Goal: Task Accomplishment & Management: Manage account settings

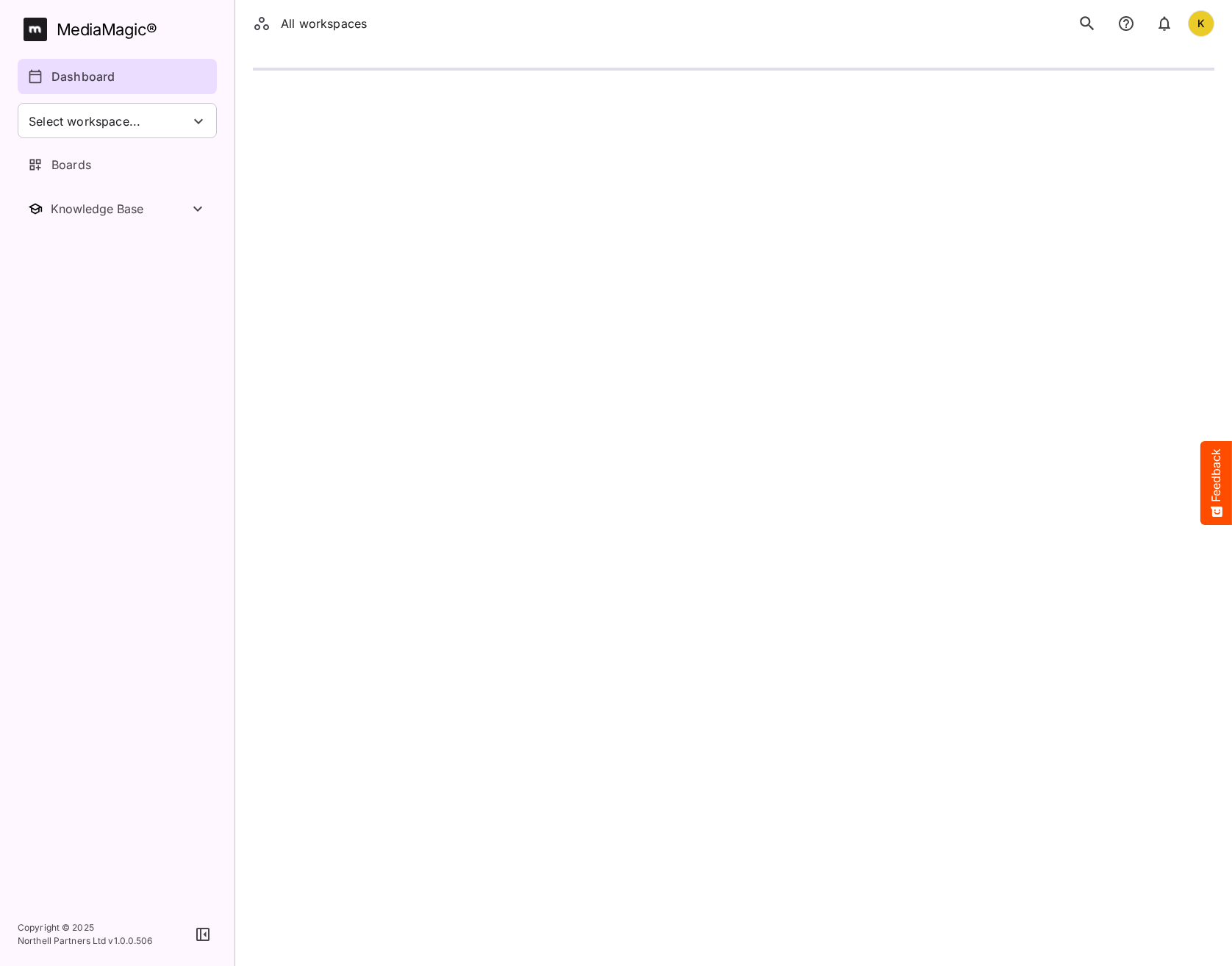
click at [73, 72] on p "Dashboard" at bounding box center [83, 76] width 63 height 17
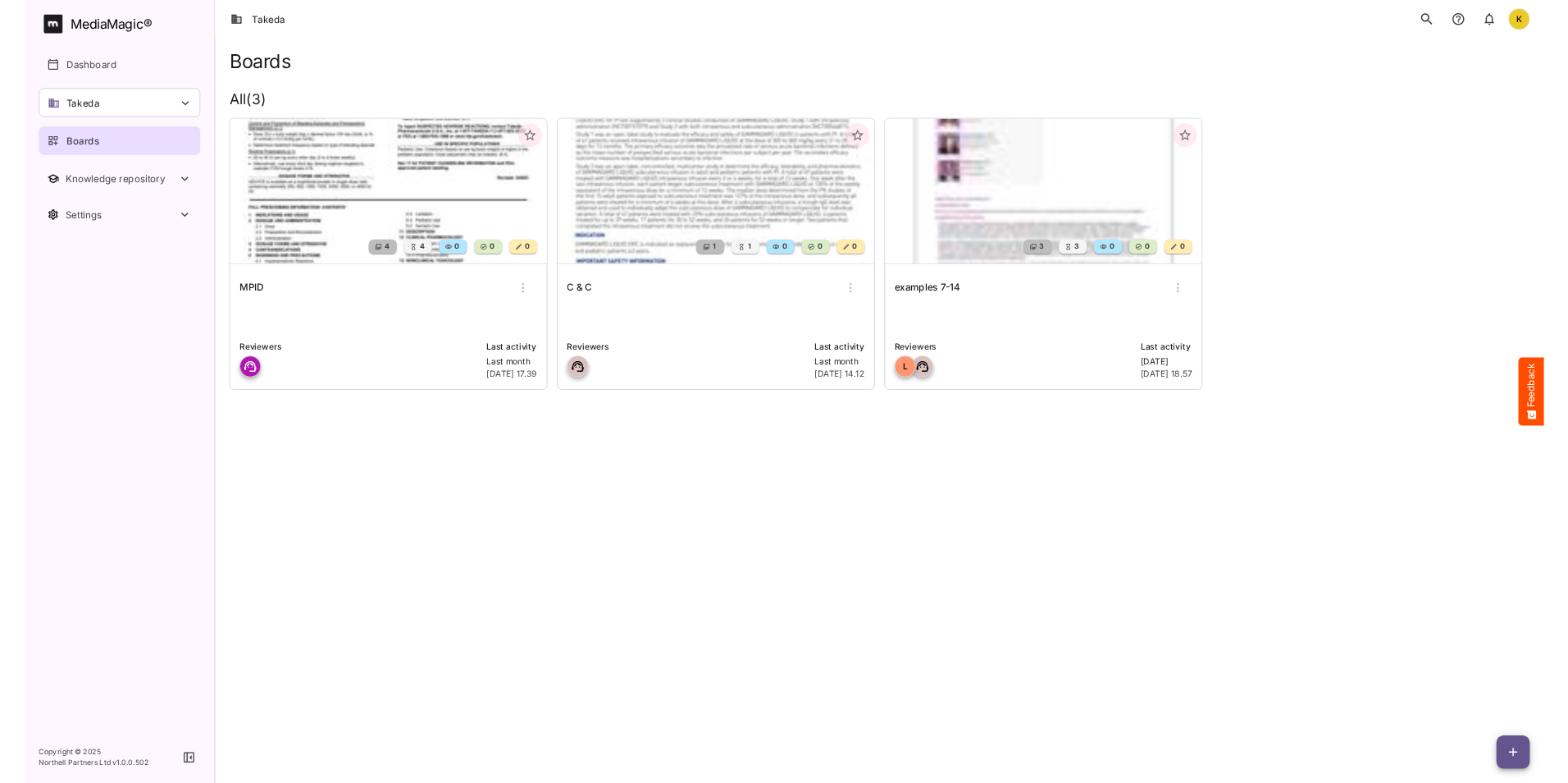
scroll to position [291, 0]
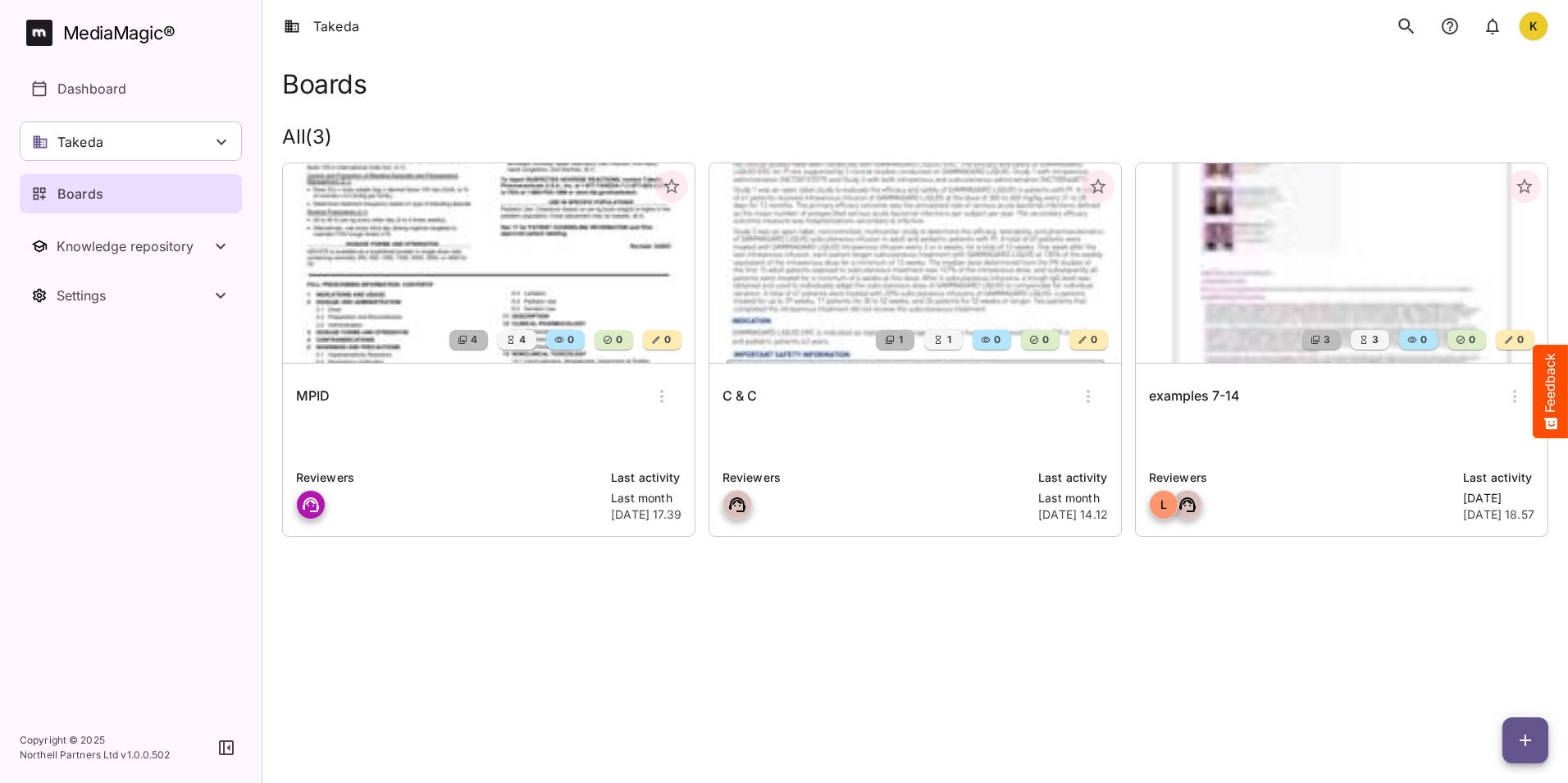
click at [492, 582] on html "Takeda K MediaMagic ® Dashboard Takeda BYOD Default DefaultBYOD E2ETests E2ETes…" at bounding box center [784, 291] width 1568 height 582
click at [117, 129] on div "Takeda" at bounding box center [131, 141] width 222 height 39
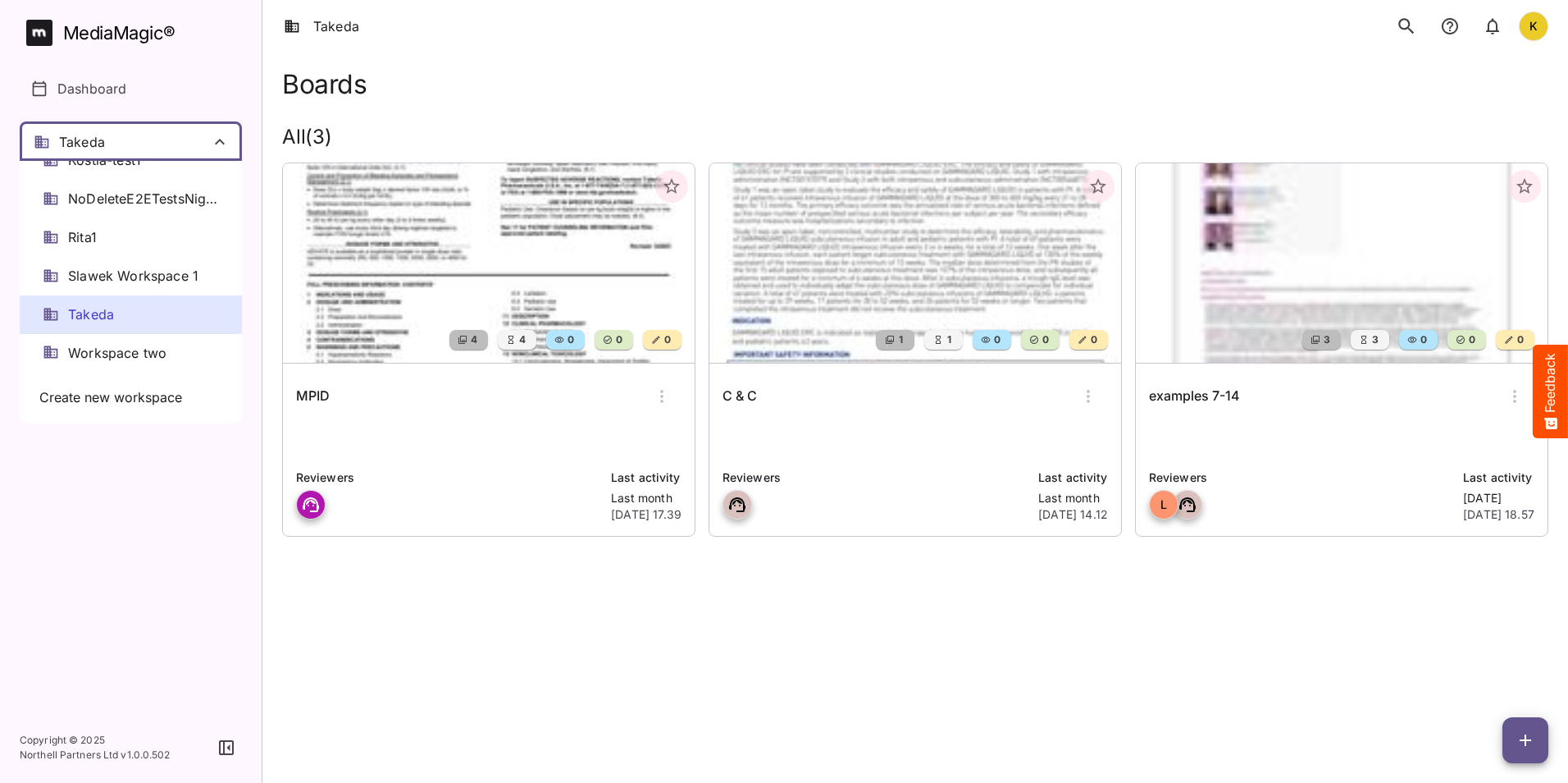
click at [133, 32] on div at bounding box center [784, 391] width 1568 height 783
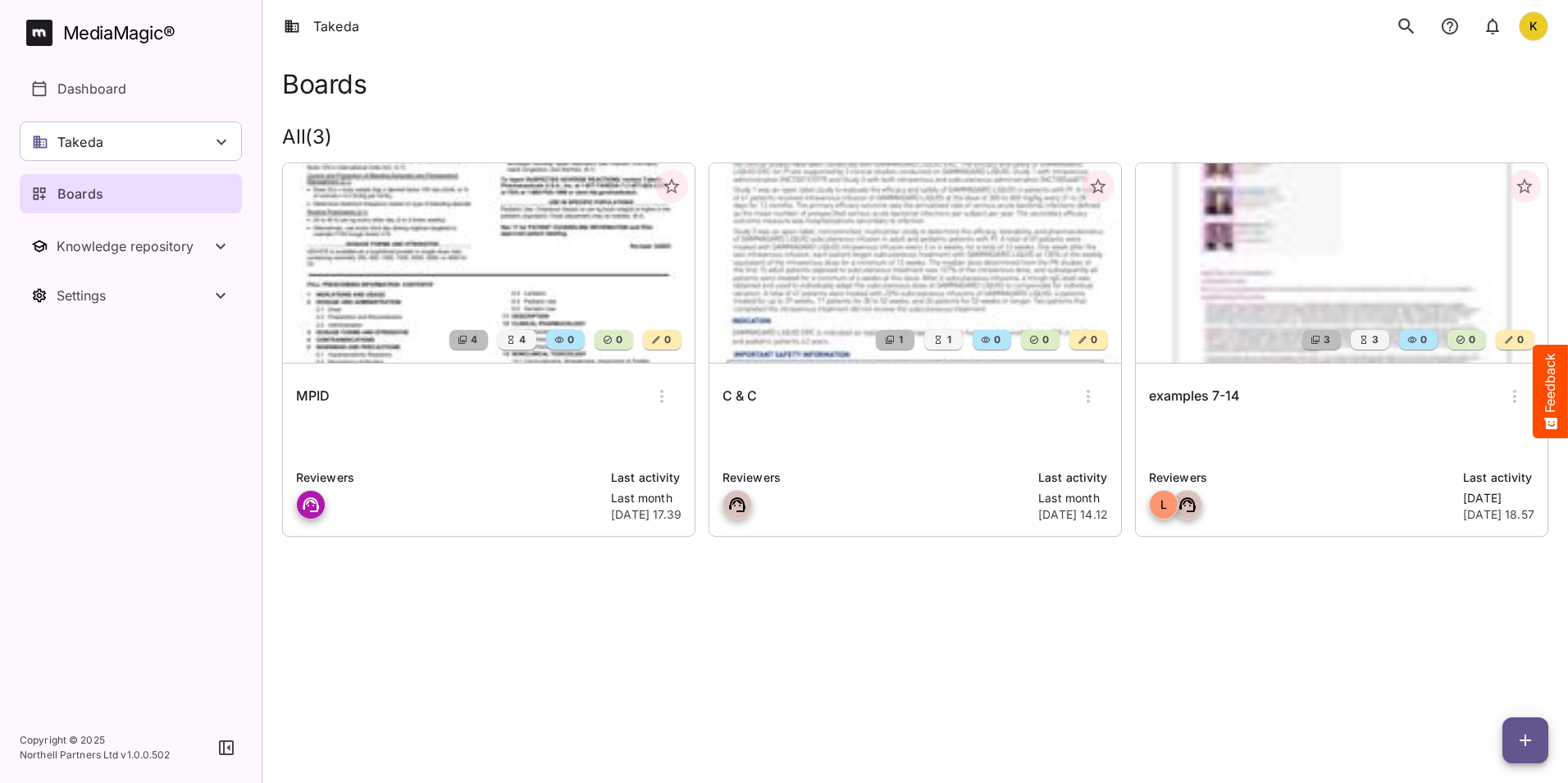
click at [129, 36] on div "MediaMagic ®" at bounding box center [119, 33] width 113 height 27
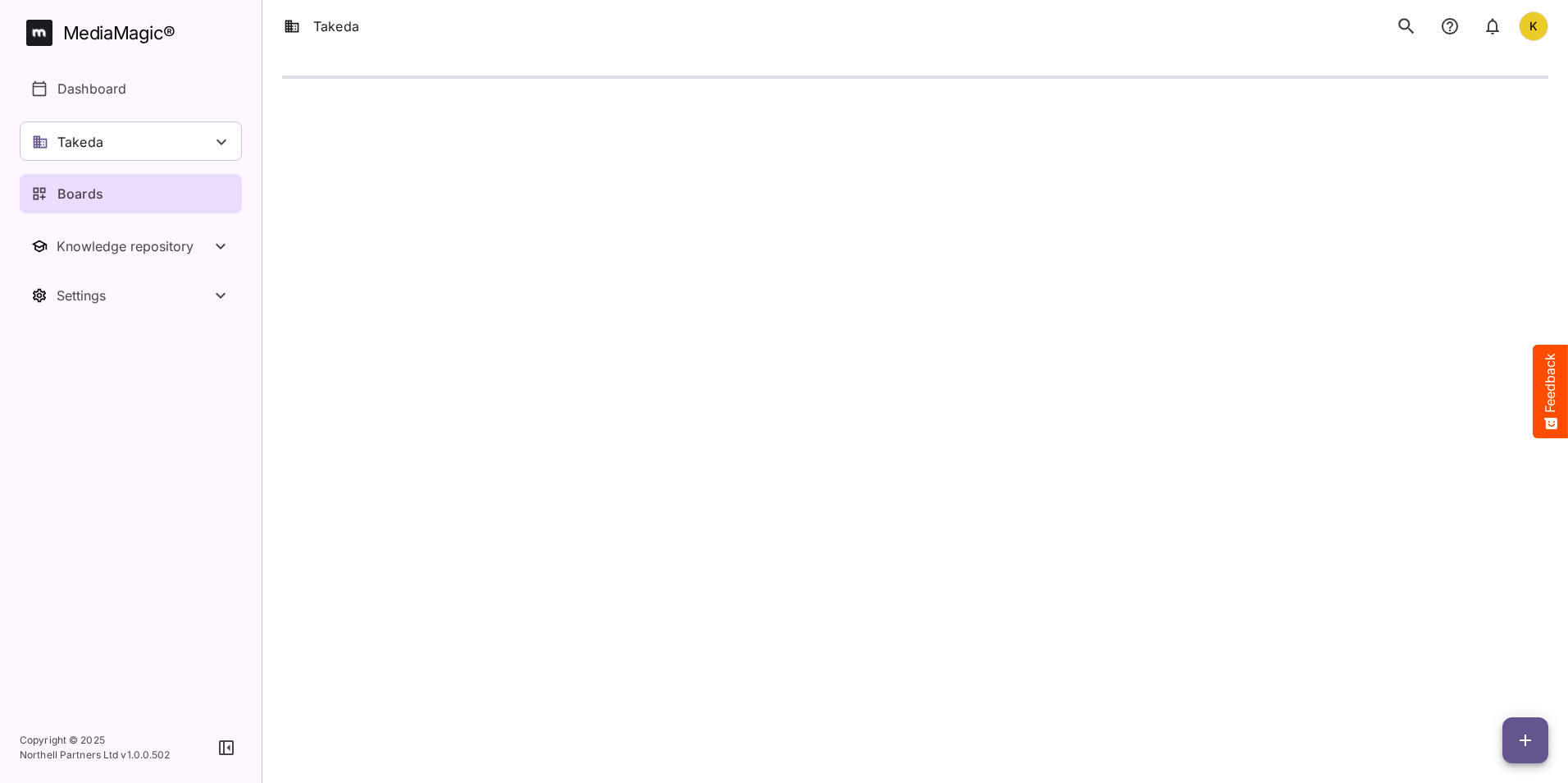
click at [1399, 20] on icon "search" at bounding box center [1406, 25] width 21 height 21
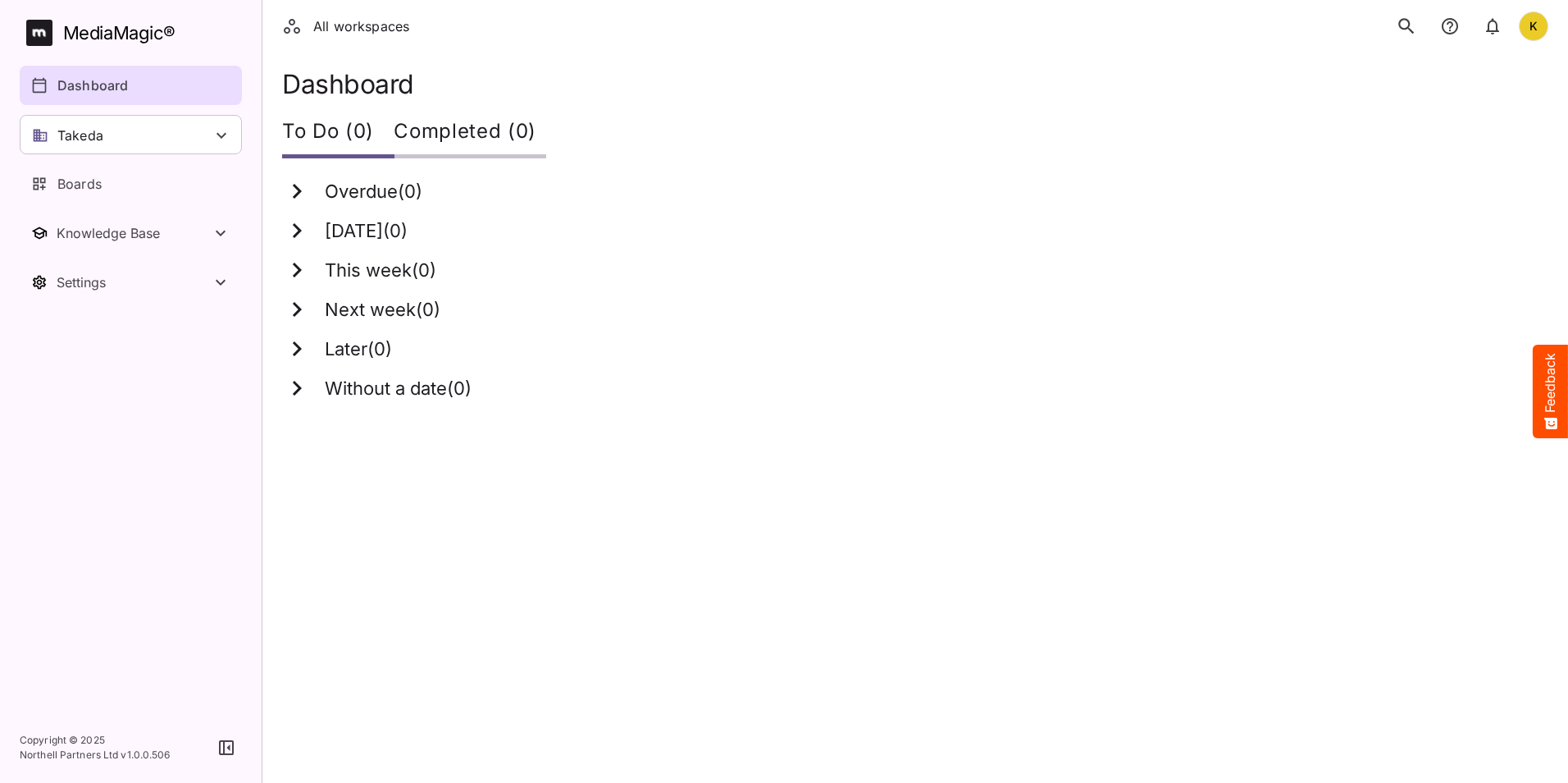
click at [1417, 27] on button "search" at bounding box center [1407, 26] width 35 height 35
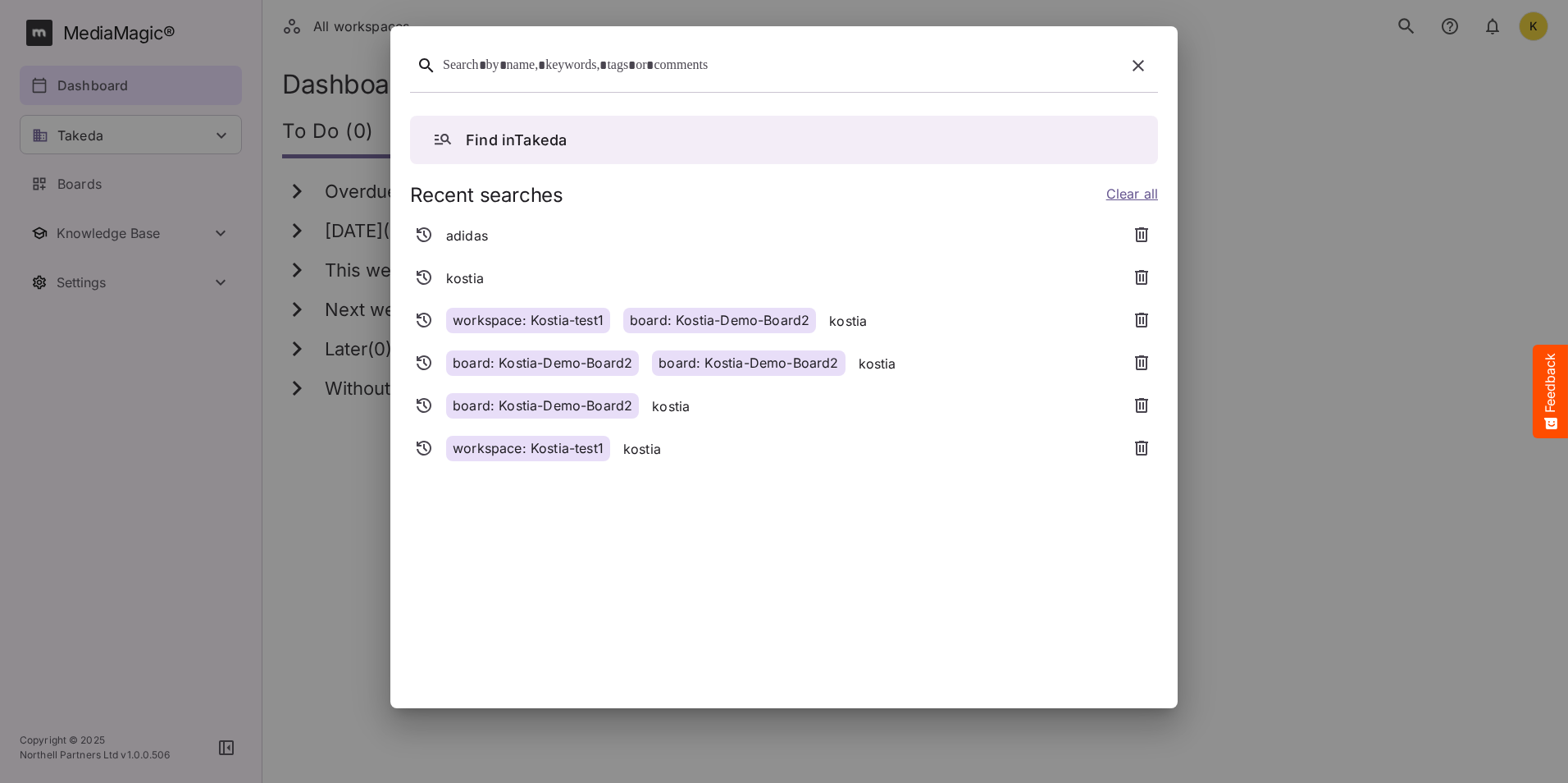
click at [563, 66] on div at bounding box center [780, 66] width 676 height 25
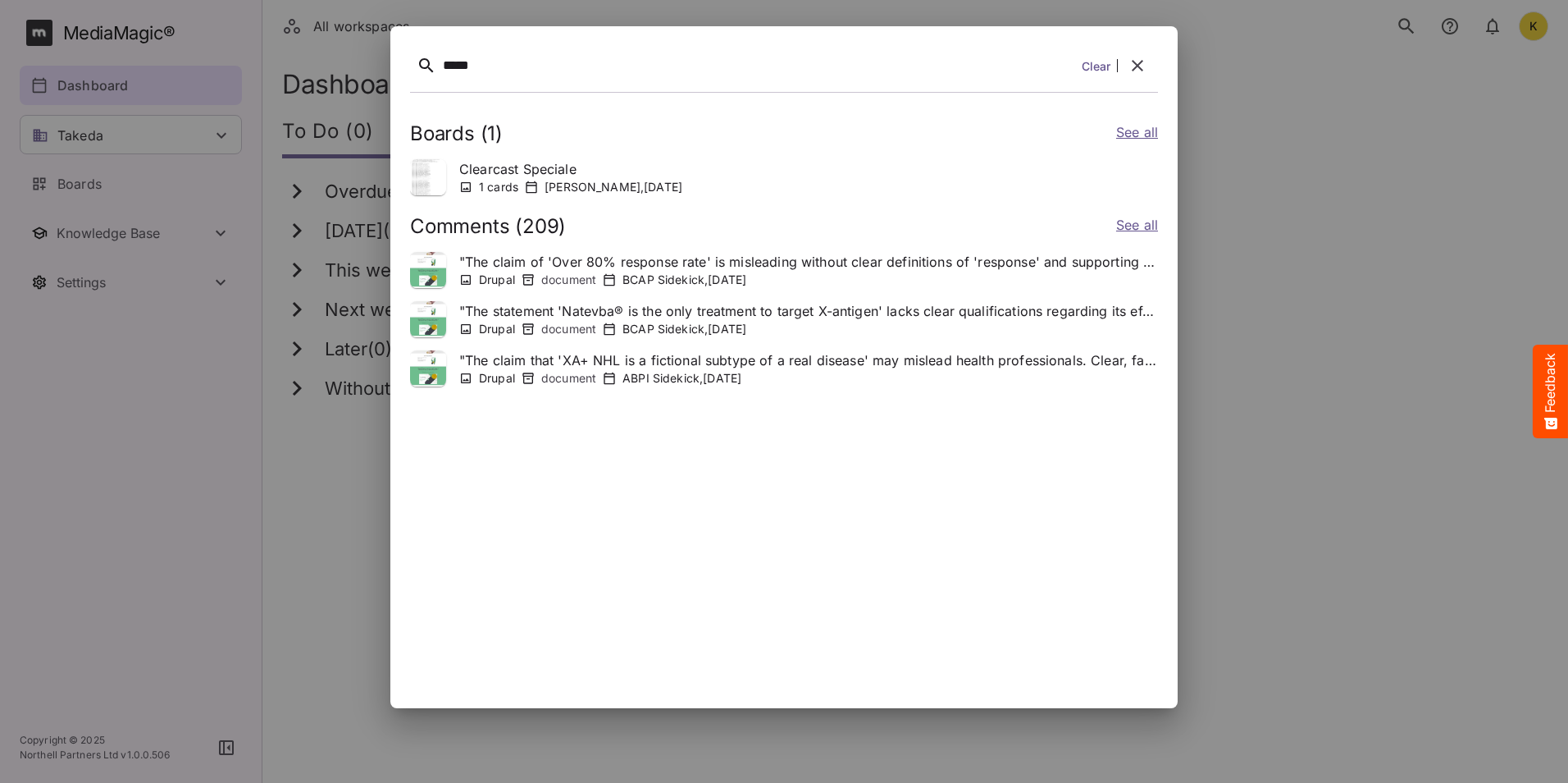
click at [1145, 66] on icon "button" at bounding box center [1137, 65] width 20 height 20
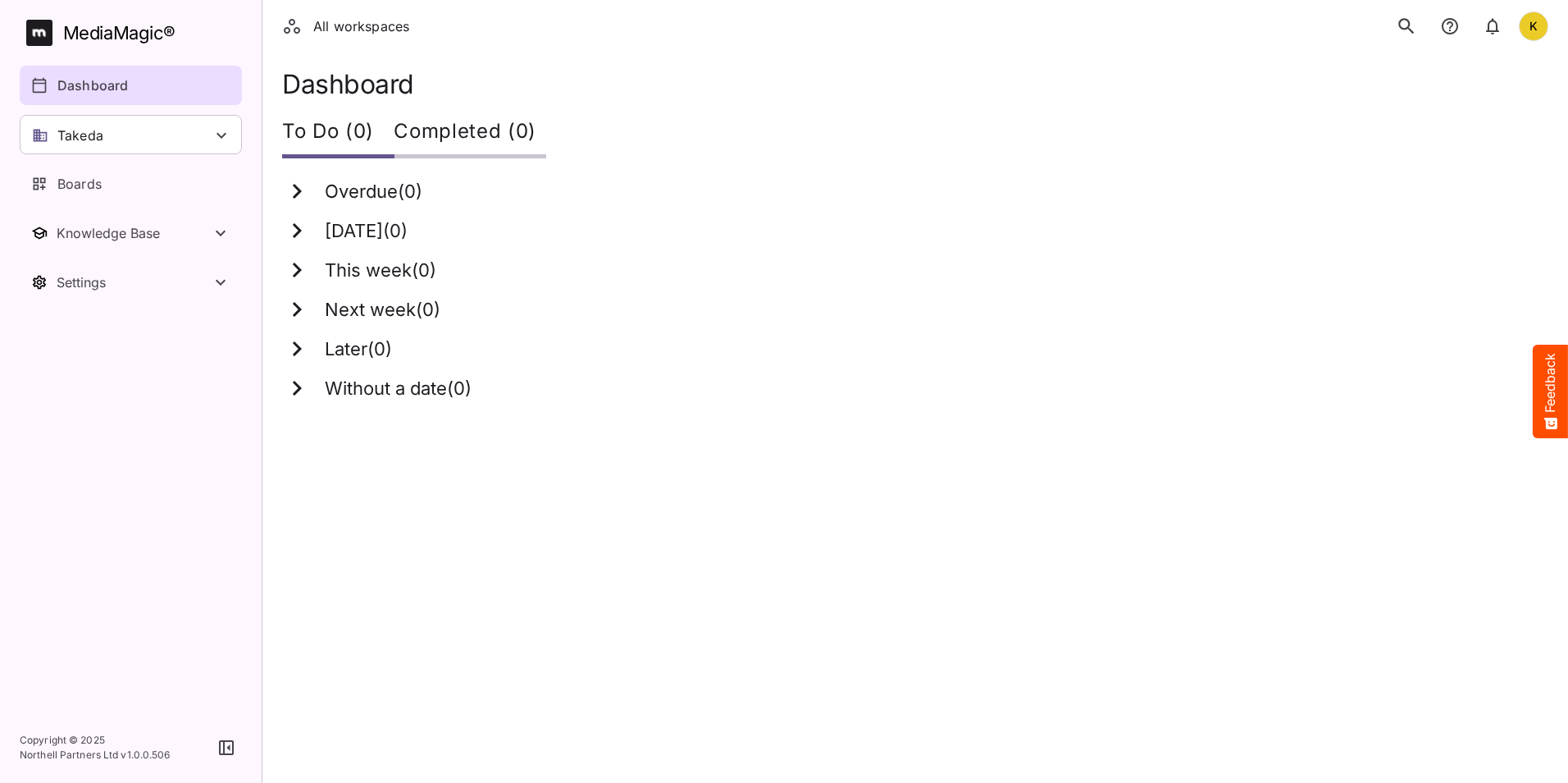
click at [1404, 18] on icon "search" at bounding box center [1406, 25] width 21 height 21
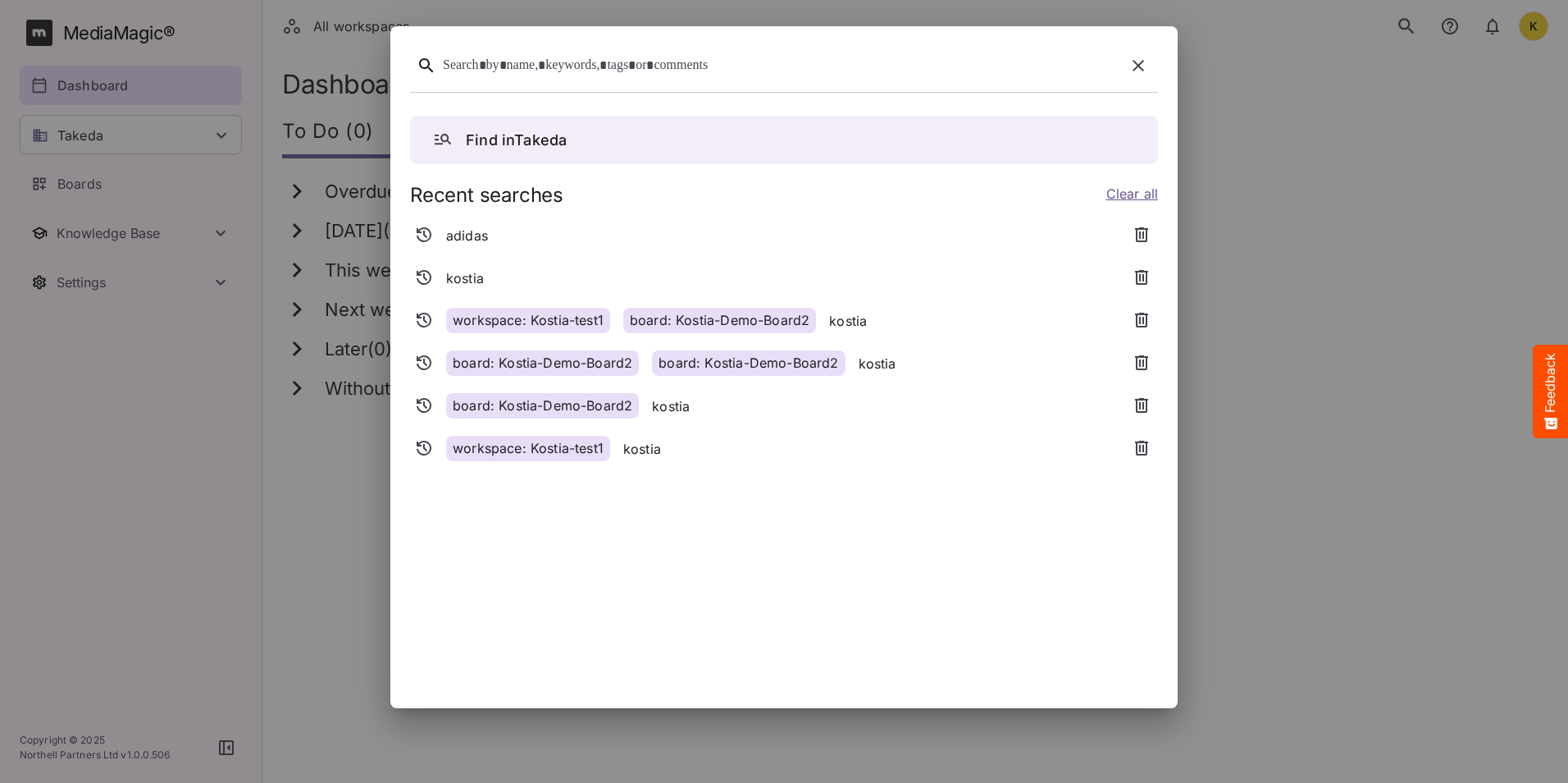
click at [599, 67] on div at bounding box center [780, 66] width 676 height 25
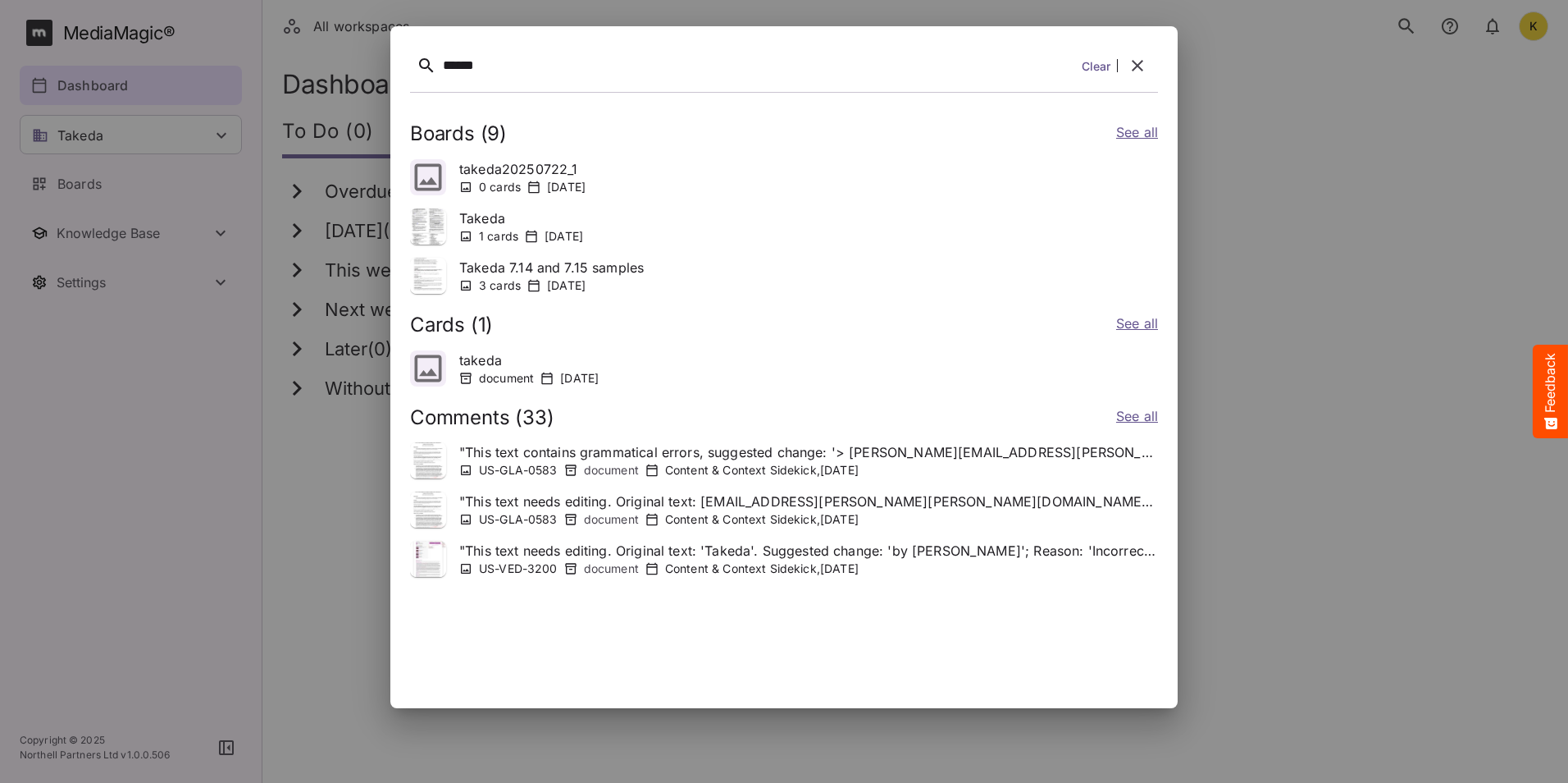
click at [1149, 413] on link "See all" at bounding box center [1136, 418] width 42 height 24
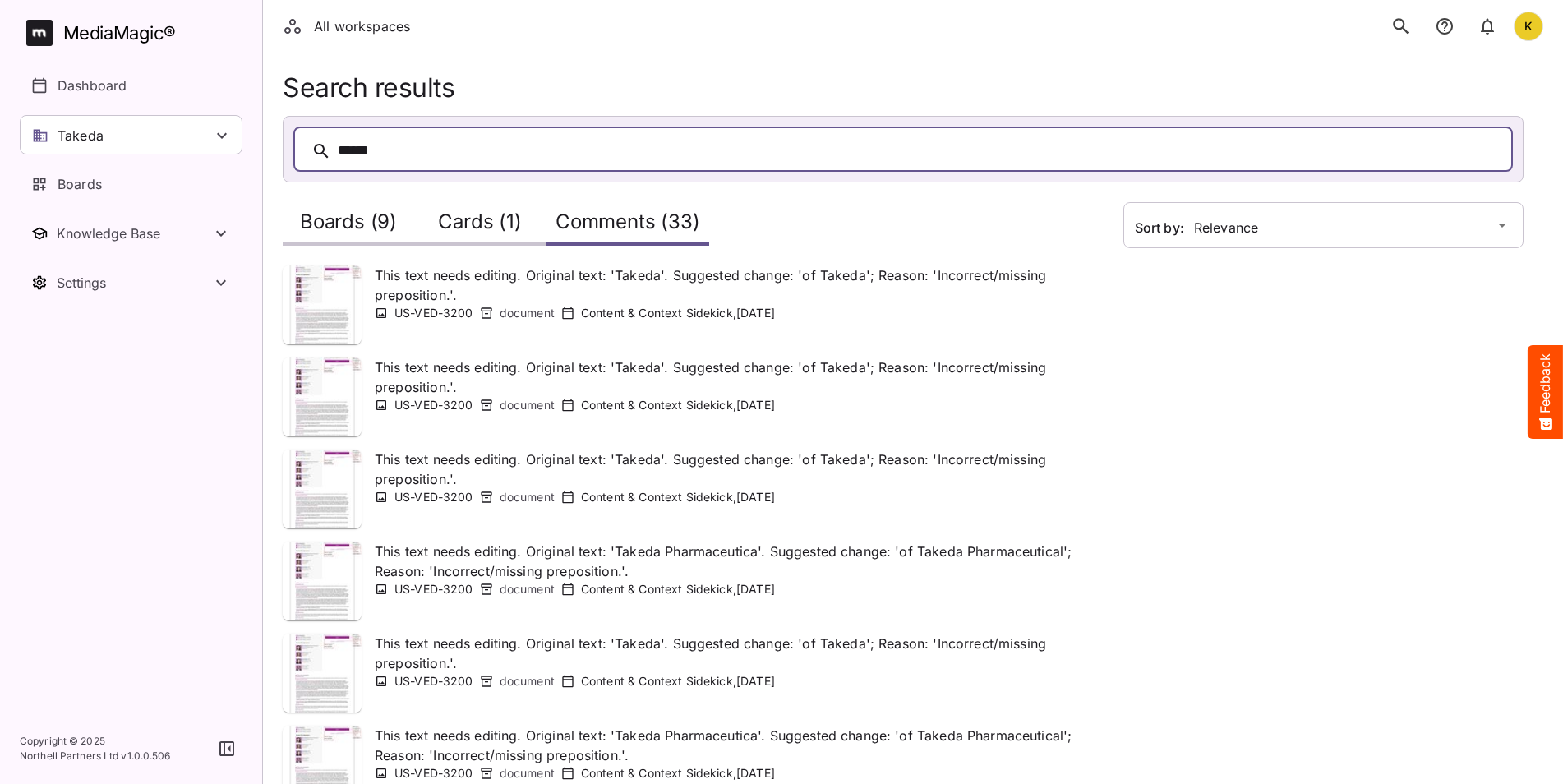
click at [1411, 26] on icon "search" at bounding box center [1401, 25] width 21 height 21
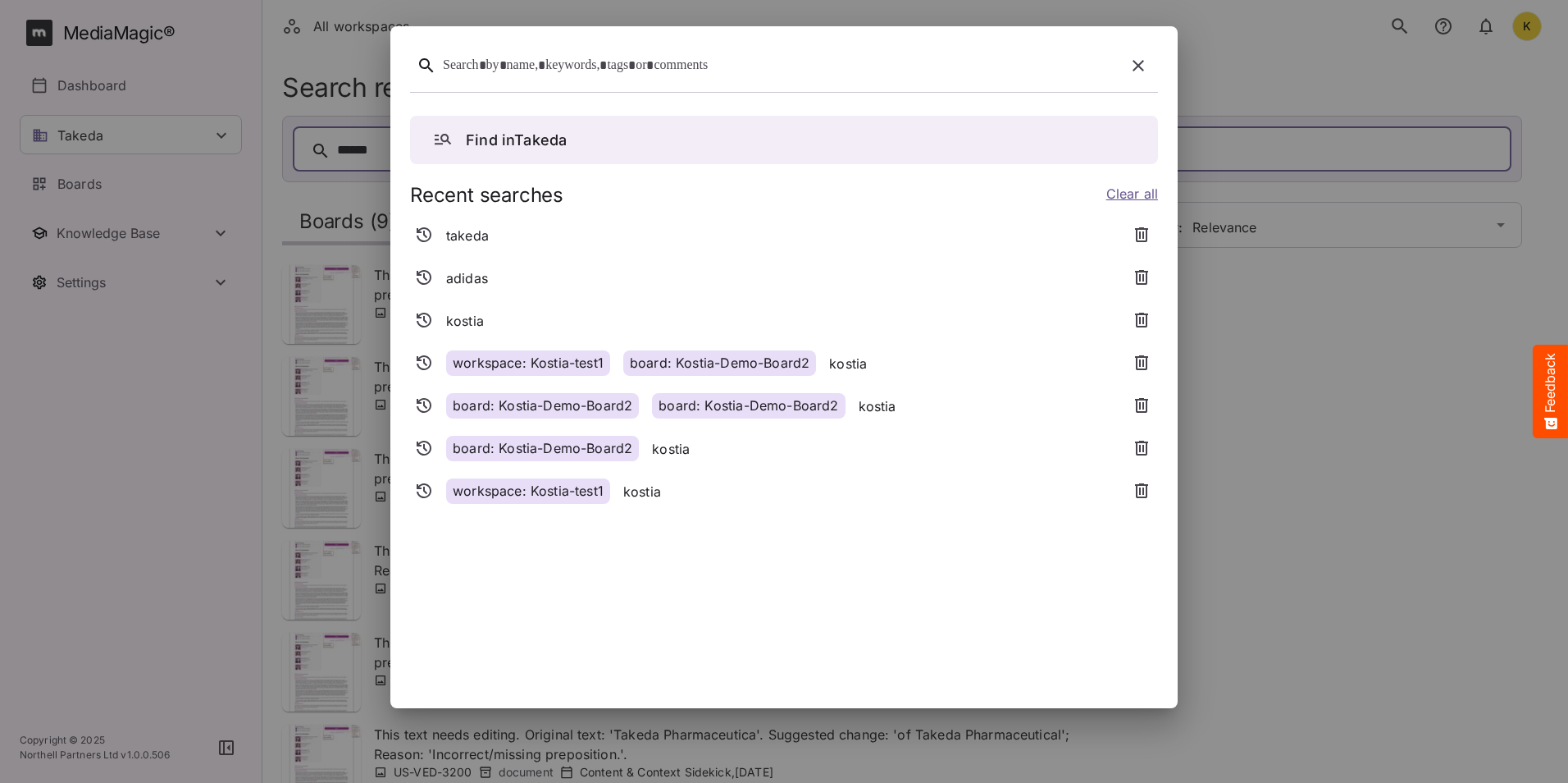
click at [639, 57] on div at bounding box center [780, 66] width 676 height 25
click at [515, 146] on p "Find in Takeda" at bounding box center [516, 140] width 101 height 22
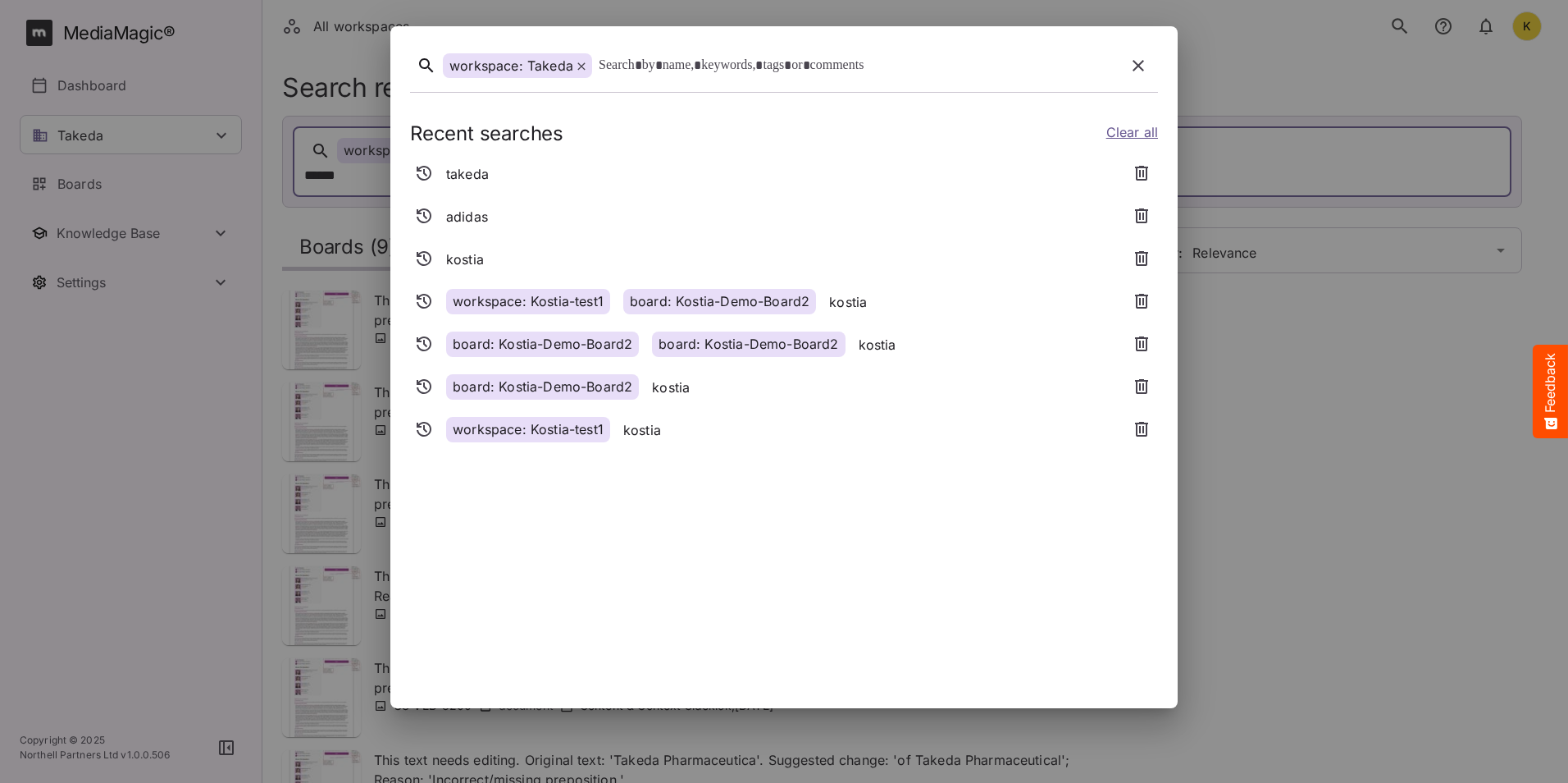
click at [583, 63] on icon at bounding box center [582, 67] width 8 height 8
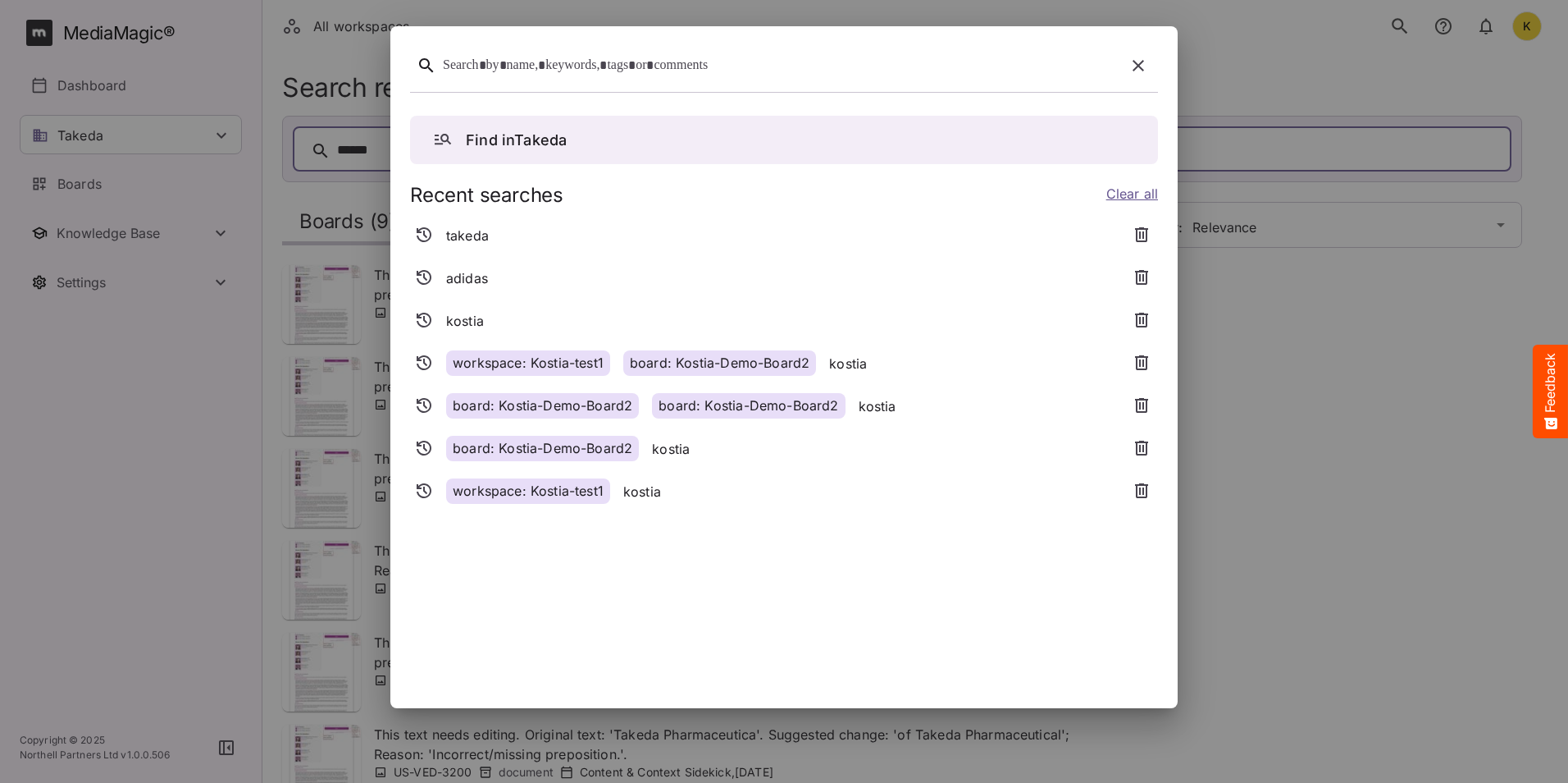
click at [1122, 189] on link "Clear all" at bounding box center [1132, 196] width 52 height 24
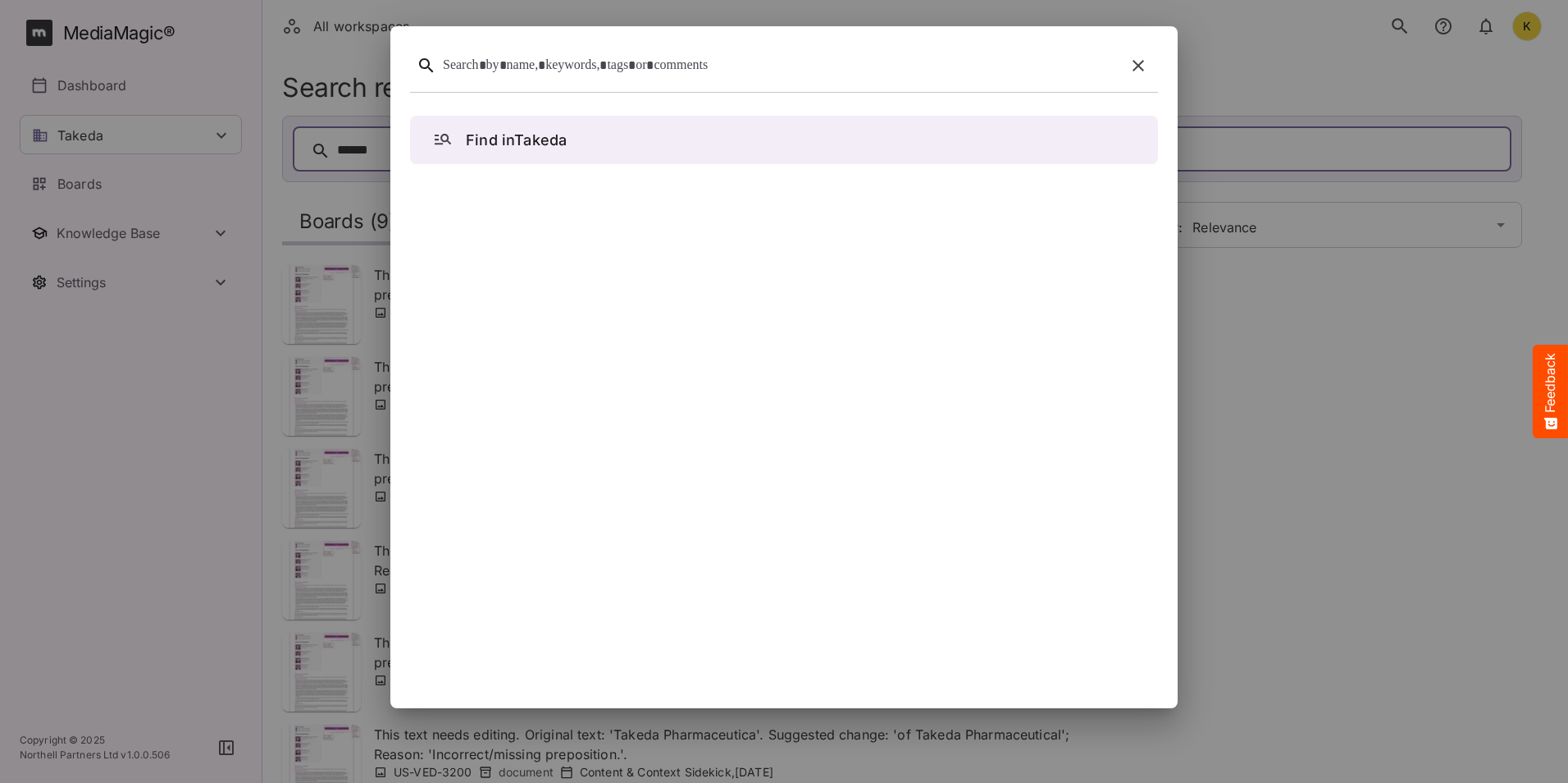
click at [875, 81] on div at bounding box center [784, 69] width 748 height 46
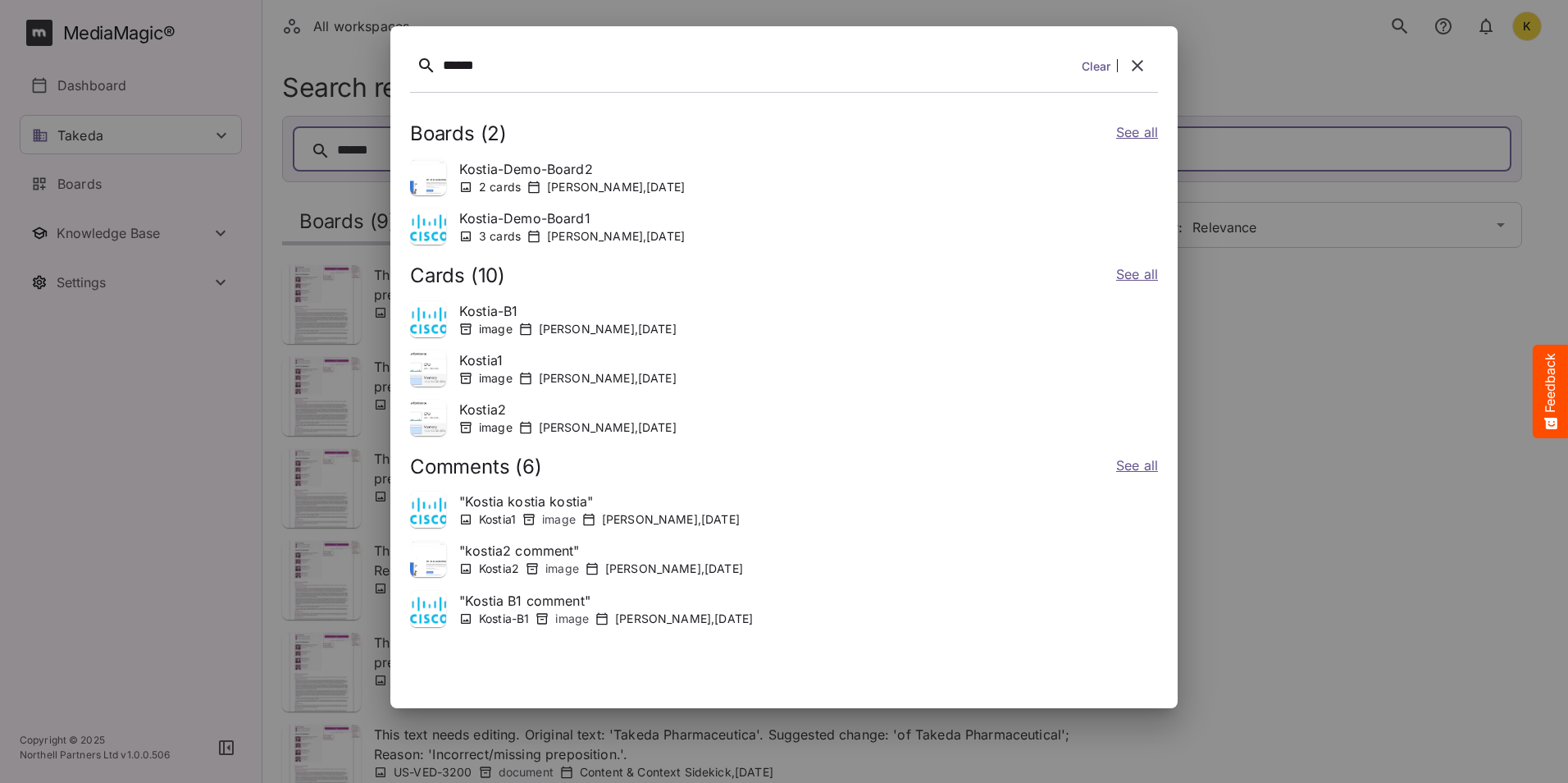
click at [1135, 131] on link "See all" at bounding box center [1136, 134] width 42 height 24
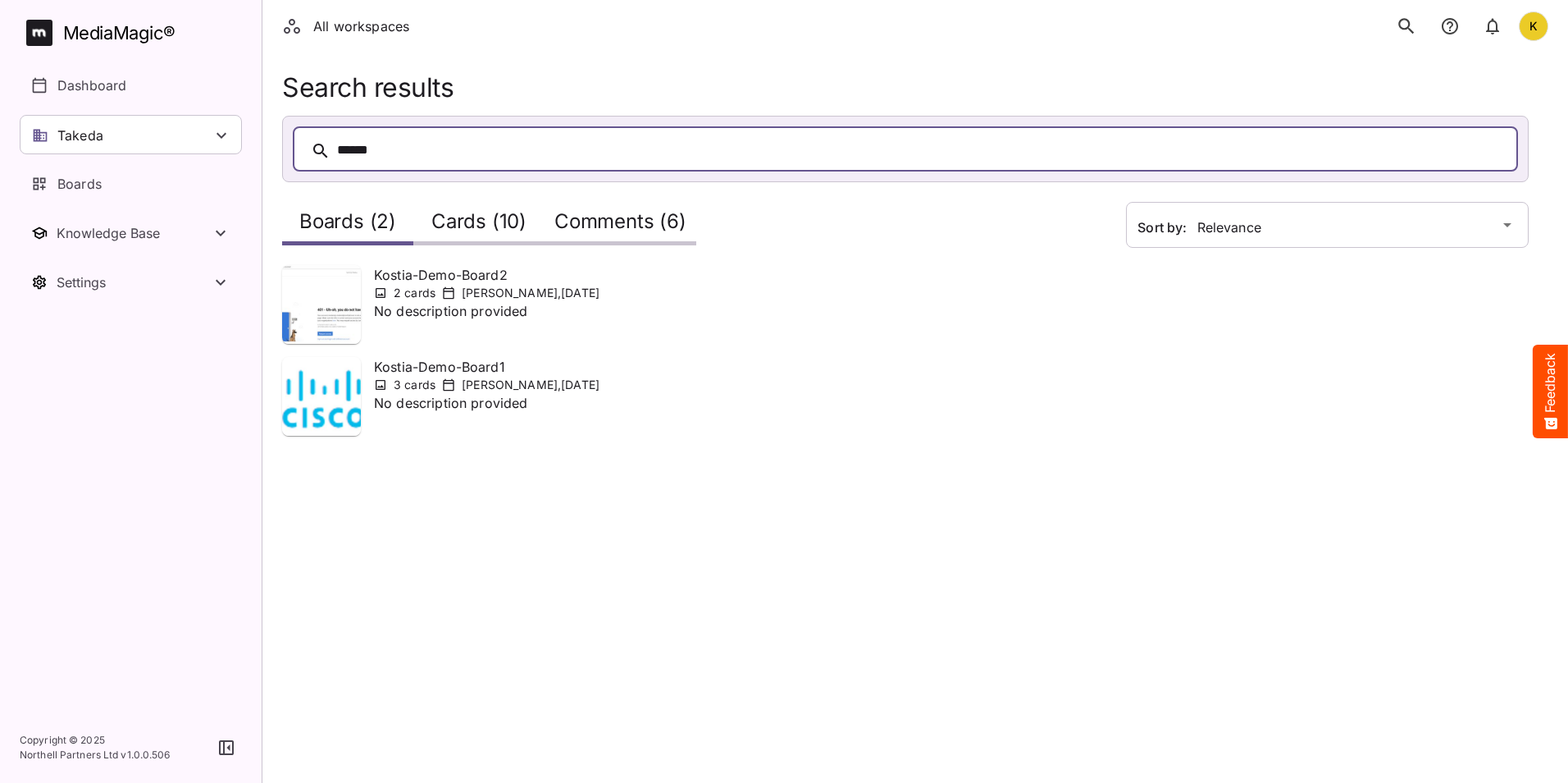
click at [438, 208] on div "Cards (10)" at bounding box center [478, 221] width 131 height 47
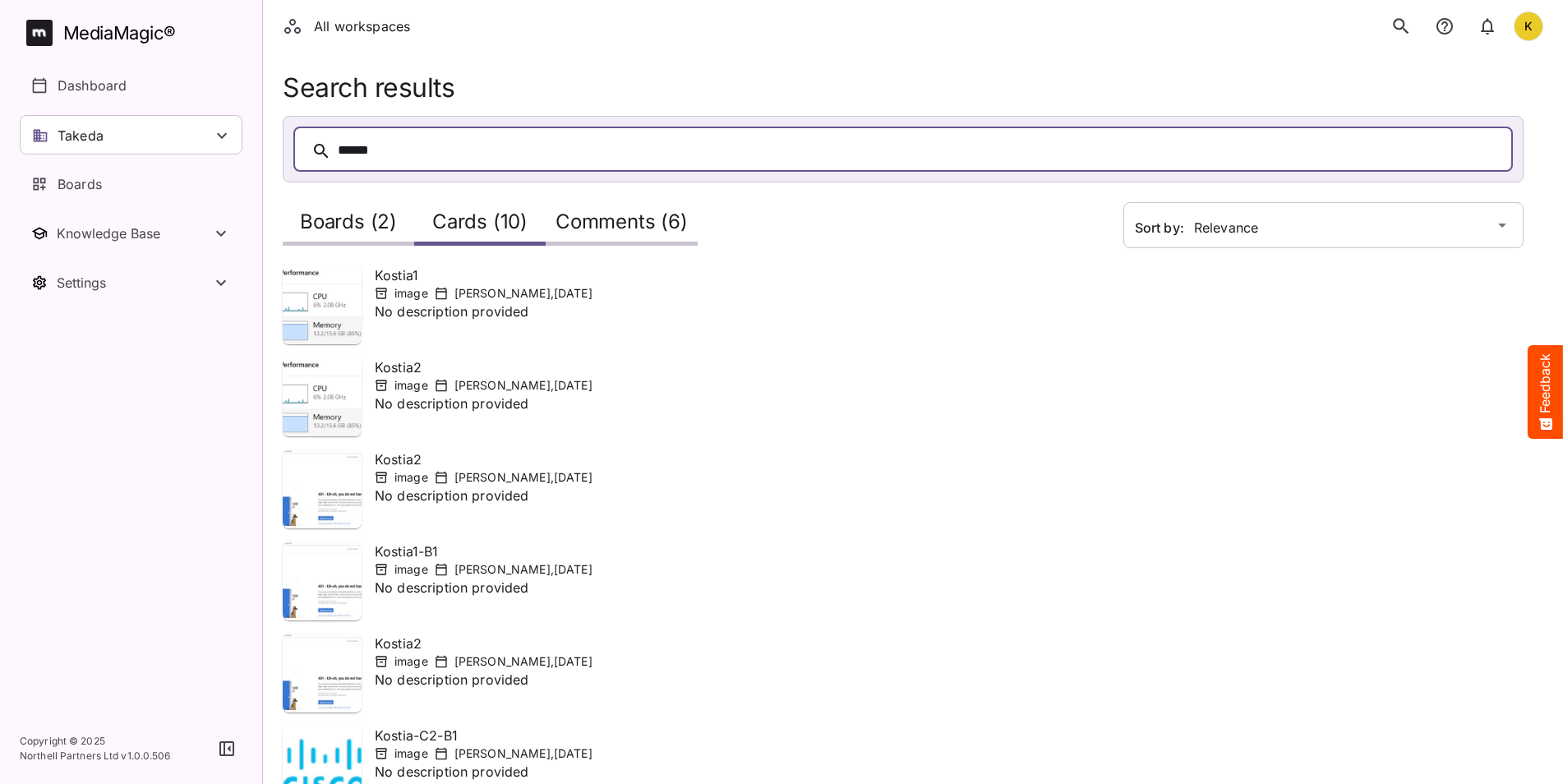
click at [580, 219] on h2 "Comments (6)" at bounding box center [622, 226] width 133 height 31
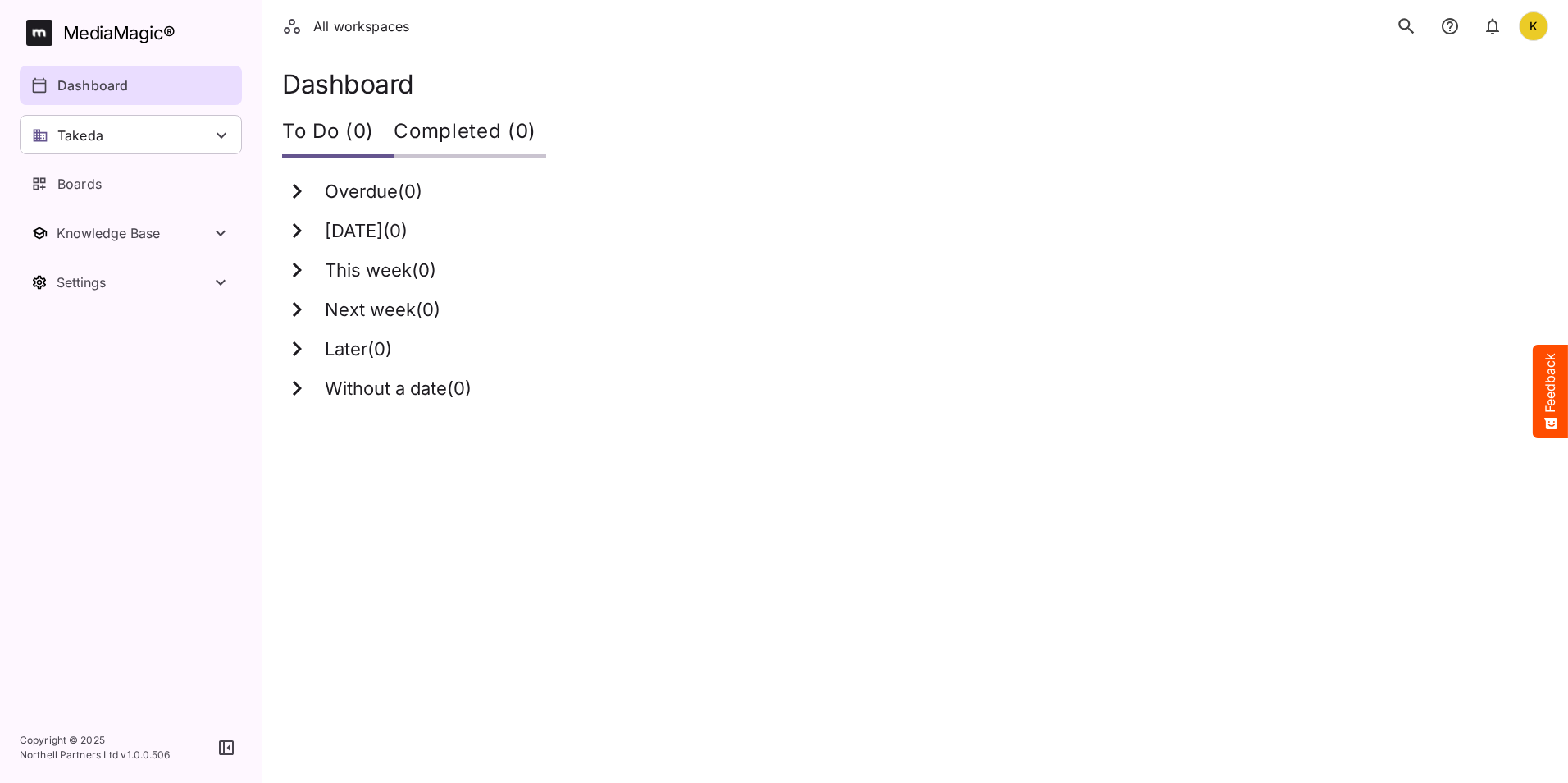
click at [1415, 22] on icon "search" at bounding box center [1406, 25] width 21 height 21
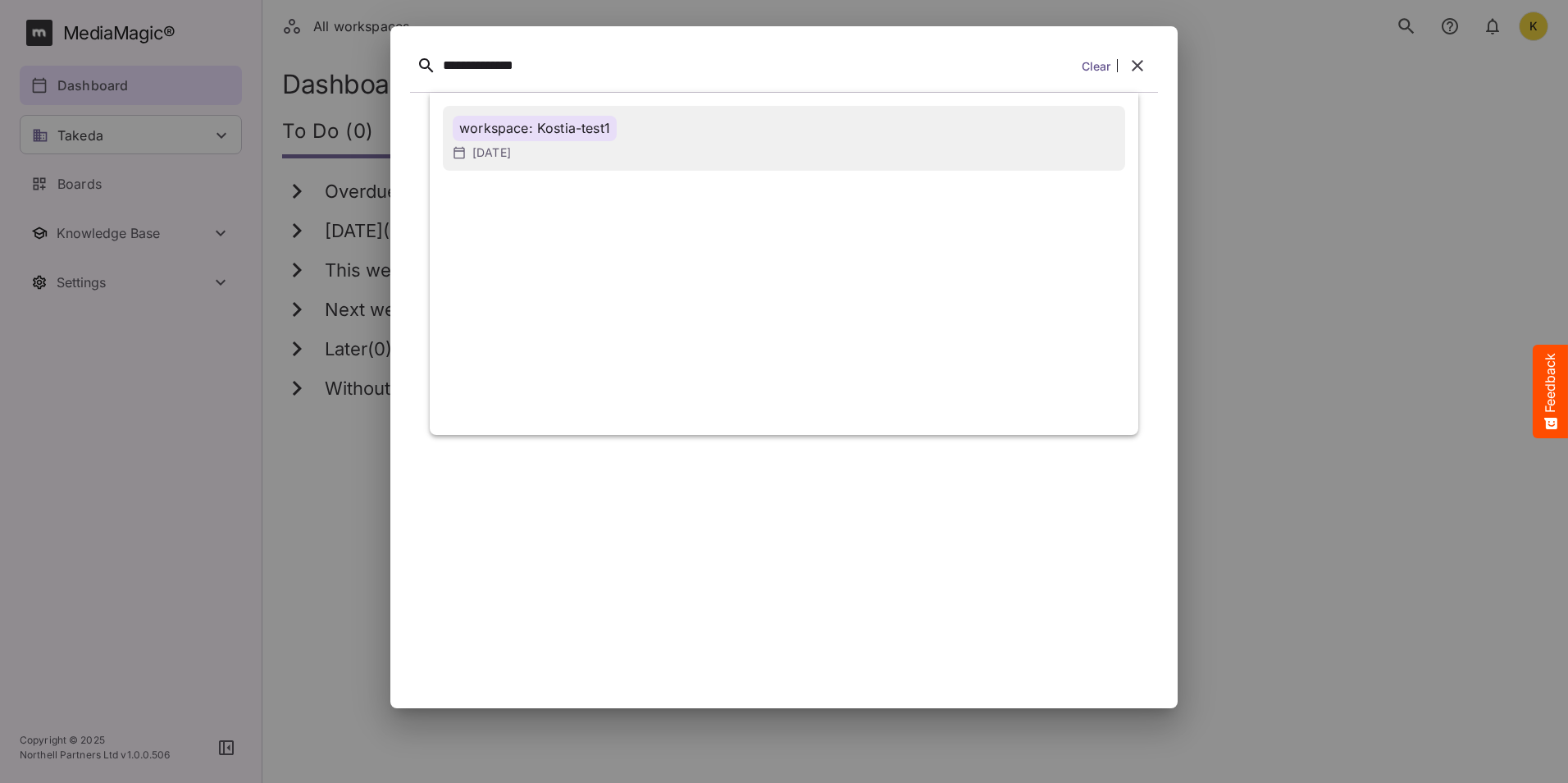
click at [548, 126] on div "workspace: Kostia-test1" at bounding box center [534, 128] width 164 height 25
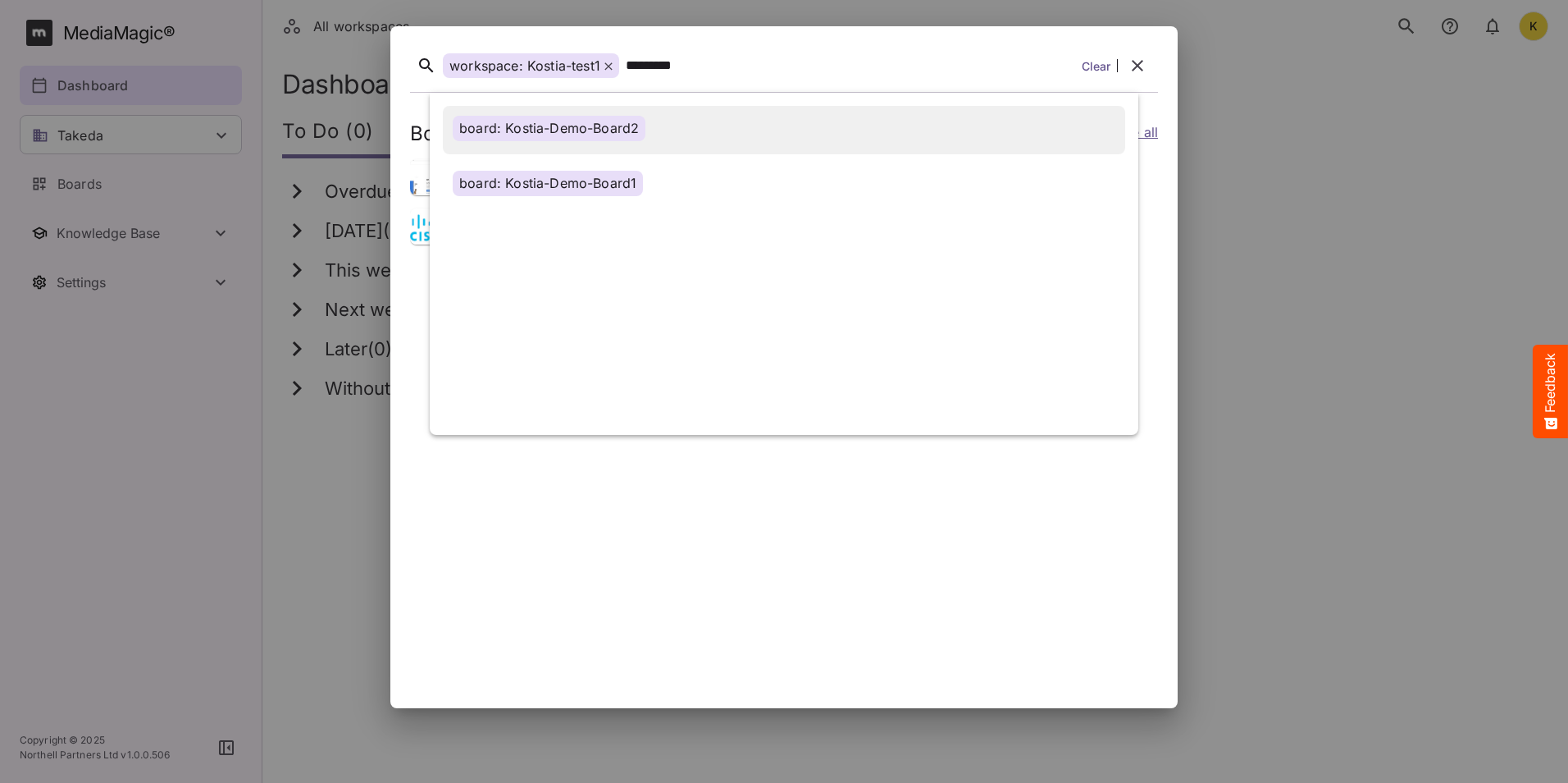
click at [616, 121] on div "board: Kostia-Demo-Board2" at bounding box center [549, 128] width 193 height 25
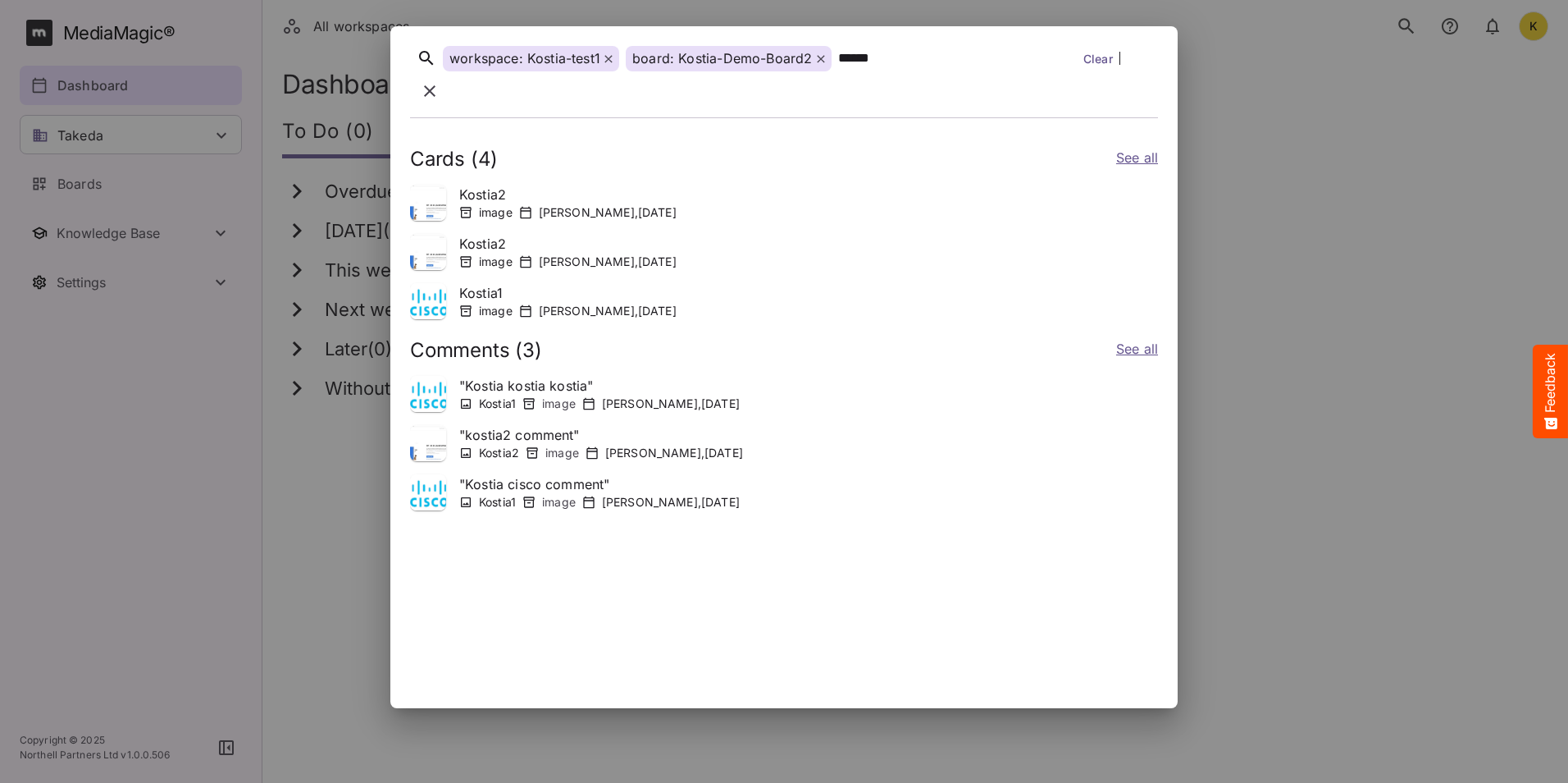
click at [1148, 148] on link "See all" at bounding box center [1136, 159] width 42 height 24
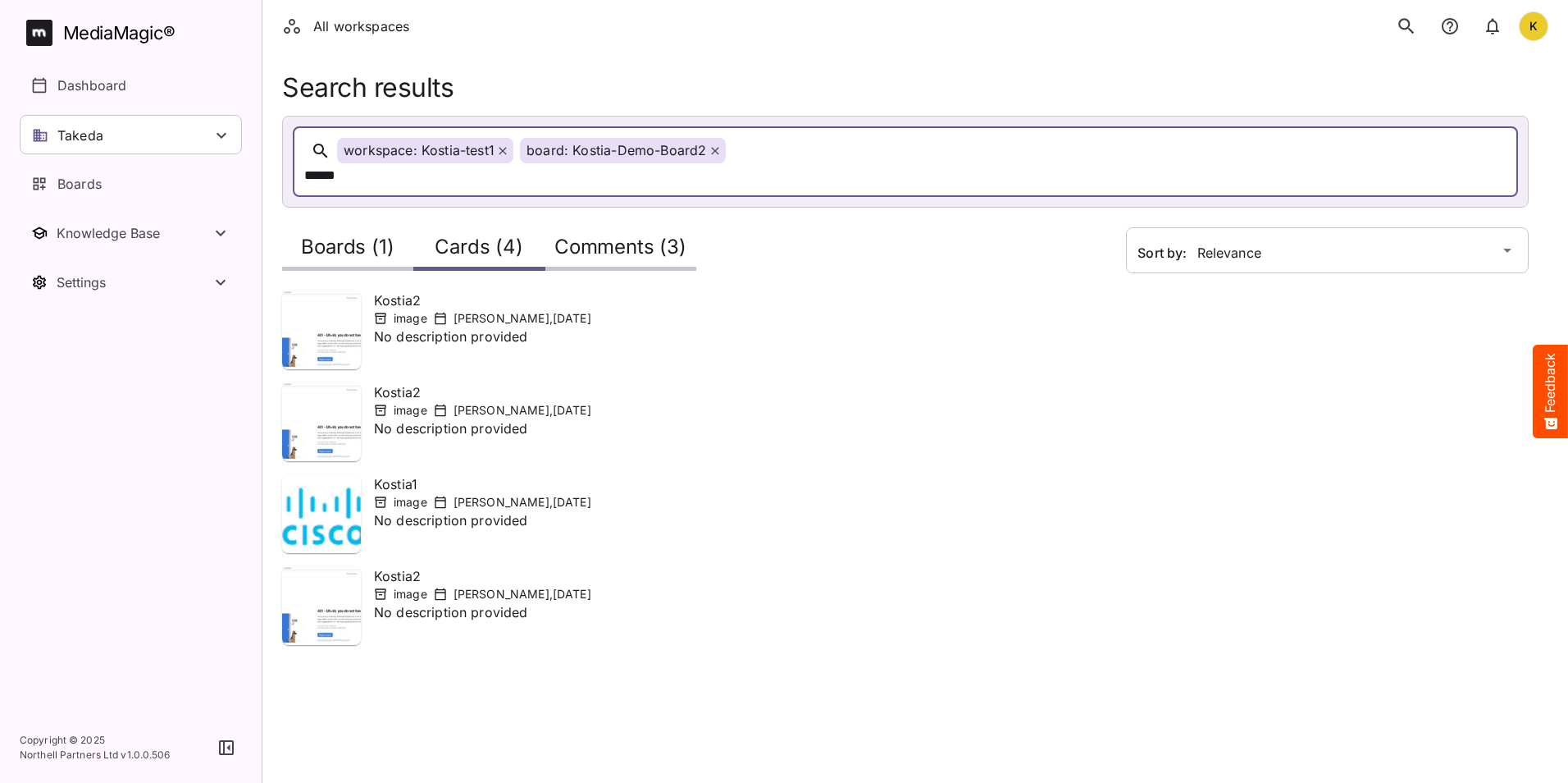
click at [610, 236] on h2 "Comments (3)" at bounding box center [621, 251] width 132 height 31
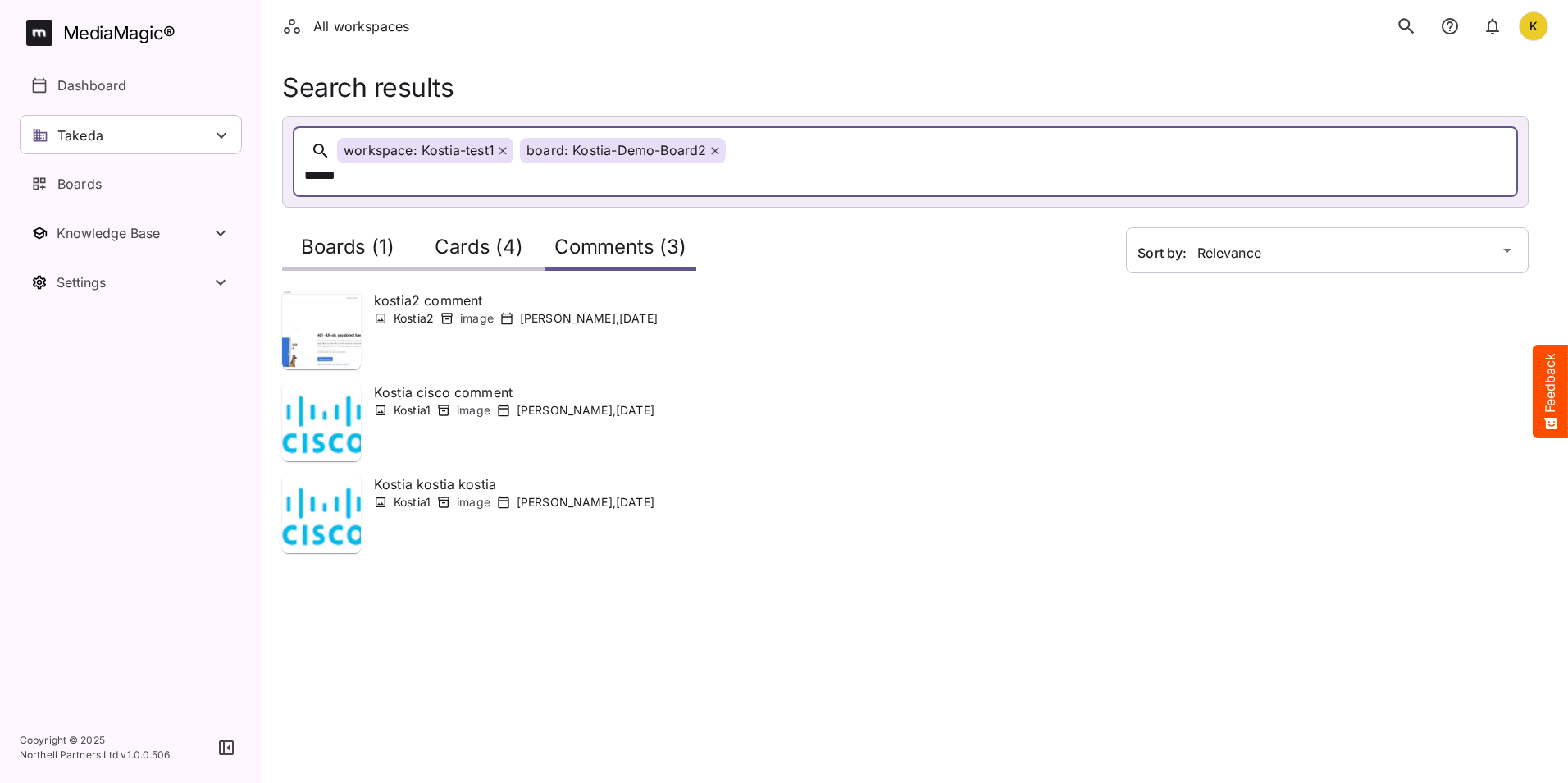
click at [803, 163] on div "******" at bounding box center [693, 176] width 777 height 25
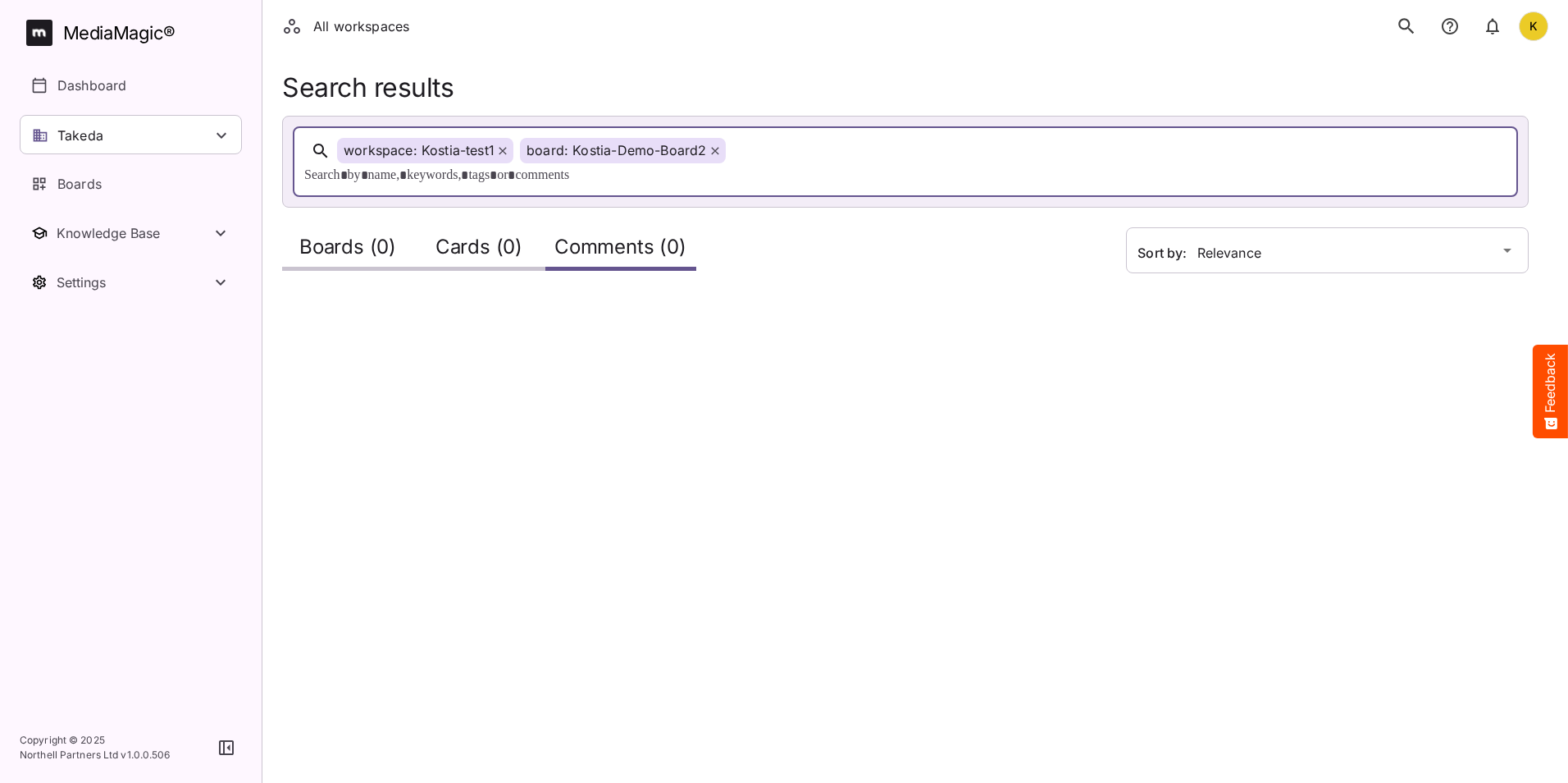
click at [913, 163] on div at bounding box center [693, 176] width 777 height 25
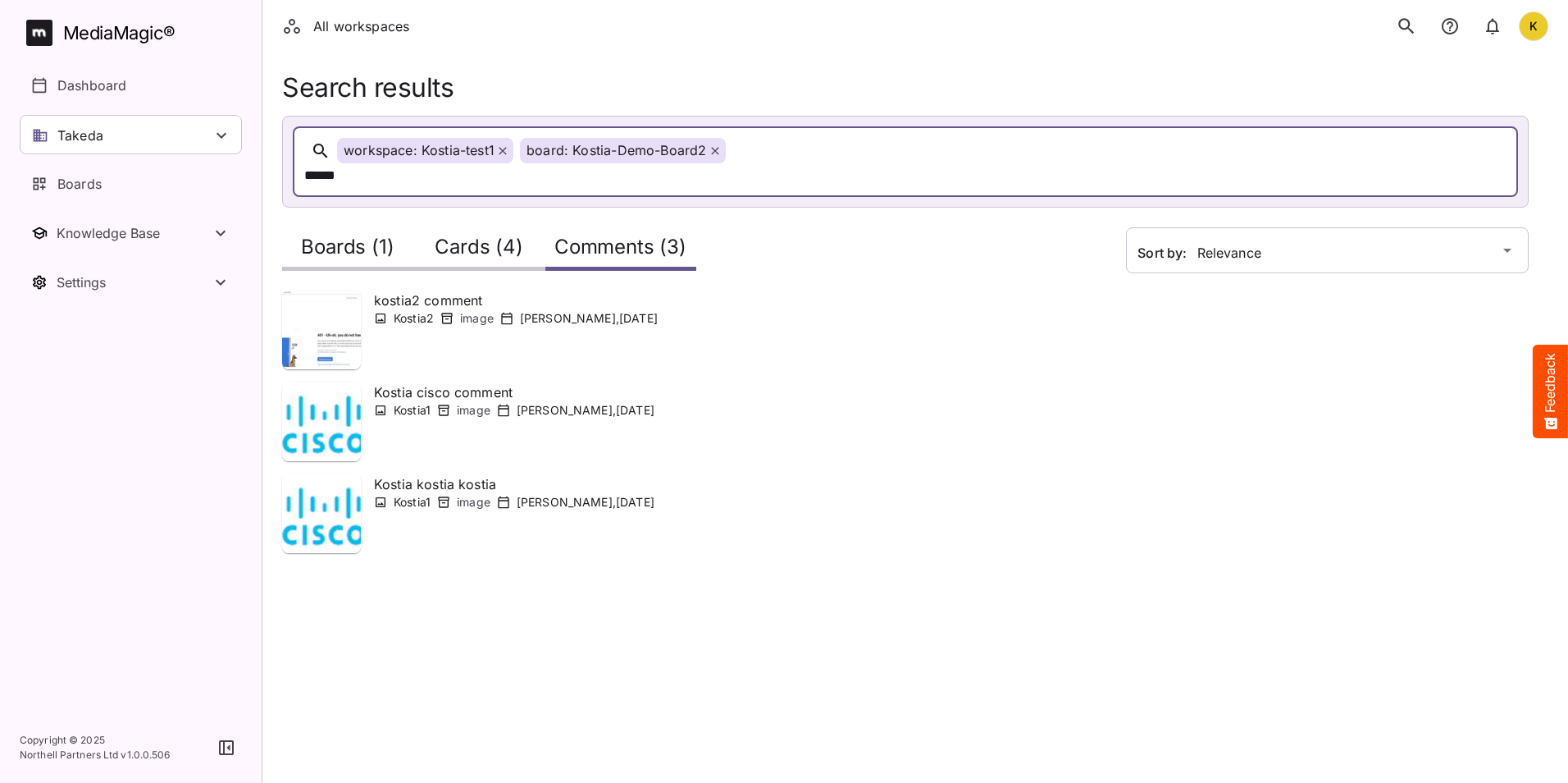
click at [1414, 30] on icon "search" at bounding box center [1406, 25] width 21 height 21
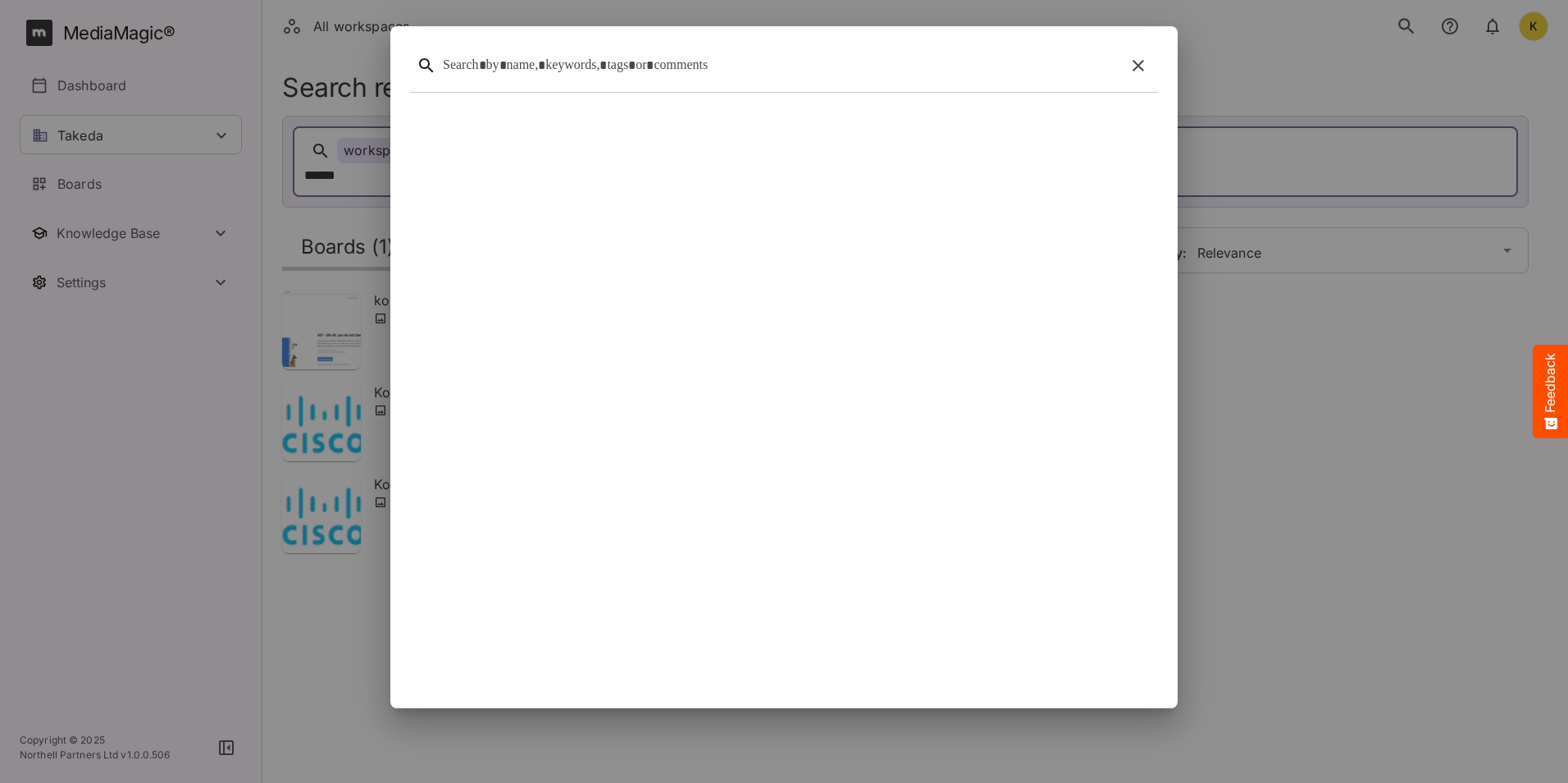
click at [851, 70] on div at bounding box center [780, 66] width 676 height 25
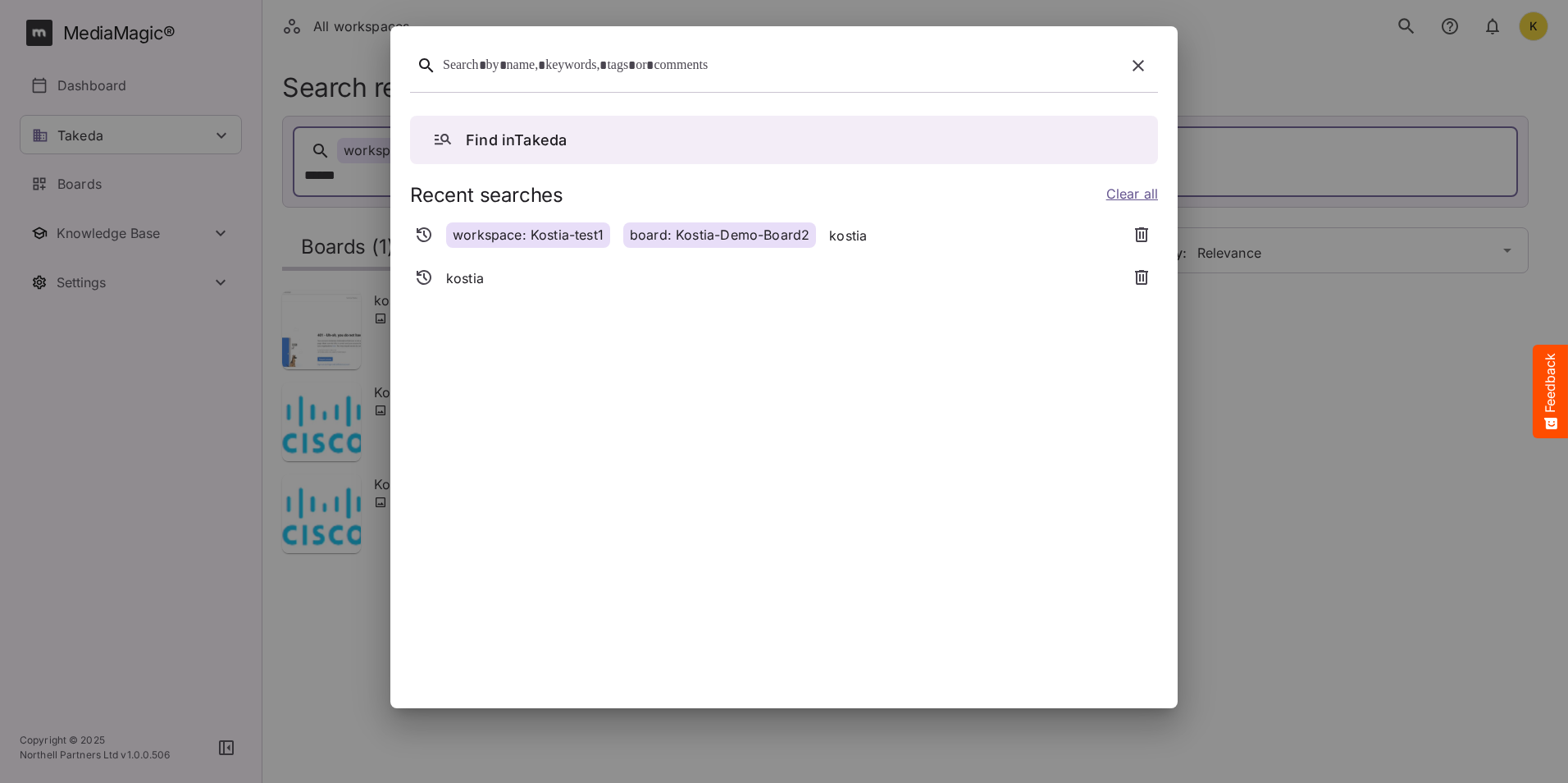
click at [585, 68] on div at bounding box center [780, 66] width 676 height 25
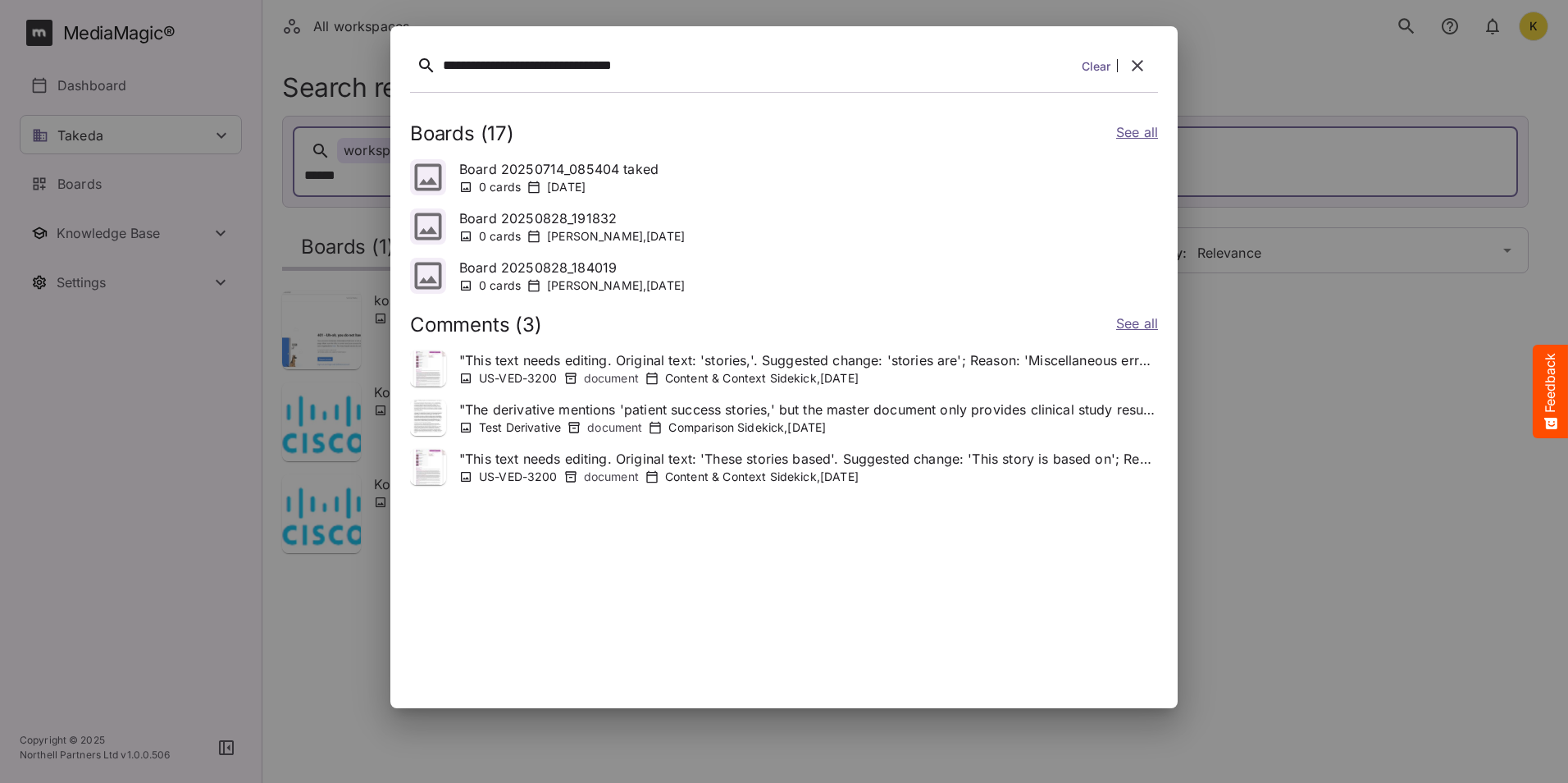
click at [1390, 9] on button "search" at bounding box center [1407, 26] width 35 height 35
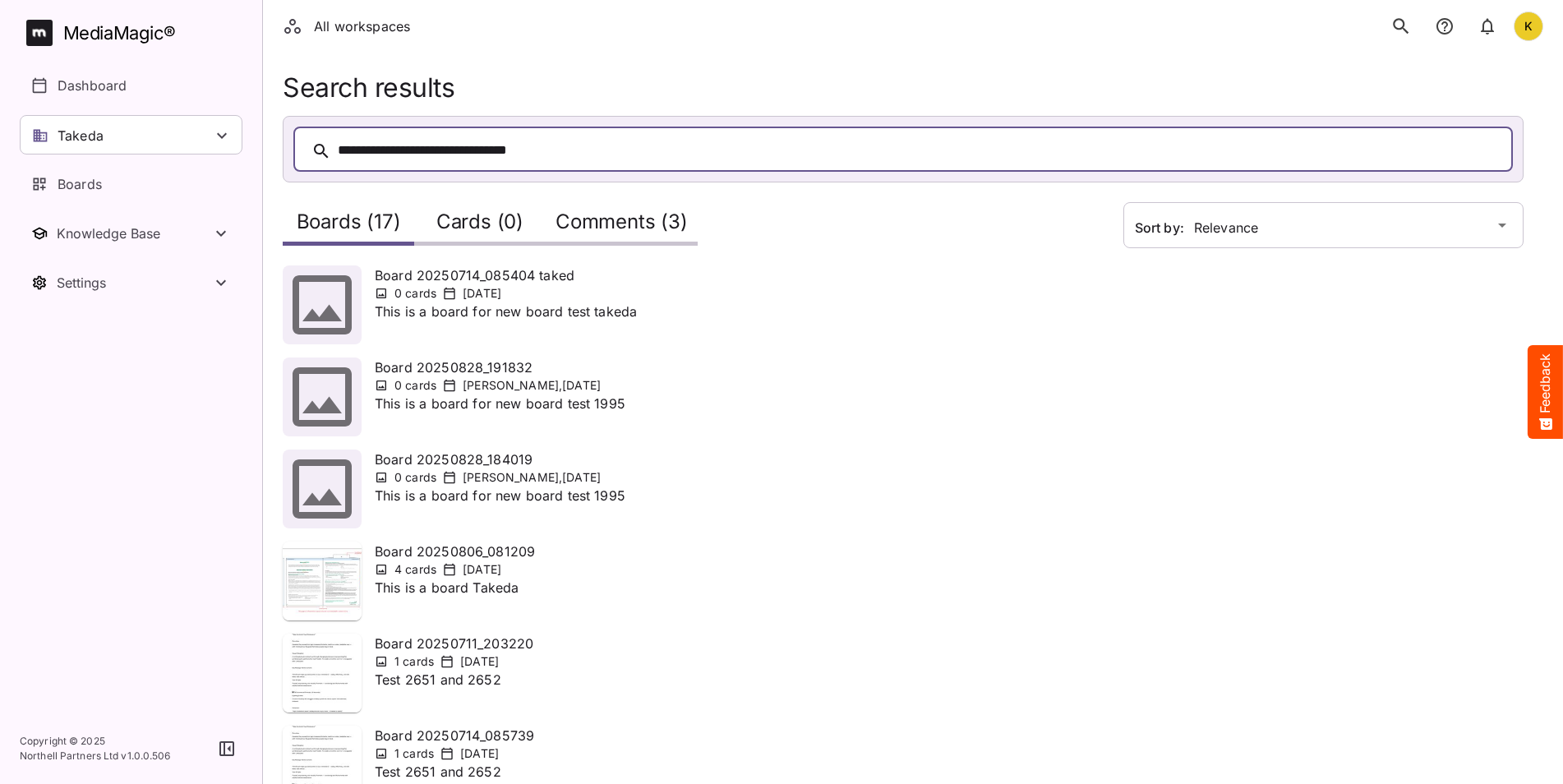
click at [461, 279] on p "Board 20250714_085404 taked" at bounding box center [505, 274] width 262 height 20
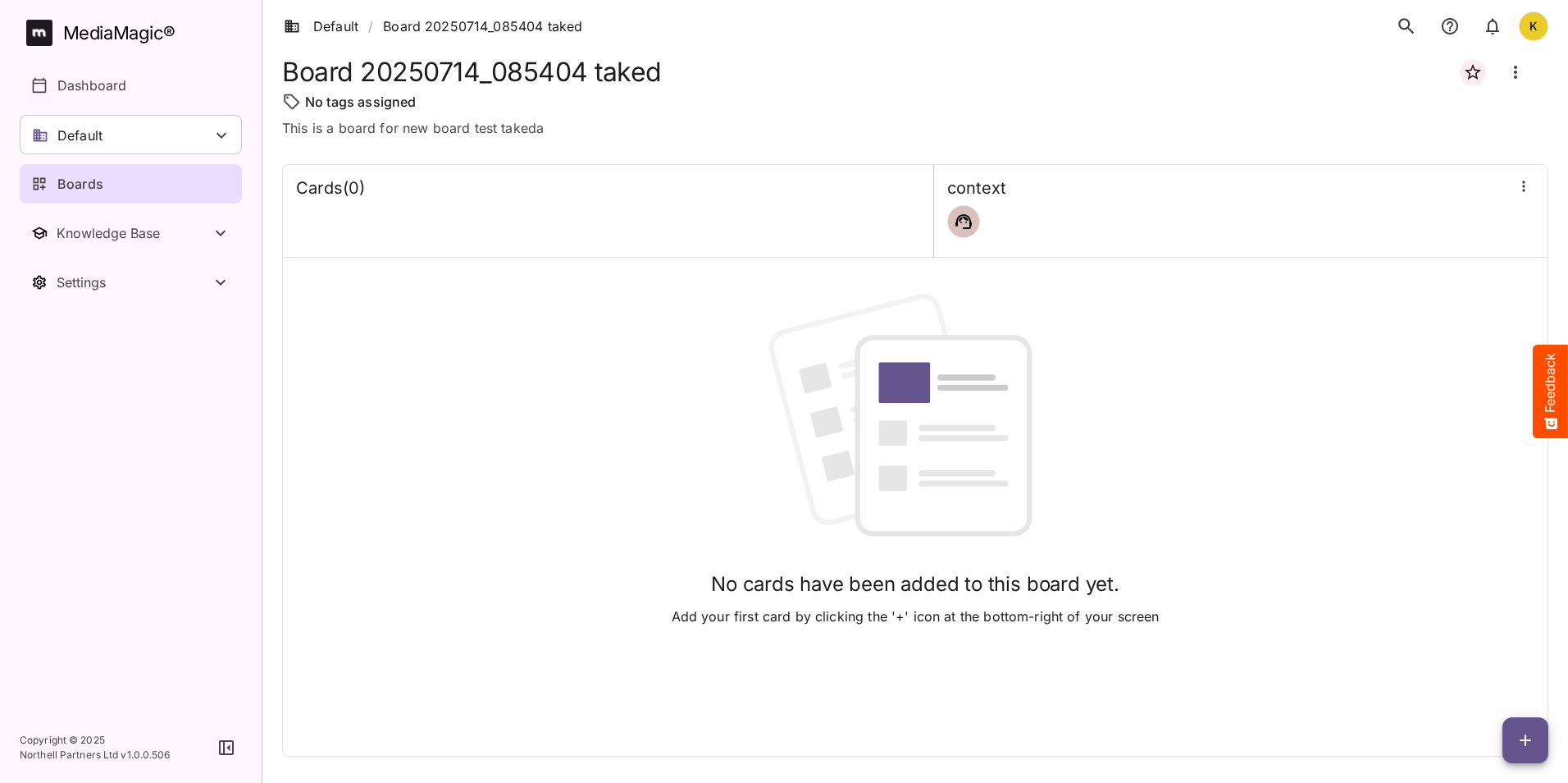
click at [516, 197] on div "Cards ( 0 )" at bounding box center [608, 188] width 624 height 20
click at [1403, 23] on icon "search" at bounding box center [1406, 25] width 21 height 21
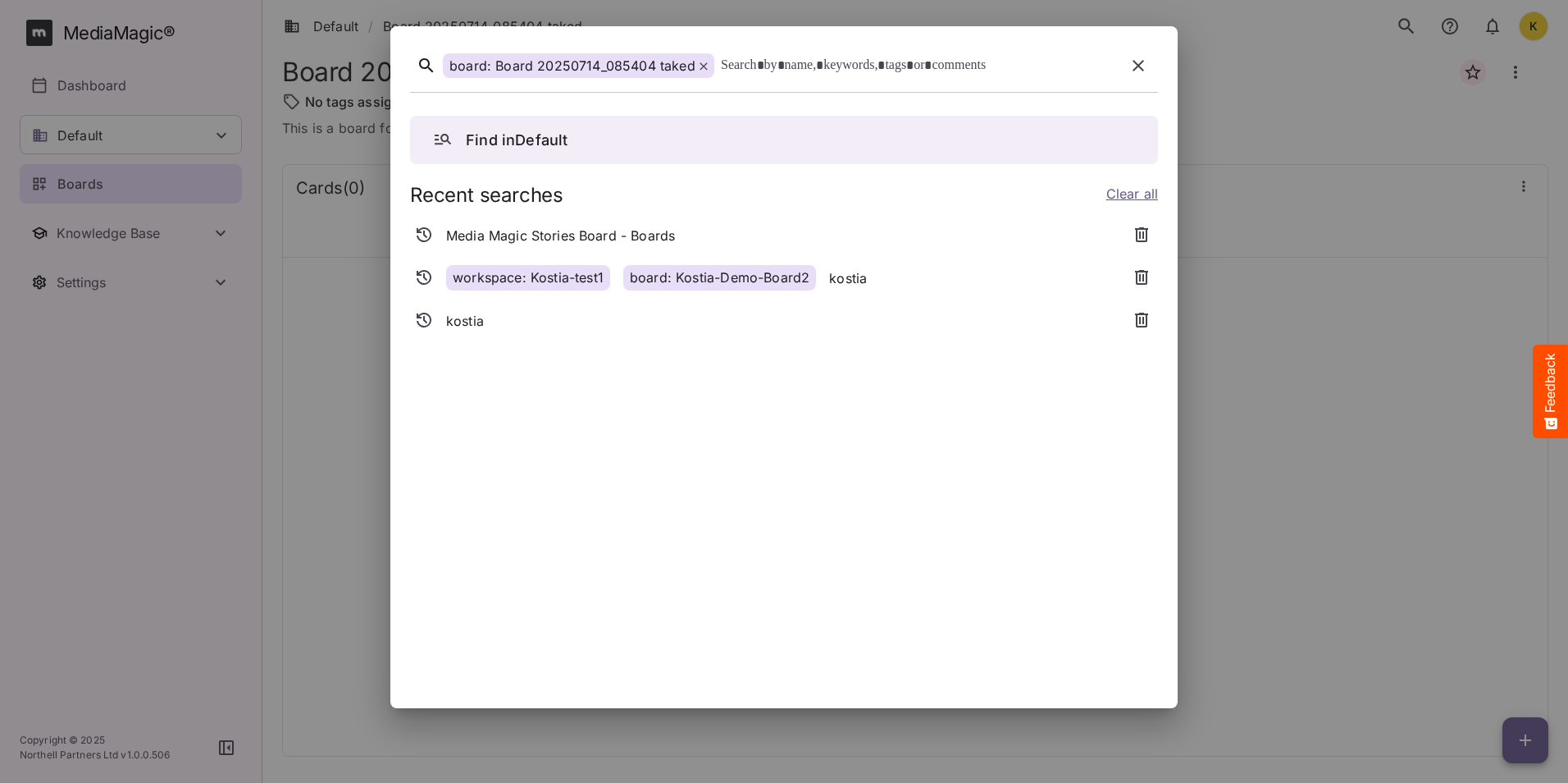
click at [700, 64] on icon at bounding box center [704, 67] width 8 height 8
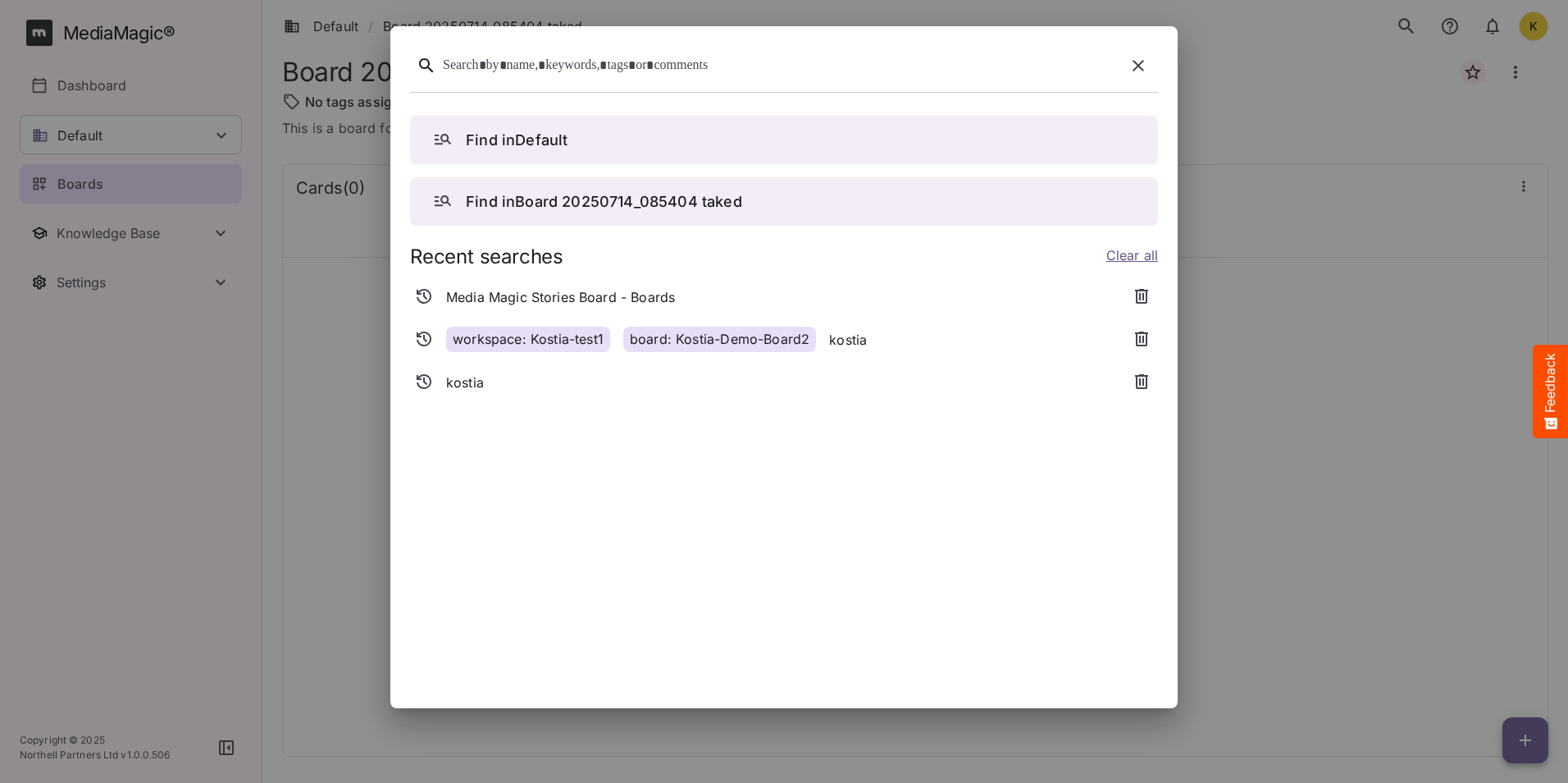
click at [693, 75] on div at bounding box center [780, 66] width 676 height 25
click at [510, 62] on div at bounding box center [780, 66] width 676 height 25
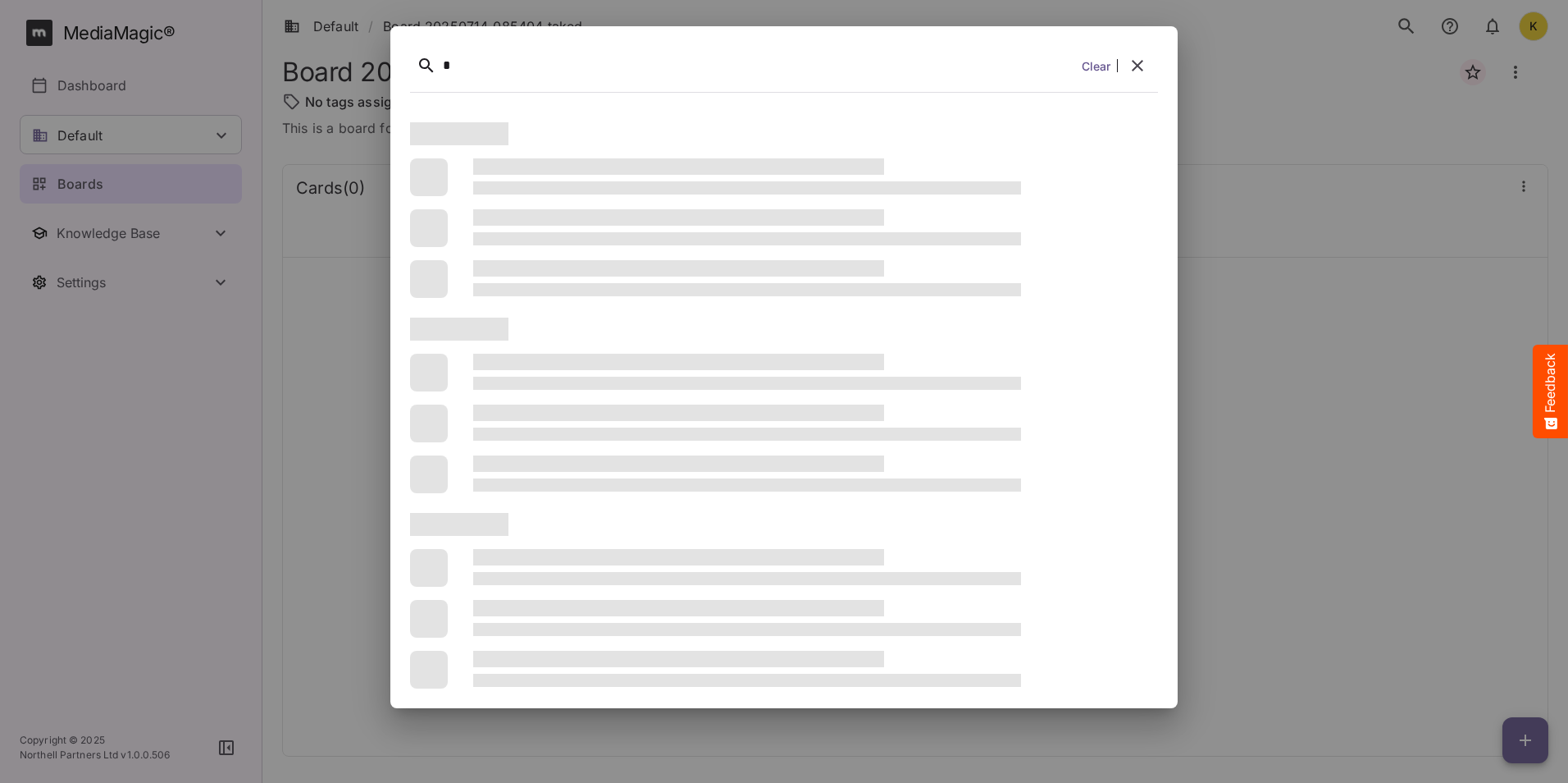
click at [1390, 9] on button "search" at bounding box center [1407, 26] width 35 height 35
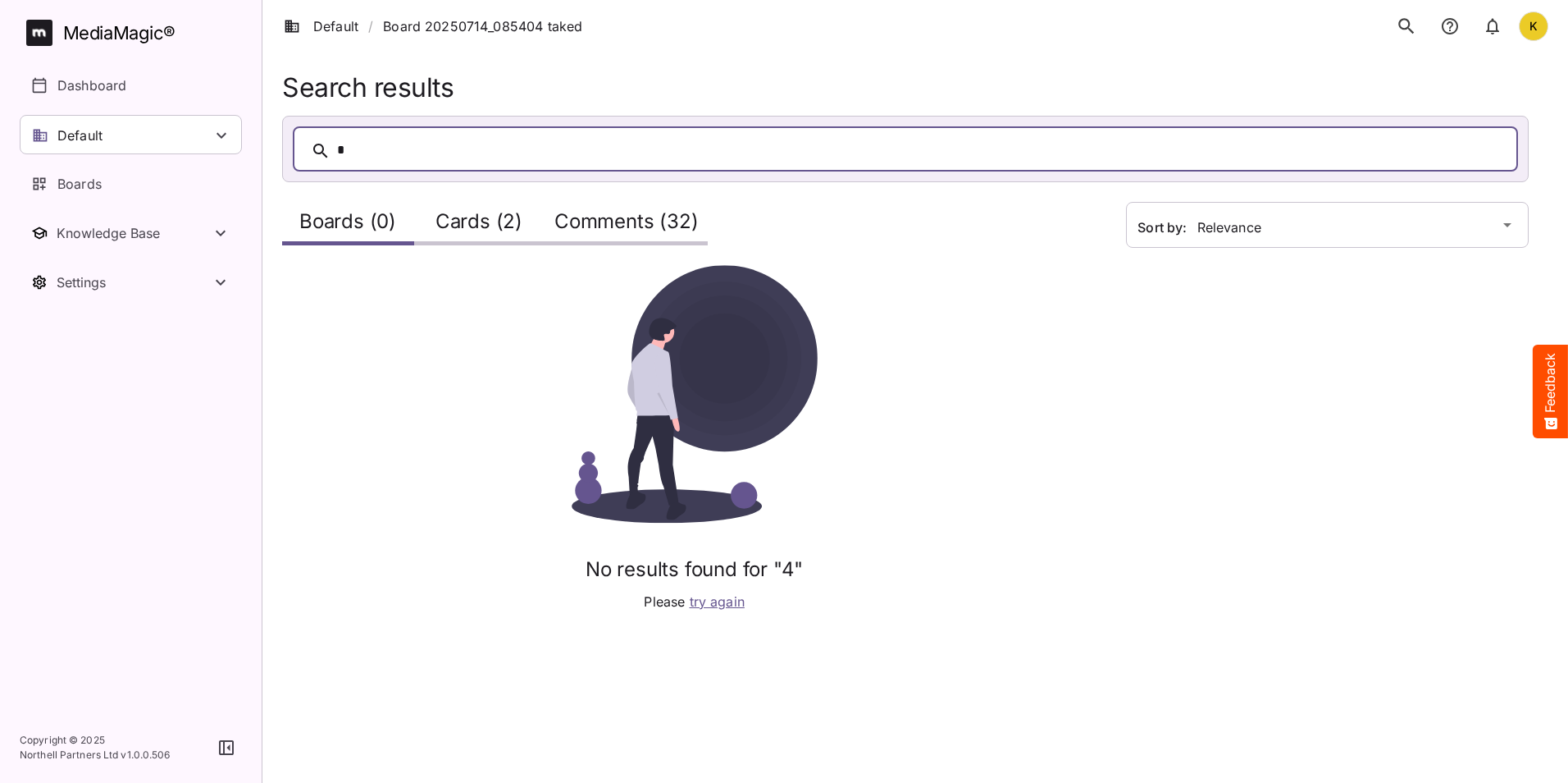
click at [1395, 22] on button "search" at bounding box center [1407, 26] width 35 height 35
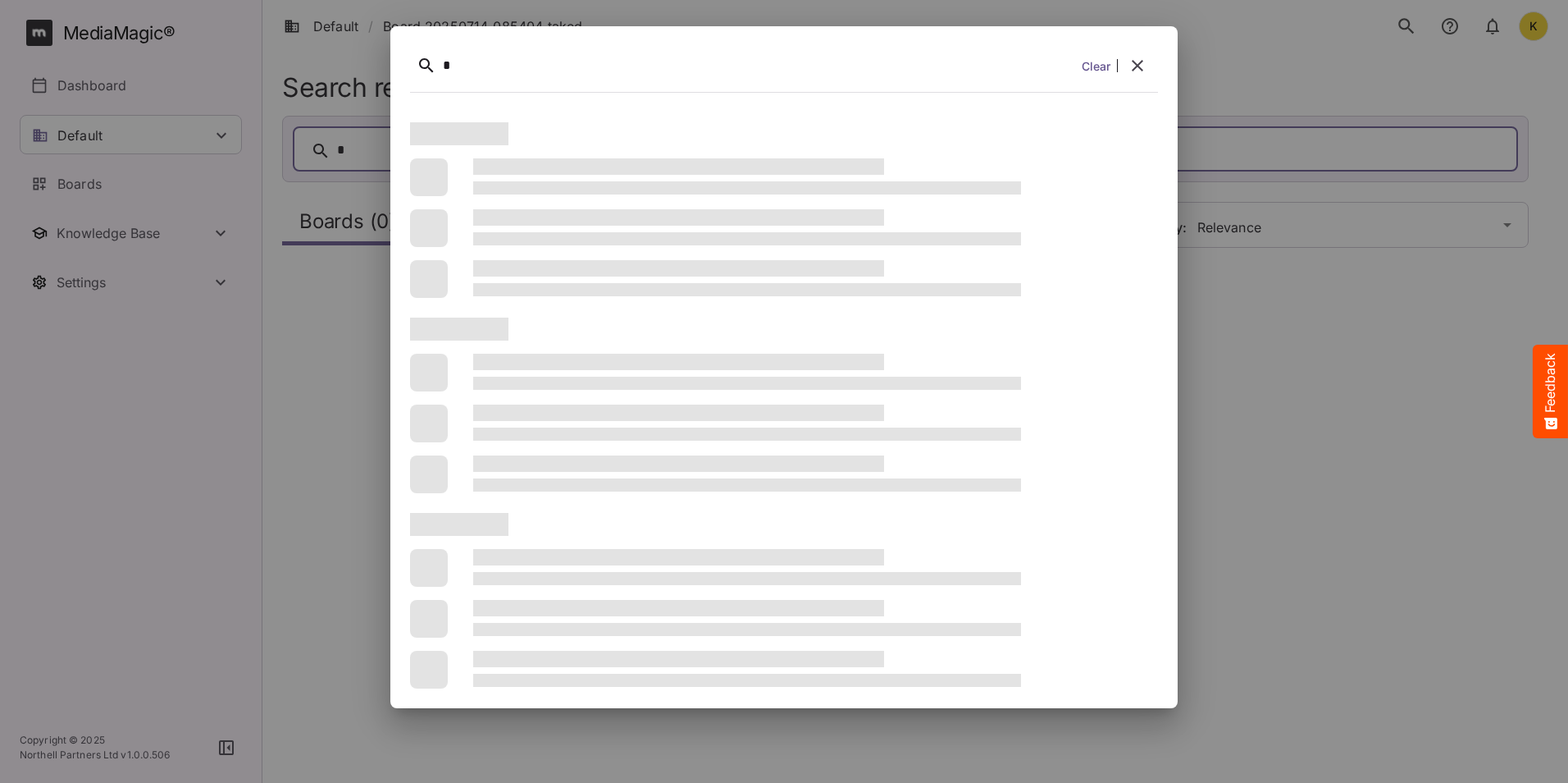
click at [1390, 9] on button "search" at bounding box center [1407, 26] width 35 height 35
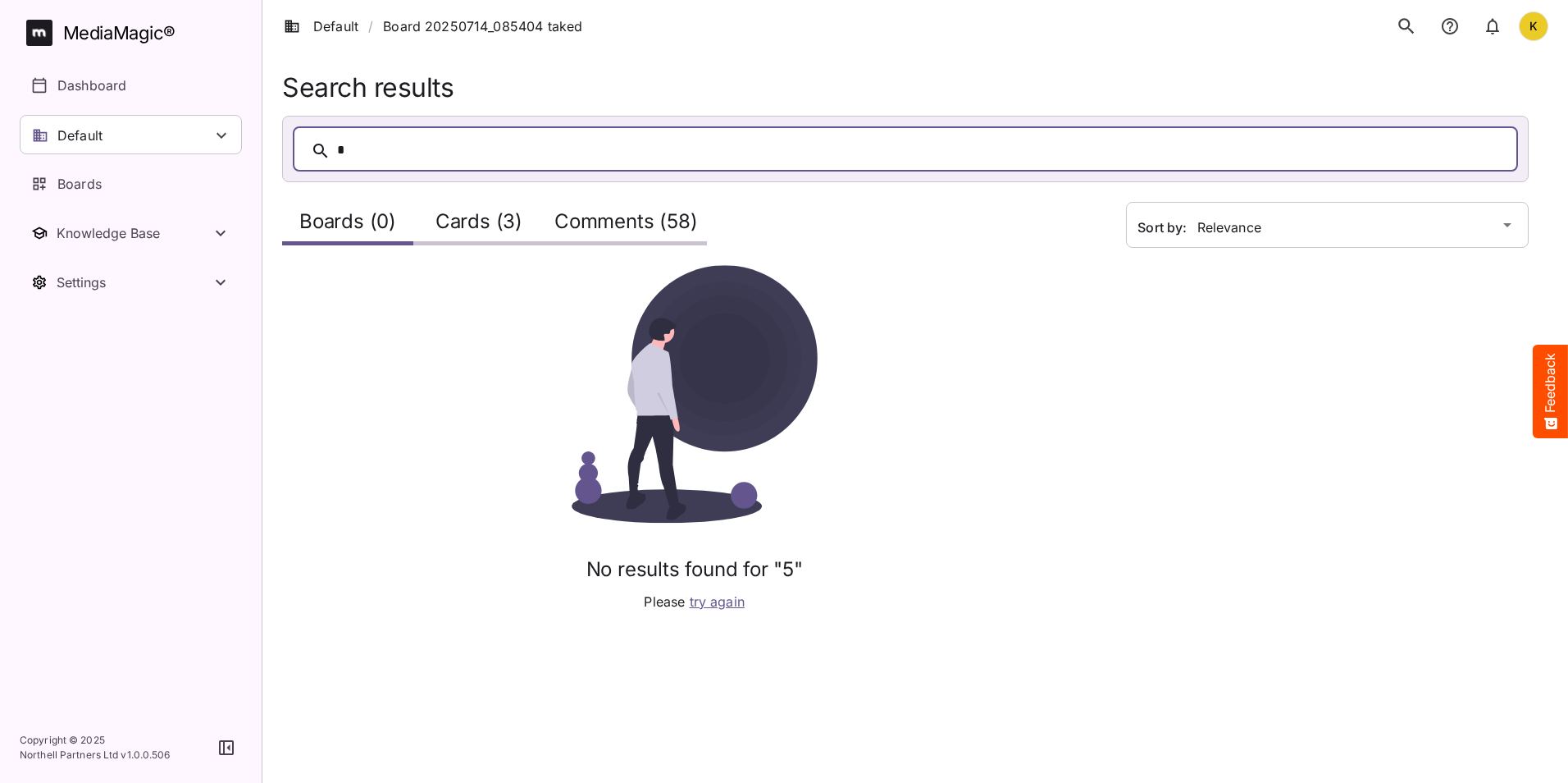
click at [1415, 25] on icon "search" at bounding box center [1406, 25] width 21 height 21
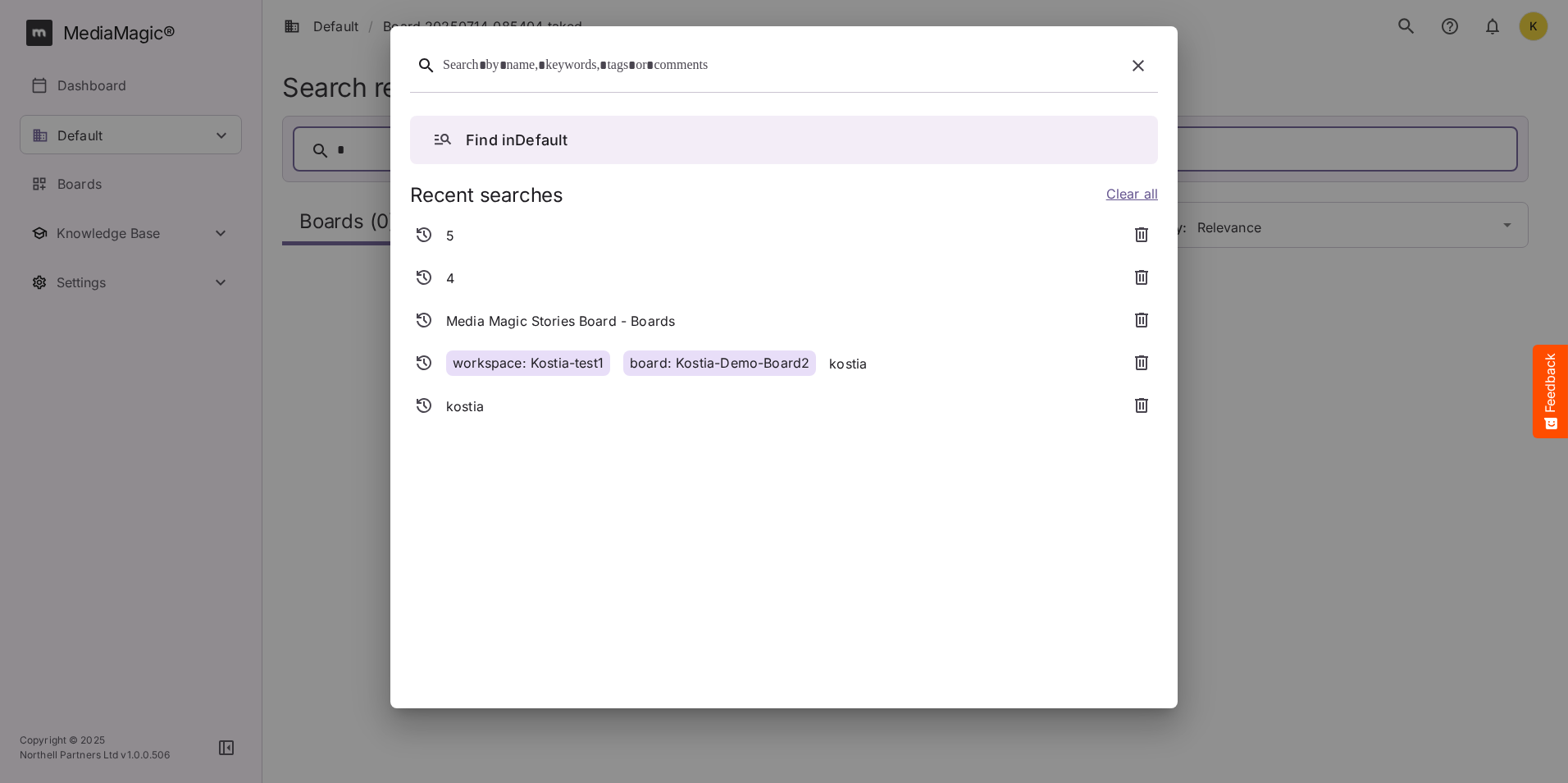
click at [1140, 61] on icon "button" at bounding box center [1138, 65] width 20 height 20
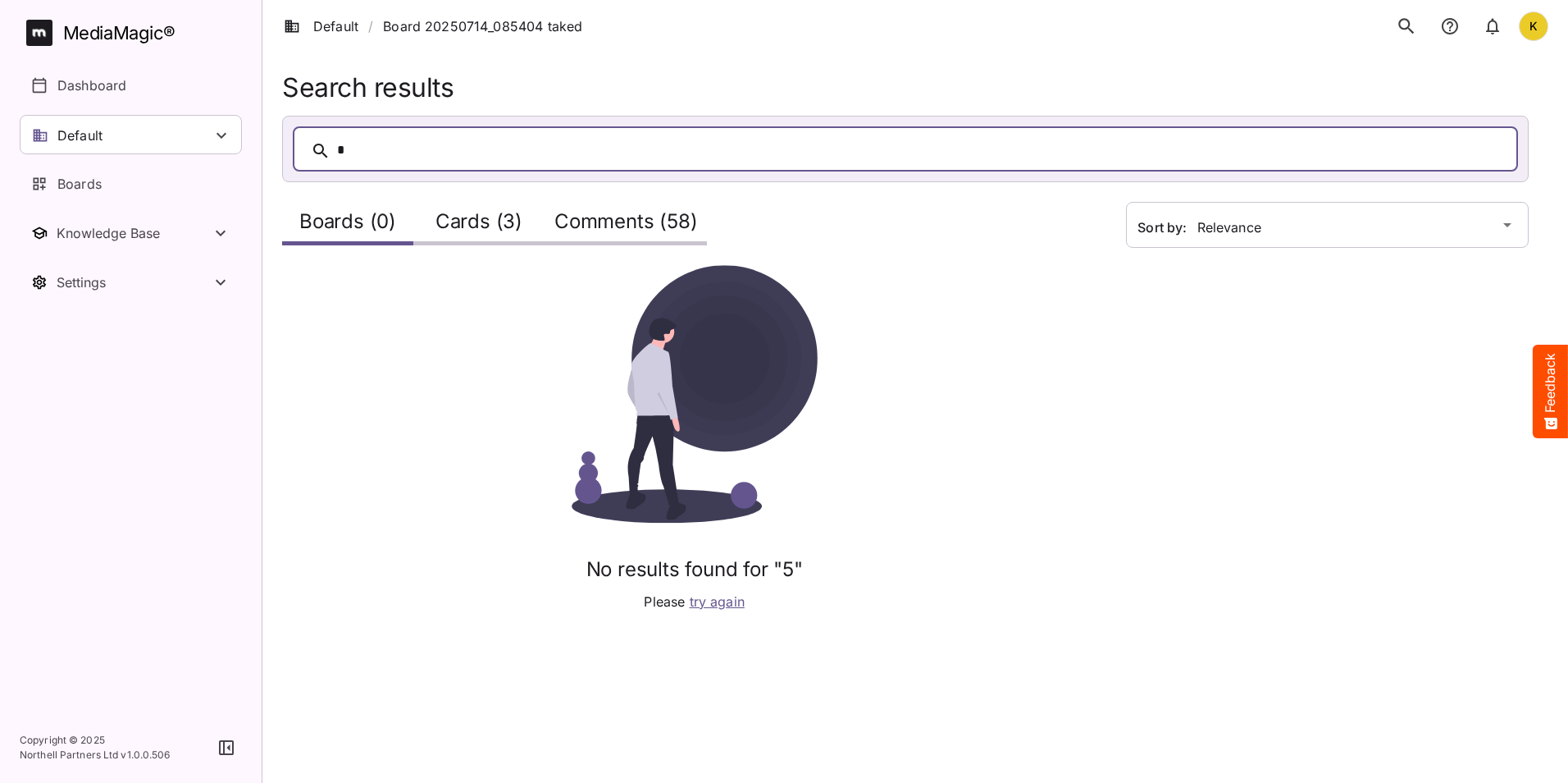
click at [1407, 22] on icon "search" at bounding box center [1406, 25] width 21 height 21
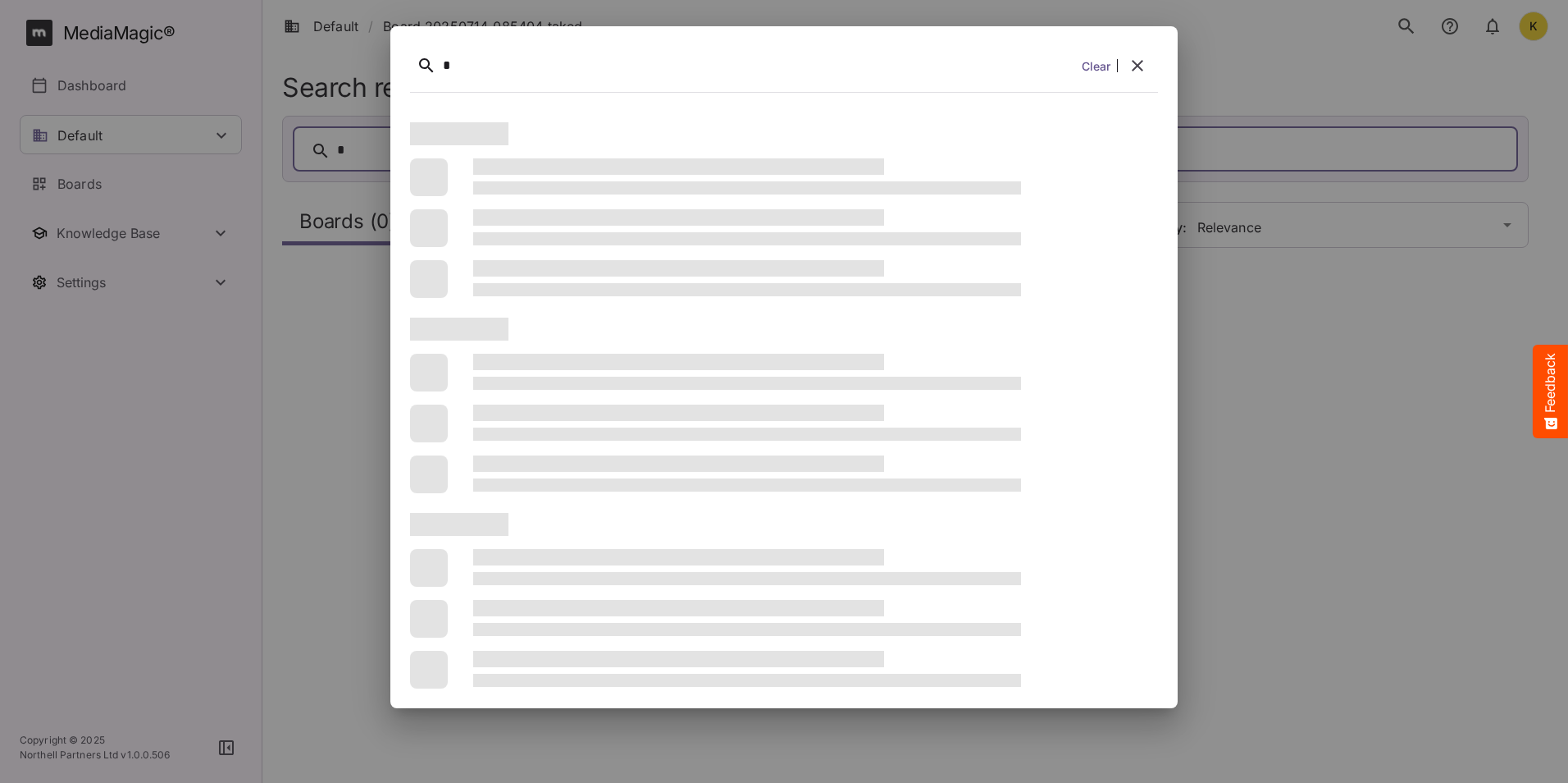
click at [1390, 9] on button "search" at bounding box center [1407, 26] width 35 height 35
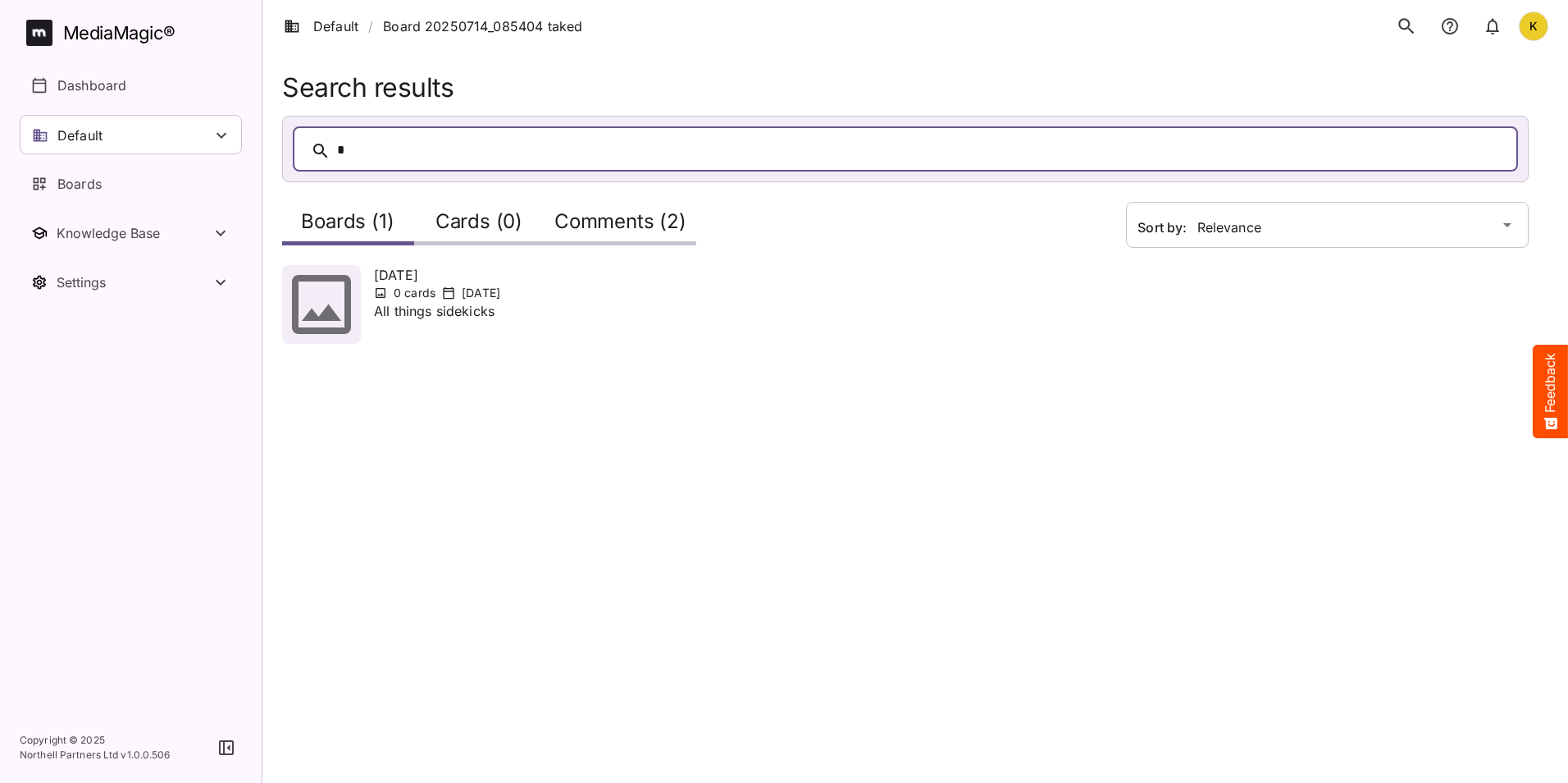
click at [1415, 27] on icon "search" at bounding box center [1406, 25] width 21 height 21
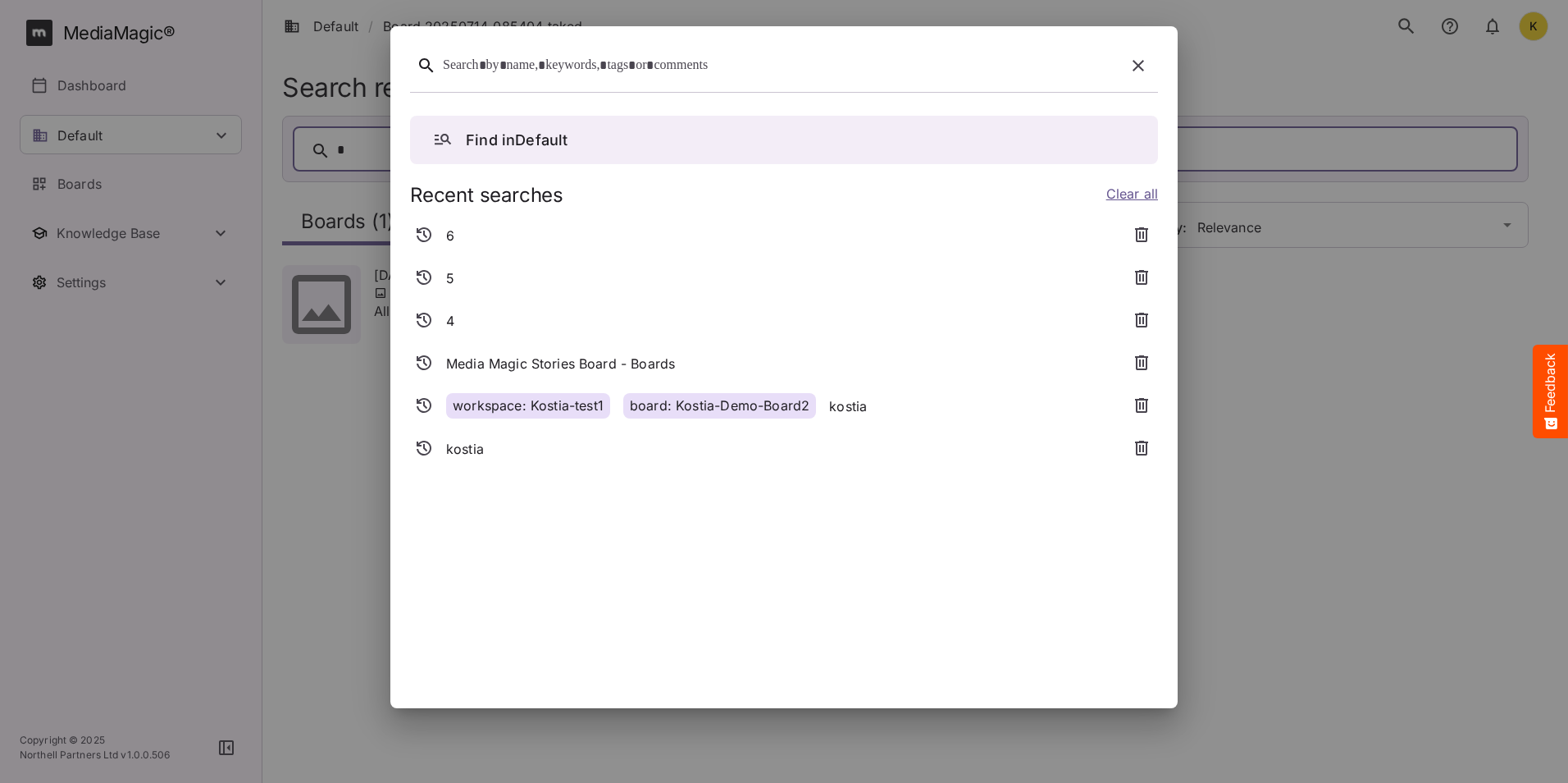
click at [1390, 9] on button "search" at bounding box center [1407, 26] width 35 height 35
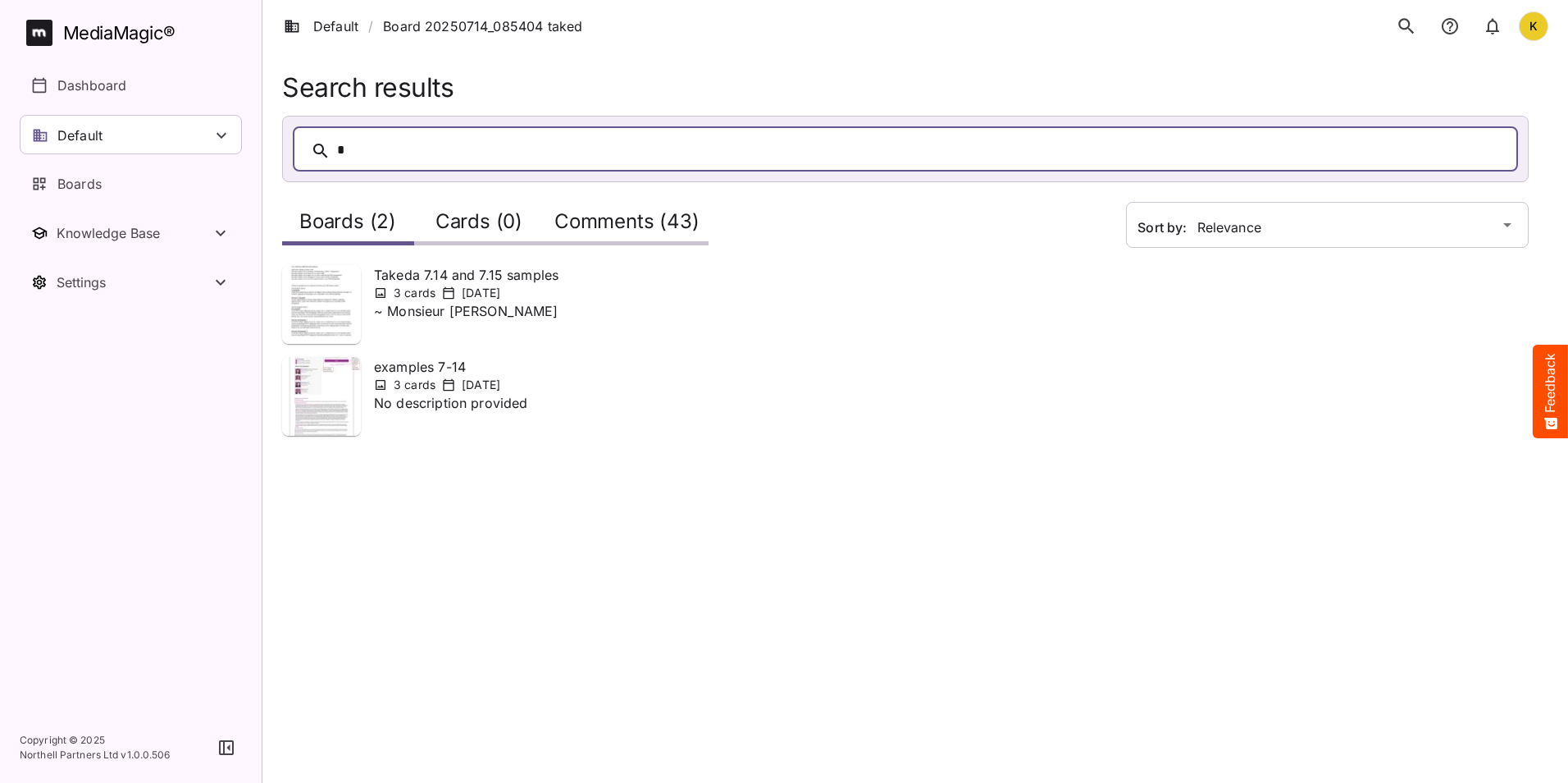
click at [1406, 28] on icon "search" at bounding box center [1406, 25] width 15 height 15
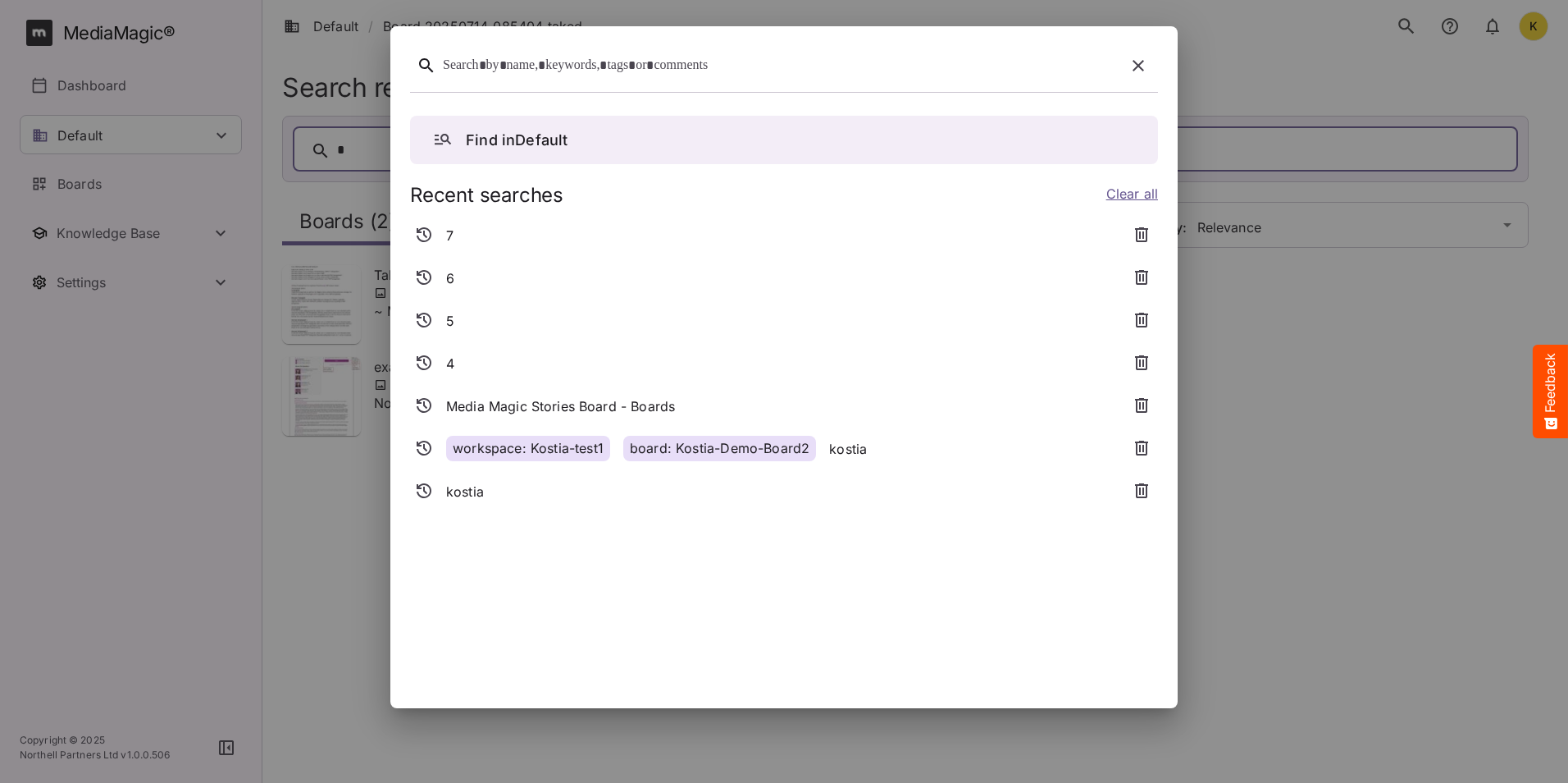
click at [711, 64] on div at bounding box center [780, 66] width 676 height 25
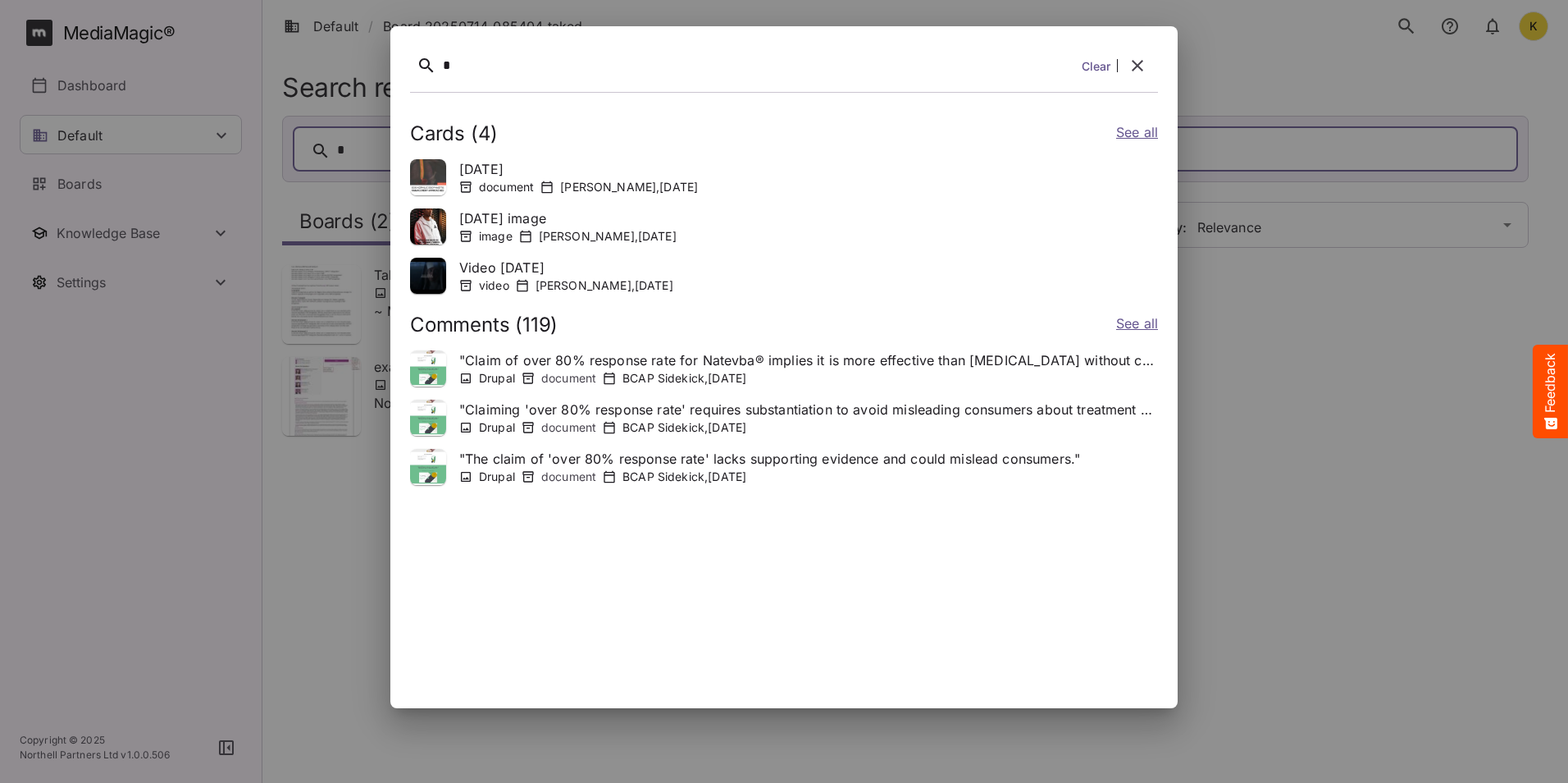
click at [1390, 9] on button "search" at bounding box center [1407, 26] width 35 height 35
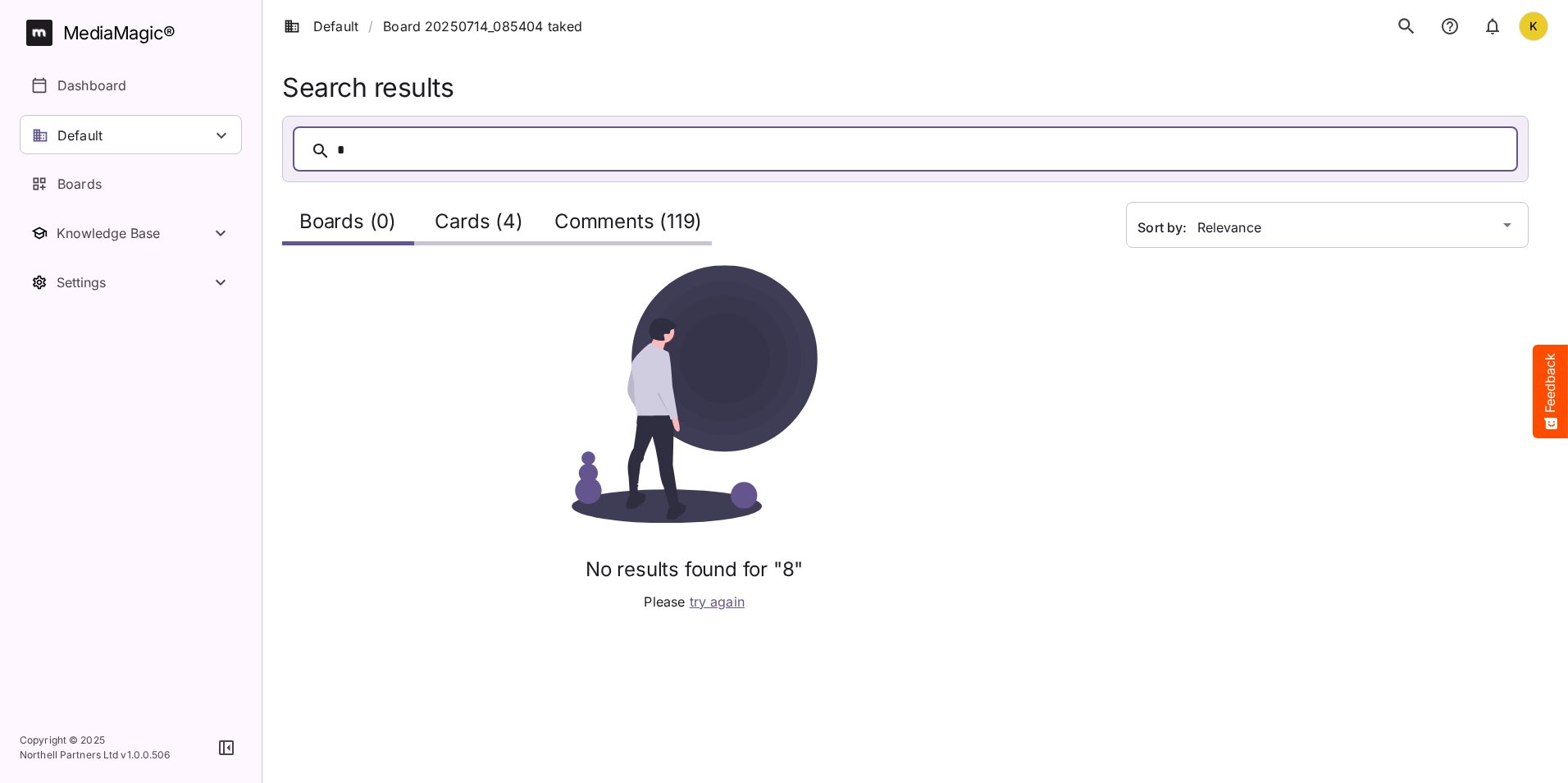
click at [1395, 25] on button "search" at bounding box center [1407, 26] width 35 height 35
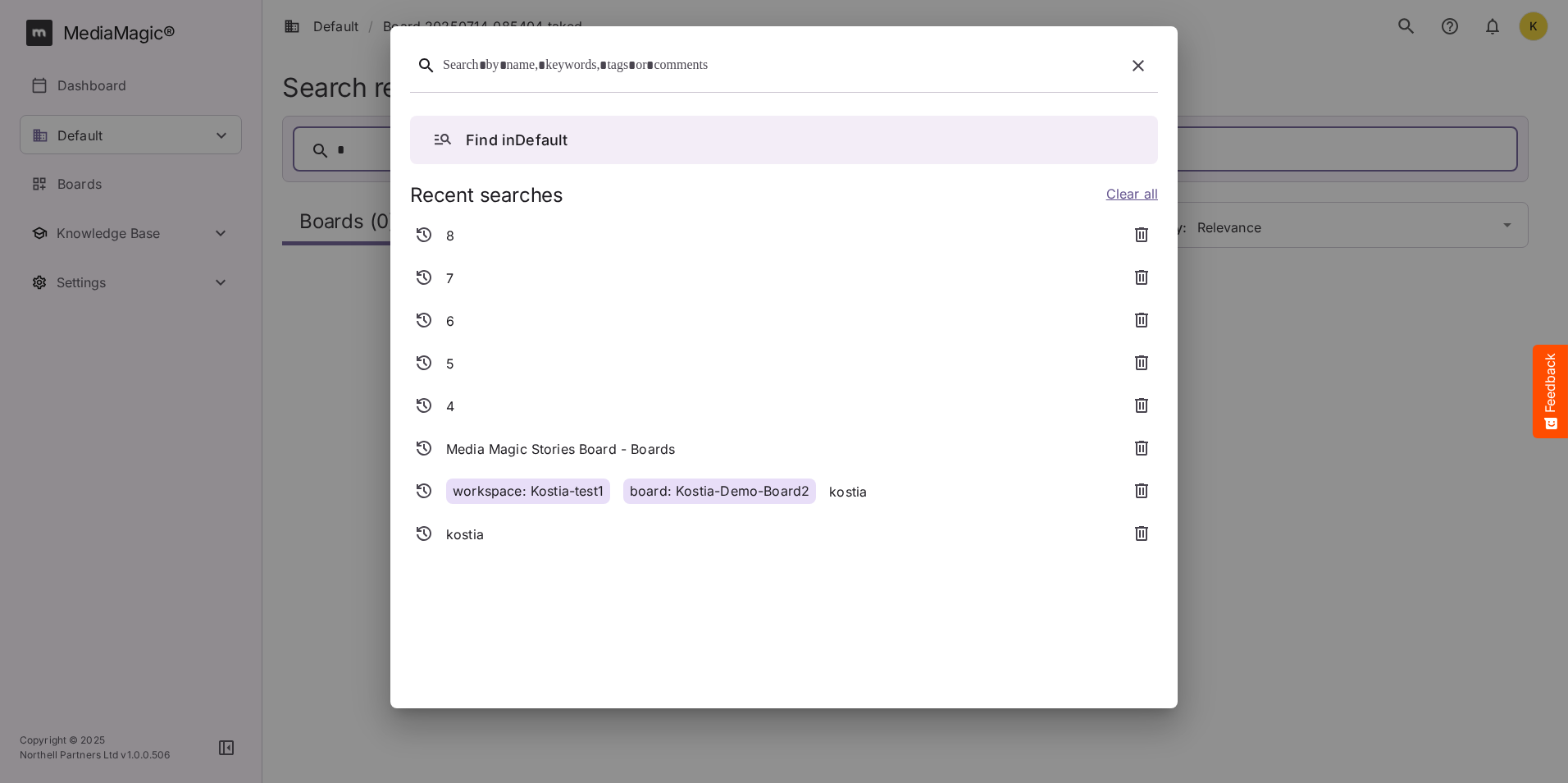
click at [1135, 68] on icon "button" at bounding box center [1138, 65] width 20 height 20
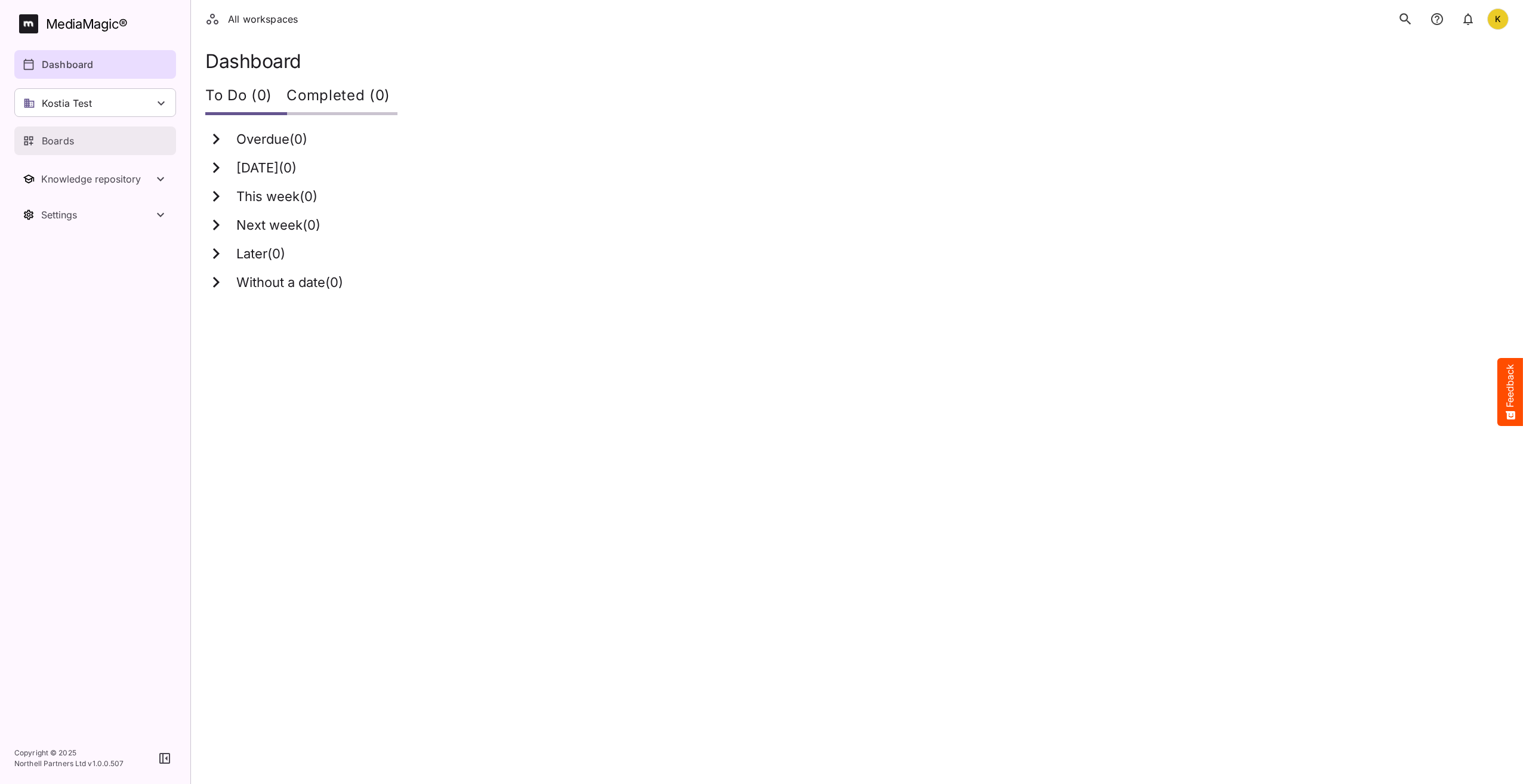
click at [48, 138] on p "Boards" at bounding box center [58, 141] width 32 height 14
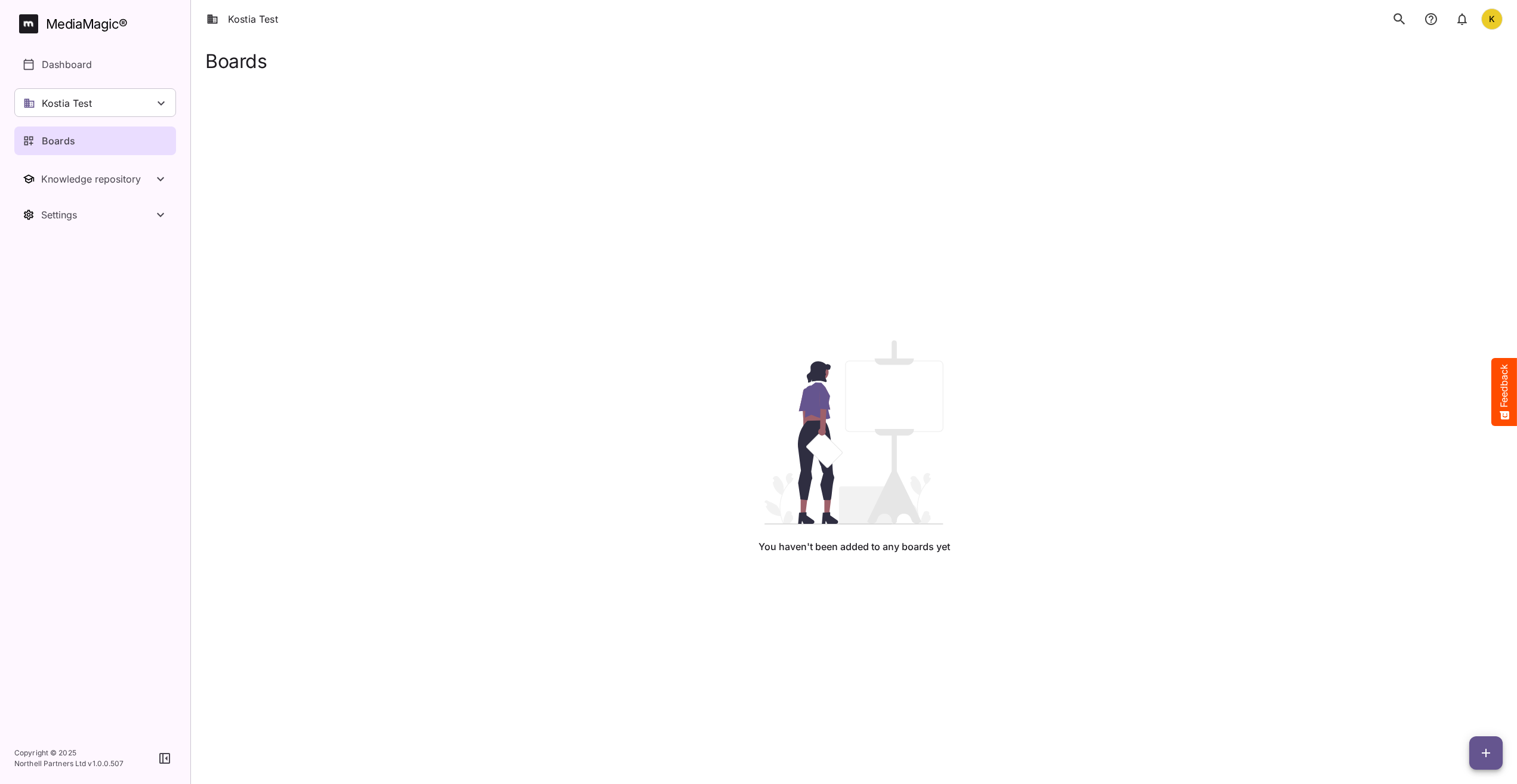
click at [1385, 17] on div "Kostia Test K" at bounding box center [854, 19] width 1326 height 38
click at [1401, 15] on icon "search" at bounding box center [1399, 19] width 15 height 15
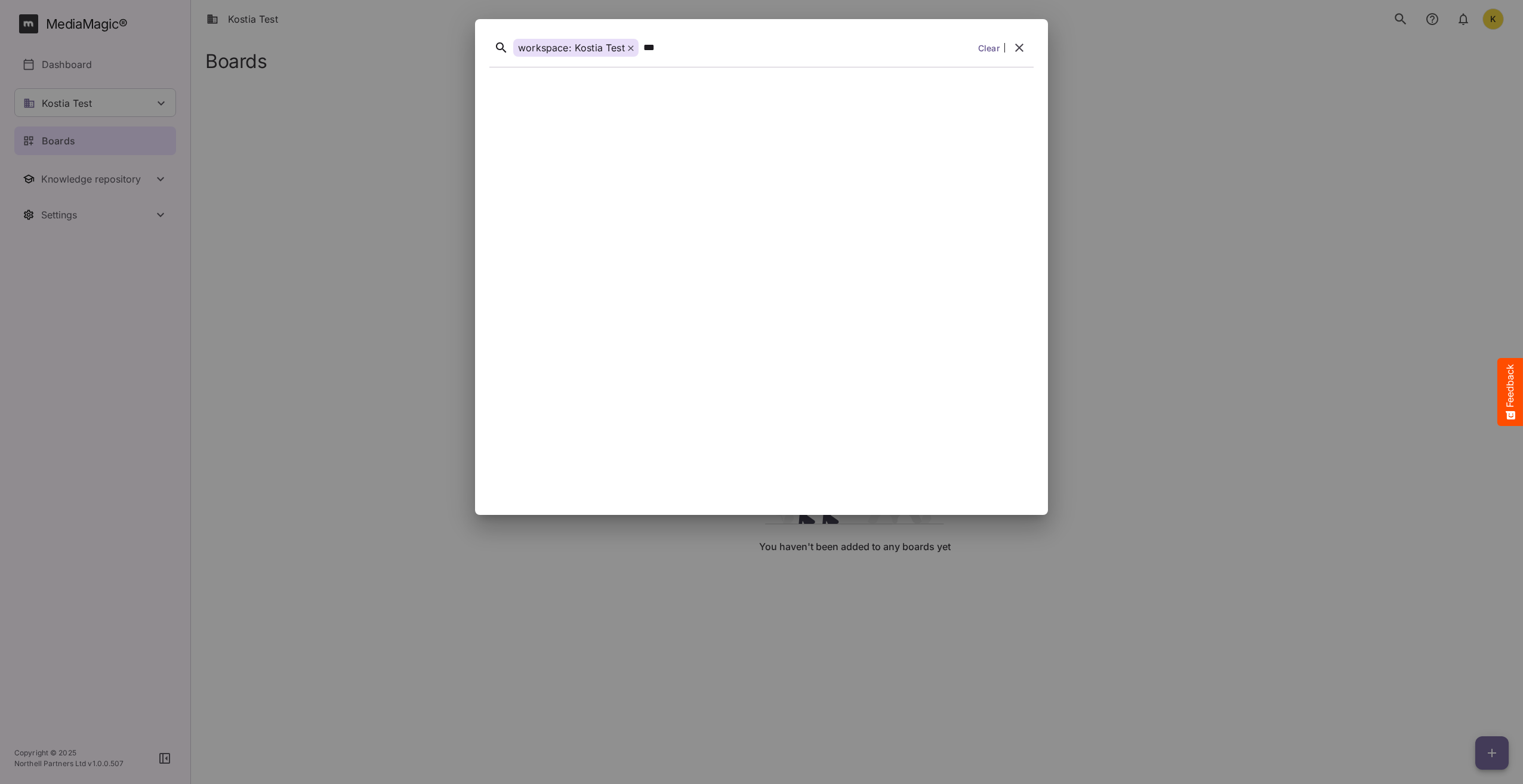
click at [631, 47] on icon at bounding box center [631, 49] width 6 height 6
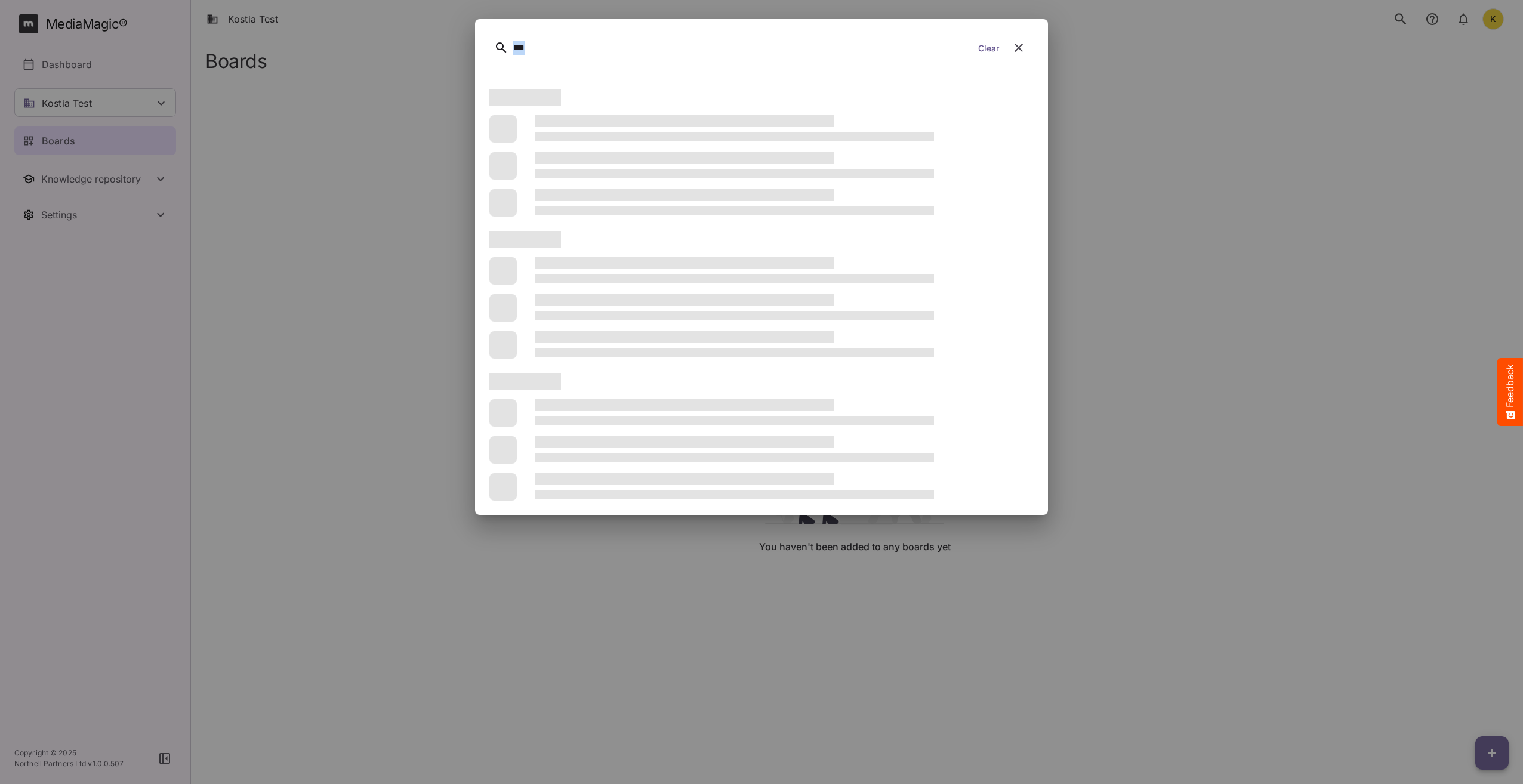
drag, startPoint x: 446, startPoint y: 28, endPoint x: 373, endPoint y: 28, distance: 73.0
click at [373, 28] on div "*** Clear" at bounding box center [762, 392] width 1523 height 784
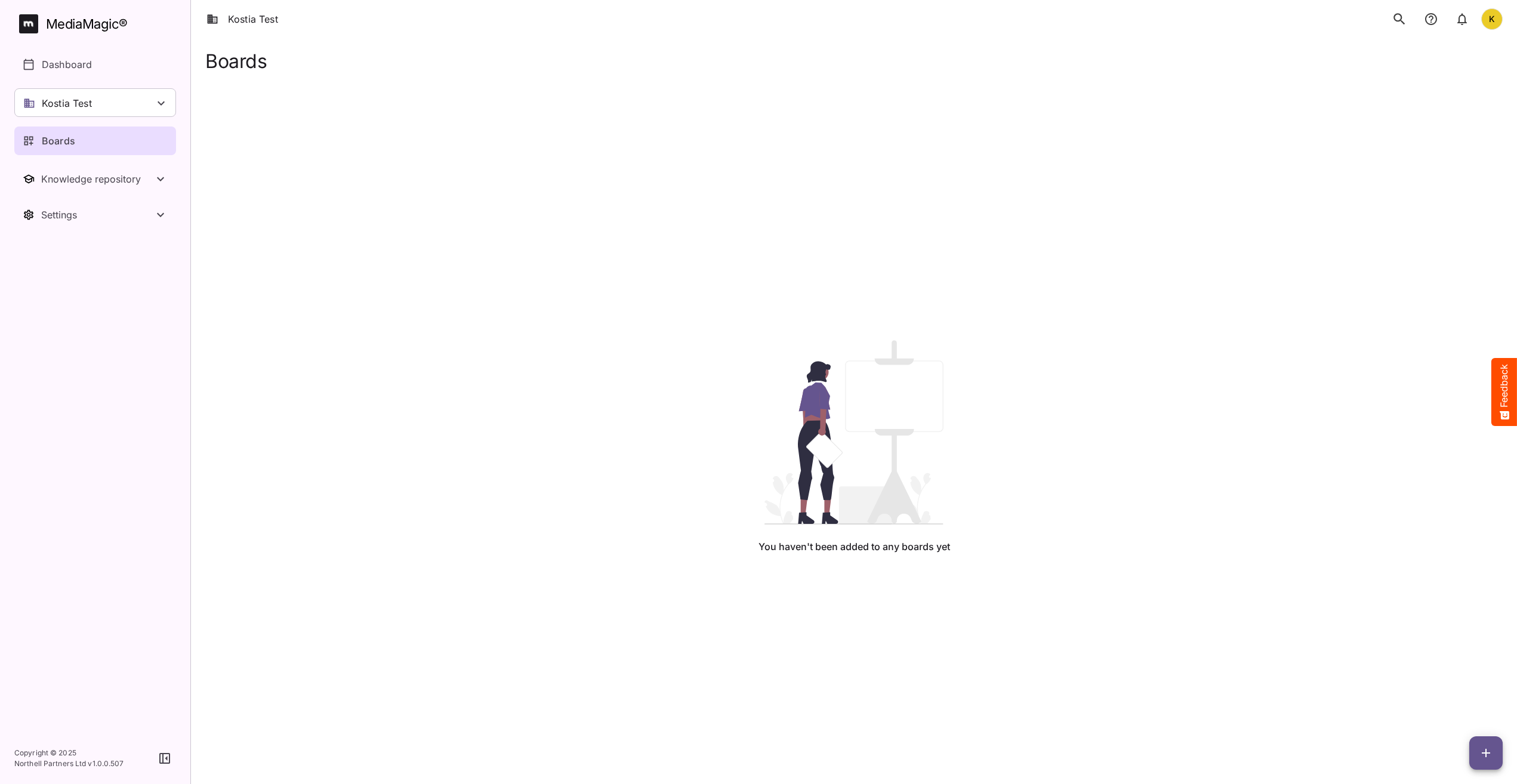
click at [1402, 18] on icon "search" at bounding box center [1399, 19] width 11 height 11
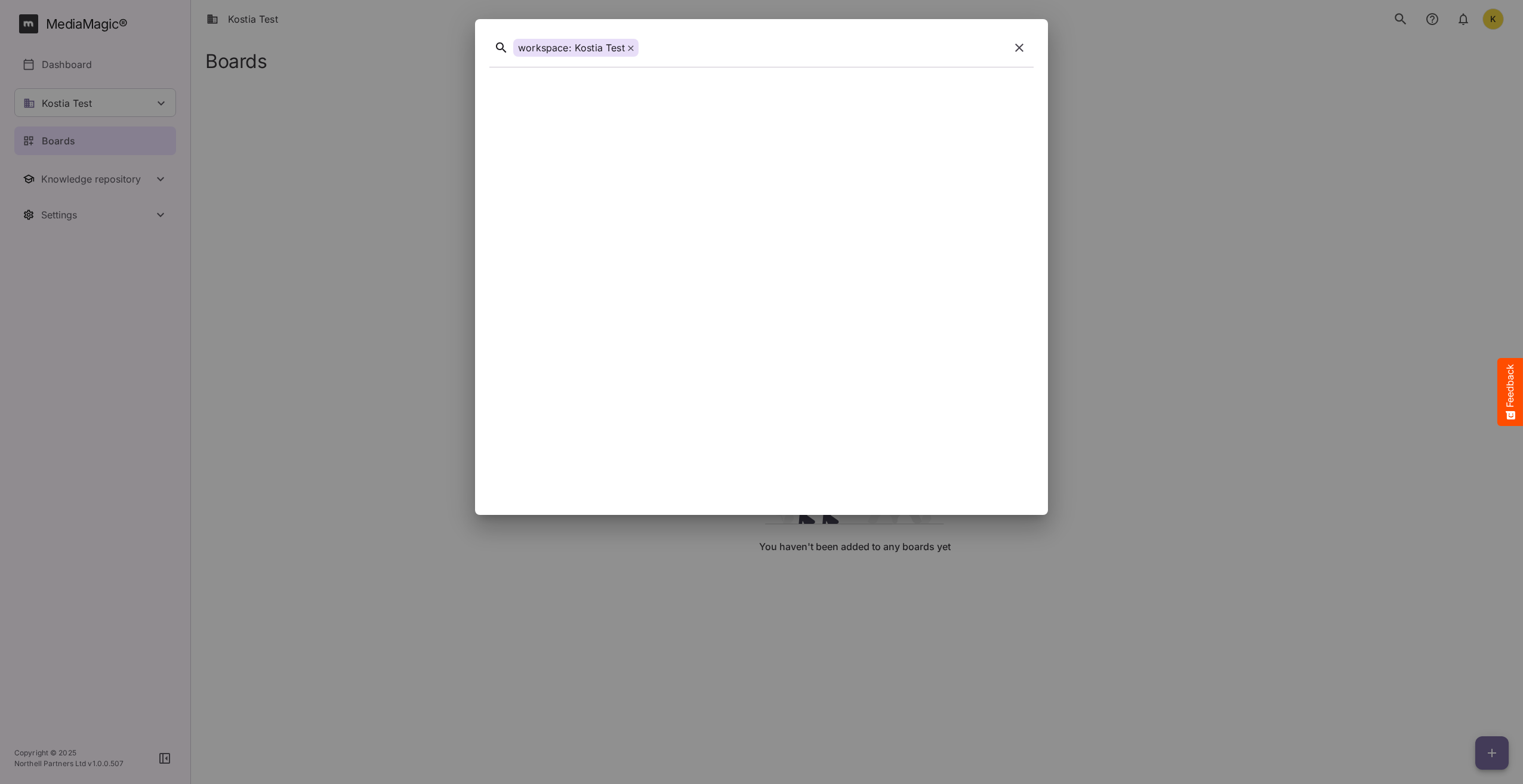
click at [628, 49] on icon at bounding box center [631, 49] width 6 height 6
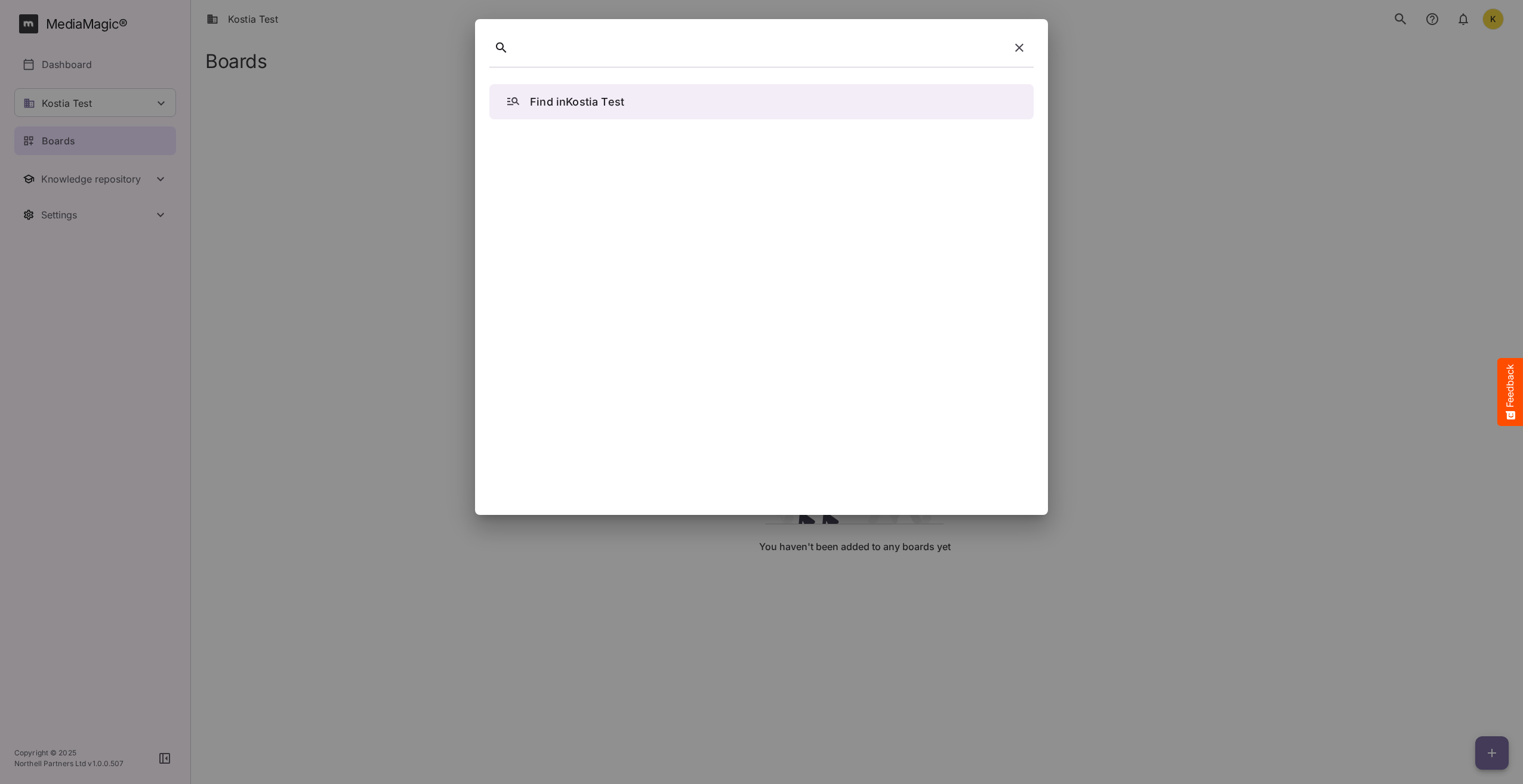
click at [81, 26] on div at bounding box center [762, 392] width 1523 height 784
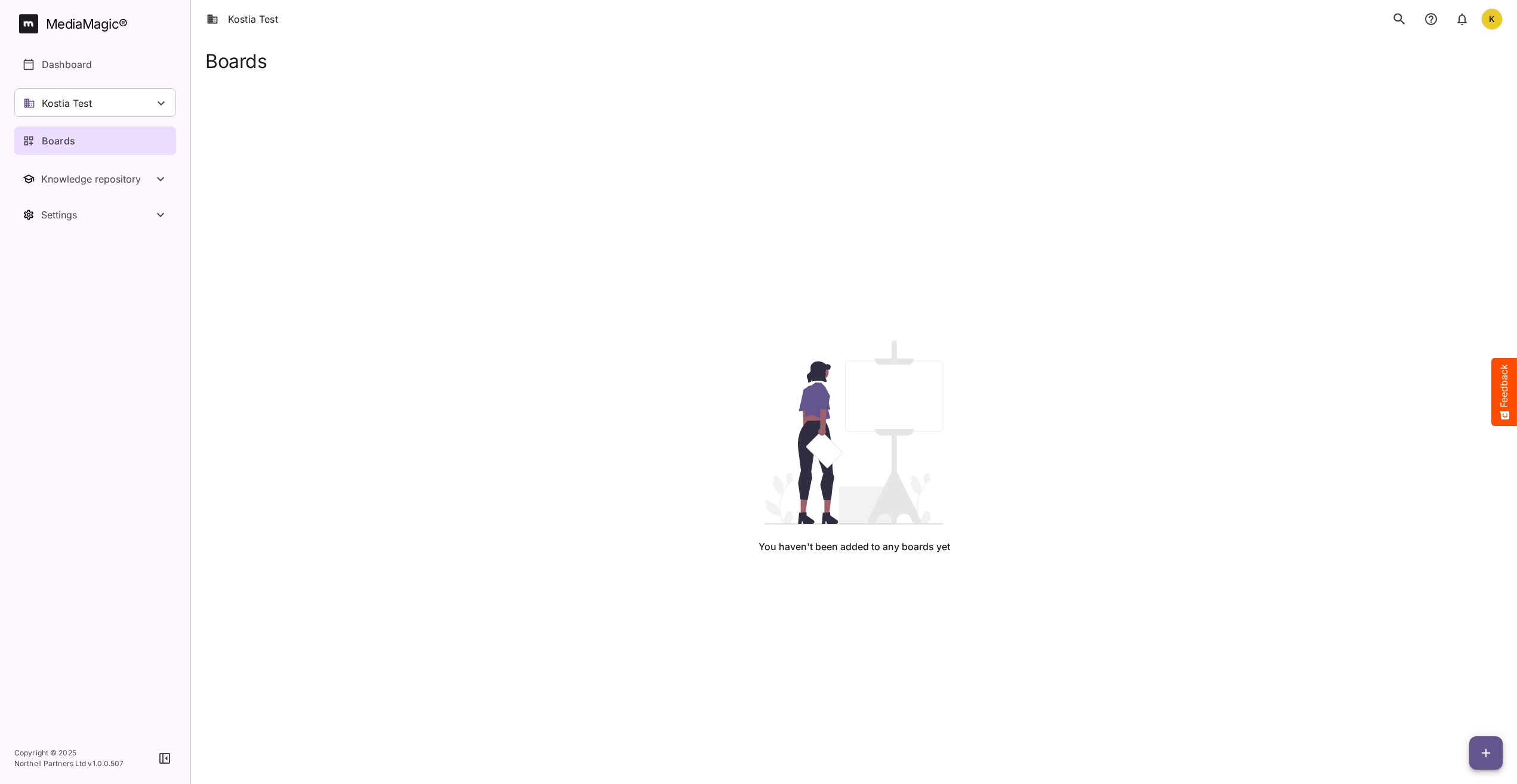
click at [81, 26] on div "MediaMagic ®" at bounding box center [86, 24] width 82 height 20
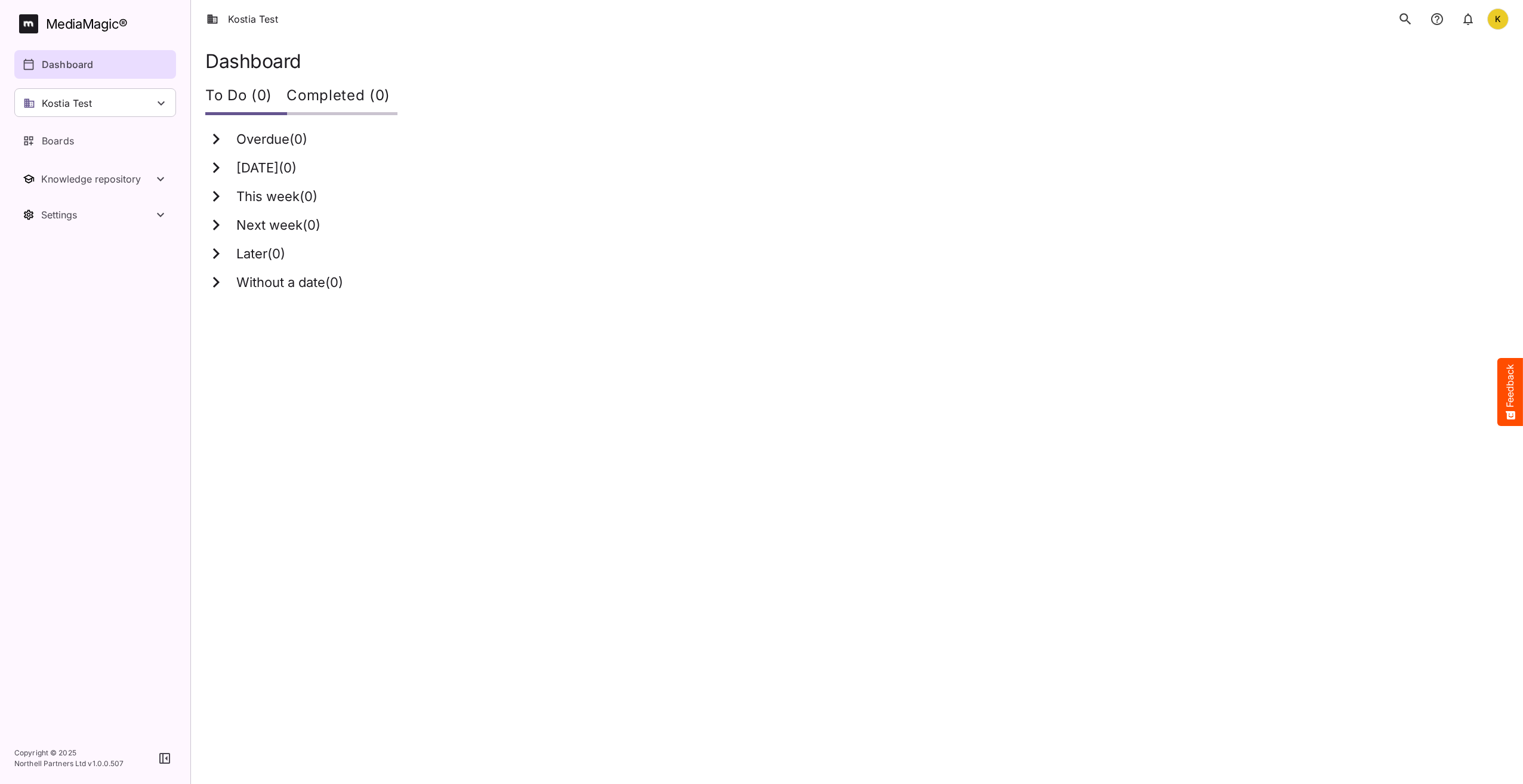
click at [1409, 17] on icon "search" at bounding box center [1405, 19] width 15 height 15
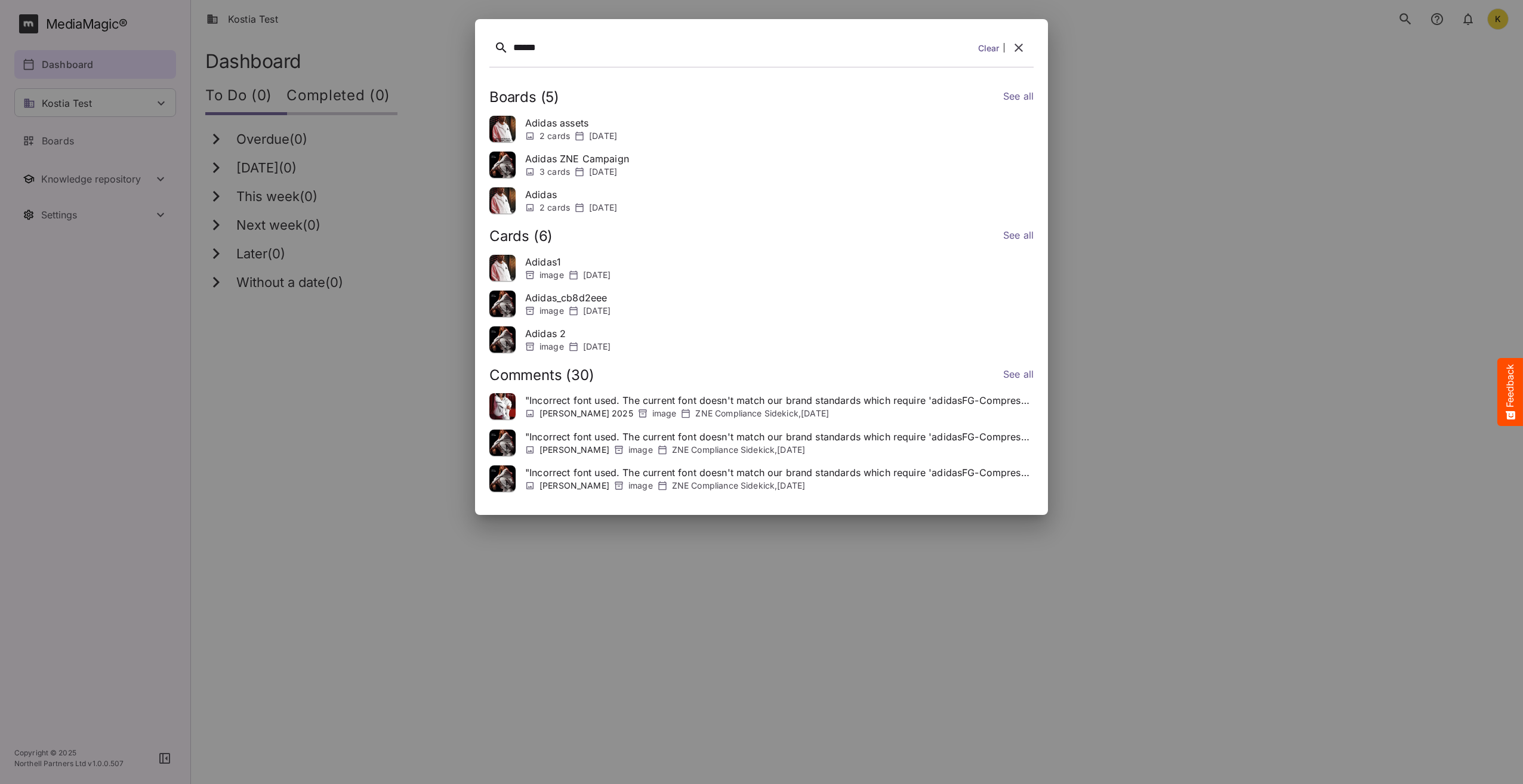
click at [1012, 96] on link "See all" at bounding box center [1018, 97] width 30 height 17
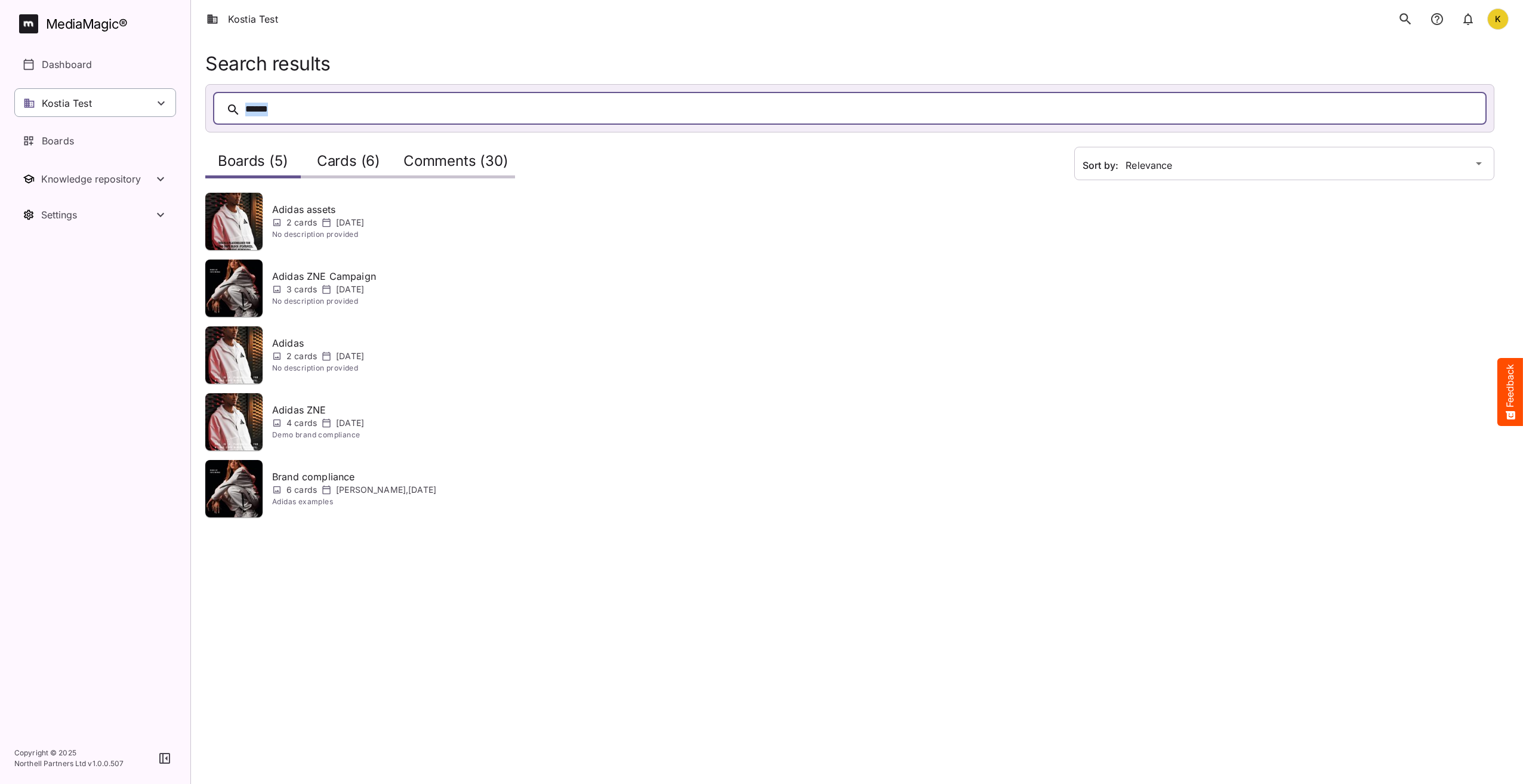
drag, startPoint x: 299, startPoint y: 113, endPoint x: 135, endPoint y: 92, distance: 165.3
click at [137, 93] on div "Kostia Test K MediaMagic ® Dashboard Kostia Test Clearcast Dan Daria David Defa…" at bounding box center [762, 266] width 1523 height 532
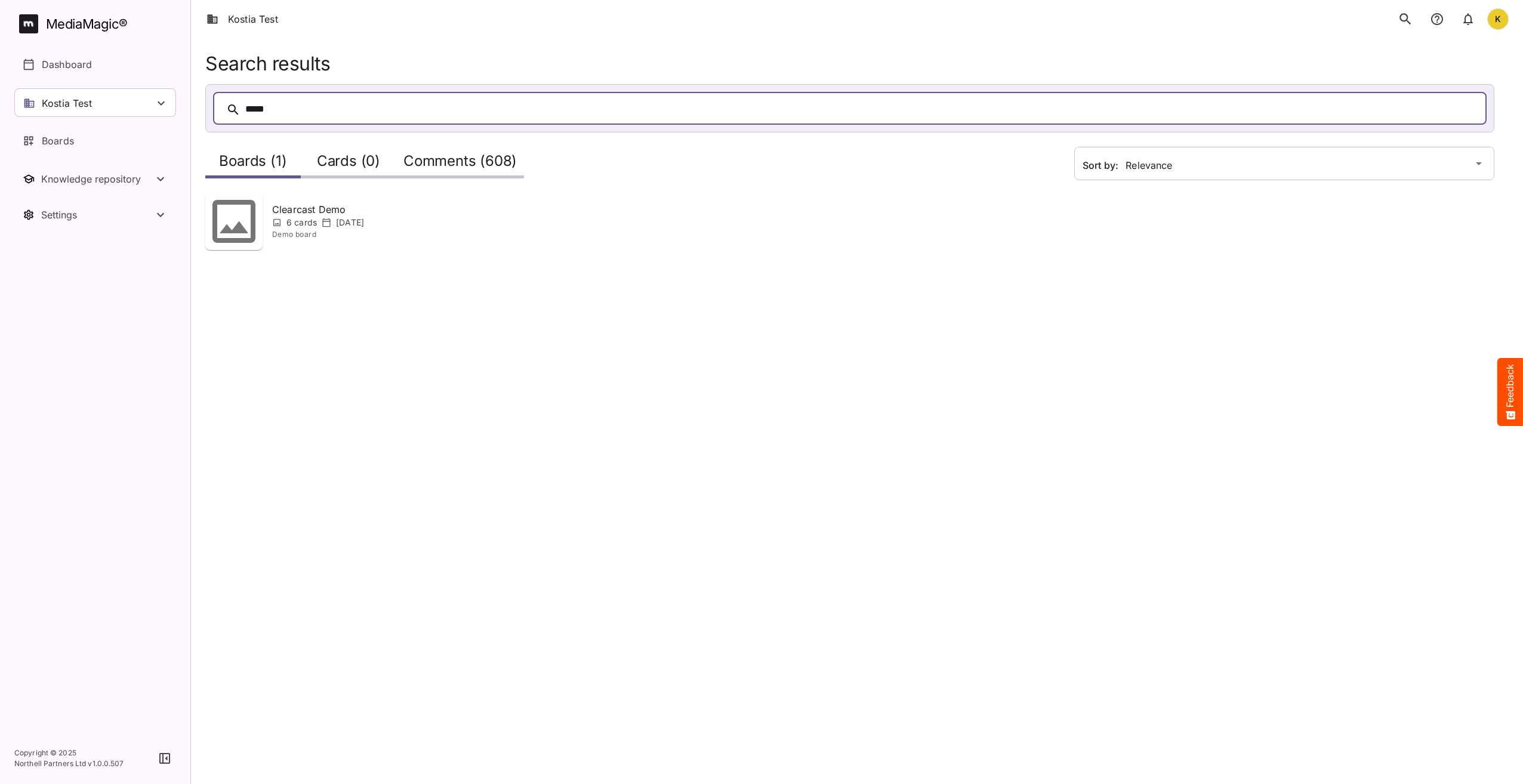
click at [347, 227] on p "21st Jan 2025" at bounding box center [350, 222] width 28 height 12
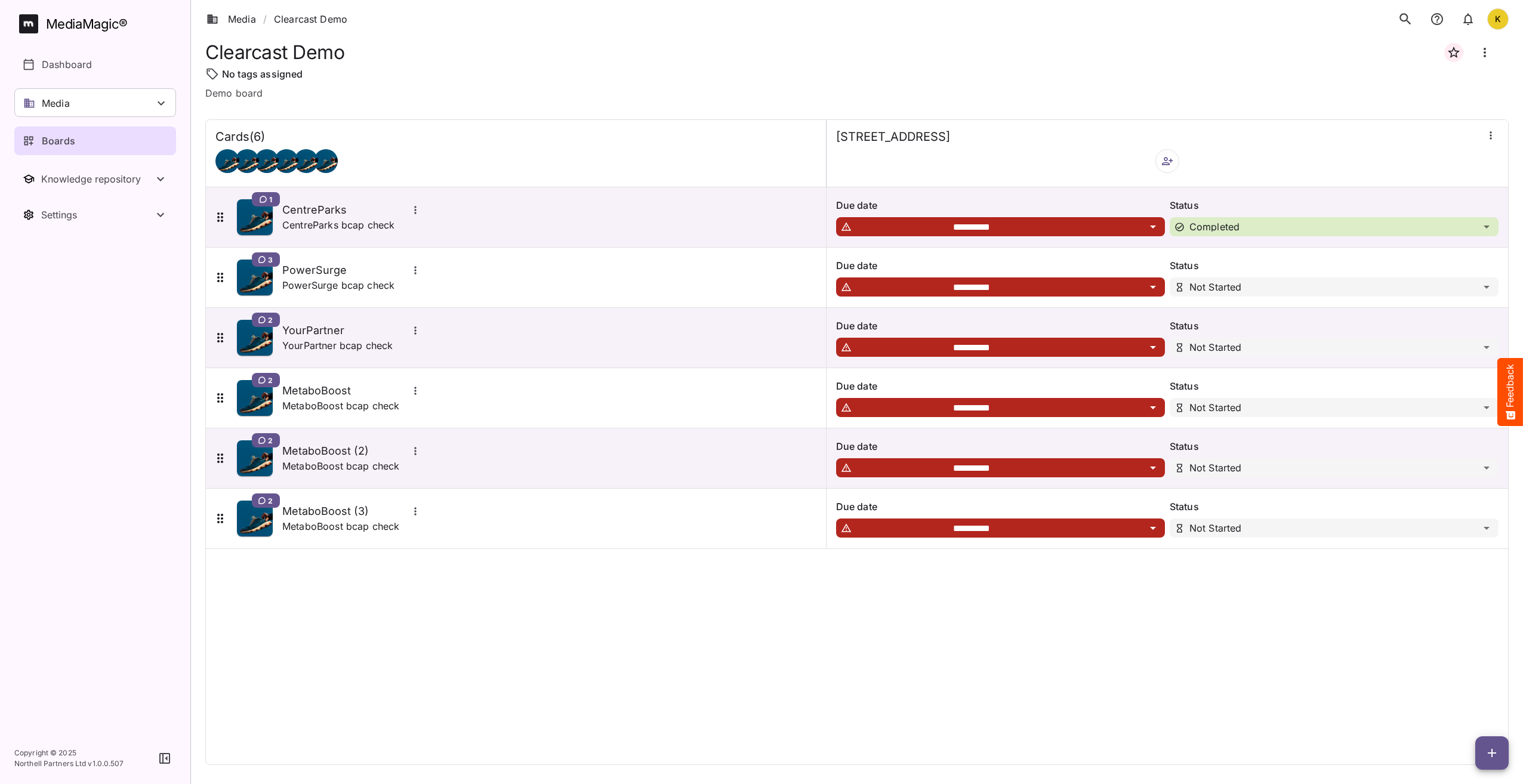
click at [939, 41] on div "Clearcast Demo" at bounding box center [857, 52] width 1303 height 28
click at [1392, 20] on div "Media / Clearcast Demo K" at bounding box center [857, 19] width 1332 height 38
click at [1408, 21] on icon "search" at bounding box center [1405, 19] width 11 height 11
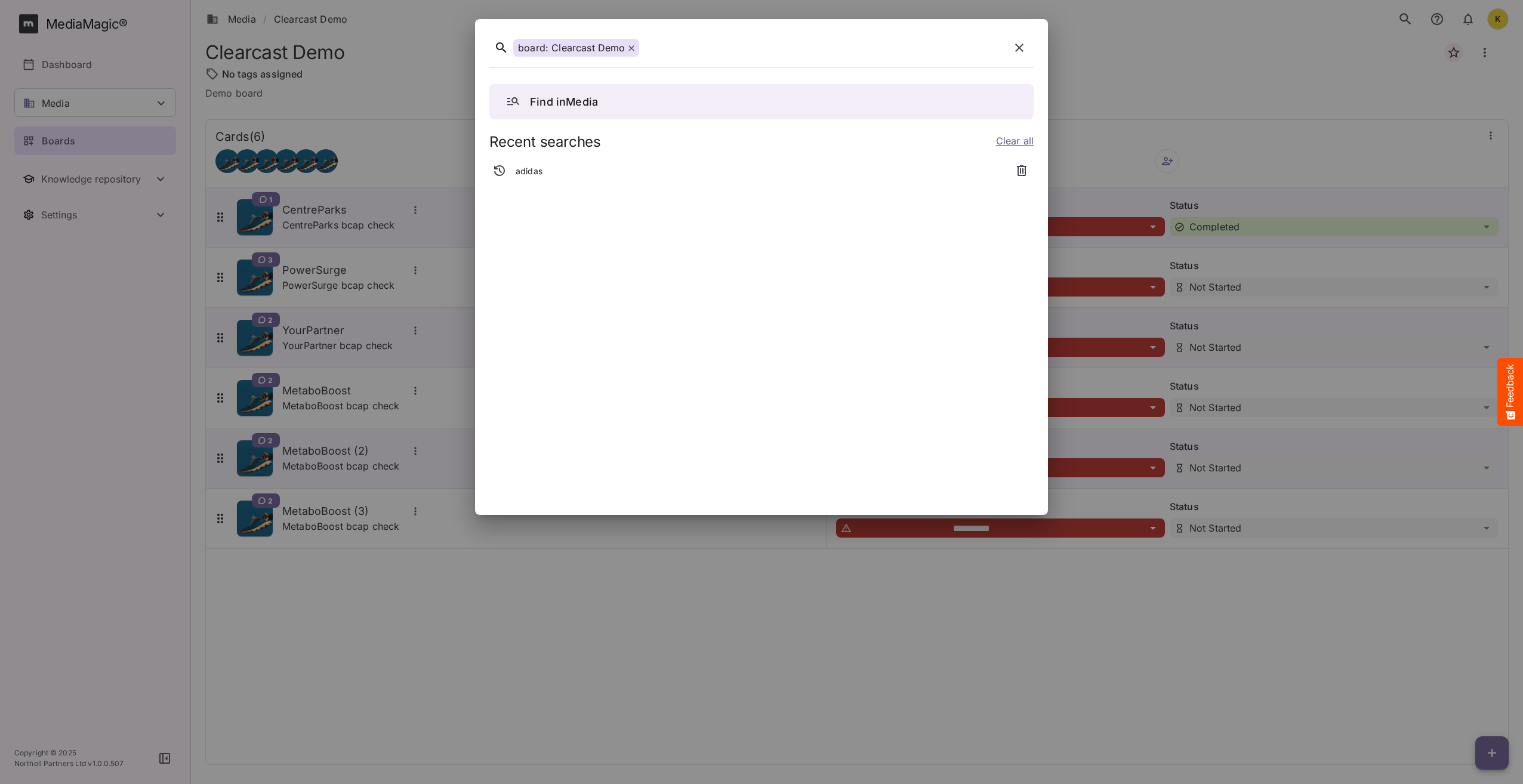
click at [1026, 47] on icon "button" at bounding box center [1019, 47] width 14 height 14
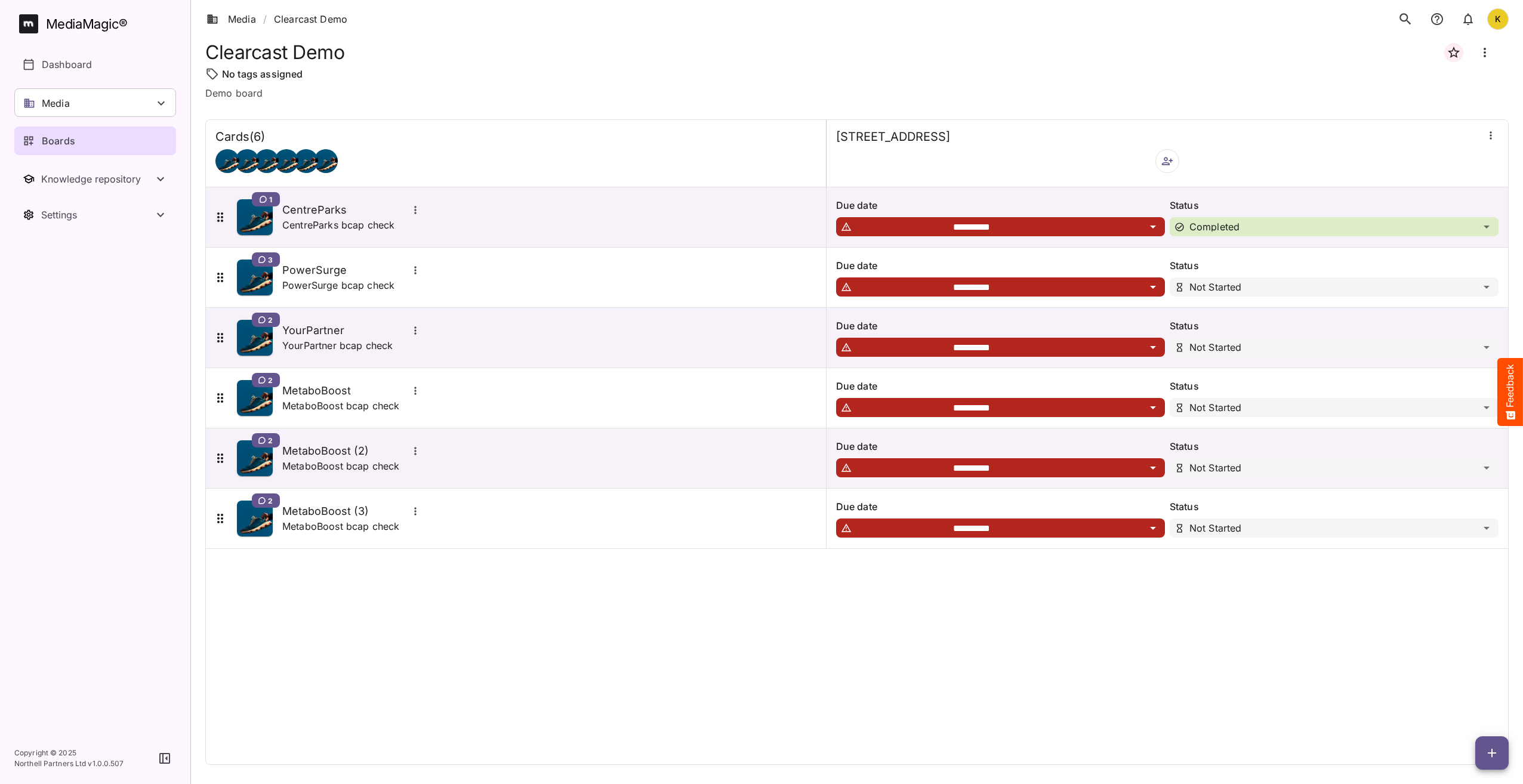
click at [1405, 10] on button "search" at bounding box center [1406, 19] width 25 height 25
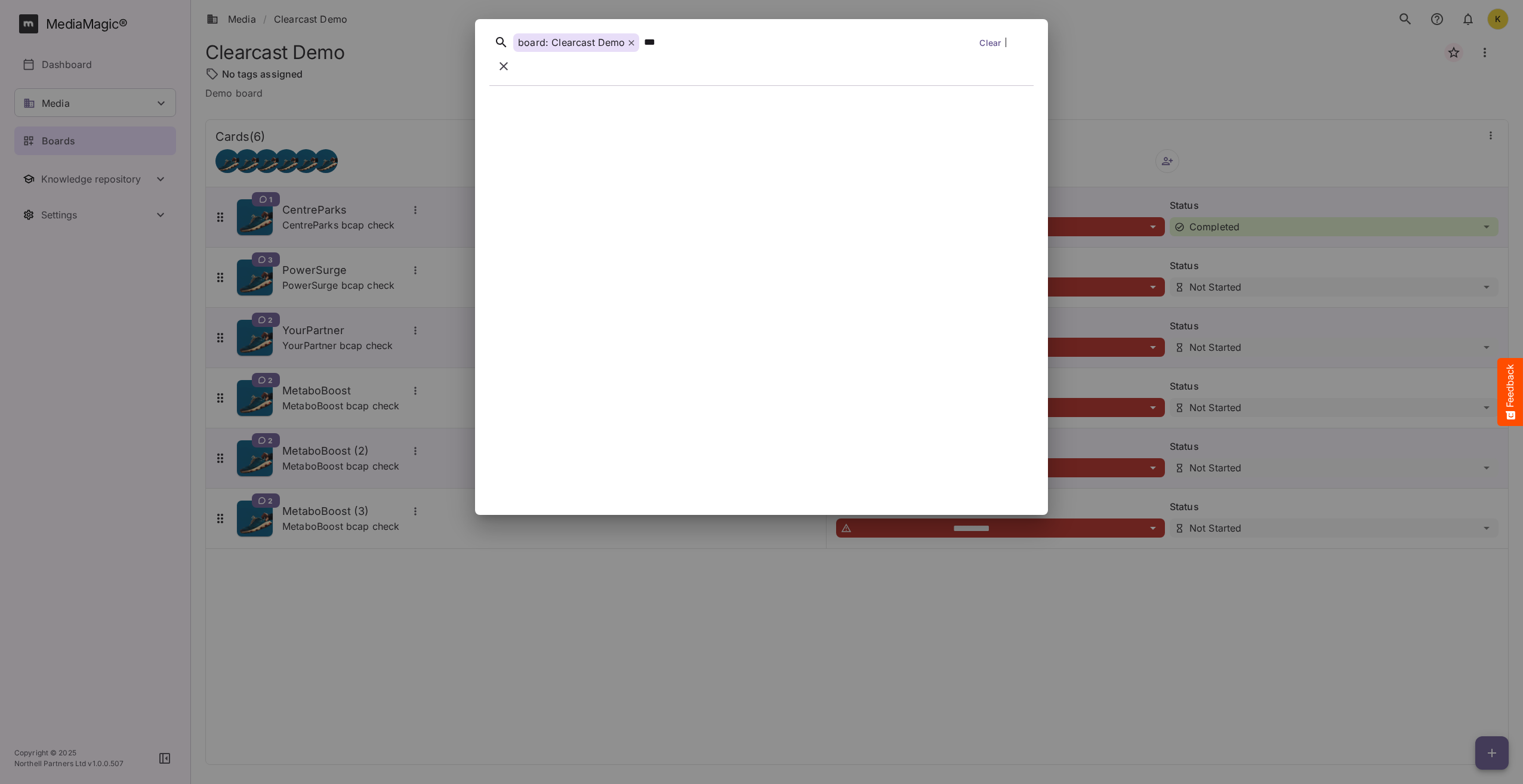
click at [661, 52] on div "***" at bounding box center [810, 43] width 331 height 19
click at [1393, 7] on button "search" at bounding box center [1406, 19] width 25 height 25
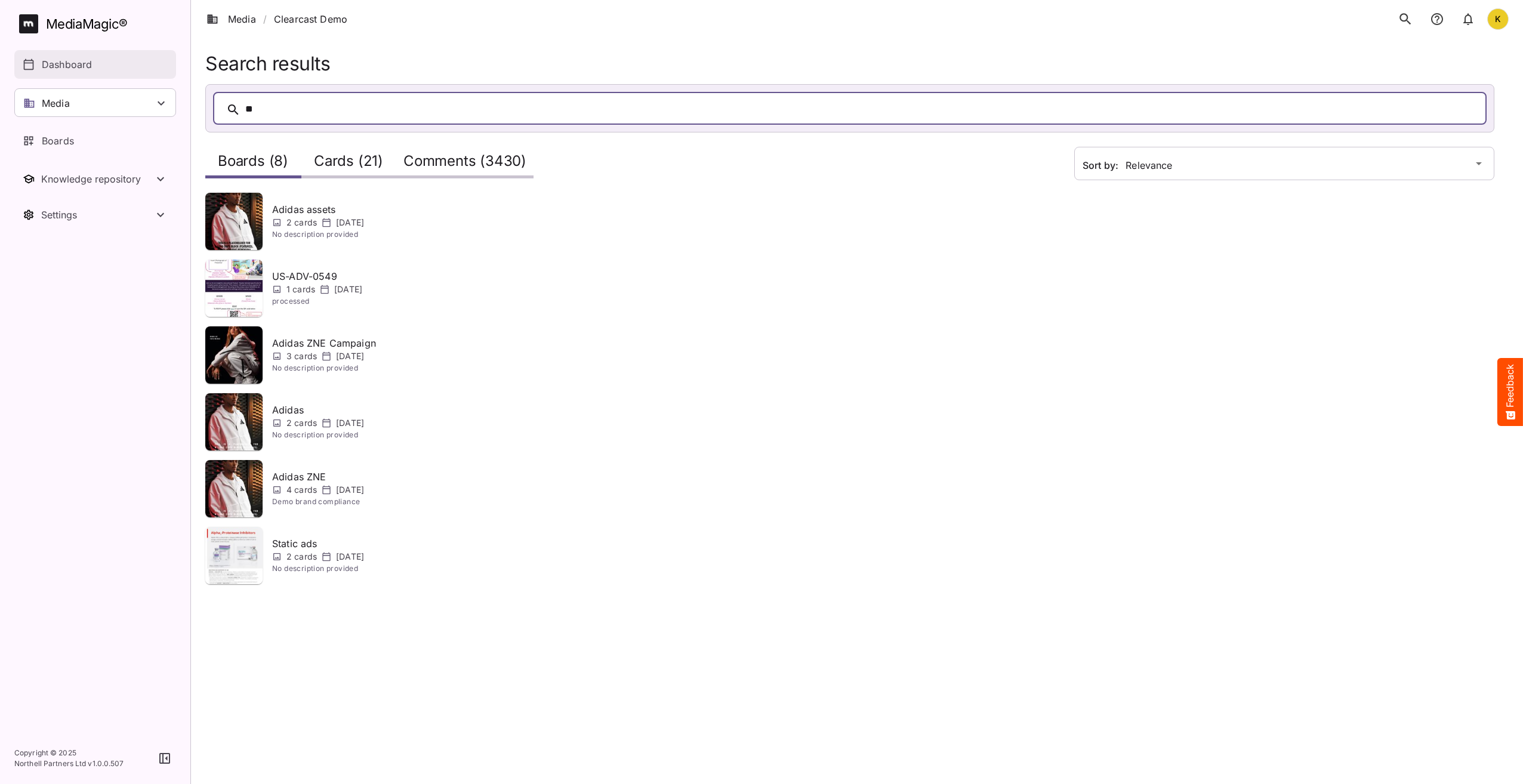
click at [88, 64] on p "Dashboard" at bounding box center [67, 64] width 50 height 14
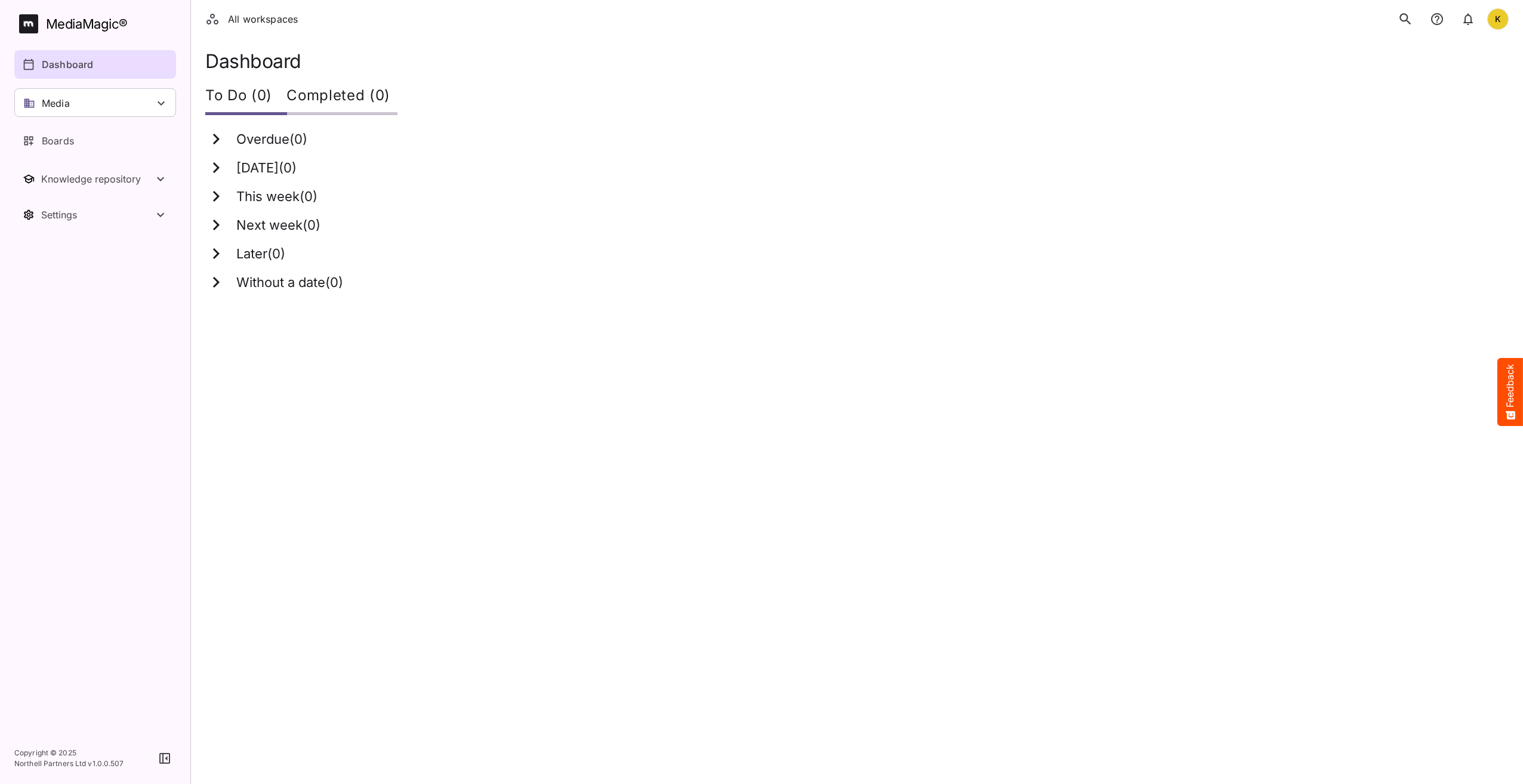
click at [1409, 15] on icon "search" at bounding box center [1405, 19] width 15 height 15
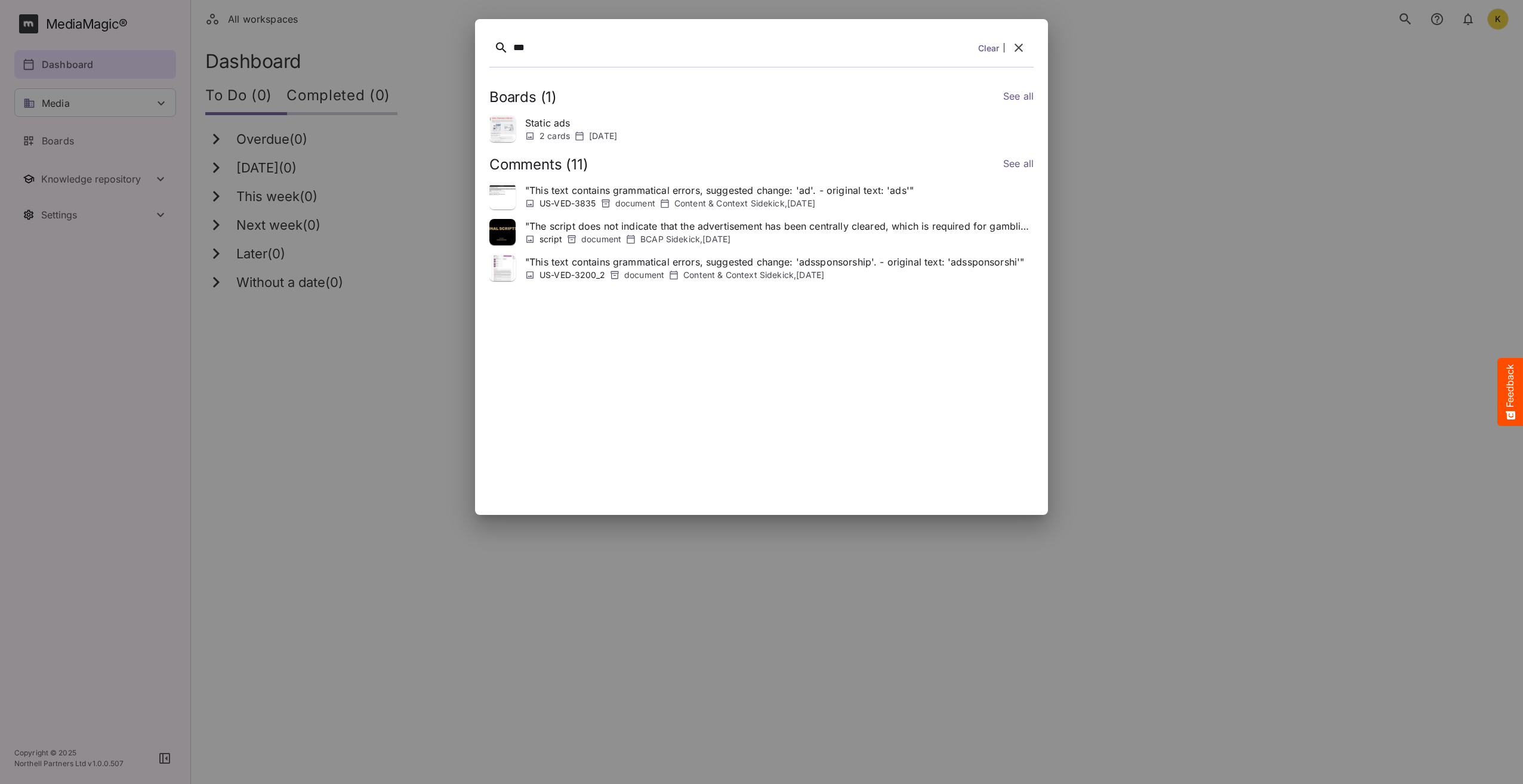
click at [1011, 98] on link "See all" at bounding box center [1018, 97] width 30 height 17
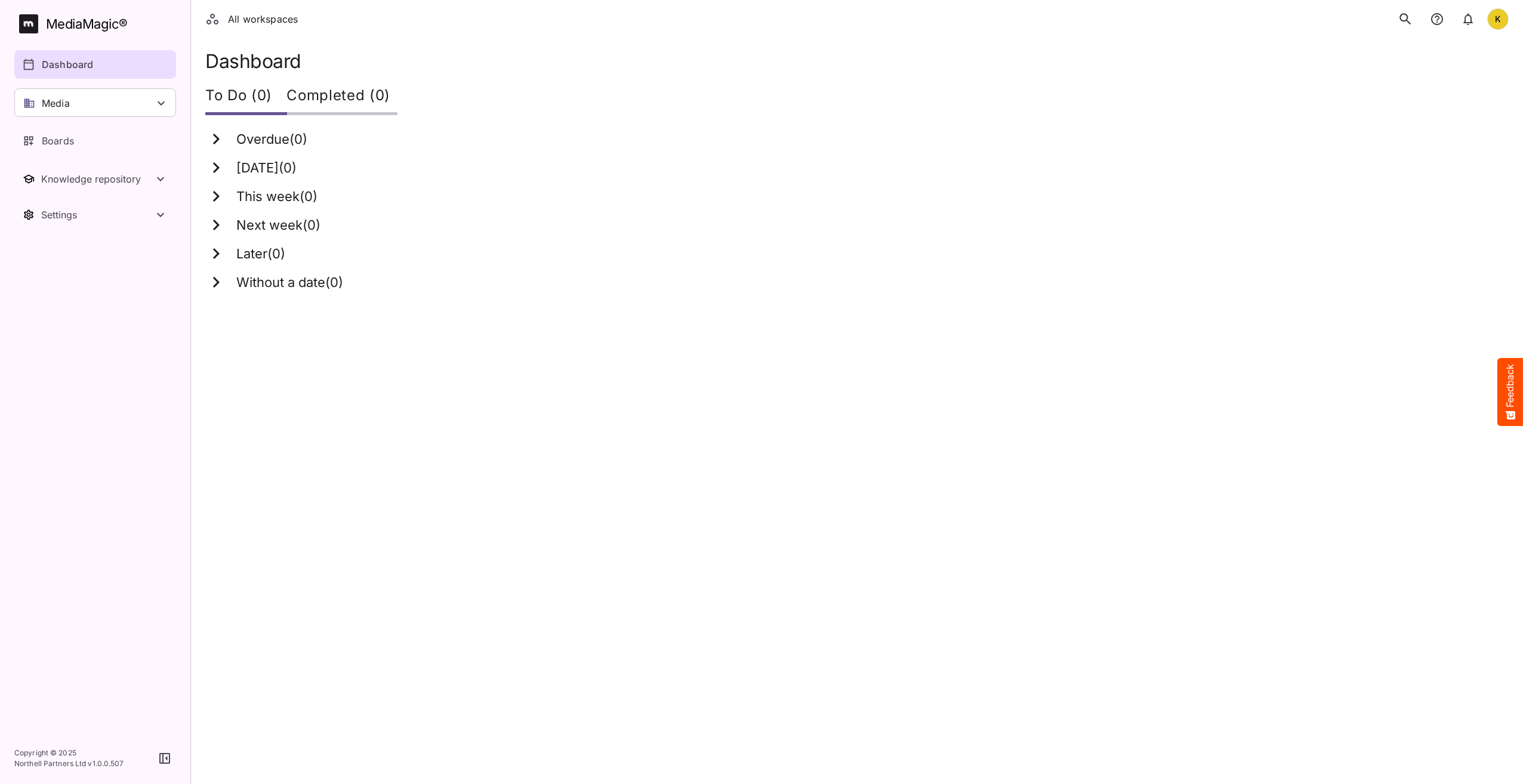
click at [1151, 306] on html "All workspaces K MediaMagic ® Dashboard Media Clearcast Dan Daria David Default…" at bounding box center [762, 153] width 1523 height 306
click at [1404, 17] on icon "search" at bounding box center [1405, 19] width 15 height 15
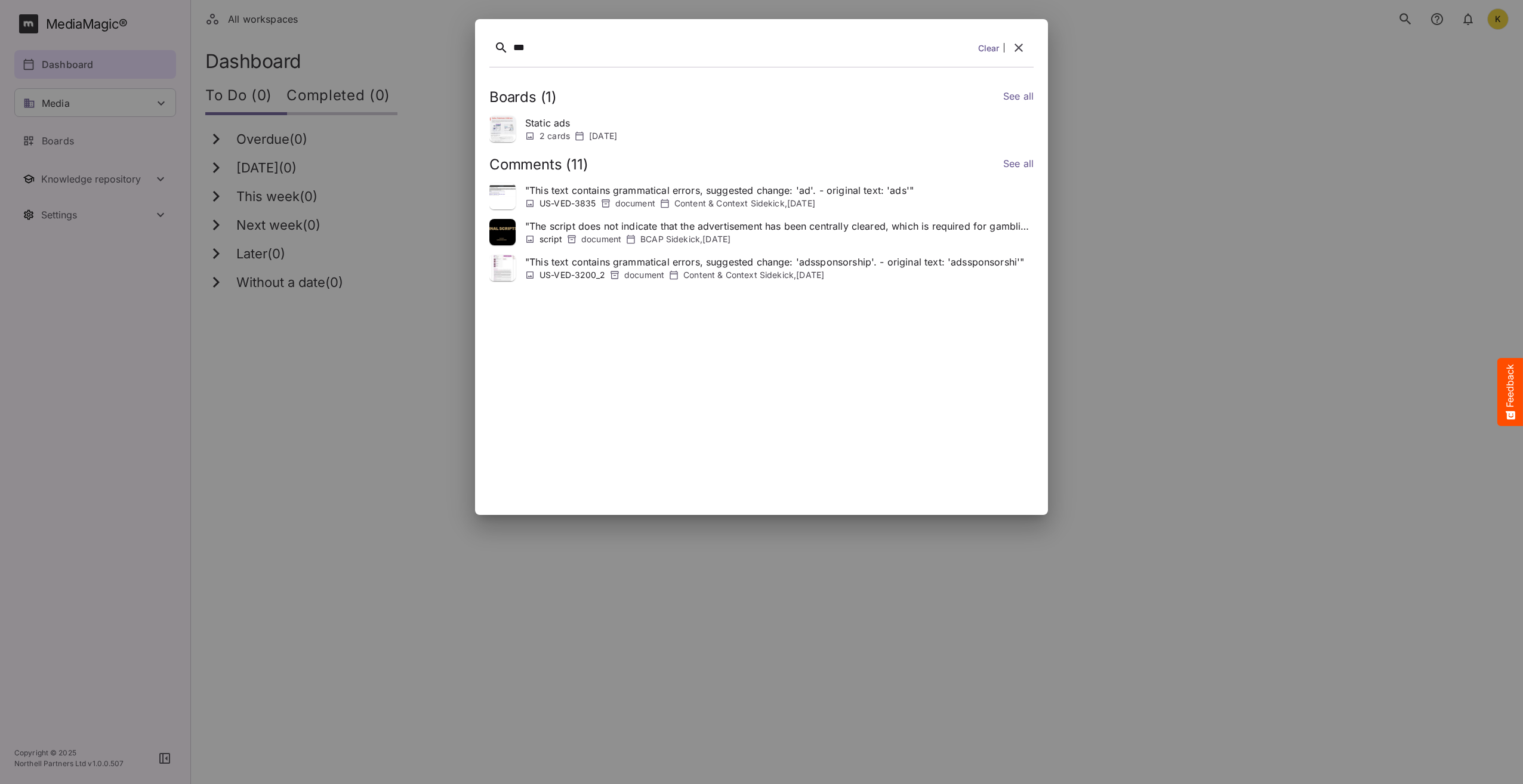
click at [1029, 92] on link "See all" at bounding box center [1018, 97] width 30 height 17
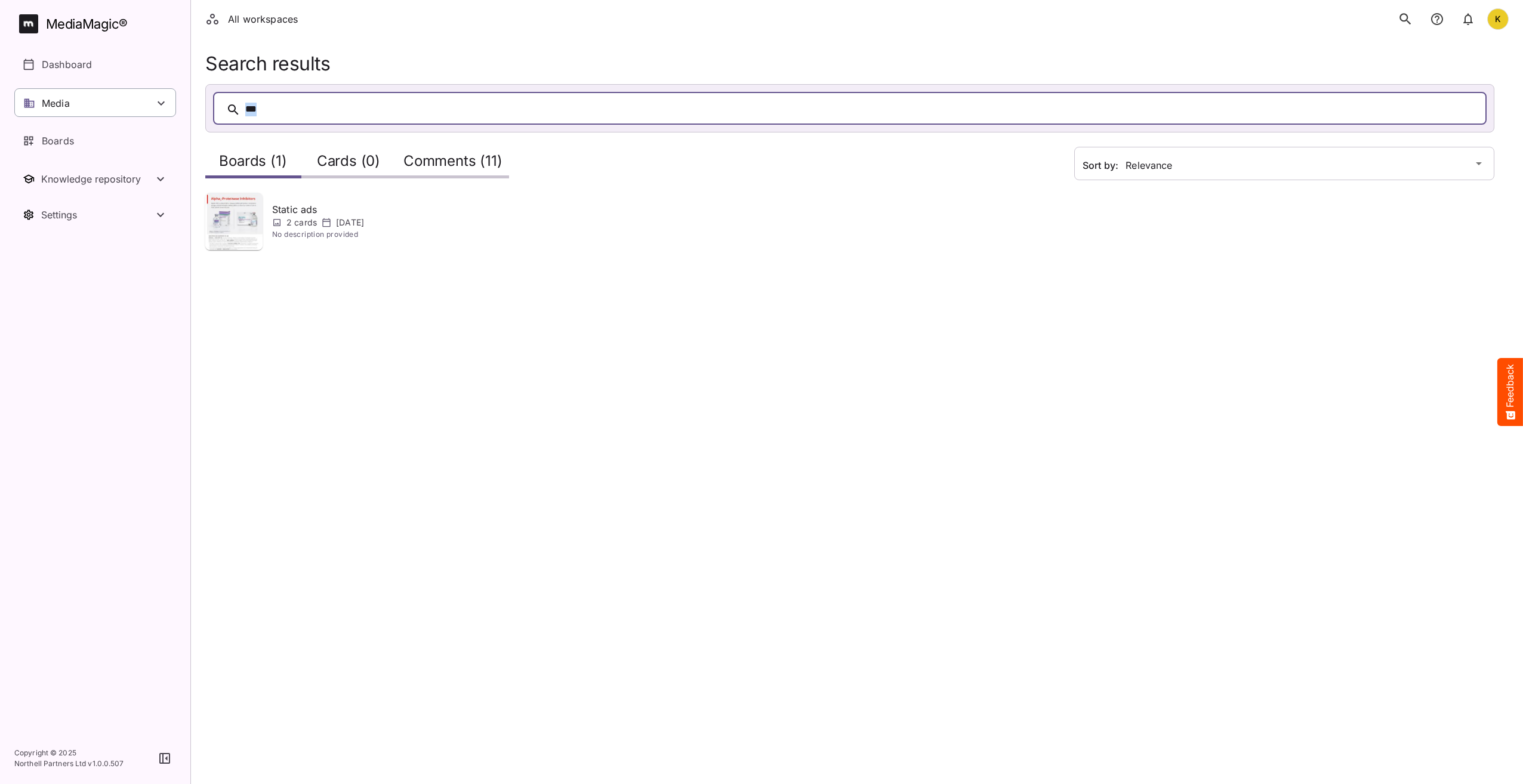
drag, startPoint x: 267, startPoint y: 111, endPoint x: 125, endPoint y: 90, distance: 143.5
click at [126, 90] on div "All workspaces K MediaMagic ® Dashboard Media Clearcast Dan Daria David Default…" at bounding box center [762, 132] width 1523 height 264
click at [73, 57] on p "Dashboard" at bounding box center [67, 64] width 50 height 14
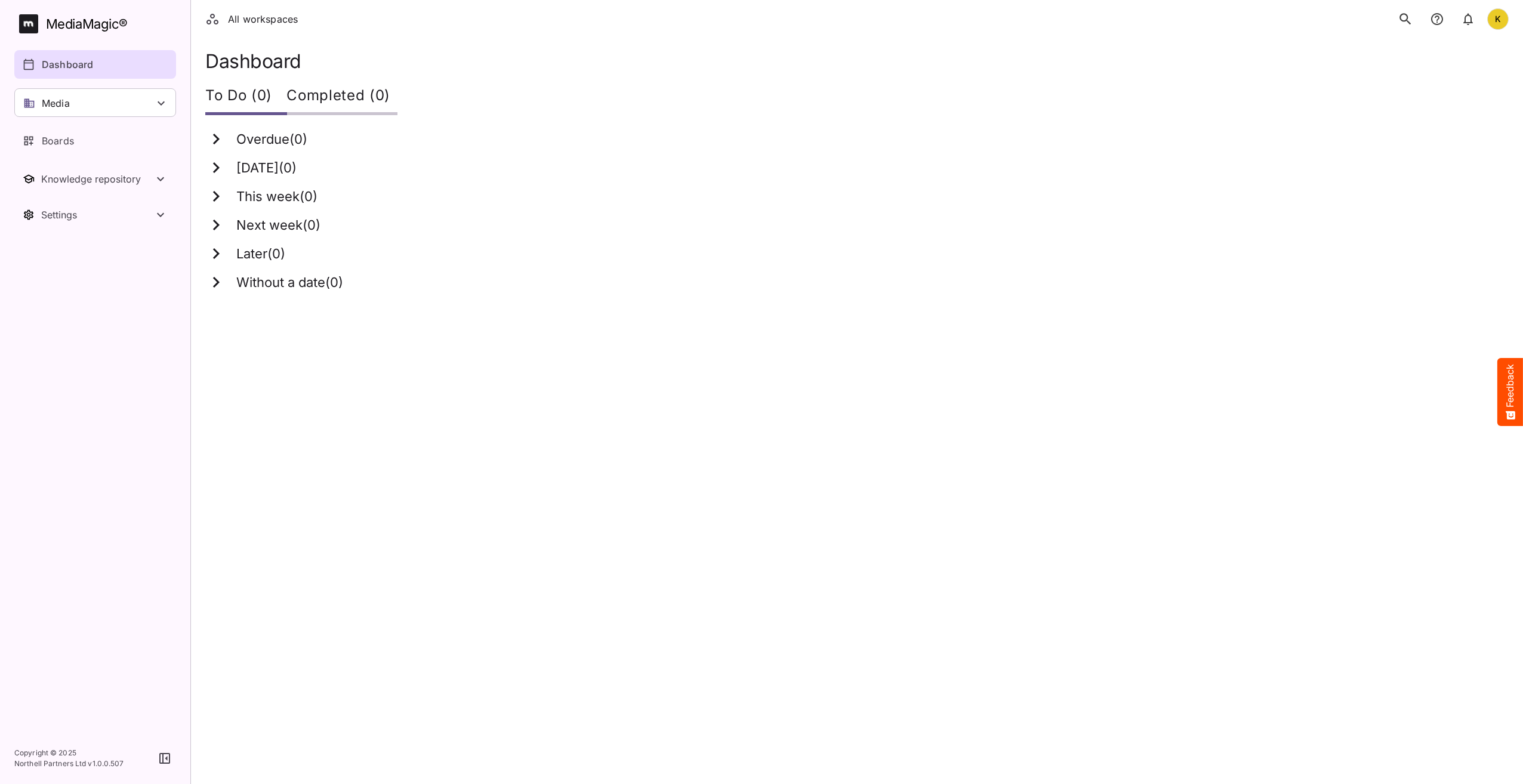
click at [1406, 15] on icon "search" at bounding box center [1405, 19] width 15 height 15
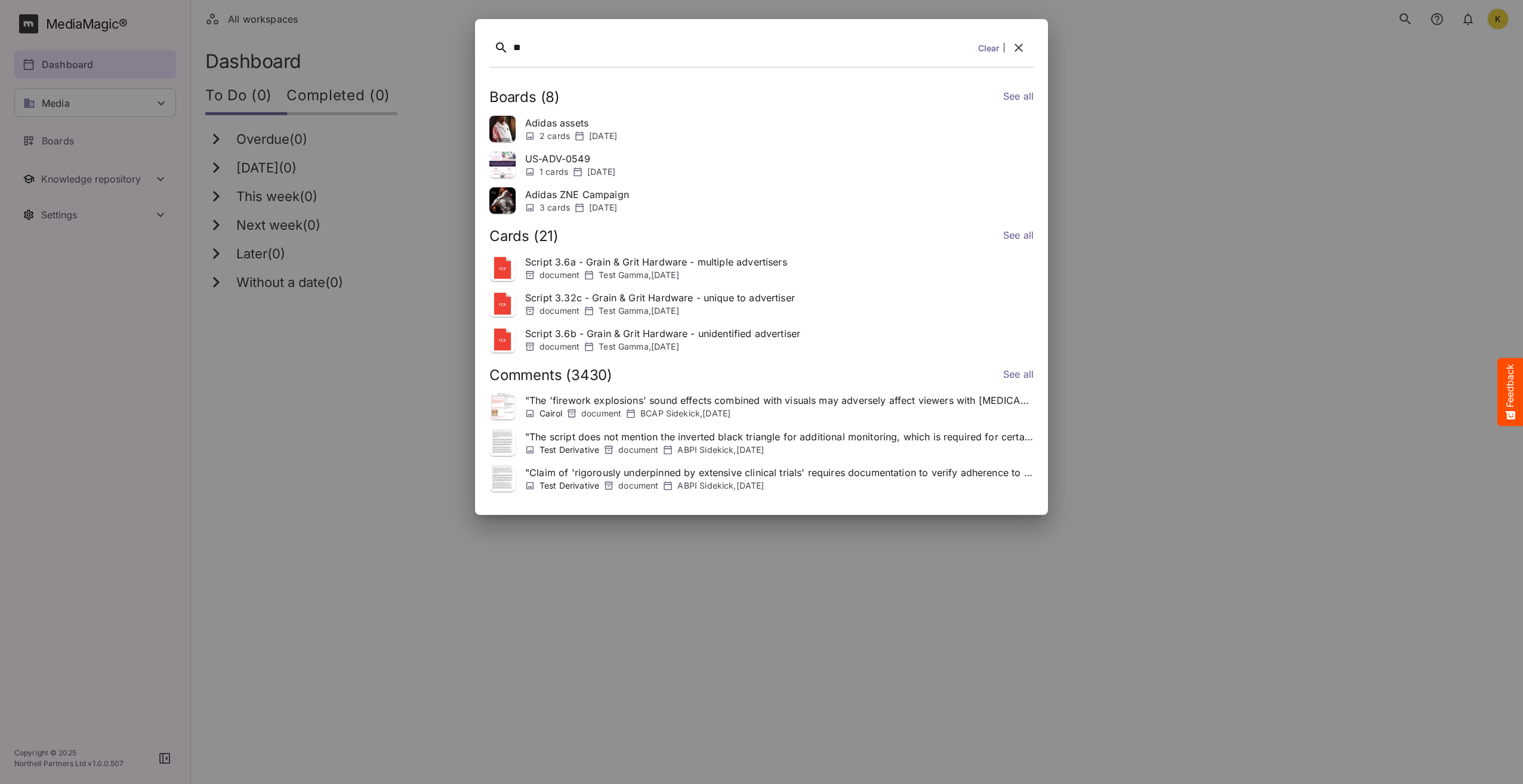
click at [1005, 374] on link "See all" at bounding box center [1018, 376] width 30 height 17
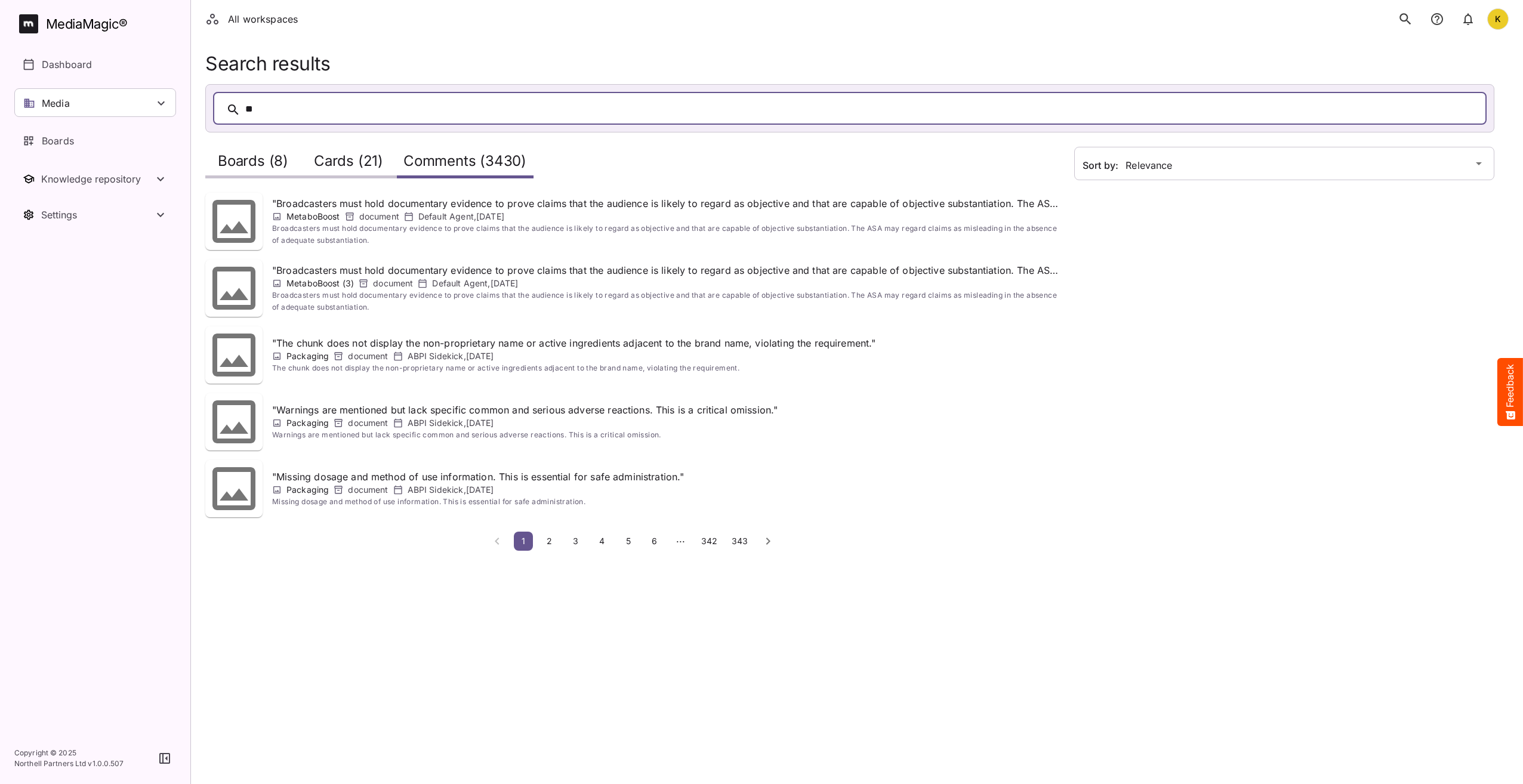
click at [488, 565] on html "All workspaces K MediaMagic ® Dashboard Media Clearcast Dan Daria David Default…" at bounding box center [762, 283] width 1523 height 565
click at [550, 541] on span "2" at bounding box center [549, 541] width 12 height 10
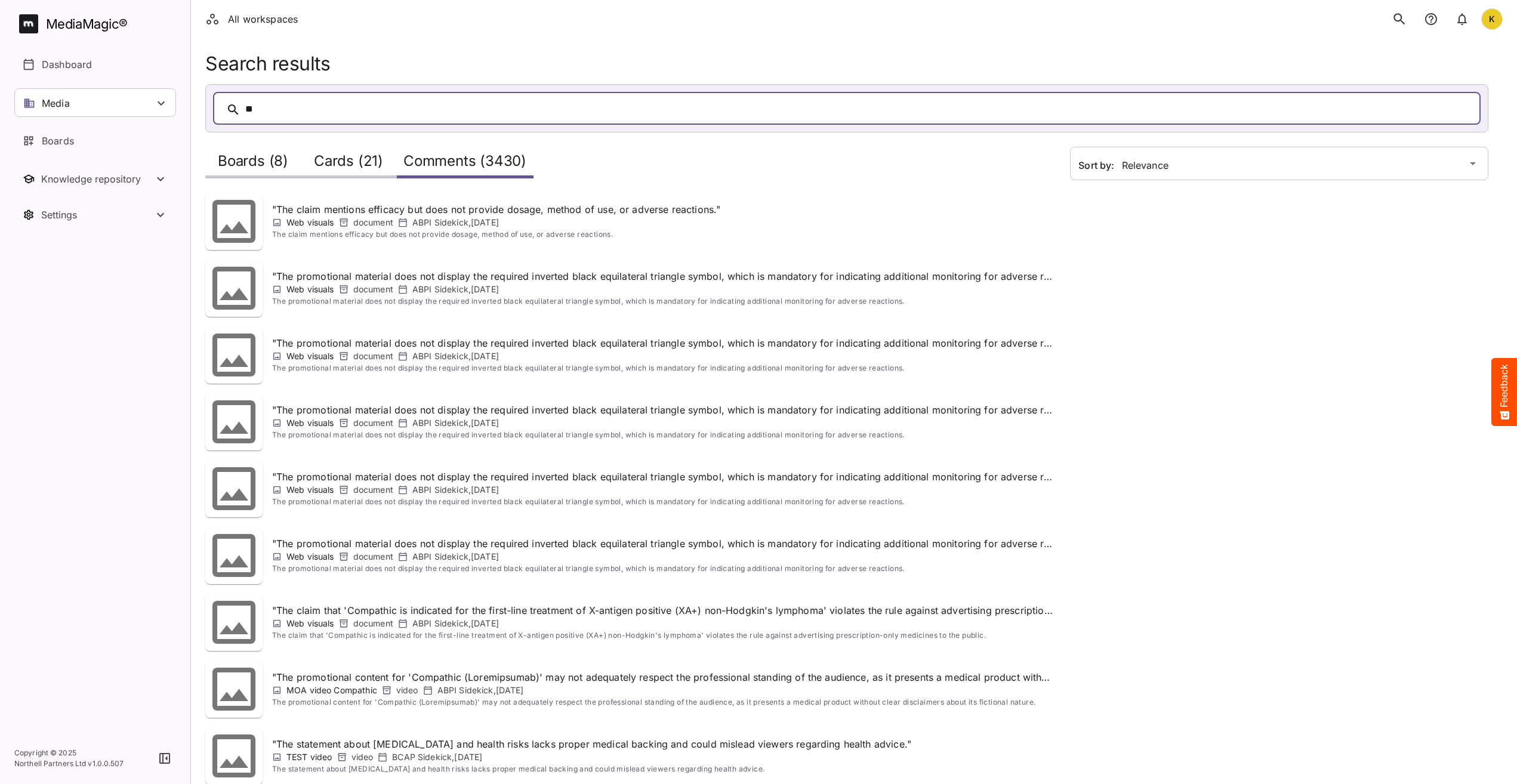
click at [262, 155] on h2 "Boards (8)" at bounding box center [253, 164] width 70 height 22
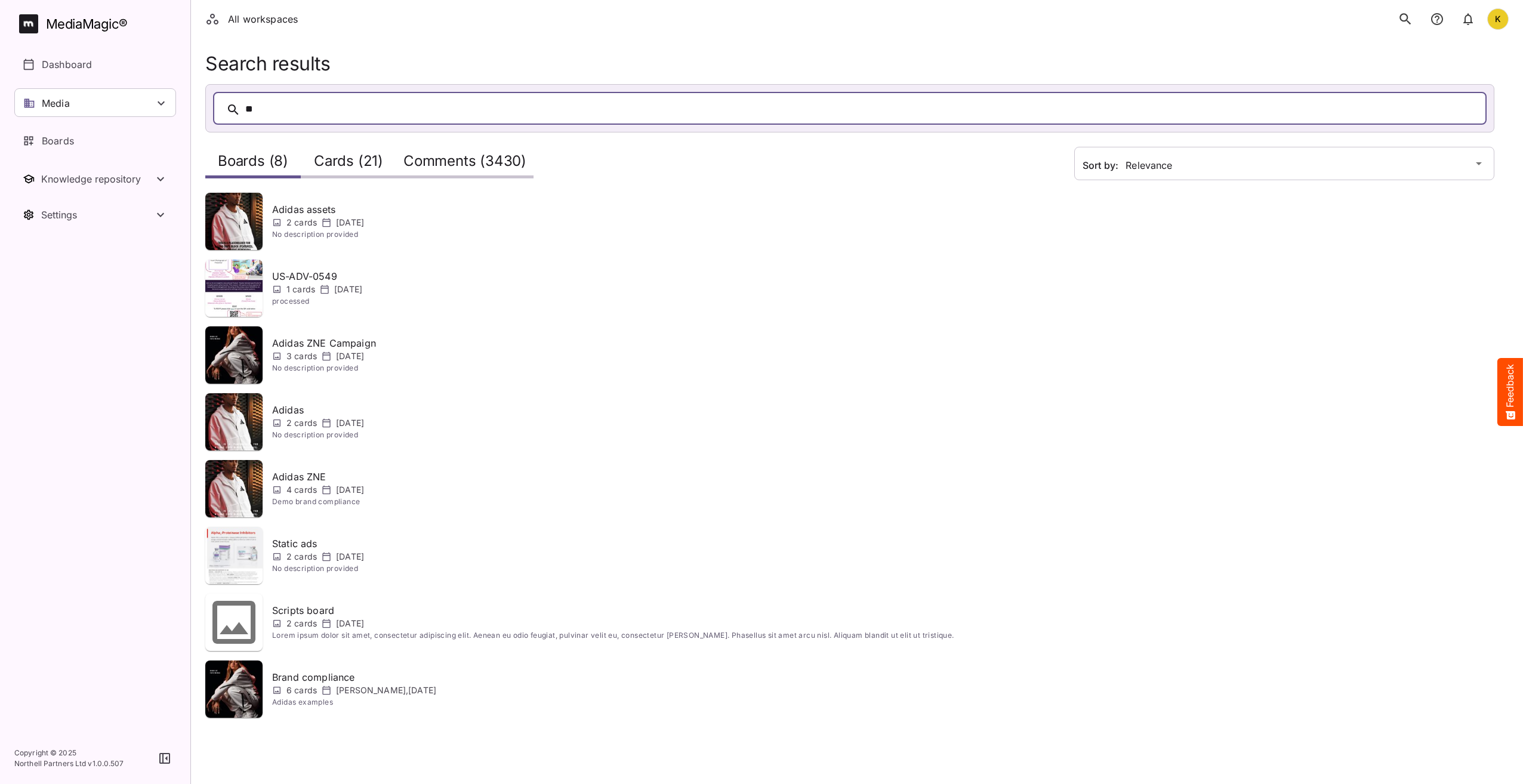
click at [494, 158] on h2 "Comments (3430)" at bounding box center [465, 164] width 123 height 22
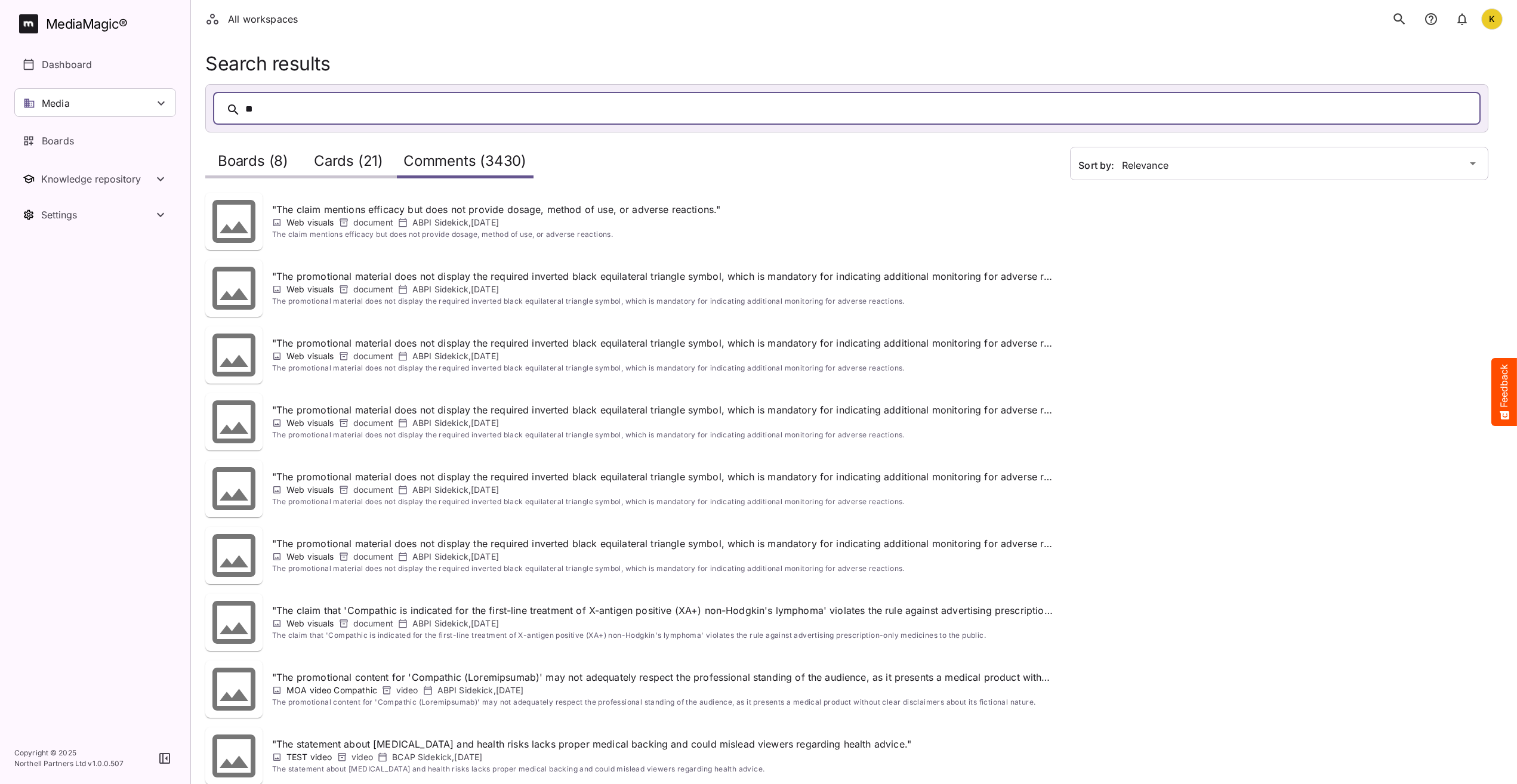
click at [264, 161] on h2 "Boards (8)" at bounding box center [253, 164] width 70 height 22
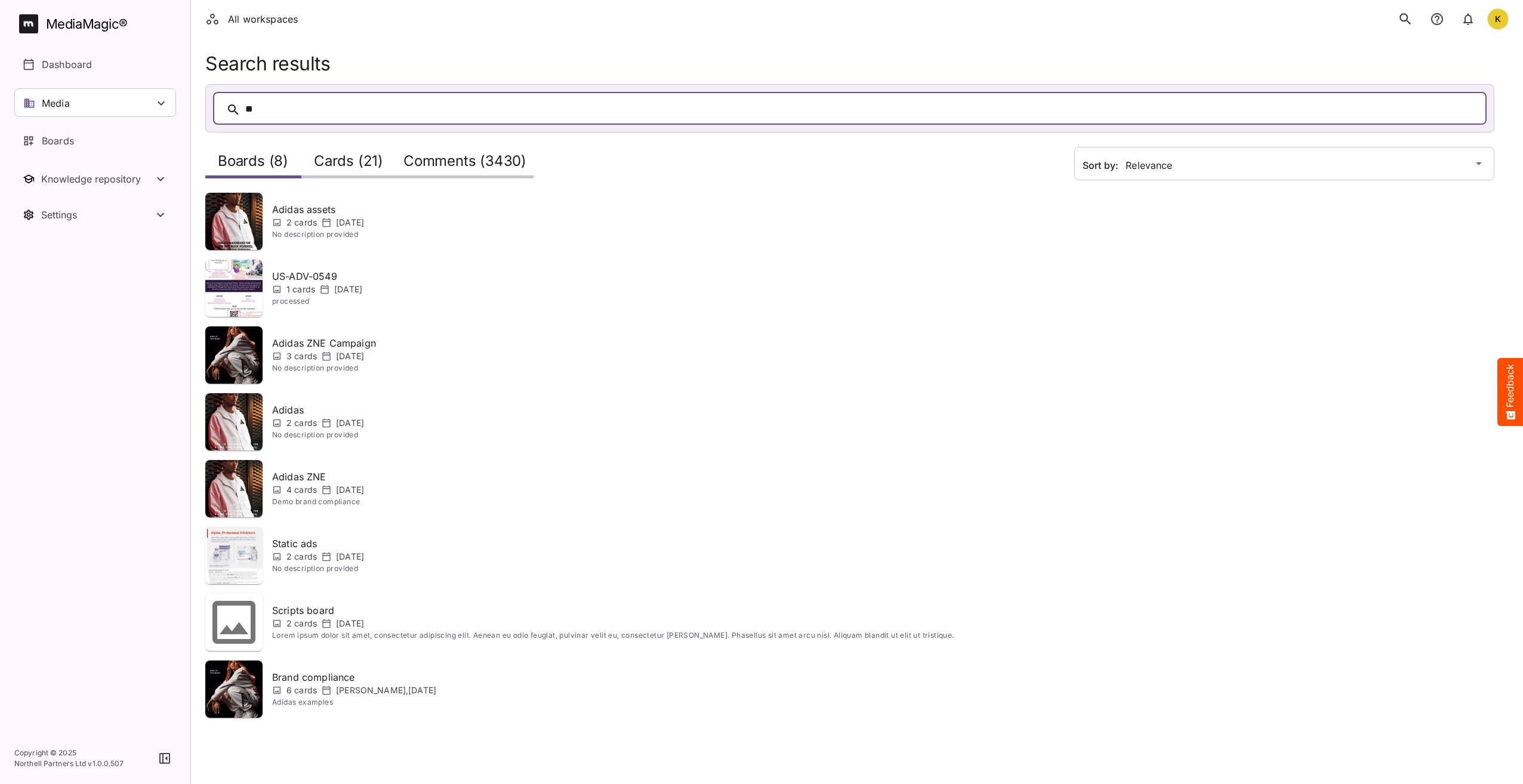
click at [392, 110] on div "**" at bounding box center [862, 109] width 1233 height 19
drag, startPoint x: 373, startPoint y: 114, endPoint x: 51, endPoint y: 110, distance: 322.0
click at [123, 110] on div "All workspaces K MediaMagic ® Dashboard Media Clearcast Dan Daria David Default…" at bounding box center [762, 366] width 1523 height 732
click at [66, 106] on p "Media" at bounding box center [56, 103] width 28 height 14
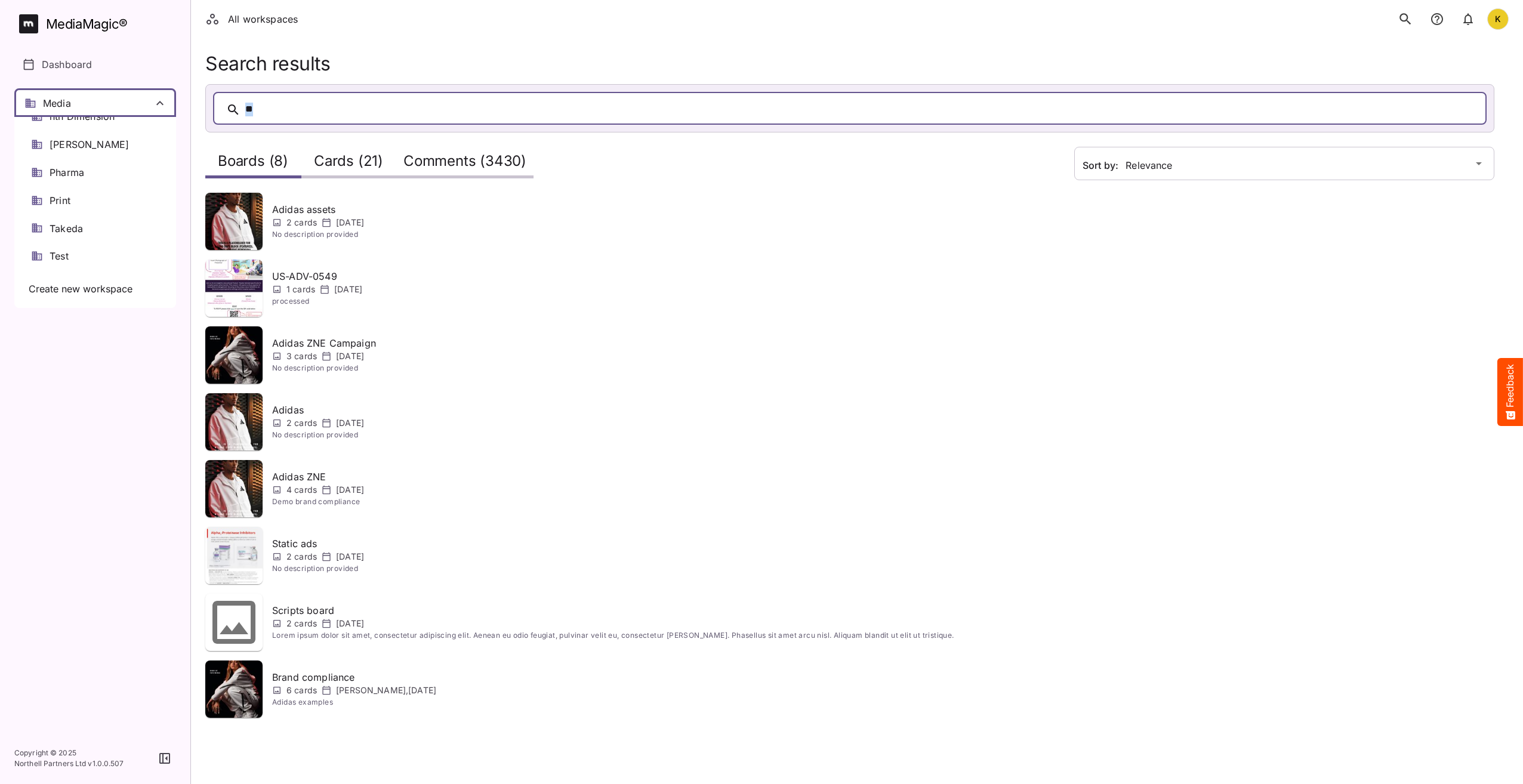
click at [60, 405] on div at bounding box center [762, 392] width 1523 height 784
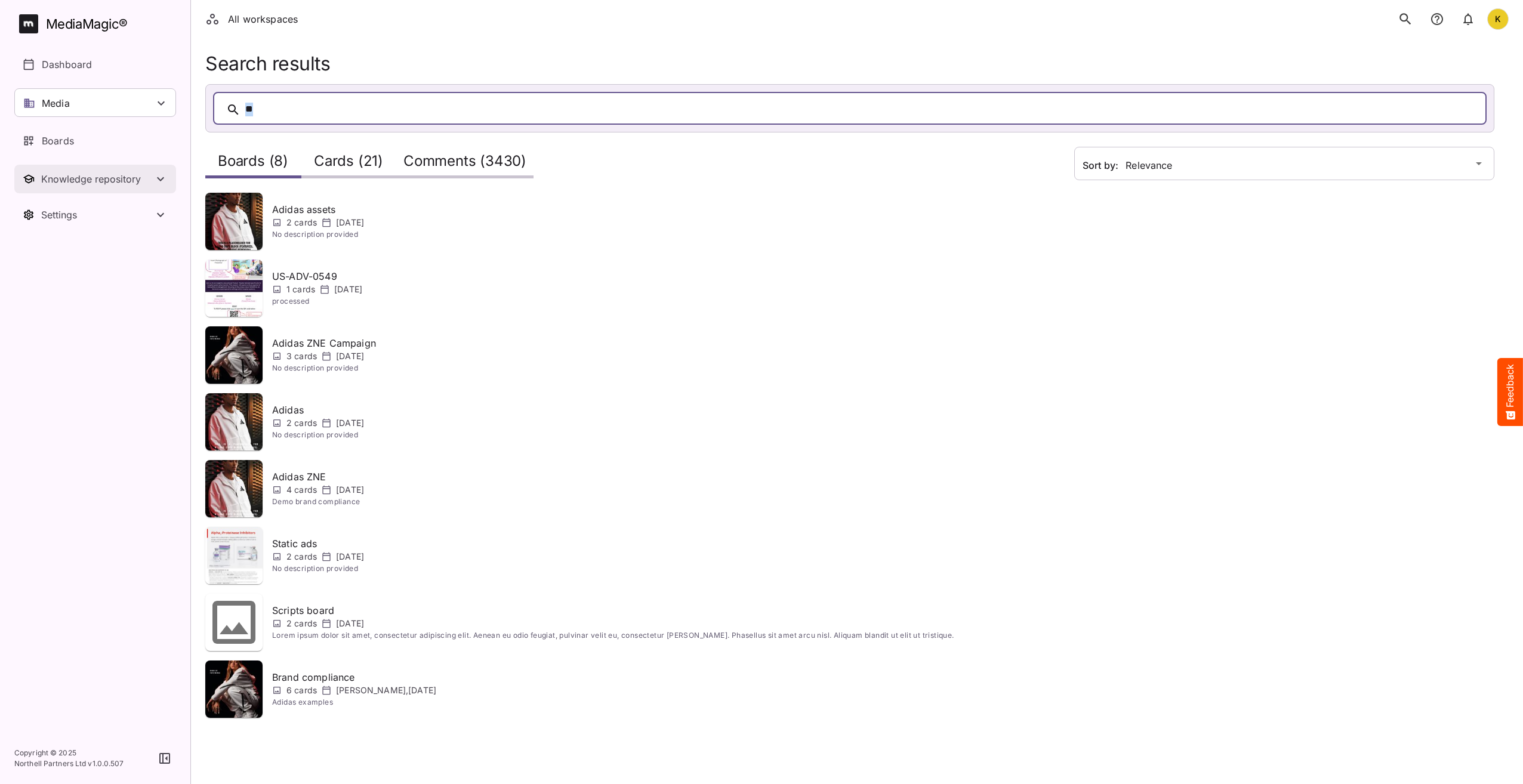
click at [75, 177] on div "Knowledge repository" at bounding box center [98, 179] width 112 height 12
click at [74, 247] on p "Substantiation" at bounding box center [74, 243] width 64 height 14
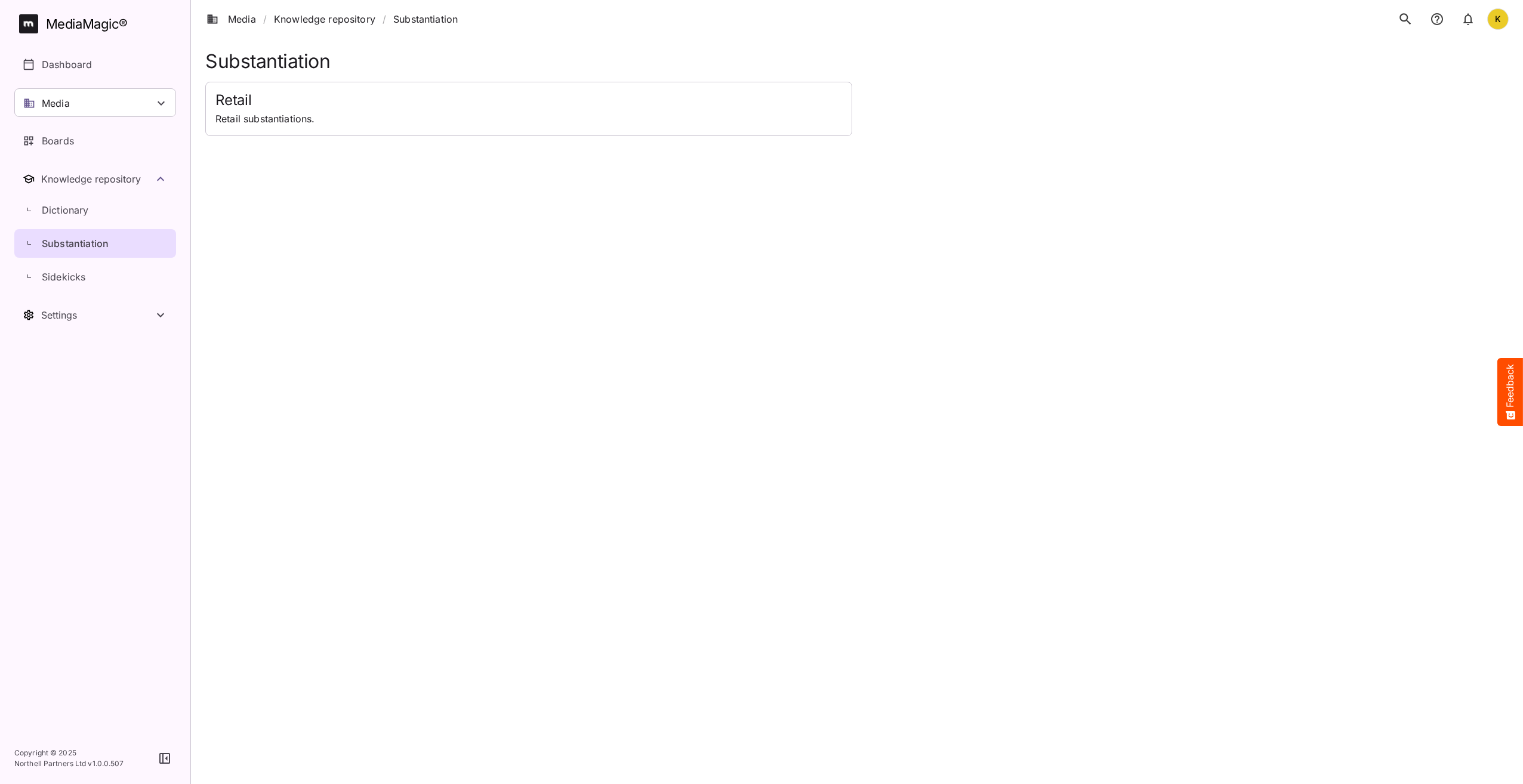
click at [1412, 19] on icon "search" at bounding box center [1405, 19] width 15 height 15
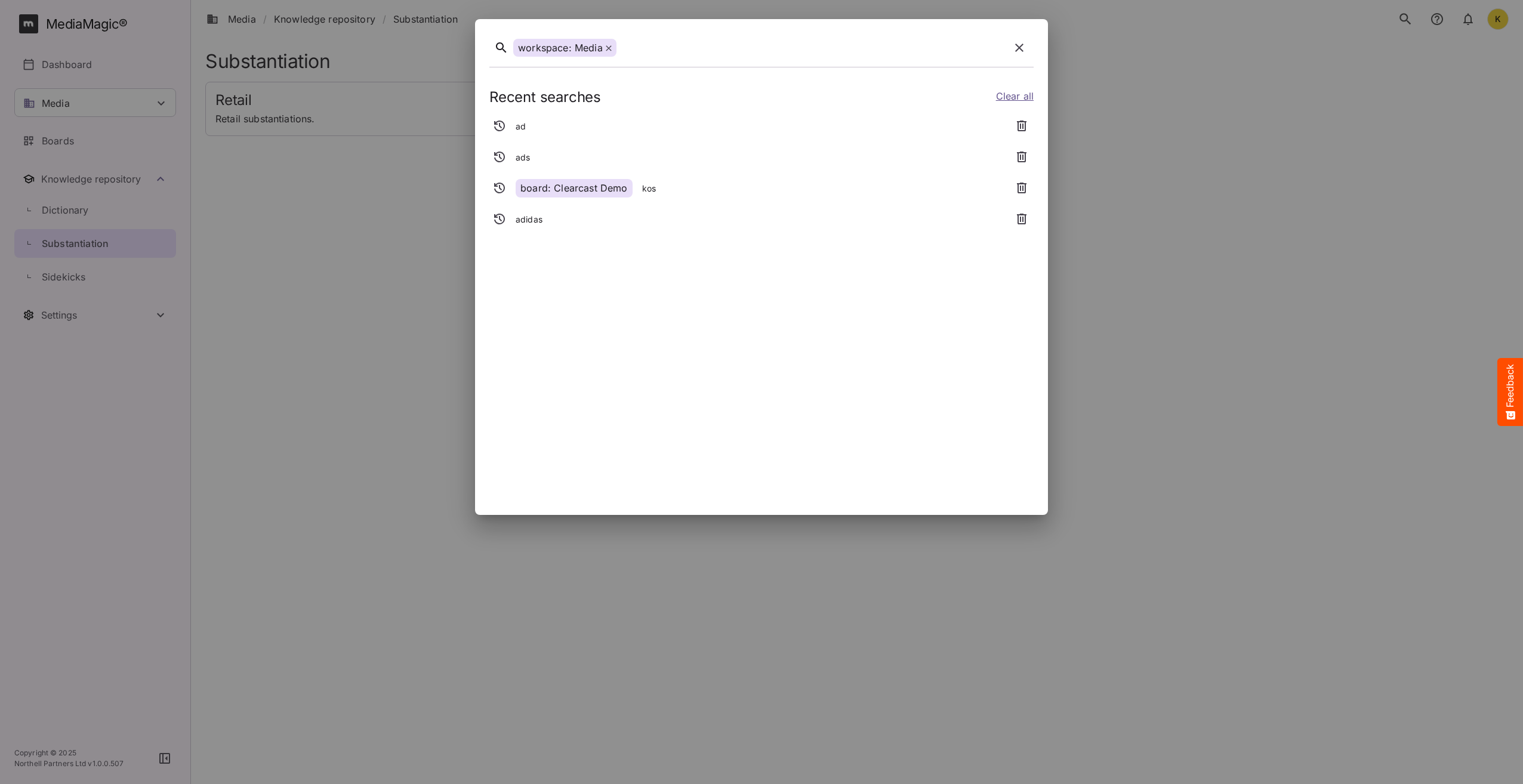
click at [608, 46] on icon at bounding box center [609, 49] width 6 height 6
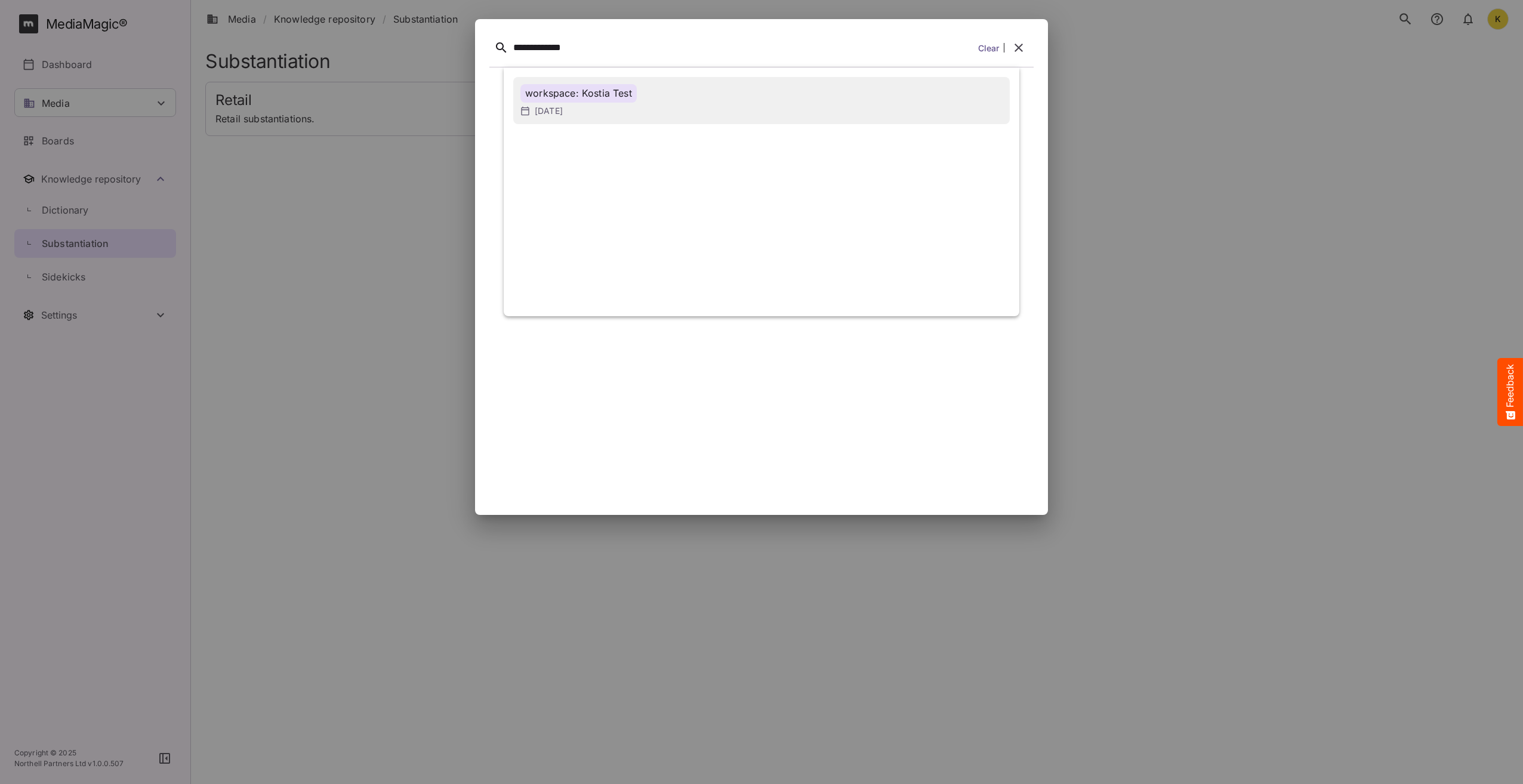
click at [609, 101] on div "workspace: Kostia Test" at bounding box center [578, 93] width 117 height 19
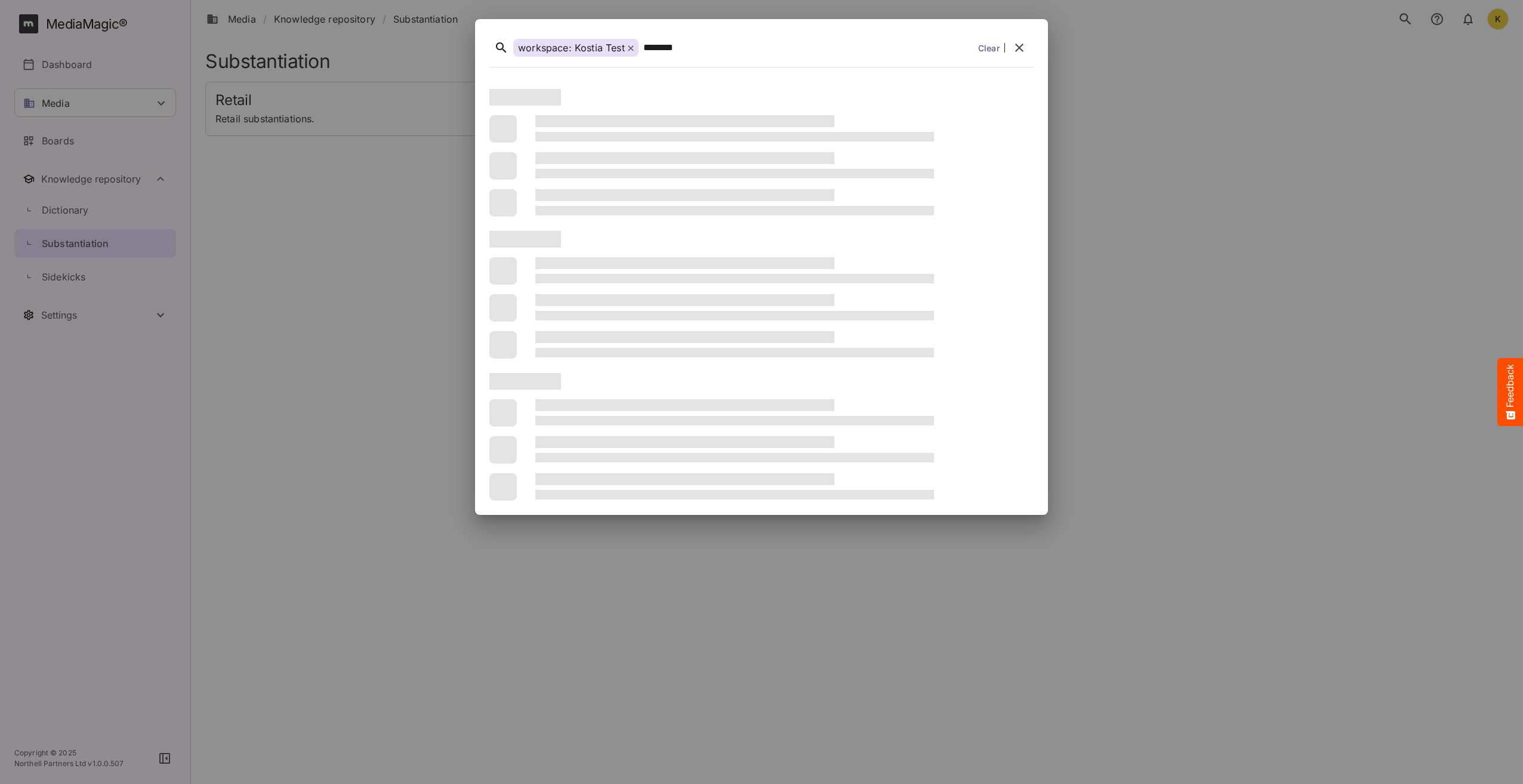
click at [1393, 7] on button "search" at bounding box center [1406, 19] width 25 height 25
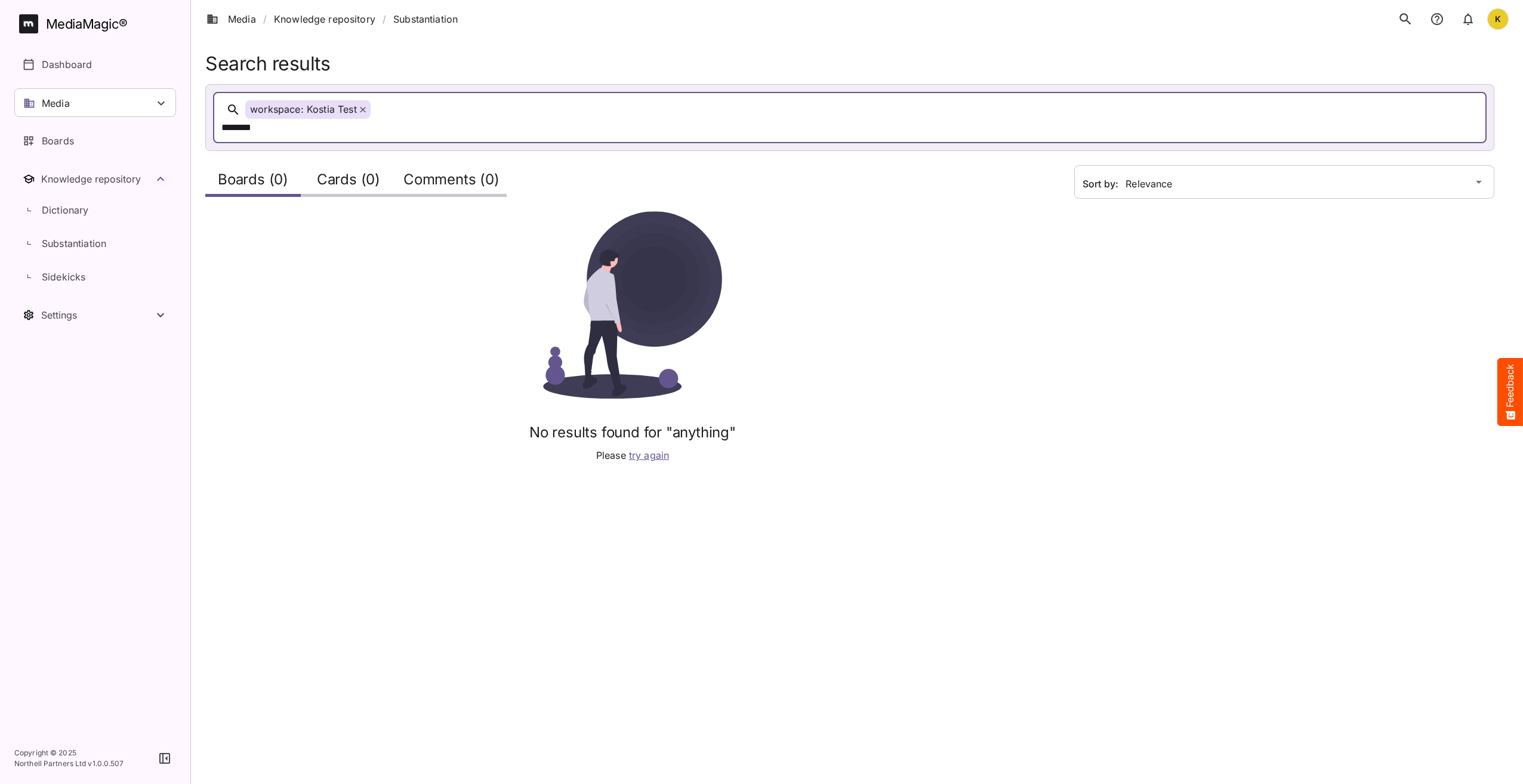
click at [391, 377] on div "No results found for "anything" Please try again" at bounding box center [633, 337] width 855 height 252
click at [396, 118] on div "********" at bounding box center [773, 128] width 1103 height 19
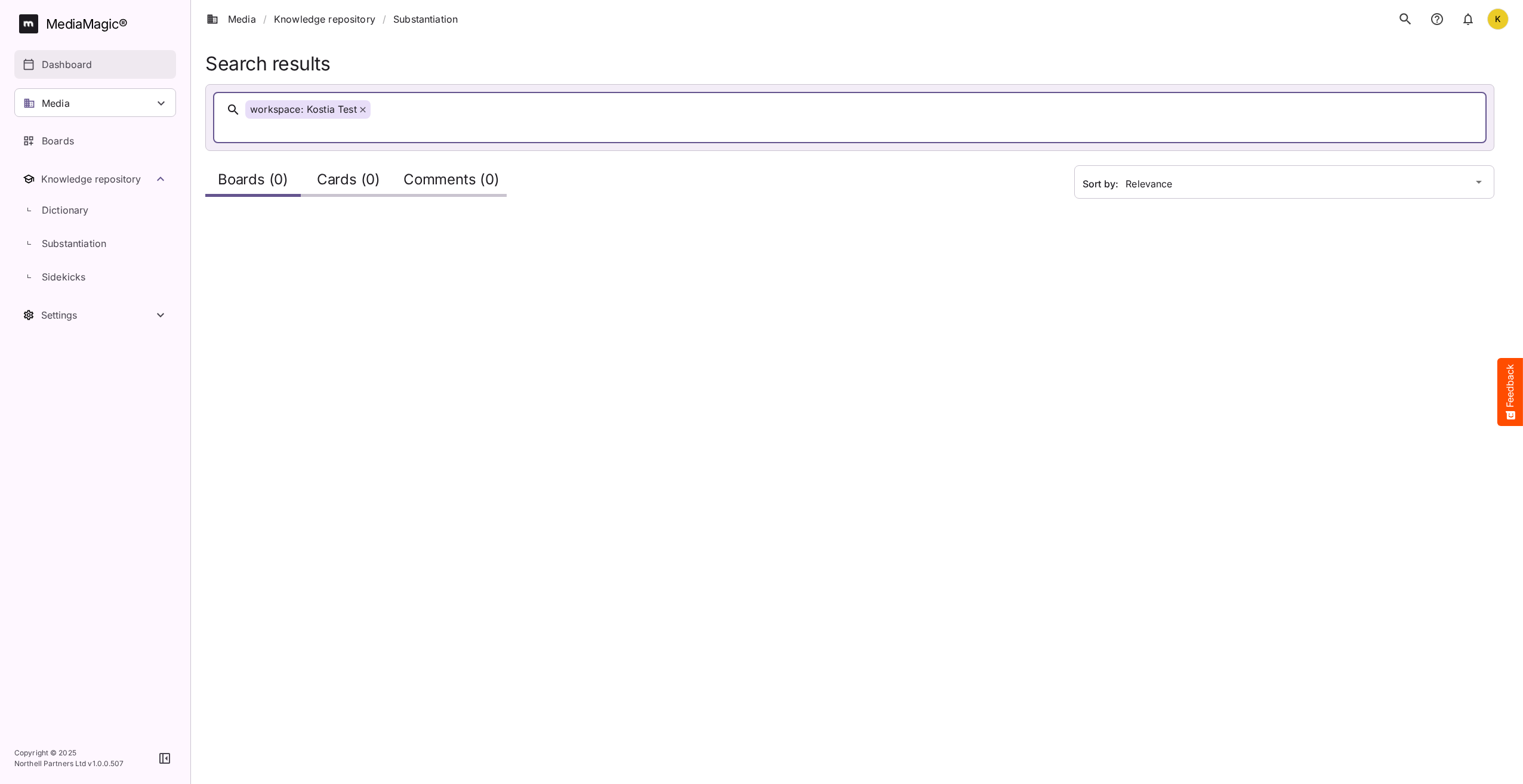
click at [70, 57] on p "Dashboard" at bounding box center [67, 64] width 50 height 14
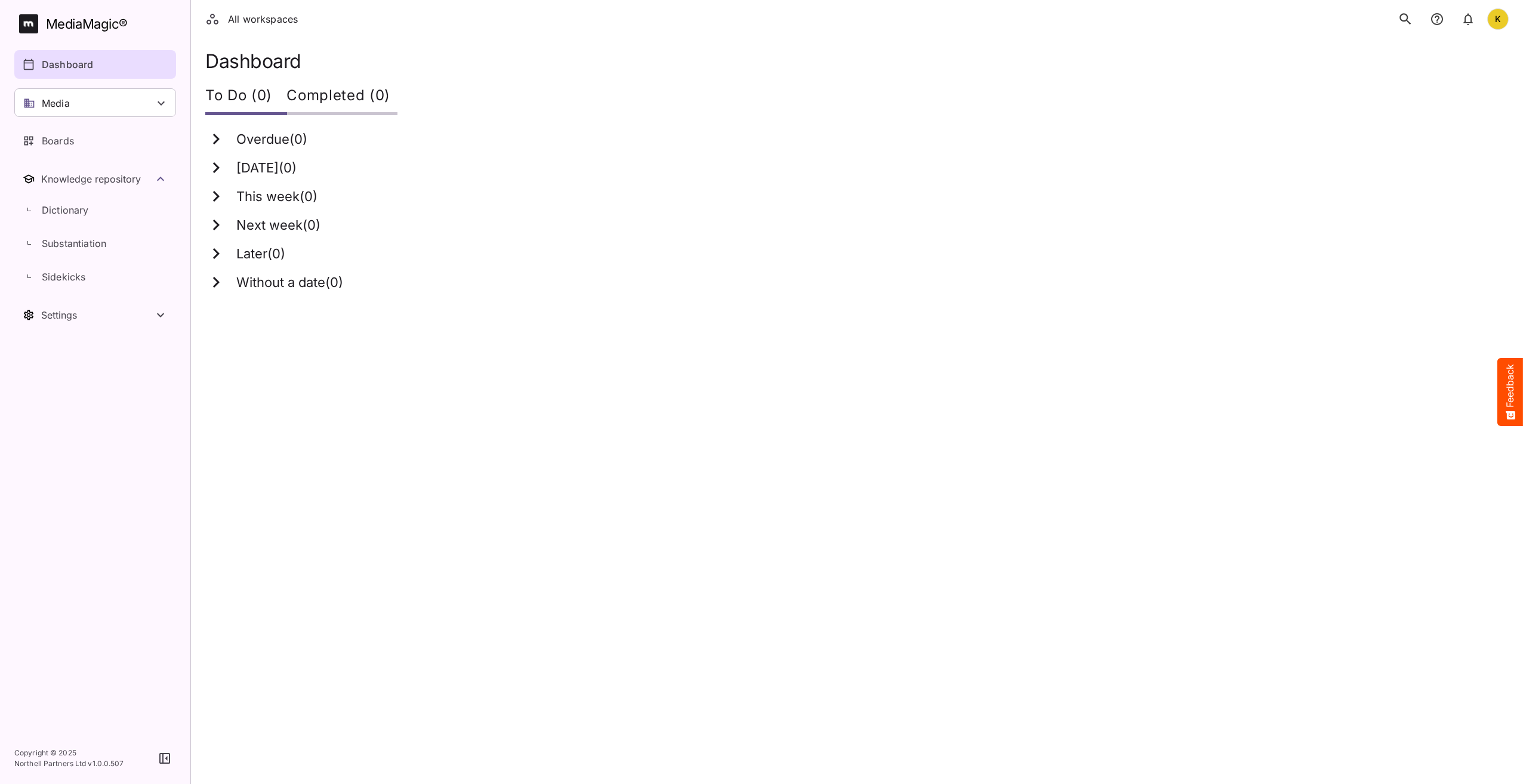
click at [1411, 18] on icon "search" at bounding box center [1405, 19] width 15 height 15
click at [87, 105] on div "Media" at bounding box center [95, 102] width 162 height 28
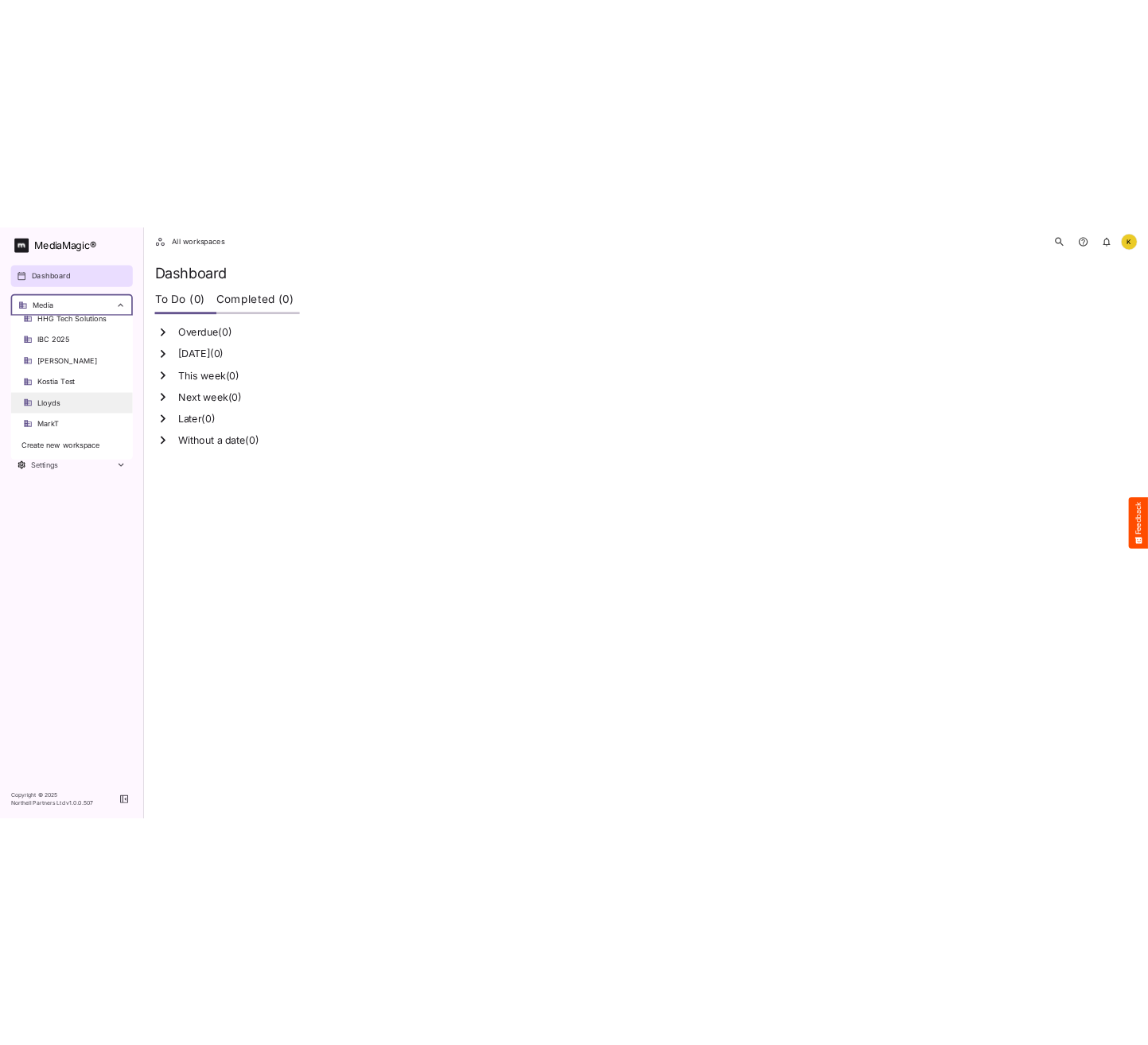
scroll to position [300, 0]
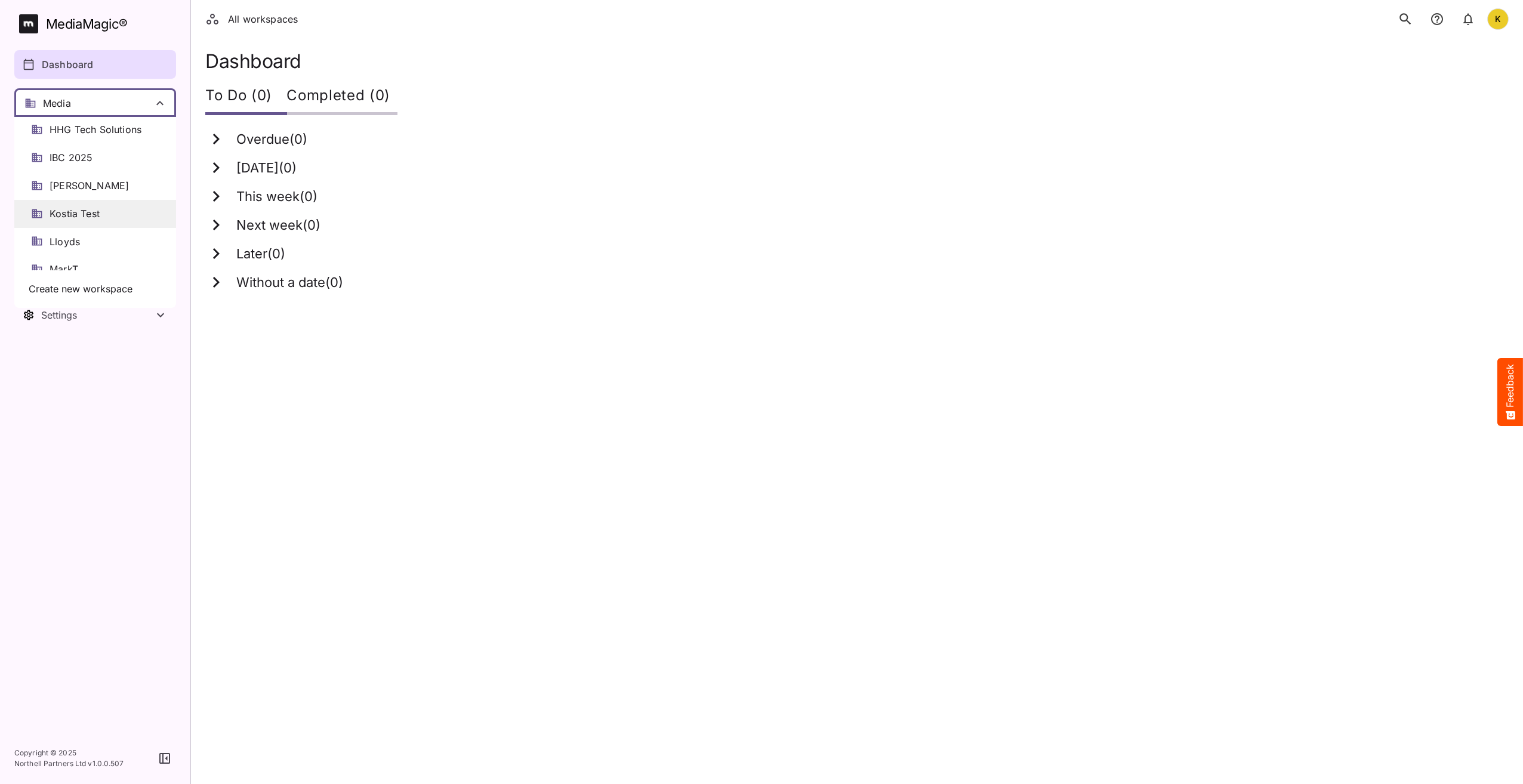
click at [71, 205] on div "Kostia Test" at bounding box center [95, 213] width 162 height 28
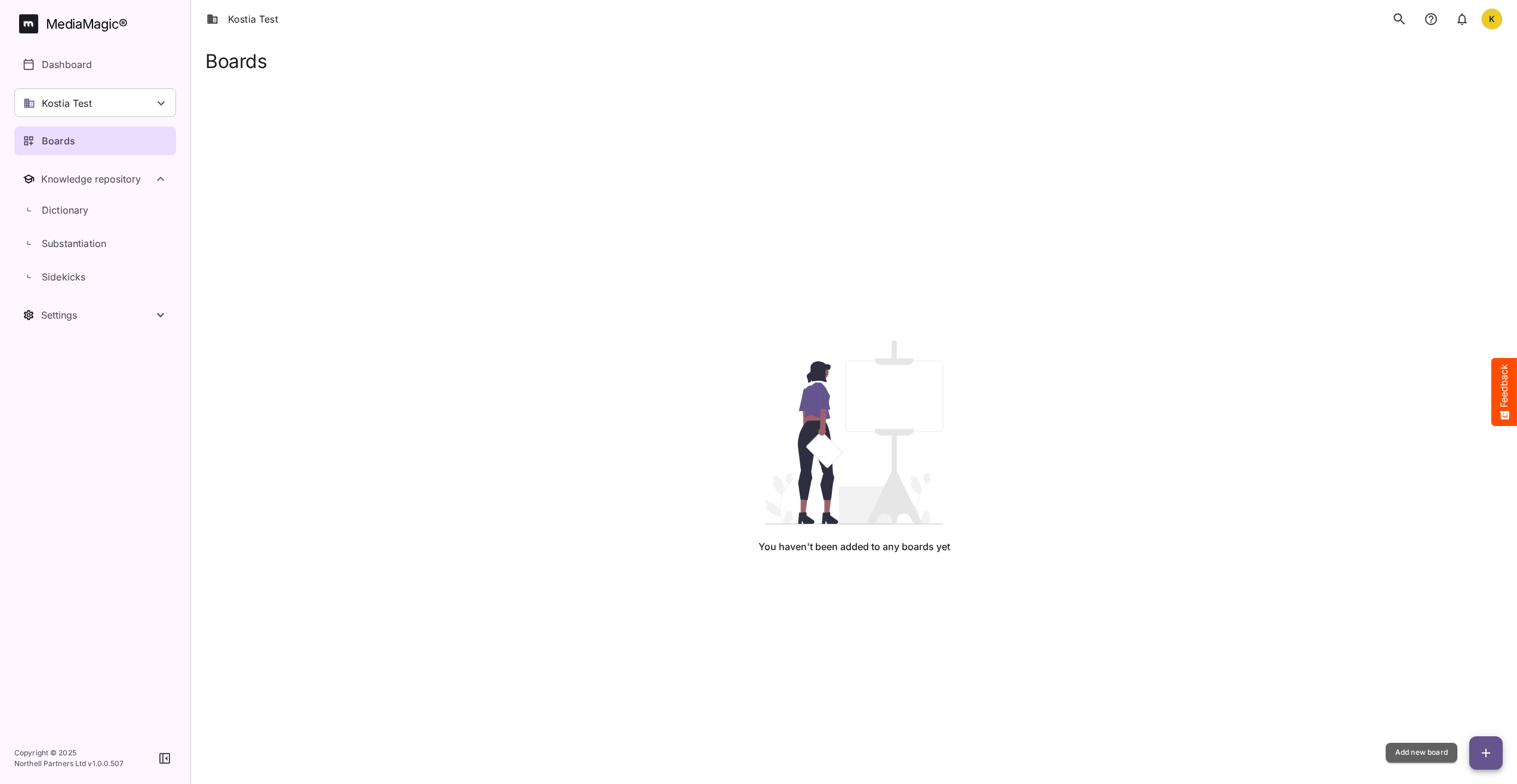
click at [1487, 748] on icon "button" at bounding box center [1486, 753] width 14 height 14
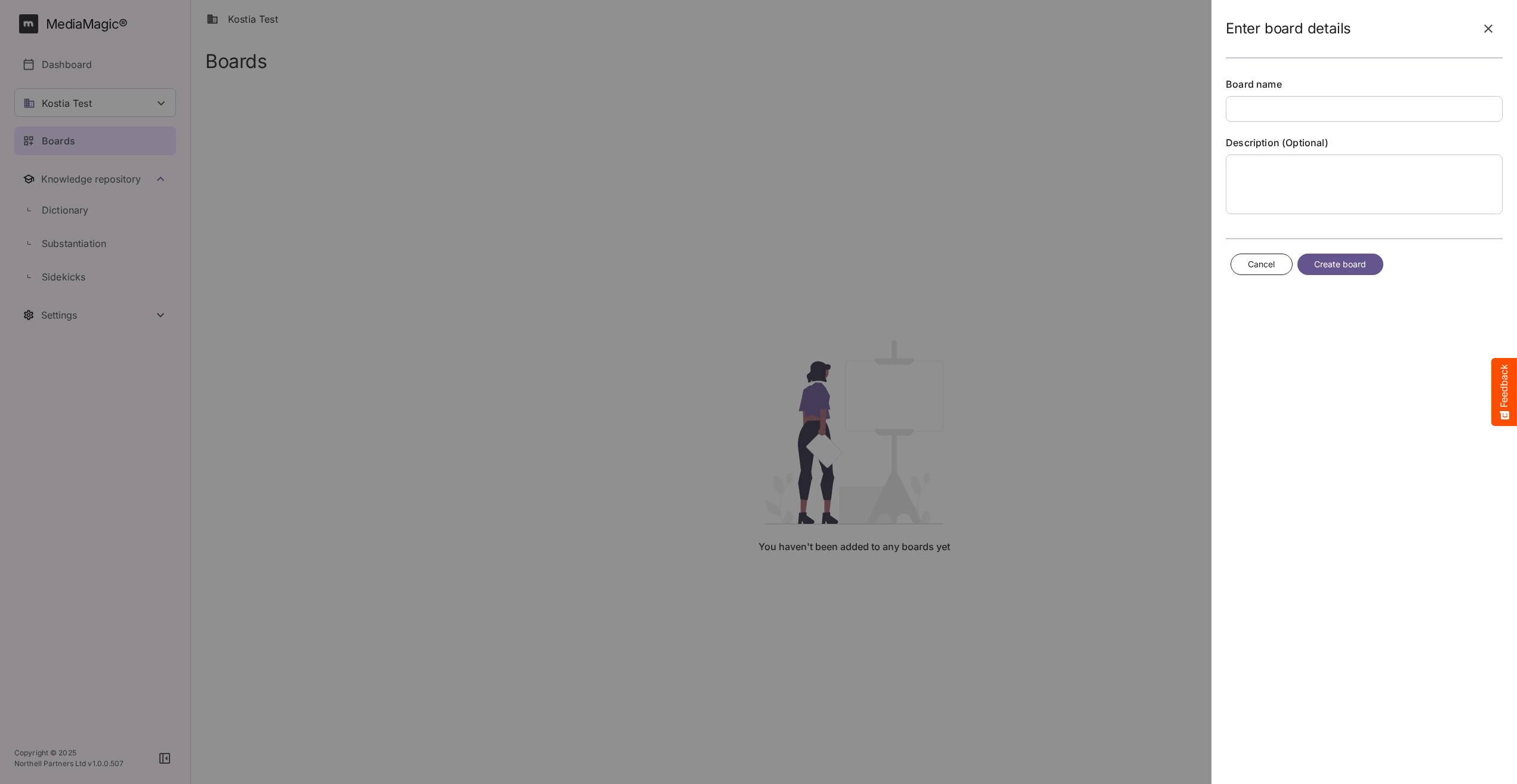
click at [1299, 107] on input "text" at bounding box center [1364, 109] width 277 height 26
type input "**********"
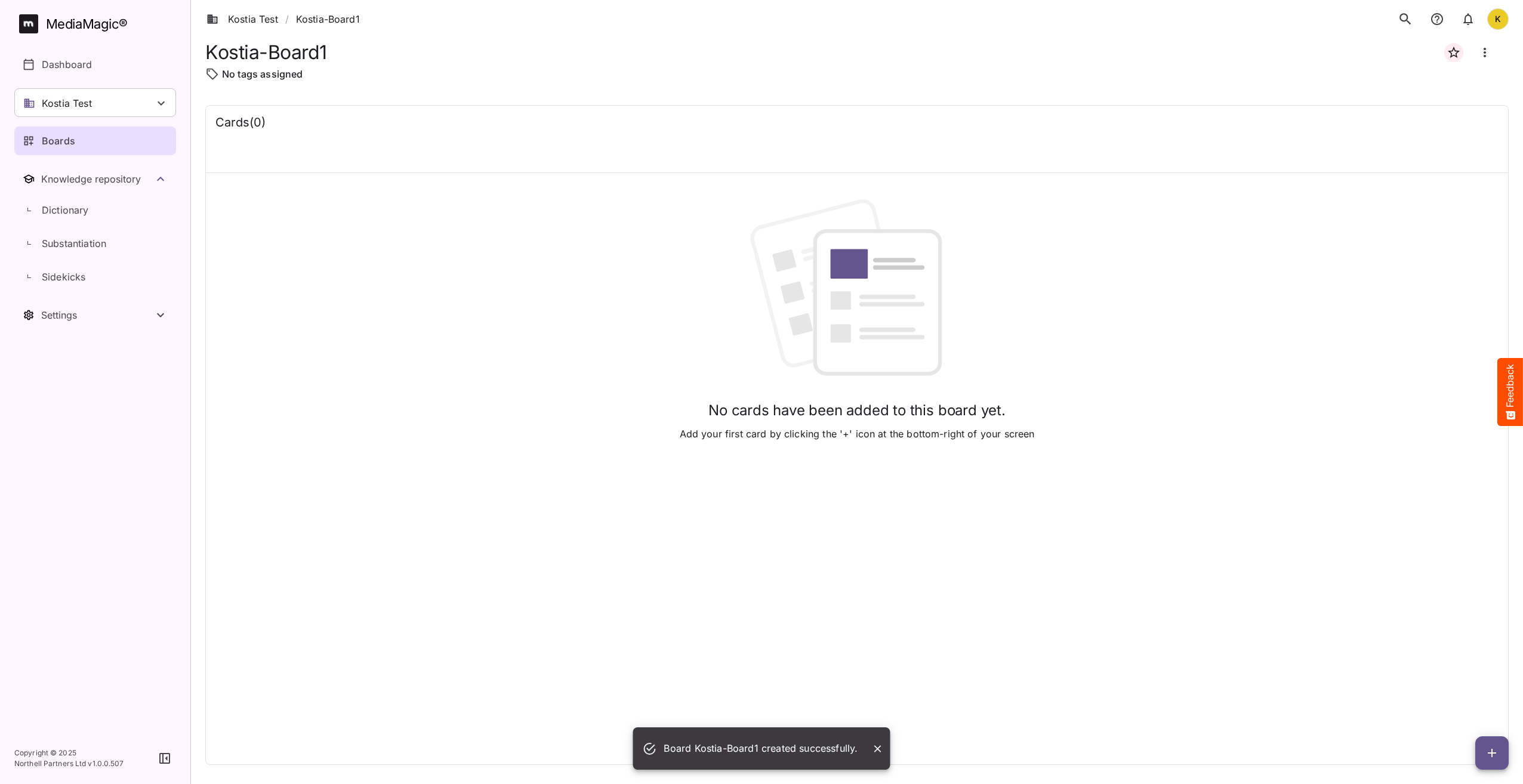
click at [1496, 757] on icon "button" at bounding box center [1492, 753] width 14 height 14
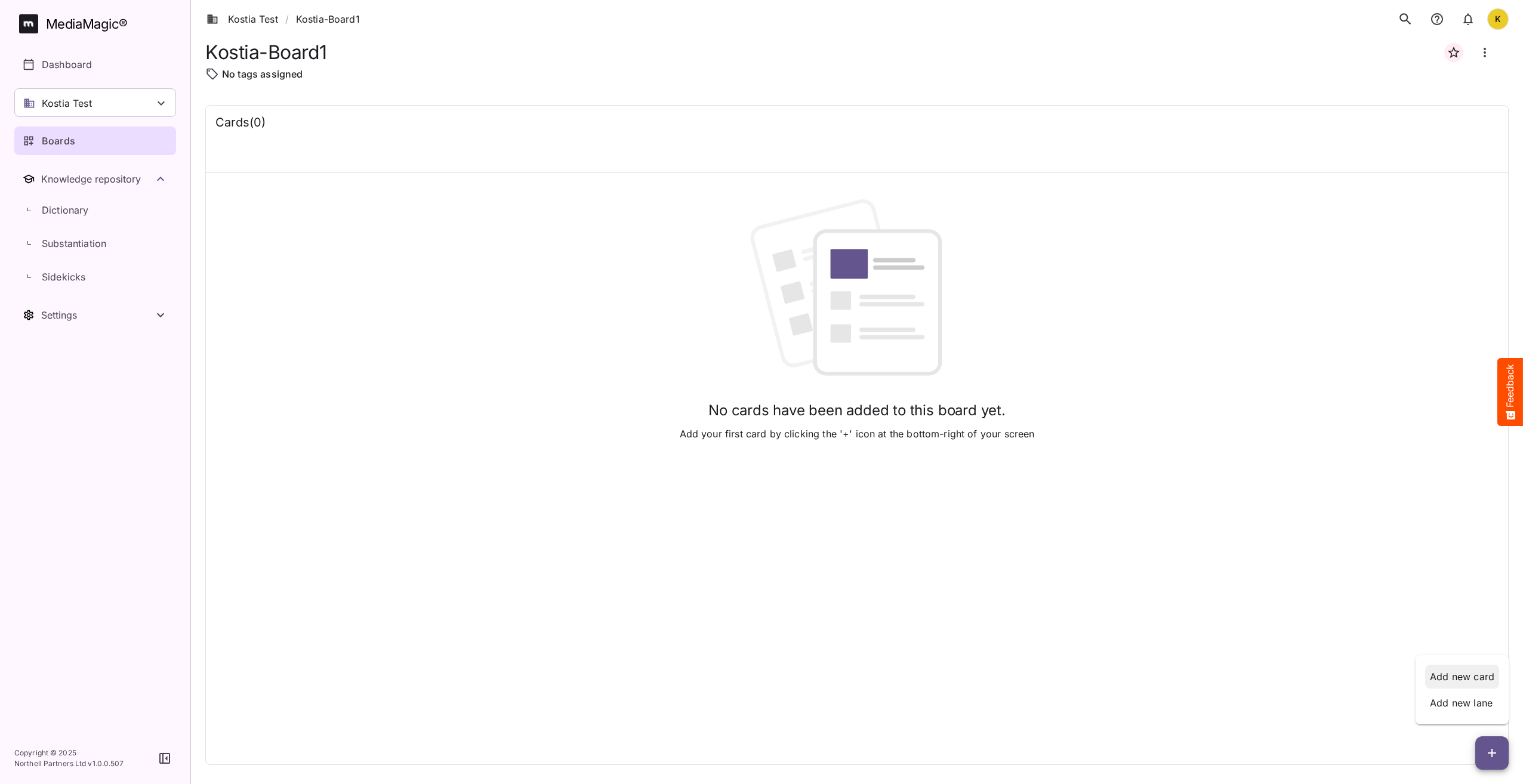
click at [1474, 679] on p "Add new card" at bounding box center [1463, 676] width 64 height 14
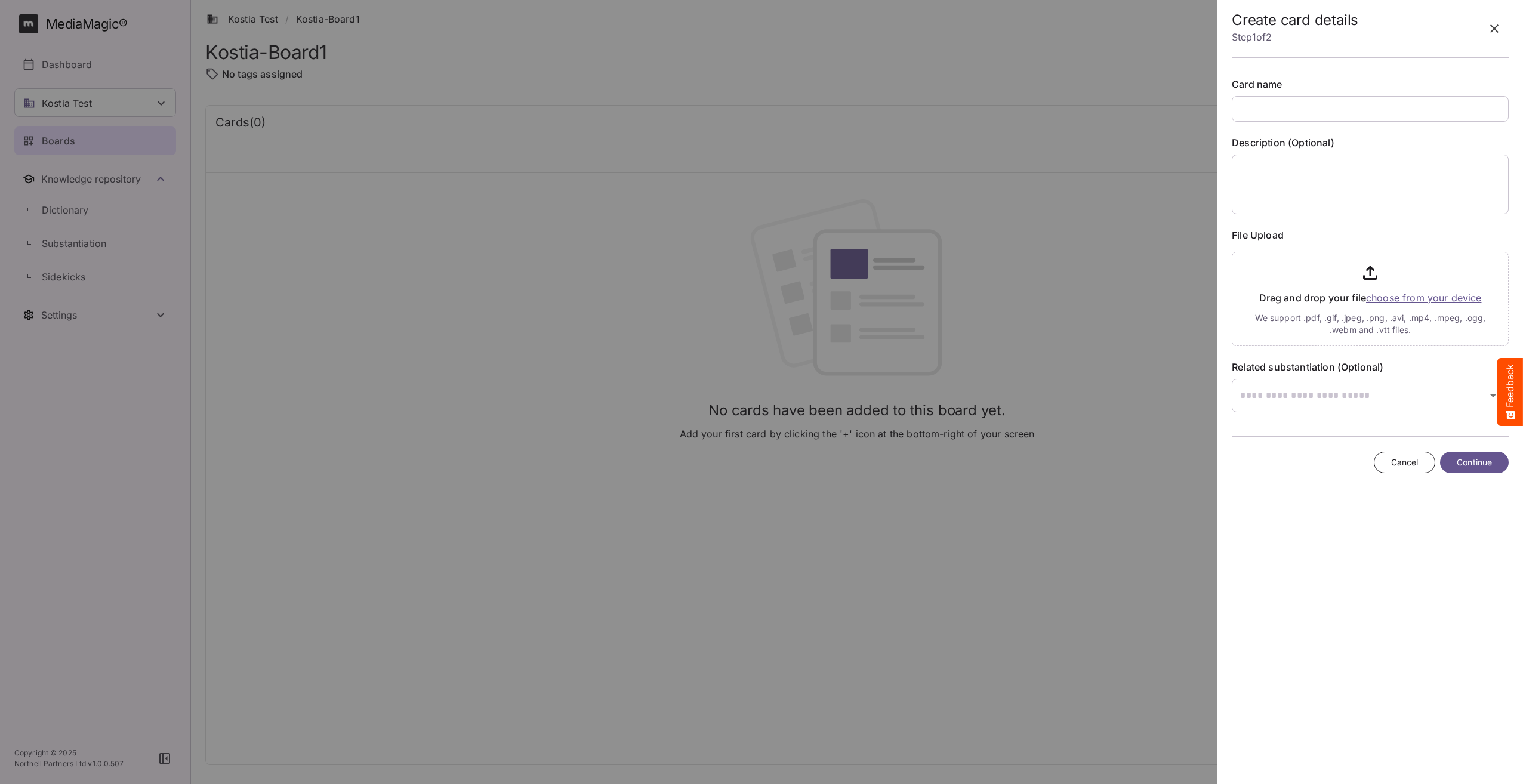
click at [1274, 112] on input "text" at bounding box center [1370, 109] width 277 height 26
click at [1494, 30] on icon "button" at bounding box center [1494, 28] width 14 height 14
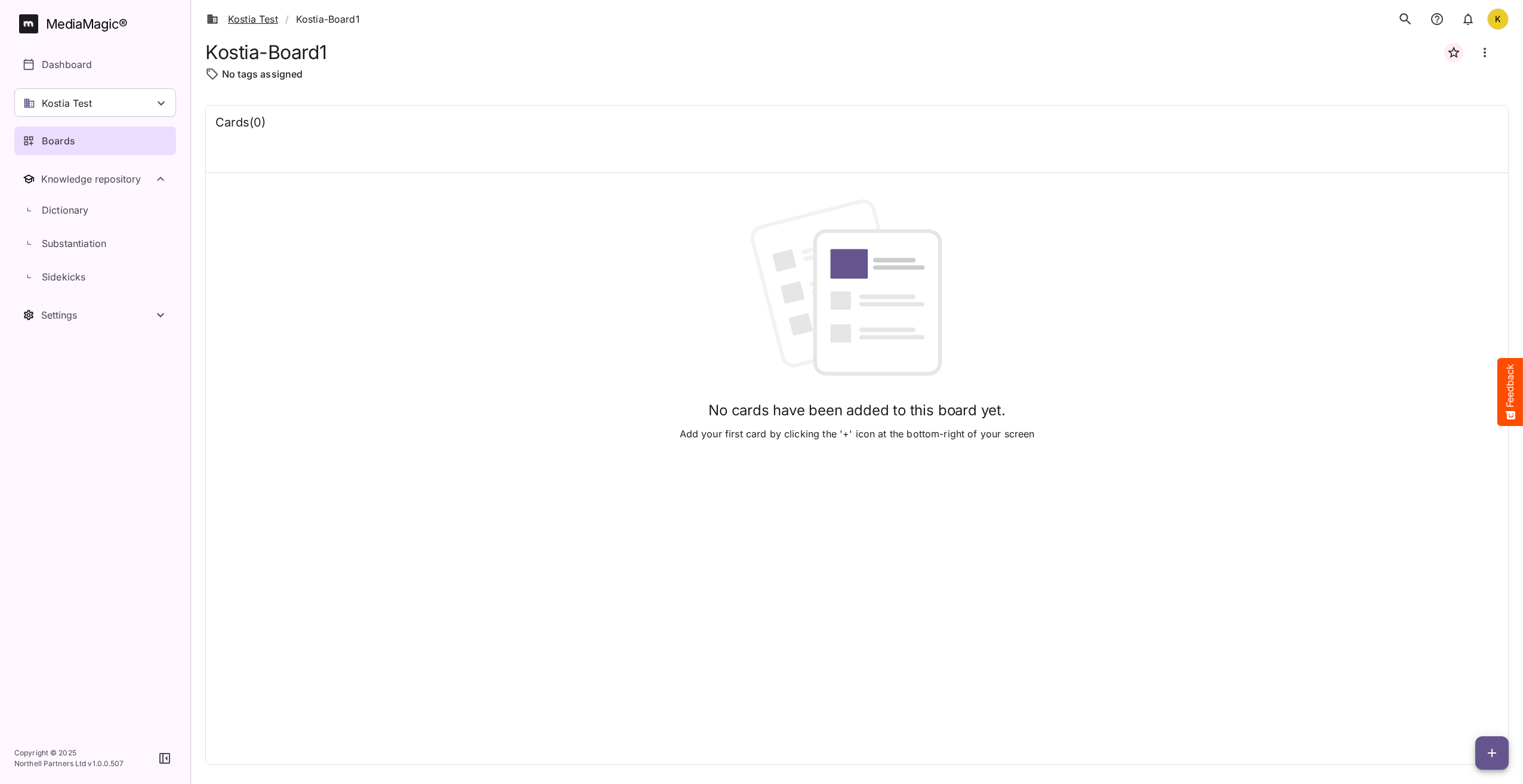
click at [259, 15] on link "Kostia Test" at bounding box center [243, 19] width 72 height 14
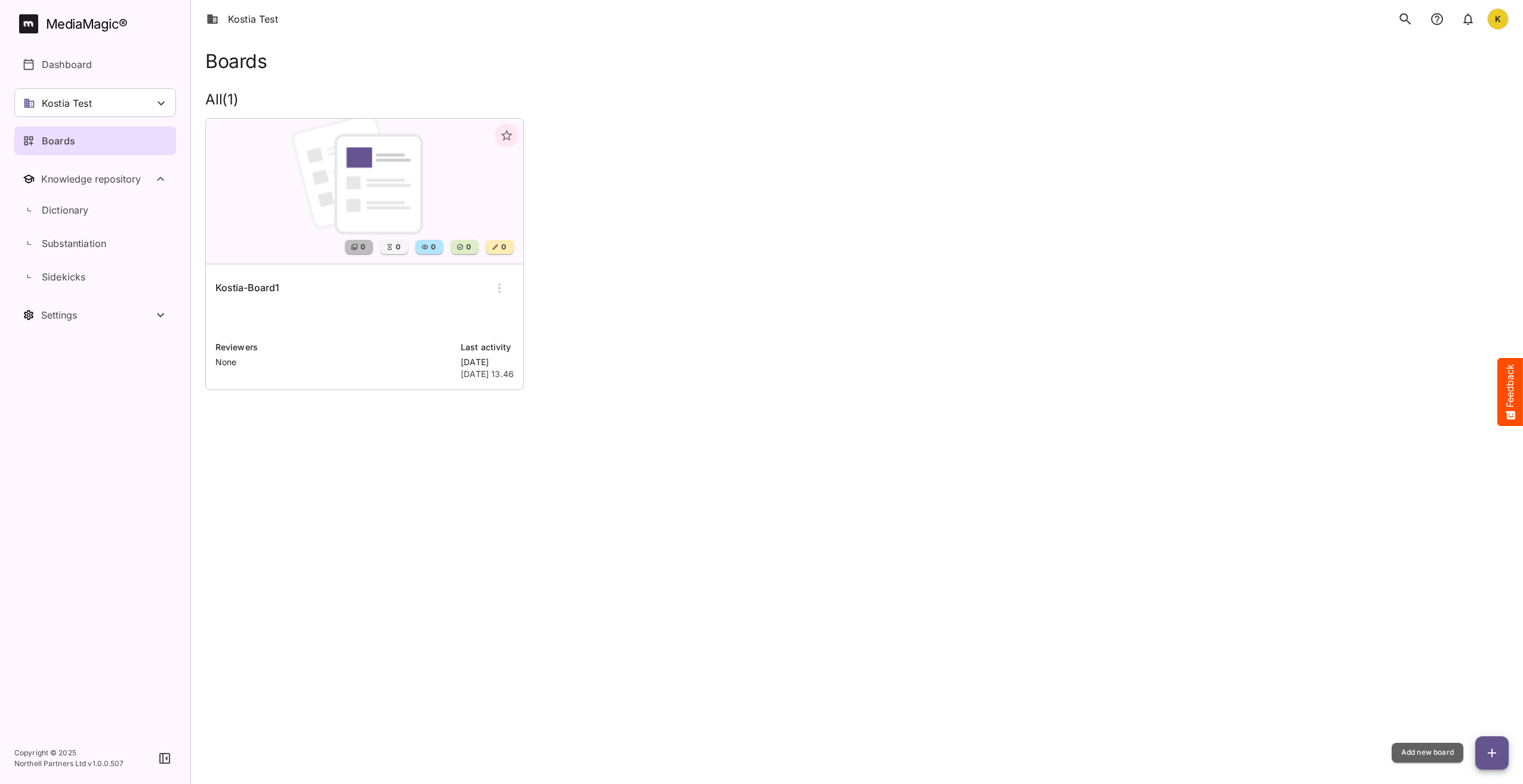
click at [1495, 757] on icon "button" at bounding box center [1492, 753] width 14 height 14
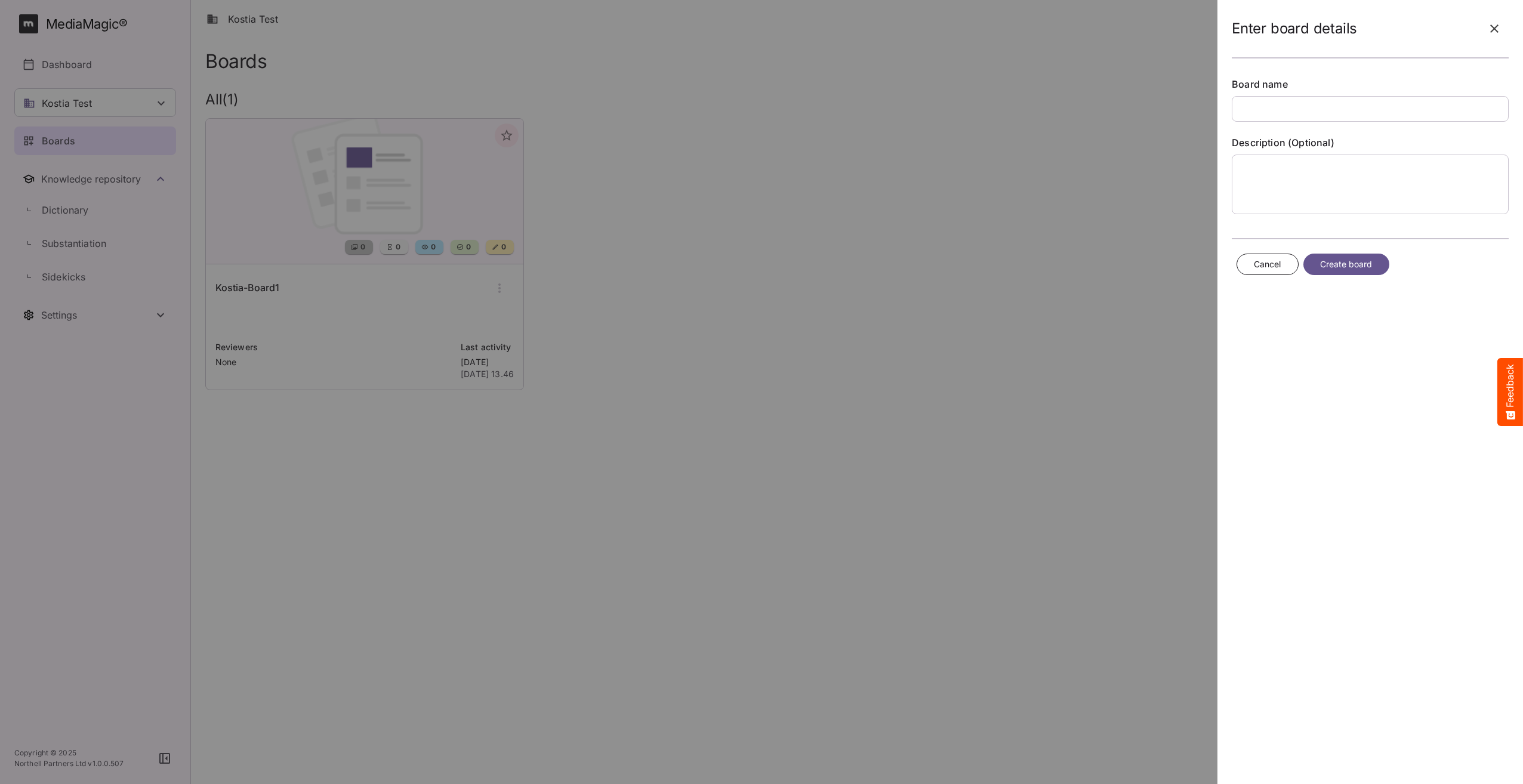
click at [1289, 115] on input "text" at bounding box center [1370, 109] width 277 height 26
type input "**********"
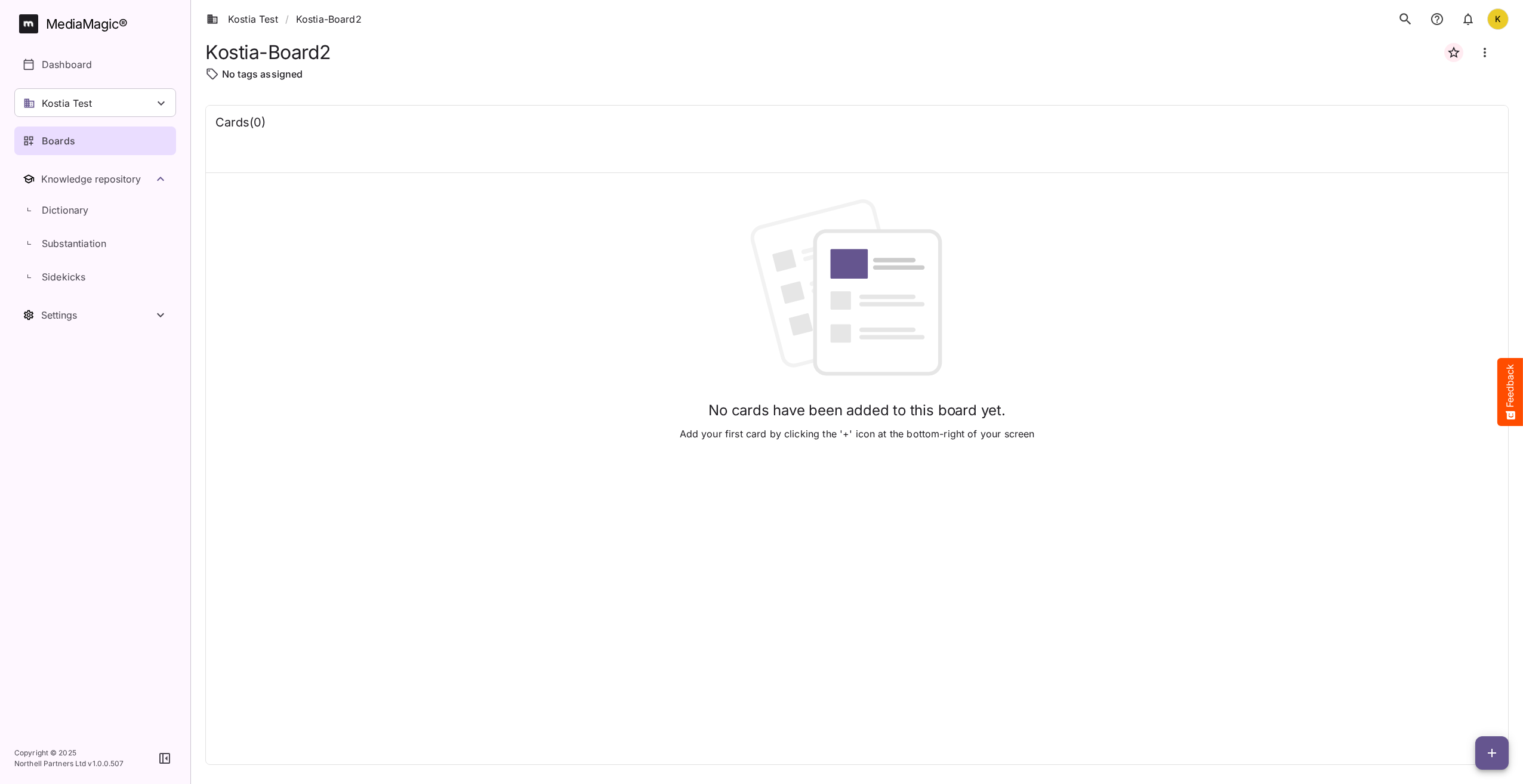
click at [91, 136] on div "Boards" at bounding box center [96, 141] width 146 height 14
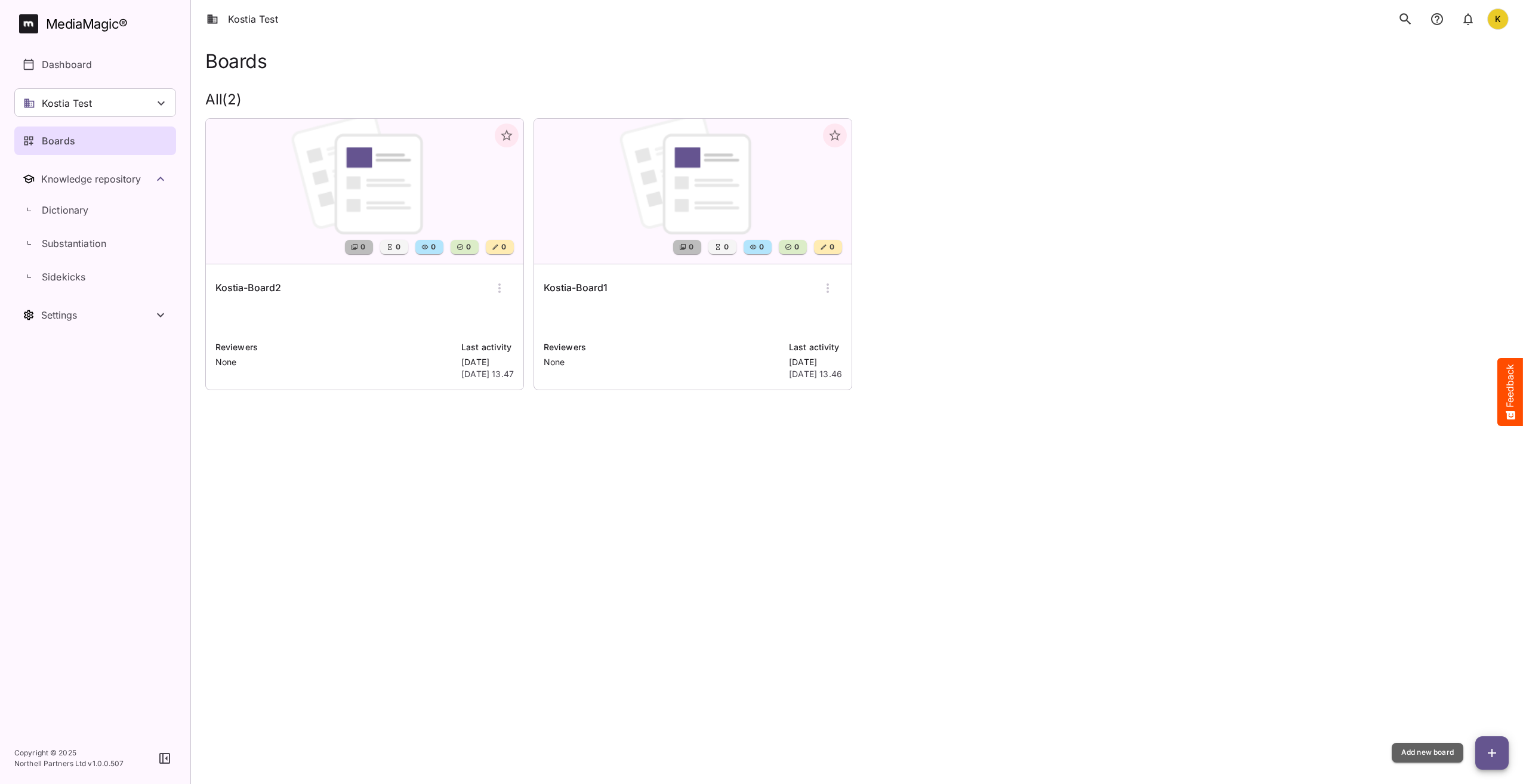
click at [1485, 752] on span "button" at bounding box center [1492, 753] width 33 height 14
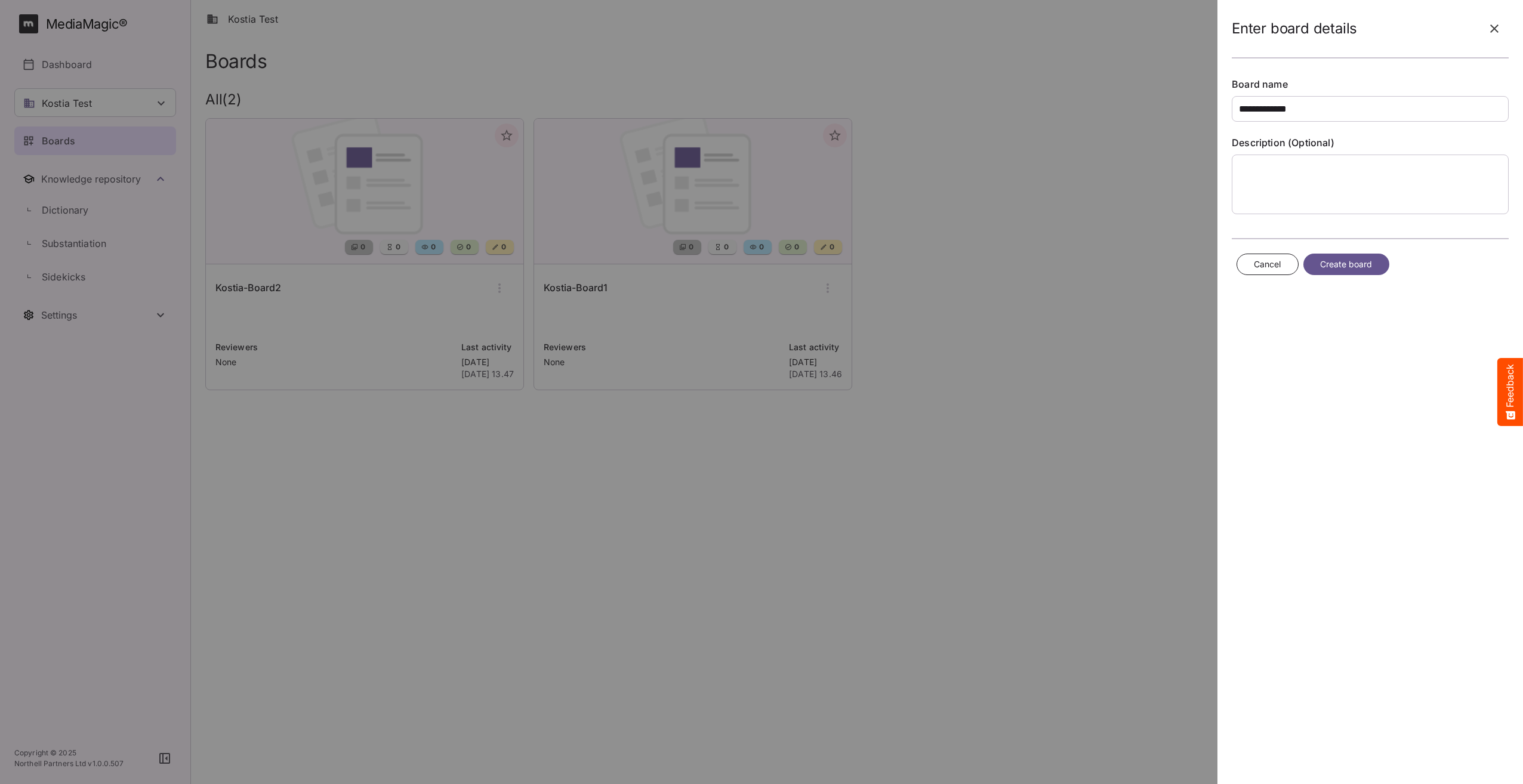
type input "**********"
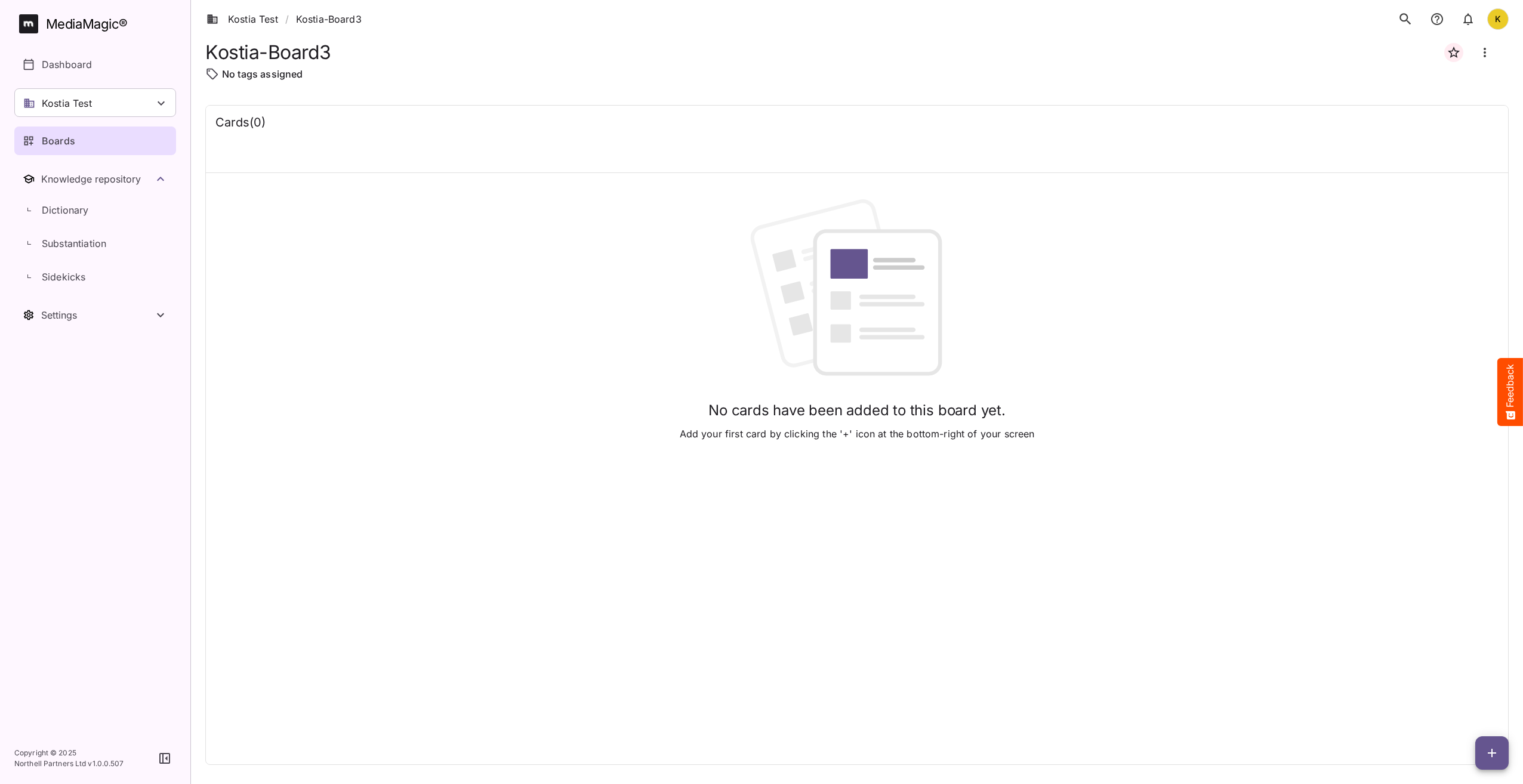
click at [66, 138] on p "Boards" at bounding box center [59, 141] width 33 height 14
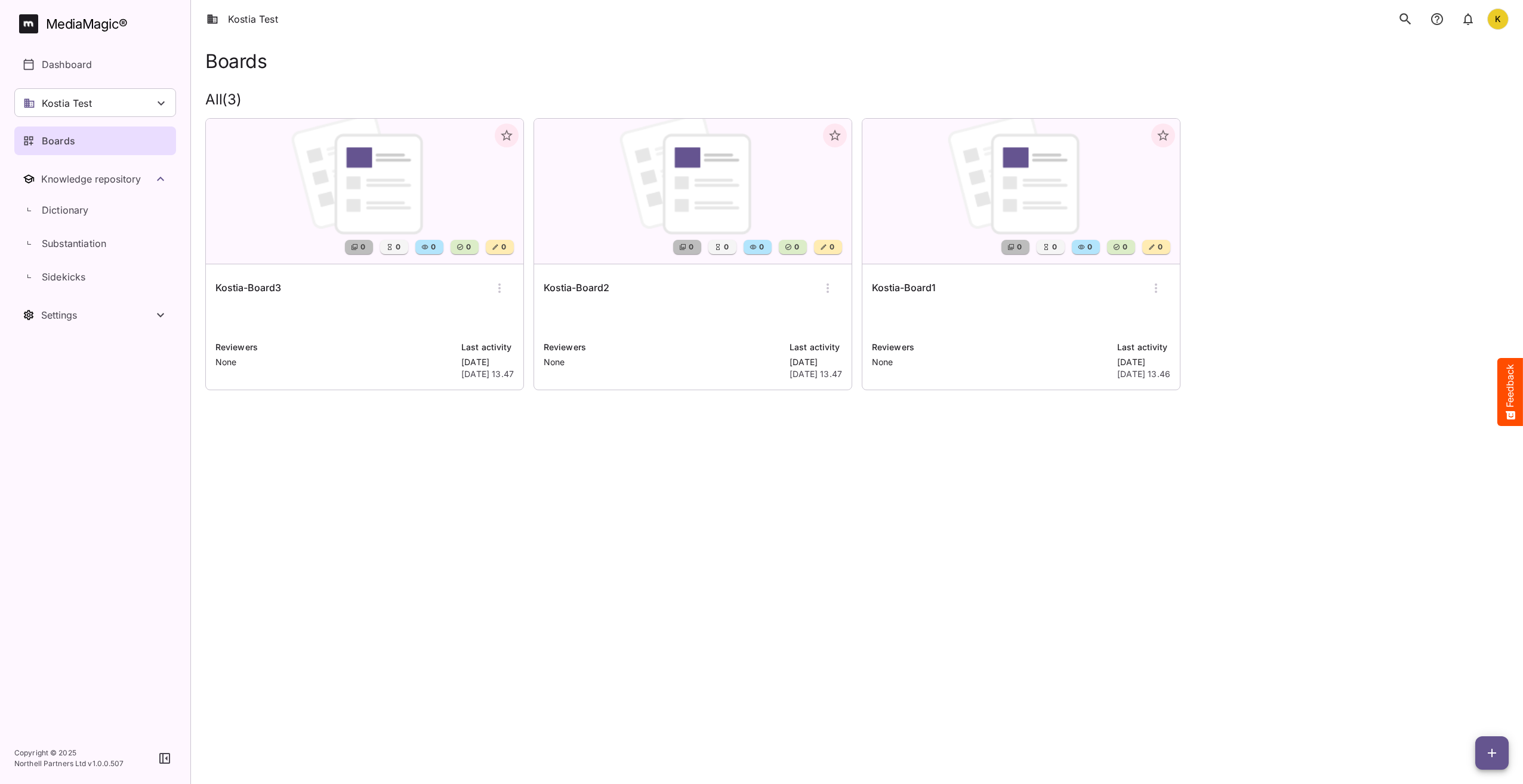
click at [1214, 423] on html "Kostia Test K MediaMagic ® Dashboard Kostia Test Clearcast Dan Daria David Defa…" at bounding box center [762, 212] width 1523 height 423
click at [498, 286] on icon "button" at bounding box center [499, 288] width 14 height 14
click at [449, 284] on div at bounding box center [762, 392] width 1523 height 784
click at [242, 287] on h6 "Kostia-Board3" at bounding box center [248, 288] width 65 height 15
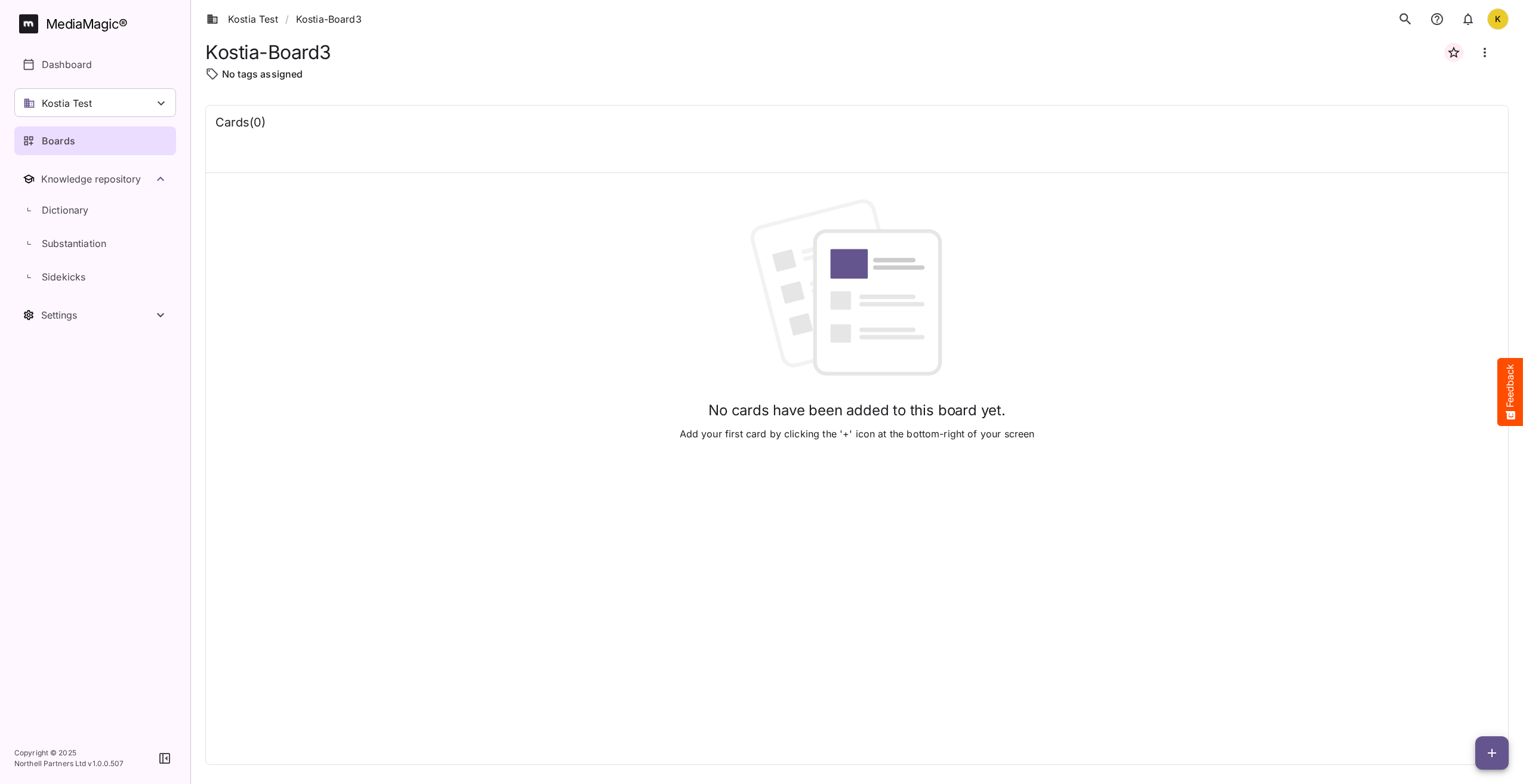
click at [288, 52] on h1 "Kostia-Board3" at bounding box center [268, 52] width 126 height 22
drag, startPoint x: 288, startPoint y: 52, endPoint x: 528, endPoint y: 64, distance: 240.3
click at [528, 64] on div "Kostia-Board3" at bounding box center [857, 52] width 1303 height 28
click at [1490, 49] on icon "Board more options" at bounding box center [1485, 52] width 14 height 14
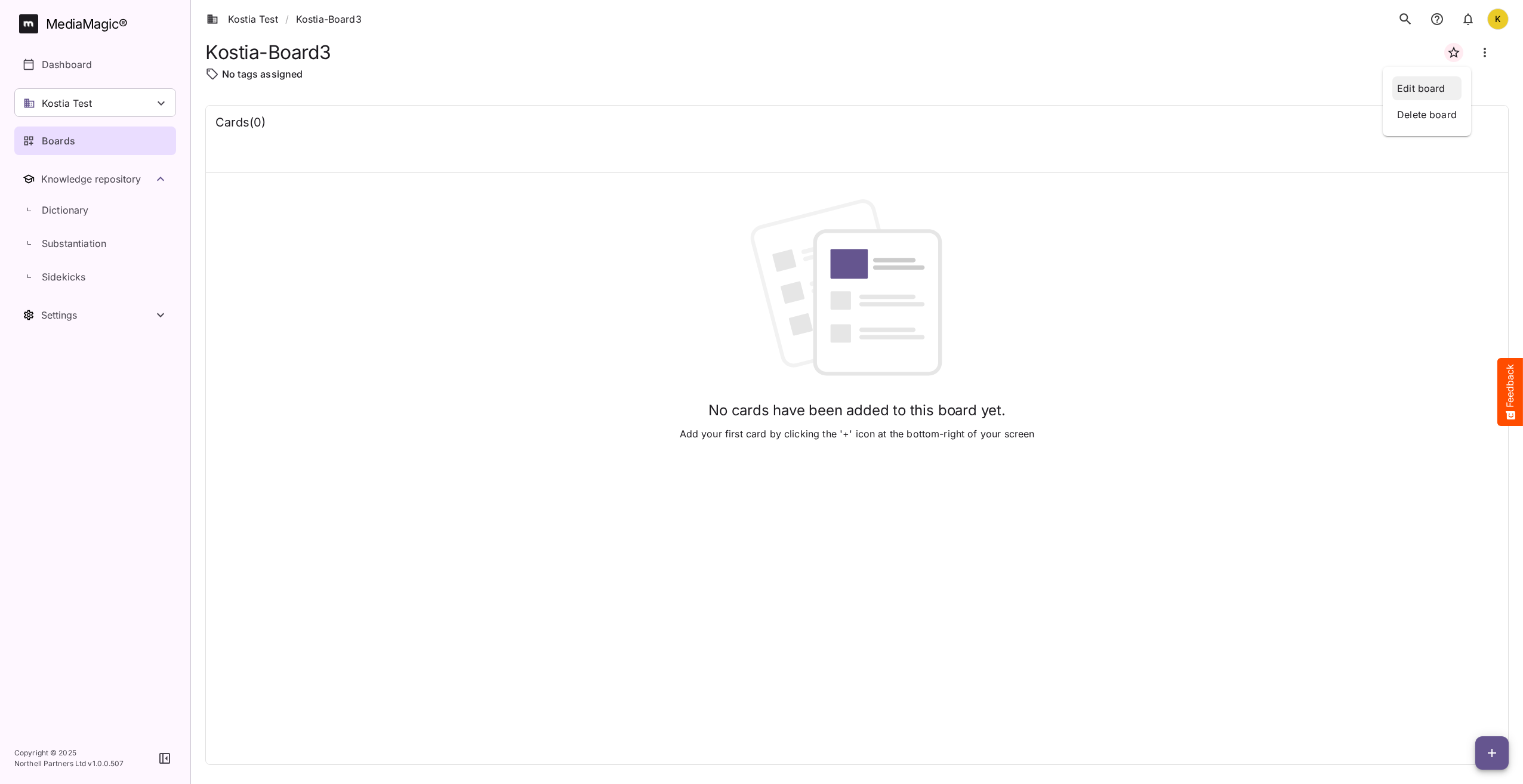
click at [1448, 81] on p "Edit board" at bounding box center [1427, 88] width 60 height 14
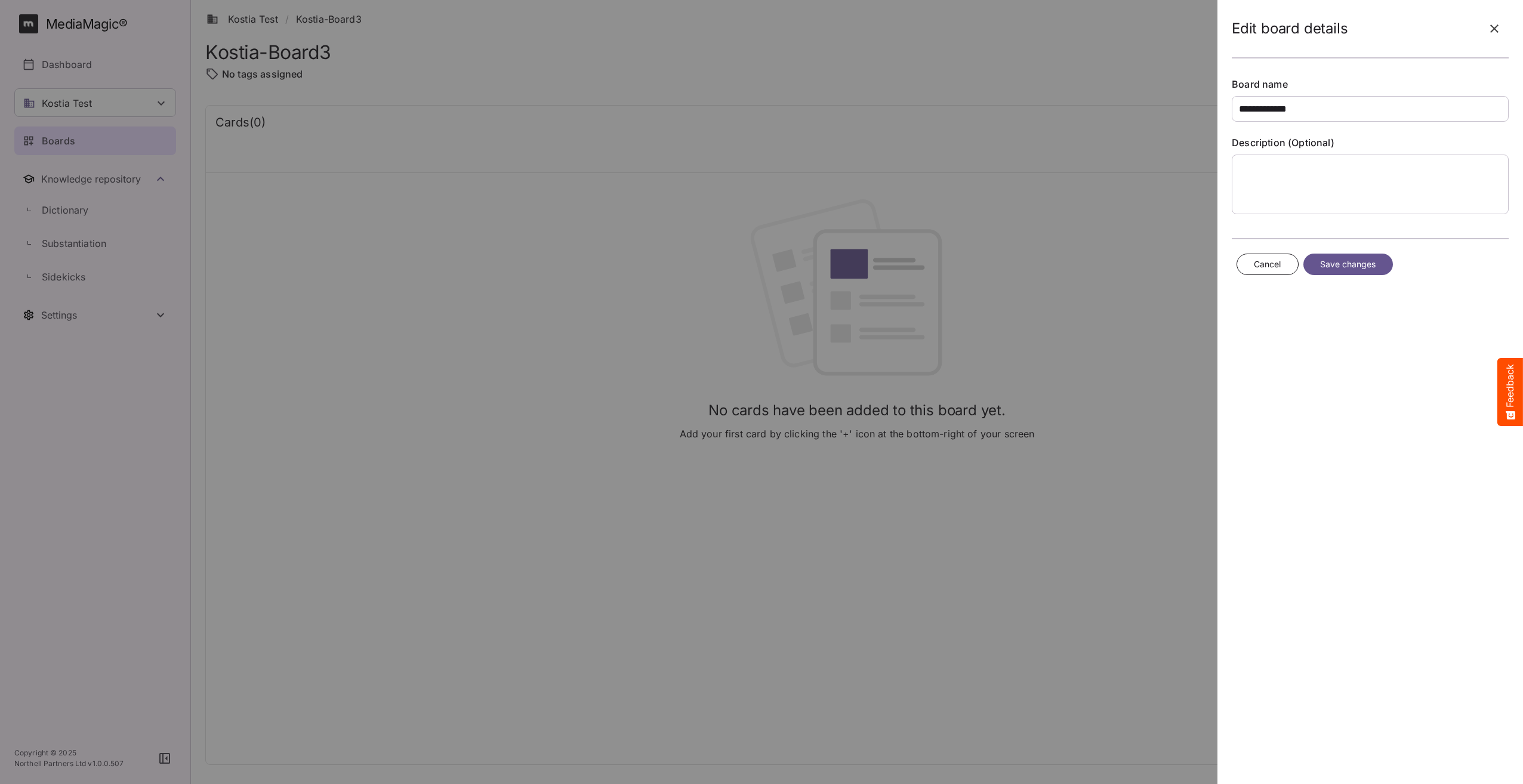
click at [1500, 25] on button "button" at bounding box center [1495, 28] width 28 height 28
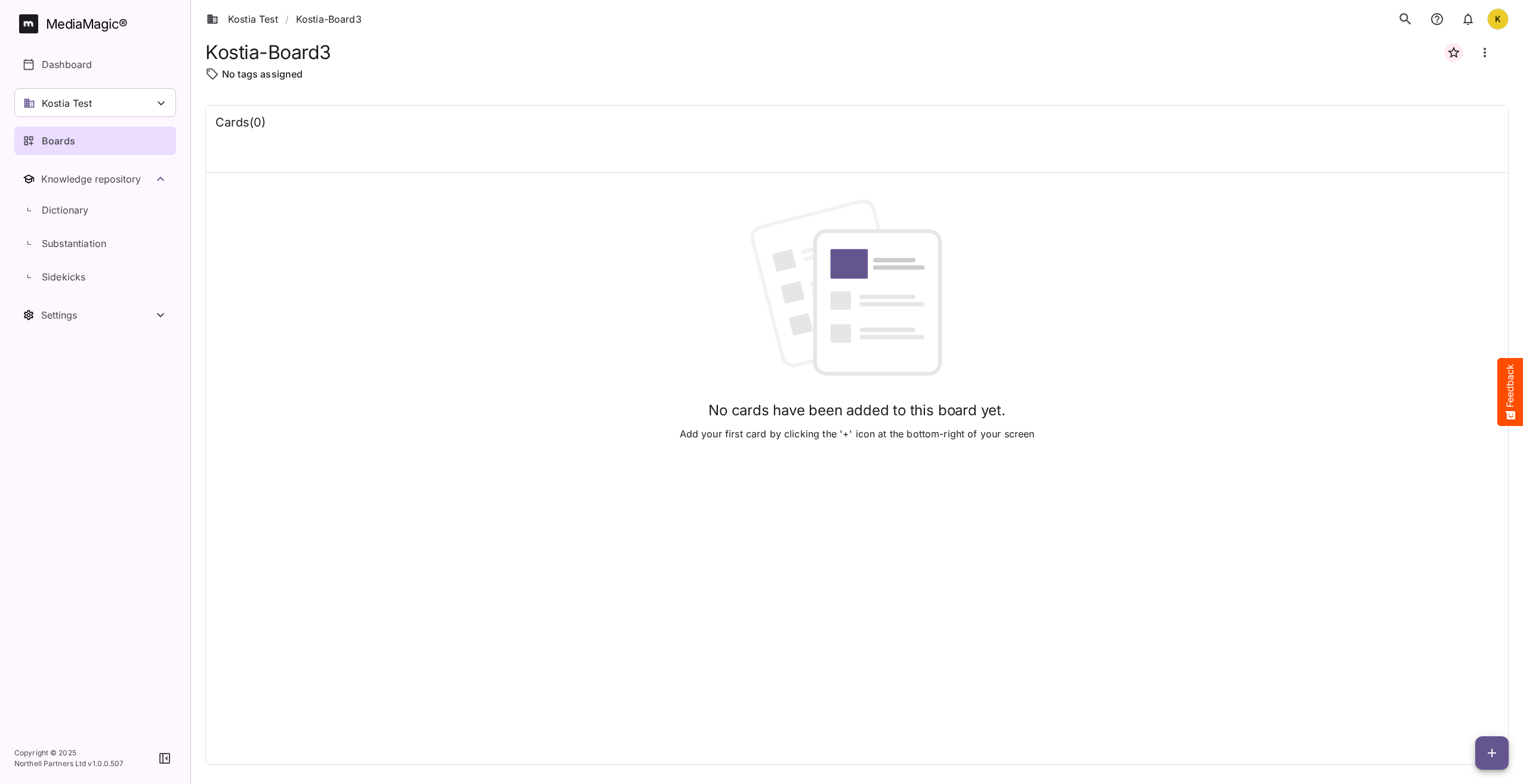
click at [973, 43] on div "Kostia-Board3" at bounding box center [857, 52] width 1303 height 28
click at [1495, 756] on icon "button" at bounding box center [1492, 753] width 14 height 14
click at [1461, 677] on p "Add new card" at bounding box center [1463, 676] width 64 height 14
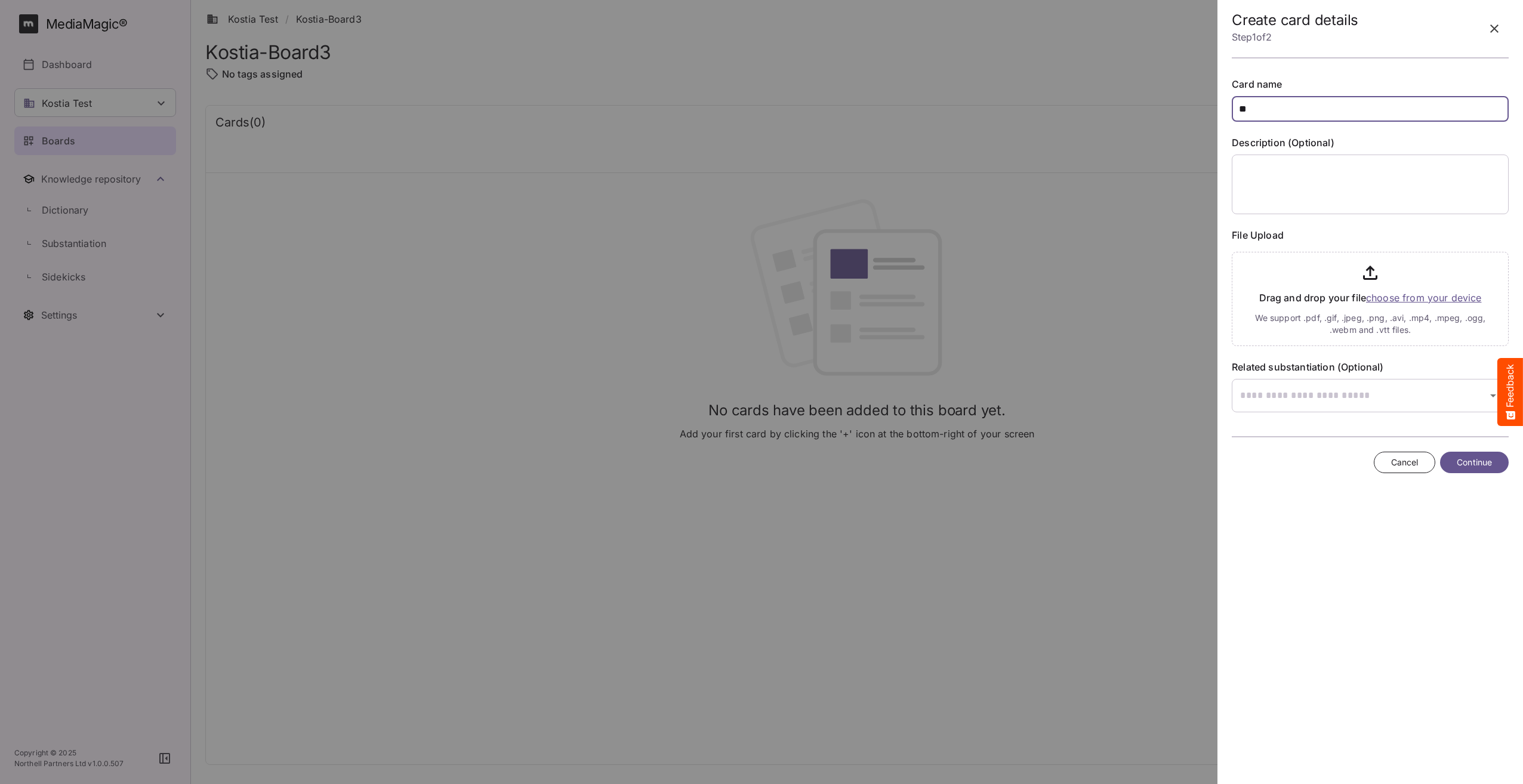
type input "*"
type input "**********"
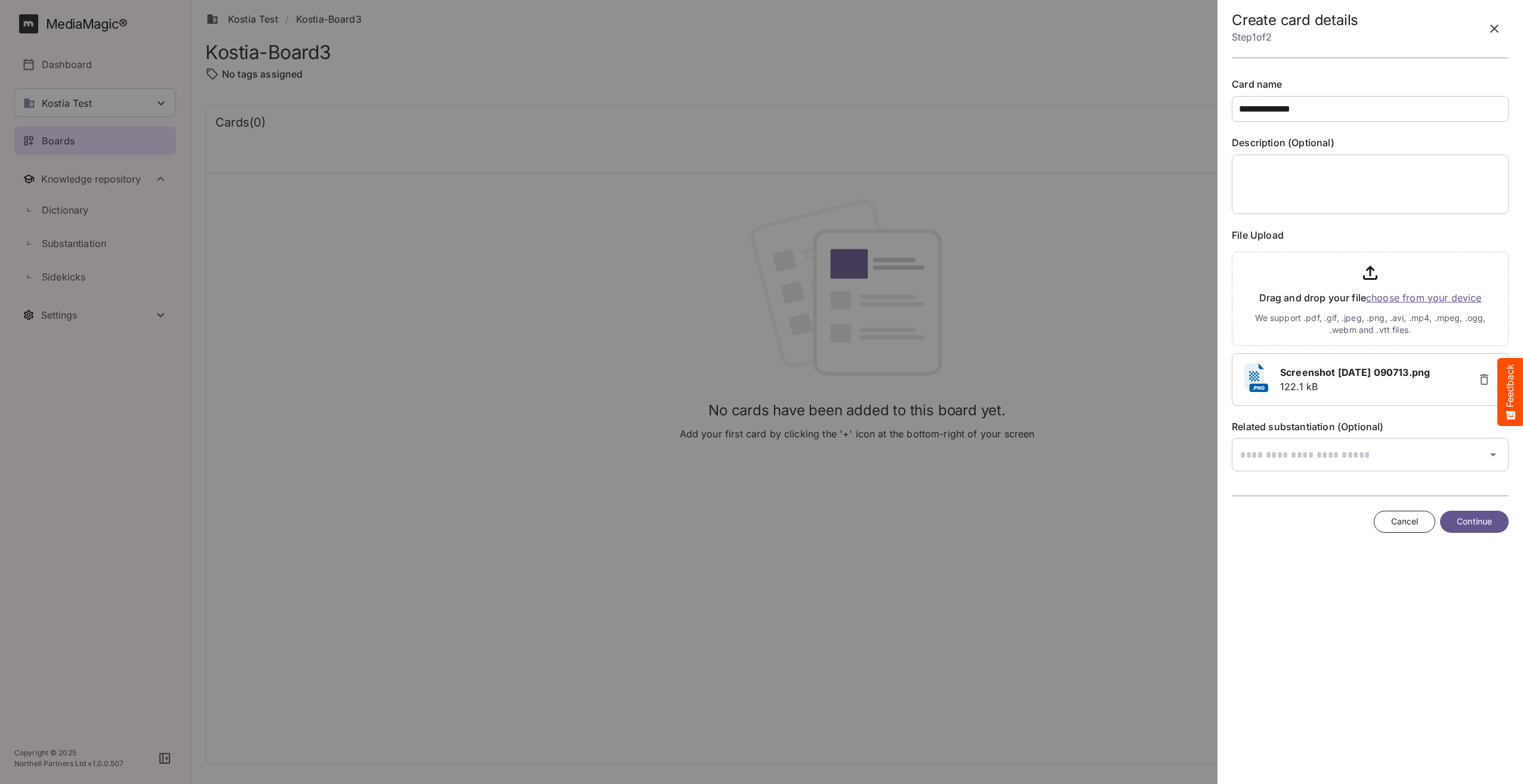
click at [1492, 516] on button "Continue" at bounding box center [1474, 522] width 68 height 22
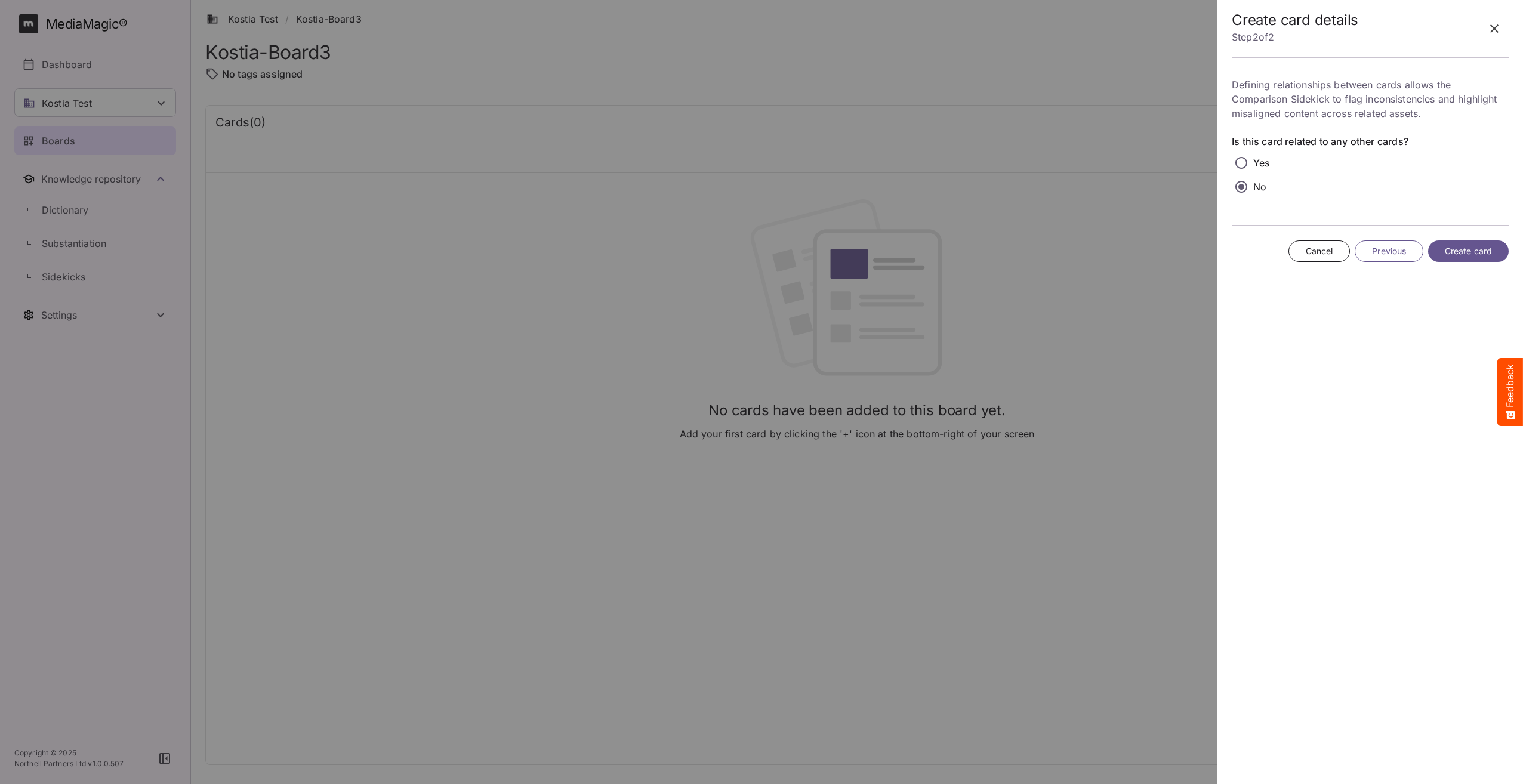
click at [1482, 255] on span "Create card" at bounding box center [1469, 252] width 47 height 15
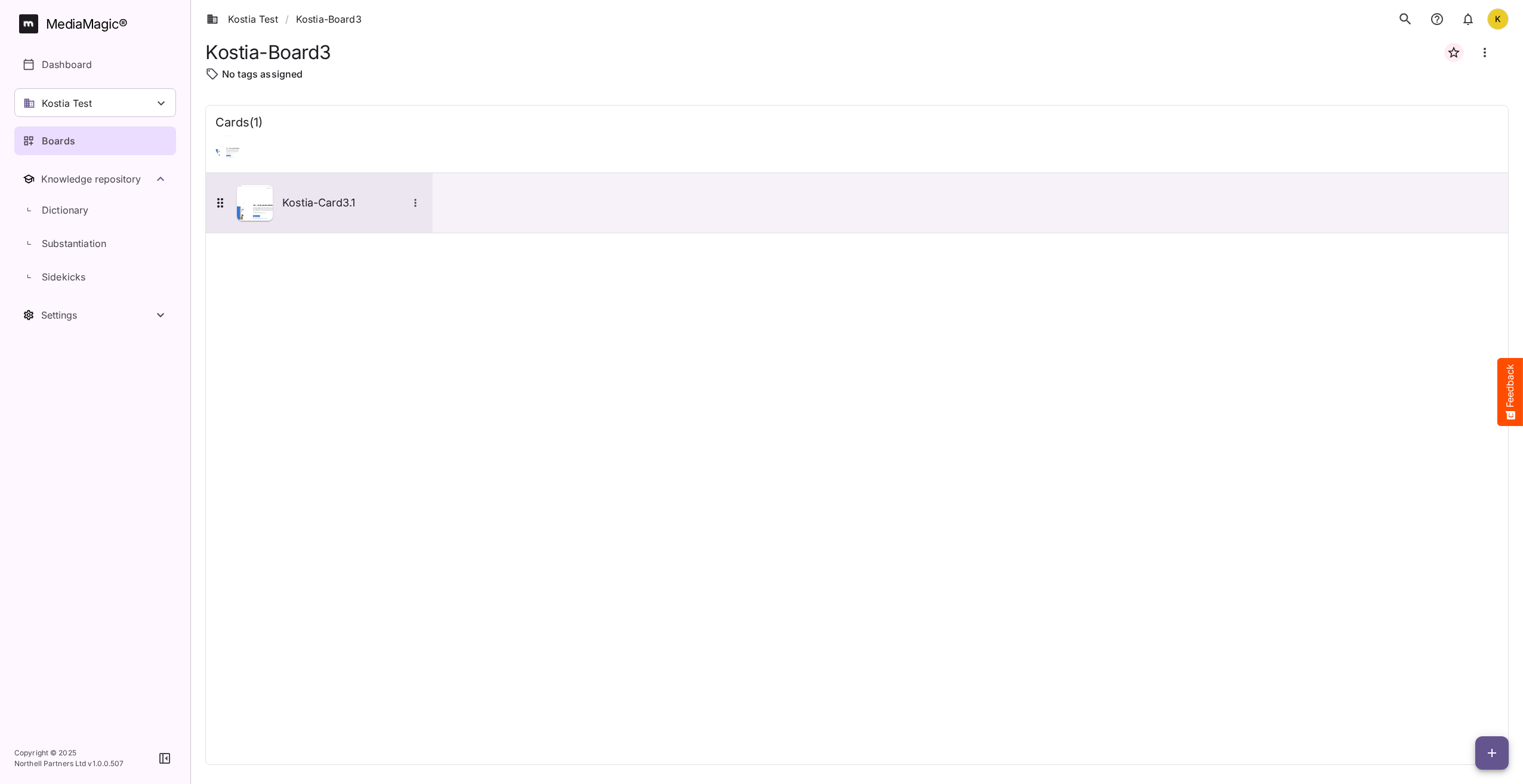
click at [414, 202] on icon "More options for Kostia-Card3.1" at bounding box center [415, 202] width 12 height 12
click at [271, 303] on div at bounding box center [762, 392] width 1523 height 784
click at [293, 207] on h5 "Kostia-Card3.1" at bounding box center [345, 202] width 125 height 14
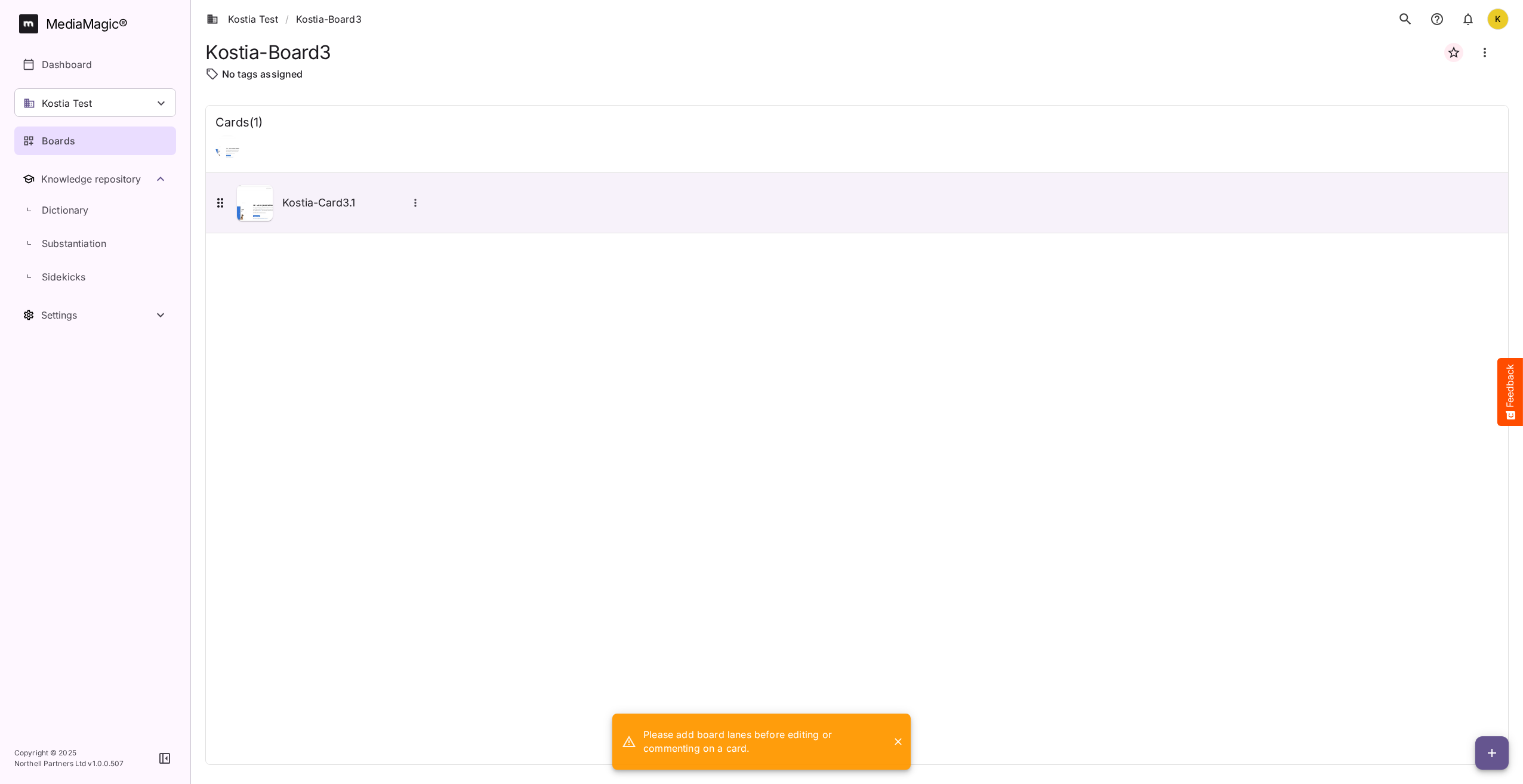
click at [1492, 54] on icon "Board more options" at bounding box center [1485, 52] width 14 height 14
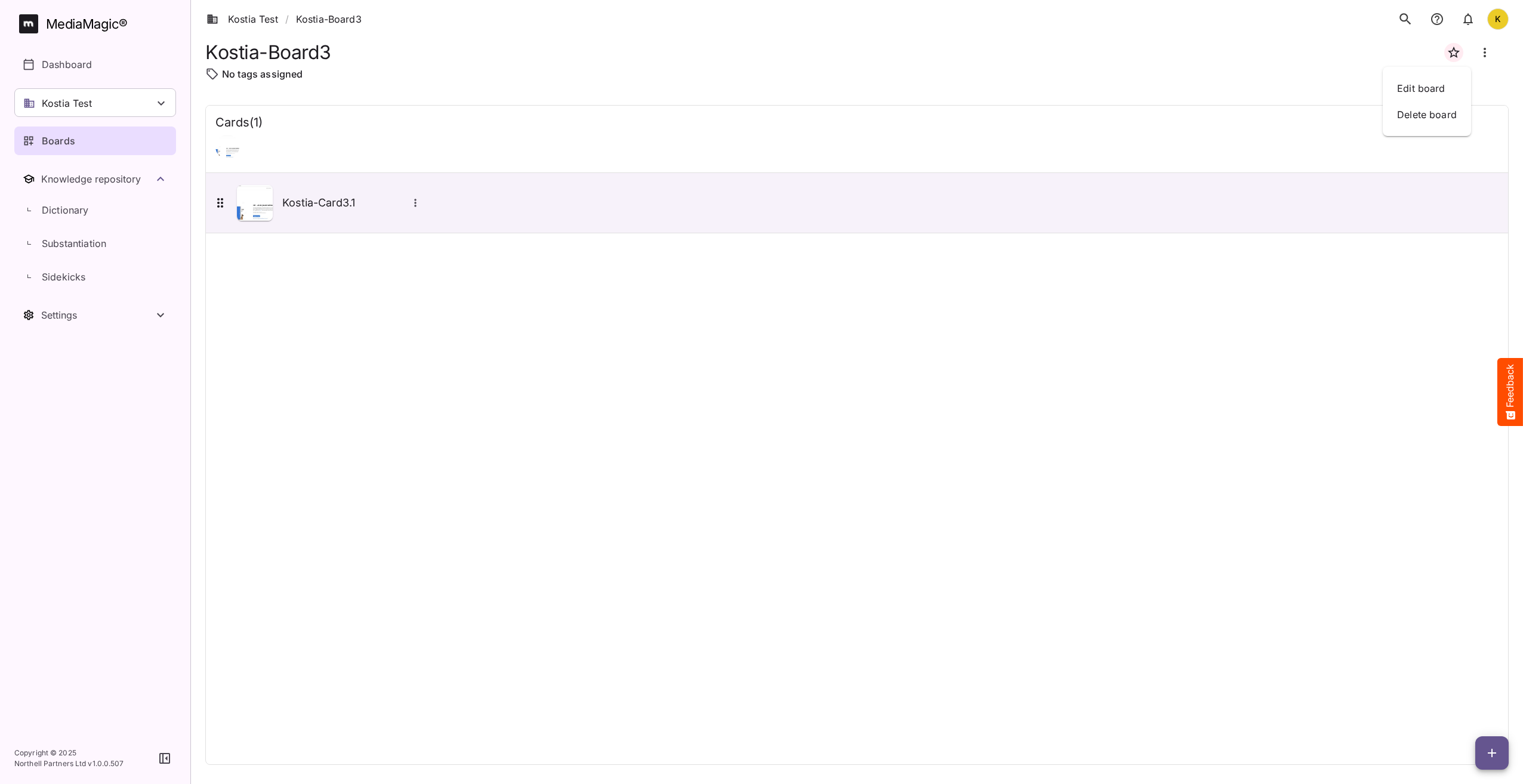
click at [1210, 80] on div at bounding box center [762, 392] width 1523 height 784
click at [684, 385] on div "Cards ( 1 ) Kostia-Card3.1" at bounding box center [857, 435] width 1303 height 660
click at [315, 211] on div "Kostia-Card3.1" at bounding box center [318, 203] width 210 height 36
click at [322, 198] on h5 "Kostia-Card3.1" at bounding box center [345, 202] width 125 height 14
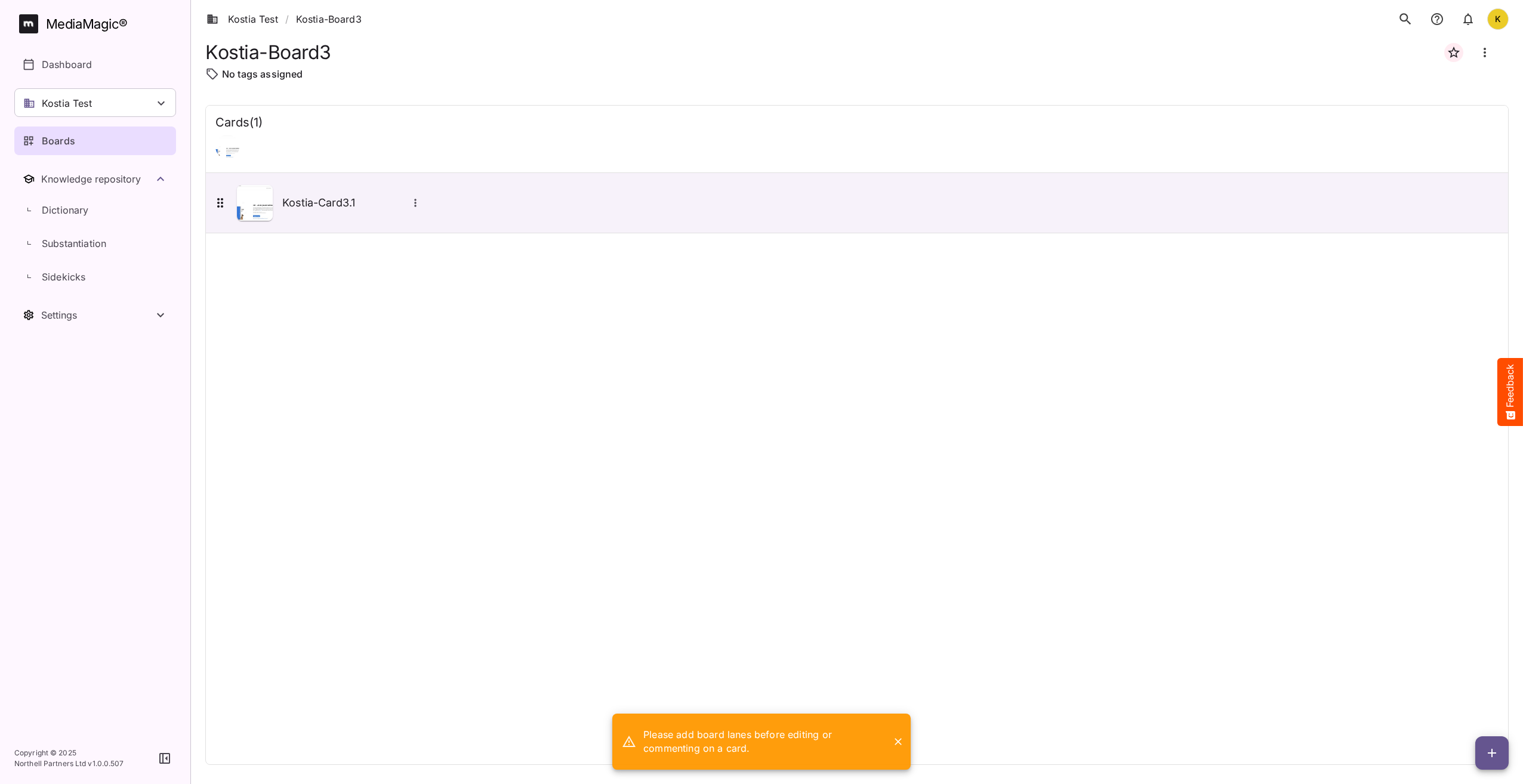
click at [963, 405] on div "Cards ( 1 ) Kostia-Card3.1" at bounding box center [857, 435] width 1303 height 660
click at [895, 741] on icon "Close" at bounding box center [898, 741] width 12 height 12
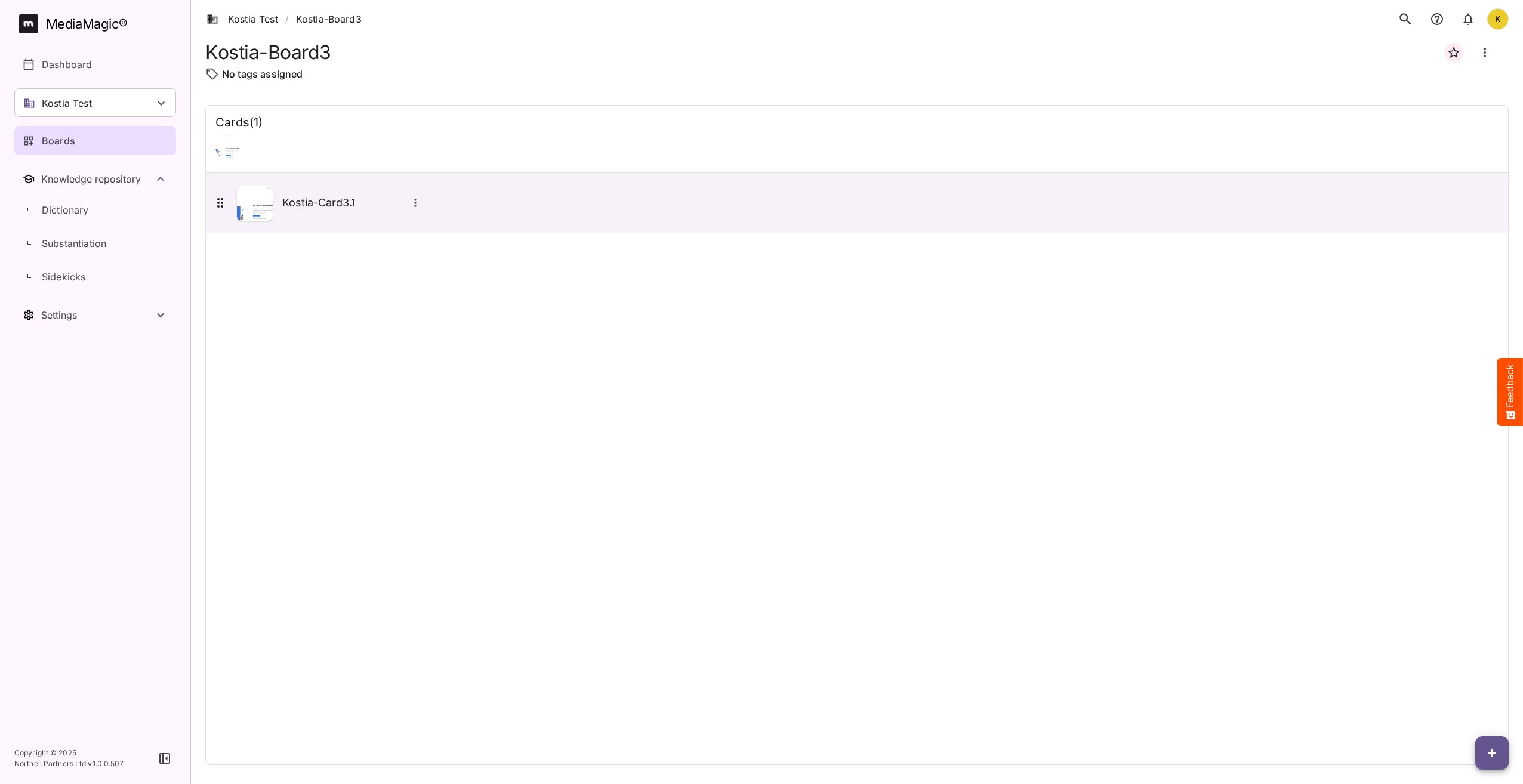
click at [1024, 569] on div "Cards ( 1 ) Kostia-Card3.1" at bounding box center [857, 435] width 1303 height 660
click at [1033, 627] on div "Cards ( 1 ) Kostia-Card3.1" at bounding box center [857, 435] width 1303 height 660
click at [577, 358] on div "Cards ( 1 ) Kostia-Card3.1" at bounding box center [857, 435] width 1303 height 660
click at [248, 20] on link "Kostia Test" at bounding box center [243, 19] width 72 height 14
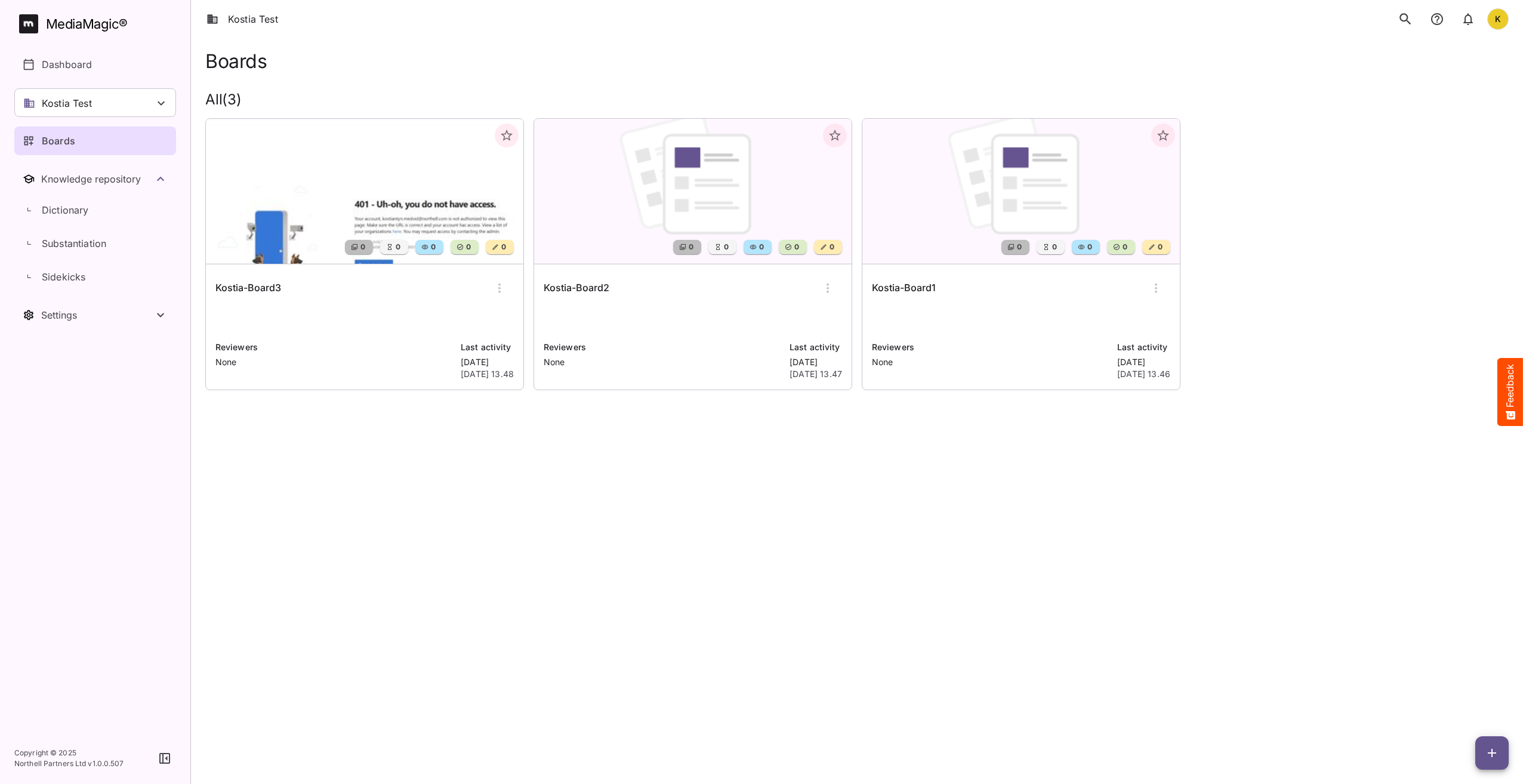
click at [1261, 136] on div "0 0 0 0 0 Kostia-Board3 Reviewers None Last activity Today 14th Oct 2025, 13.48…" at bounding box center [852, 249] width 1313 height 282
click at [1042, 355] on div "Reviewers None" at bounding box center [991, 360] width 238 height 39
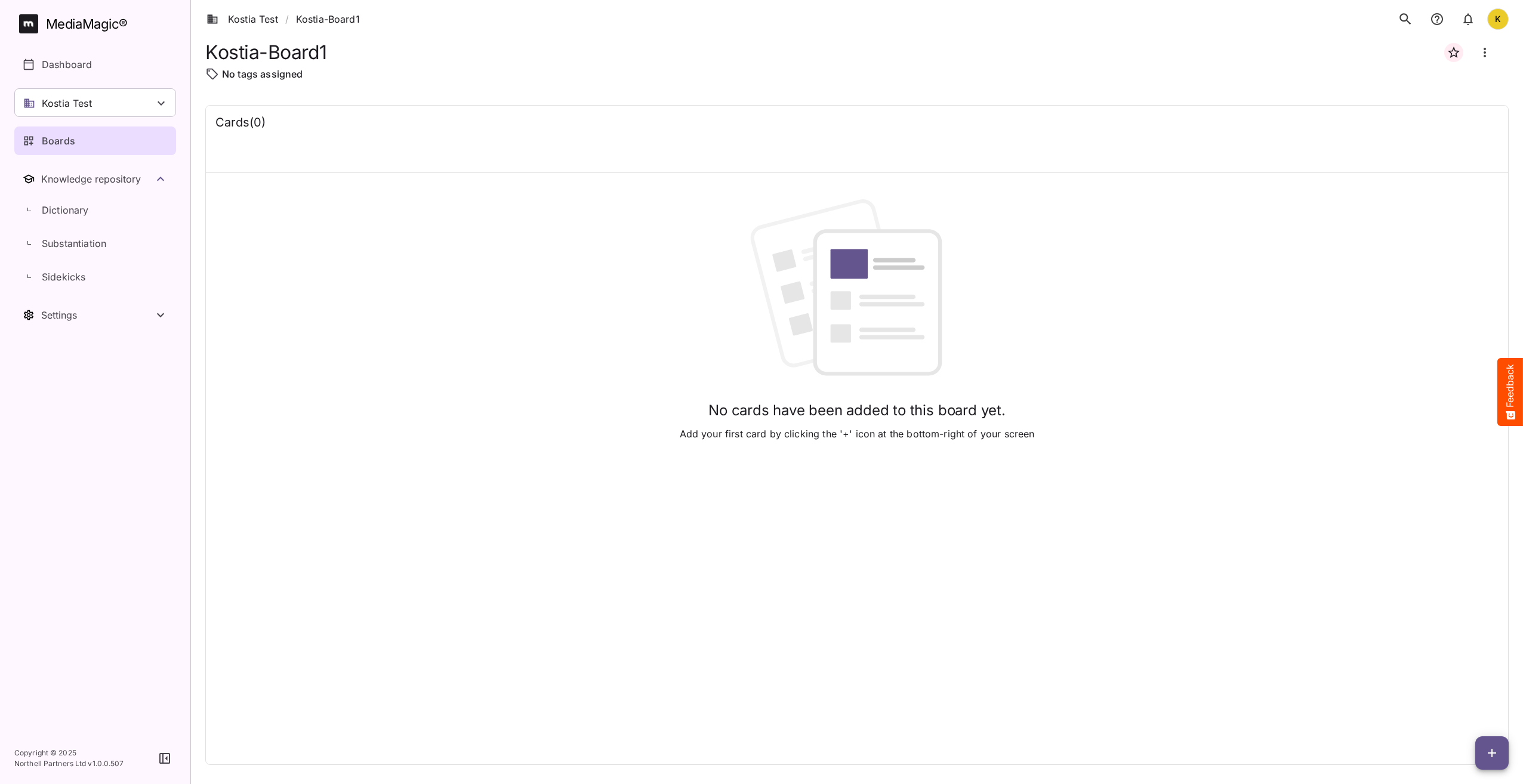
click at [1500, 757] on span "button" at bounding box center [1492, 753] width 33 height 14
click at [1473, 673] on p "Add new card" at bounding box center [1463, 676] width 64 height 14
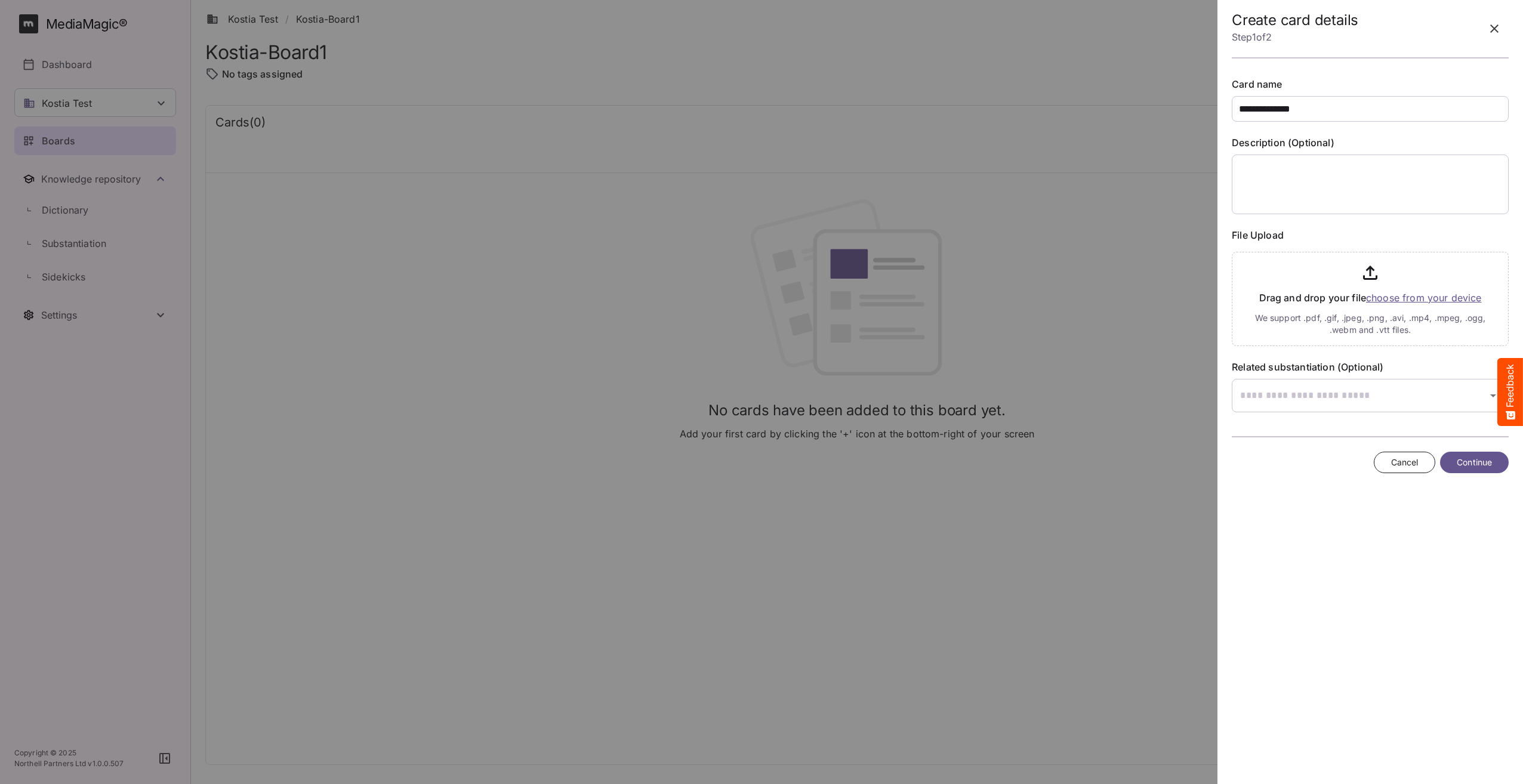
type input "**********"
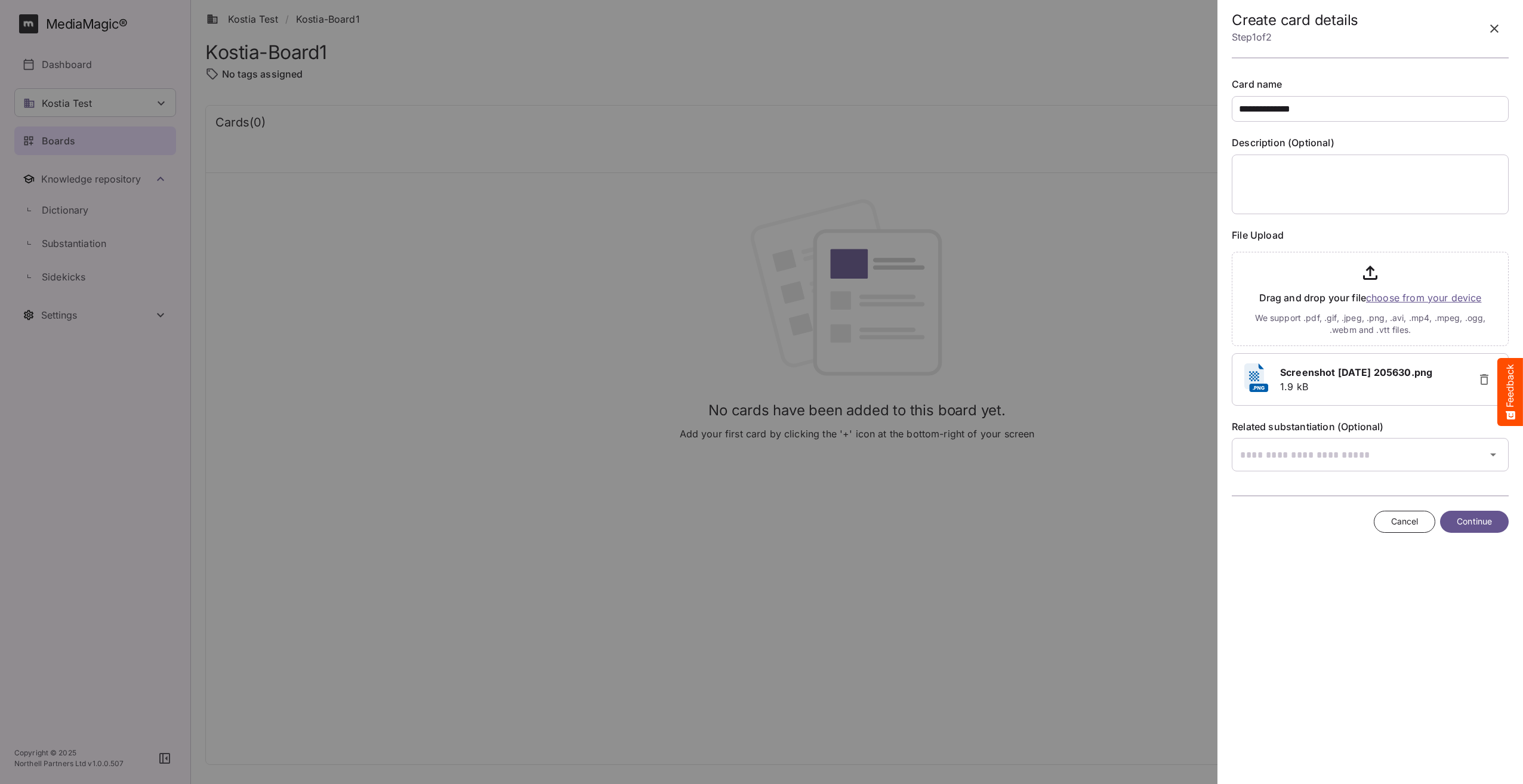
click at [1489, 521] on span "Continue" at bounding box center [1474, 522] width 35 height 15
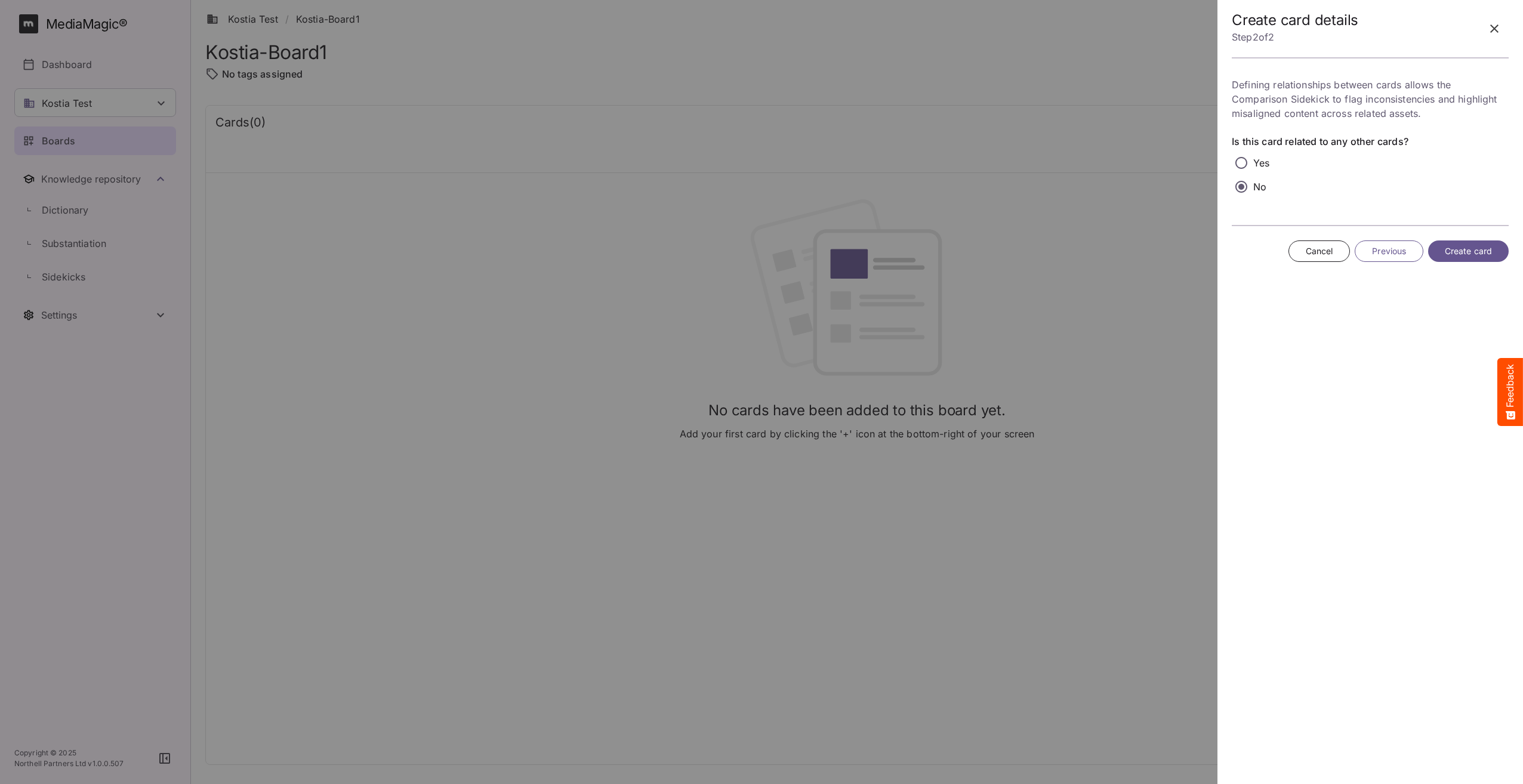
click at [1463, 244] on span "Create card" at bounding box center [1469, 252] width 47 height 15
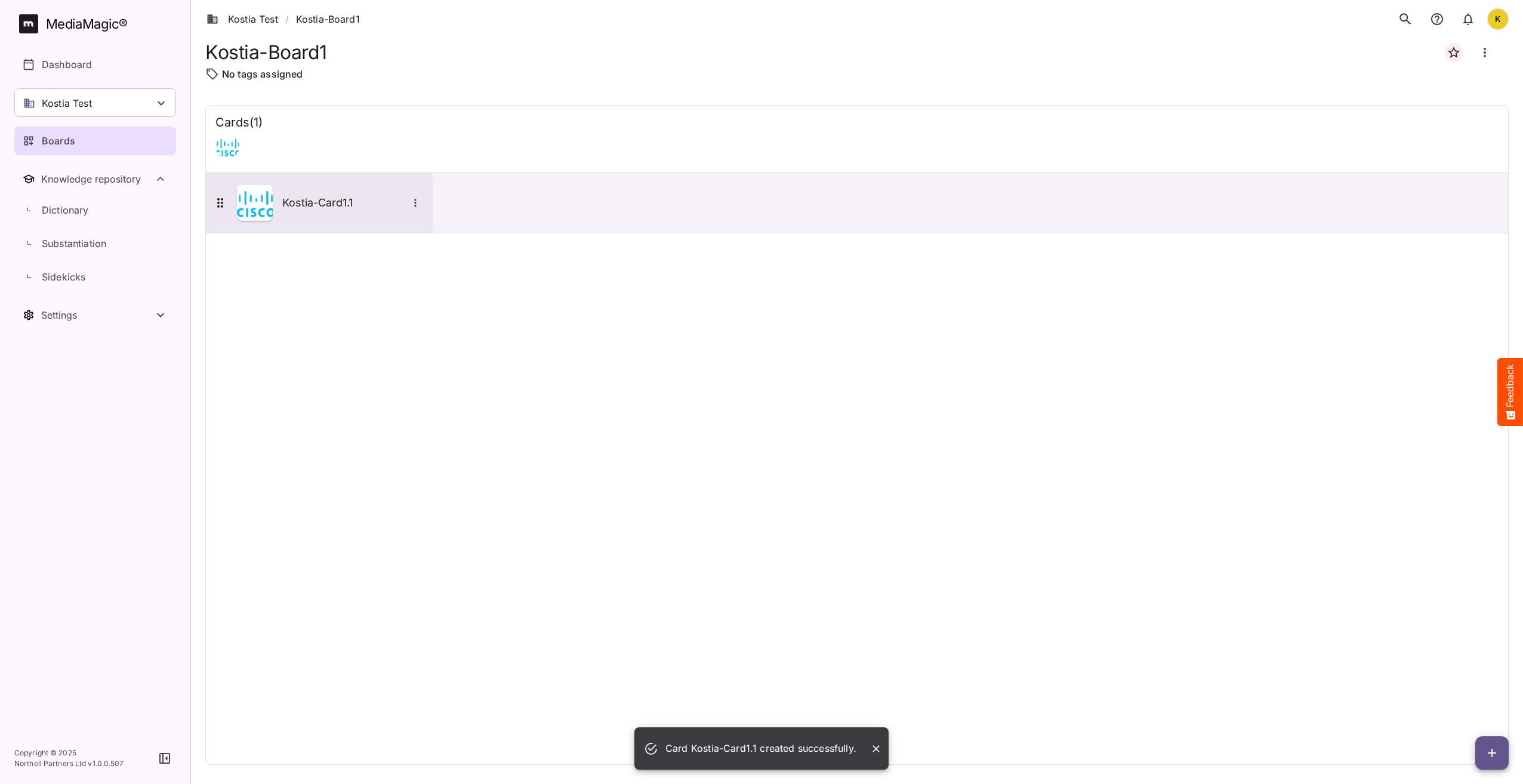
click at [360, 188] on div "Kostia-Card1.1" at bounding box center [318, 203] width 210 height 36
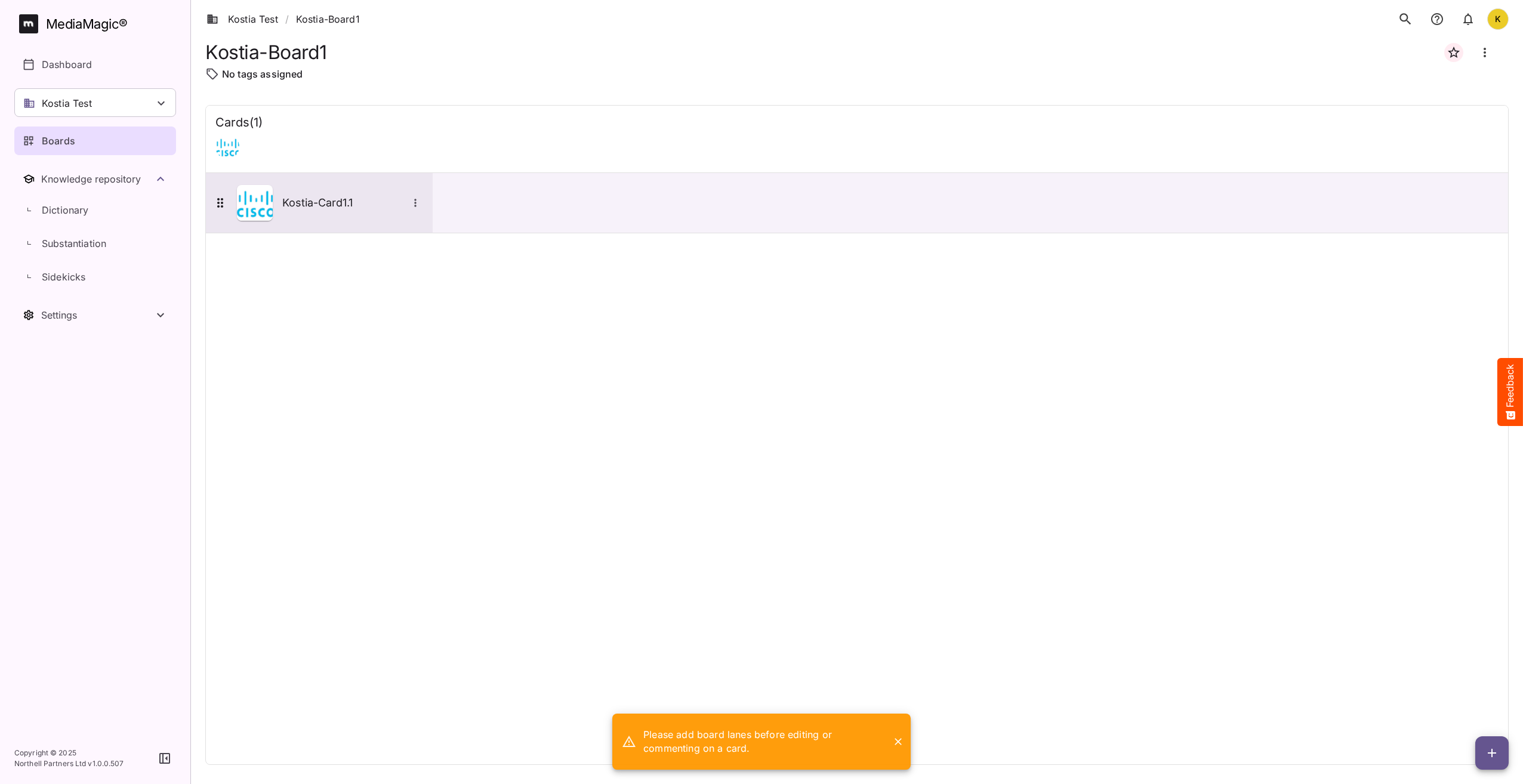
click at [421, 199] on button "More options for Kostia-Card1.1" at bounding box center [415, 202] width 15 height 15
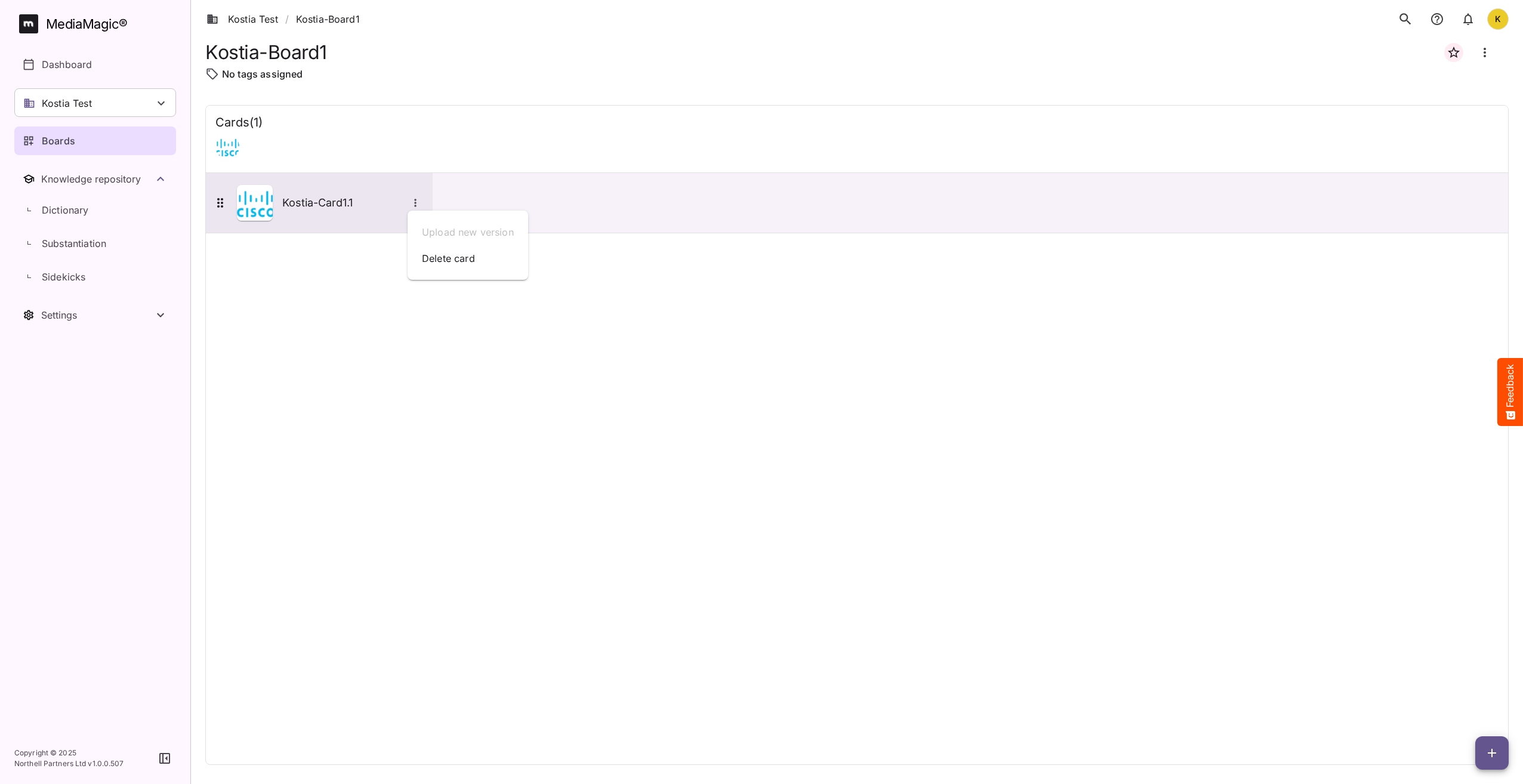
drag, startPoint x: 351, startPoint y: 200, endPoint x: 312, endPoint y: 195, distance: 39.3
click at [389, 198] on div at bounding box center [762, 392] width 1523 height 784
click at [217, 197] on icon at bounding box center [220, 202] width 14 height 14
click at [304, 199] on h5 "Kostia-Card1.1" at bounding box center [345, 202] width 125 height 14
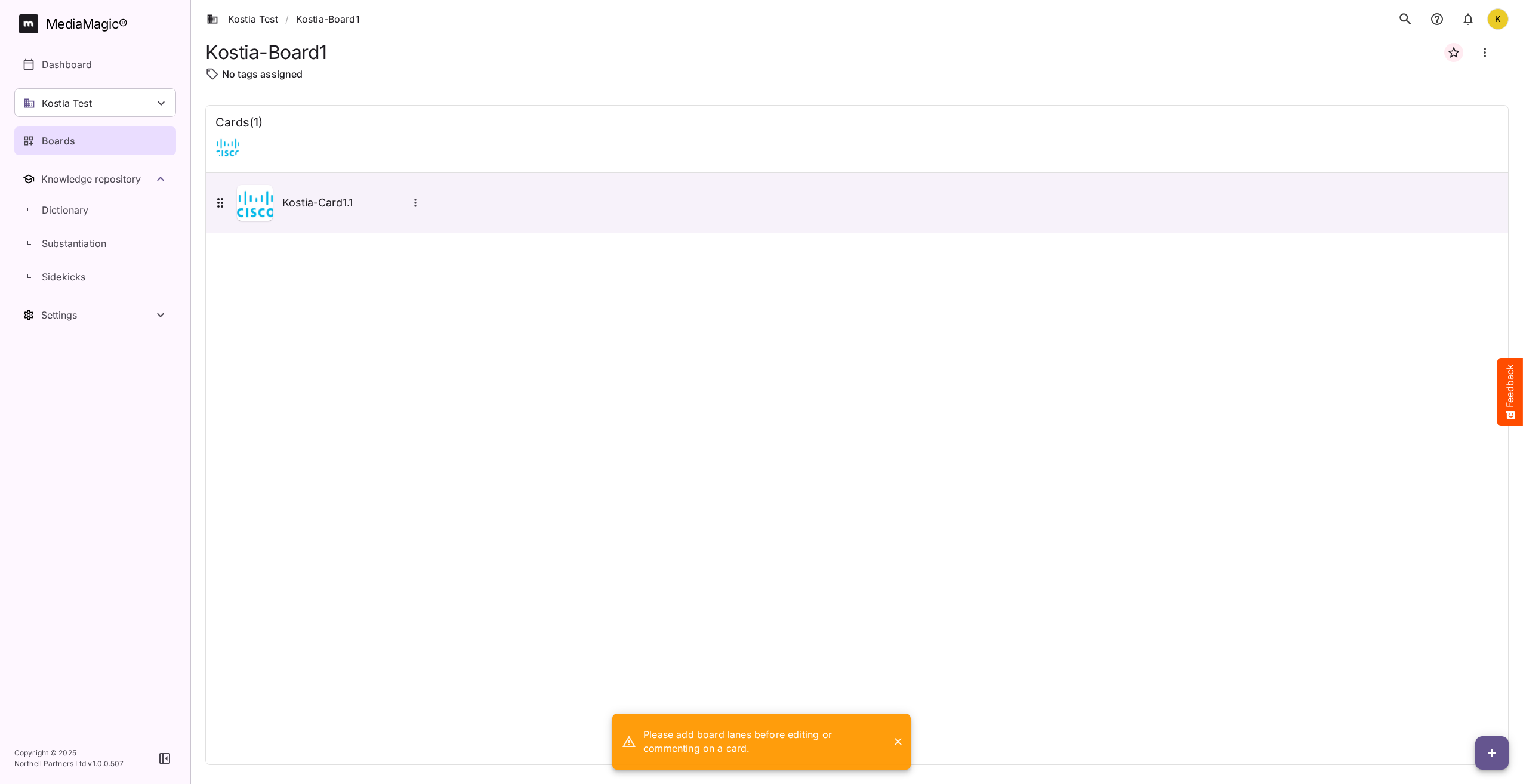
click at [815, 458] on div "Cards ( 1 ) Kostia-Card1.1" at bounding box center [857, 435] width 1303 height 660
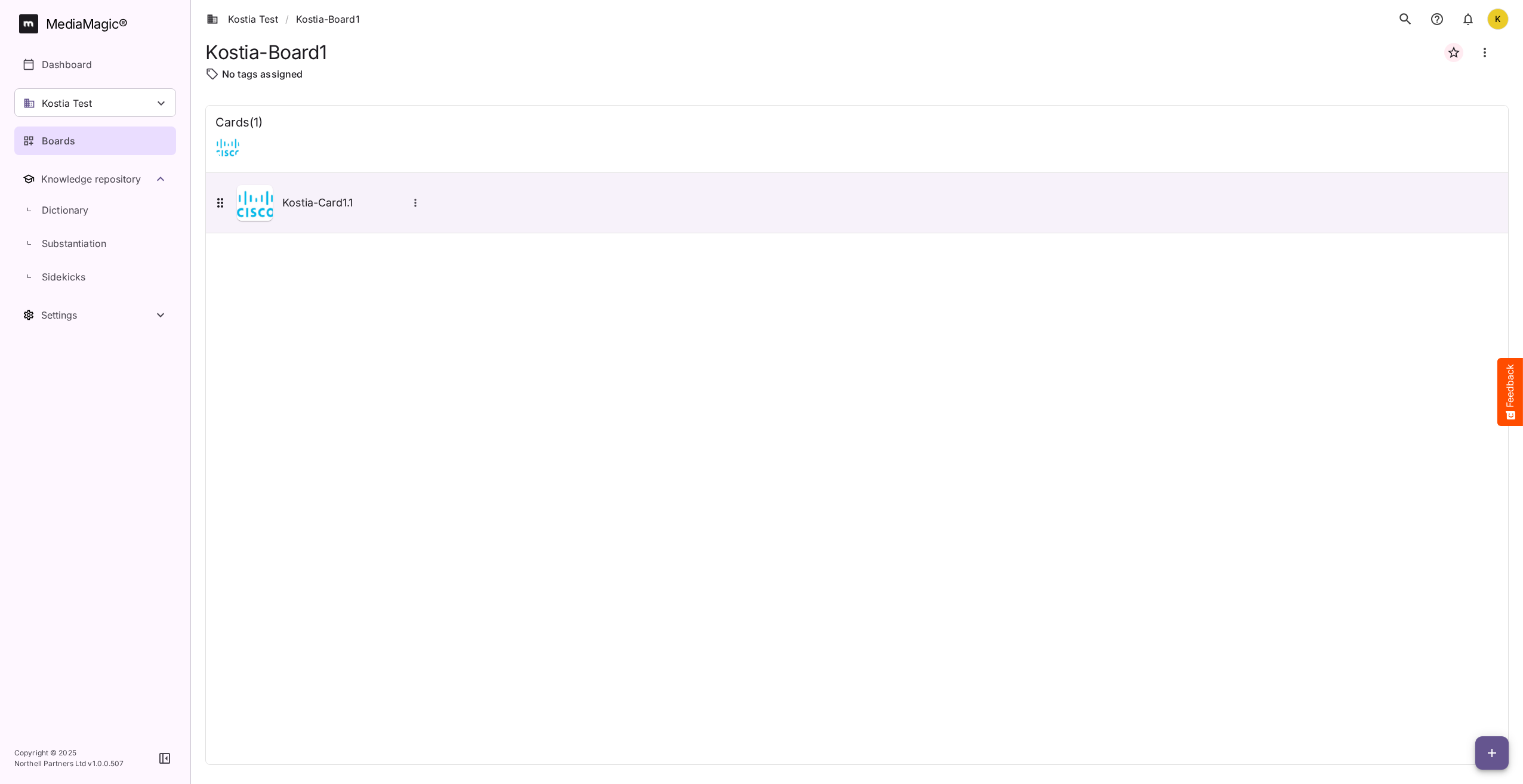
click at [1276, 621] on div "Cards ( 1 ) Kostia-Card1.1" at bounding box center [857, 435] width 1303 height 660
click at [1484, 753] on span "button" at bounding box center [1492, 753] width 33 height 14
click at [1458, 697] on p "Add new lane" at bounding box center [1463, 703] width 64 height 14
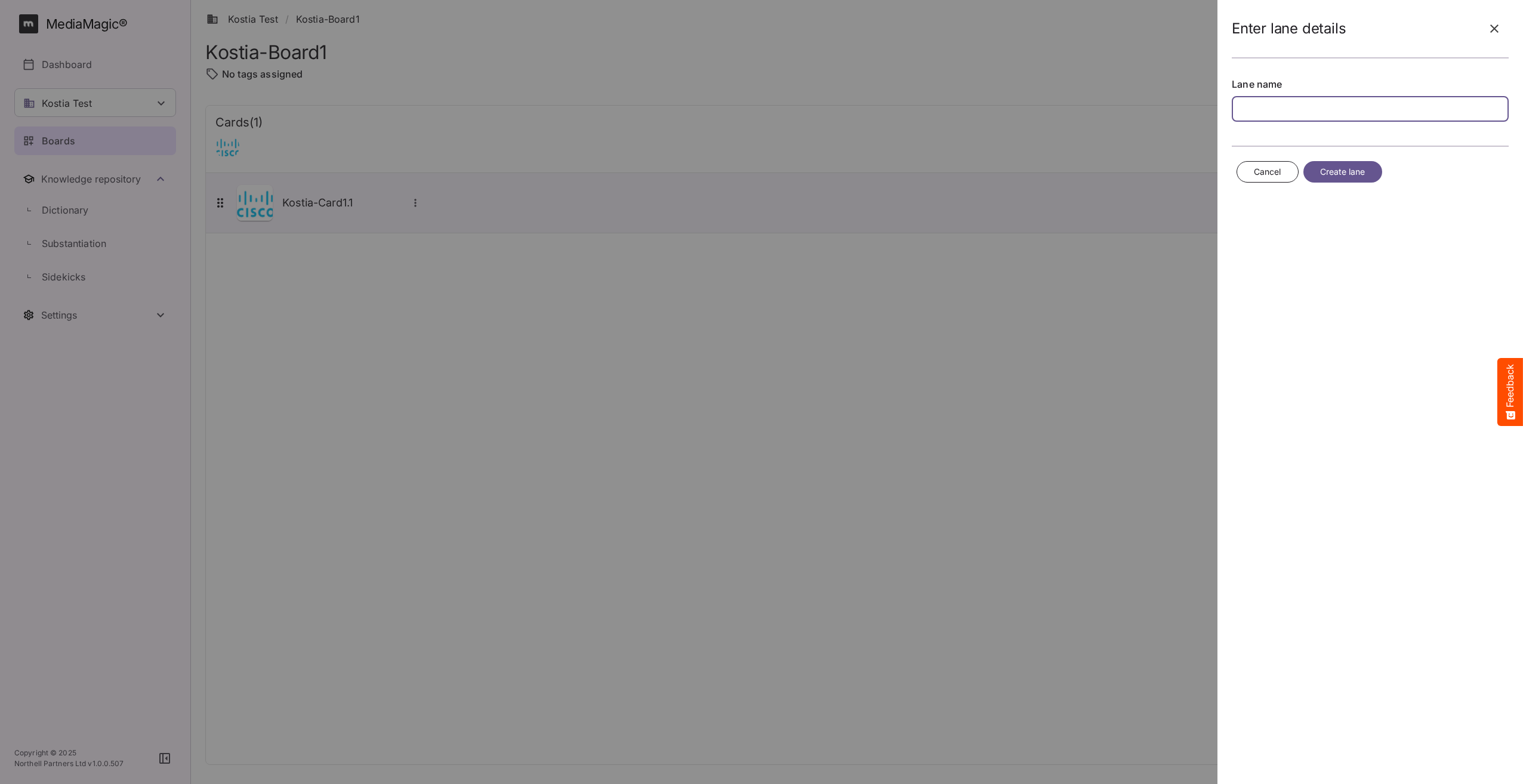
click at [1272, 102] on input "text" at bounding box center [1370, 109] width 277 height 26
type input "**********"
click at [1343, 163] on button "Create lane" at bounding box center [1343, 172] width 79 height 22
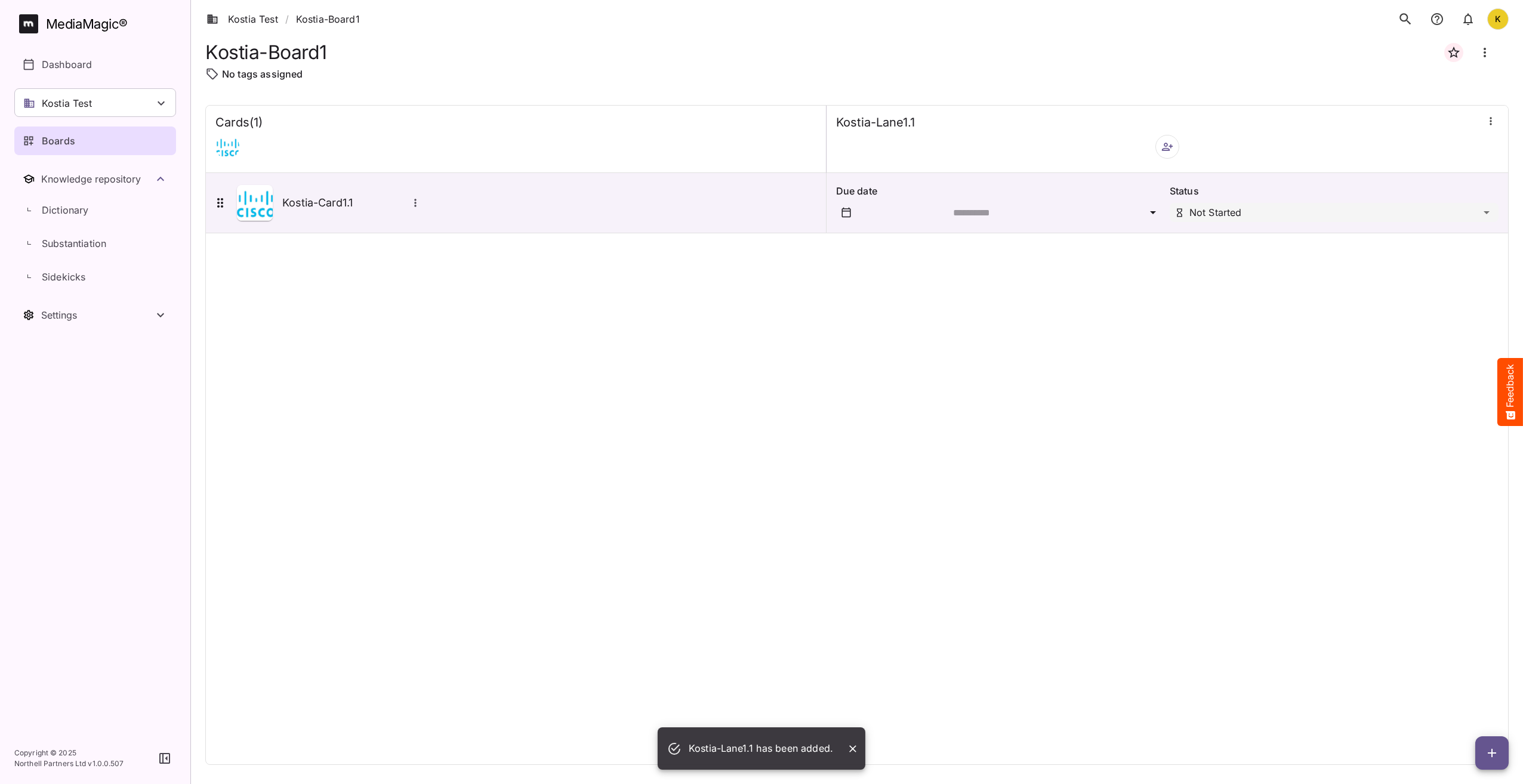
click at [735, 415] on div "Cards ( 1 ) Kostia-Lane1.1 Kostia-Card1.1 Due date Status Not Started" at bounding box center [857, 435] width 1303 height 660
click at [368, 210] on div "Kostia-Card1.1" at bounding box center [353, 202] width 141 height 15
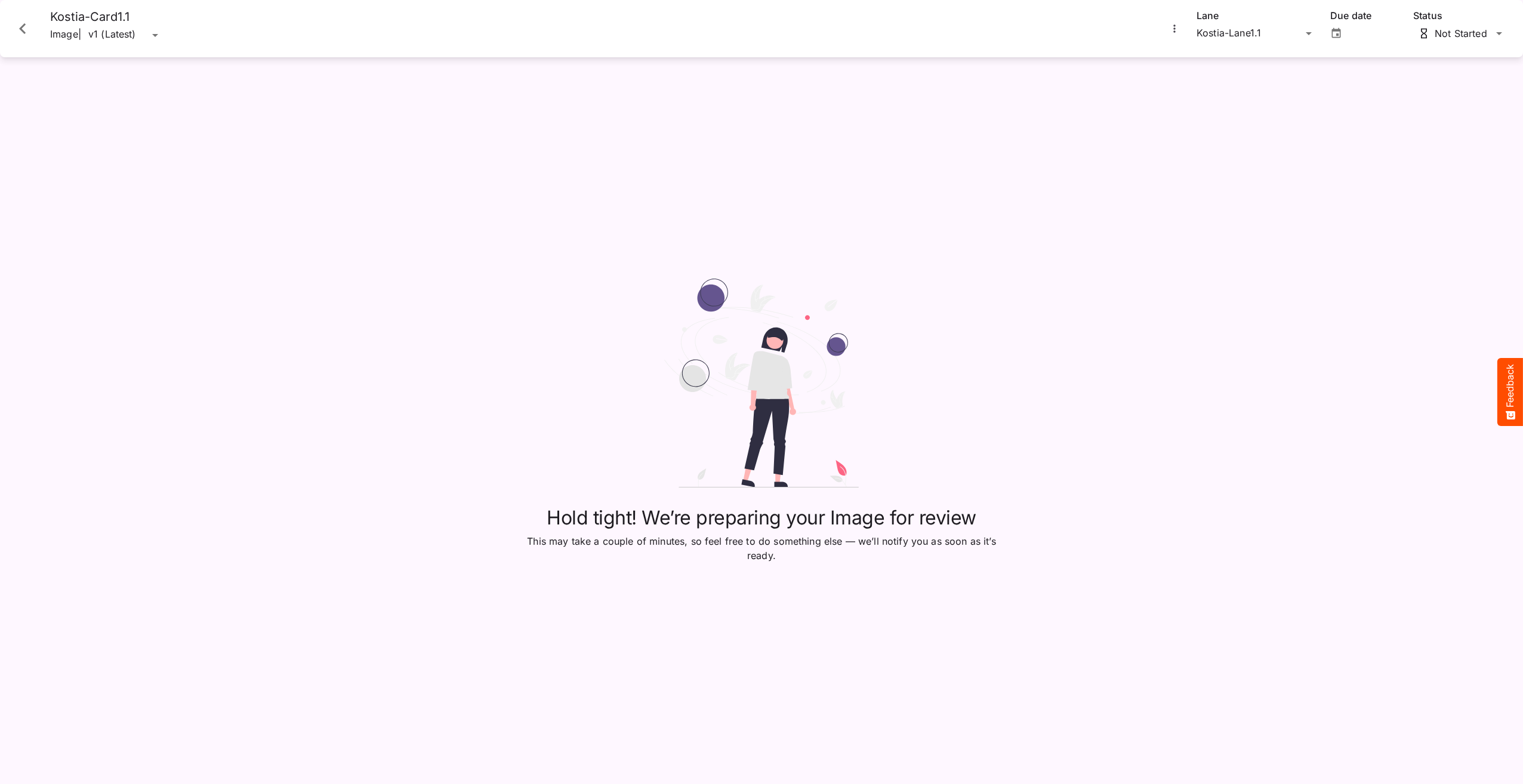
click at [1175, 23] on button "More options for Kostia-Card1.1" at bounding box center [1174, 28] width 15 height 15
click at [1216, 194] on div at bounding box center [762, 392] width 1523 height 784
click at [158, 36] on div "Kostia Test / Kostia-Board1 K MediaMagic ® Dashboard Kostia Test Clearcast Dan …" at bounding box center [762, 389] width 1523 height 778
click at [131, 13] on h4 "Kostia-Card1.1" at bounding box center [106, 17] width 112 height 15
click at [122, 14] on h4 "Kostia-Card1.1" at bounding box center [106, 17] width 112 height 15
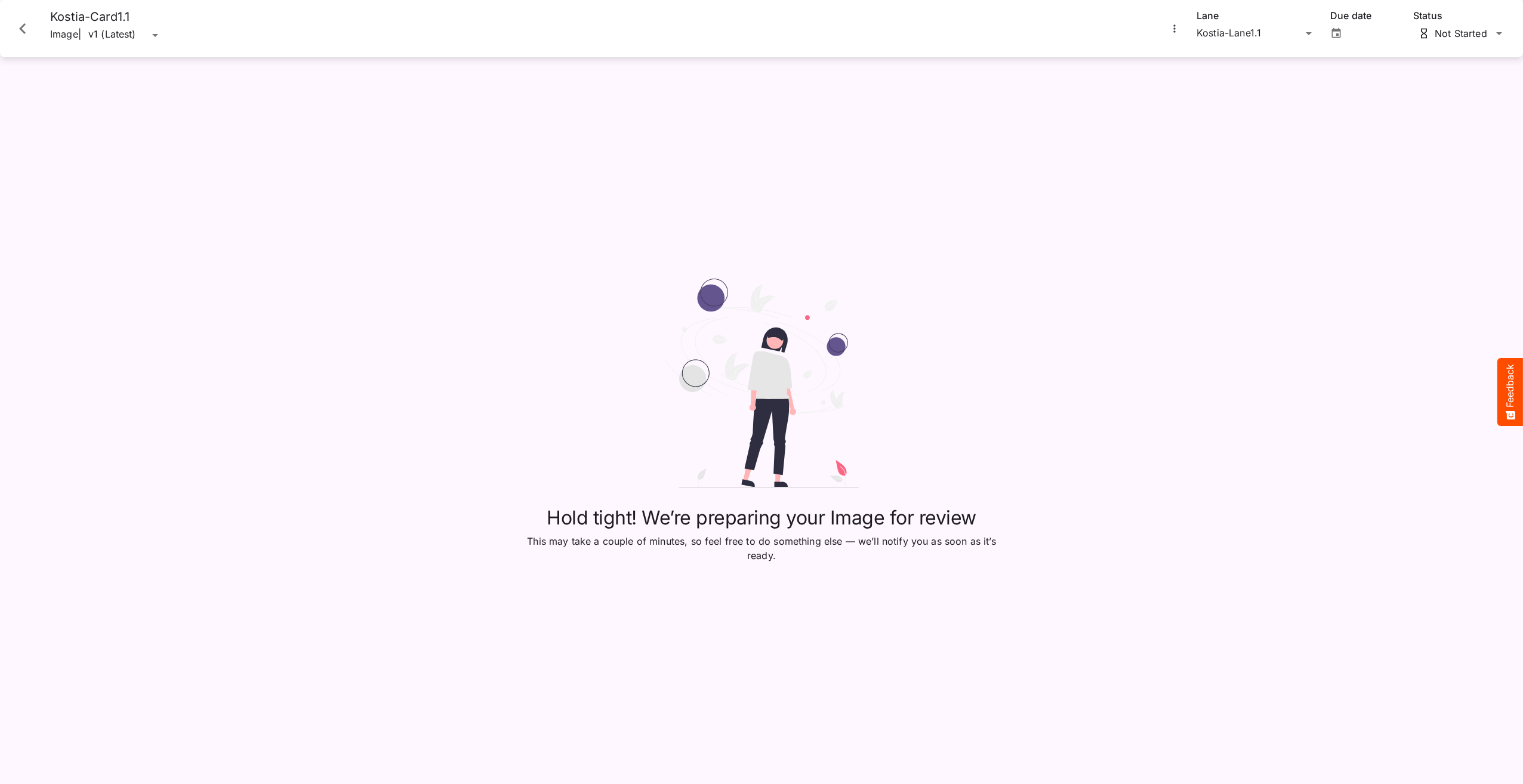
click at [916, 438] on img at bounding box center [762, 383] width 478 height 209
click at [1303, 32] on div "Kostia-Lane1.1 Kostia Test / Kostia-Board1 K MediaMagic ® Dashboard Kostia Test…" at bounding box center [762, 389] width 1523 height 778
click at [1269, 62] on p "Kostia-Lane1.1" at bounding box center [1256, 57] width 100 height 14
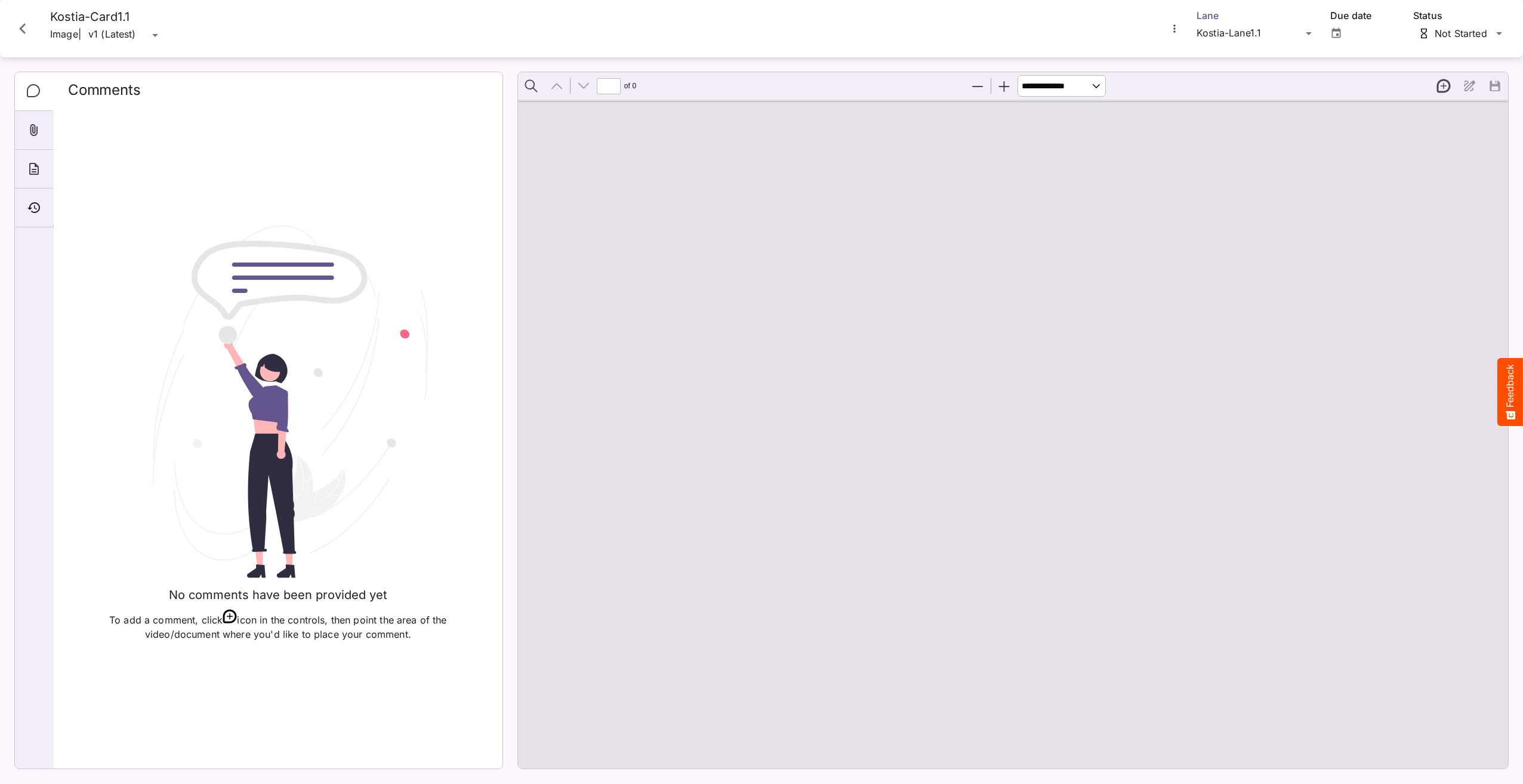
type input "*"
click at [112, 15] on h4 "Kostia-Card1.1" at bounding box center [106, 17] width 112 height 15
click at [1182, 25] on div "Kostia-Lane1.1 Lane Due date Not Started Status" at bounding box center [1338, 28] width 342 height 38
click at [1180, 30] on icon "More options for Kostia-Card1.1" at bounding box center [1174, 28] width 12 height 12
click at [1149, 28] on div at bounding box center [762, 392] width 1523 height 784
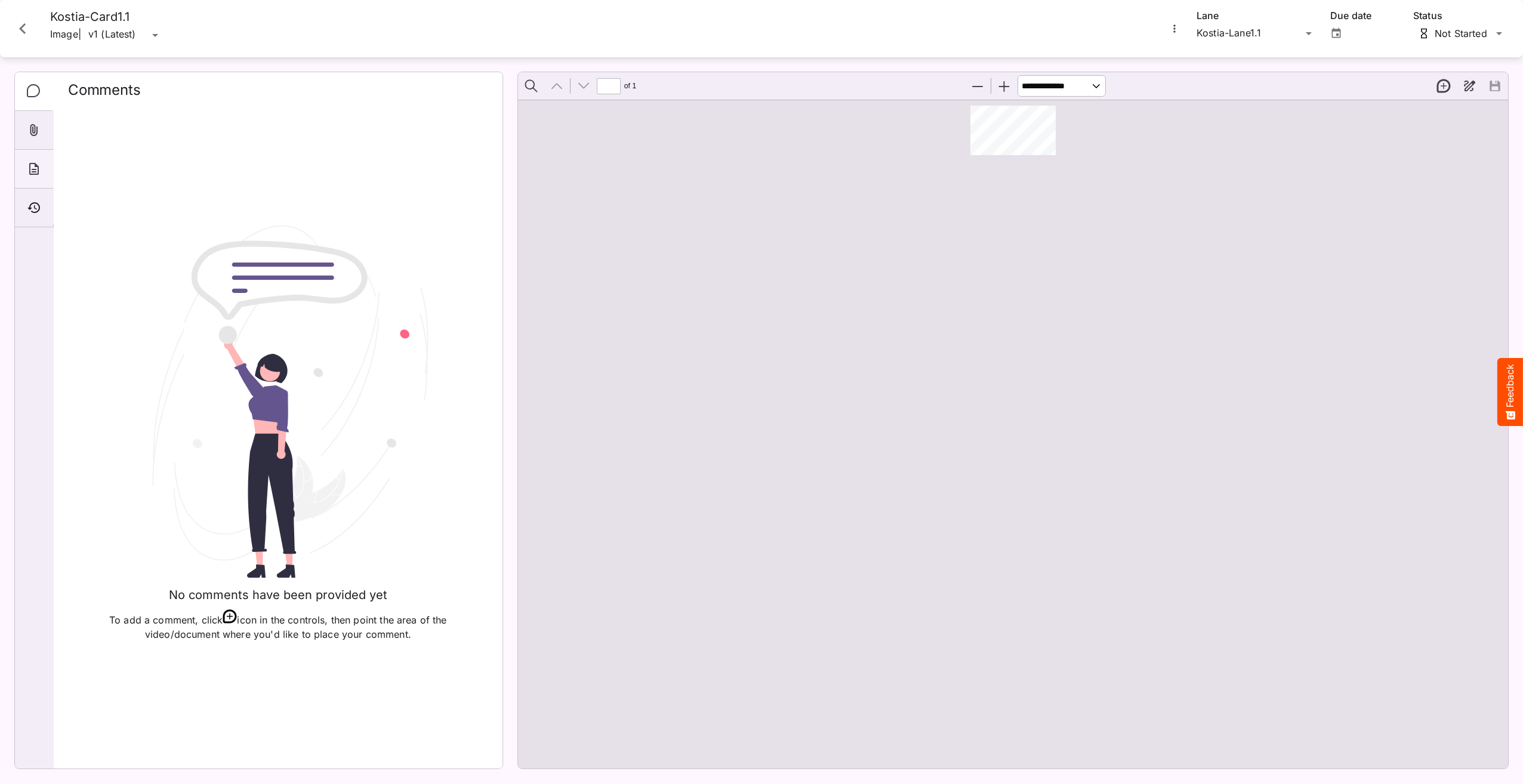
click at [41, 171] on icon "About" at bounding box center [34, 168] width 14 height 14
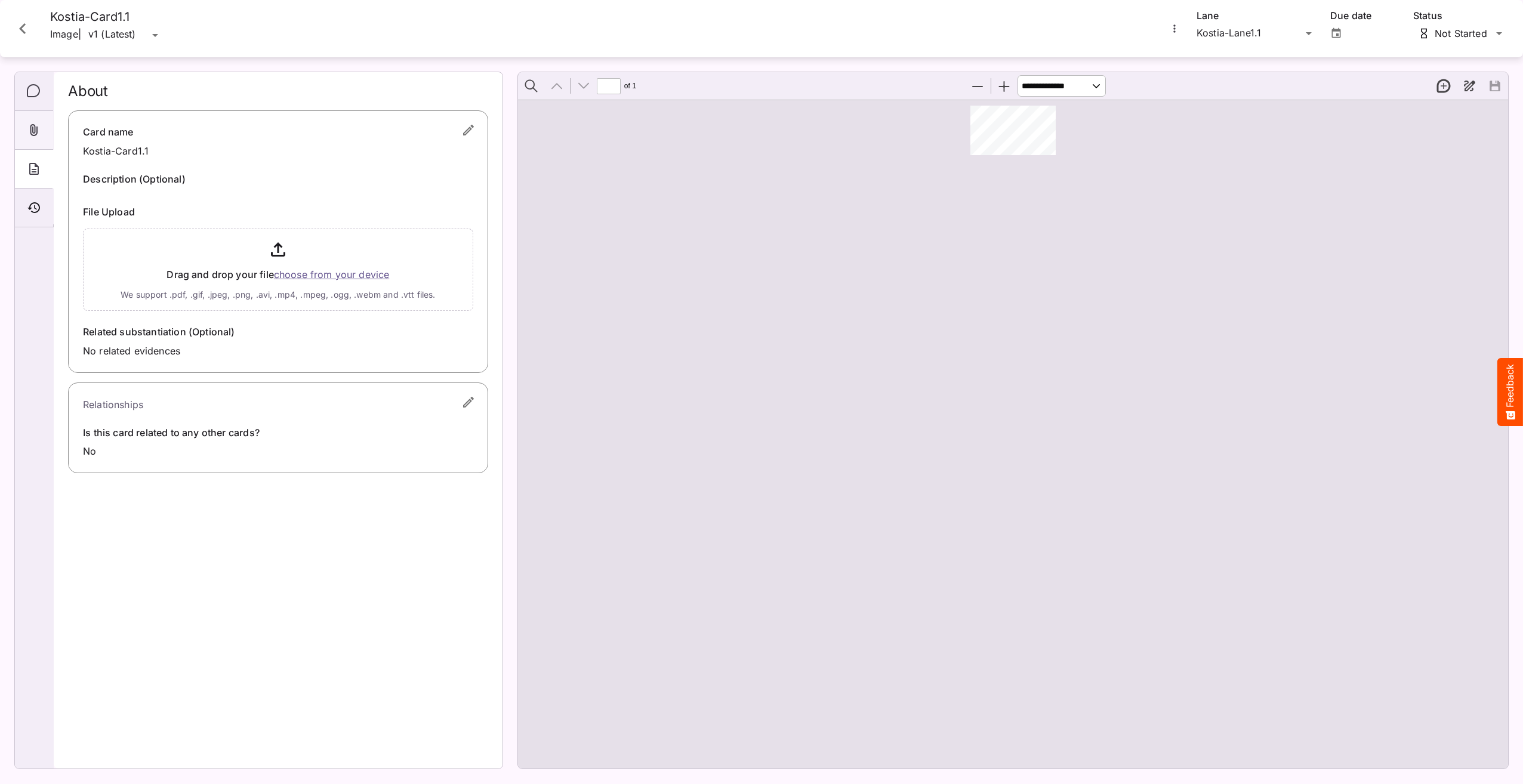
click at [41, 137] on div "Attachments" at bounding box center [34, 130] width 38 height 39
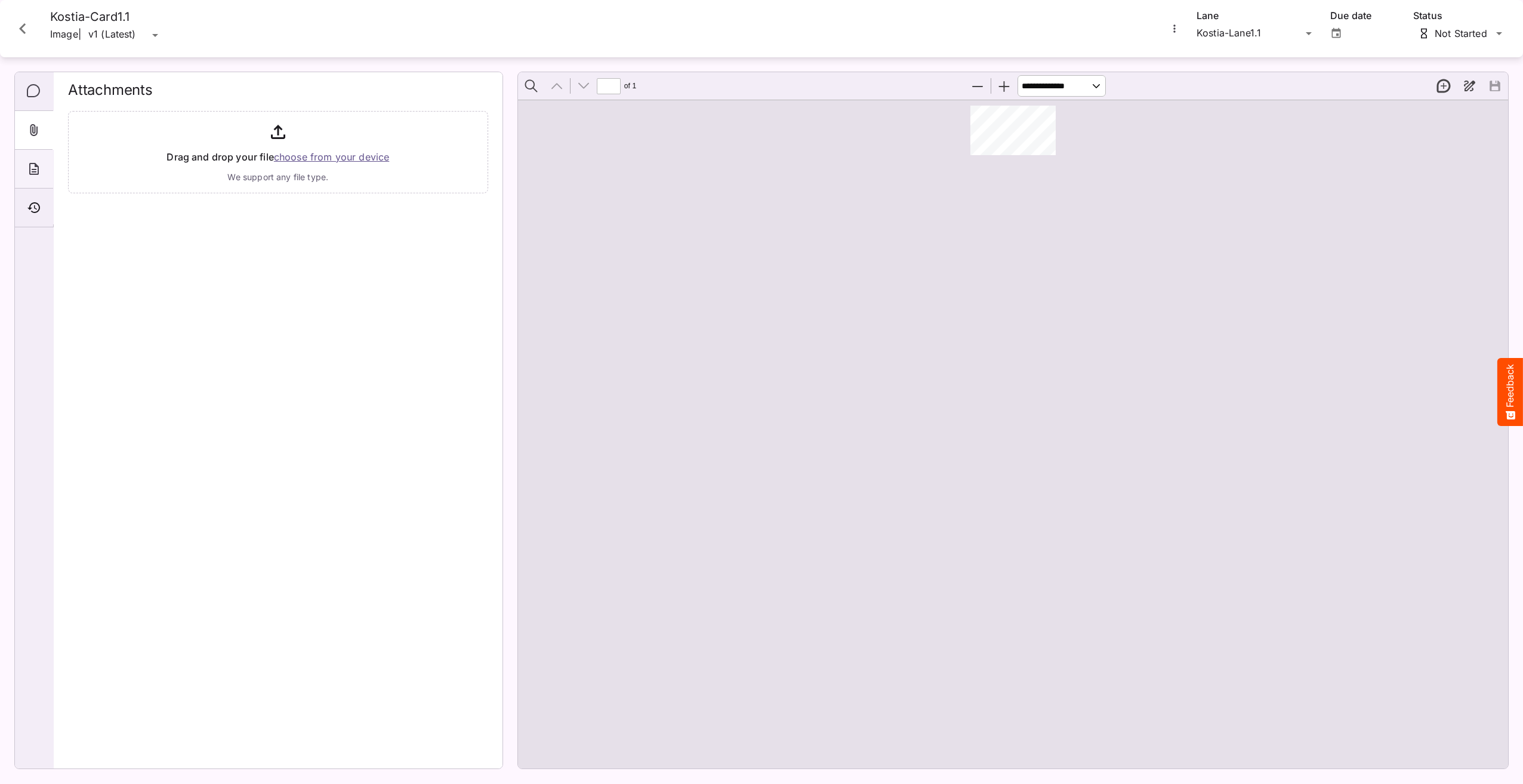
click at [37, 155] on div "About" at bounding box center [34, 169] width 38 height 39
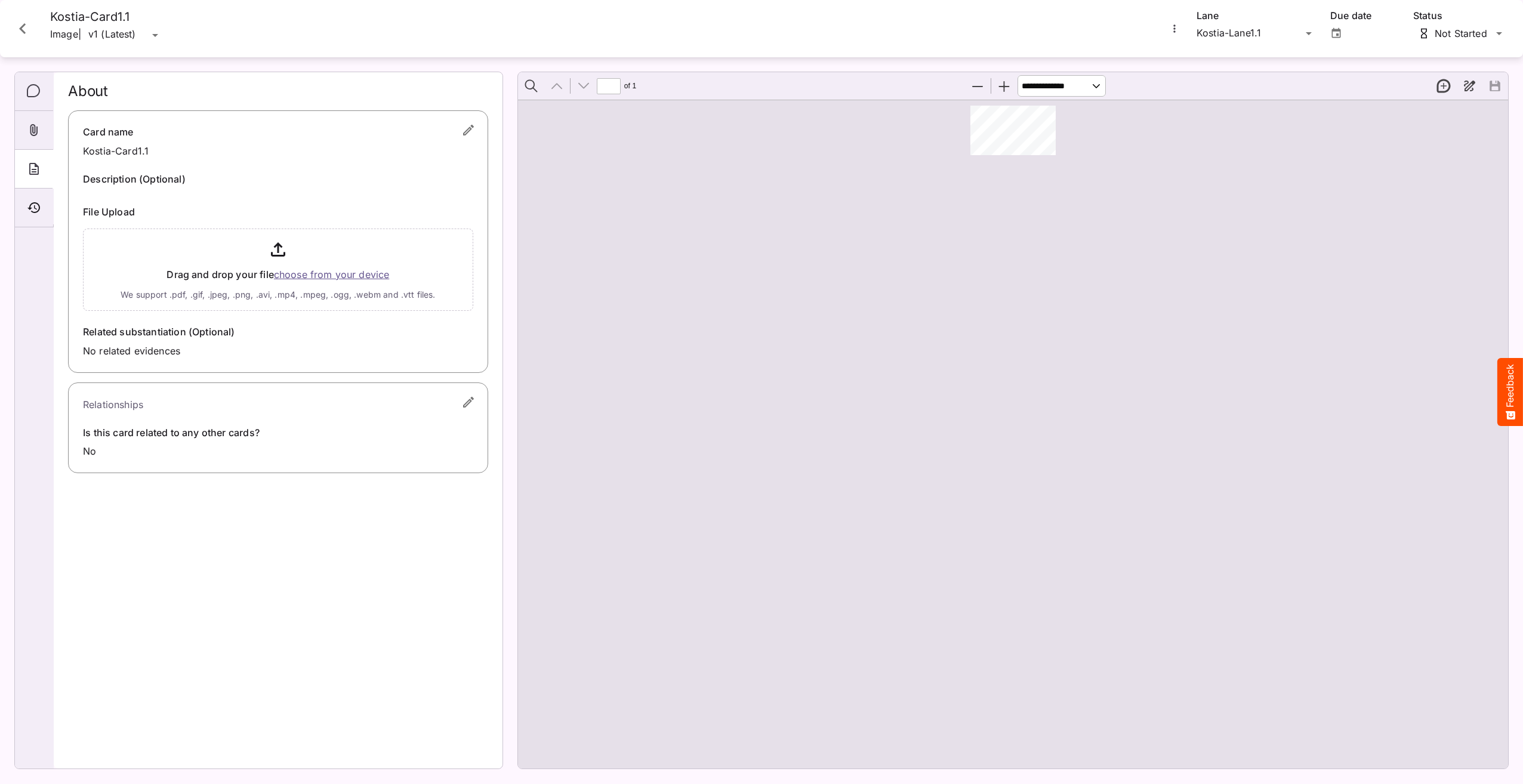
click at [470, 132] on icon "button" at bounding box center [468, 130] width 14 height 14
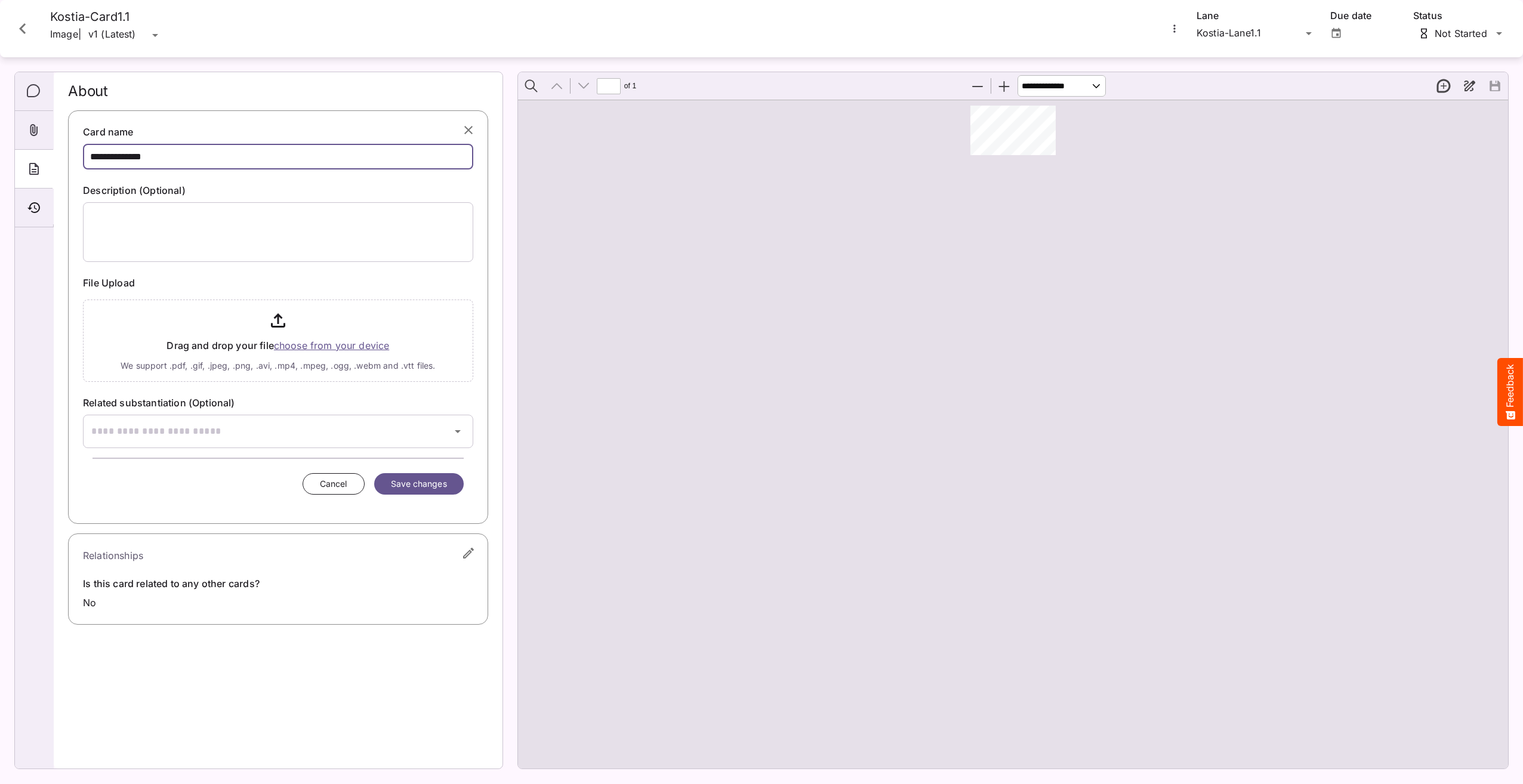
click at [199, 152] on input "**********" at bounding box center [278, 157] width 391 height 26
click at [470, 128] on icon "button" at bounding box center [469, 130] width 9 height 9
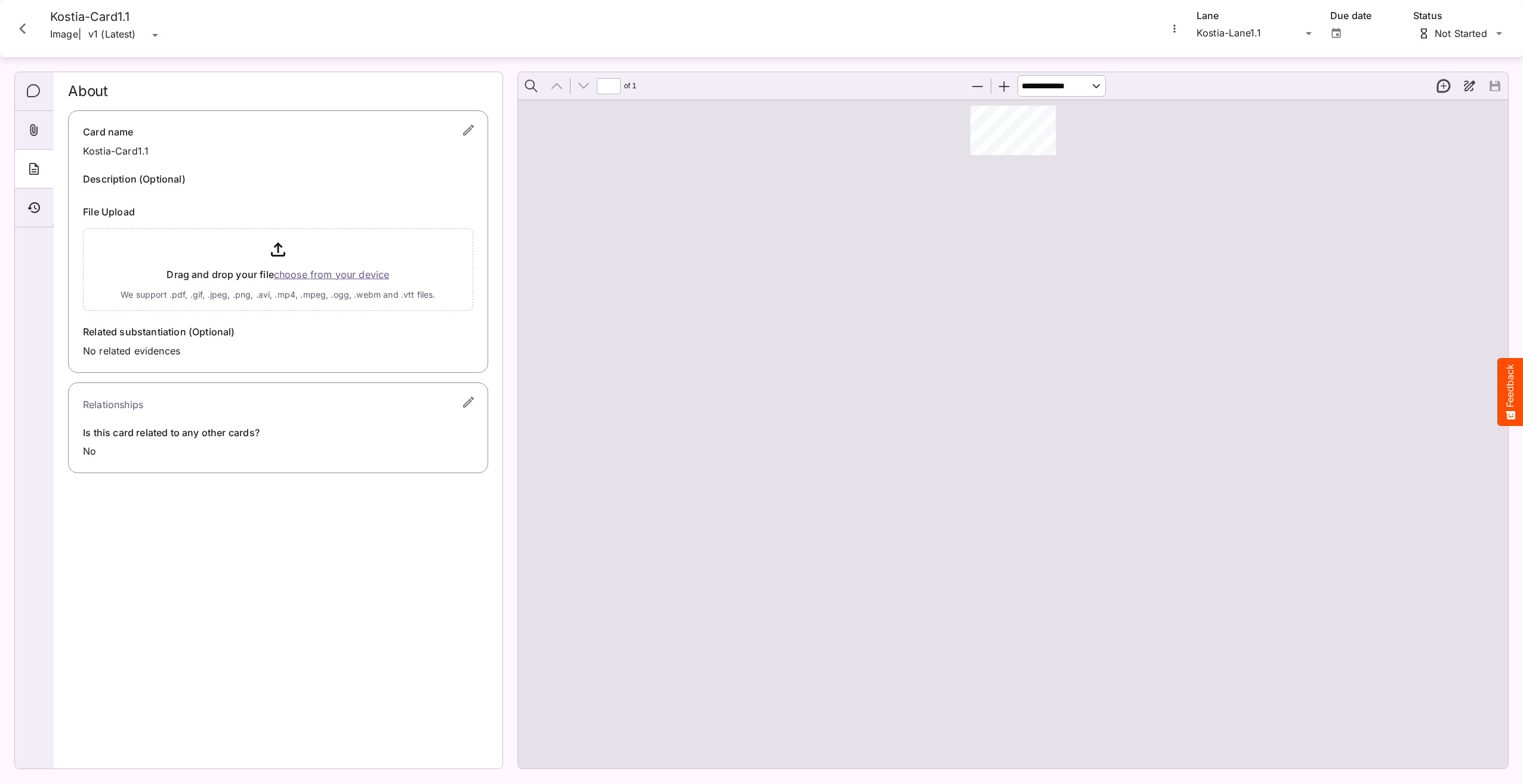
click at [186, 543] on div "About Card name Kostia-Card1.1 Description (Optional) File Upload Drag and drop…" at bounding box center [278, 420] width 439 height 696
click at [474, 400] on icon "button" at bounding box center [468, 402] width 14 height 14
click at [112, 455] on p "Yes" at bounding box center [112, 453] width 16 height 14
click at [105, 476] on p "No" at bounding box center [110, 477] width 13 height 14
click at [336, 532] on span "Cancel" at bounding box center [333, 527] width 27 height 15
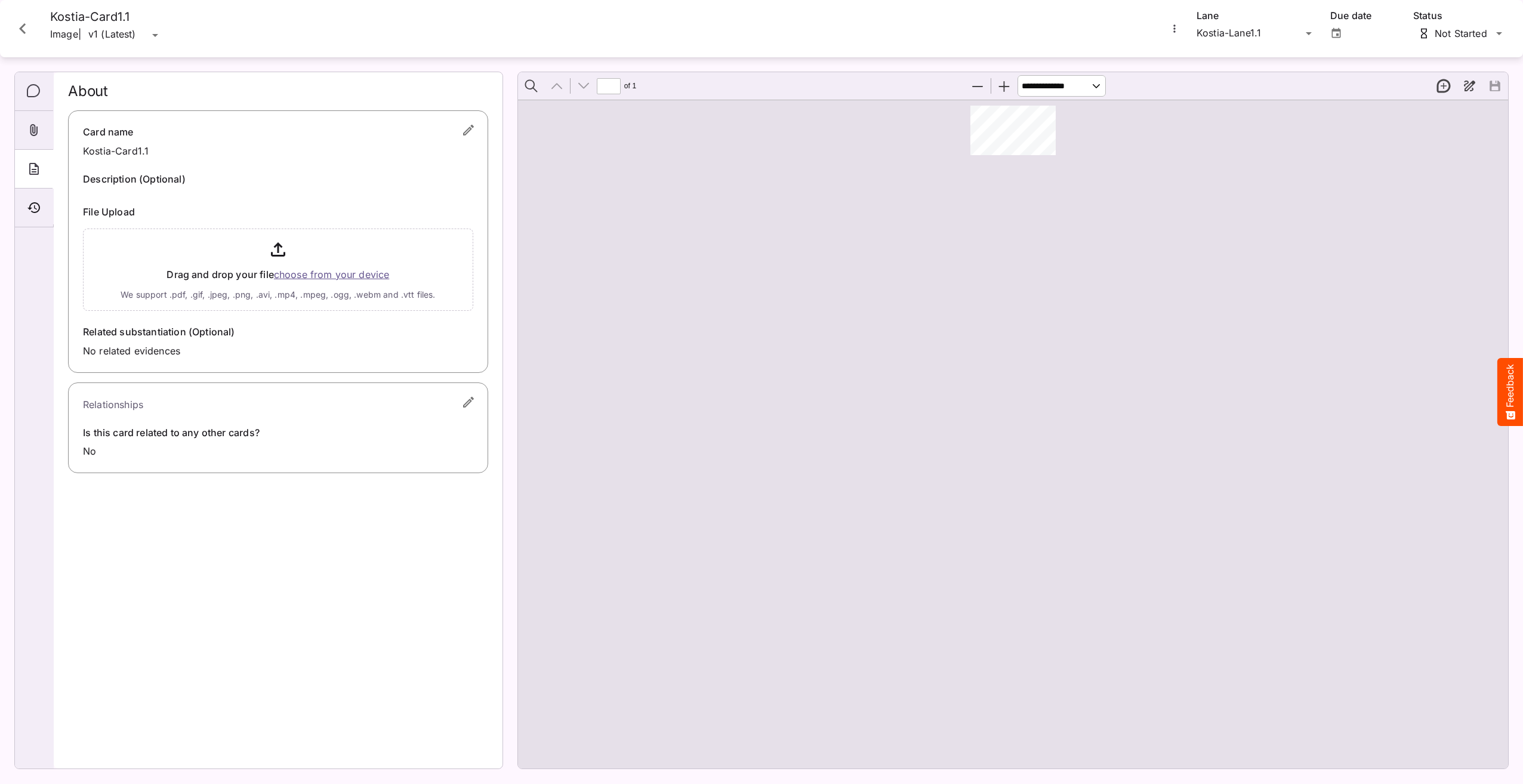
click at [471, 133] on icon "button" at bounding box center [468, 130] width 14 height 14
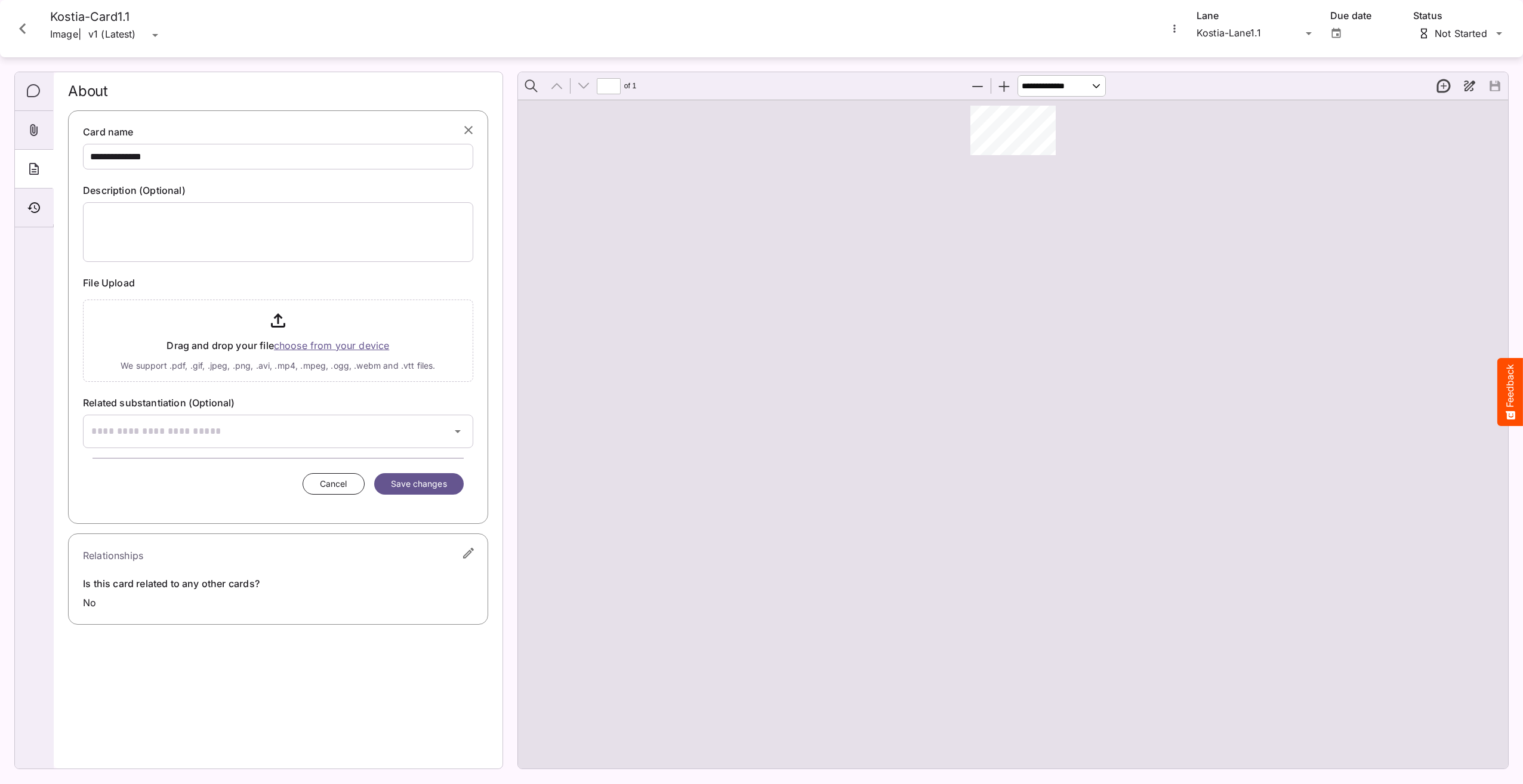
click at [473, 128] on icon "button" at bounding box center [468, 130] width 14 height 14
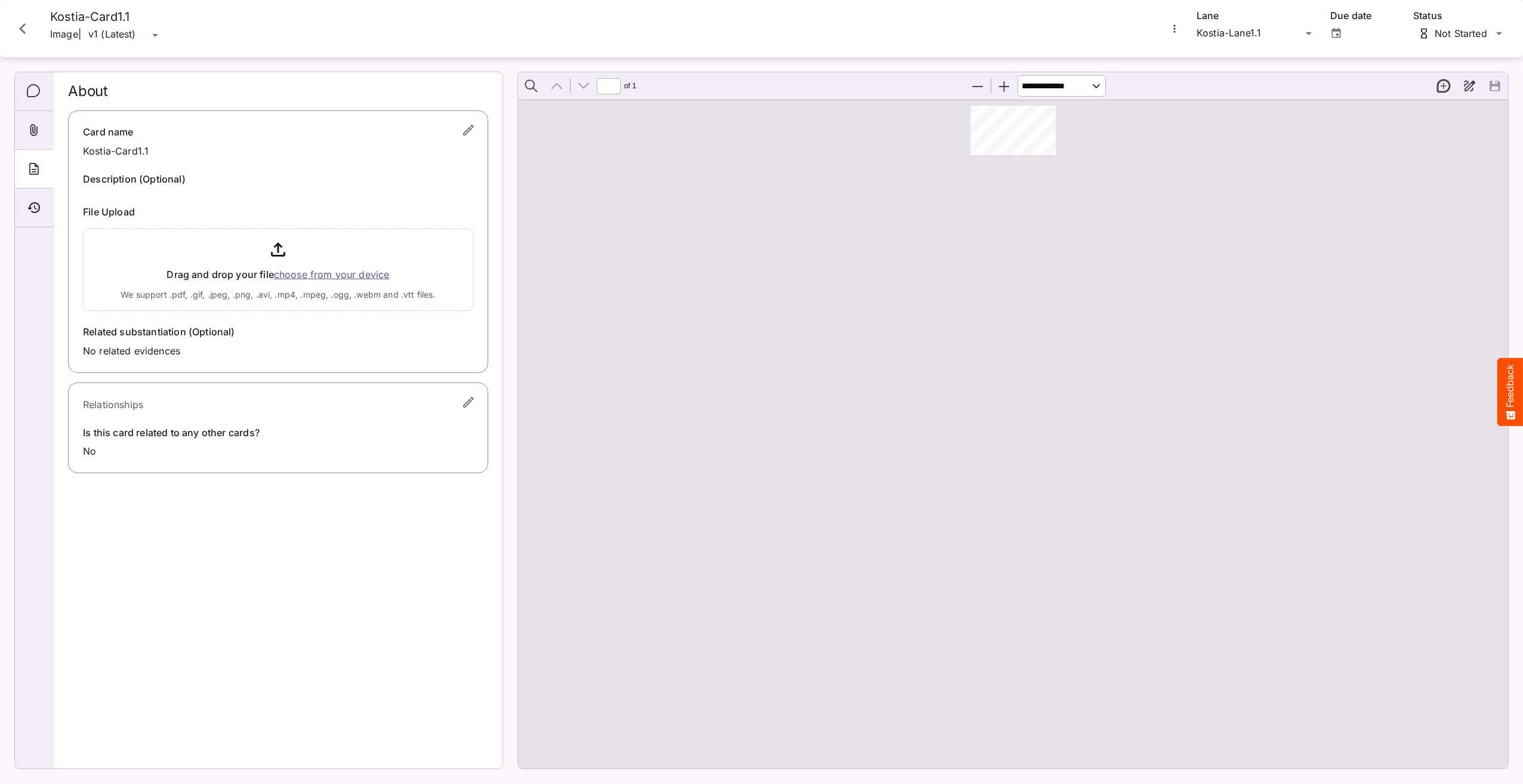
click at [686, 198] on div at bounding box center [1013, 434] width 990 height 669
click at [34, 208] on icon "Timeline" at bounding box center [33, 207] width 12 height 10
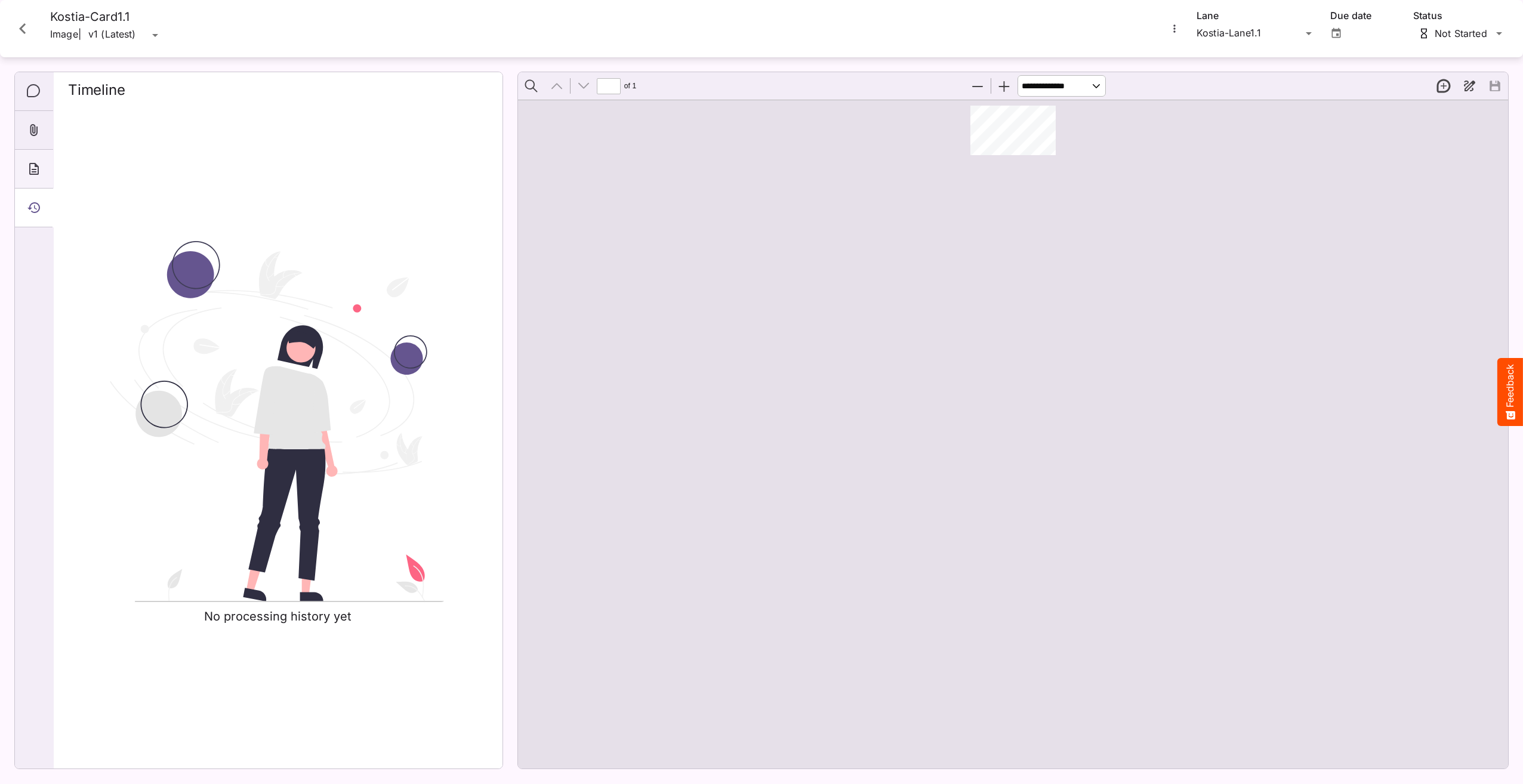
click at [38, 167] on icon "About" at bounding box center [33, 168] width 9 height 12
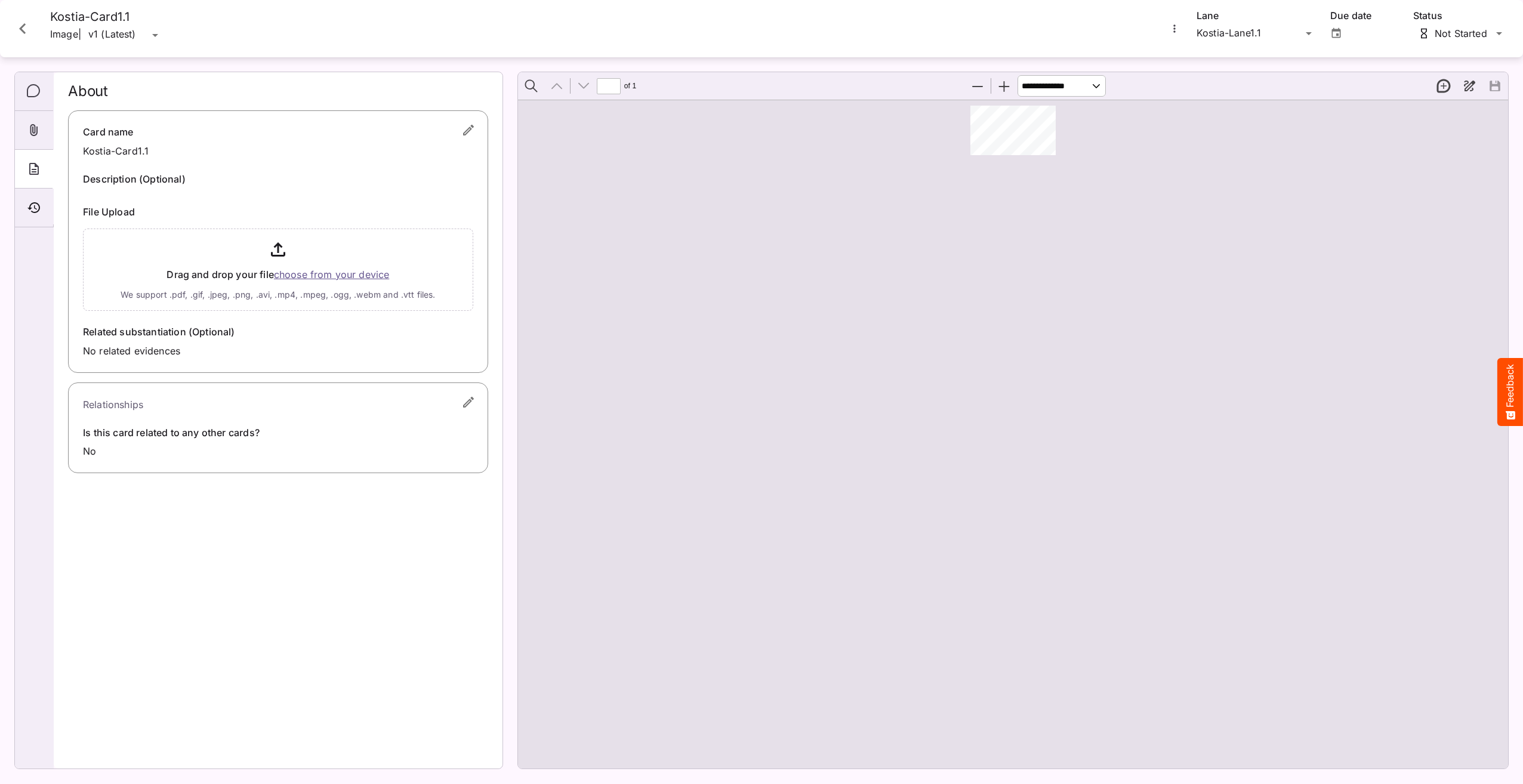
click at [17, 26] on icon "Close card" at bounding box center [22, 28] width 22 height 22
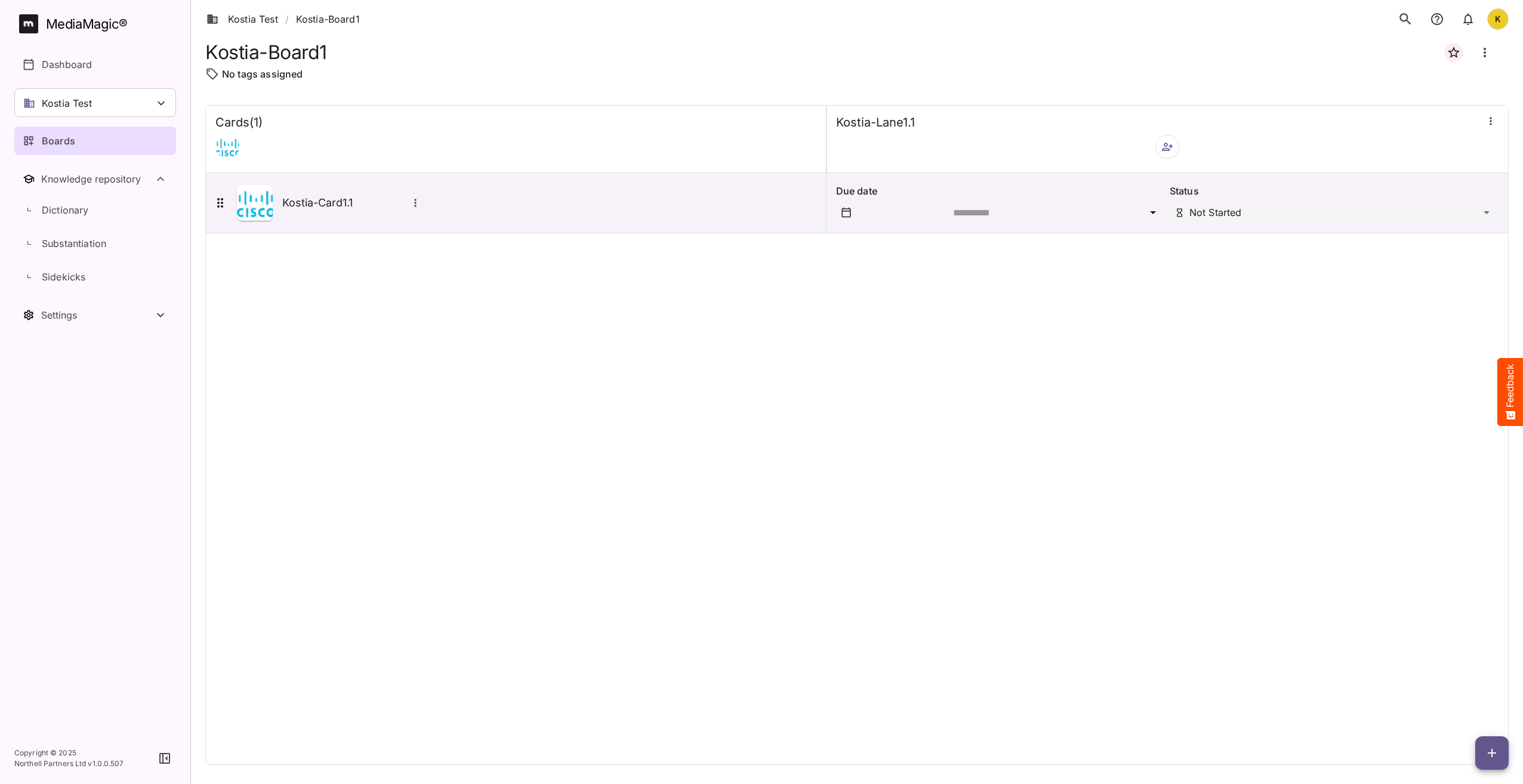
click at [733, 455] on div "Cards ( 1 ) Kostia-Lane1.1 Kostia-Card1.1 Due date Status Not Started" at bounding box center [857, 435] width 1303 height 660
click at [1482, 751] on span "button" at bounding box center [1492, 753] width 33 height 14
click at [1442, 657] on div "Add new card Add new lane" at bounding box center [1462, 690] width 93 height 69
click at [1443, 669] on div "Add new card" at bounding box center [1463, 677] width 74 height 24
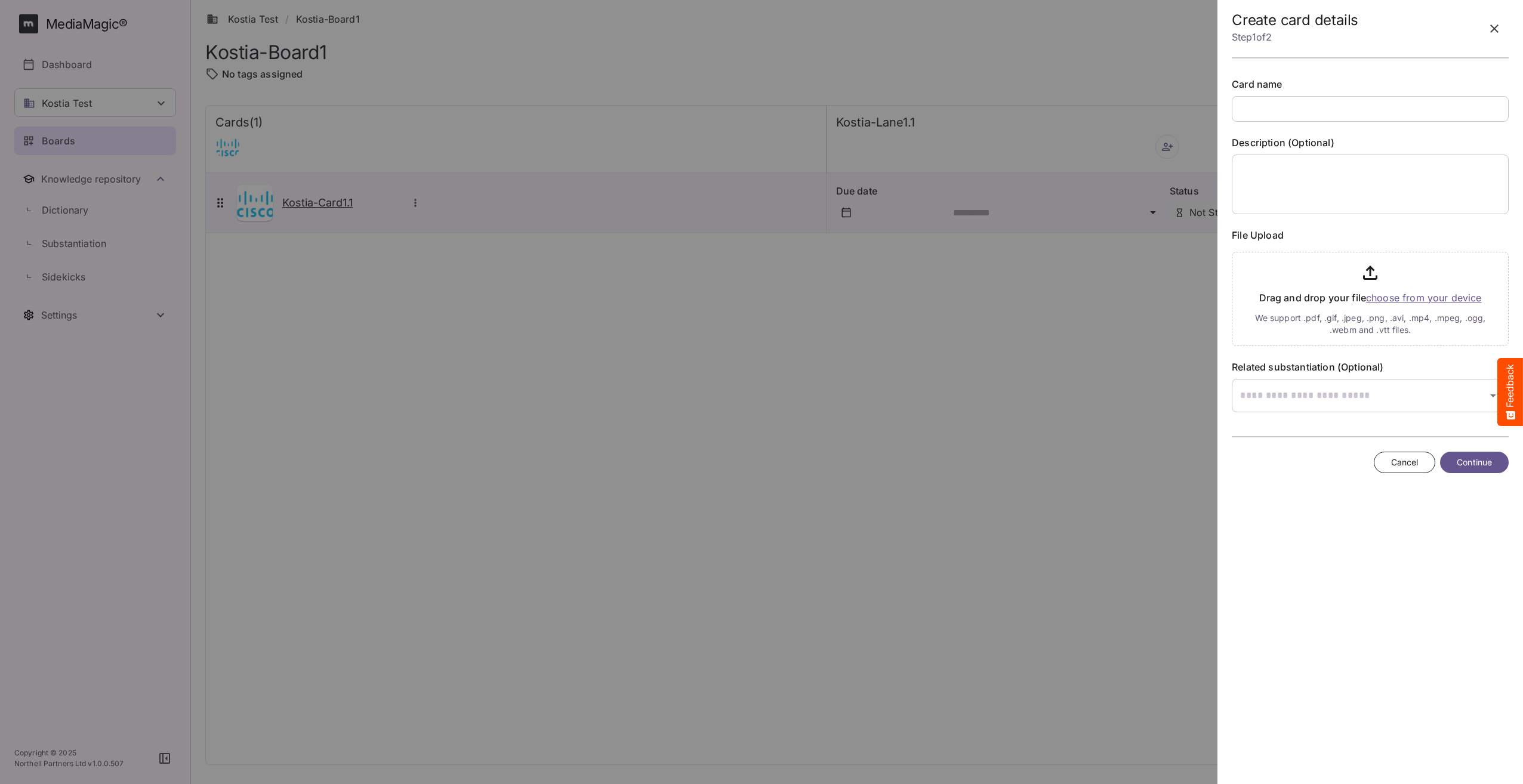
click at [338, 200] on div at bounding box center [762, 392] width 1523 height 784
drag, startPoint x: 1498, startPoint y: 38, endPoint x: 1341, endPoint y: 71, distance: 160.4
click at [1498, 38] on button "button" at bounding box center [1495, 28] width 28 height 28
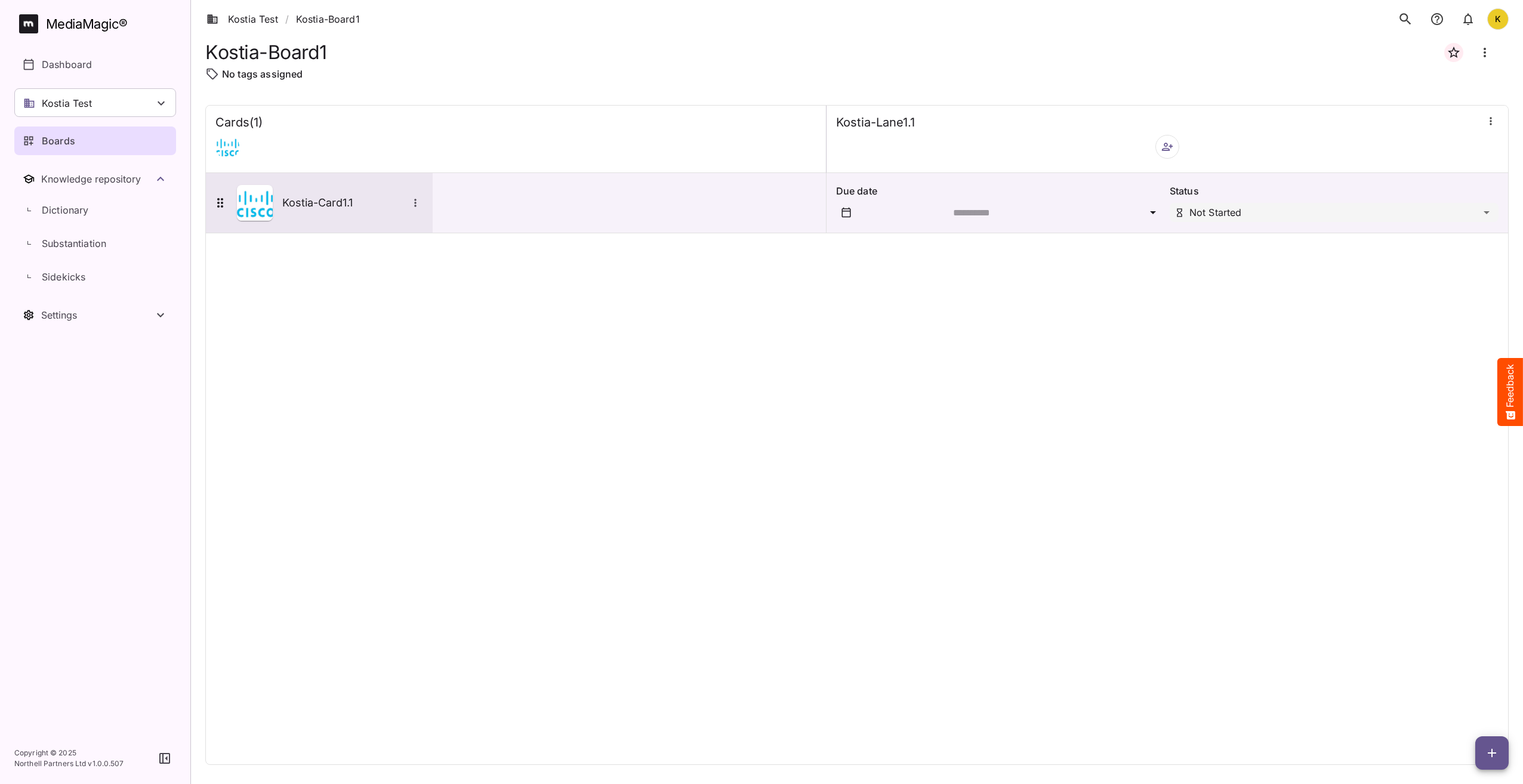
click at [321, 207] on h5 "Kostia-Card1.1" at bounding box center [345, 202] width 125 height 14
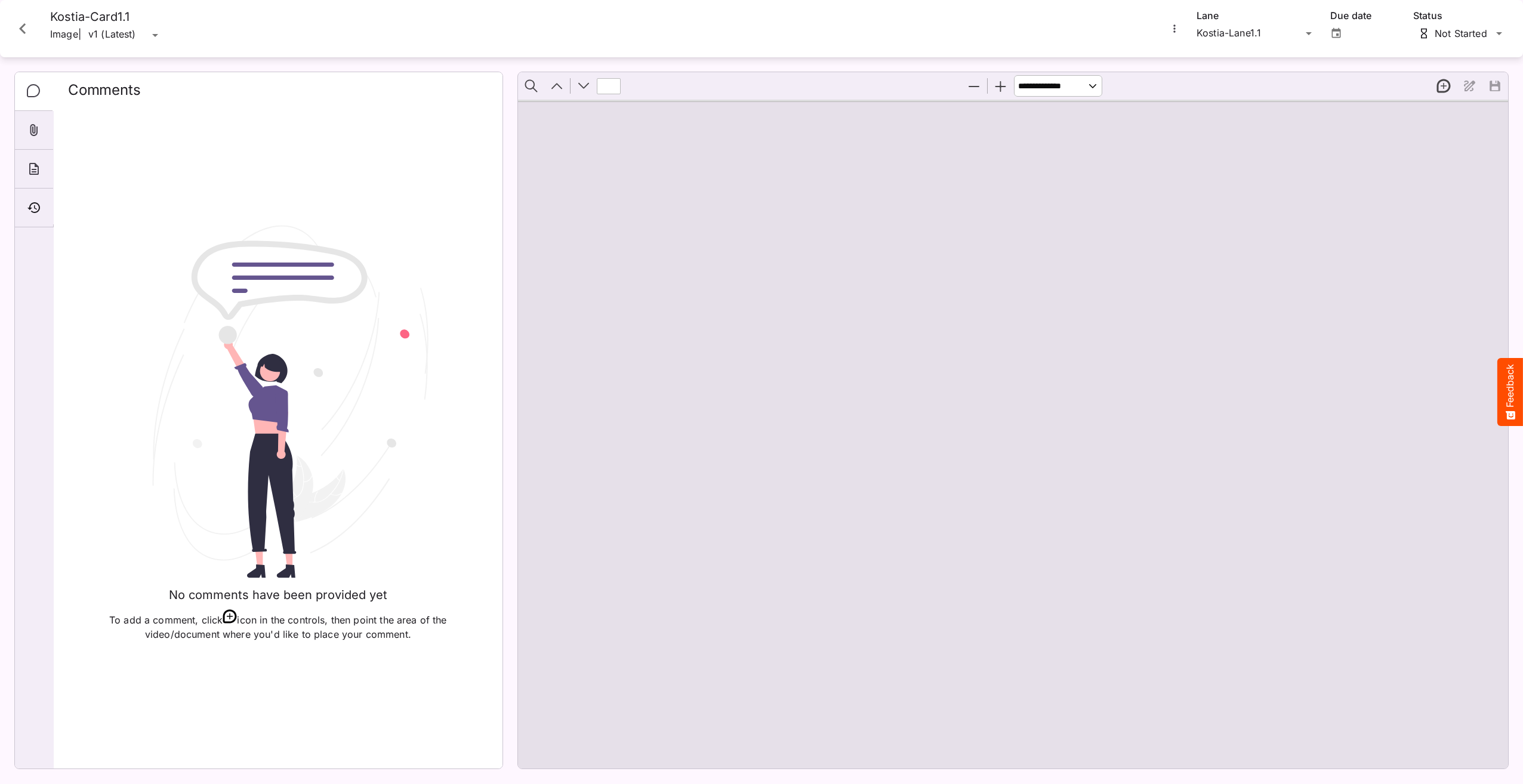
click at [81, 19] on h4 "Kostia-Card1.1" at bounding box center [106, 17] width 112 height 15
copy div "Kostia-Card1.1"
click at [27, 28] on icon "Close card" at bounding box center [22, 28] width 22 height 22
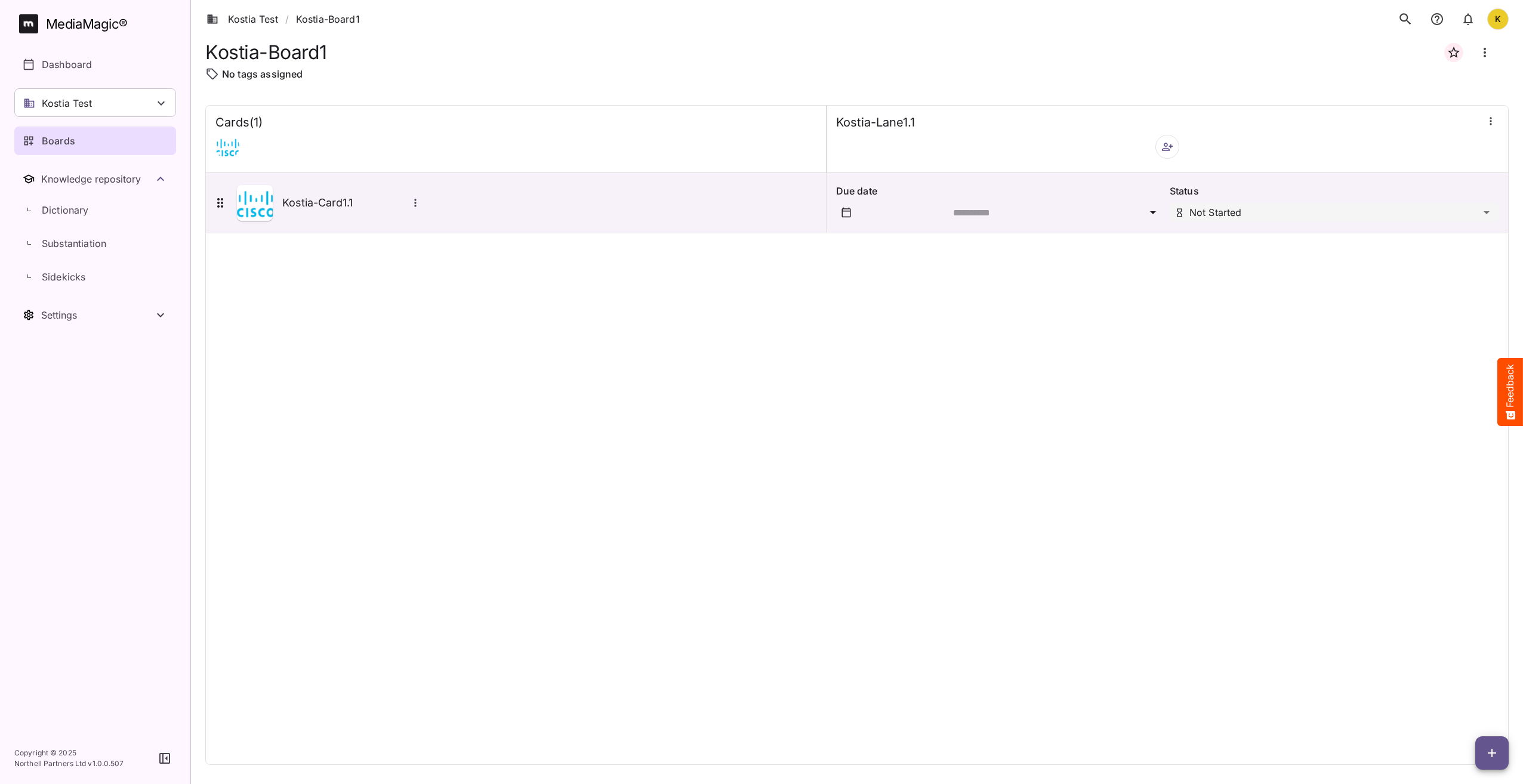
click at [727, 490] on div "Cards ( 1 ) Kostia-Lane1.1 Kostia-Card1.1 Due date Status Not Started" at bounding box center [857, 435] width 1303 height 660
click at [1484, 756] on span "button" at bounding box center [1492, 753] width 33 height 14
click at [1475, 666] on div "Add new card" at bounding box center [1463, 677] width 74 height 24
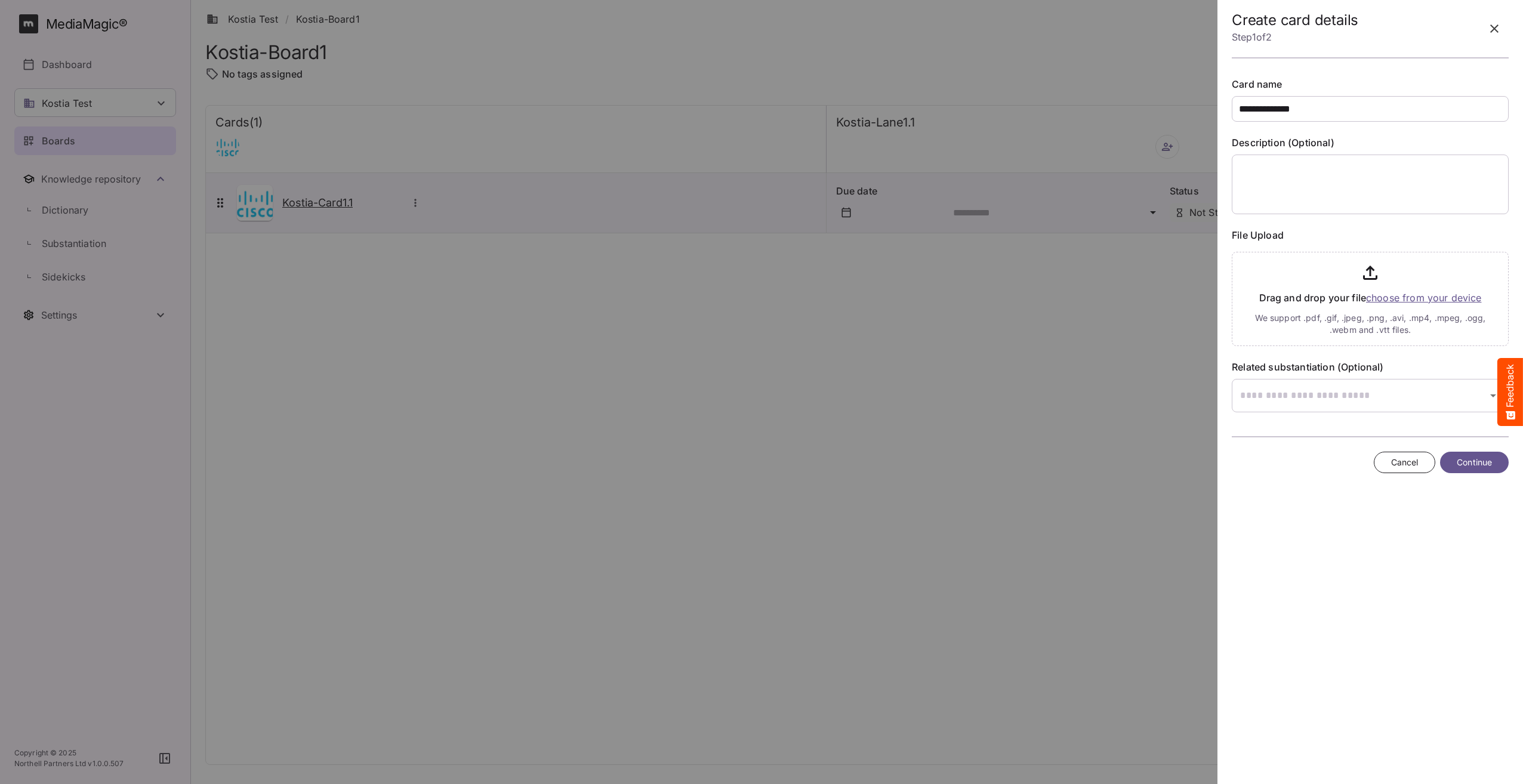
type input "**********"
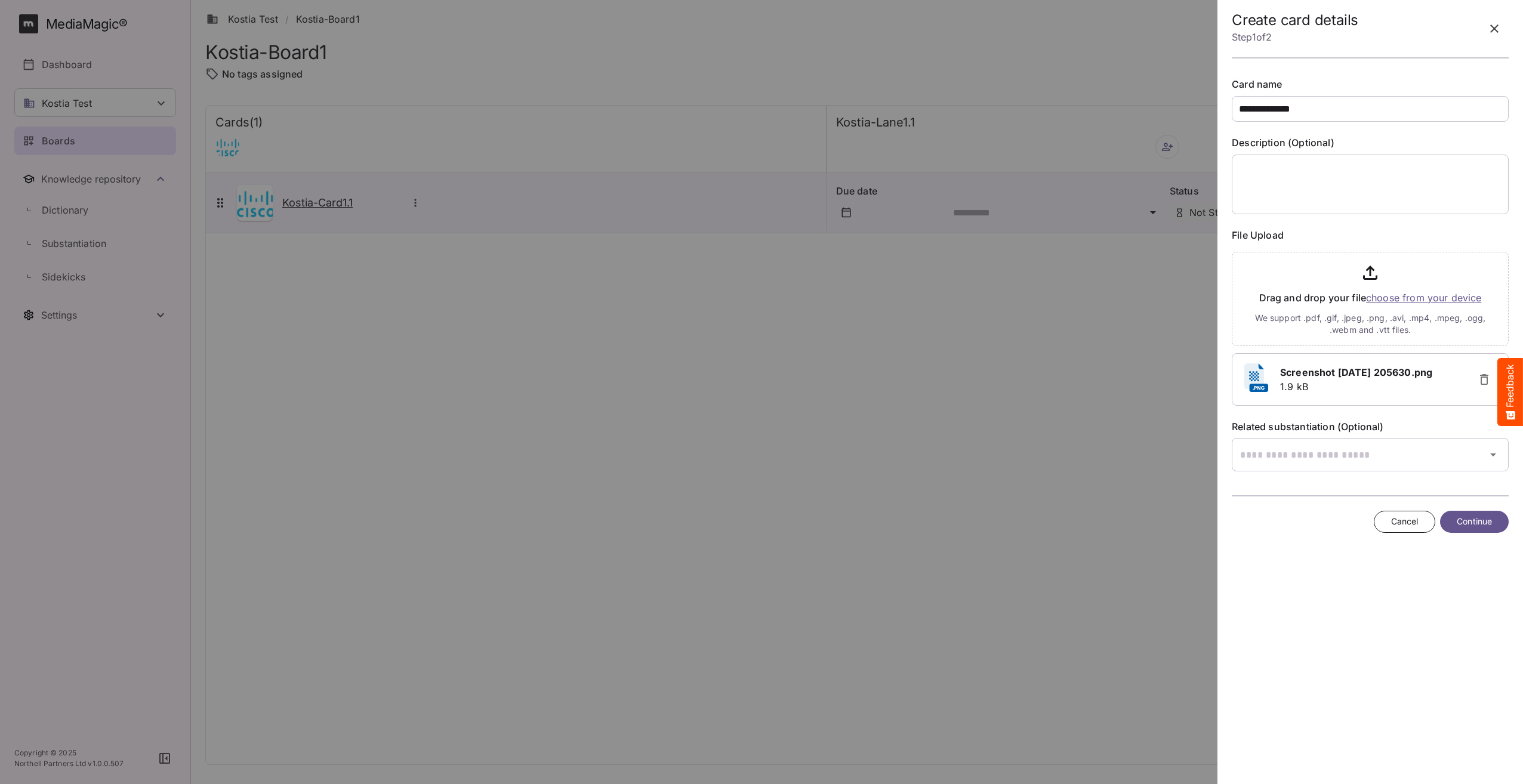
click at [1467, 518] on span "Continue" at bounding box center [1474, 522] width 35 height 15
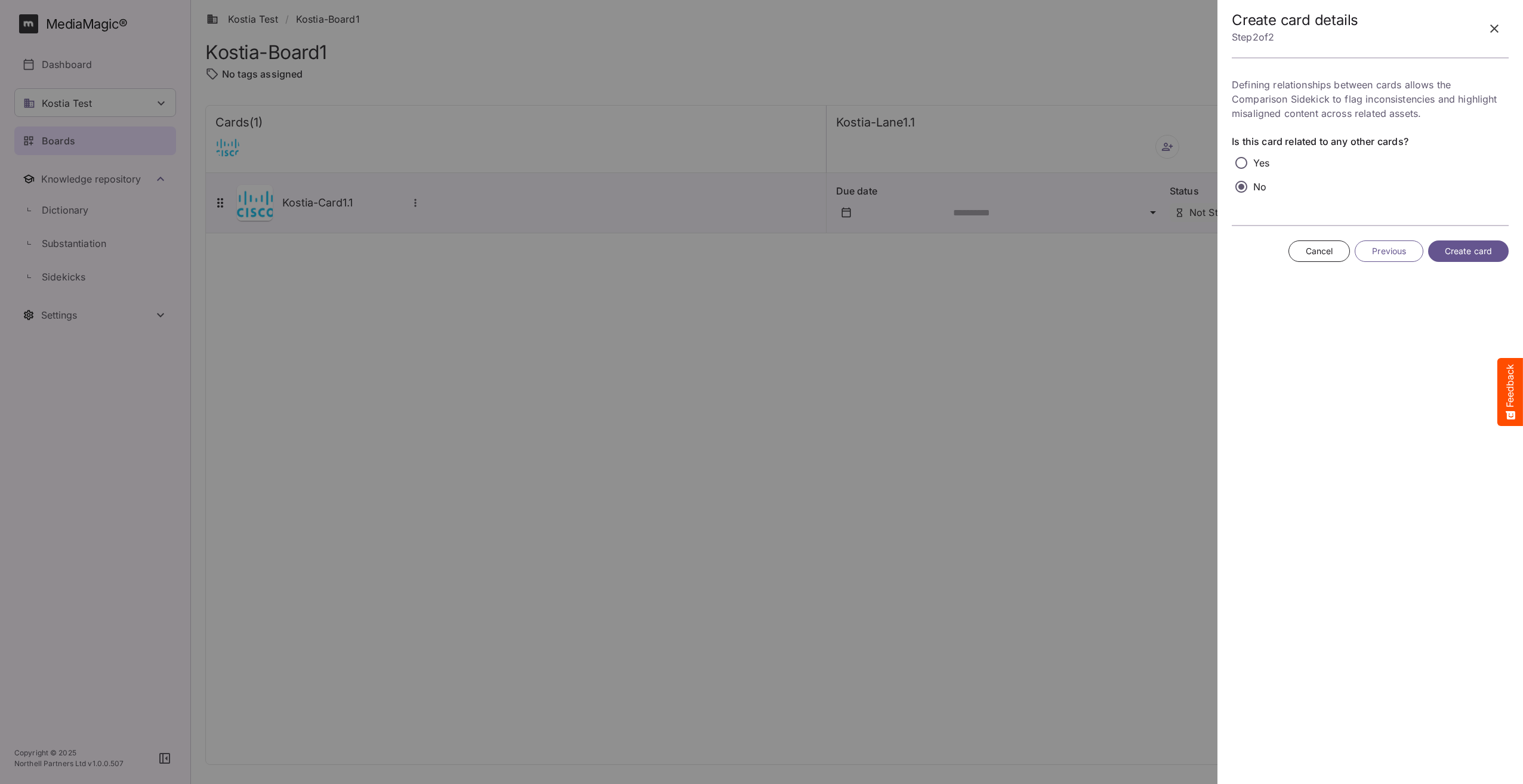
click at [1464, 252] on span "Create card" at bounding box center [1469, 252] width 47 height 15
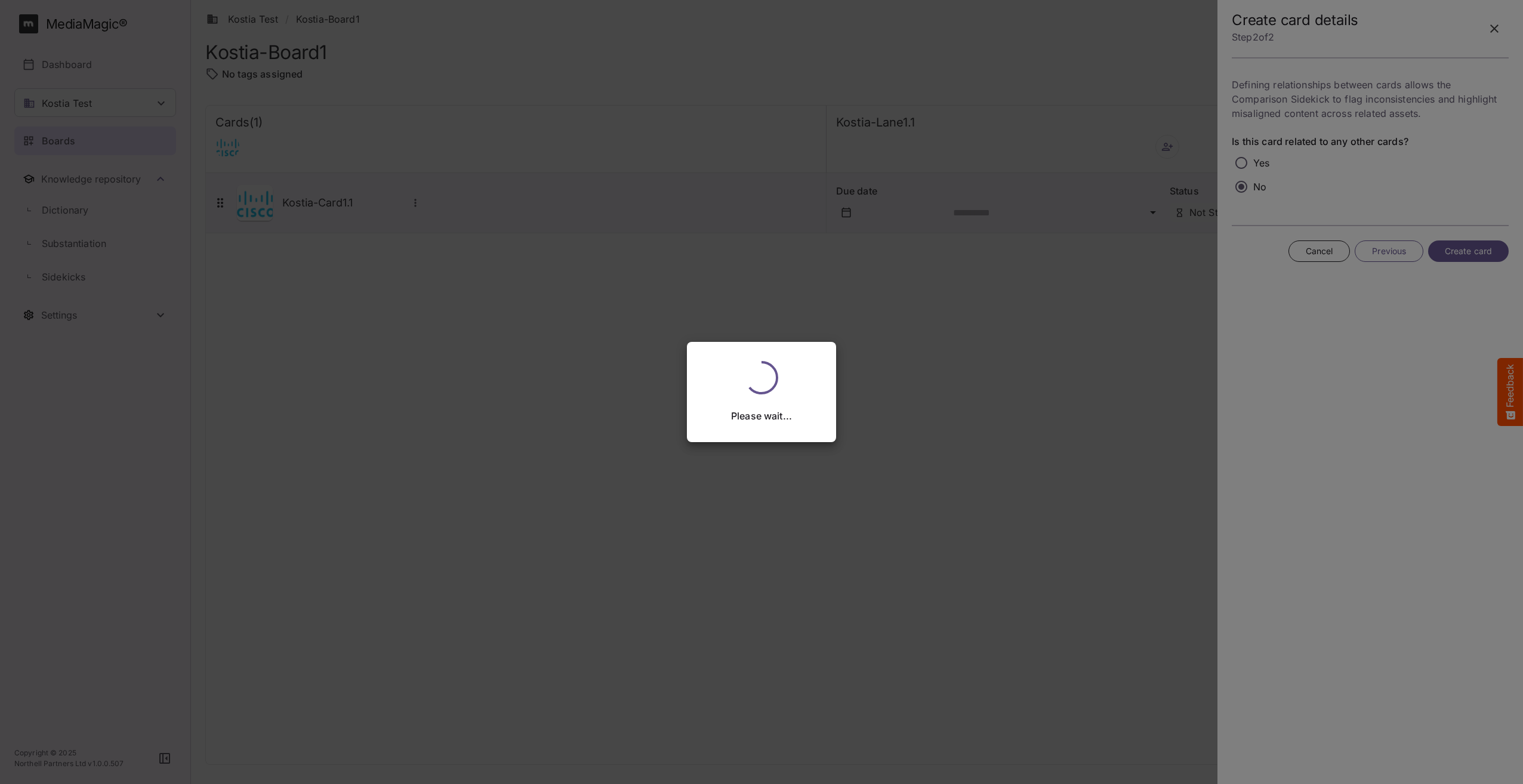
click at [421, 465] on div "Please wait..." at bounding box center [762, 392] width 1523 height 784
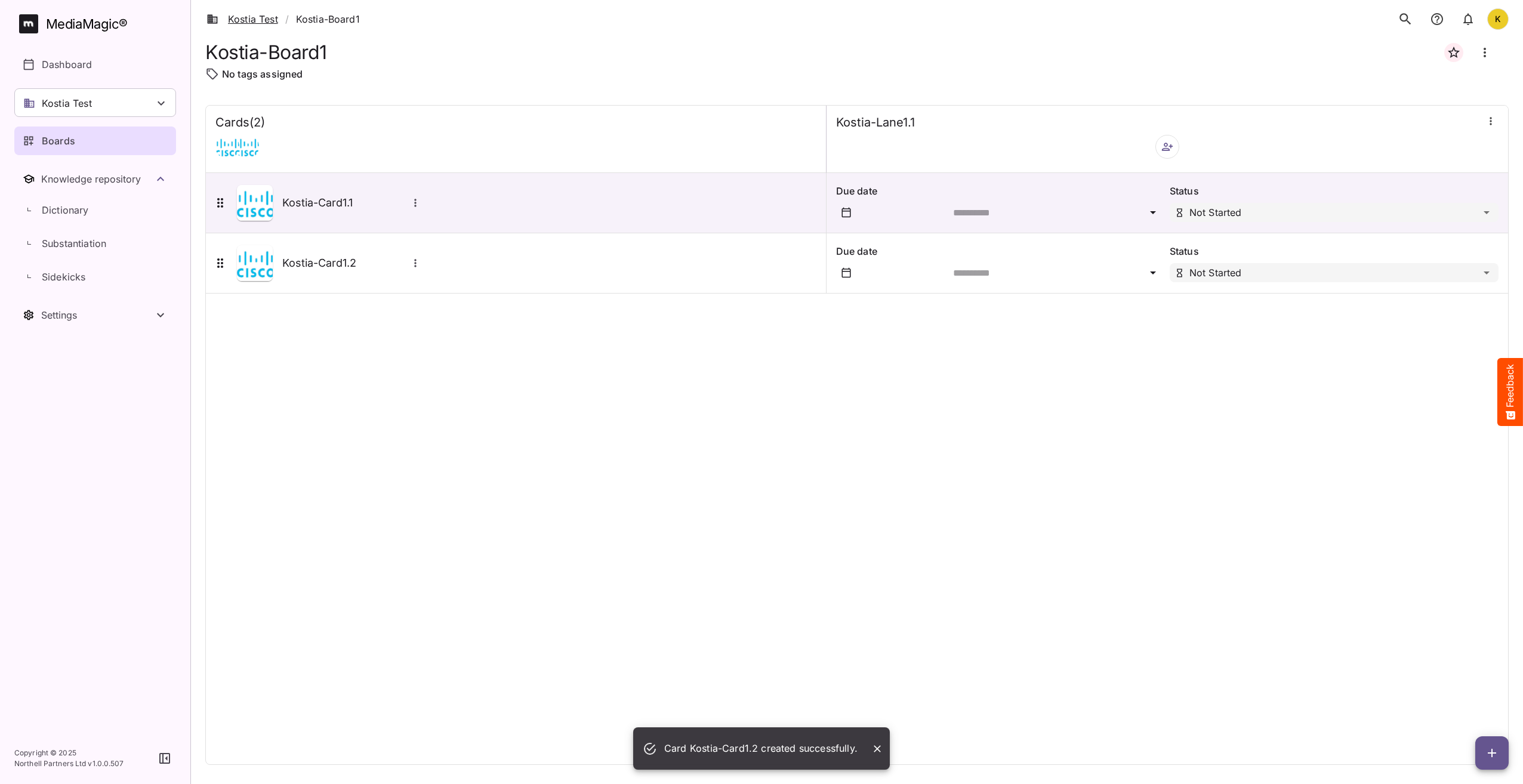
click at [256, 19] on link "Kostia Test" at bounding box center [243, 19] width 72 height 14
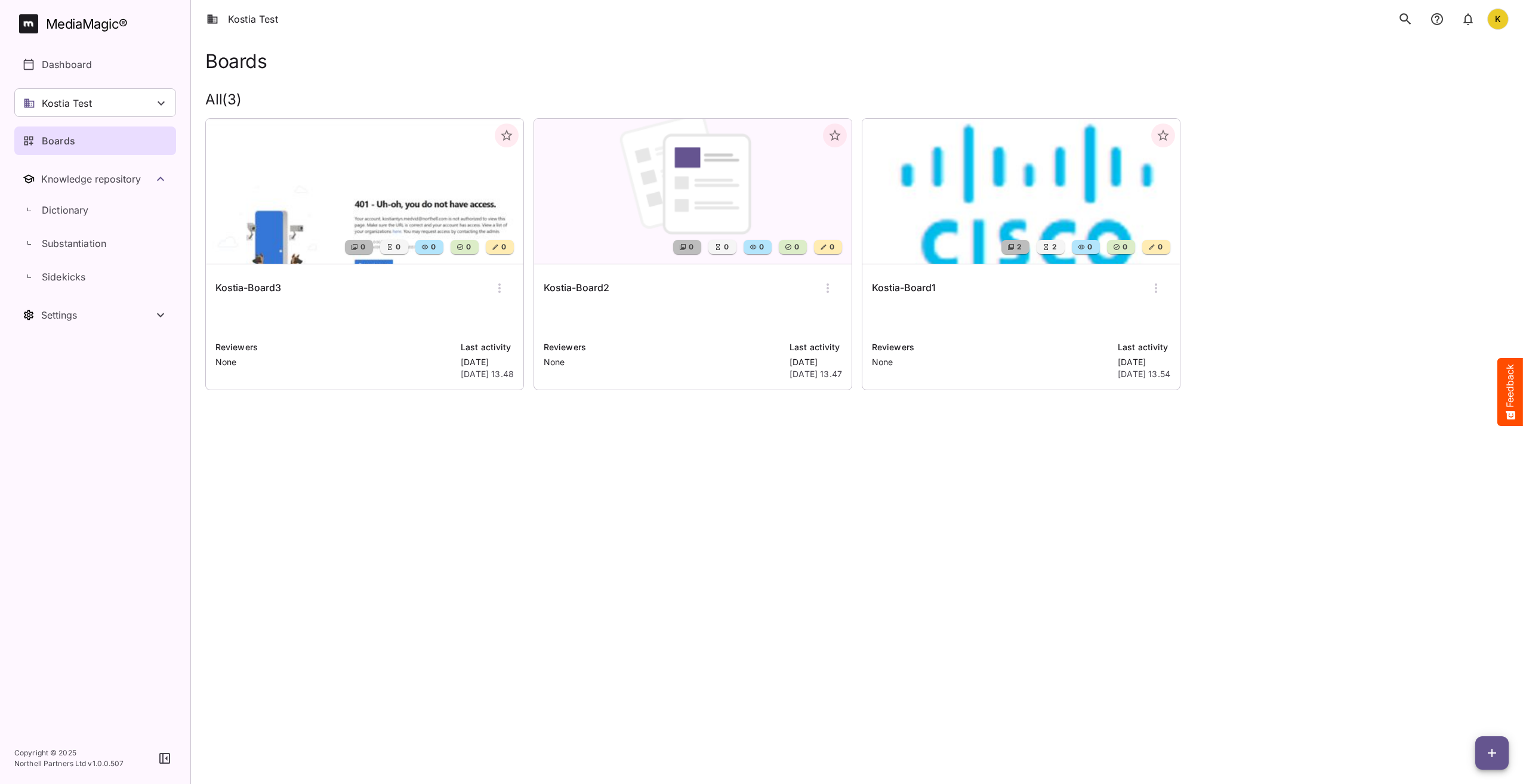
click at [591, 289] on h6 "Kostia-Board2" at bounding box center [576, 288] width 65 height 15
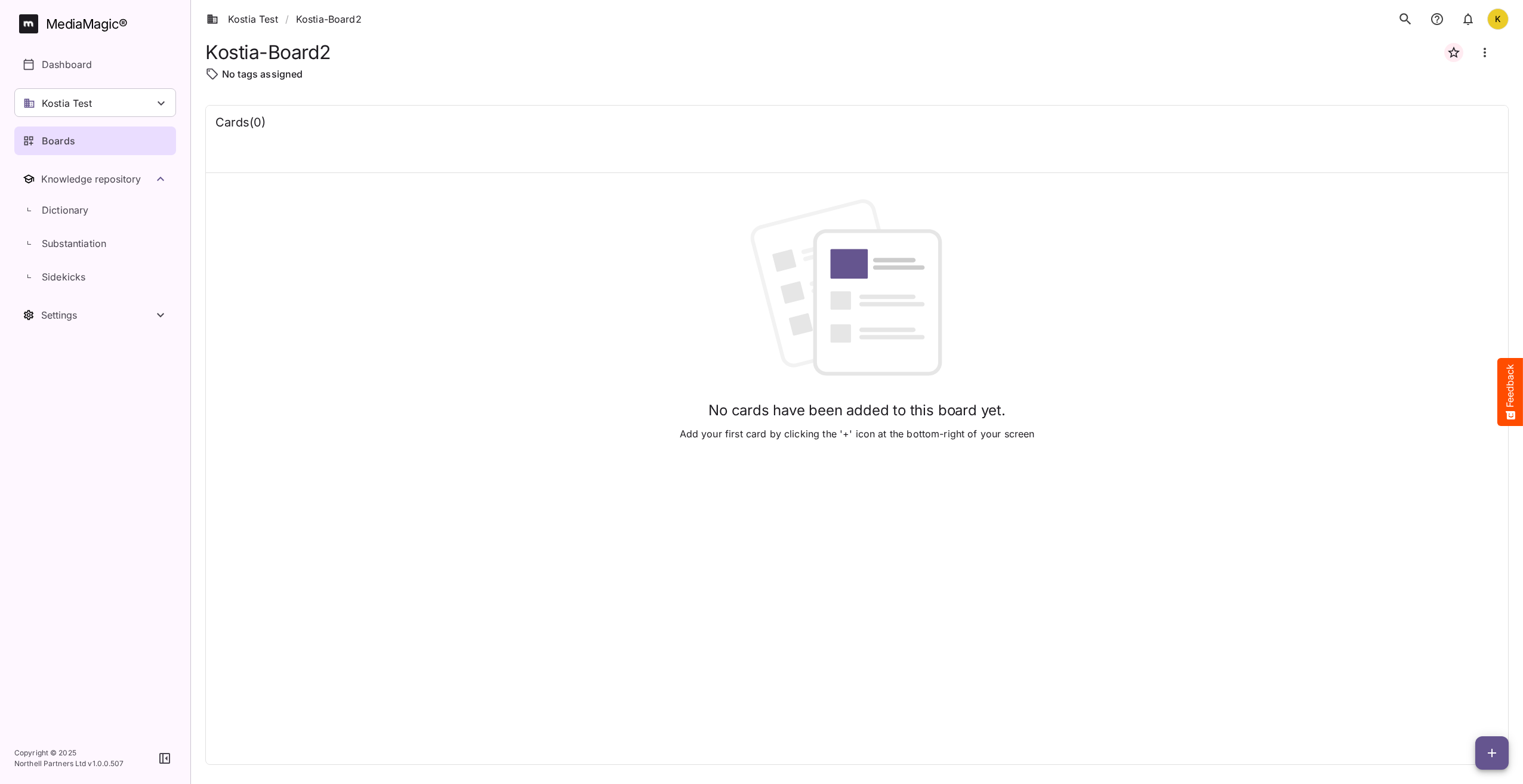
click at [1506, 765] on button "button" at bounding box center [1492, 753] width 33 height 33
click at [1453, 679] on p "Add new card" at bounding box center [1463, 676] width 64 height 14
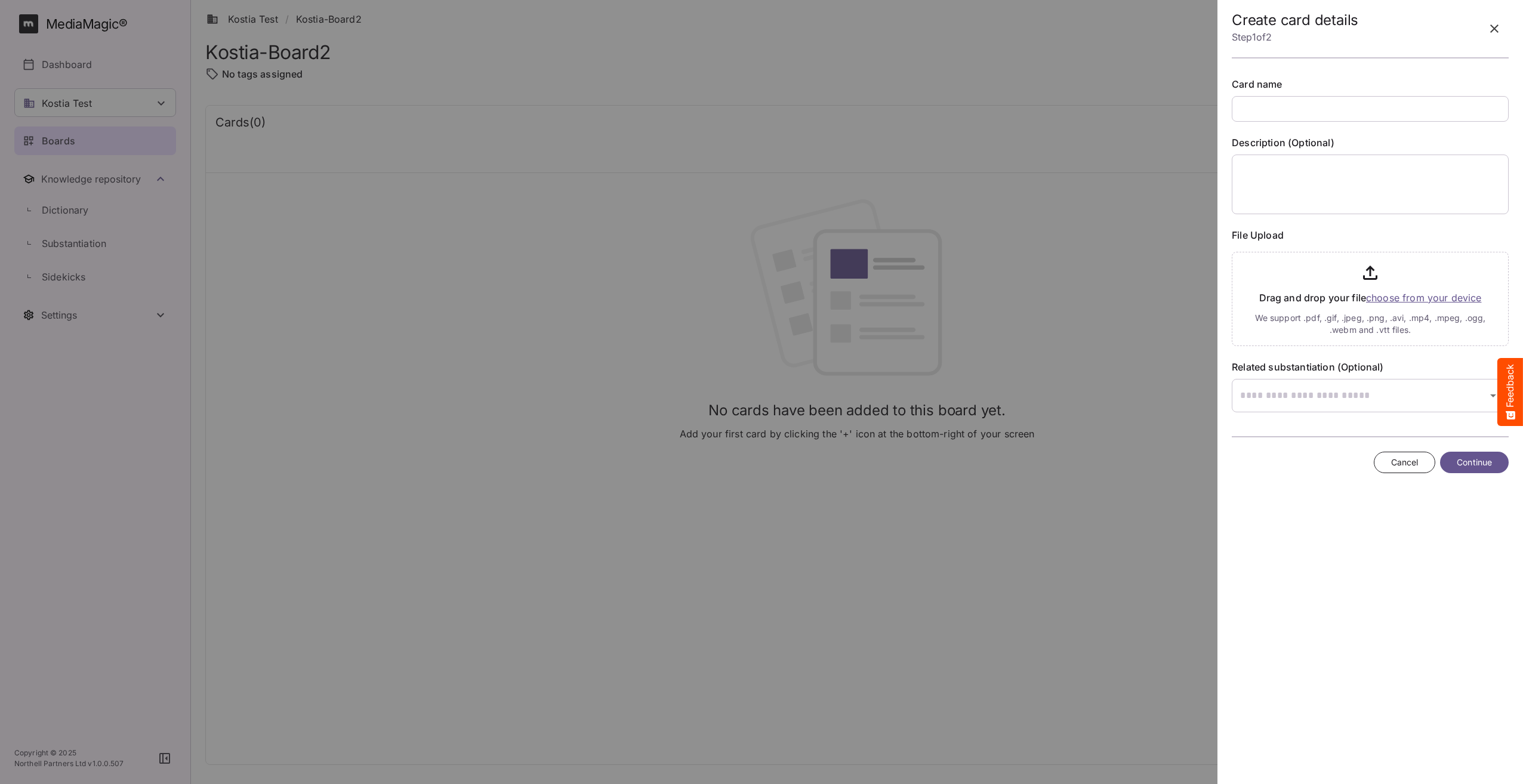
click at [1264, 103] on input "text" at bounding box center [1370, 109] width 277 height 26
type input "**********"
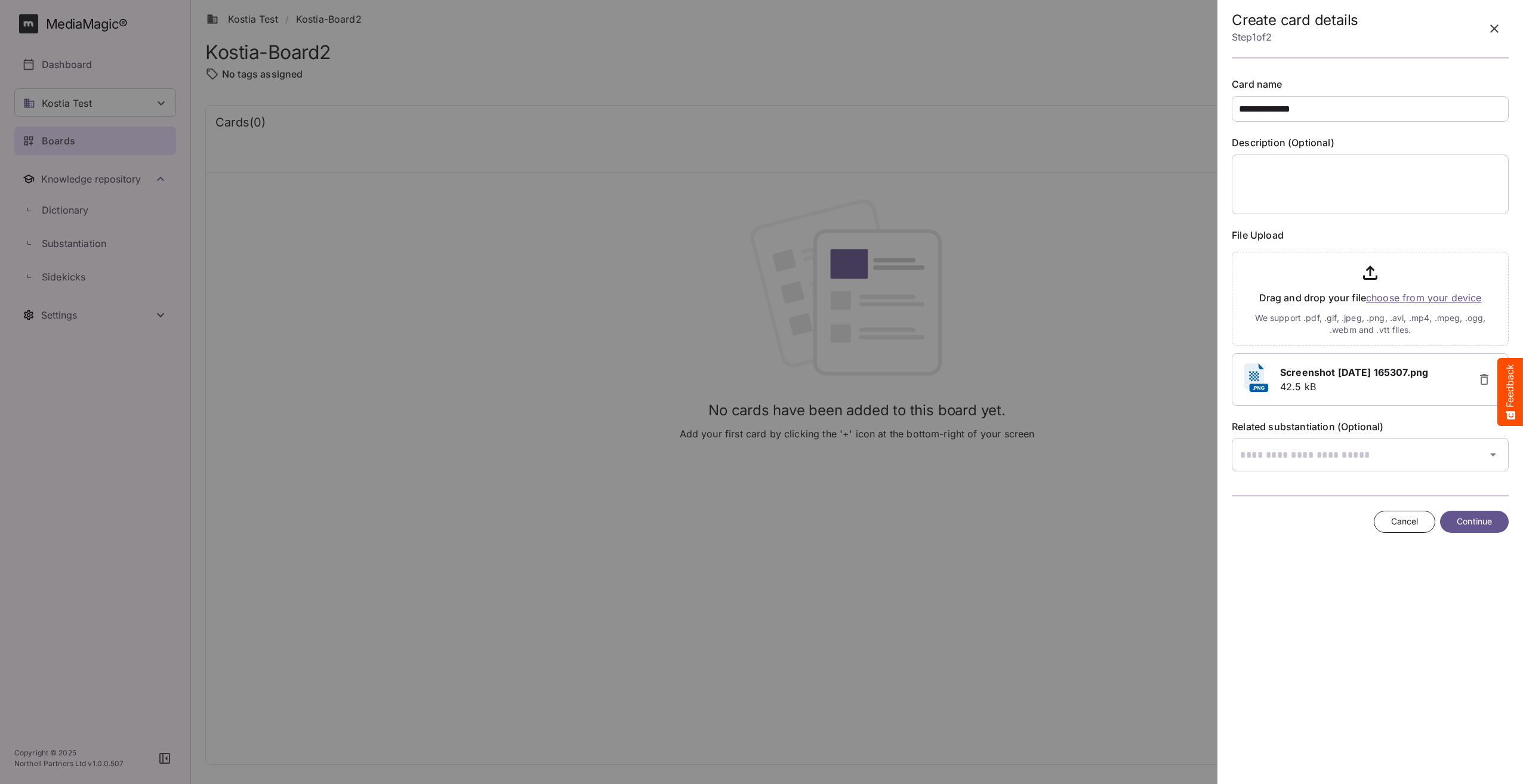
click at [1371, 374] on b "Screenshot 2025-09-30 165307.png" at bounding box center [1355, 372] width 148 height 12
click at [1487, 380] on icon "button" at bounding box center [1485, 379] width 9 height 10
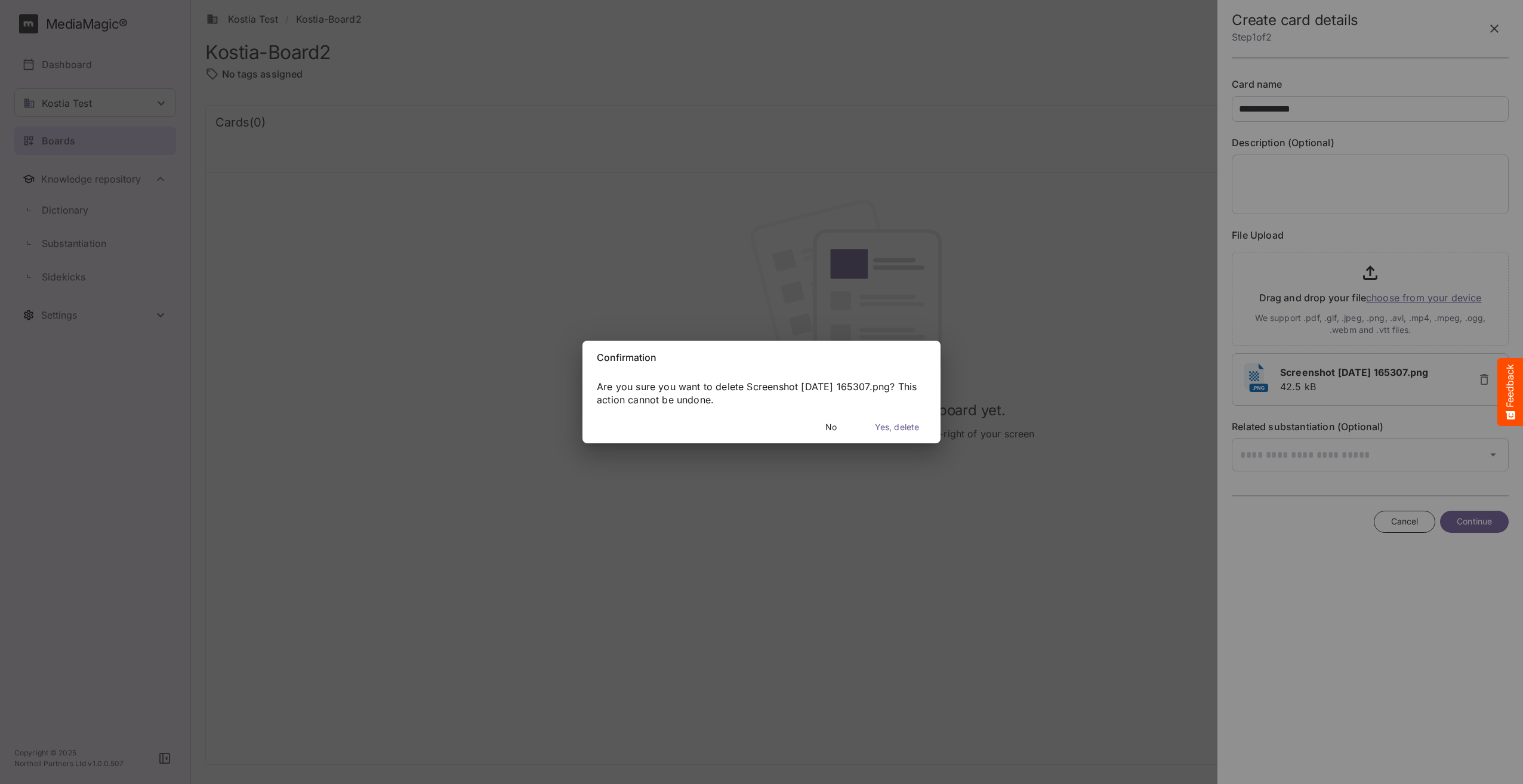
drag, startPoint x: 902, startPoint y: 429, endPoint x: 897, endPoint y: 463, distance: 34.4
click at [902, 430] on span "Yes, delete" at bounding box center [897, 427] width 44 height 15
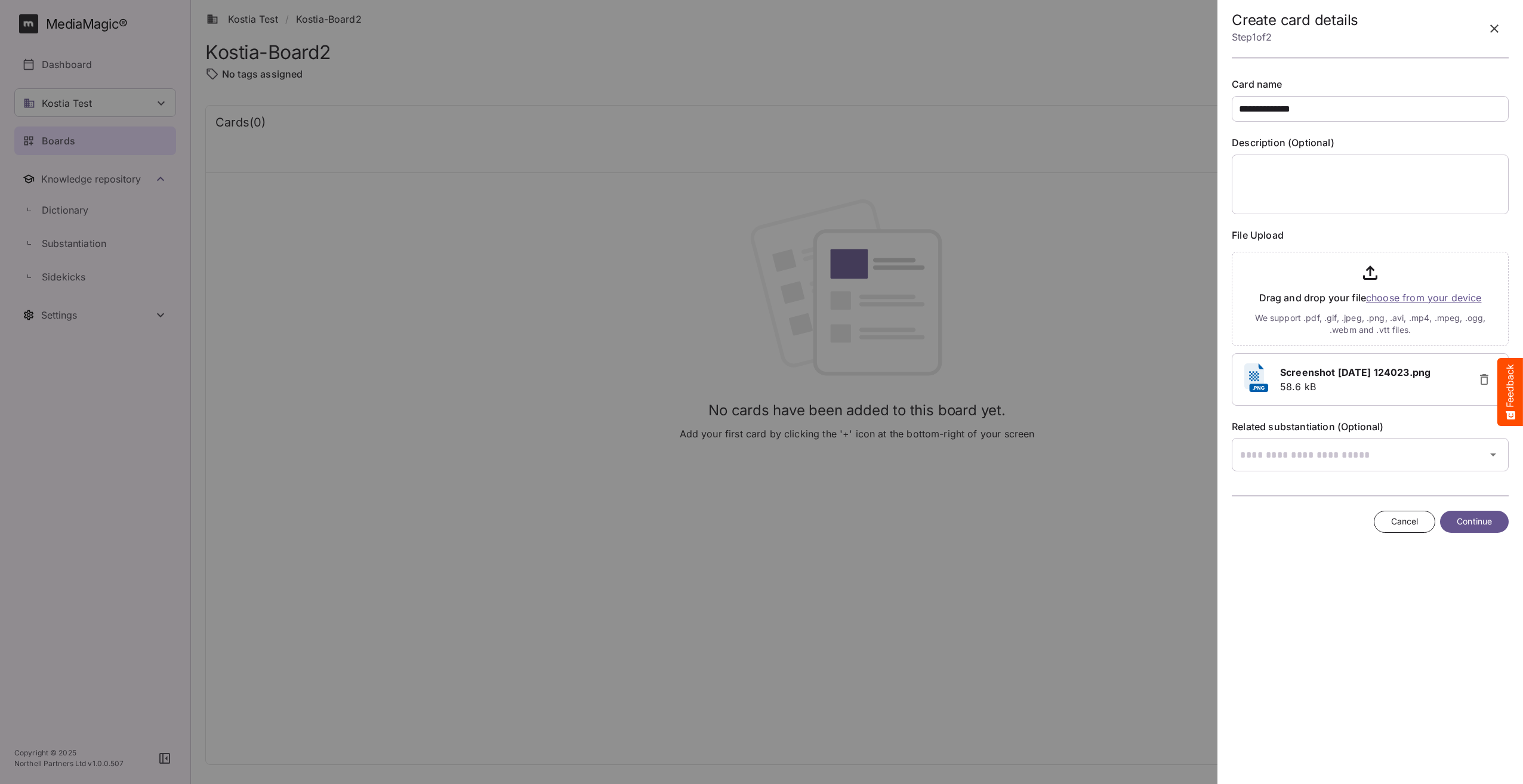
click at [1474, 519] on span "Continue" at bounding box center [1474, 522] width 35 height 15
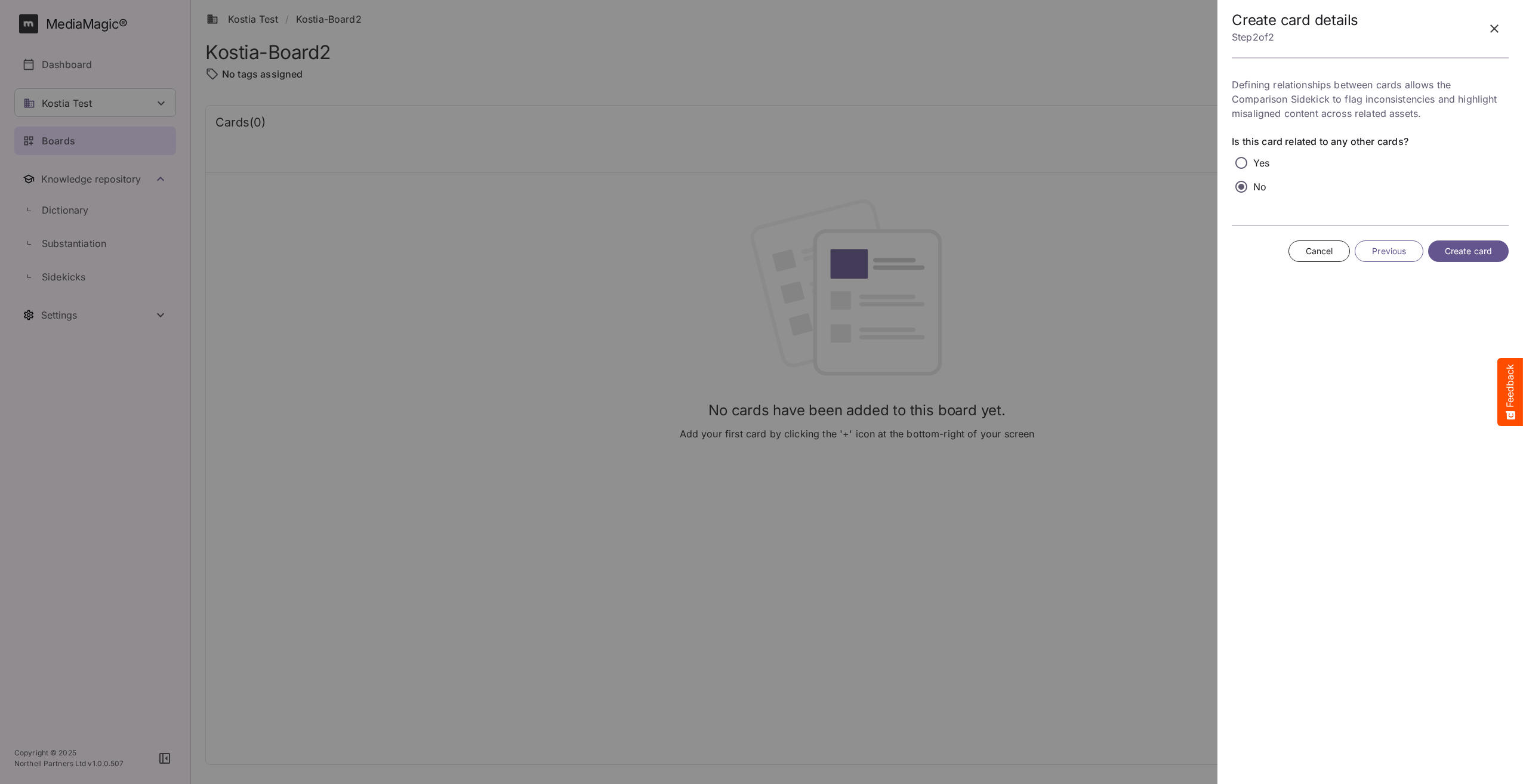
click at [1497, 251] on button "Create card" at bounding box center [1469, 252] width 81 height 22
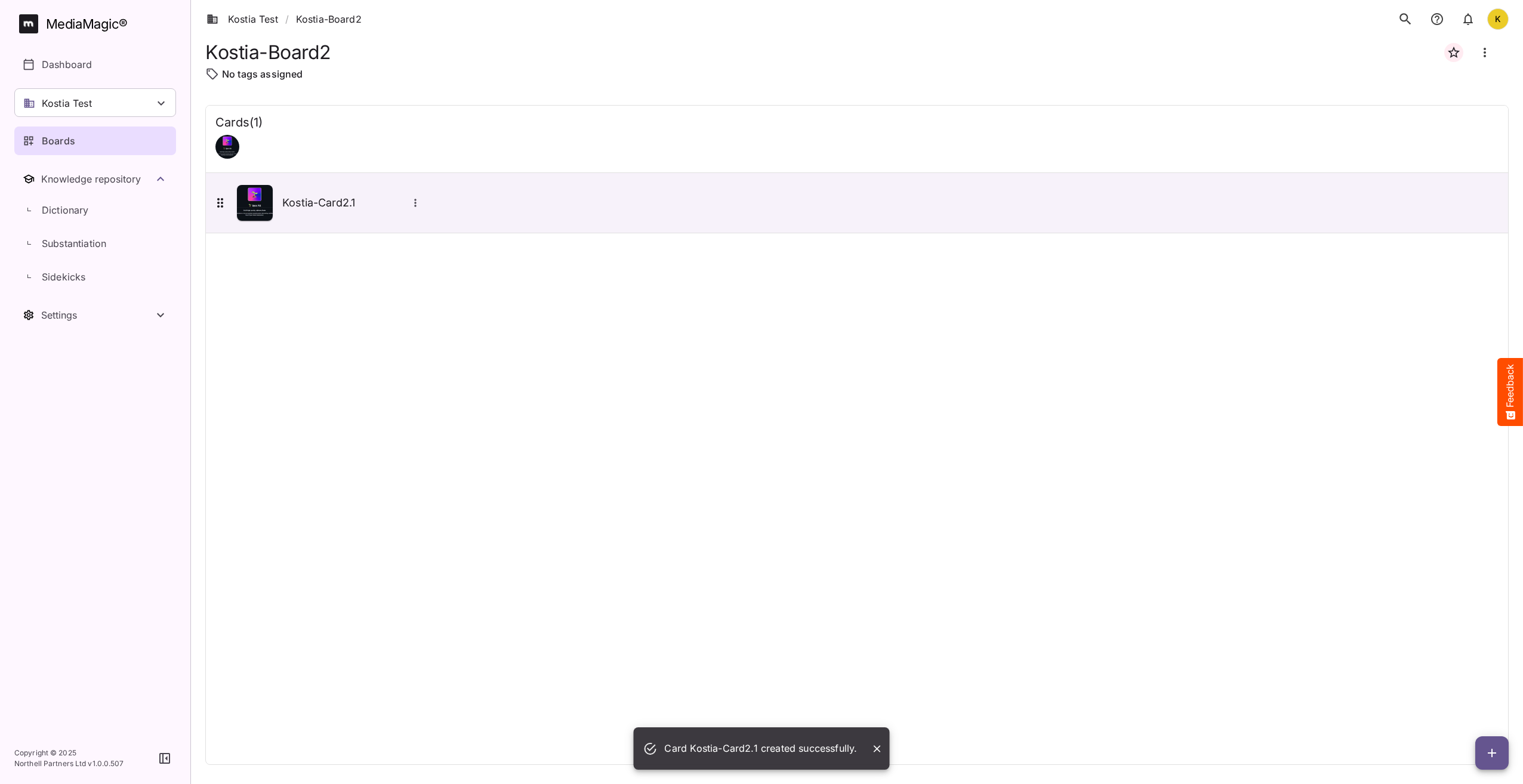
click at [1499, 756] on icon "button" at bounding box center [1492, 753] width 14 height 14
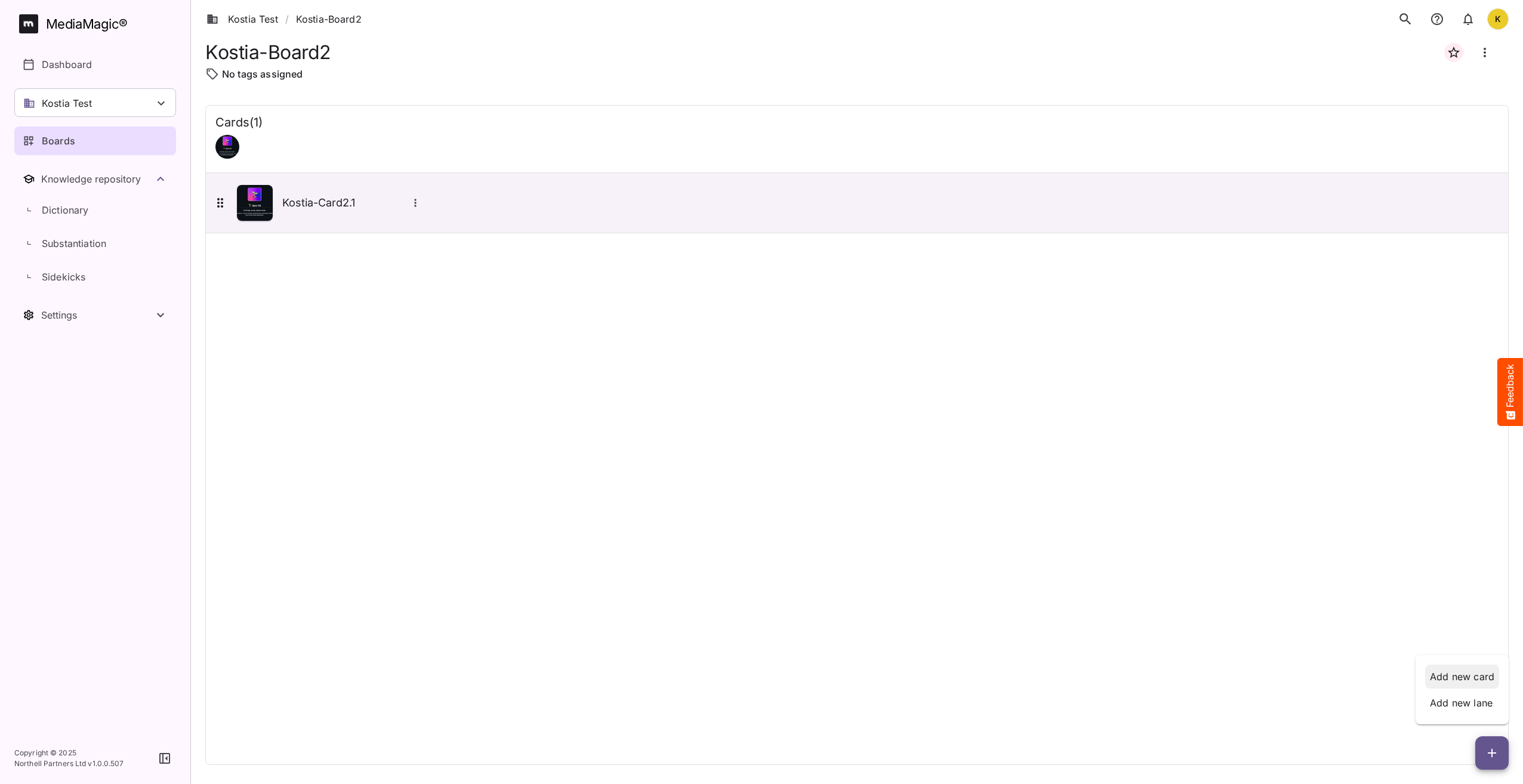
click at [1483, 675] on p "Add new card" at bounding box center [1463, 676] width 64 height 14
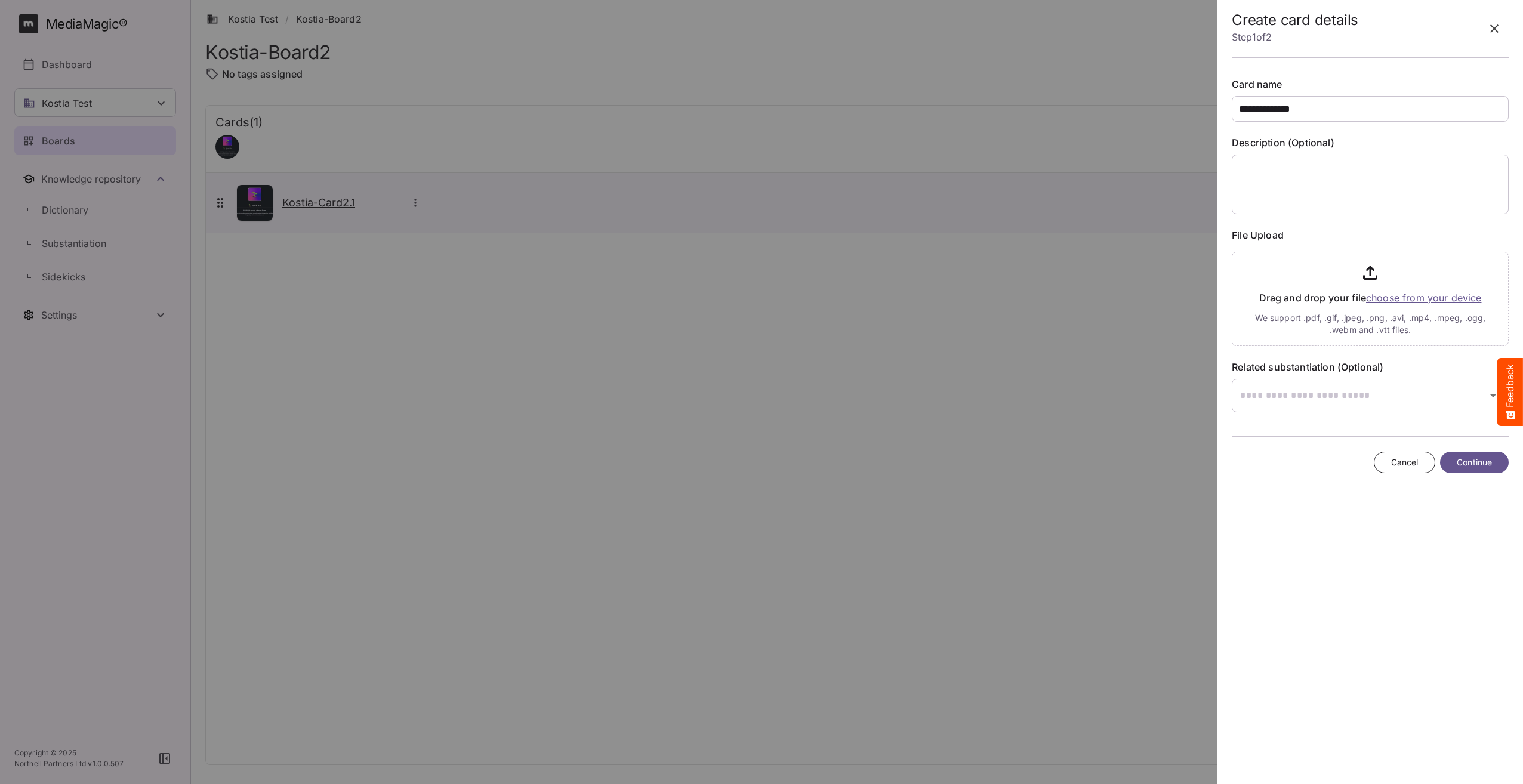
type input "**********"
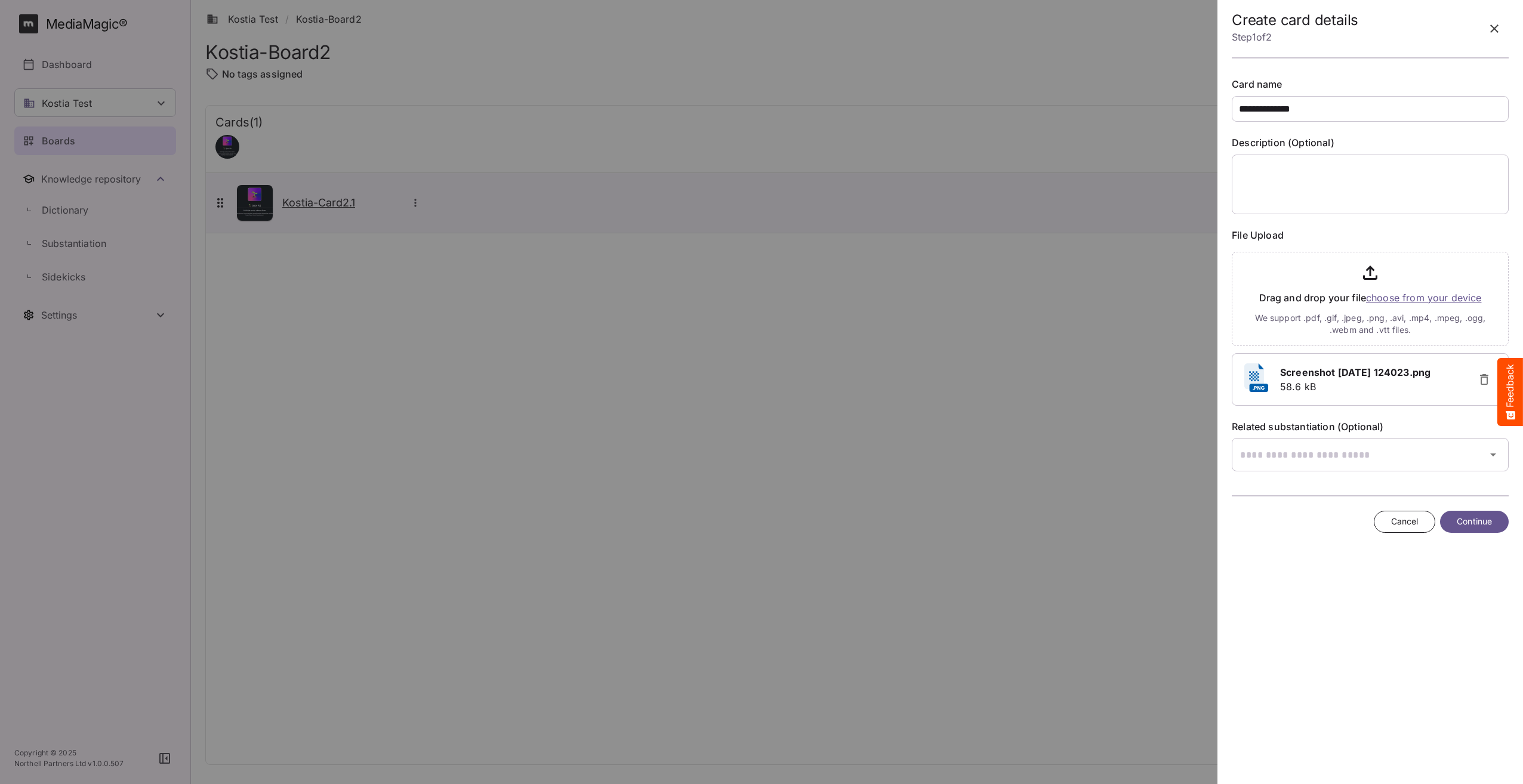
click at [1471, 526] on span "Continue" at bounding box center [1474, 522] width 35 height 15
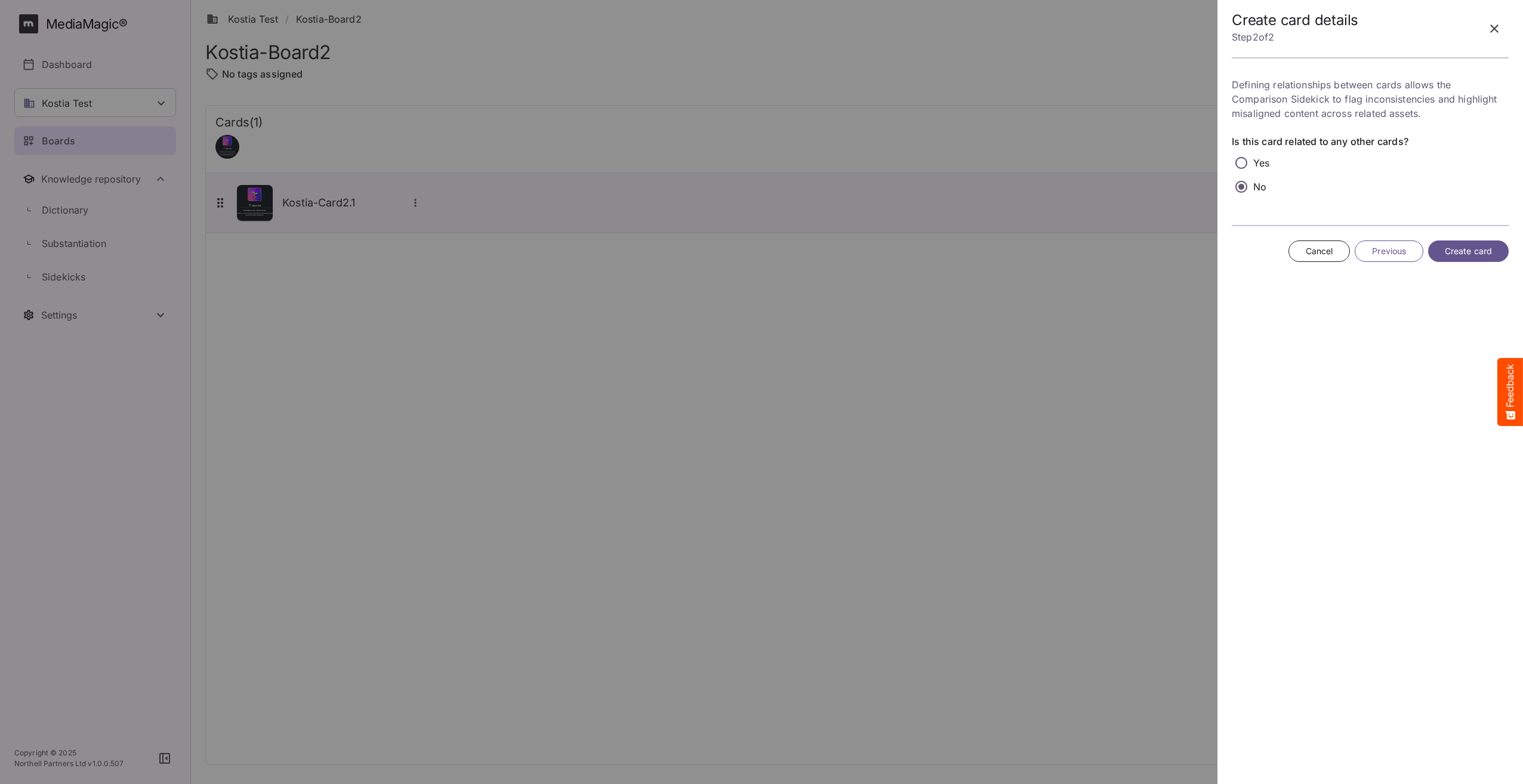
click at [1479, 249] on span "Create card" at bounding box center [1469, 252] width 47 height 15
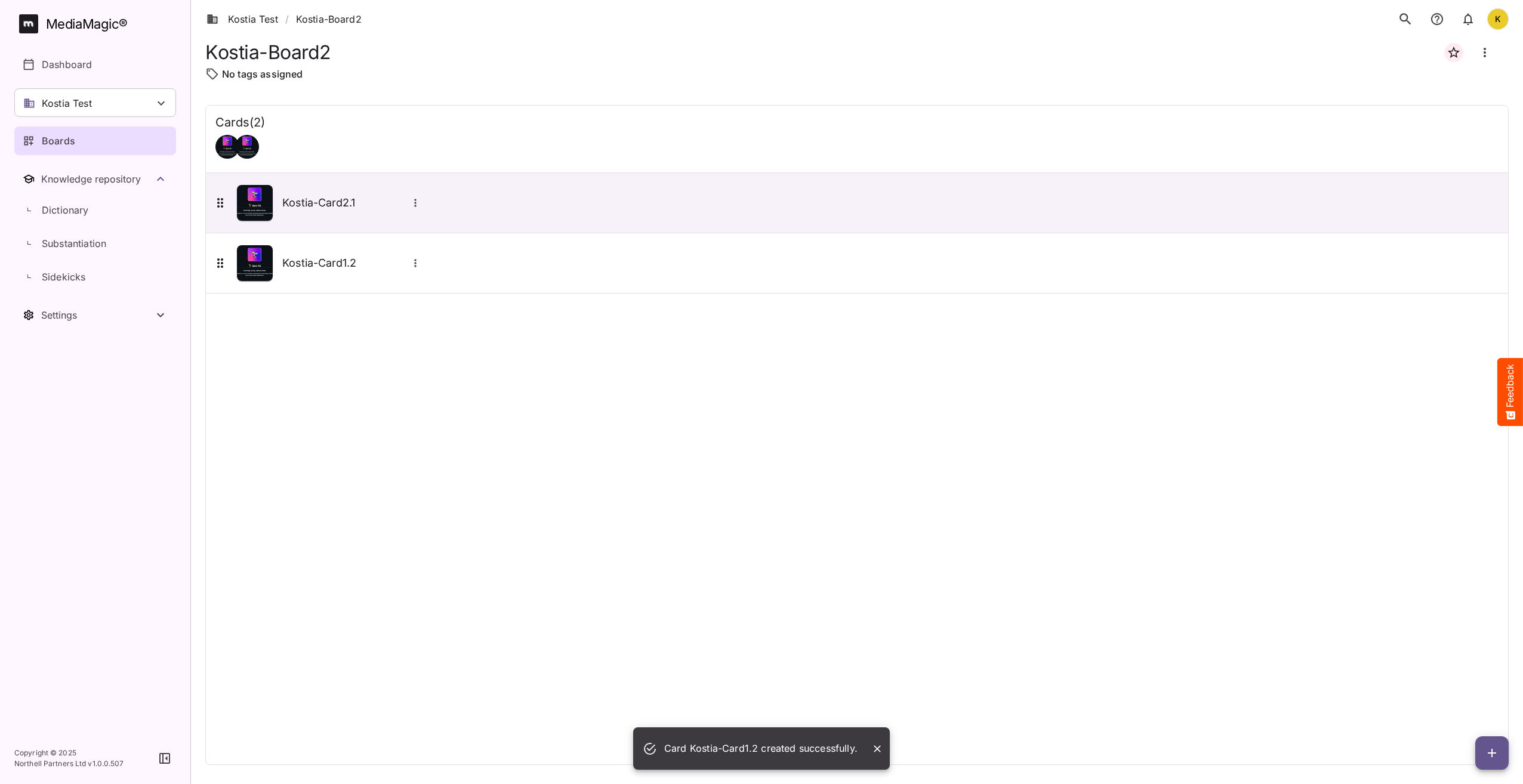
click at [932, 369] on div "Cards ( 2 ) Kostia-Card2.1 Kostia-Card1.2" at bounding box center [857, 435] width 1303 height 660
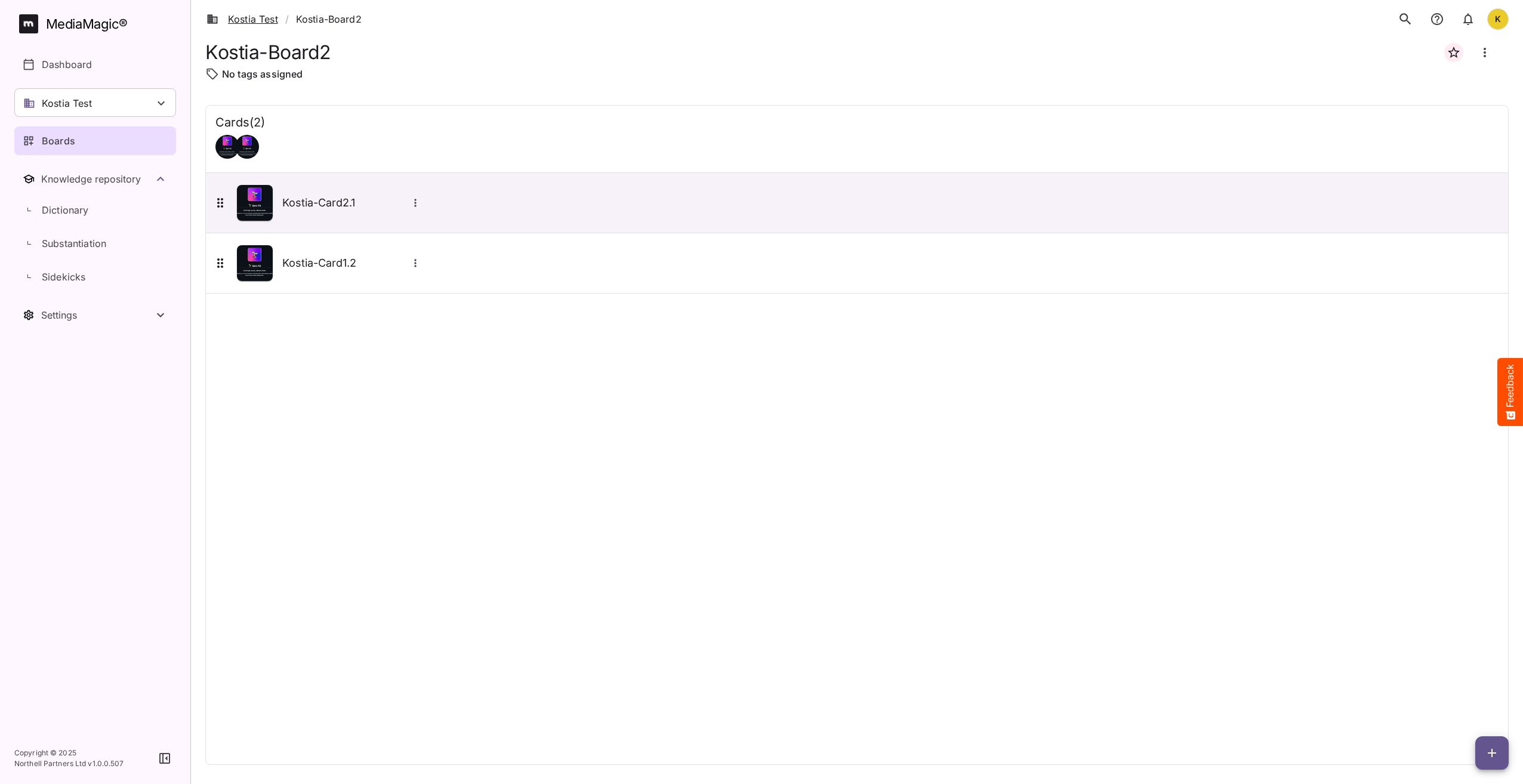
click at [251, 19] on link "Kostia Test" at bounding box center [243, 19] width 72 height 14
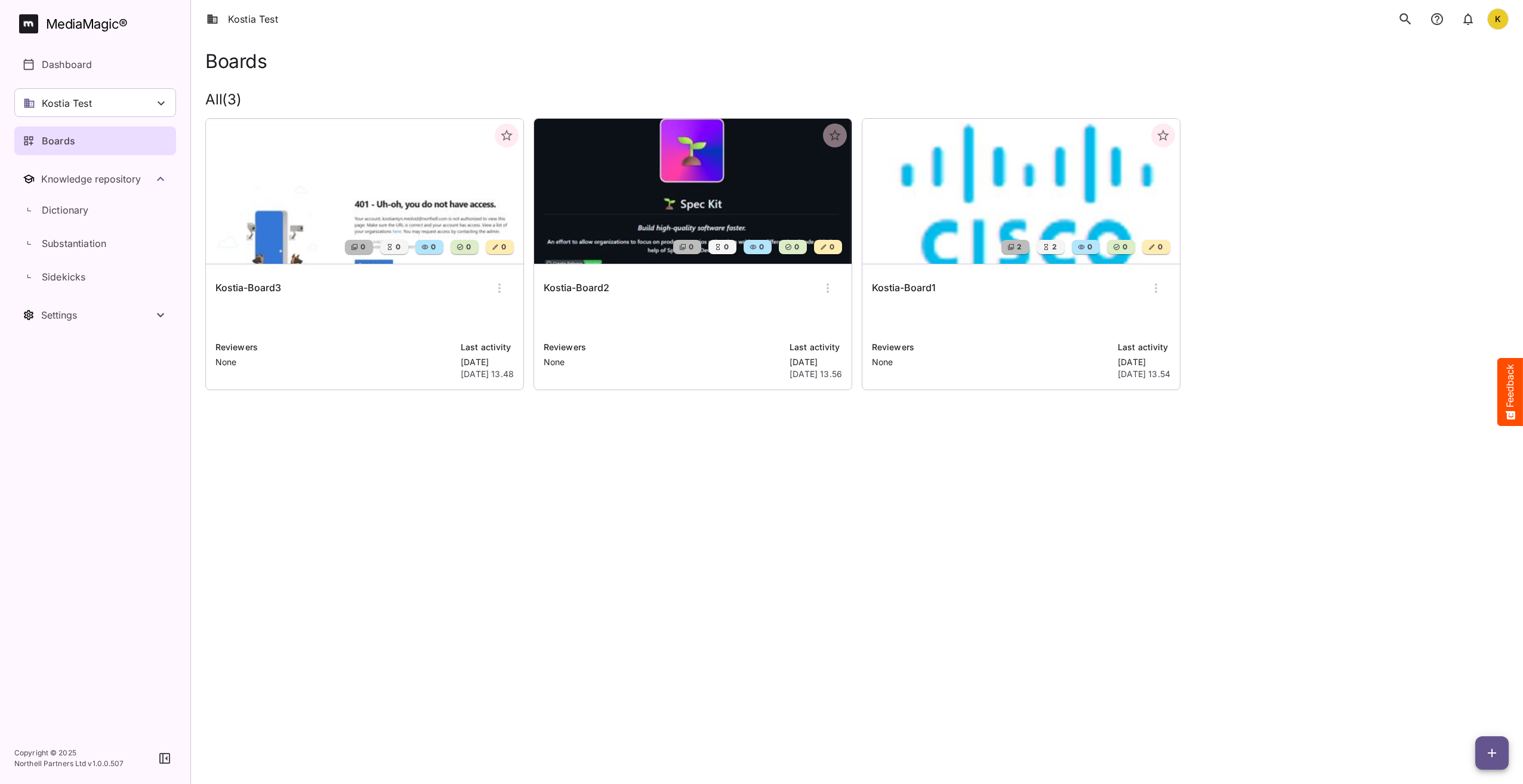
click at [276, 220] on img at bounding box center [365, 191] width 318 height 145
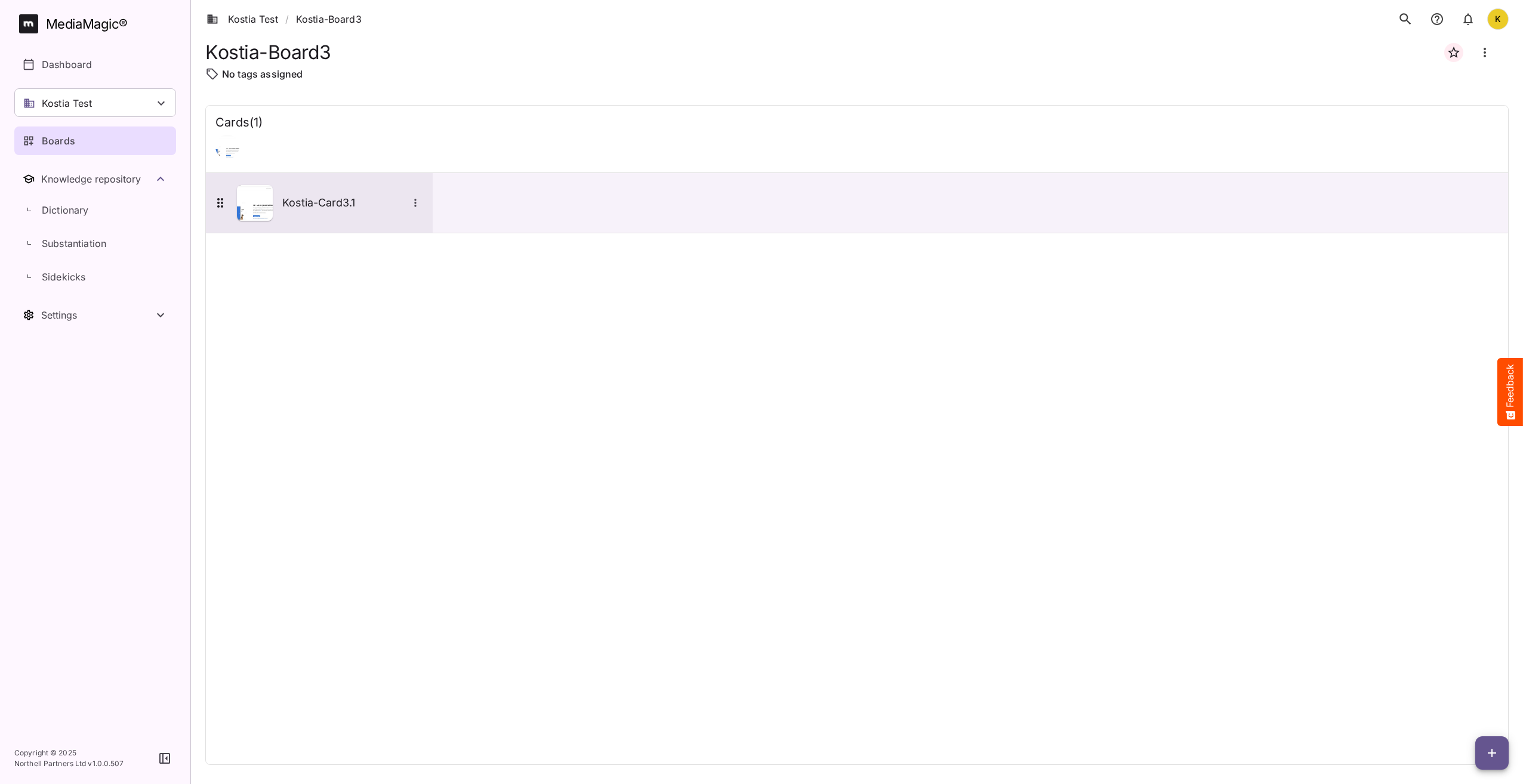
click at [357, 204] on h5 "Kostia-Card3.1" at bounding box center [345, 202] width 125 height 14
click at [1497, 758] on icon "button" at bounding box center [1492, 753] width 14 height 14
click at [1485, 706] on p "Add new lane" at bounding box center [1463, 703] width 64 height 14
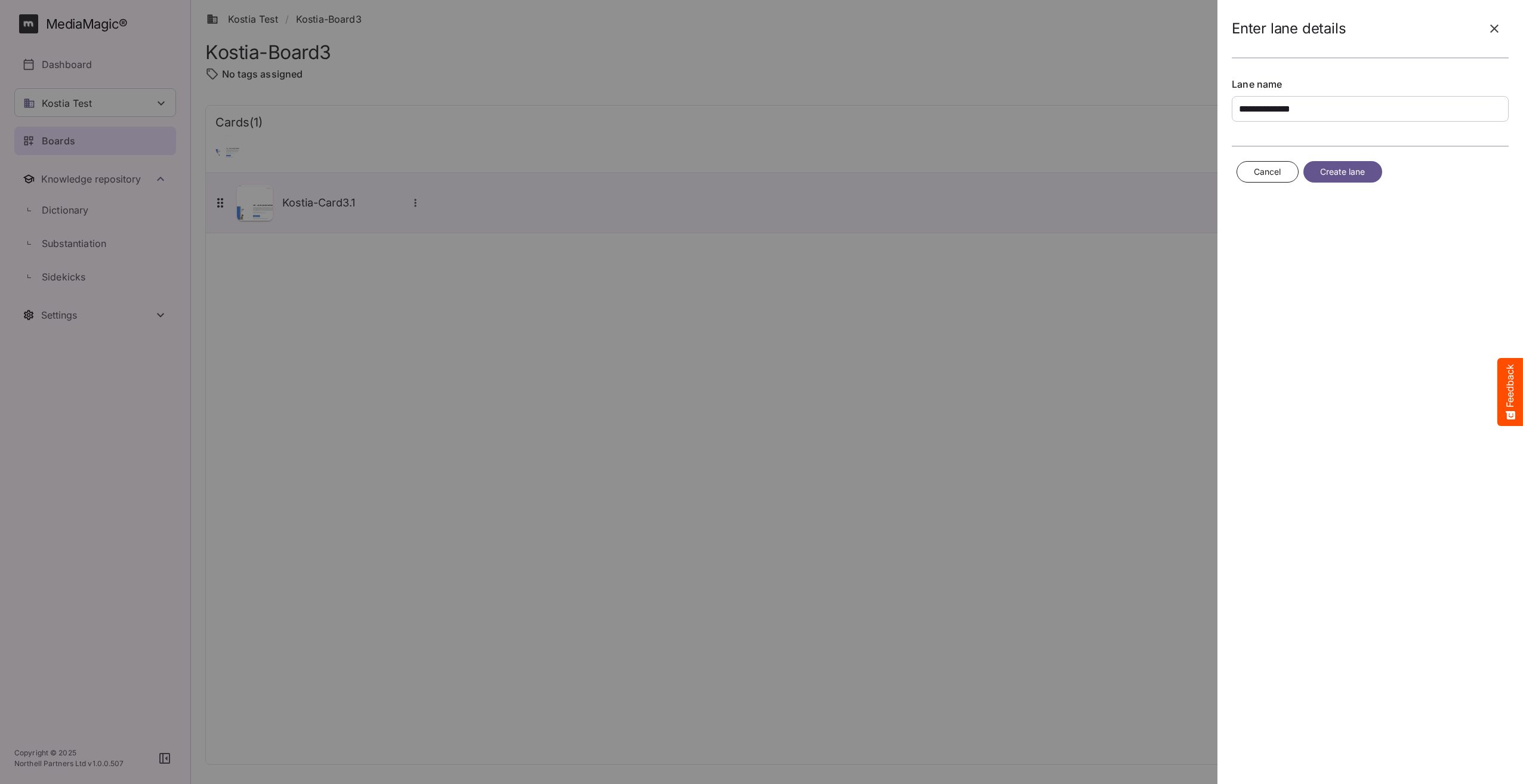
type input "**********"
click at [1346, 178] on span "Create lane" at bounding box center [1343, 172] width 46 height 15
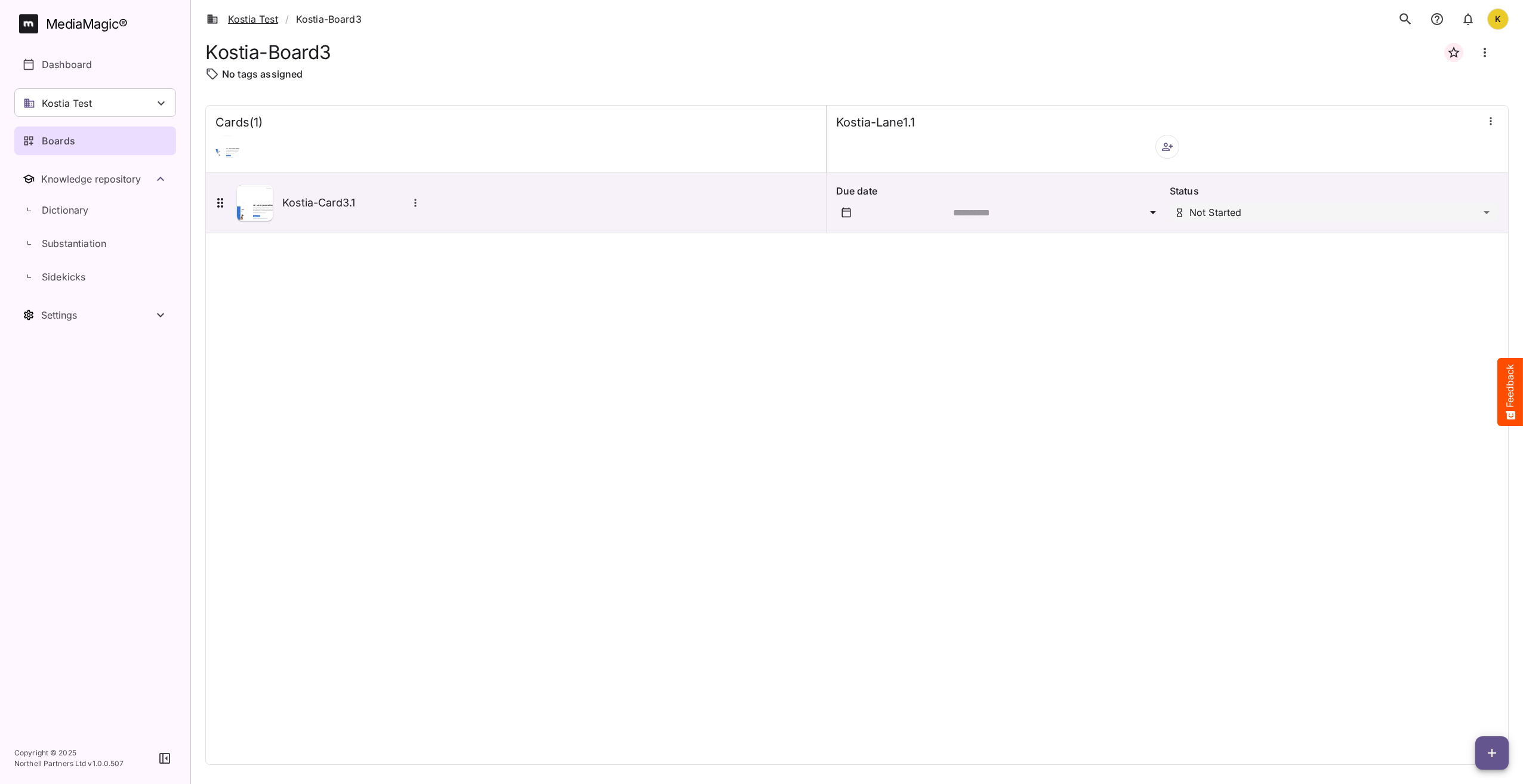
click at [259, 20] on link "Kostia Test" at bounding box center [243, 19] width 72 height 14
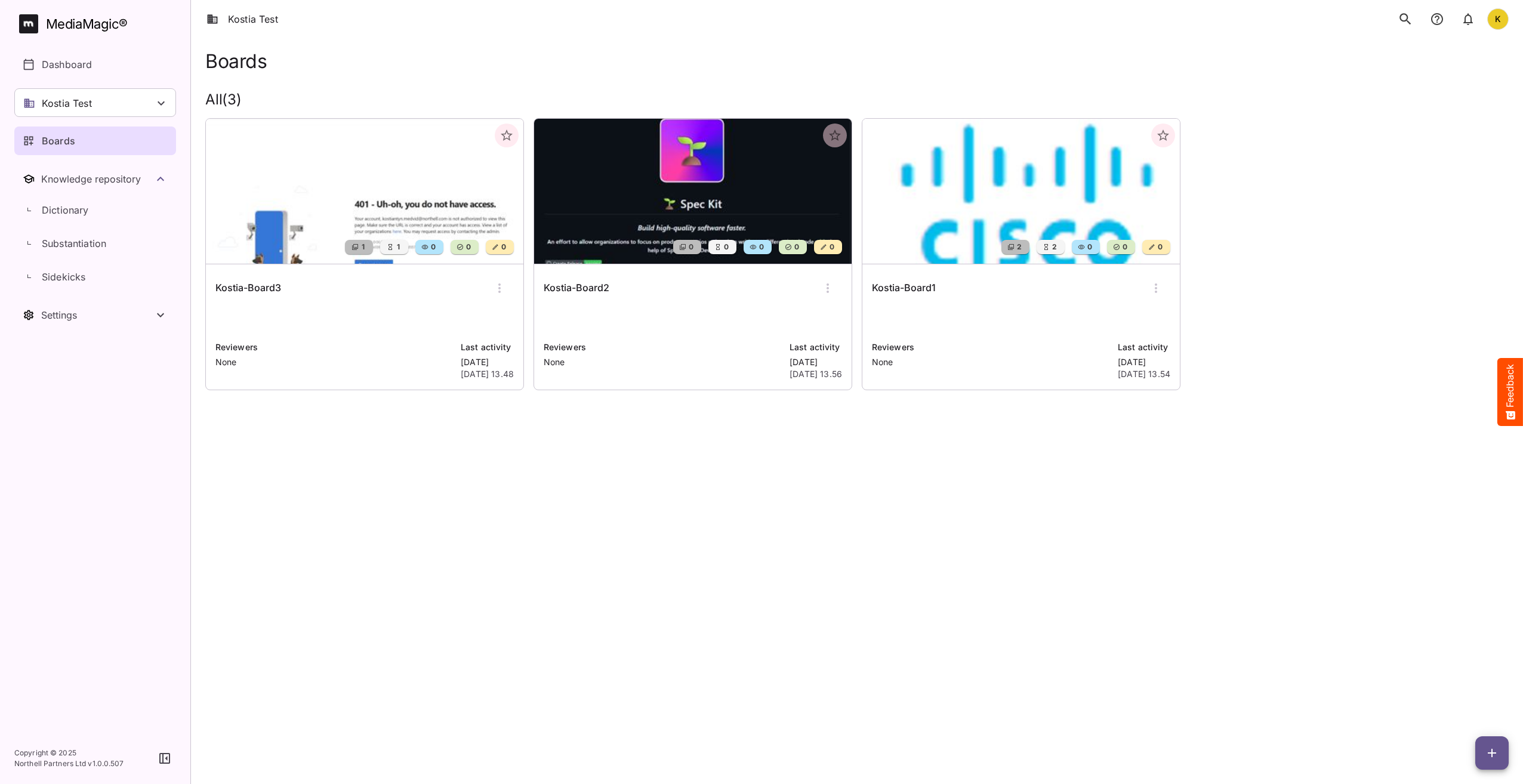
click at [280, 287] on h6 "Kostia-Board3" at bounding box center [248, 288] width 65 height 15
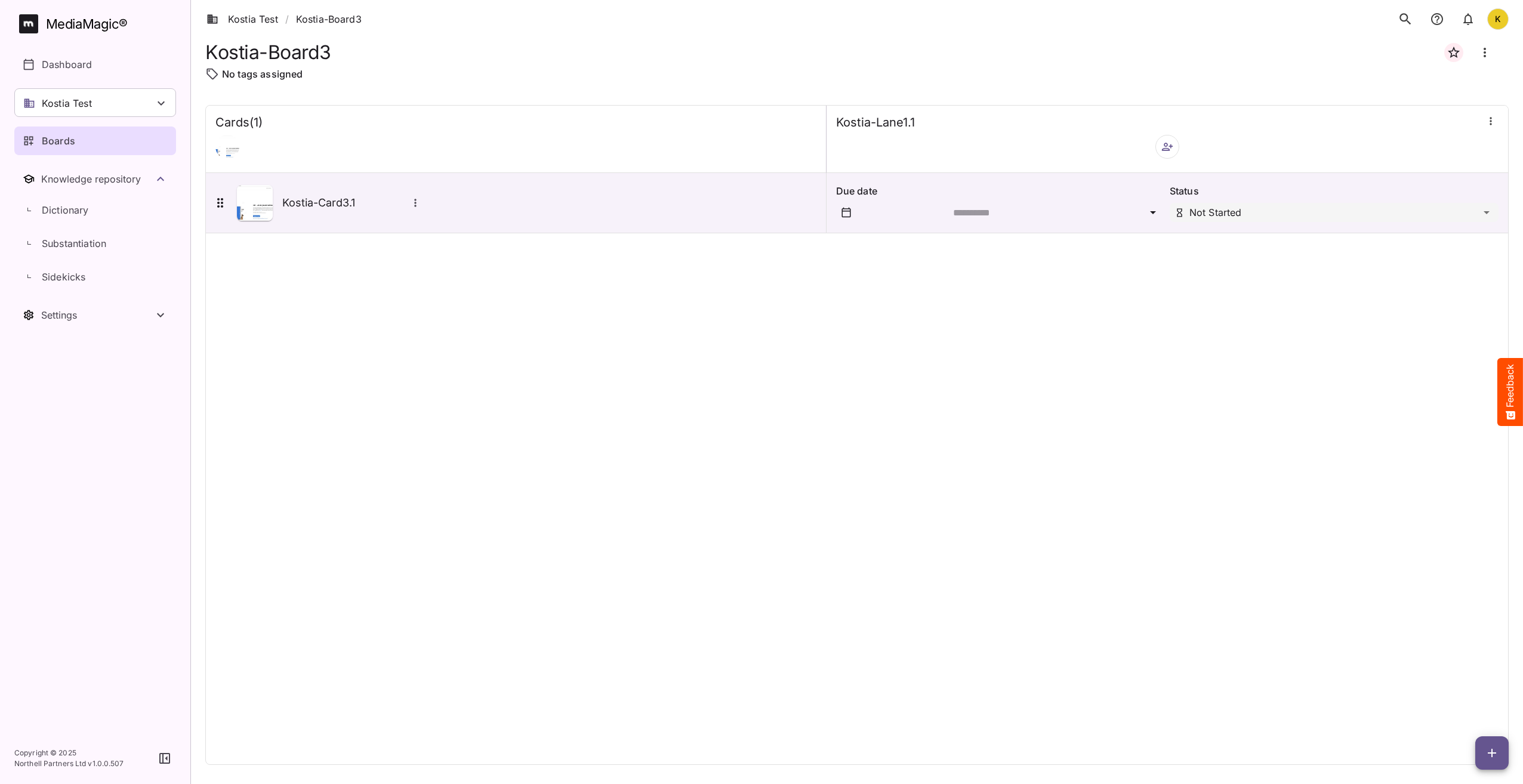
click at [1490, 758] on icon "button" at bounding box center [1492, 753] width 14 height 14
click at [1467, 683] on div "Add new card" at bounding box center [1463, 677] width 74 height 24
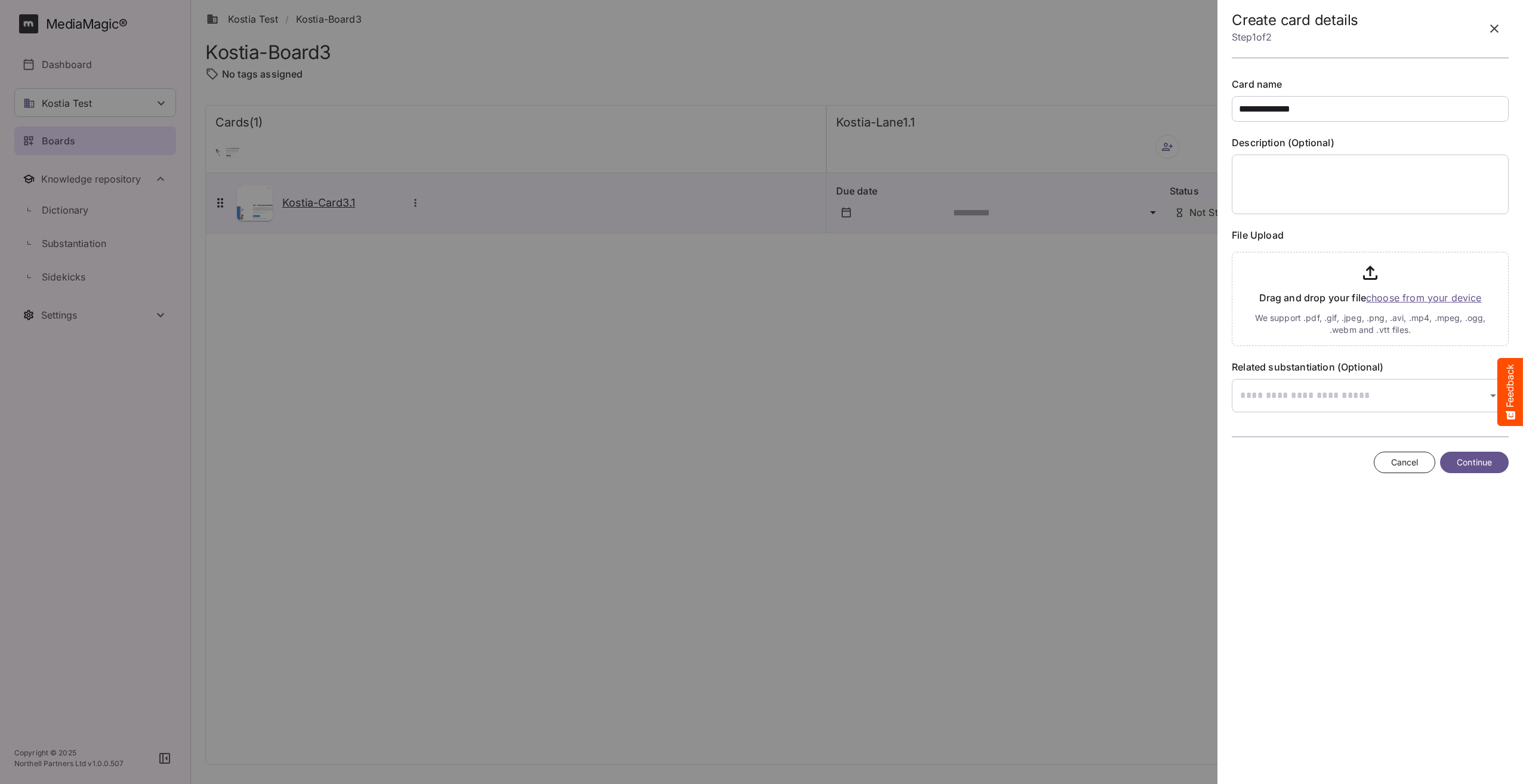
type input "**********"
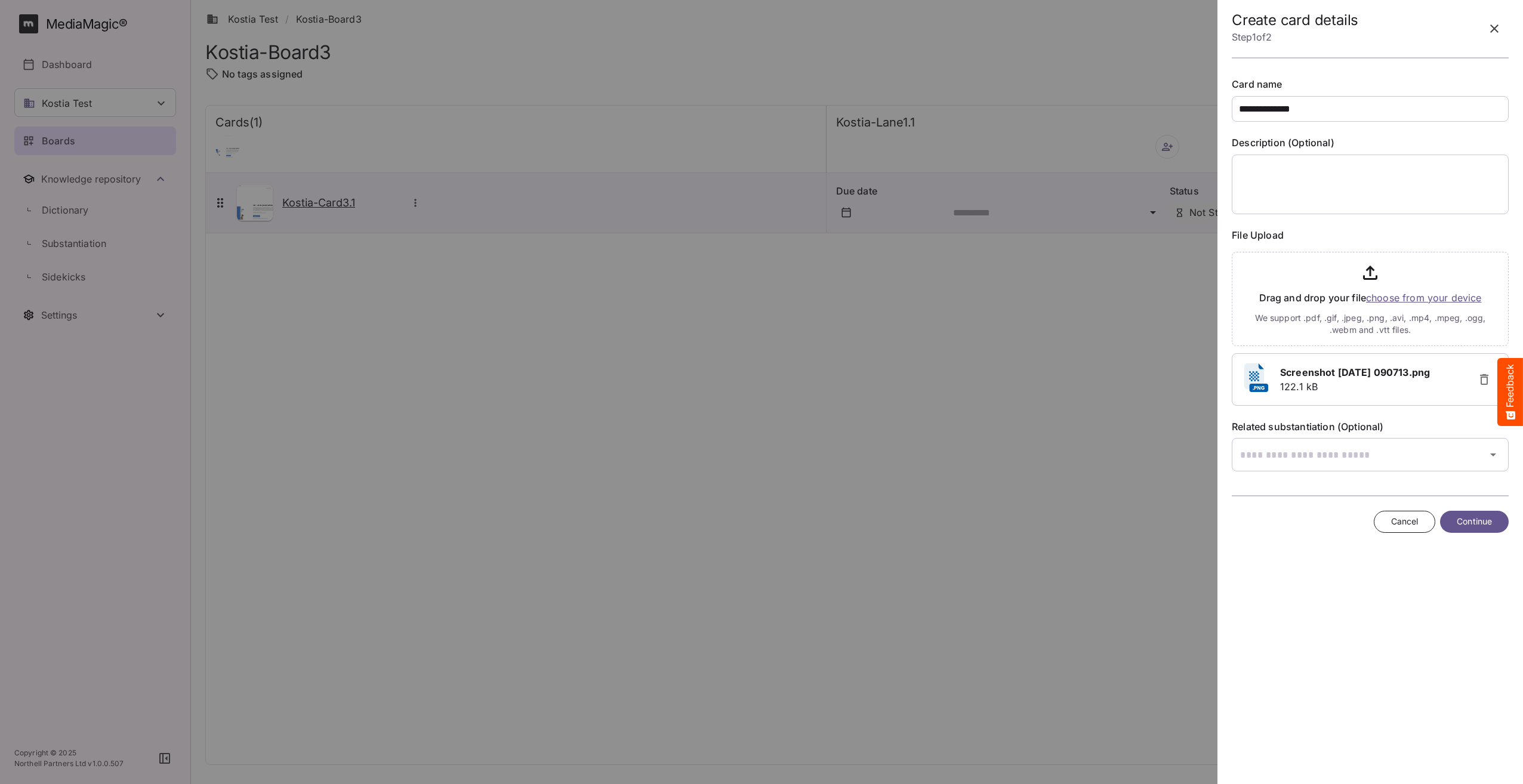
click at [1482, 518] on span "Continue" at bounding box center [1474, 522] width 35 height 15
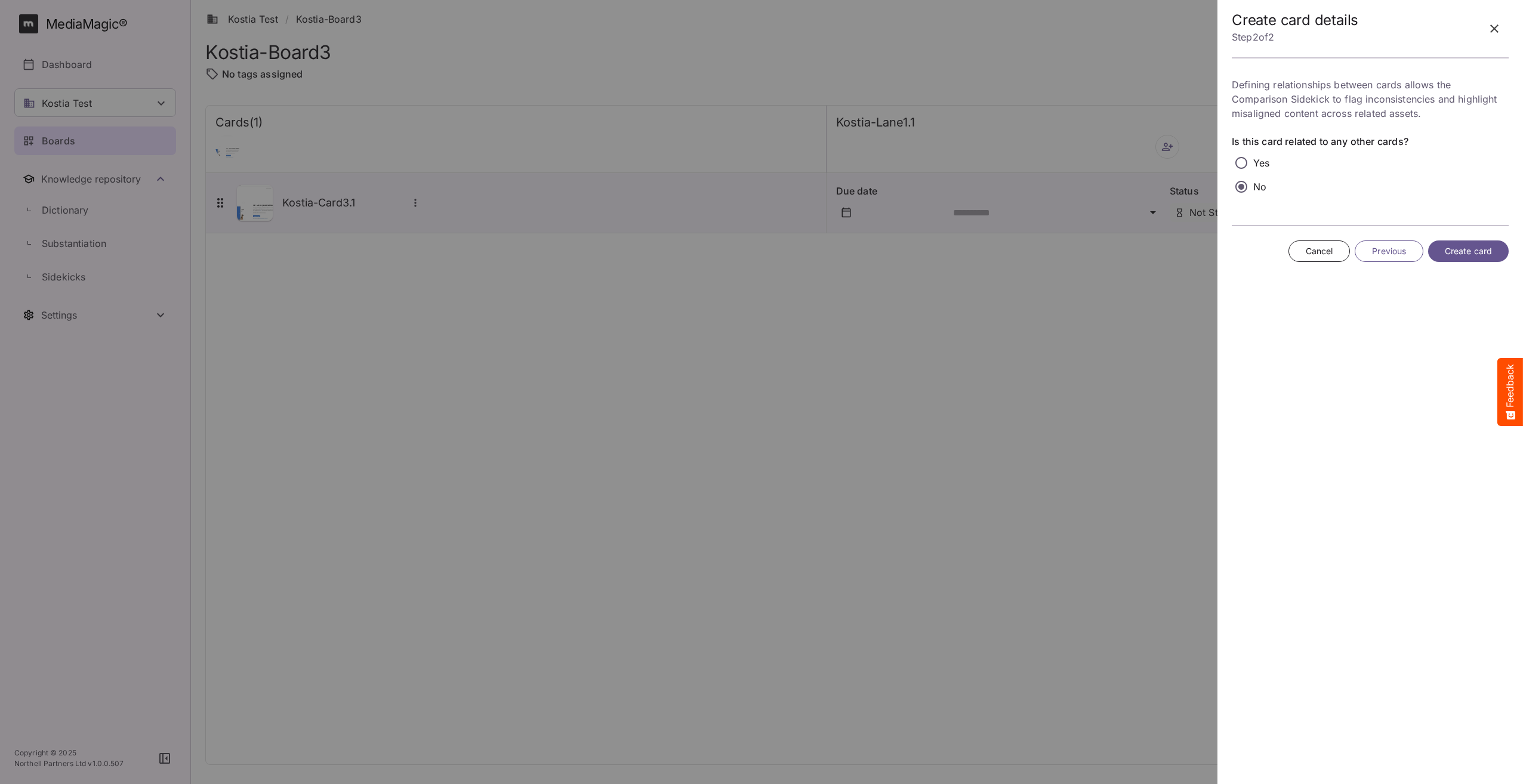
click at [1469, 254] on span "Create card" at bounding box center [1469, 252] width 47 height 15
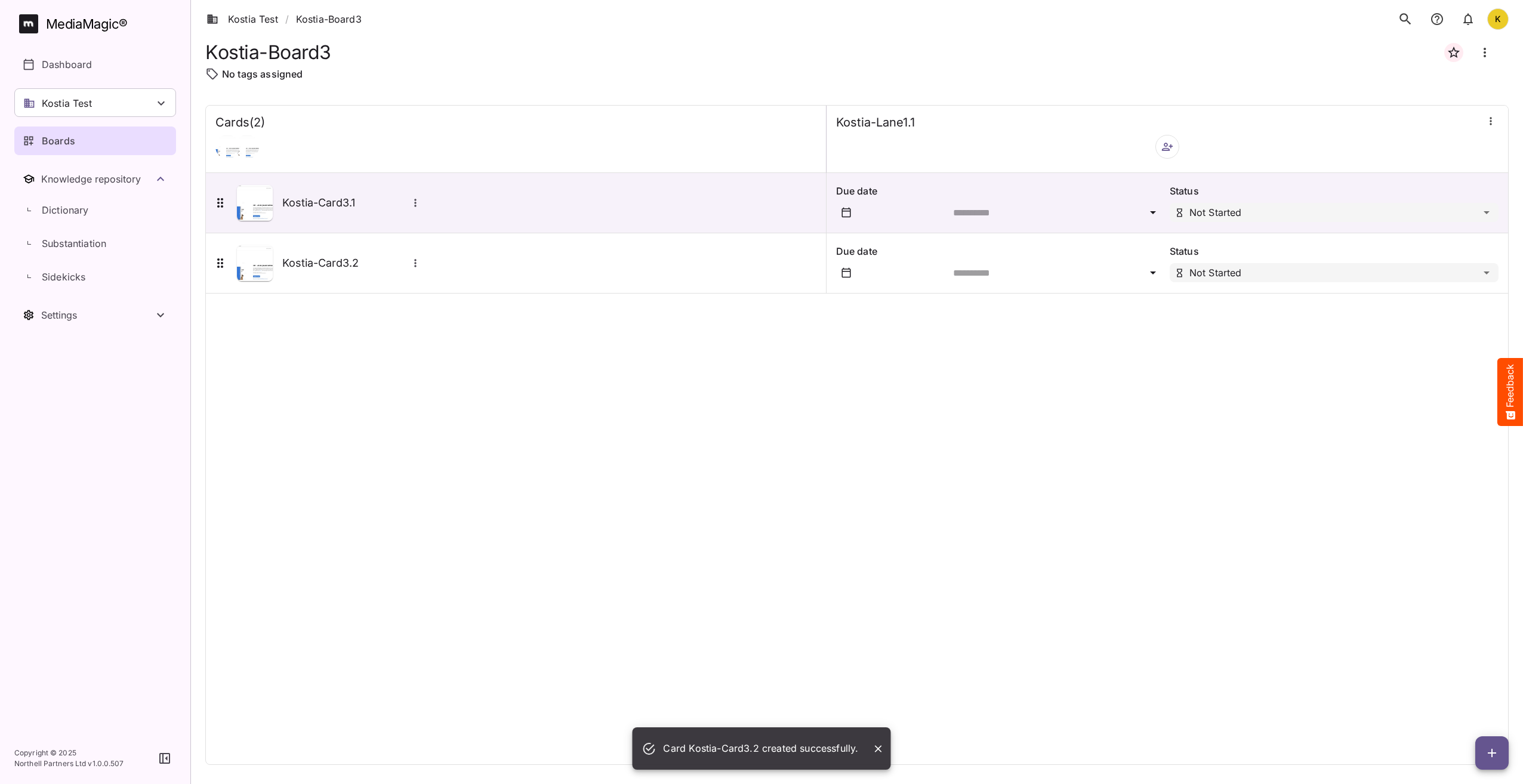
click at [591, 447] on div "Cards ( 2 ) Kostia-Lane1.1 Kostia-Card3.1 Due date Status Not Started Kostia-Ca…" at bounding box center [857, 435] width 1303 height 660
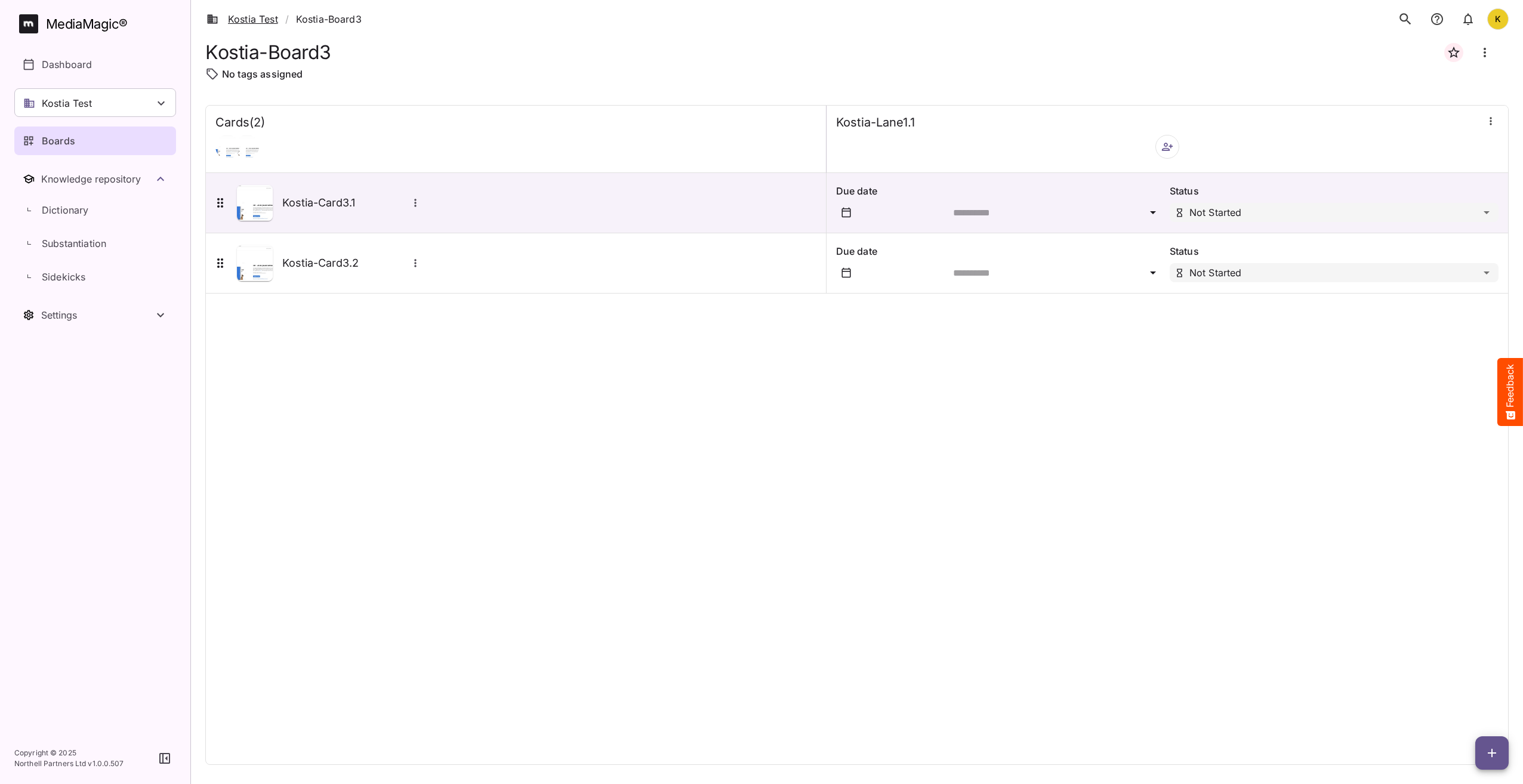
click at [261, 17] on link "Kostia Test" at bounding box center [243, 19] width 72 height 14
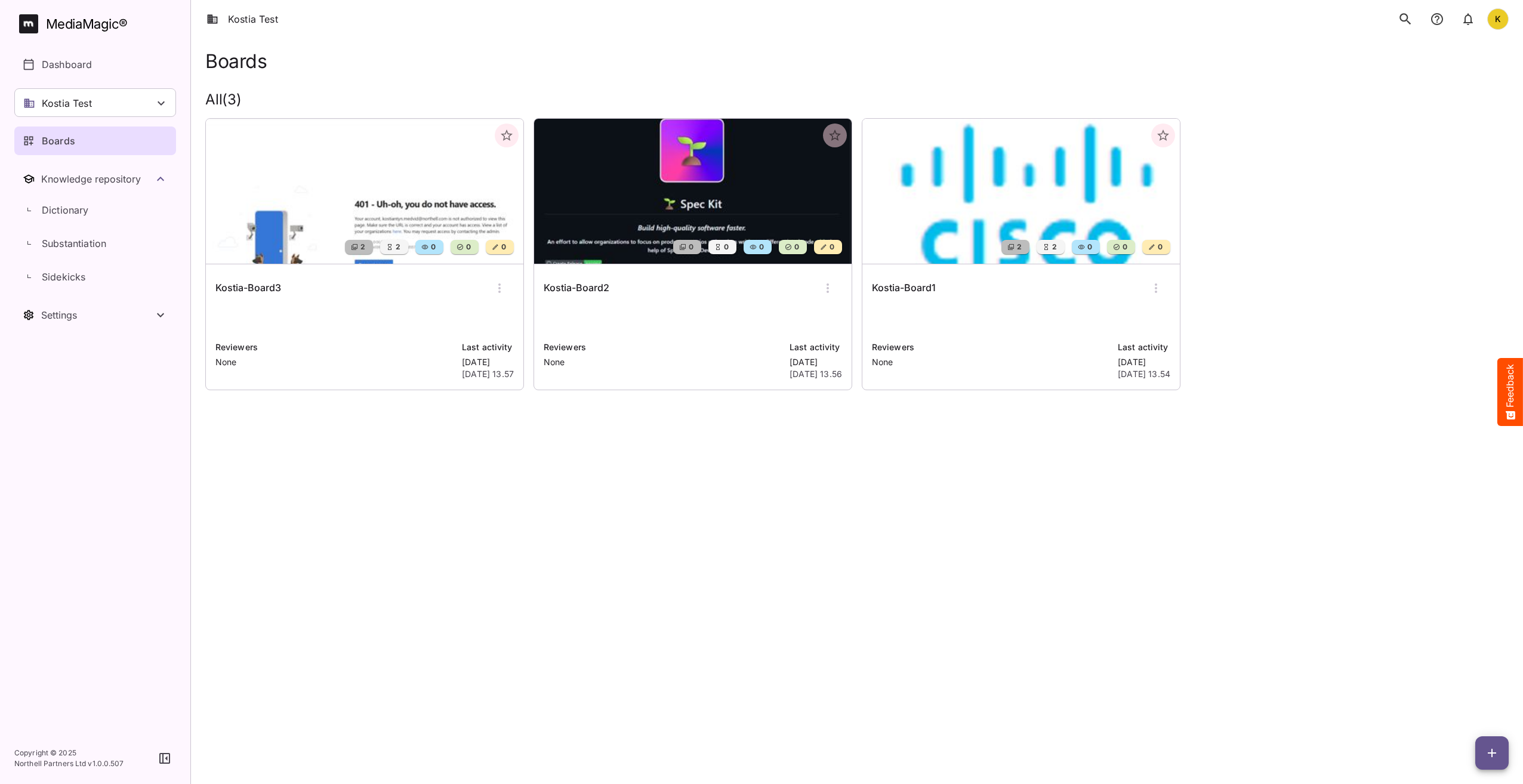
click at [724, 181] on img at bounding box center [693, 191] width 318 height 145
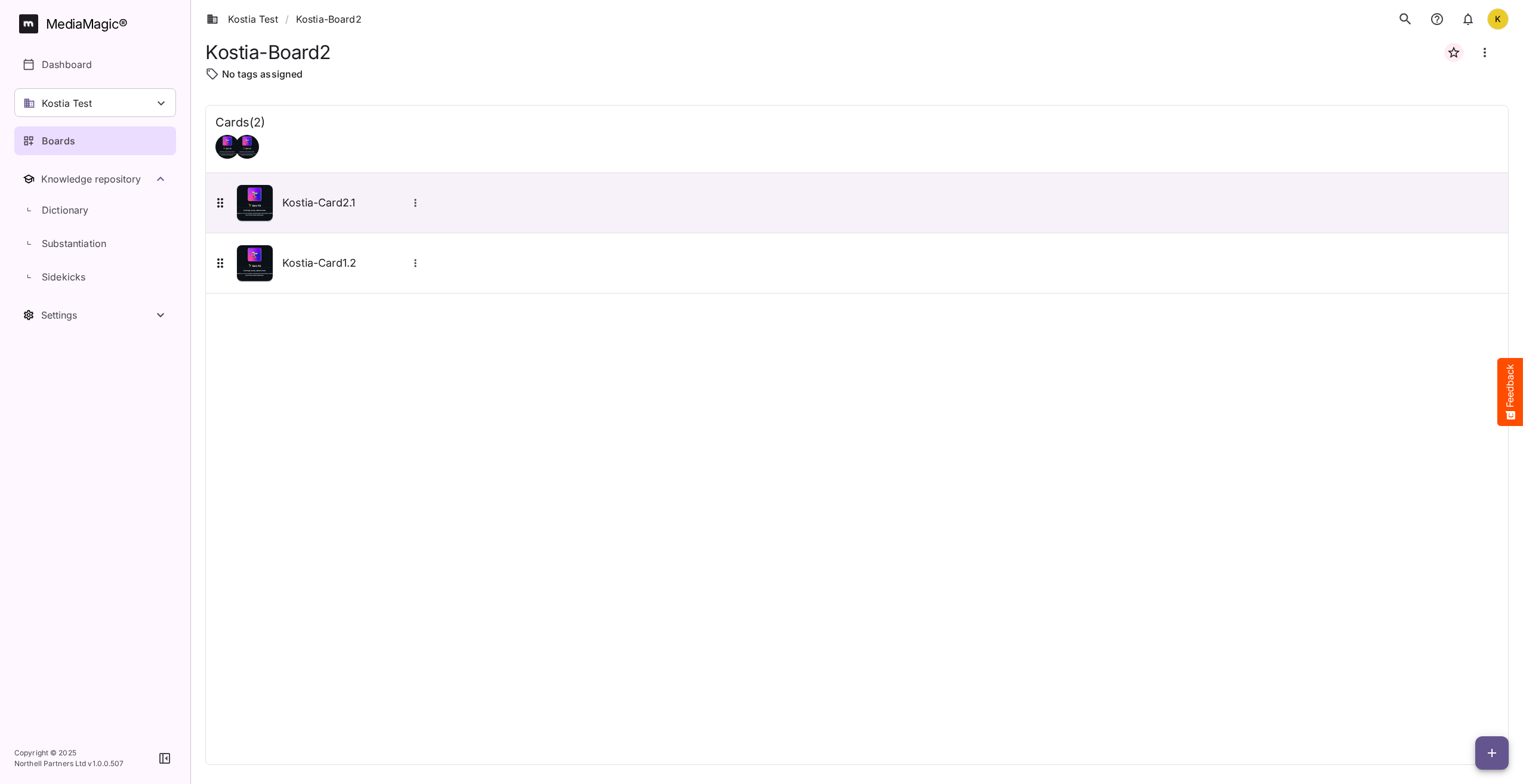
click at [1506, 756] on span "button" at bounding box center [1492, 753] width 33 height 14
click at [1464, 701] on p "Add new lane" at bounding box center [1463, 703] width 64 height 14
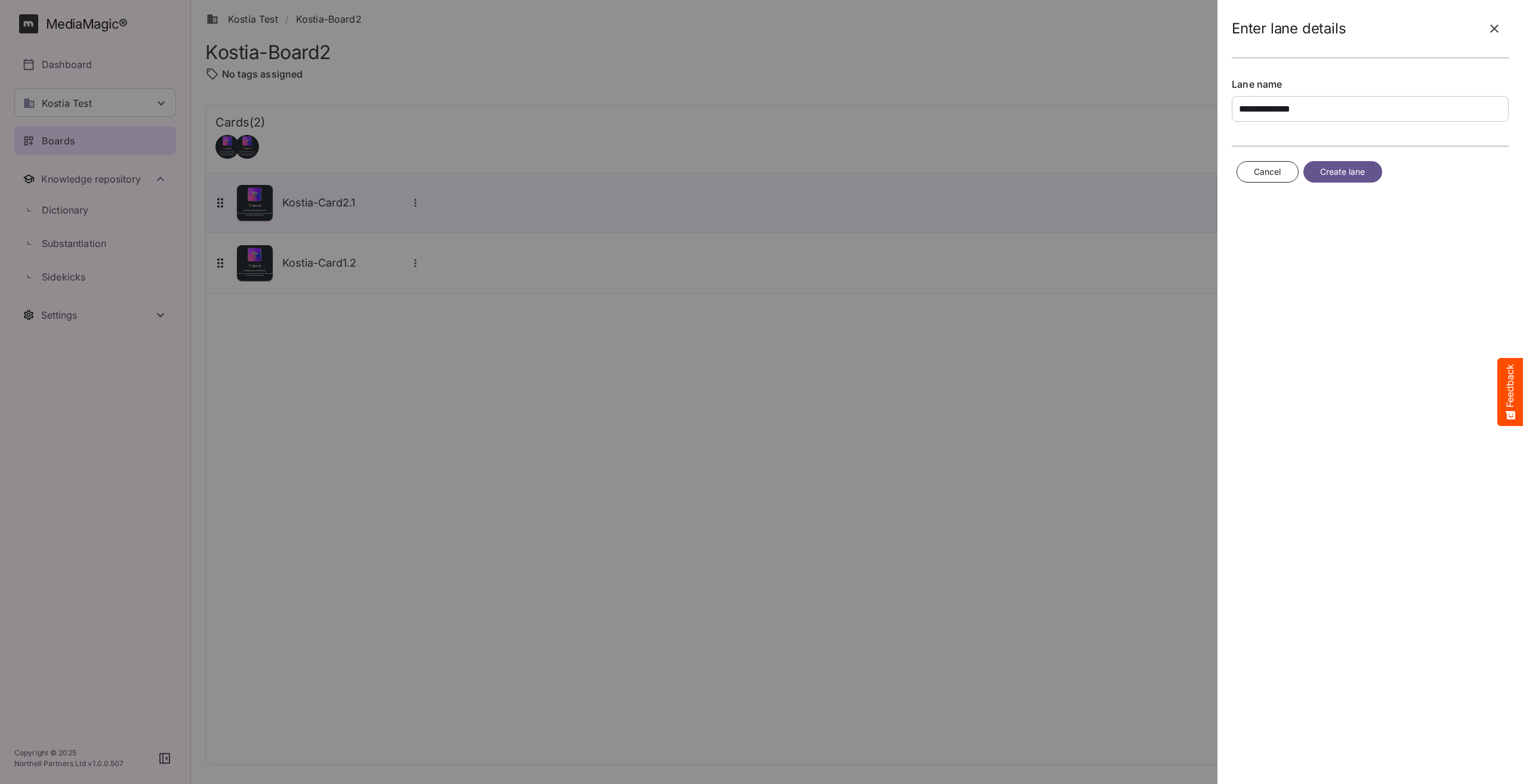
drag, startPoint x: 1271, startPoint y: 107, endPoint x: 1292, endPoint y: 107, distance: 21.0
click at [1292, 107] on input "**********" at bounding box center [1370, 109] width 277 height 26
type input "**********"
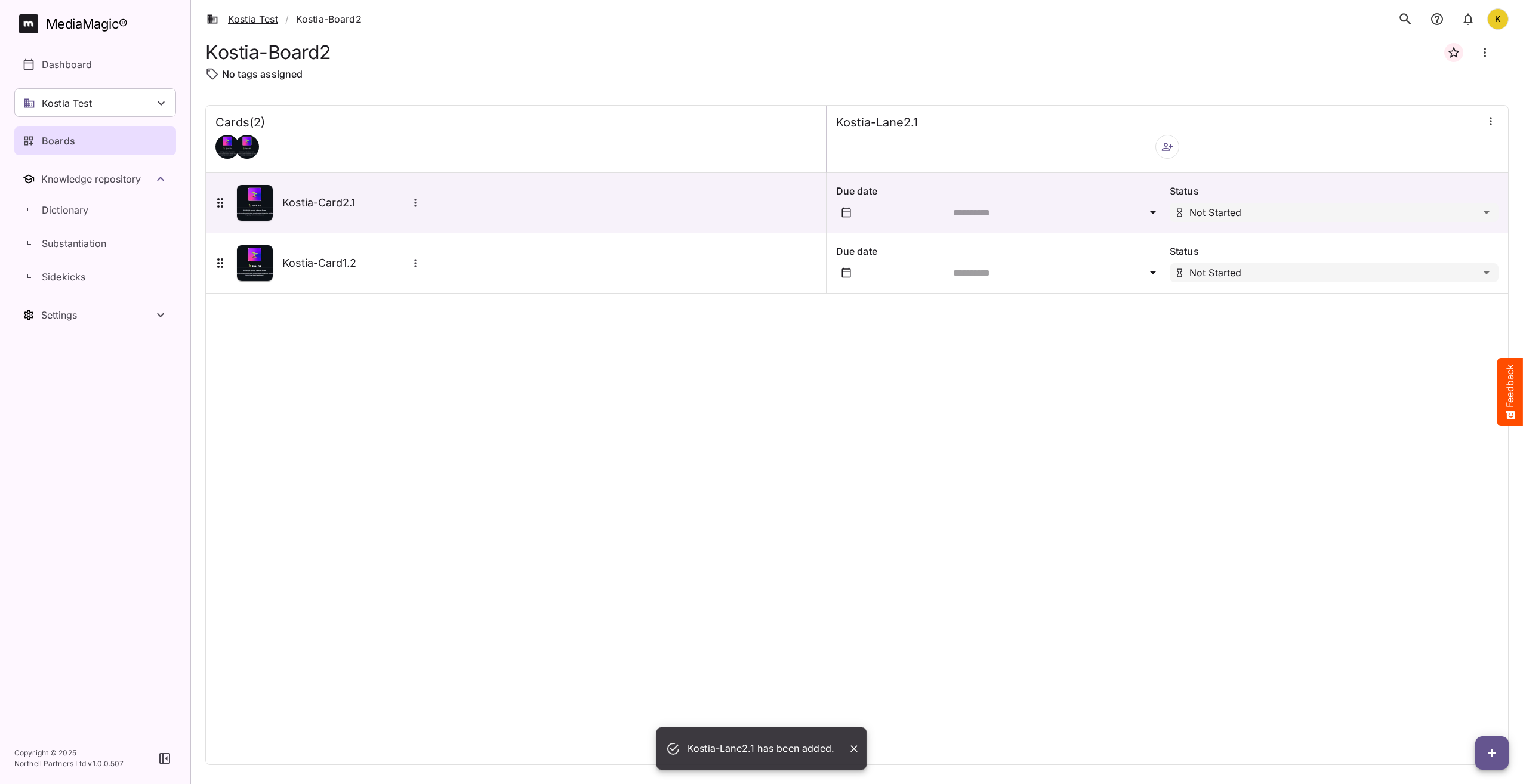
click at [252, 14] on link "Kostia Test" at bounding box center [243, 19] width 72 height 14
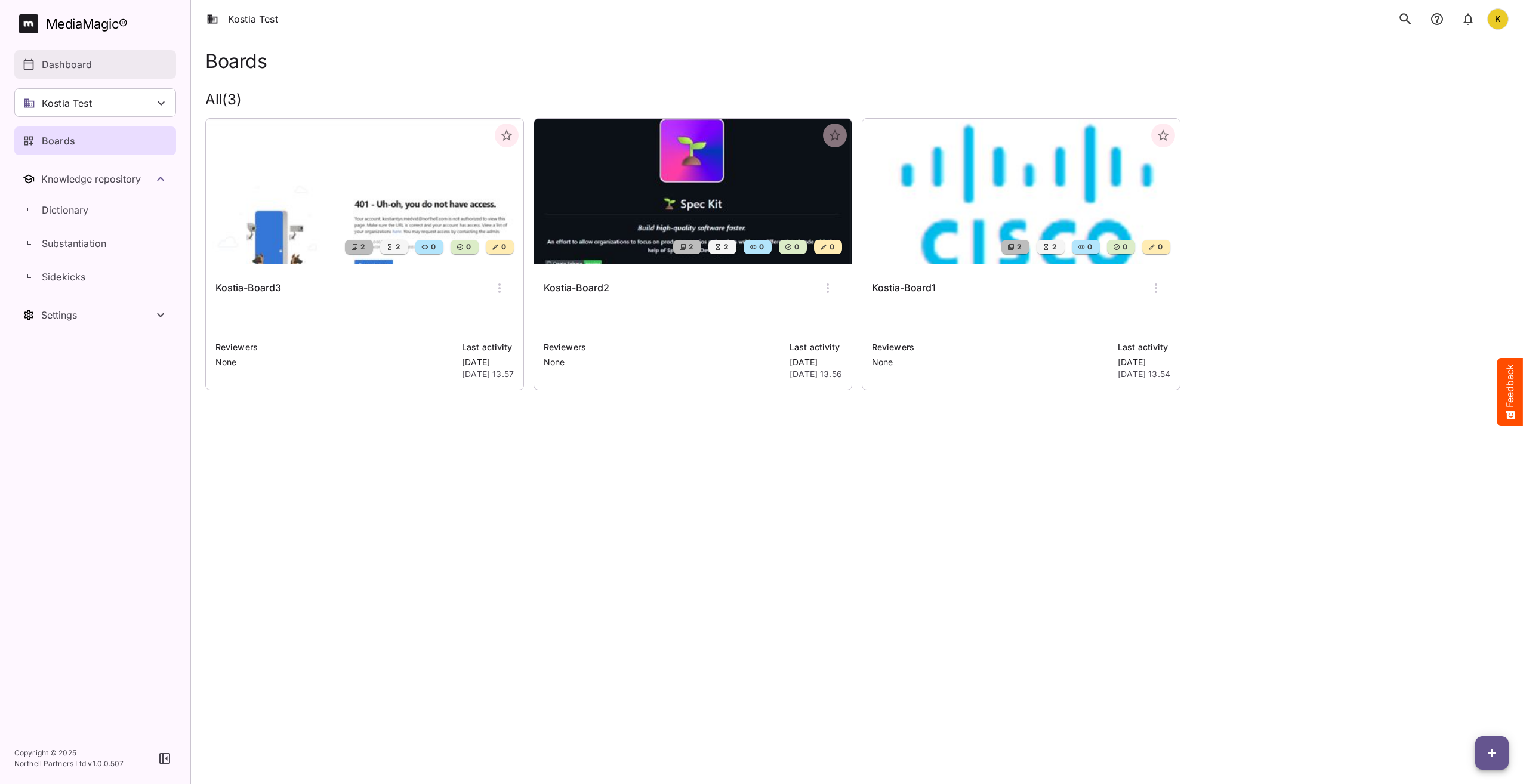
click at [59, 64] on p "Dashboard" at bounding box center [67, 64] width 50 height 14
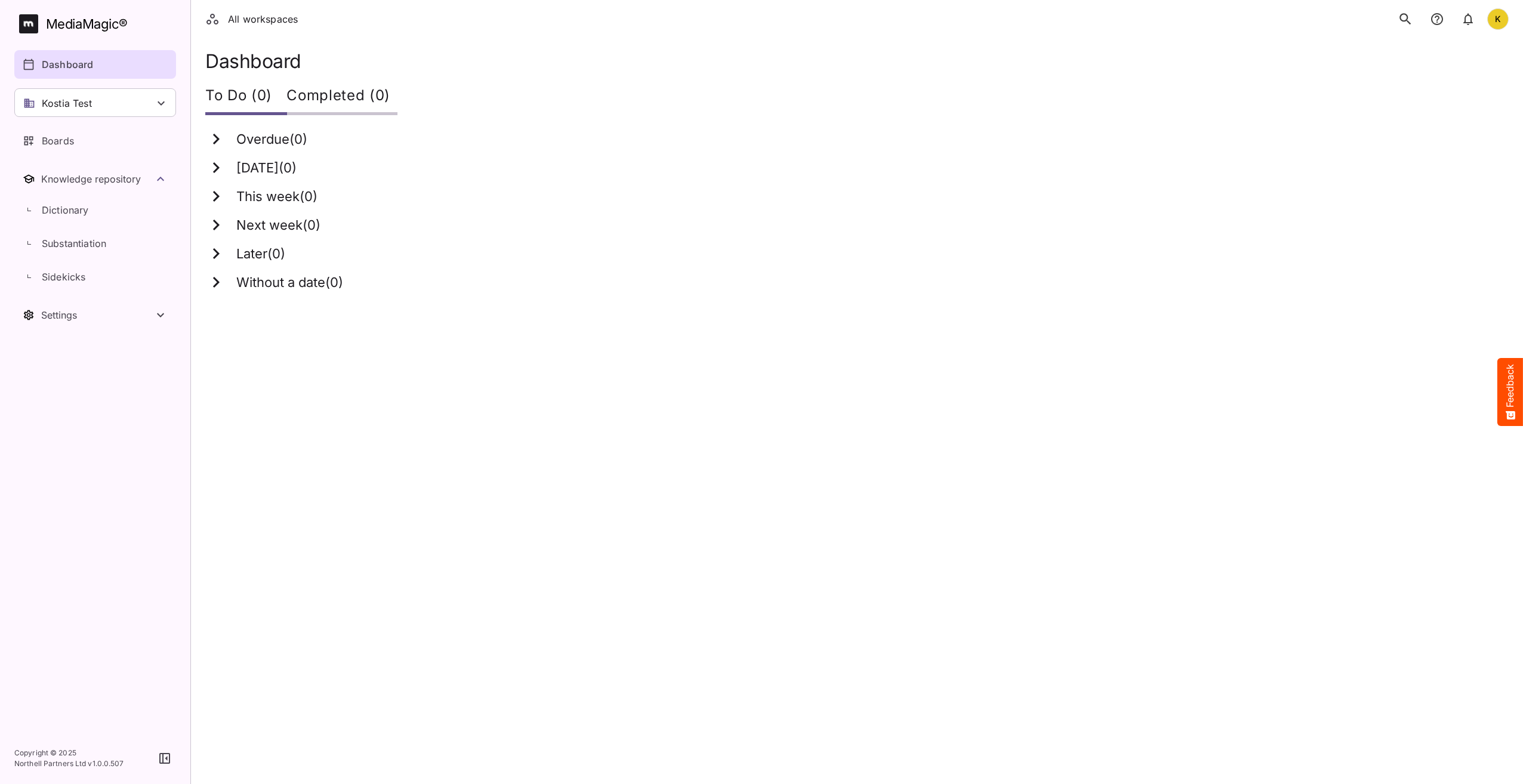
click at [1395, 15] on button "search" at bounding box center [1406, 19] width 25 height 25
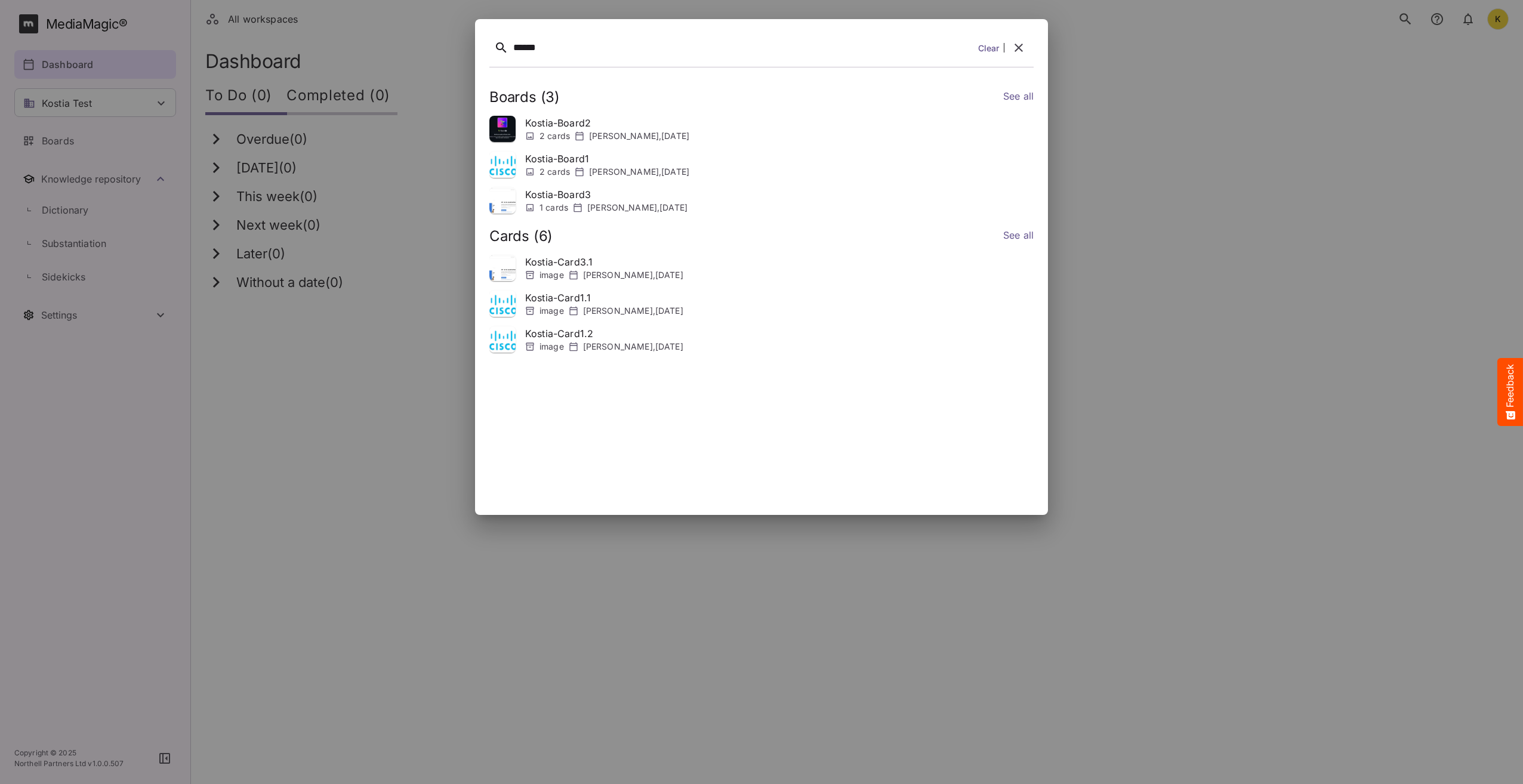
click at [1023, 49] on icon "button" at bounding box center [1018, 47] width 14 height 14
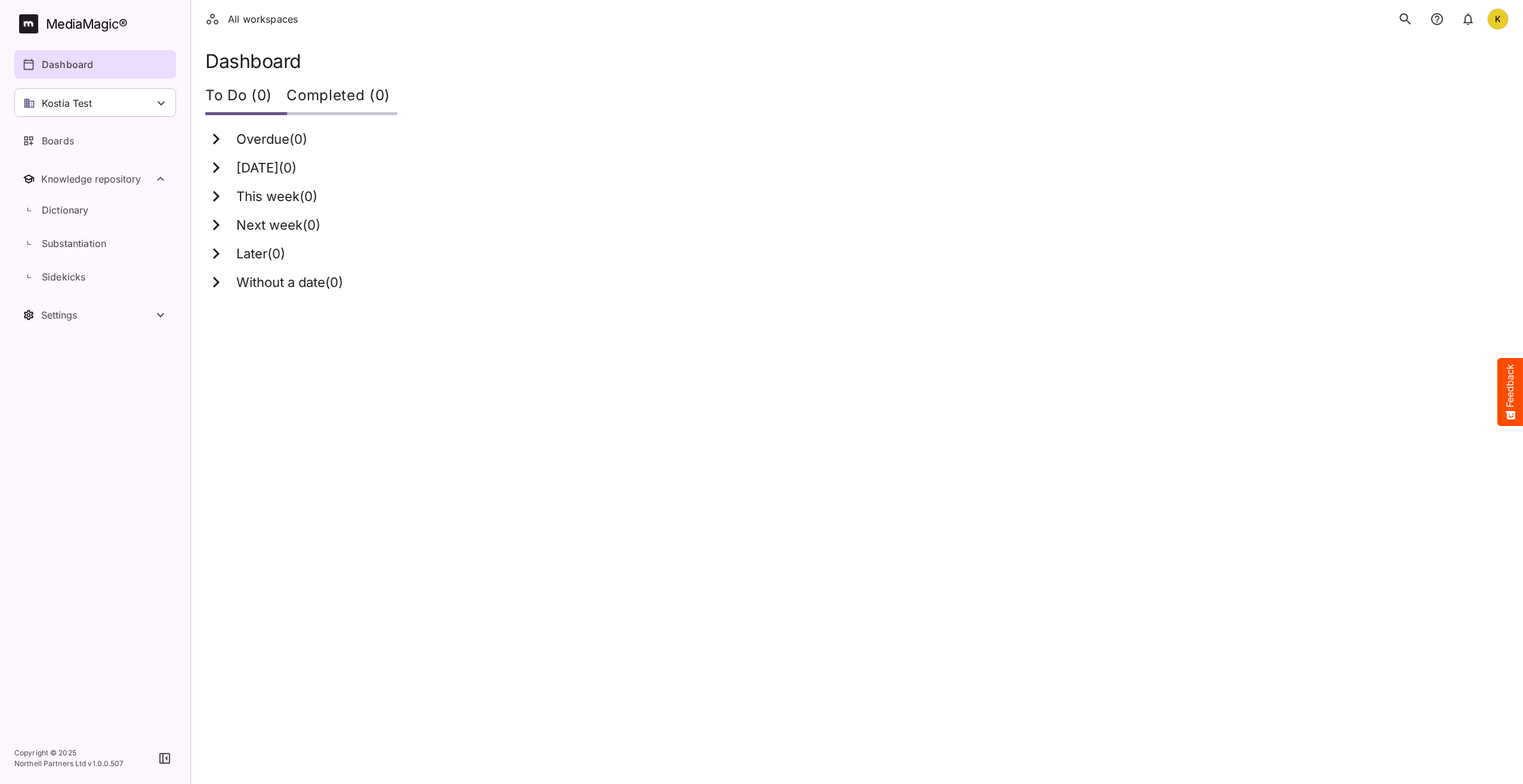
click at [1121, 256] on div "Later ( 0 )" at bounding box center [850, 254] width 1289 height 22
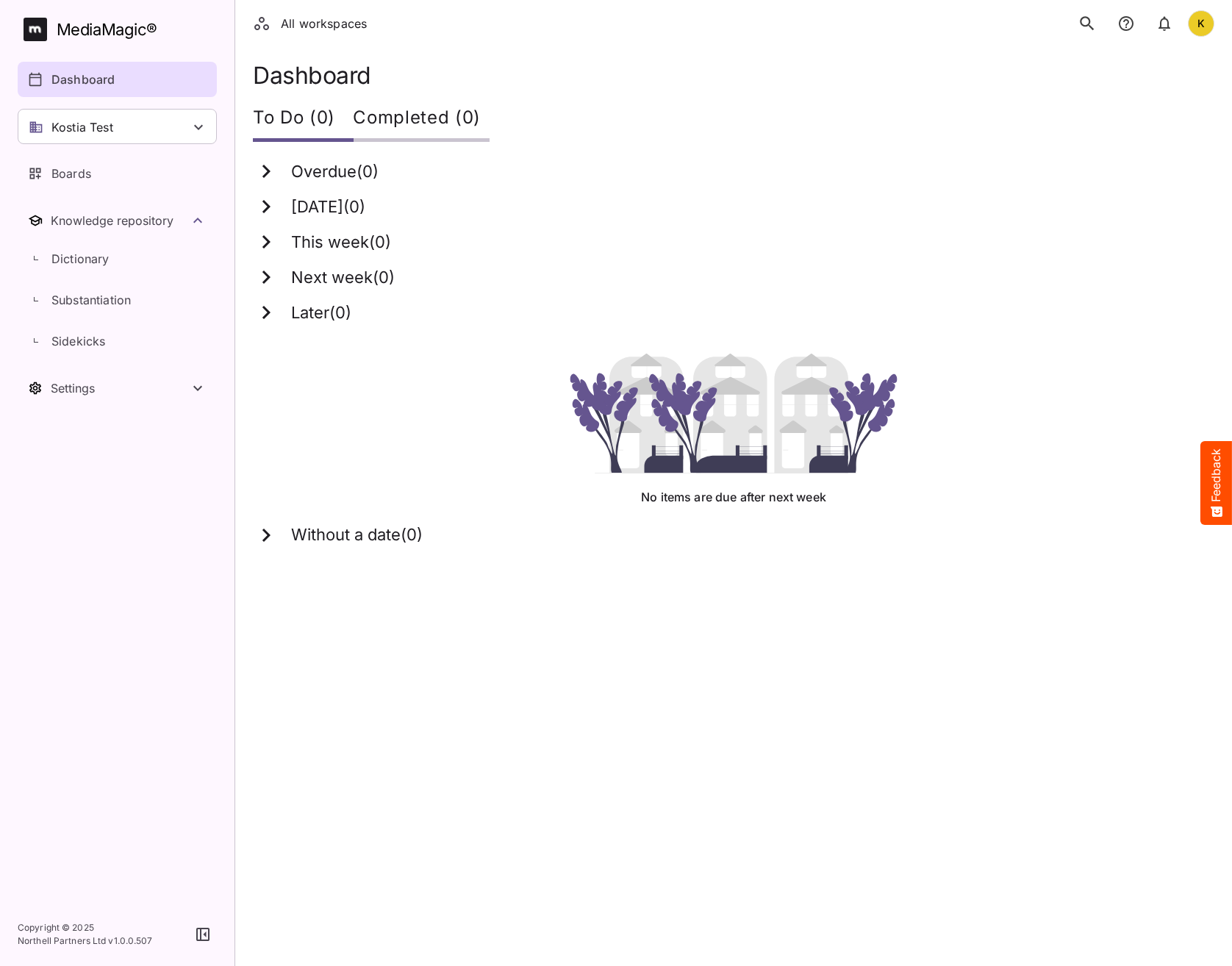
click at [1083, 14] on icon "search" at bounding box center [1087, 23] width 19 height 19
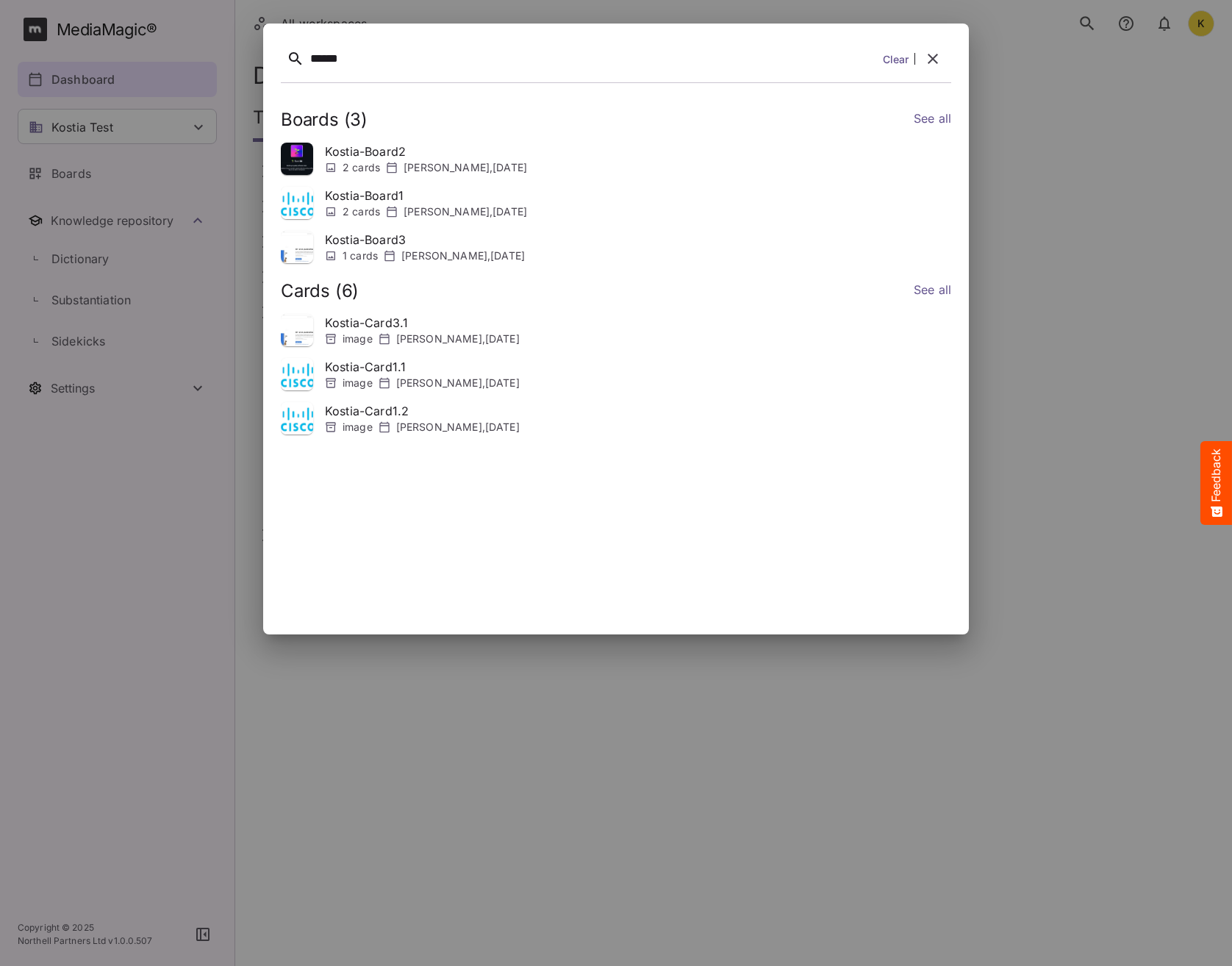
click at [1227, 230] on div at bounding box center [616, 483] width 1232 height 966
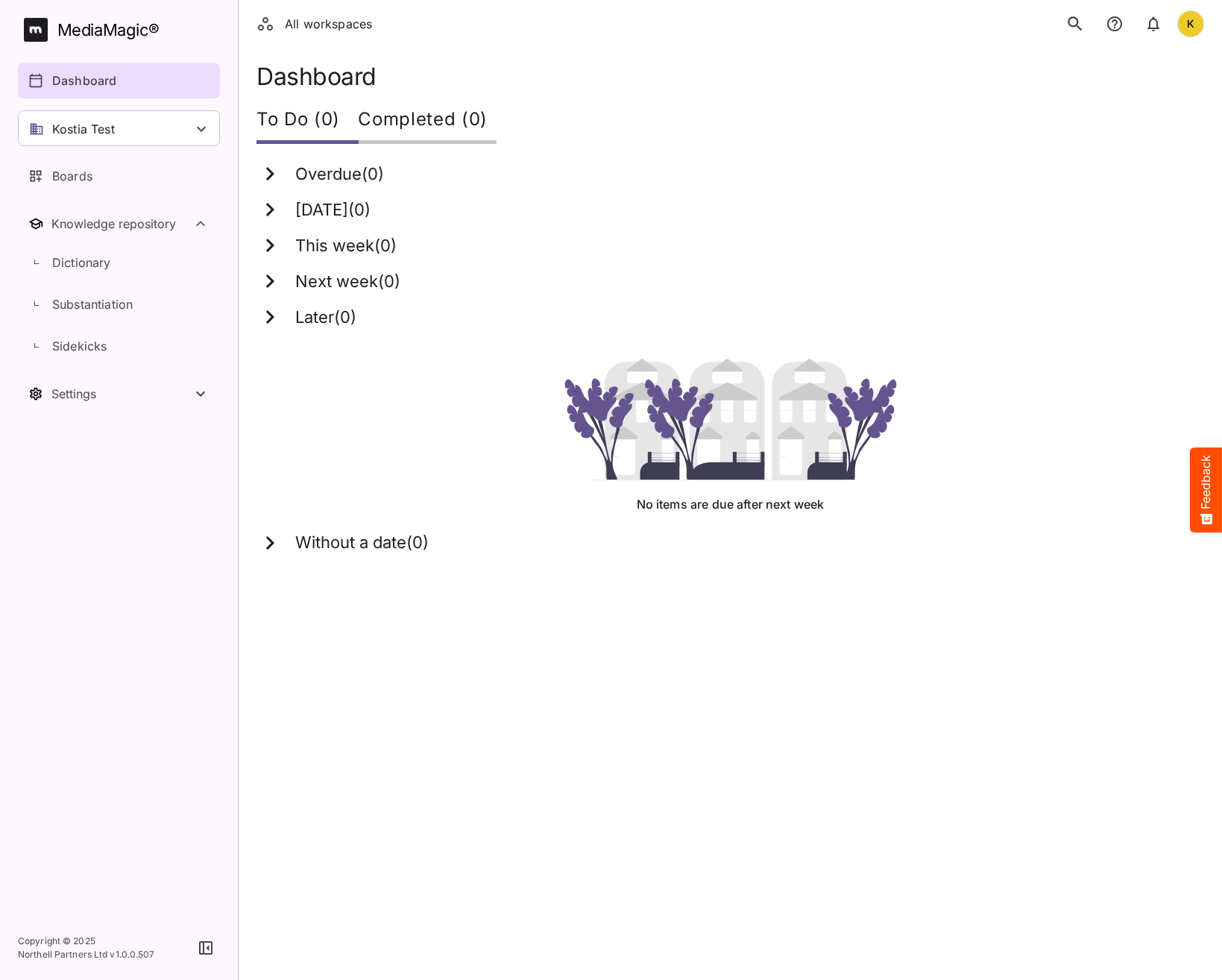
click at [1068, 22] on icon "search" at bounding box center [1075, 23] width 19 height 19
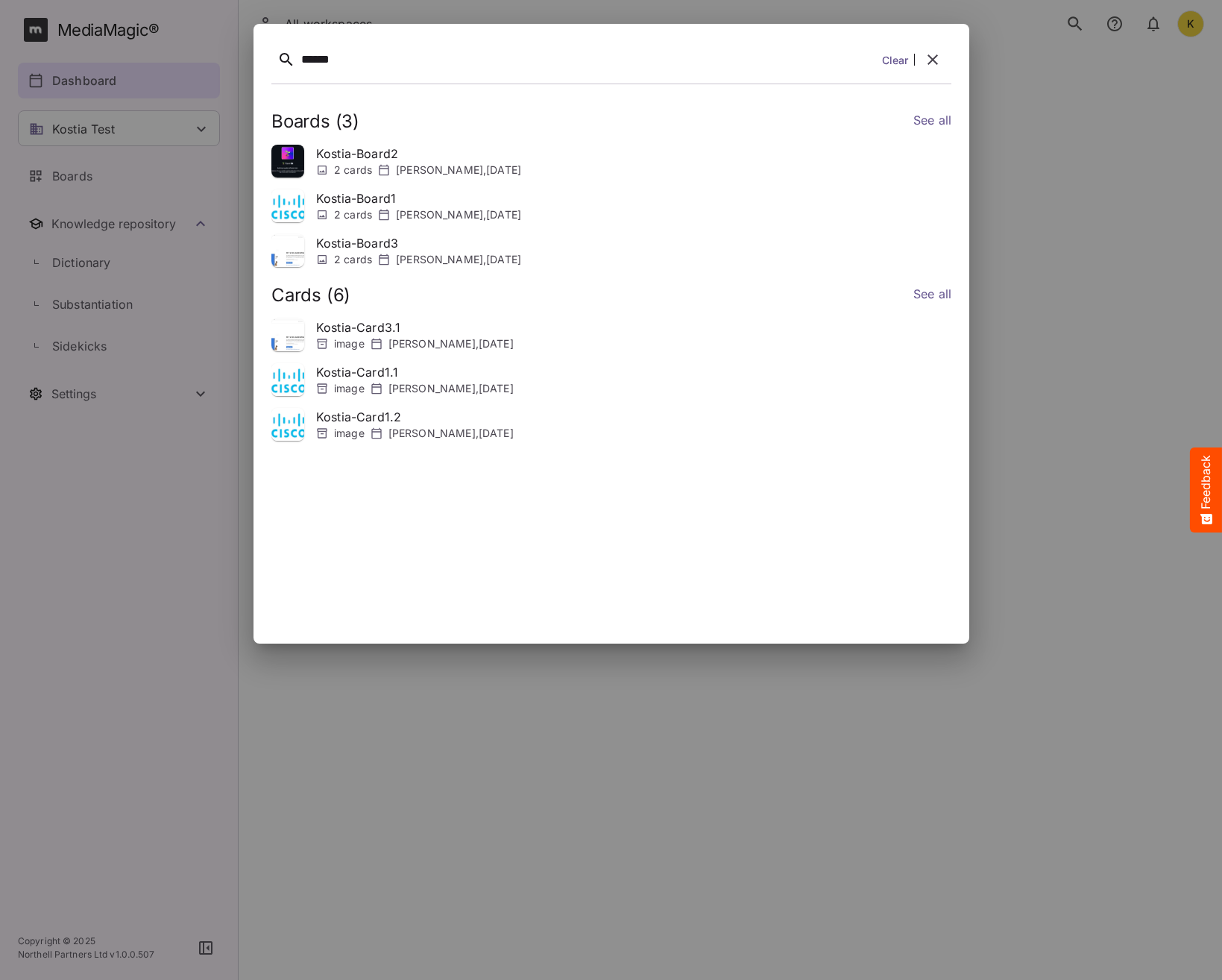
click at [930, 123] on link "See all" at bounding box center [931, 122] width 38 height 22
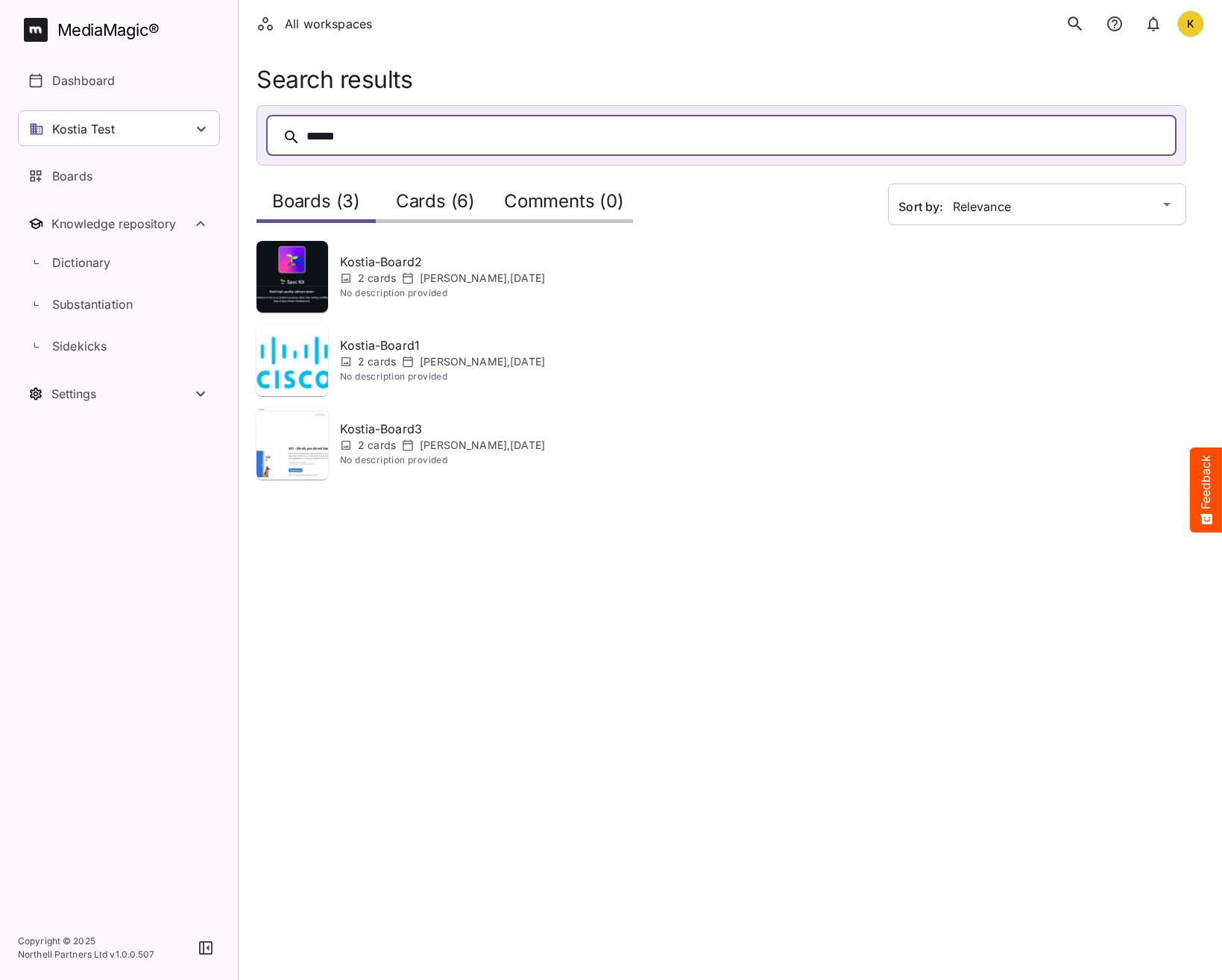
click at [422, 201] on h2 "Cards (6)" at bounding box center [436, 205] width 79 height 28
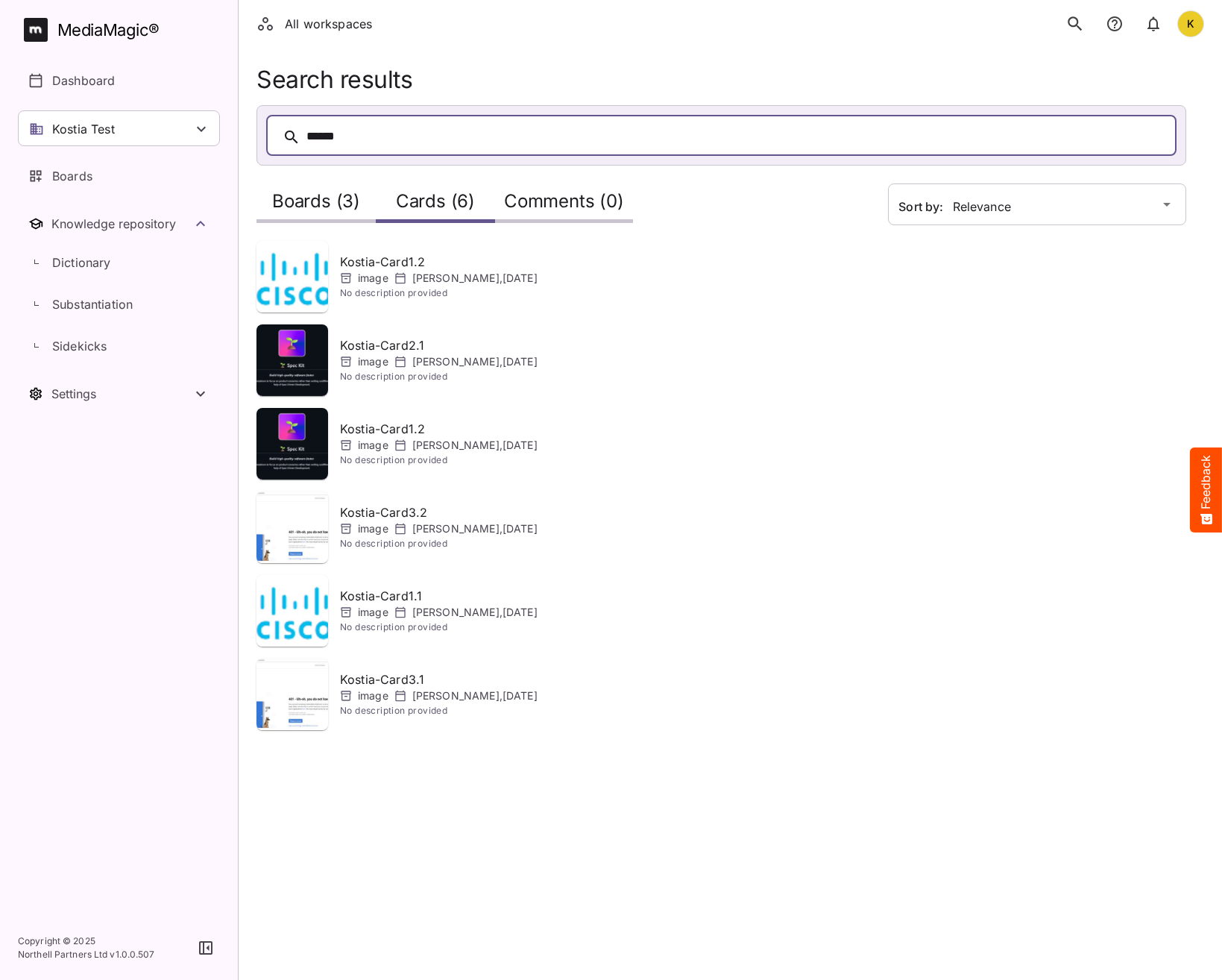
click at [603, 196] on h2 "Comments (0)" at bounding box center [564, 205] width 120 height 28
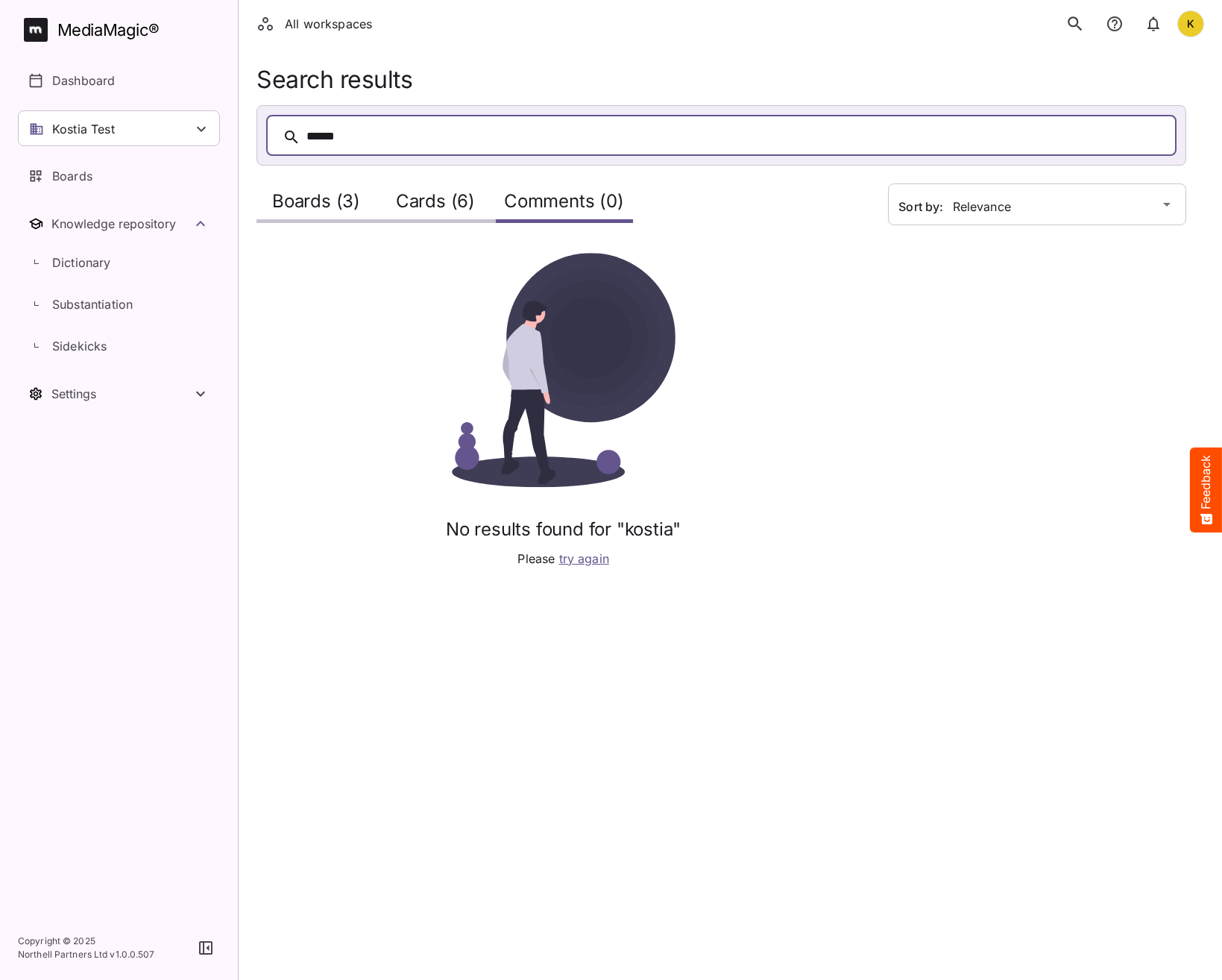
drag, startPoint x: 336, startPoint y: 199, endPoint x: 409, endPoint y: 231, distance: 79.7
click at [337, 198] on h2 "Boards (3)" at bounding box center [316, 205] width 88 height 28
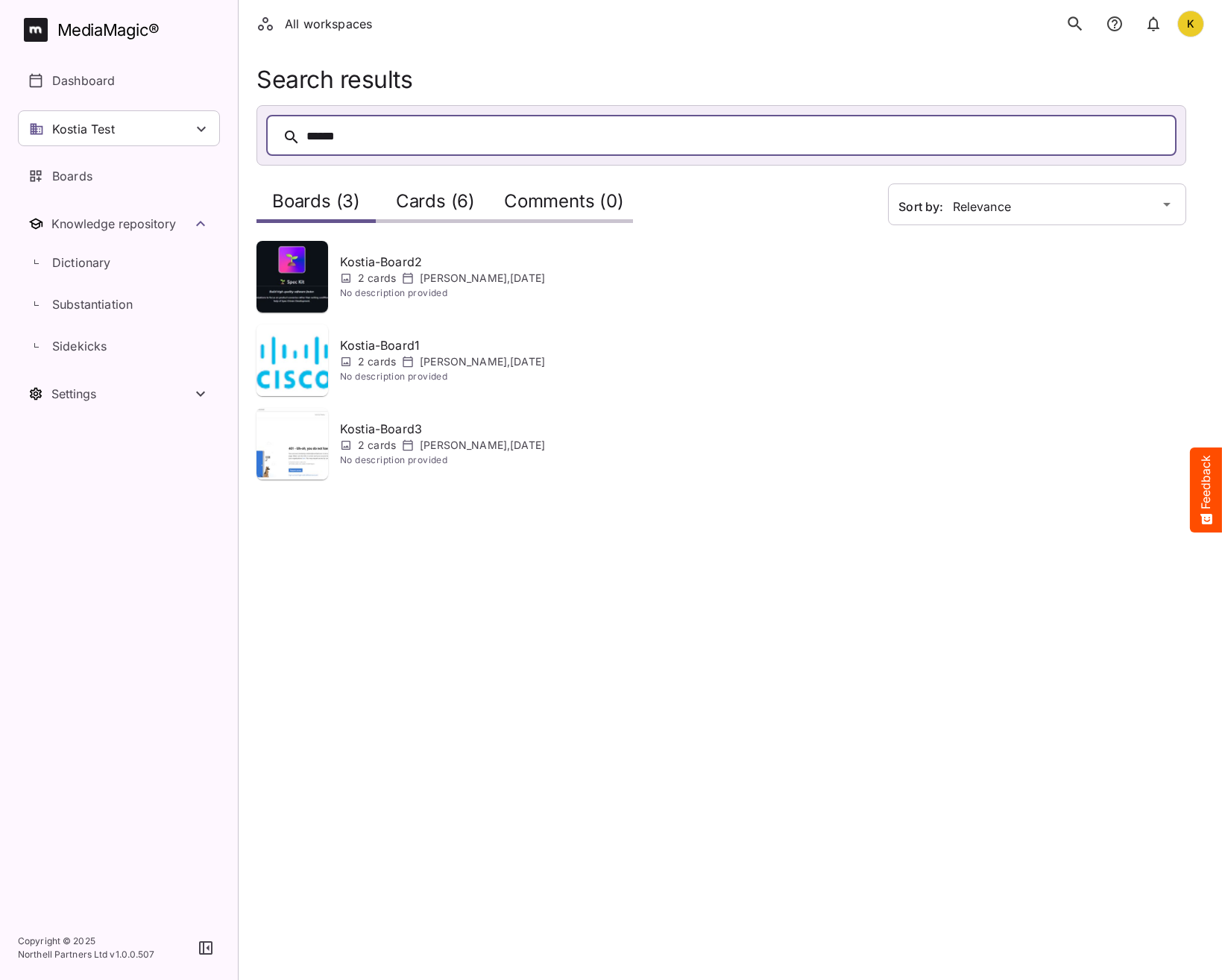
click at [371, 264] on p "Kostia-Board2" at bounding box center [443, 261] width 205 height 18
click at [408, 355] on icon at bounding box center [407, 361] width 12 height 12
click at [411, 439] on div "2 cards Kostiantyn Medvid , 14th Oct 2025" at bounding box center [443, 445] width 205 height 15
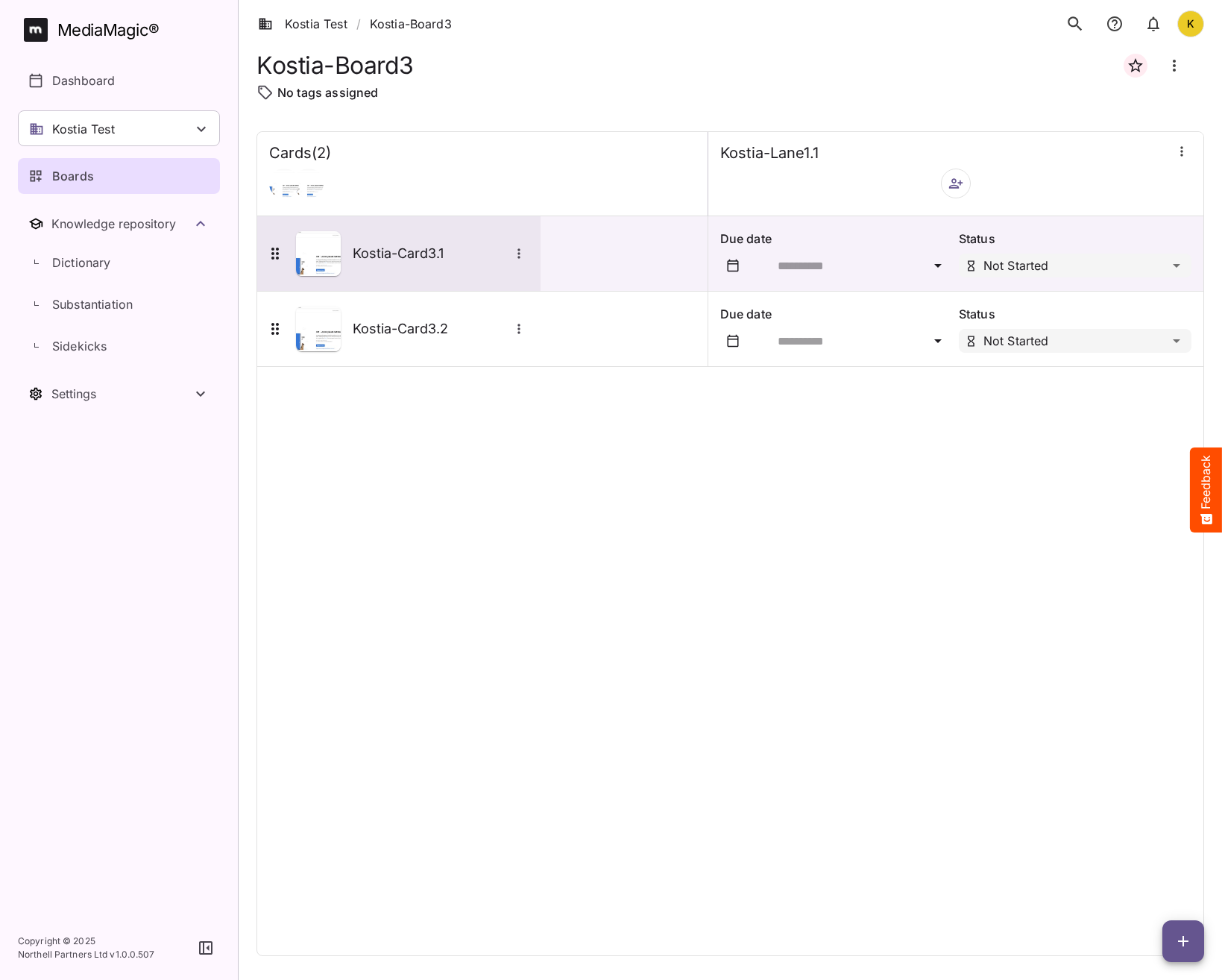
click at [439, 260] on h5 "Kostia-Card3.1" at bounding box center [431, 253] width 157 height 18
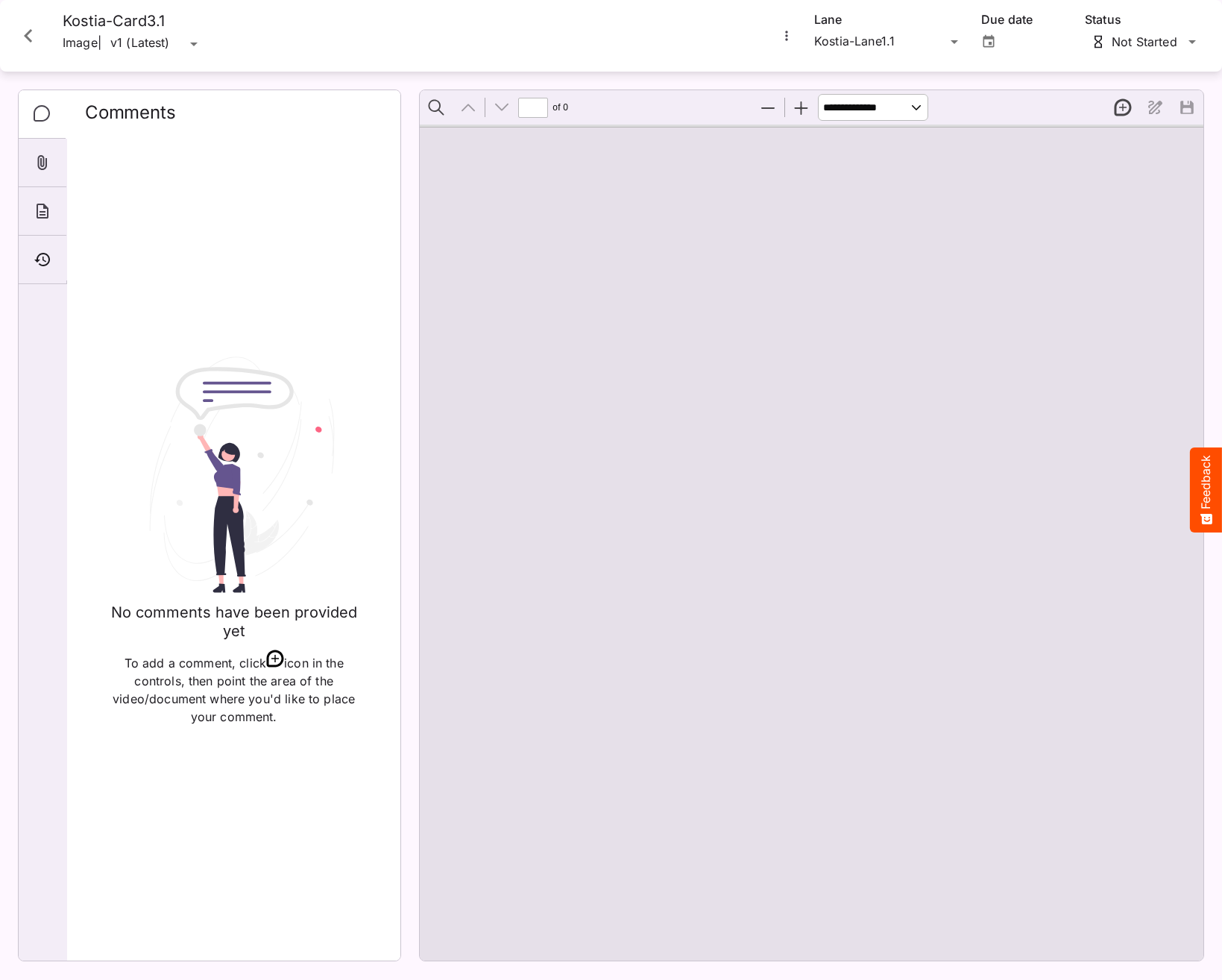
type input "*"
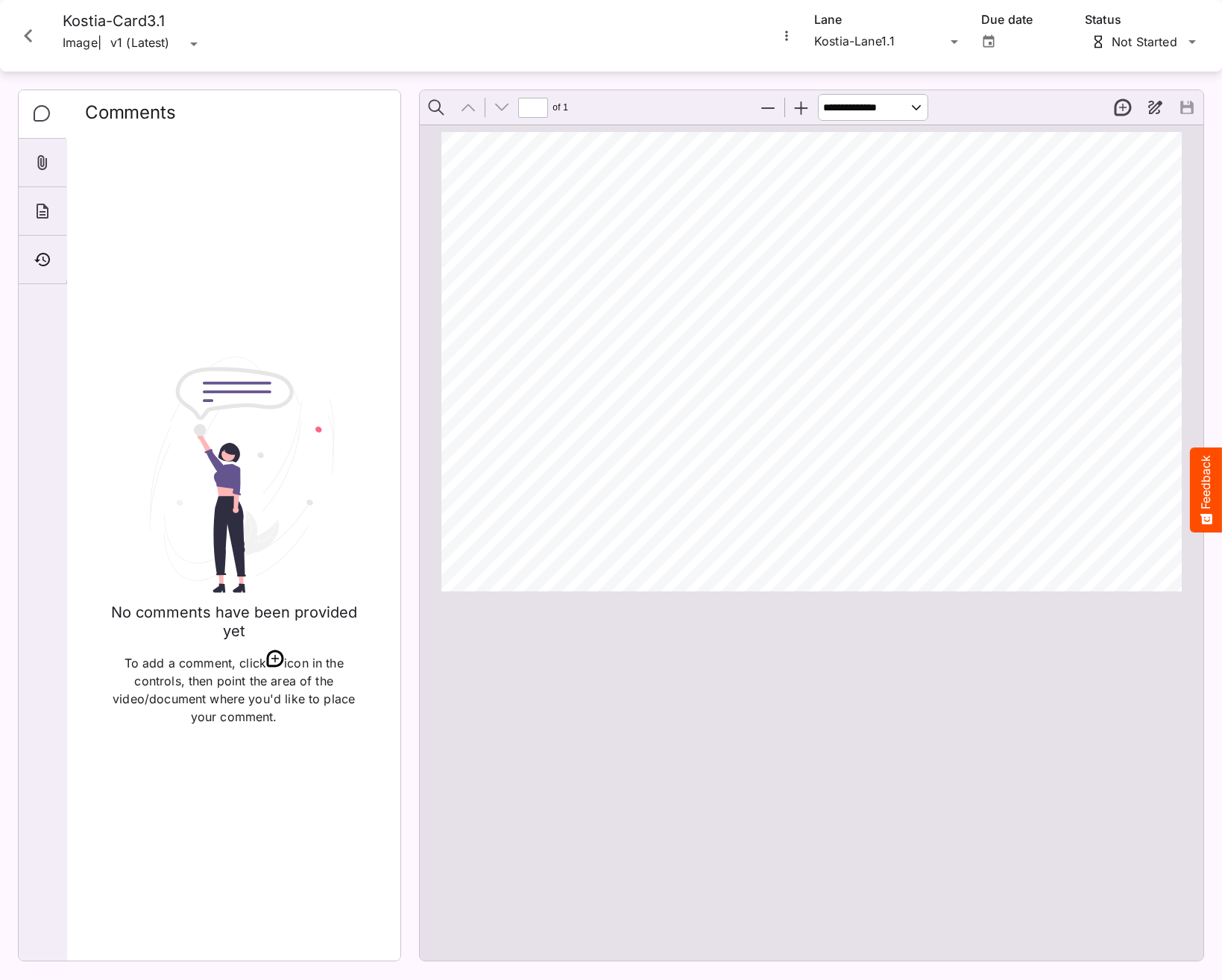
drag, startPoint x: 1133, startPoint y: 106, endPoint x: 1106, endPoint y: 122, distance: 31.4
click at [1131, 105] on button "New thread" at bounding box center [1123, 107] width 32 height 32
click at [857, 347] on div "Page ⁨1⁩" at bounding box center [819, 368] width 754 height 473
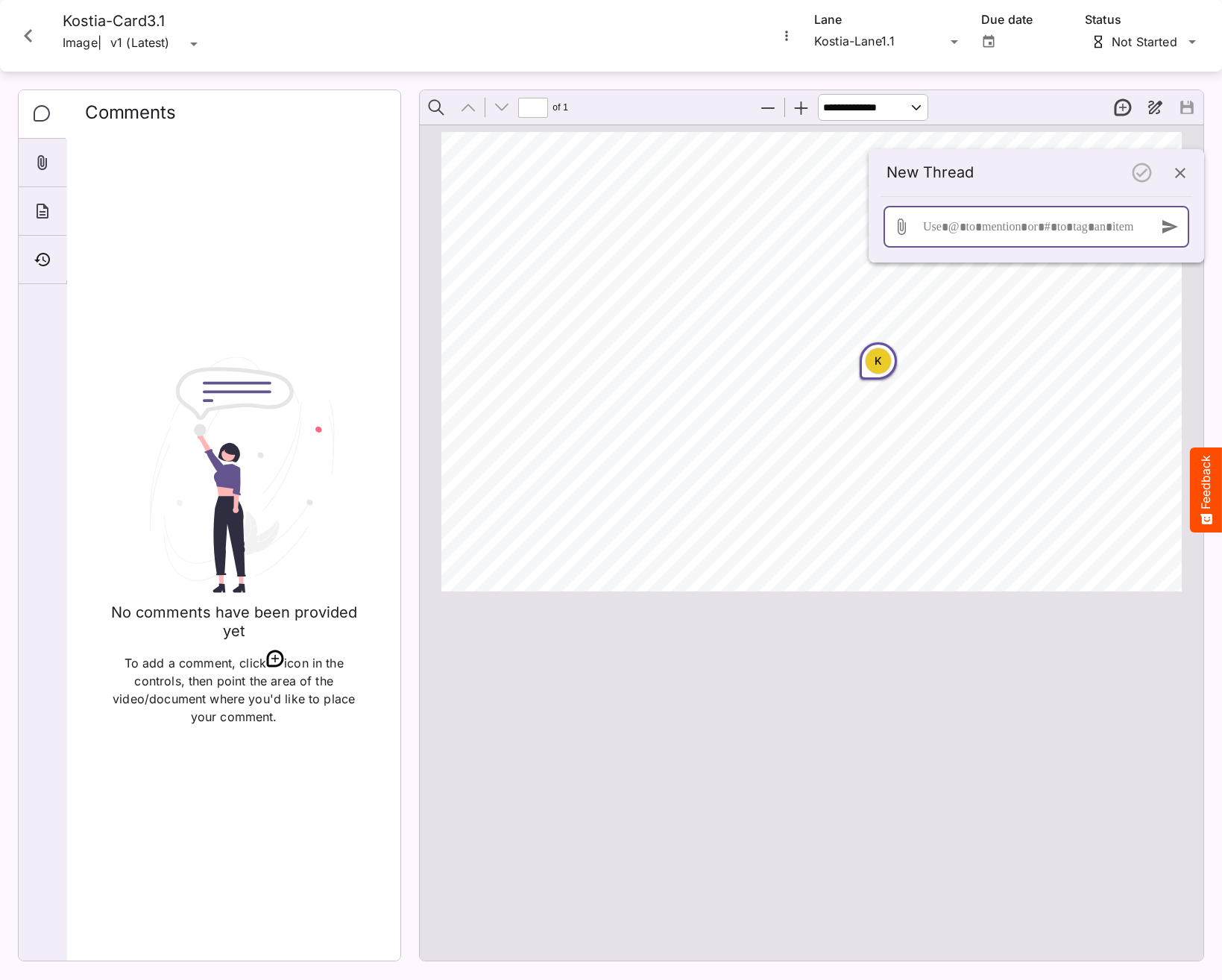
click at [971, 223] on div at bounding box center [1033, 227] width 227 height 42
click at [971, 223] on div "**********" at bounding box center [1033, 227] width 227 height 42
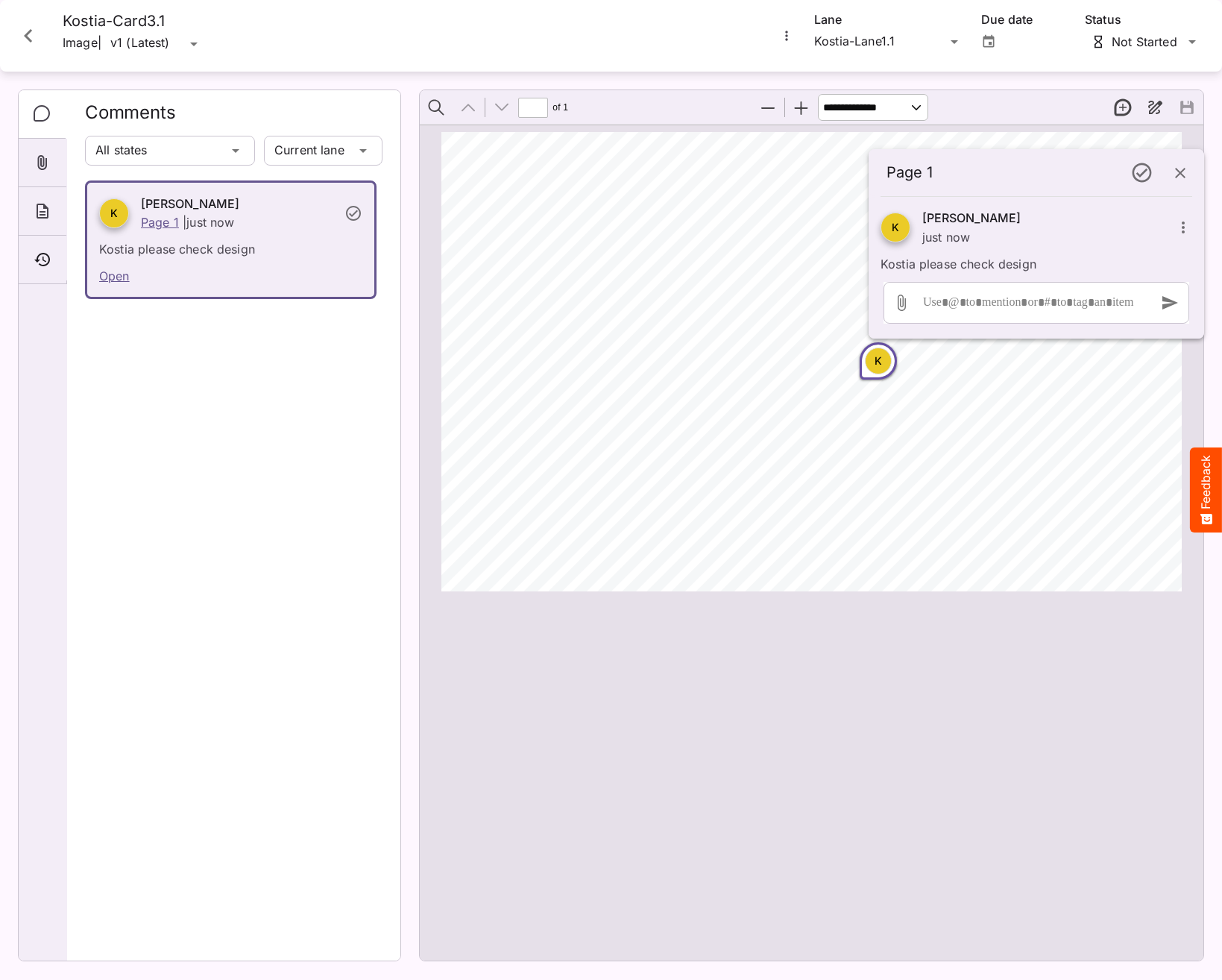
click at [34, 34] on icon "Close card" at bounding box center [28, 35] width 27 height 27
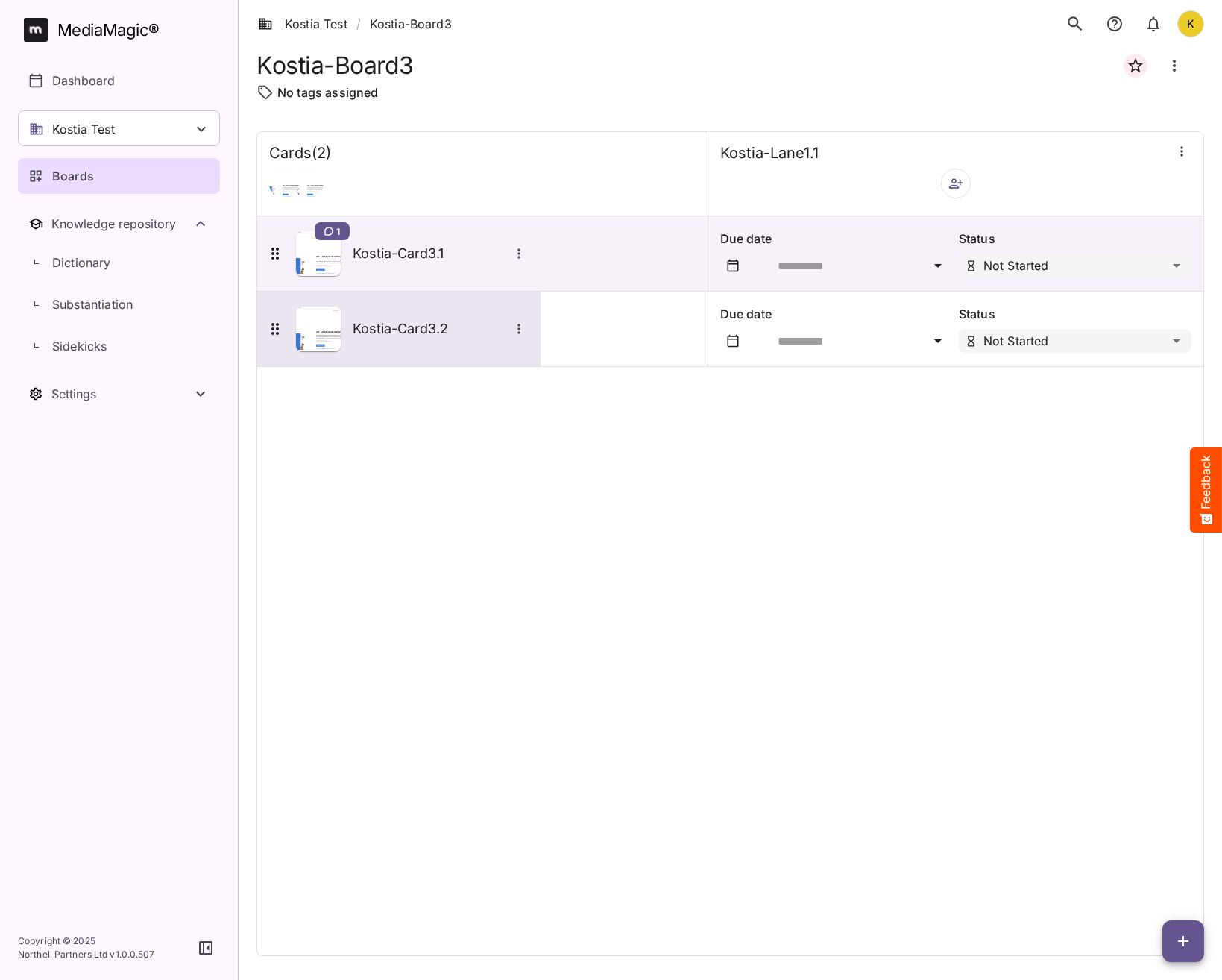
click at [377, 349] on div "Kostia-Card3.2" at bounding box center [397, 329] width 262 height 45
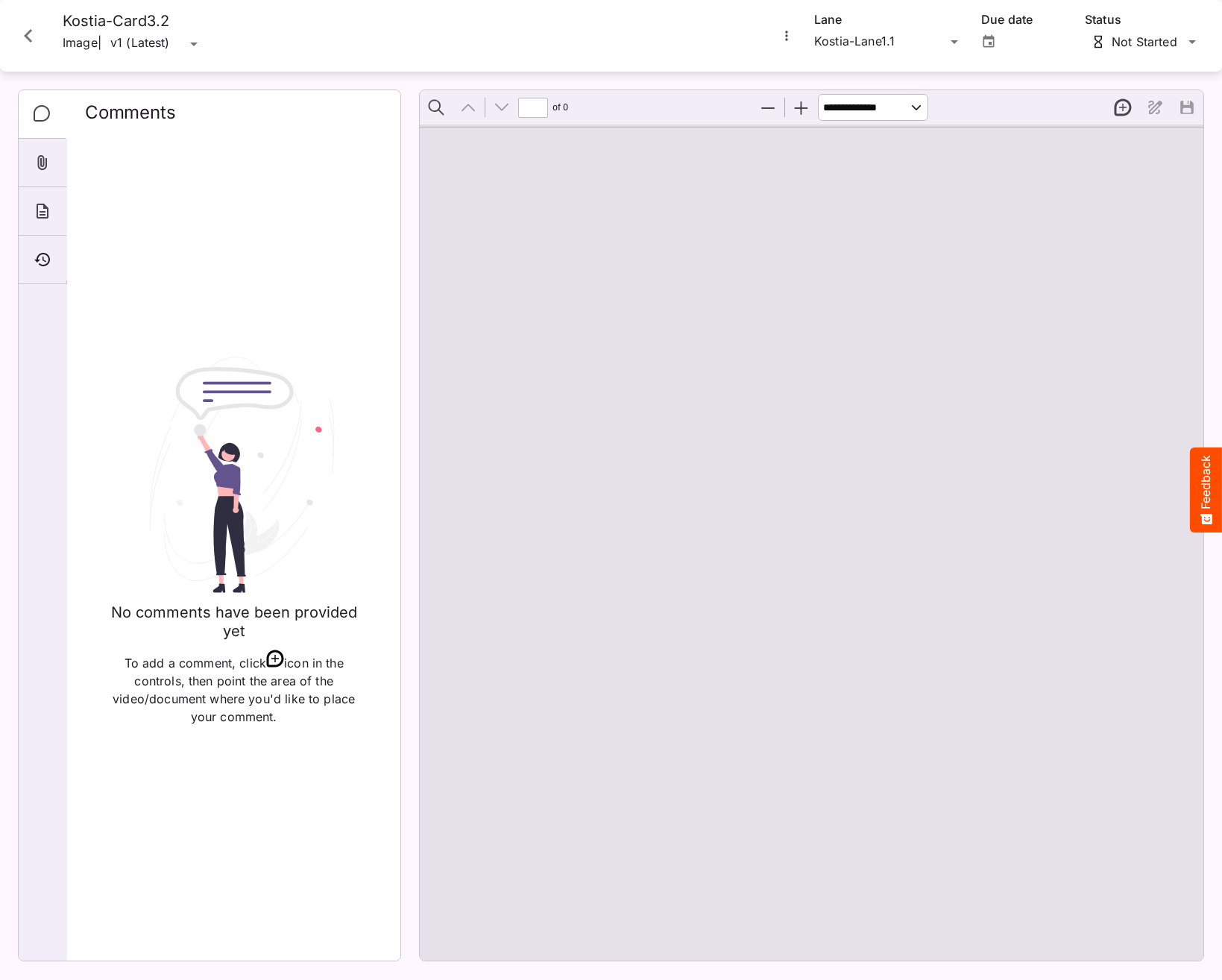
type input "*"
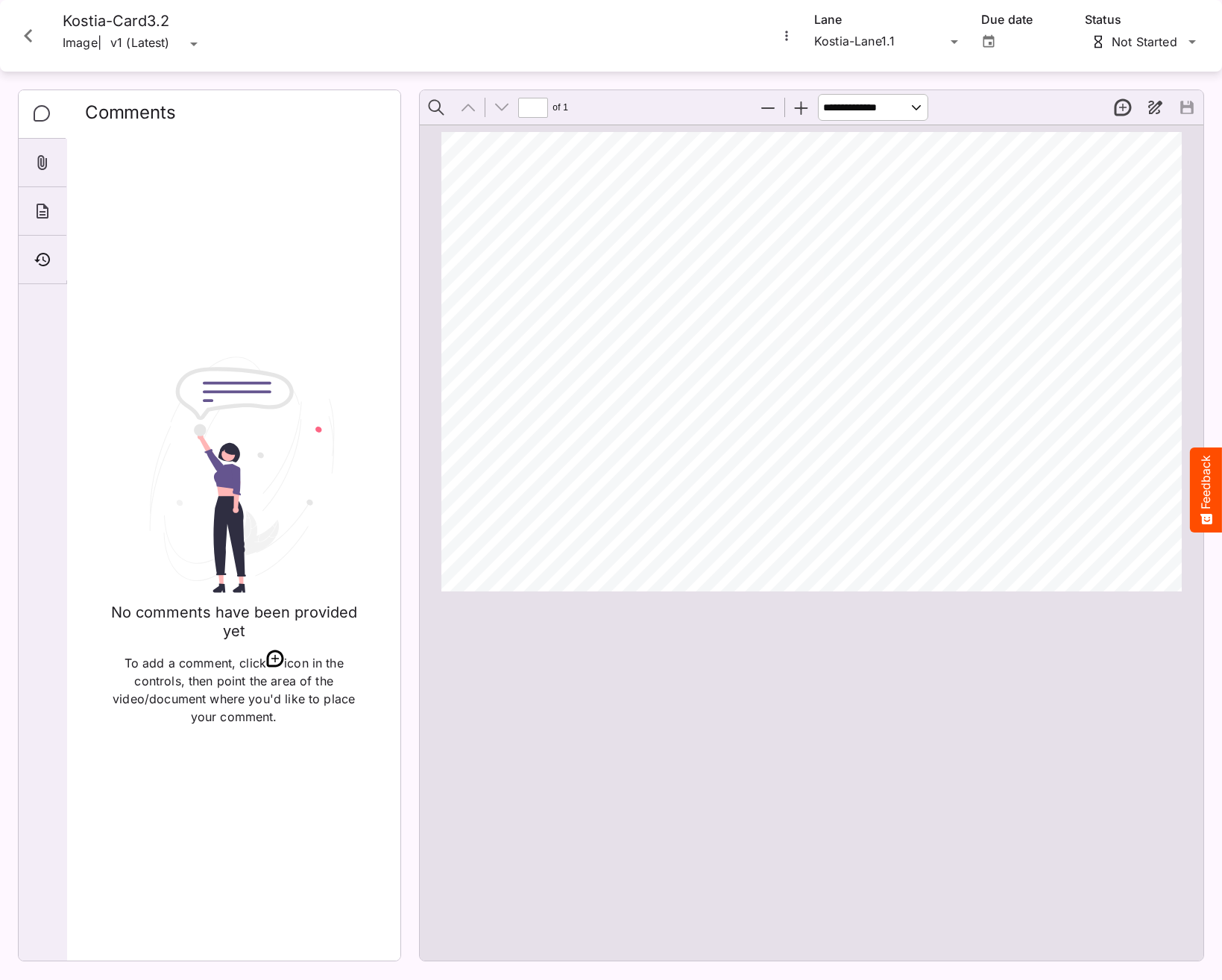
drag, startPoint x: 1116, startPoint y: 113, endPoint x: 1089, endPoint y: 149, distance: 45.0
click at [1115, 115] on button "New thread" at bounding box center [1123, 107] width 32 height 32
click at [810, 314] on div "Page ⁨1⁩" at bounding box center [819, 368] width 754 height 473
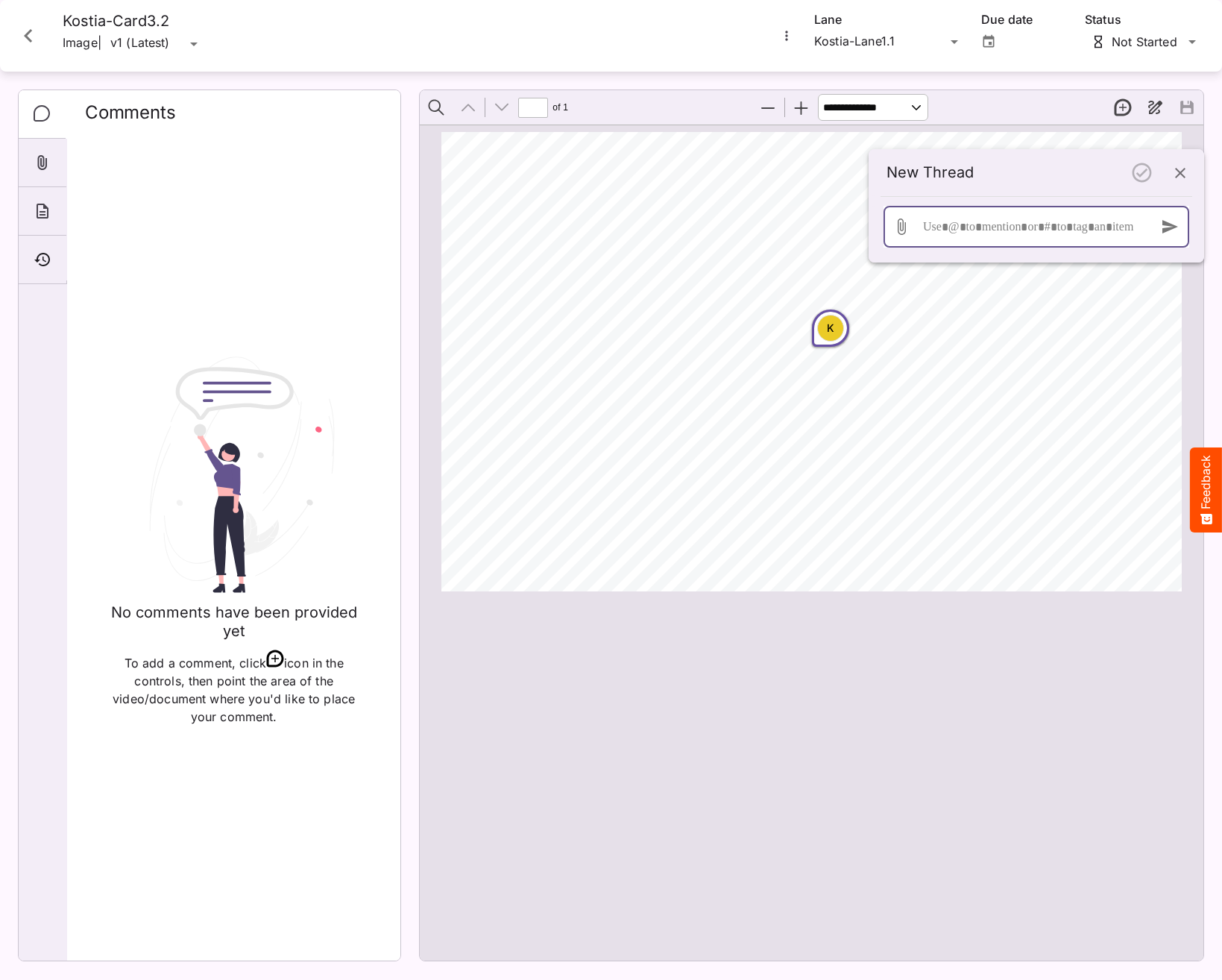
click at [1056, 232] on div at bounding box center [1033, 227] width 227 height 42
click at [957, 231] on div "*****" at bounding box center [1033, 227] width 227 height 42
click at [906, 223] on input "file" at bounding box center [901, 227] width 35 height 35
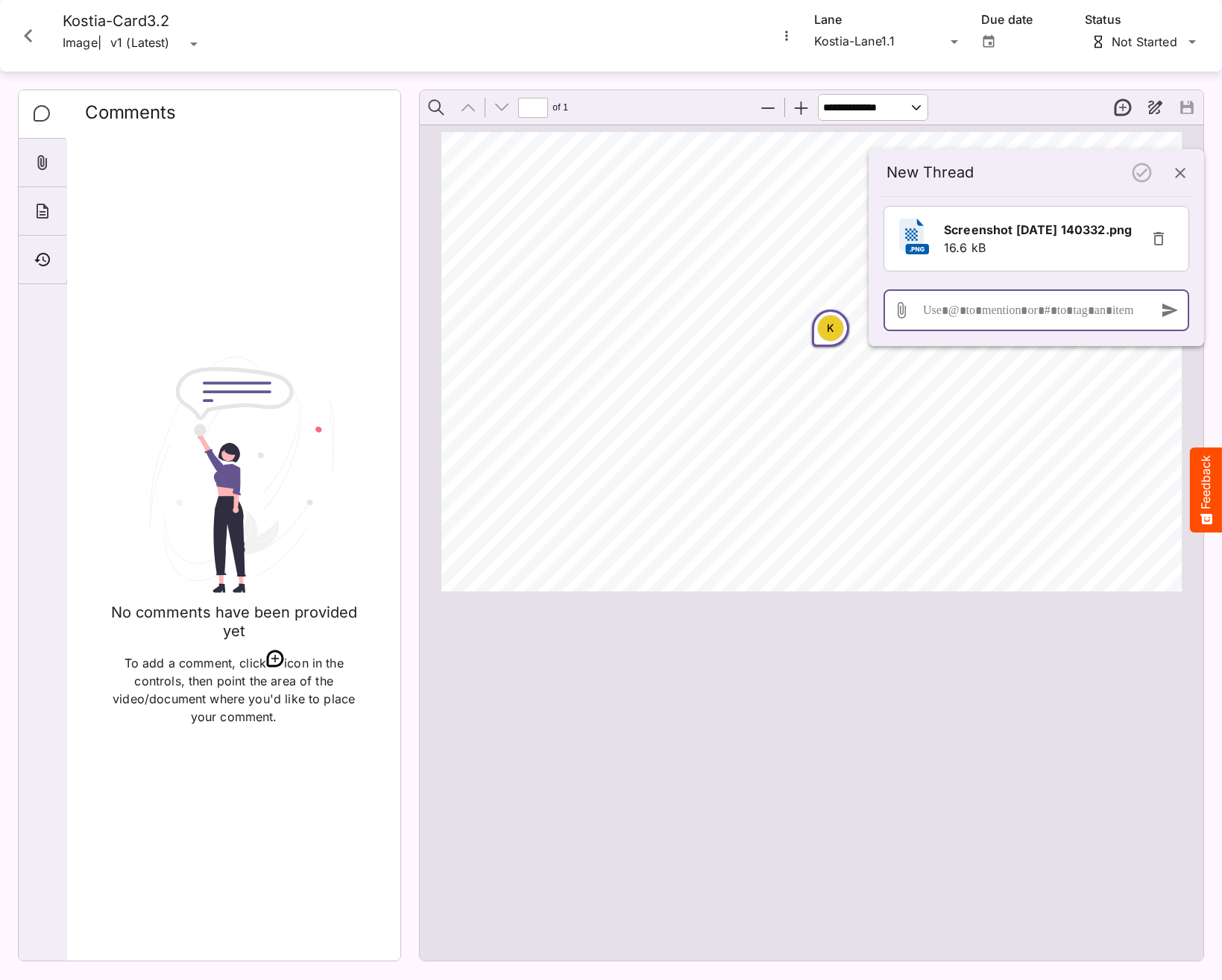
click at [1110, 321] on div at bounding box center [1033, 310] width 227 height 42
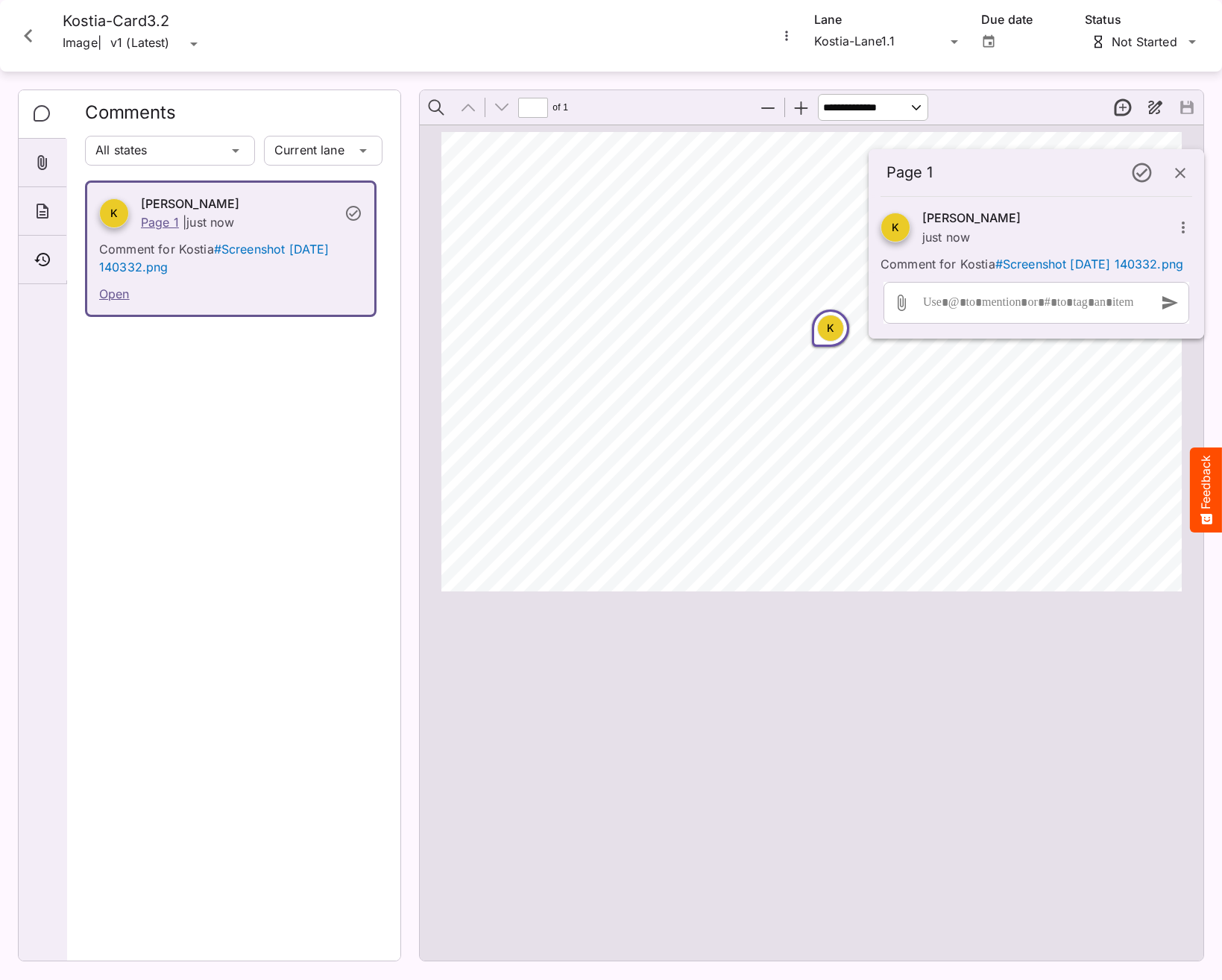
click at [778, 266] on div "Page ⁨1⁩" at bounding box center [819, 368] width 754 height 473
click at [1186, 178] on icon "button" at bounding box center [1180, 173] width 18 height 18
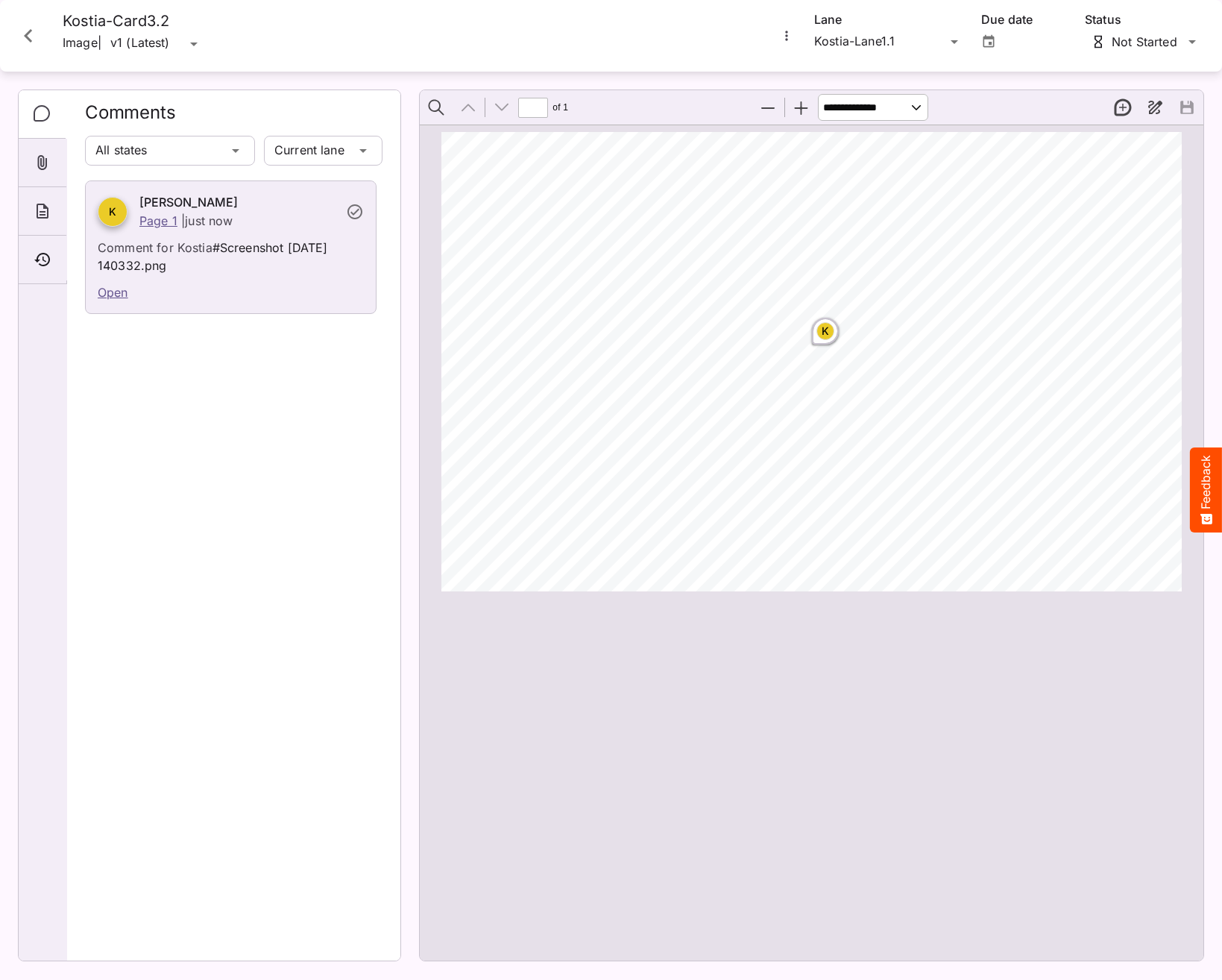
click at [203, 41] on div "Kostia Test / Kostia-Board3 K MediaMagic ® Dashboard Kostia Test Clearcast Dan …" at bounding box center [611, 487] width 1222 height 973
drag, startPoint x: 82, startPoint y: 44, endPoint x: 260, endPoint y: 39, distance: 178.1
click at [82, 43] on p "Image" at bounding box center [79, 44] width 35 height 27
click at [491, 40] on div "Kostia-Card3.2 Image | v1 (Latest) v1 (Latest)" at bounding box center [387, 35] width 762 height 48
click at [41, 34] on icon "Close card" at bounding box center [28, 35] width 27 height 27
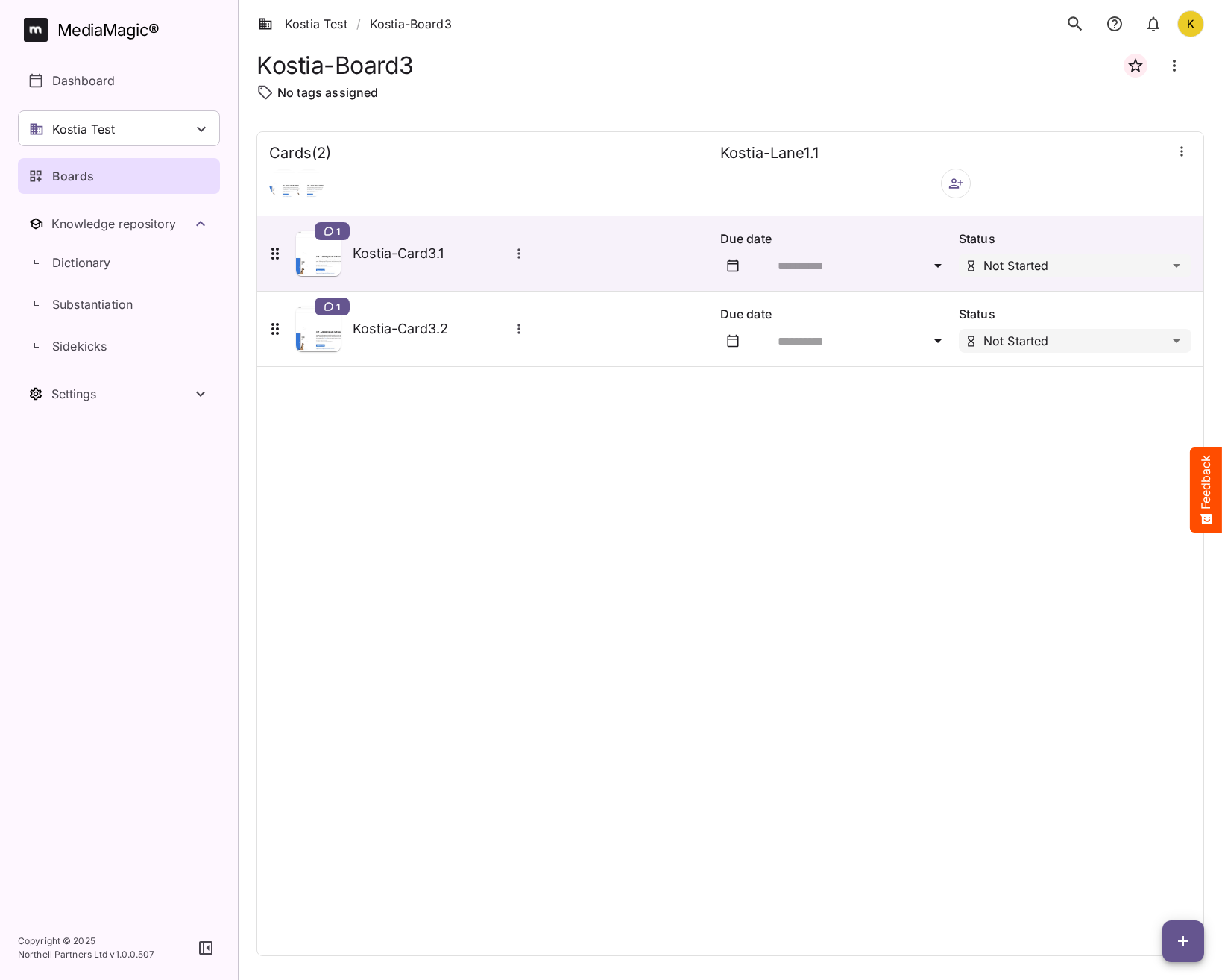
click at [778, 612] on div "Cards ( 2 ) Kostia-Lane1.1 1 Kostia-Card3.1 Due date Status Not Started 1 Kosti…" at bounding box center [730, 544] width 948 height 825
click at [668, 462] on div "Cards ( 2 ) Kostia-Lane1.1 1 Kostia-Card3.1 Due date Status Not Started 1 Kosti…" at bounding box center [730, 544] width 948 height 825
click at [374, 451] on div "Cards ( 2 ) Kostia-Lane1.1 1 Kostia-Card3.1 Due date Status Not Started 1 Kosti…" at bounding box center [730, 544] width 948 height 825
click at [1185, 936] on icon "button" at bounding box center [1183, 941] width 18 height 18
click at [1183, 840] on p "Add new card" at bounding box center [1146, 845] width 80 height 18
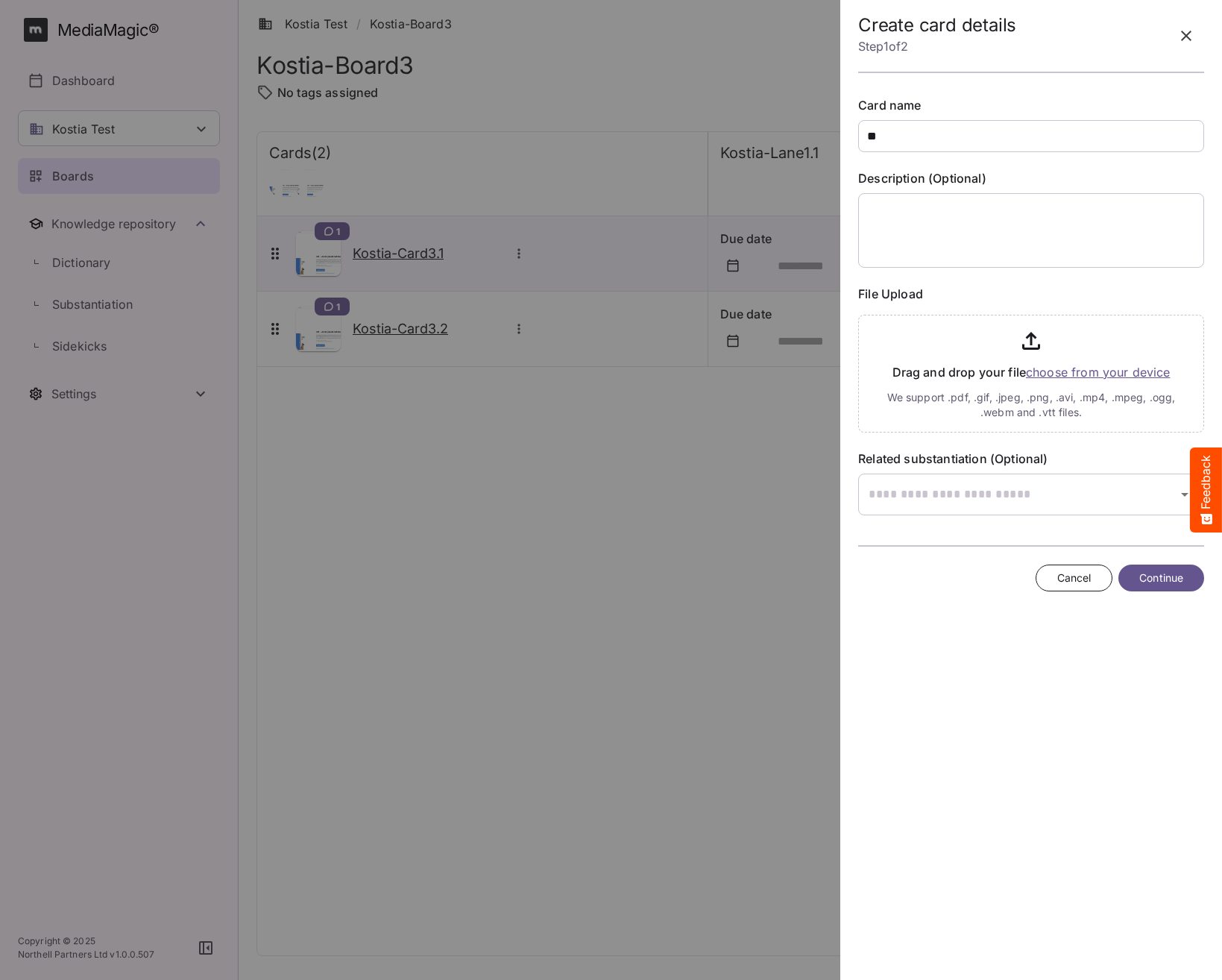
type input "*"
type input "**********"
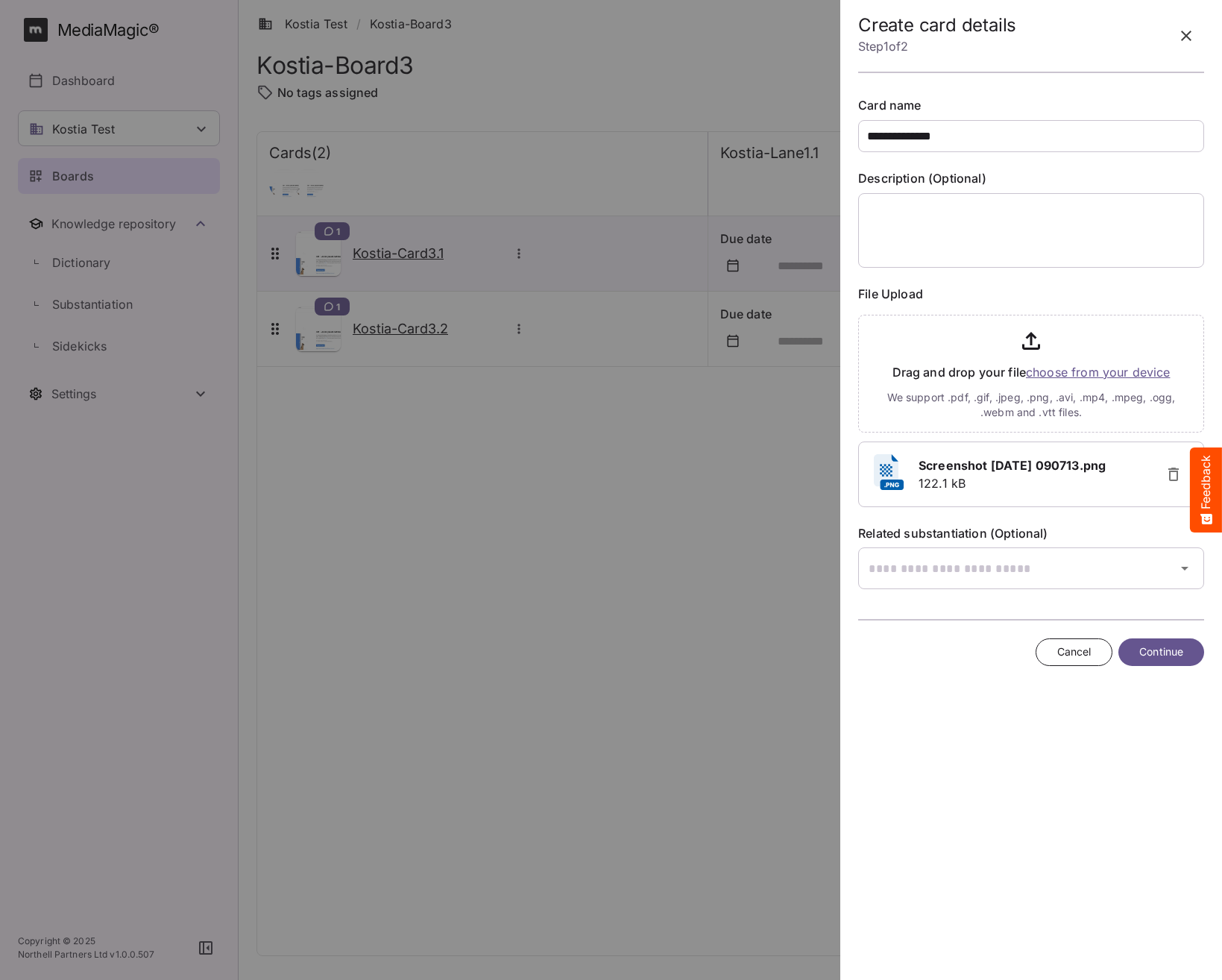
click at [1163, 664] on button "Continue" at bounding box center [1161, 652] width 86 height 28
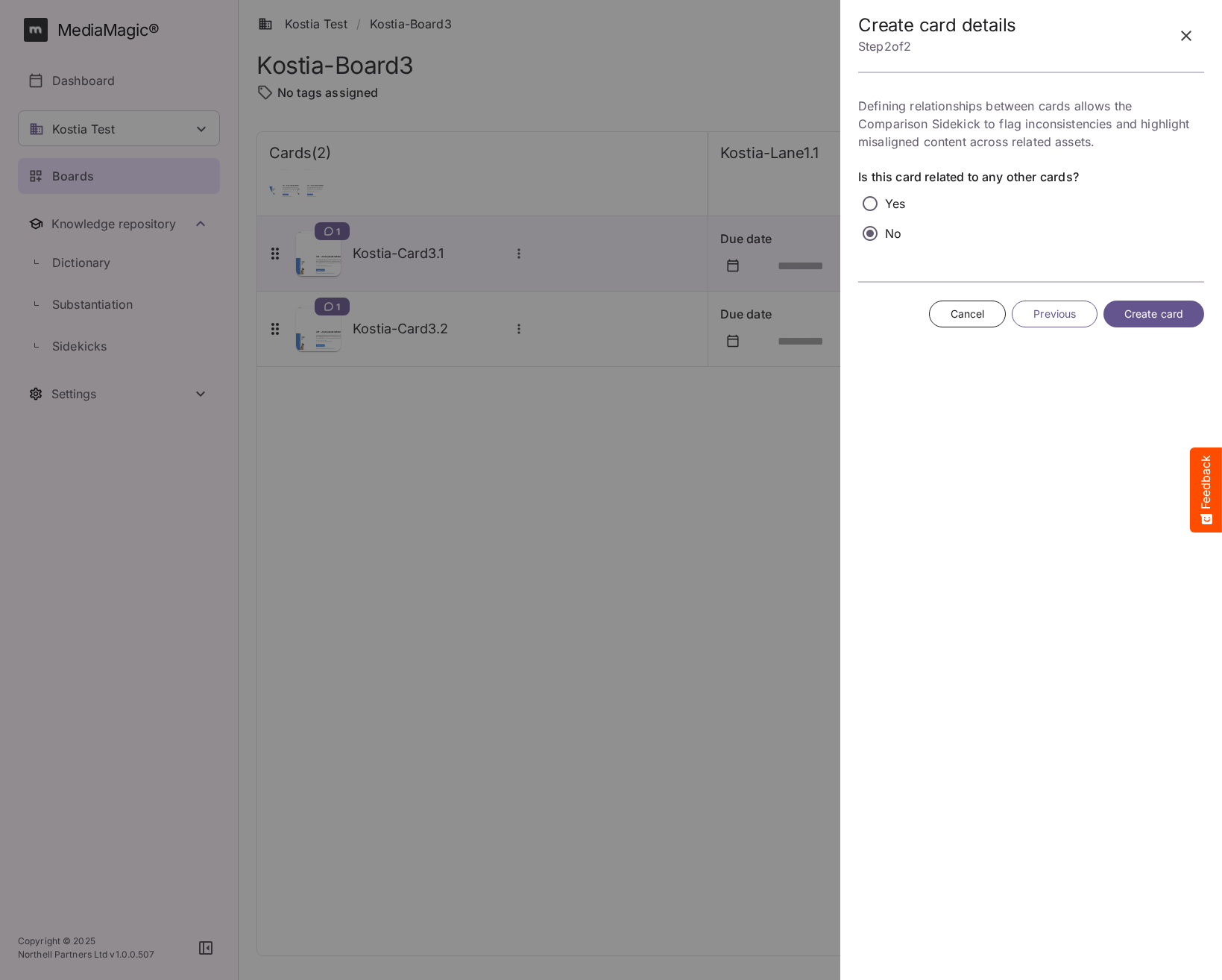
click at [1128, 310] on span "Create card" at bounding box center [1154, 315] width 59 height 19
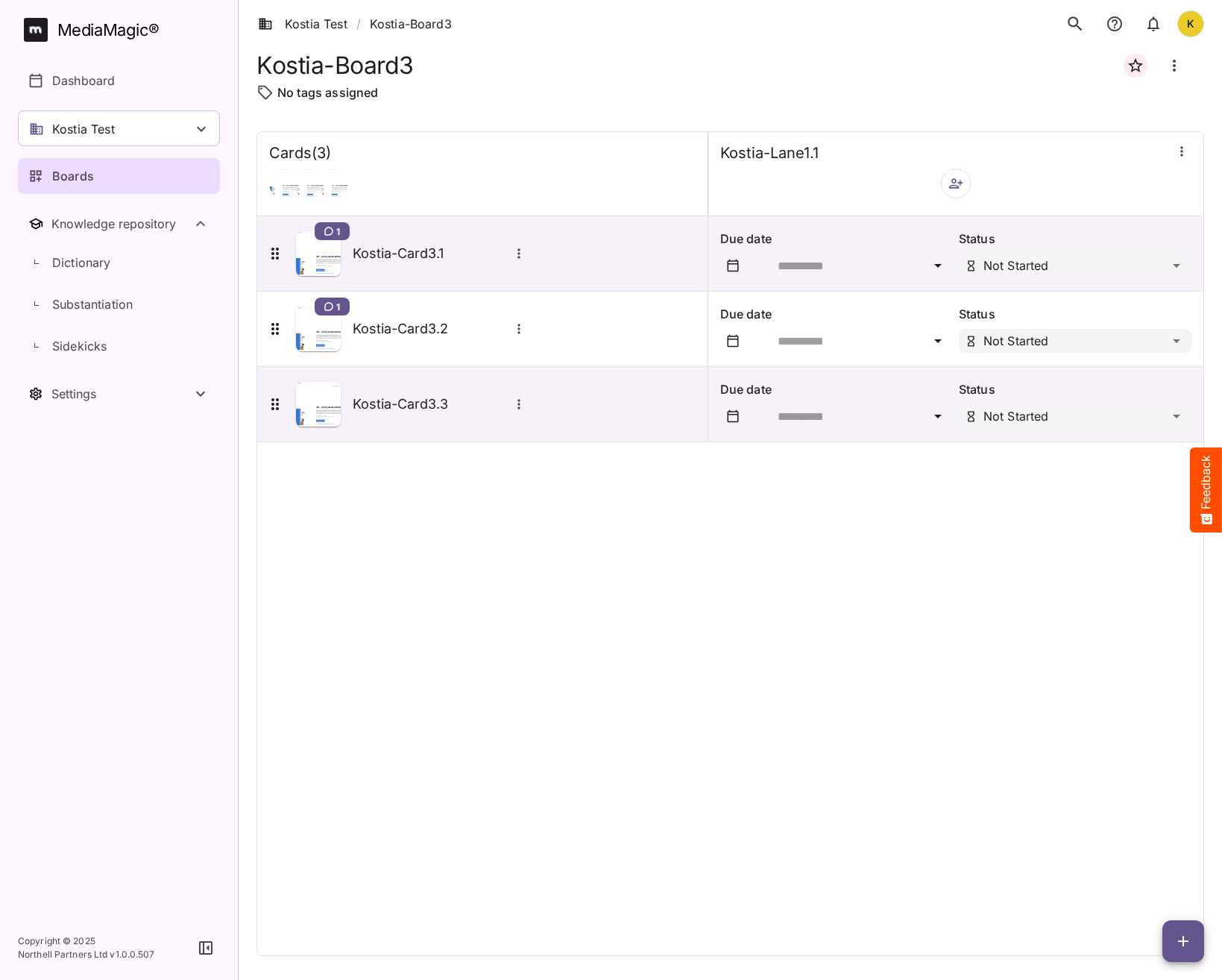
click at [390, 648] on div "Cards ( 3 ) Kostia-Lane1.1 1 Kostia-Card3.1 Due date Status Not Started 1 Kosti…" at bounding box center [730, 544] width 948 height 825
click at [413, 406] on h5 "Kostia-Card3.3" at bounding box center [431, 404] width 157 height 18
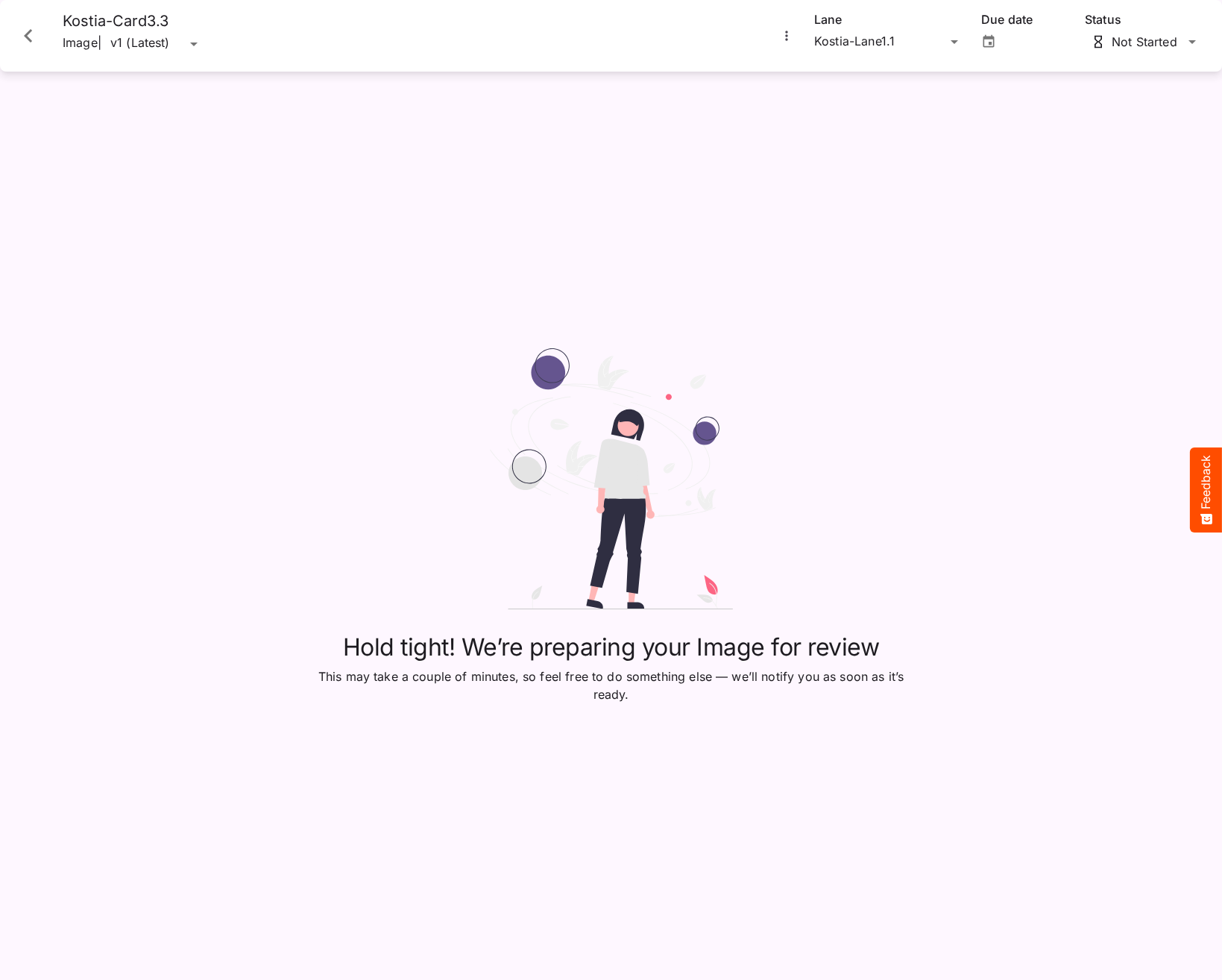
click at [789, 36] on icon "More options for Kostia-Card3.3" at bounding box center [786, 35] width 15 height 15
click at [830, 73] on p "Upload new version" at bounding box center [852, 72] width 115 height 18
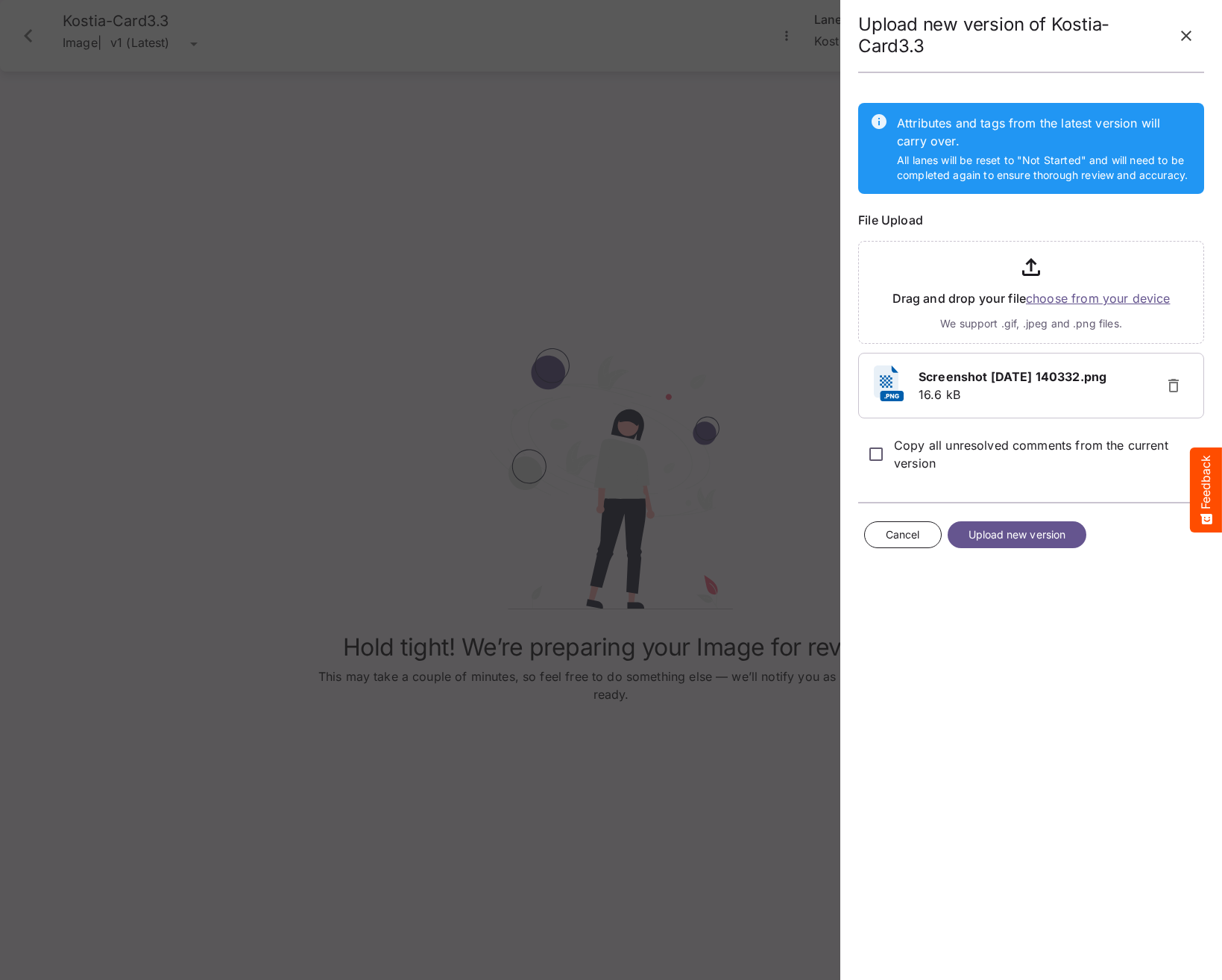
click at [1025, 530] on span "Upload new version" at bounding box center [1017, 535] width 98 height 19
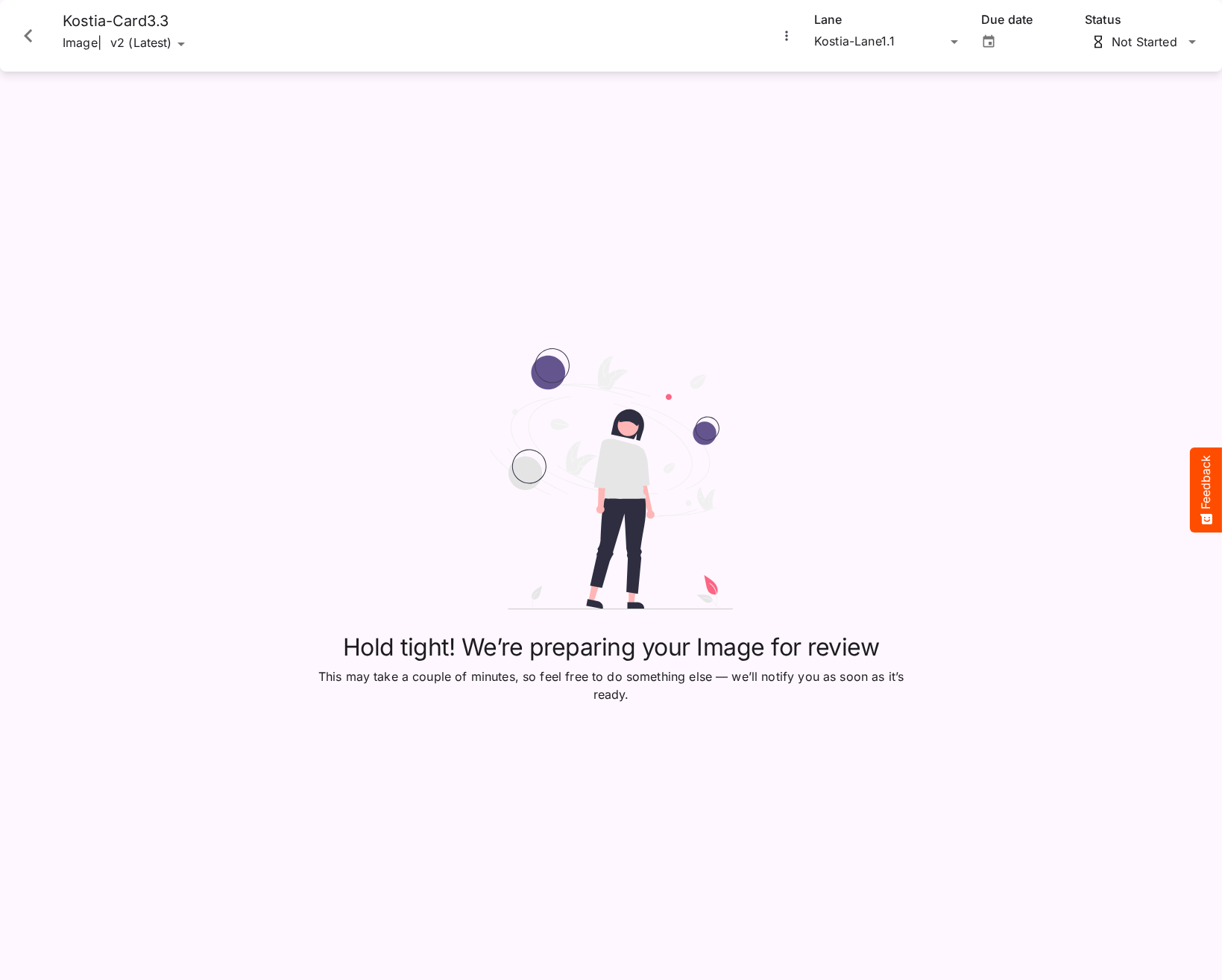
click at [22, 38] on icon "Close card" at bounding box center [28, 35] width 27 height 27
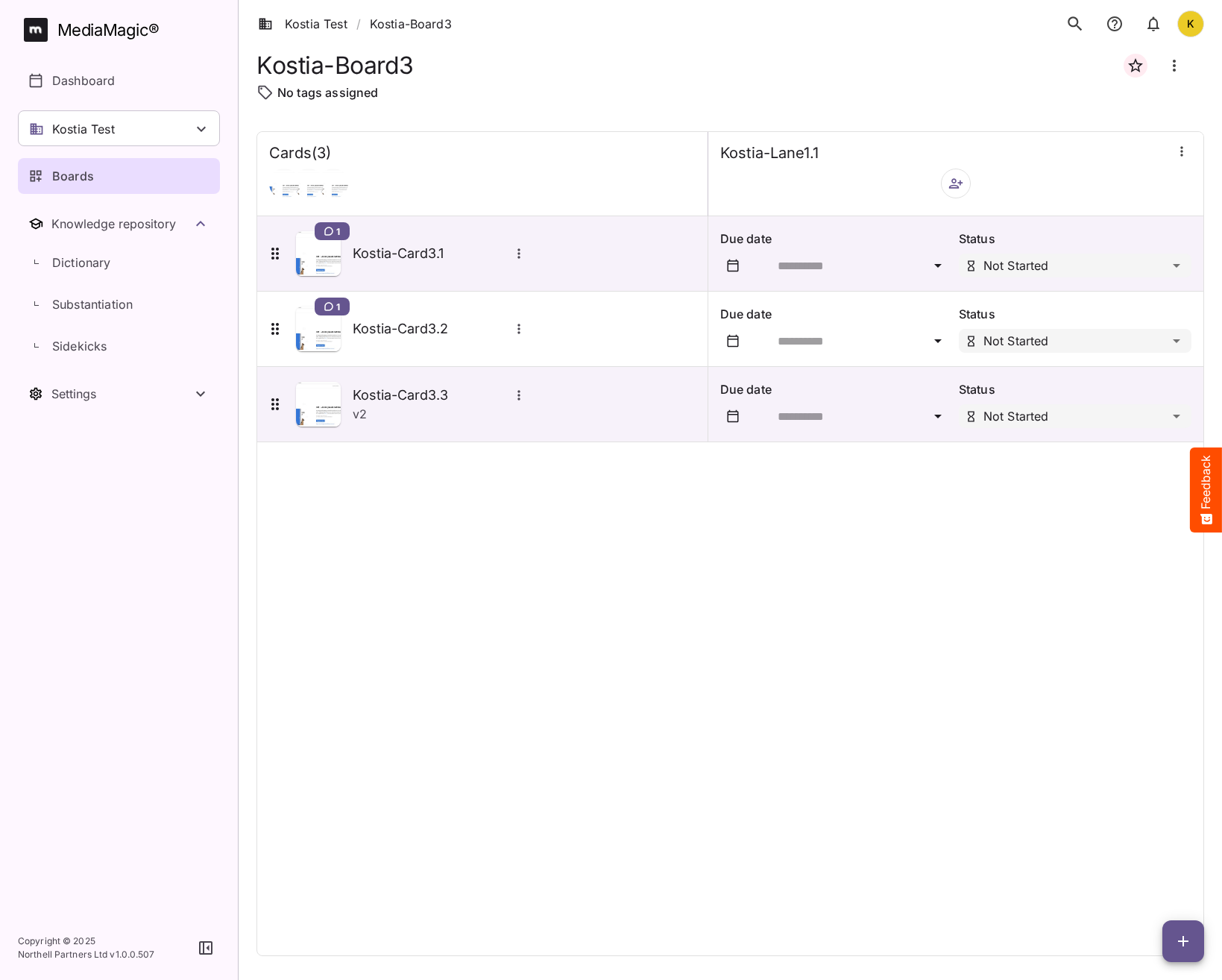
click at [612, 611] on div "Cards ( 3 ) Kostia-Lane1.1 1 Kostia-Card3.1 Due date Status Not Started 1 Kosti…" at bounding box center [730, 544] width 948 height 825
click at [601, 621] on div "Cards ( 3 ) Kostia-Lane1.1 1 Kostia-Card3.1 Due date Status Not Started 1 Kosti…" at bounding box center [730, 544] width 948 height 825
click at [69, 76] on p "Dashboard" at bounding box center [83, 80] width 62 height 18
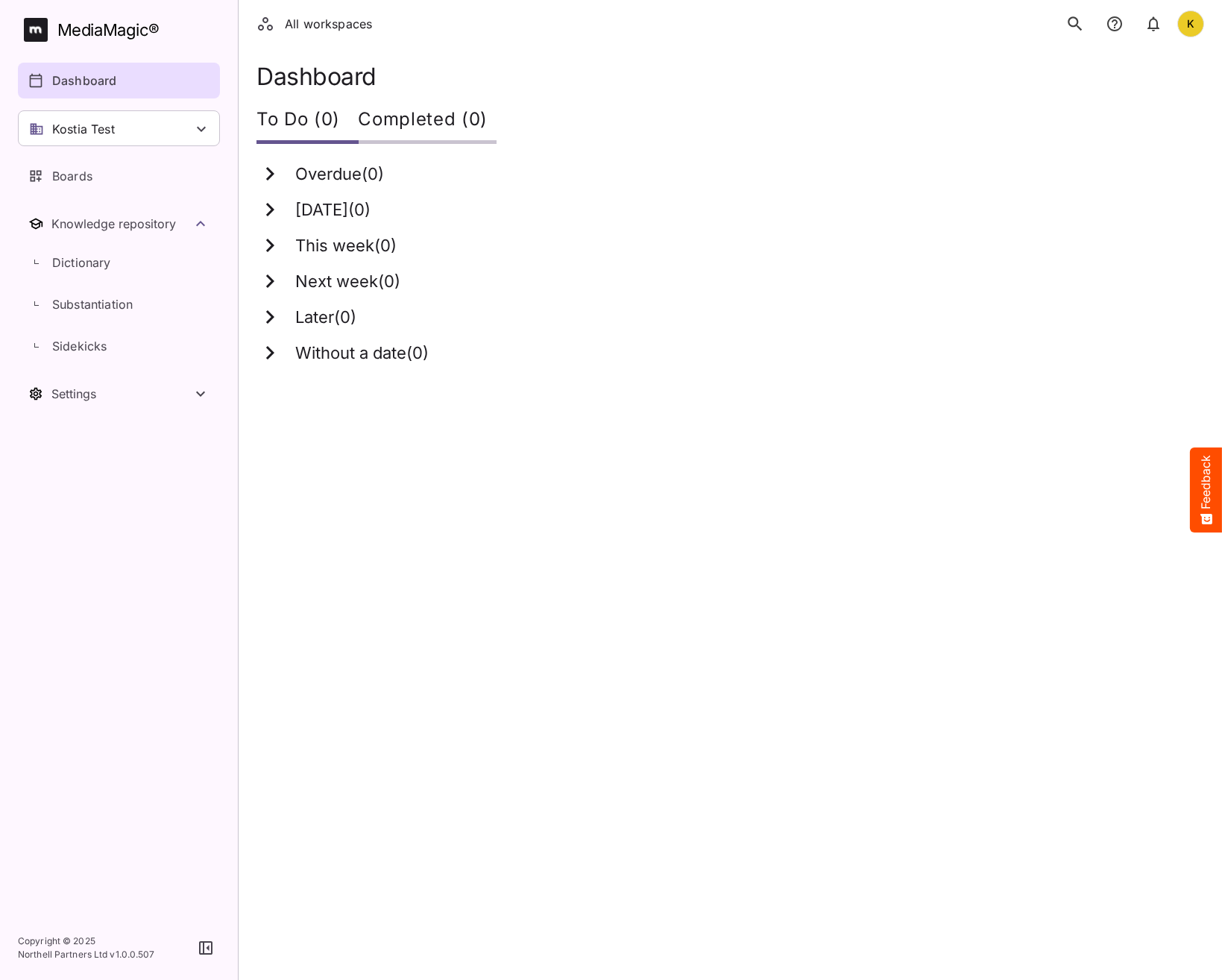
click at [1070, 22] on icon "search" at bounding box center [1075, 23] width 19 height 19
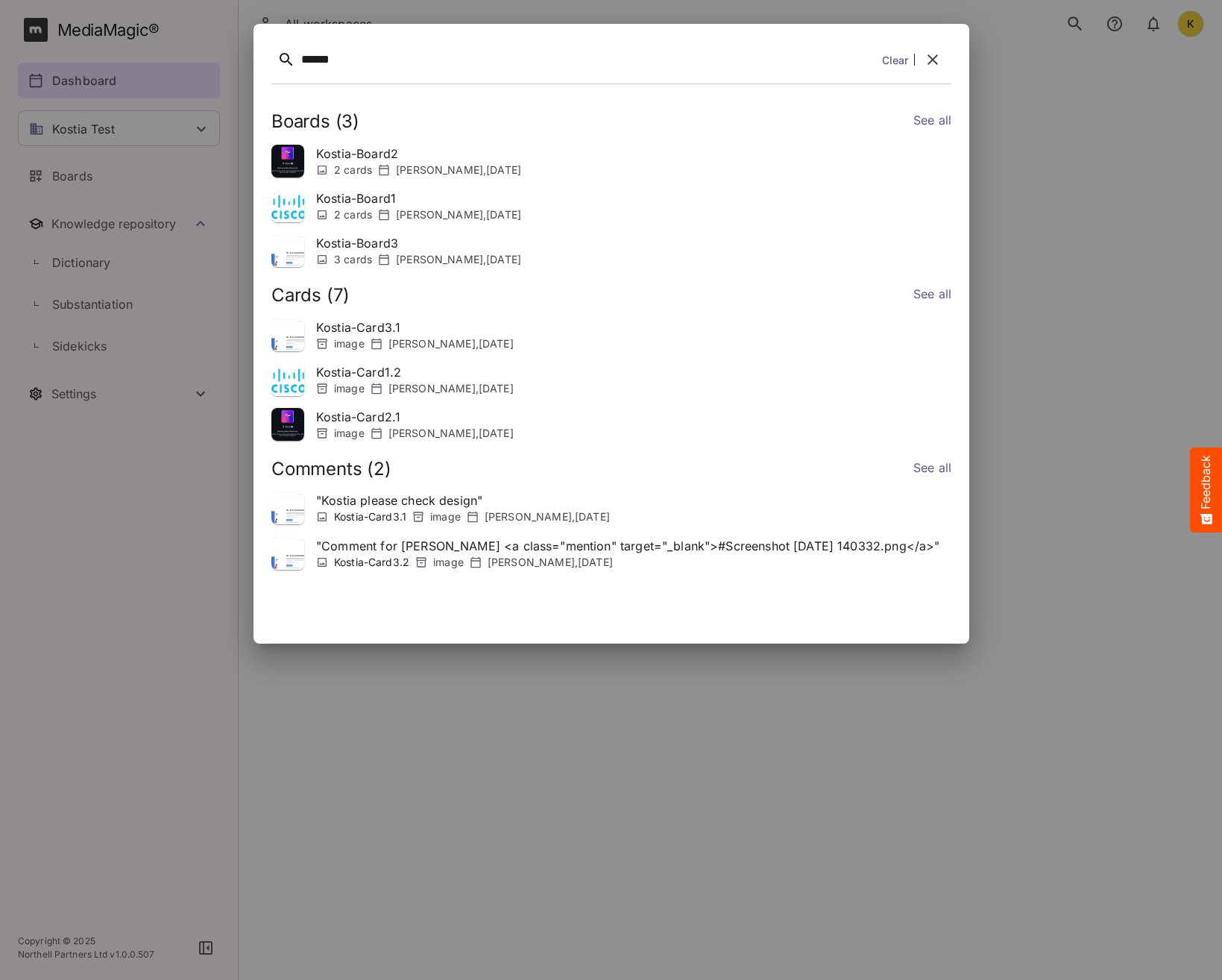
click at [940, 296] on link "See all" at bounding box center [931, 295] width 38 height 22
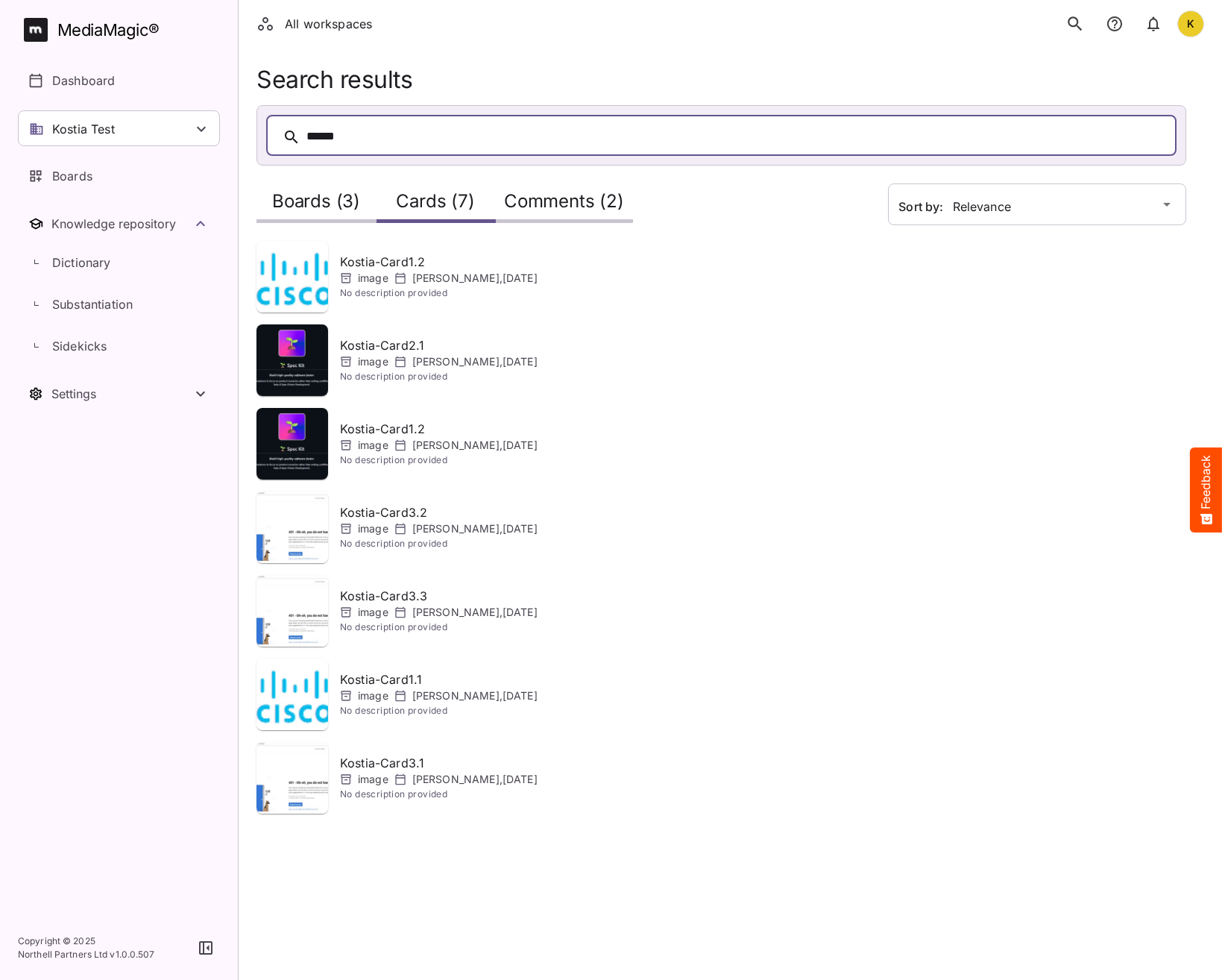
click at [580, 206] on h2 "Comments (2)" at bounding box center [564, 205] width 120 height 28
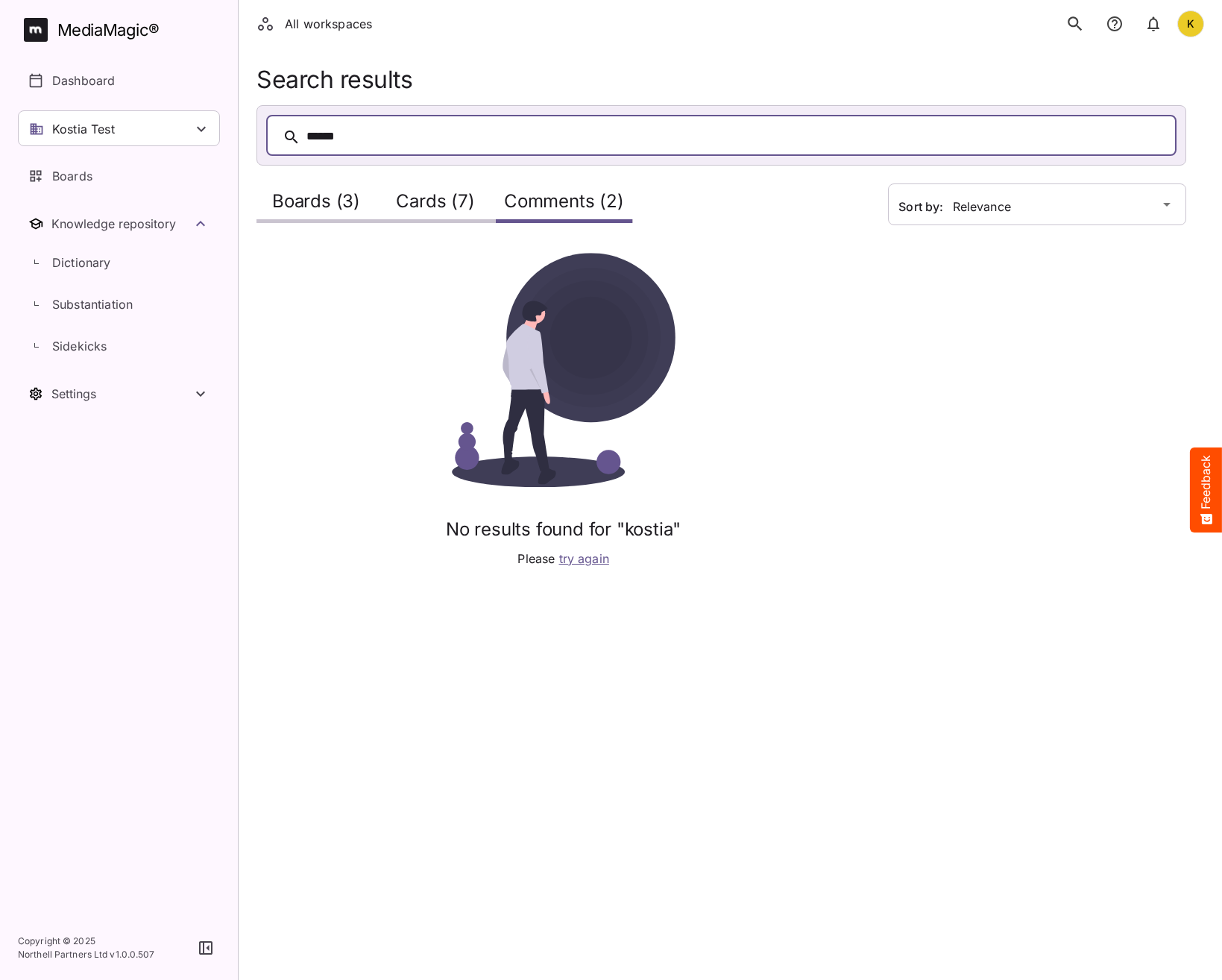
click at [429, 212] on h2 "Cards (7)" at bounding box center [436, 205] width 79 height 28
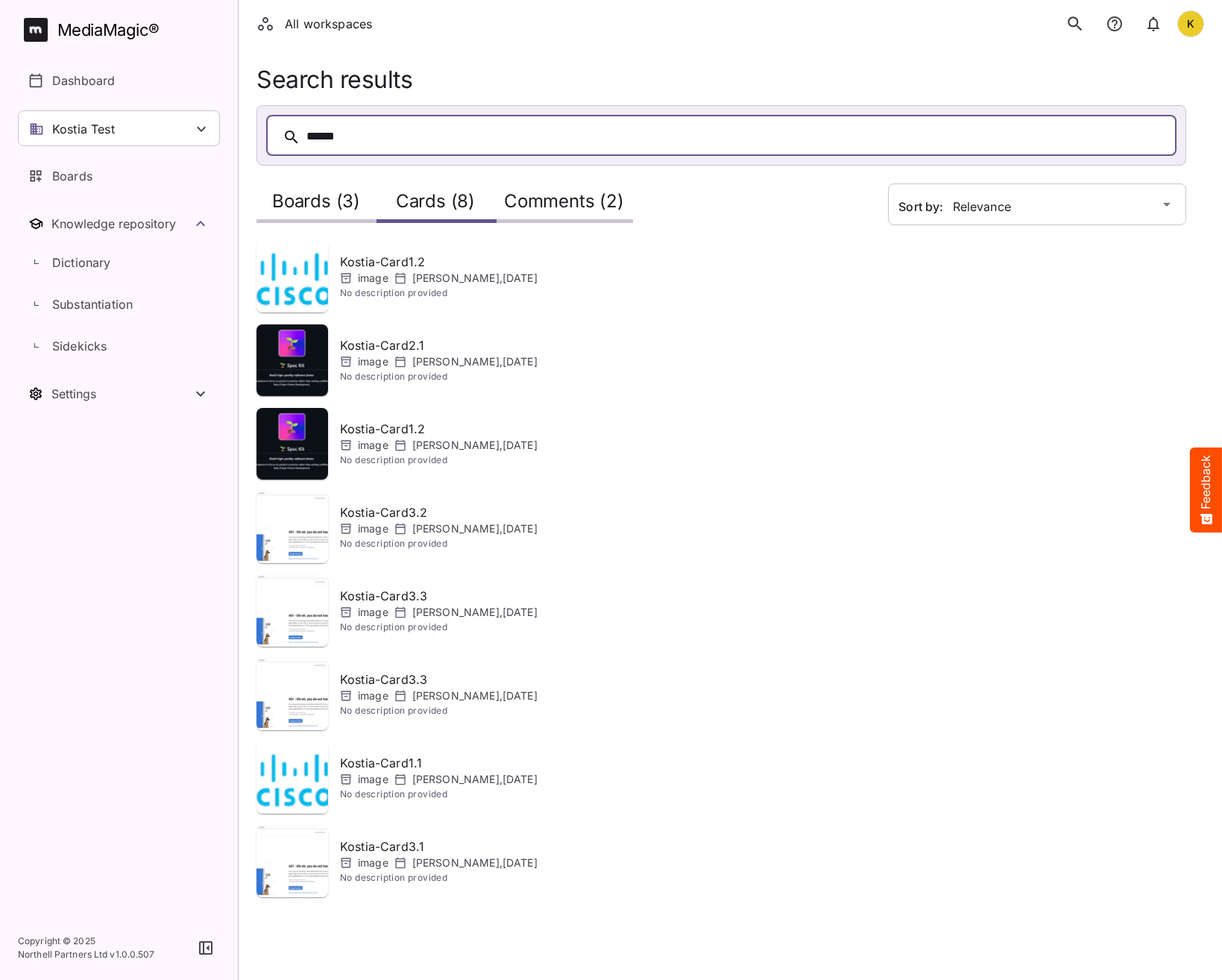
click at [611, 210] on h2 "Comments (2)" at bounding box center [564, 205] width 120 height 28
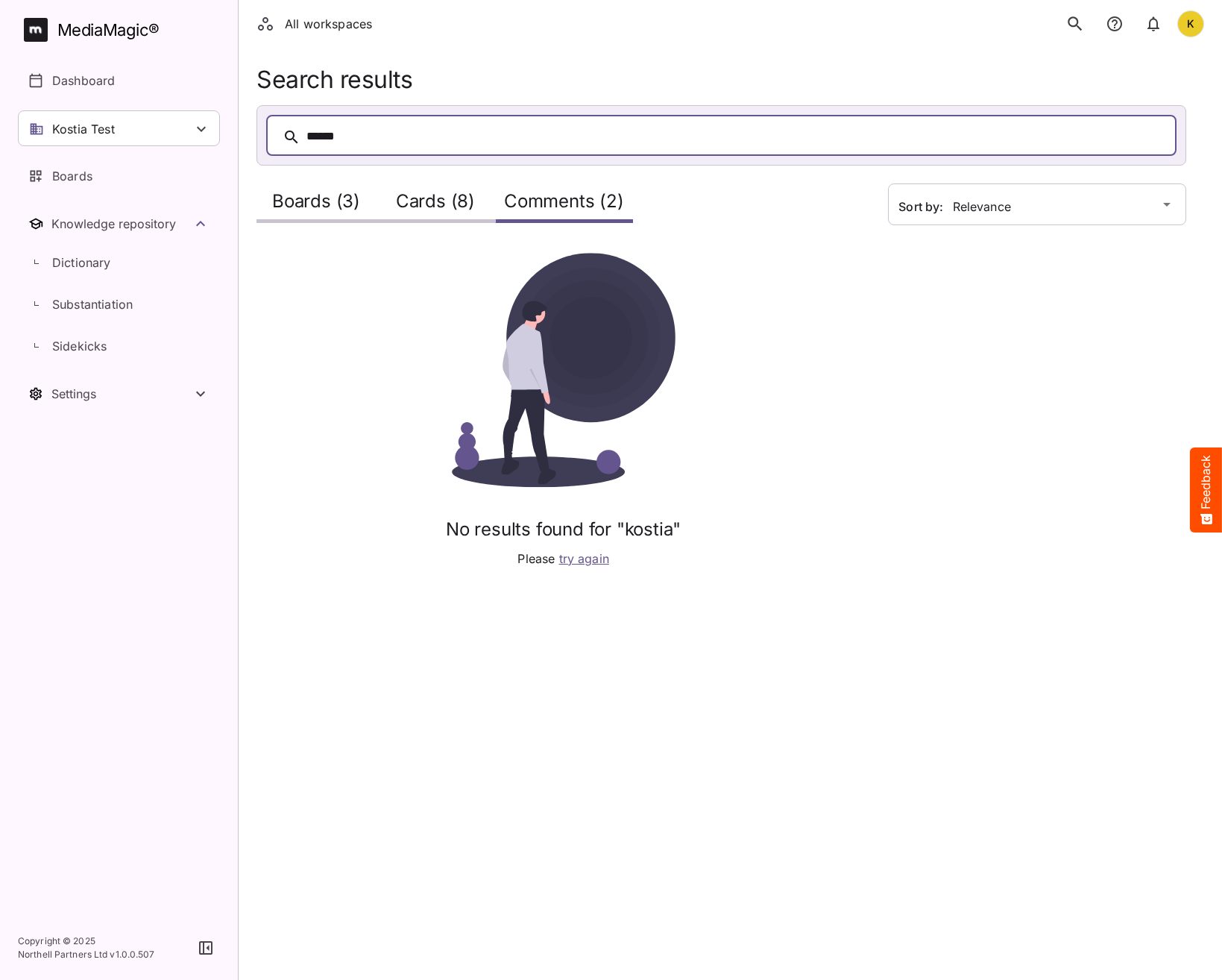
click at [588, 562] on span "try again" at bounding box center [584, 558] width 50 height 15
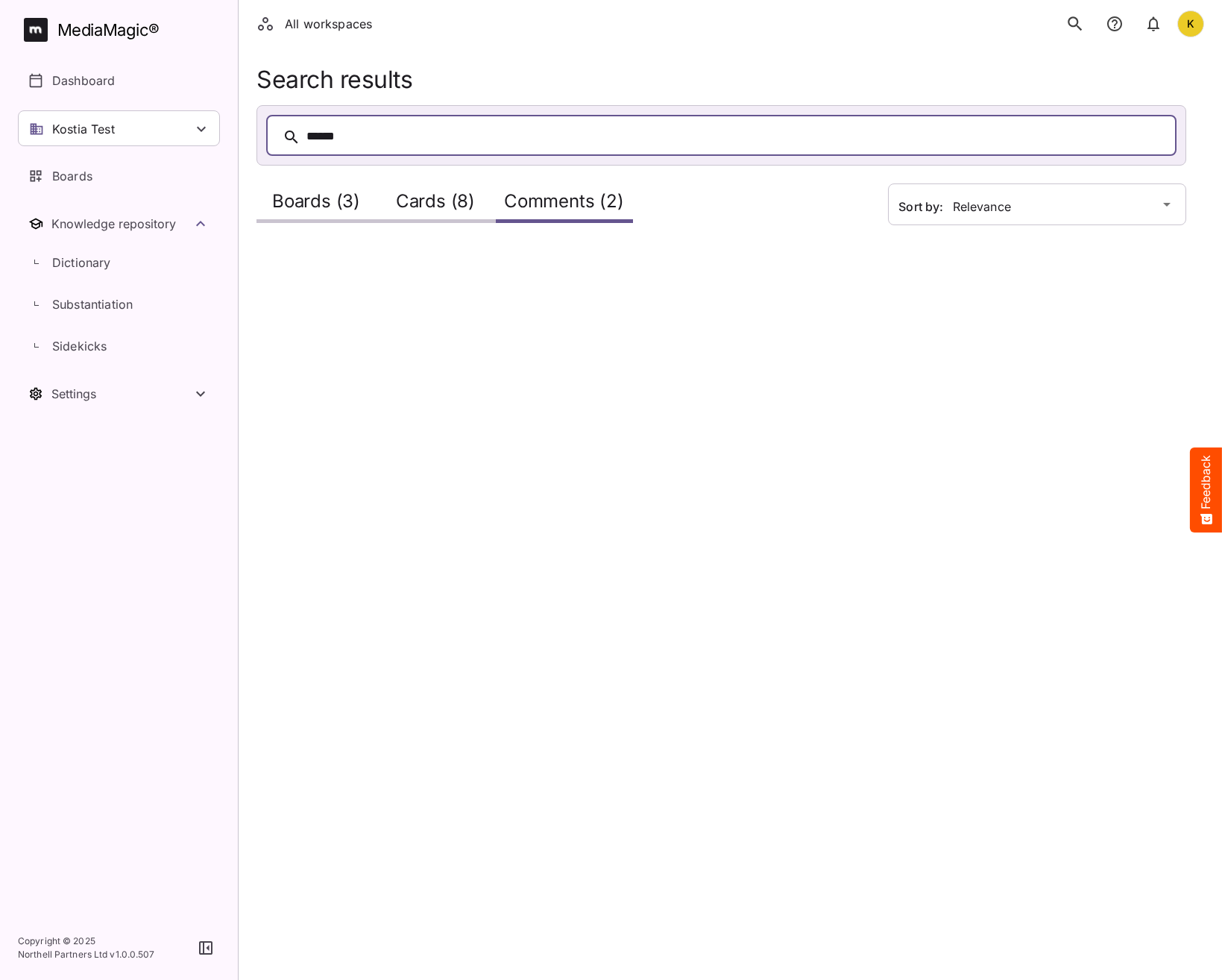
click at [314, 199] on h2 "Boards (3)" at bounding box center [316, 205] width 88 height 28
click at [523, 171] on div "Boards (0) Cards (8) Comments (2)" at bounding box center [554, 206] width 631 height 105
click at [547, 204] on h2 "Comments (2)" at bounding box center [564, 205] width 120 height 28
click at [379, 259] on html "All workspaces K MediaMagic ® Dashboard Kostia Test Clearcast Dan Daria David D…" at bounding box center [611, 130] width 1222 height 259
click at [90, 79] on p "Dashboard" at bounding box center [83, 80] width 62 height 18
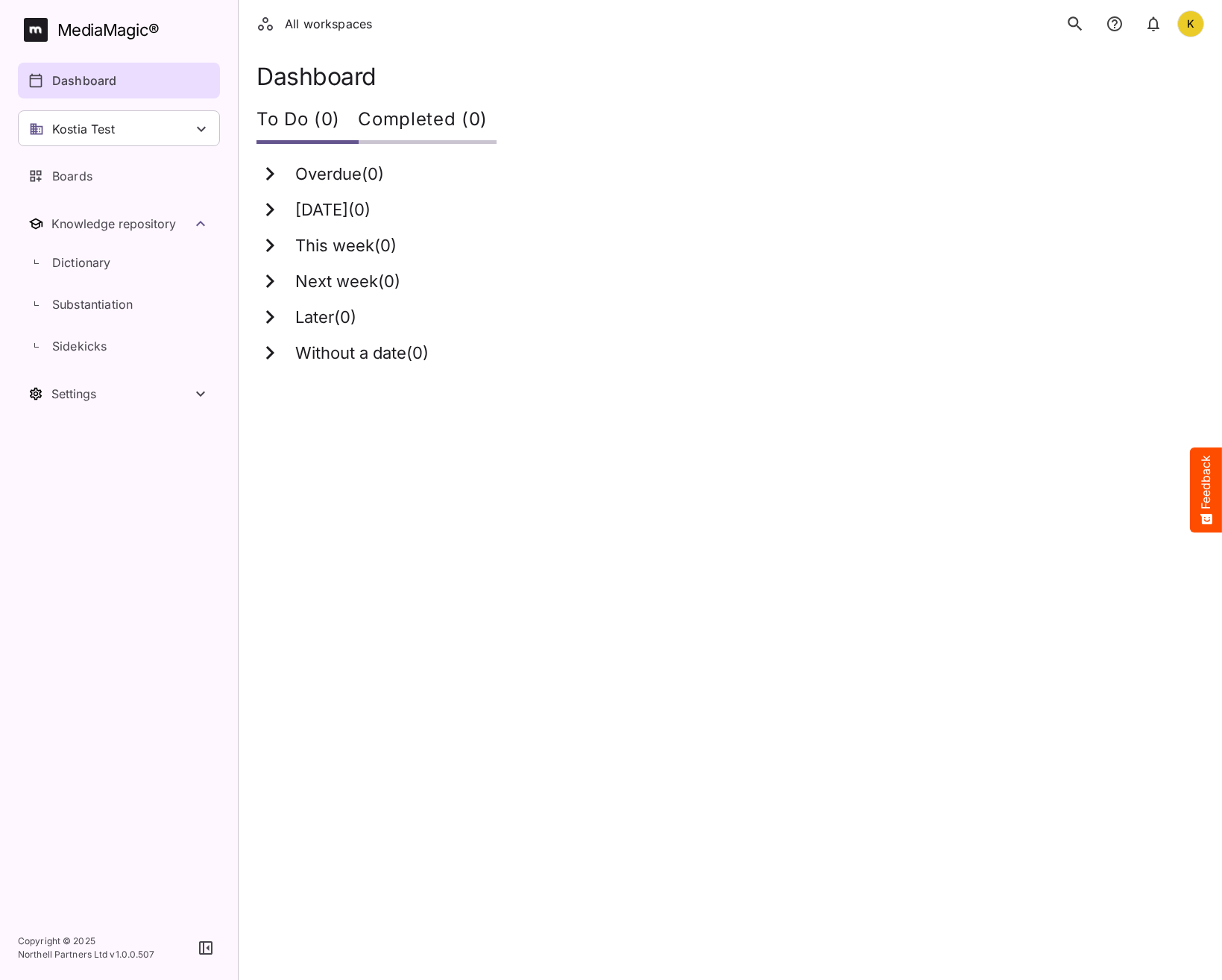
click at [1072, 19] on icon "search" at bounding box center [1075, 23] width 19 height 19
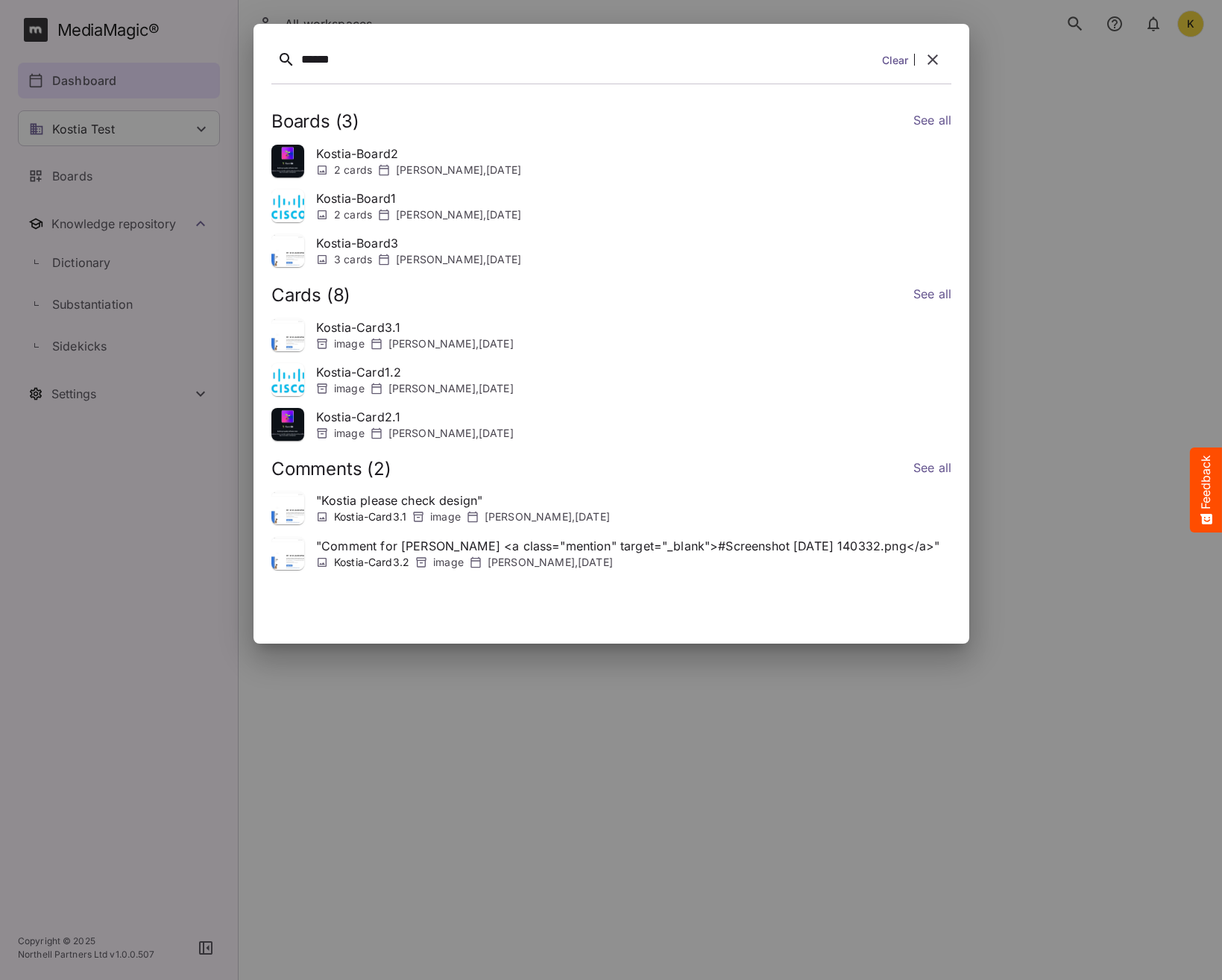
click at [940, 117] on link "See all" at bounding box center [931, 122] width 38 height 22
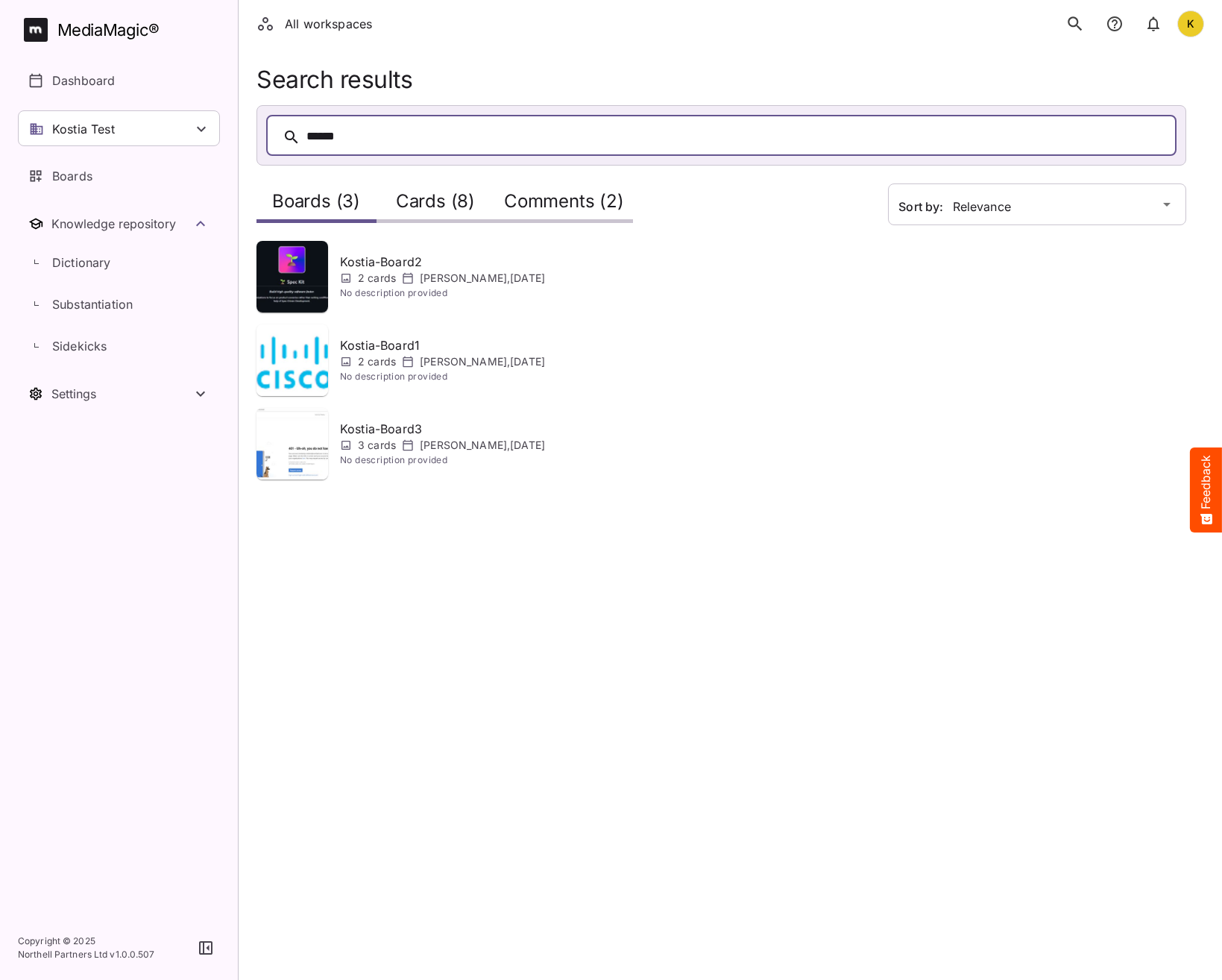
click at [572, 206] on h2 "Comments (2)" at bounding box center [564, 205] width 120 height 28
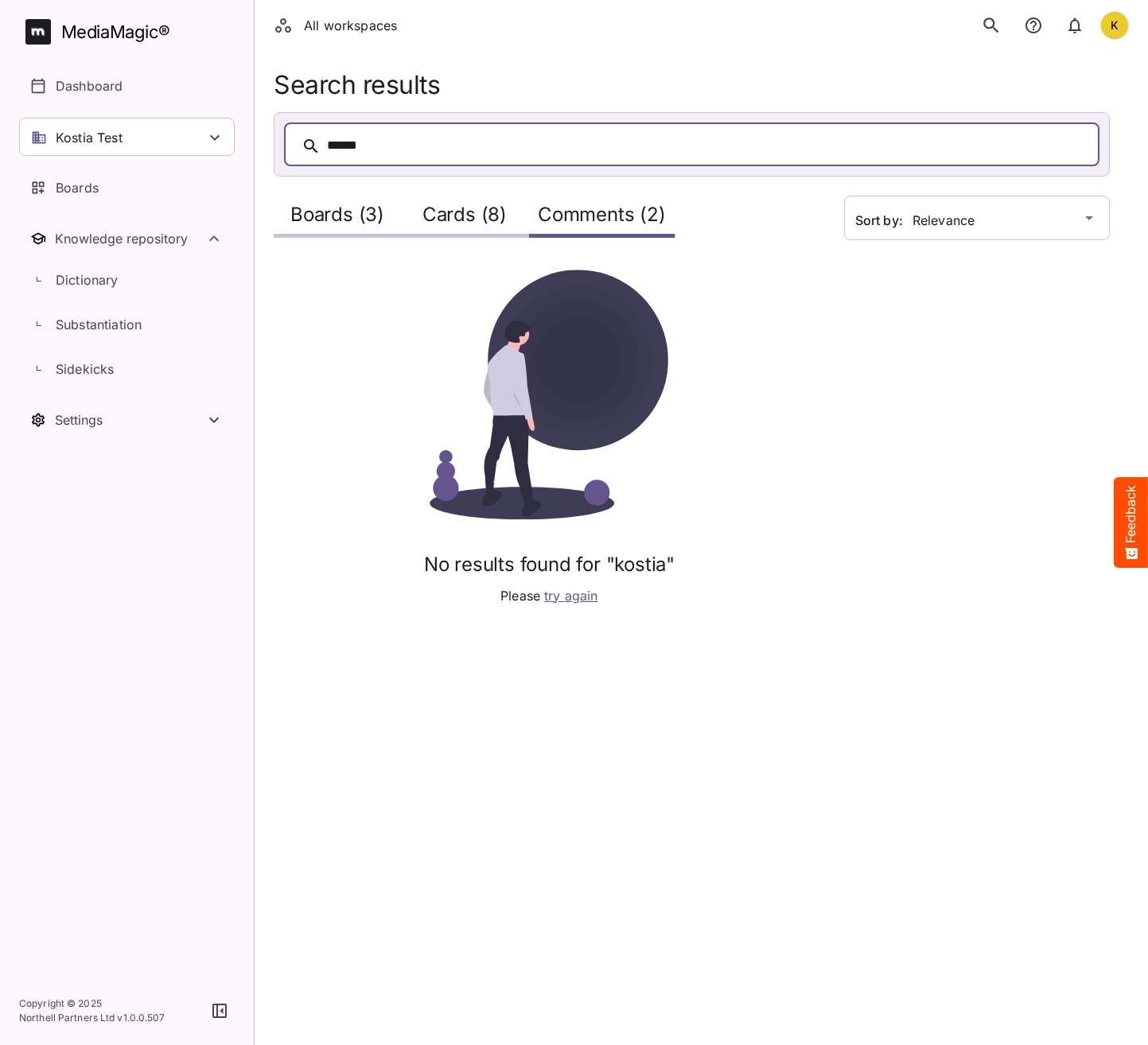
click at [724, 624] on html "All workspaces K MediaMagic ® Dashboard Kostia Test Clearcast Dan Daria David D…" at bounding box center [574, 312] width 1148 height 624
click at [107, 83] on p "Dashboard" at bounding box center [89, 86] width 67 height 19
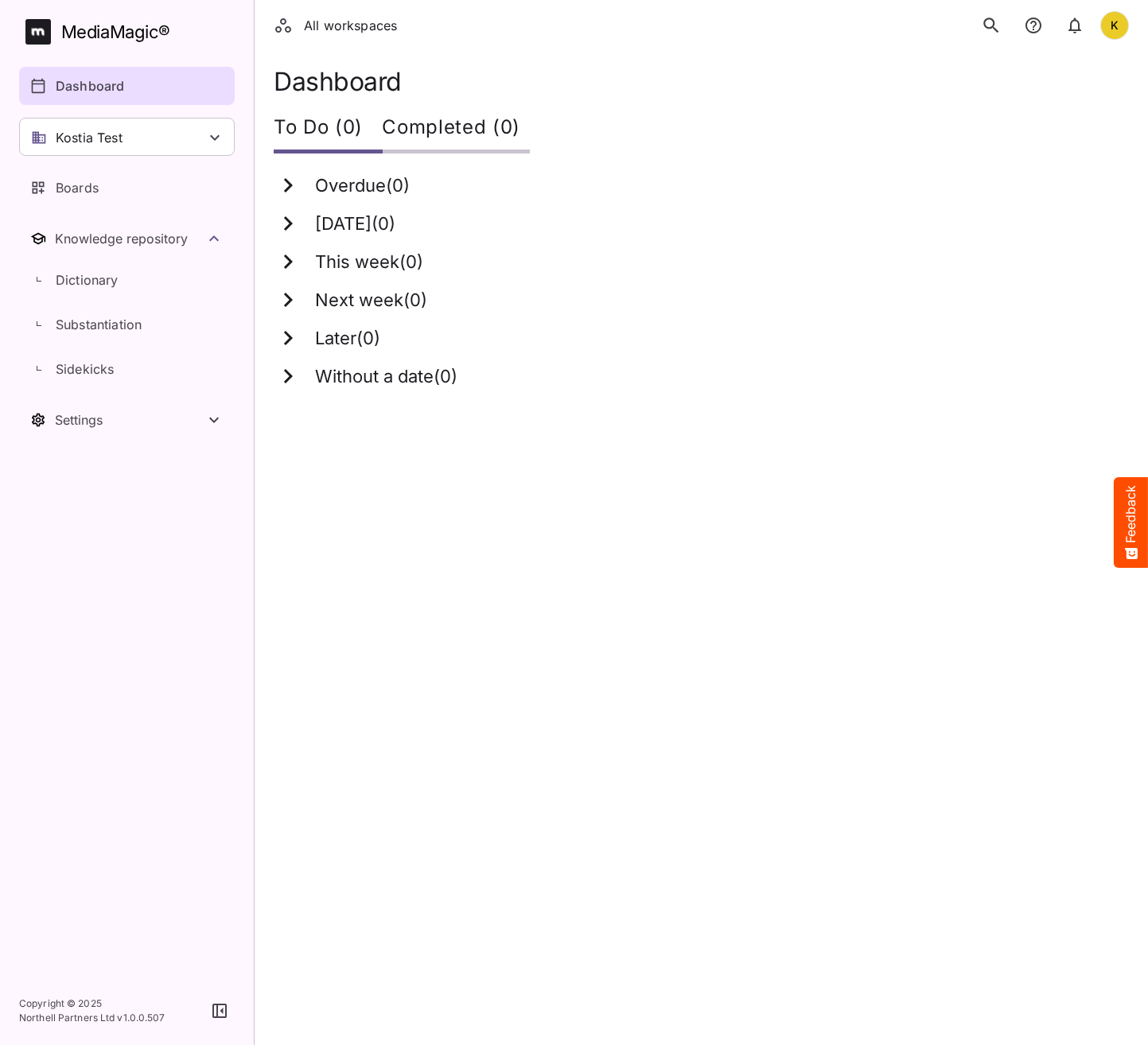
click at [991, 30] on icon "search" at bounding box center [991, 25] width 21 height 21
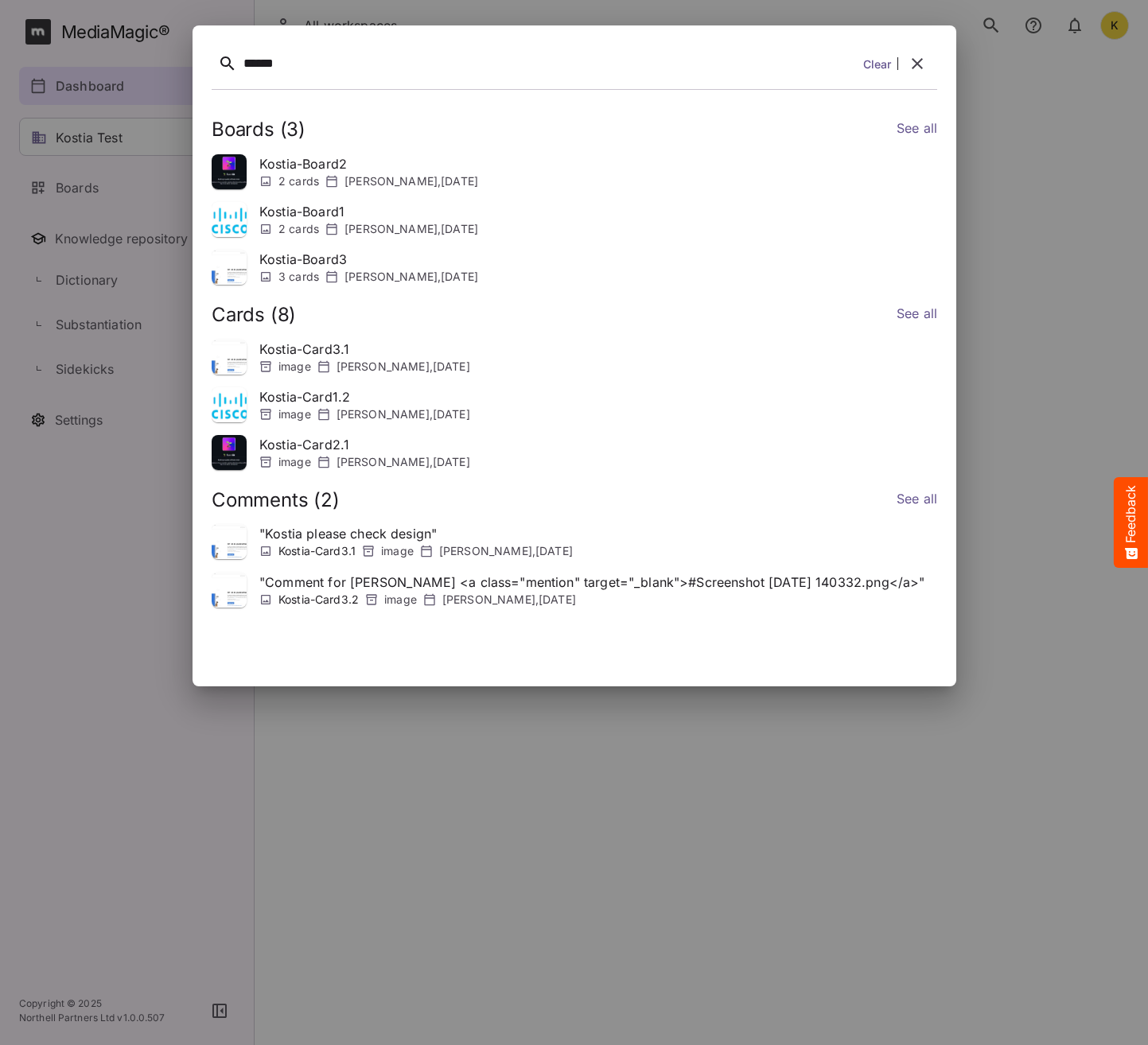
click at [914, 132] on link "See all" at bounding box center [915, 130] width 40 height 23
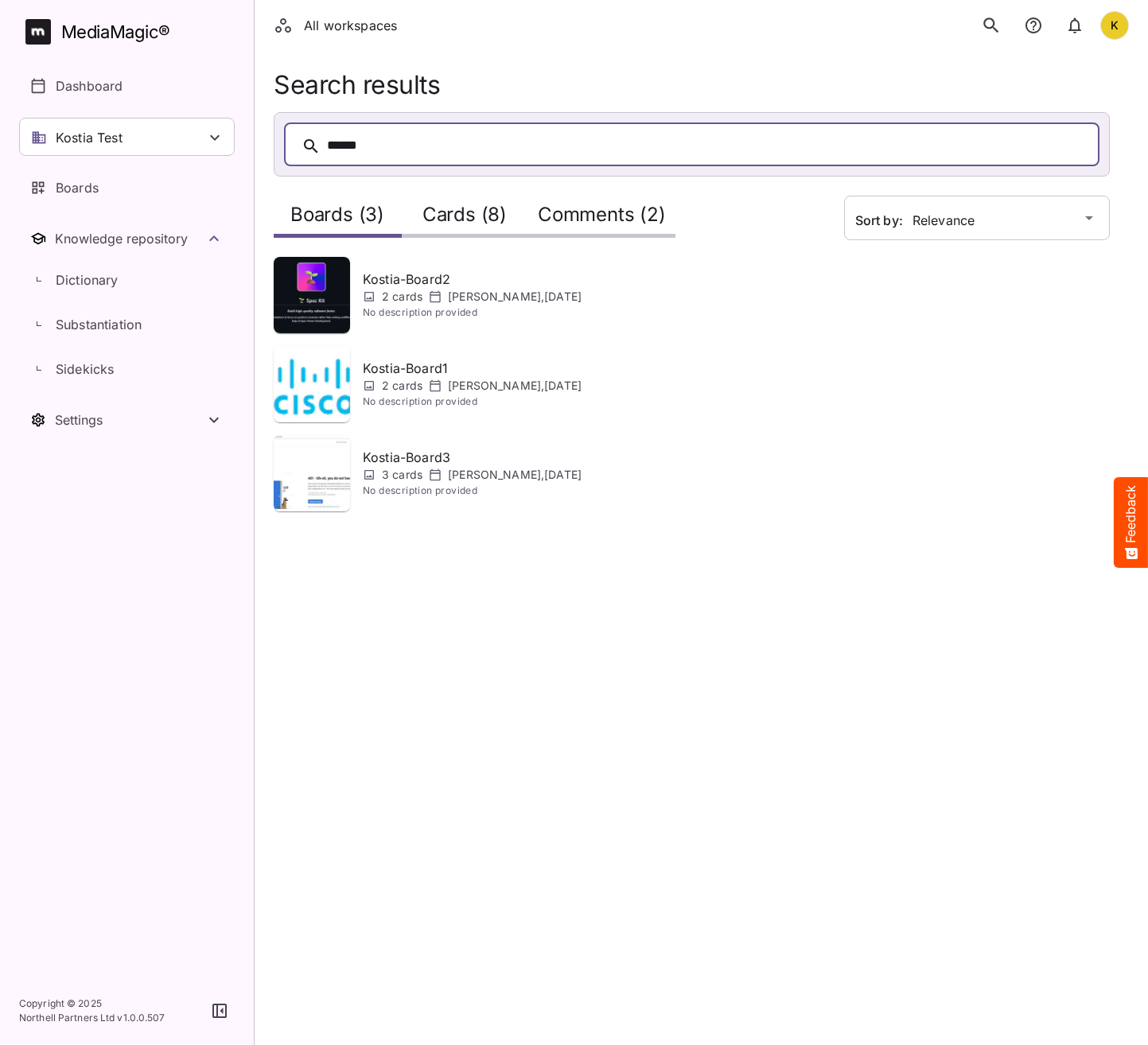
click at [602, 220] on h2 "Comments (2)" at bounding box center [602, 219] width 128 height 30
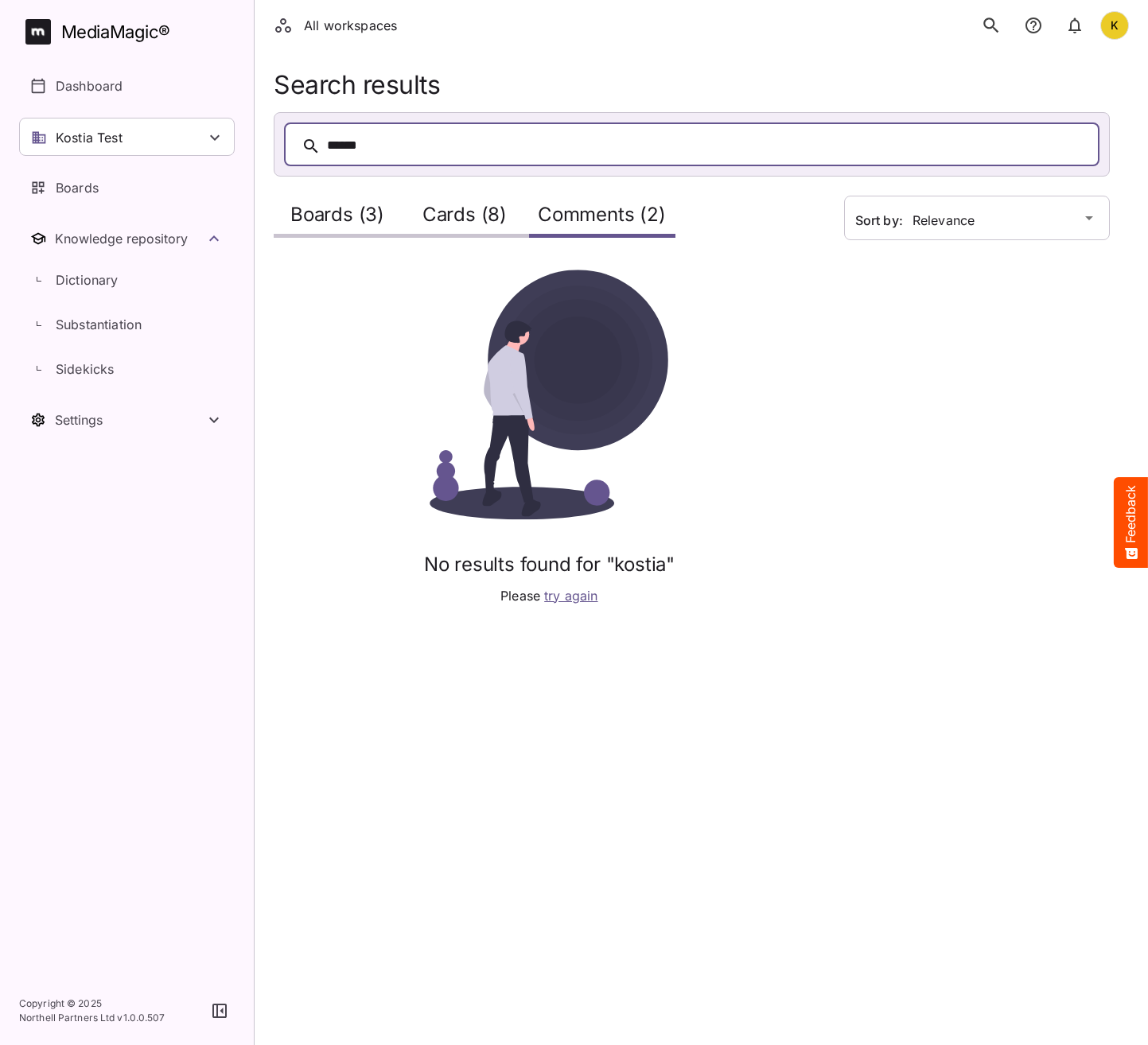
click at [641, 624] on html "All workspaces K MediaMagic ® Dashboard Kostia Test Clearcast Dan Daria David D…" at bounding box center [574, 312] width 1148 height 624
click at [623, 624] on html "All workspaces K MediaMagic ® Dashboard Kostia Test Clearcast Dan Daria David D…" at bounding box center [574, 312] width 1148 height 624
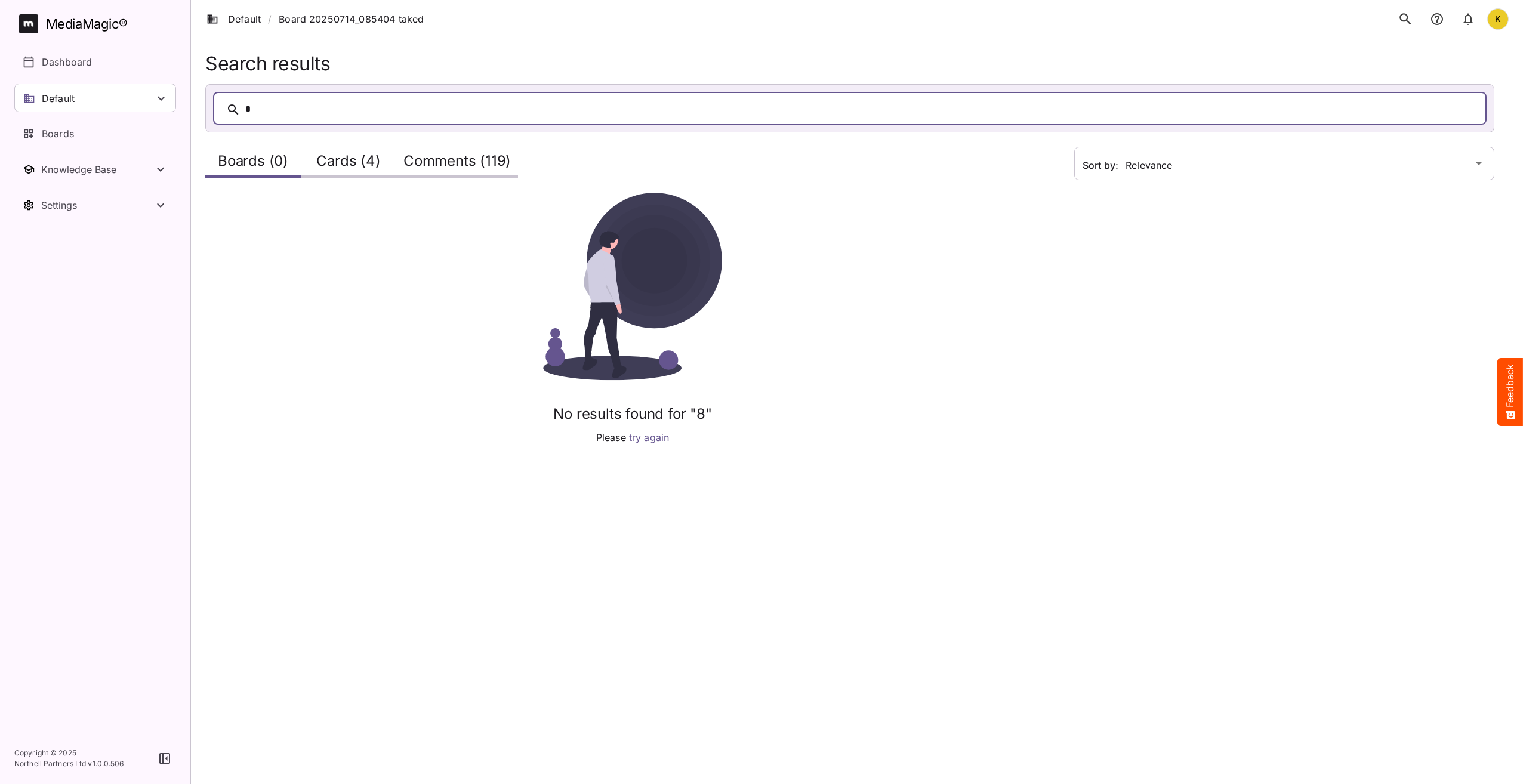
click at [359, 113] on div "*" at bounding box center [862, 109] width 1233 height 19
drag, startPoint x: 264, startPoint y: 107, endPoint x: 191, endPoint y: 90, distance: 75.0
click at [208, 100] on div "*" at bounding box center [850, 108] width 1288 height 47
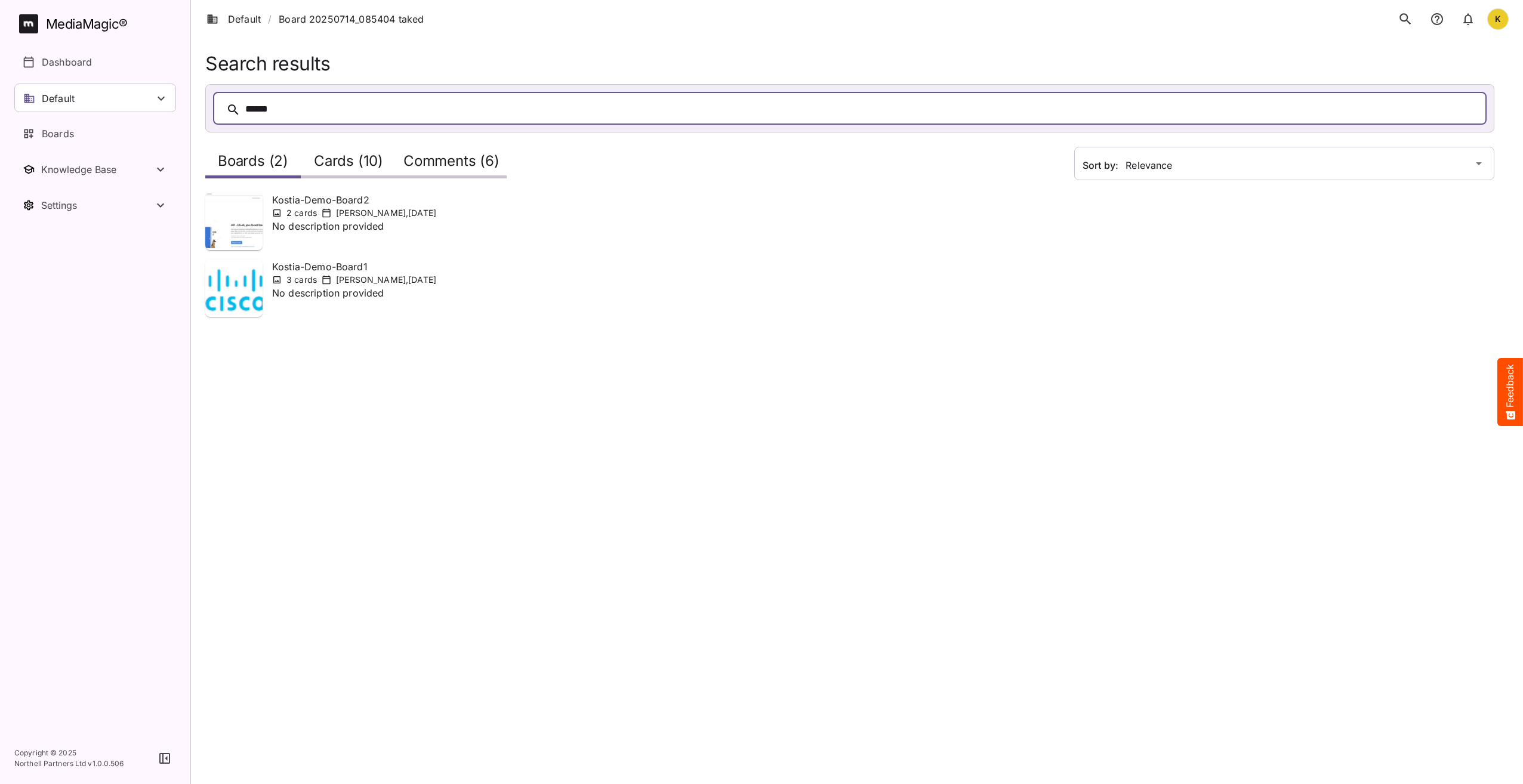
click at [351, 345] on html "Default / Board 20250714_085404 taked K MediaMagic ® Dashboard Default BYOD Def…" at bounding box center [762, 173] width 1523 height 345
click at [339, 158] on h2 "Cards (10)" at bounding box center [349, 164] width 69 height 22
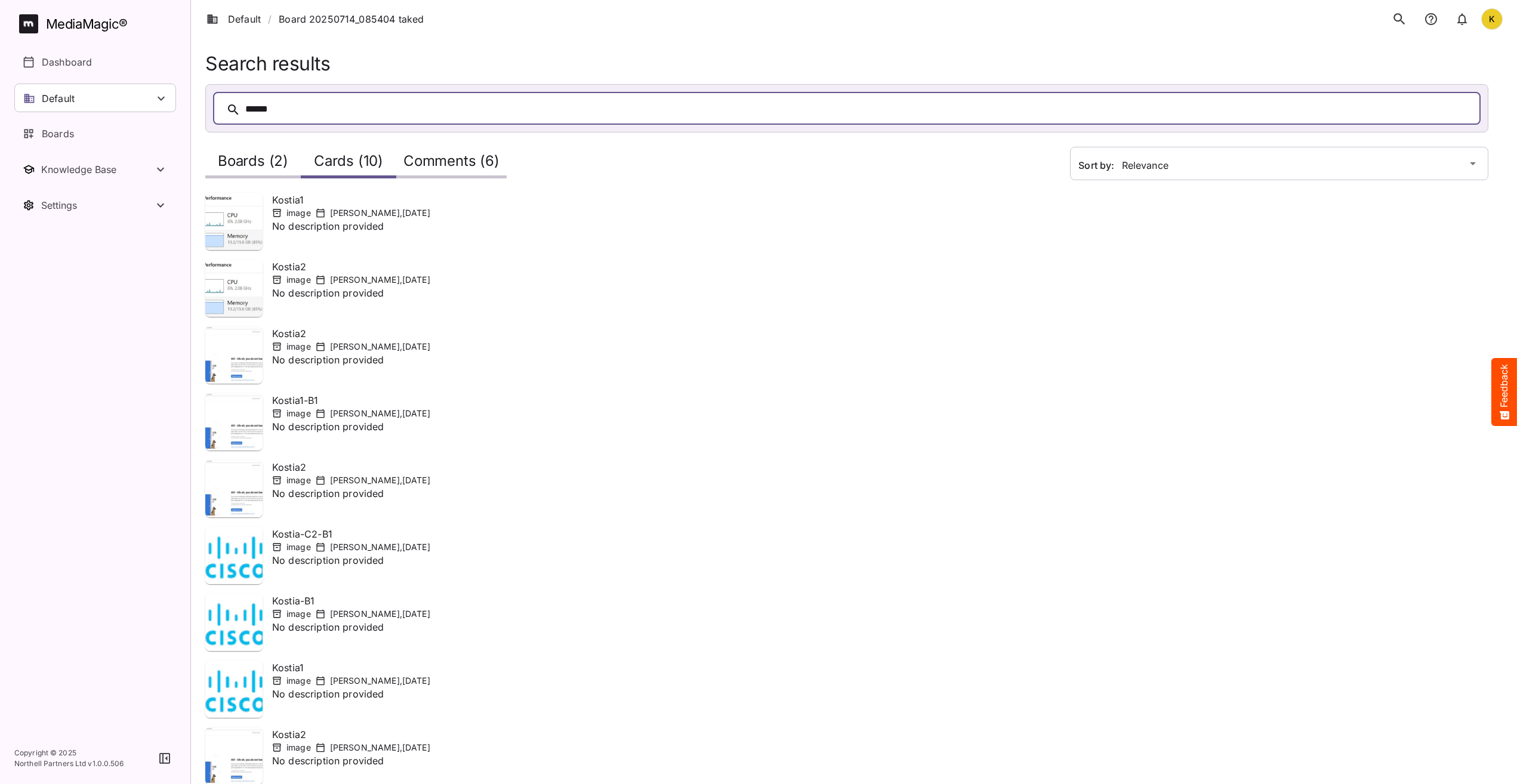
click at [782, 365] on div "Kostia2 image [PERSON_NAME] , [DATE] No description provided" at bounding box center [630, 355] width 850 height 57
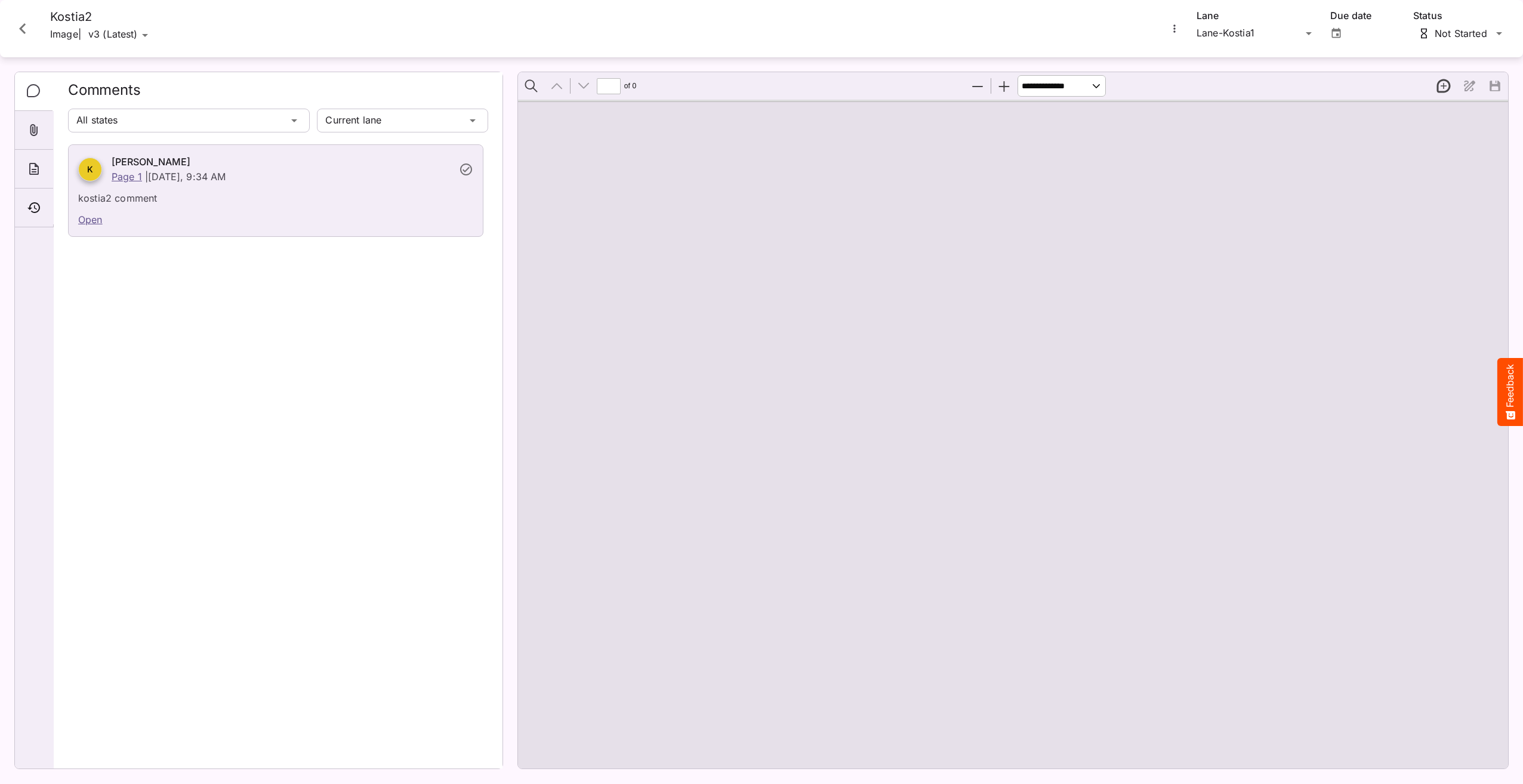
type input "*"
click at [170, 437] on div "K [PERSON_NAME] Page 1 | [DATE], 9:34 AM kostia2 comment Open" at bounding box center [278, 452] width 420 height 614
click at [24, 27] on icon "Close card" at bounding box center [22, 28] width 22 height 22
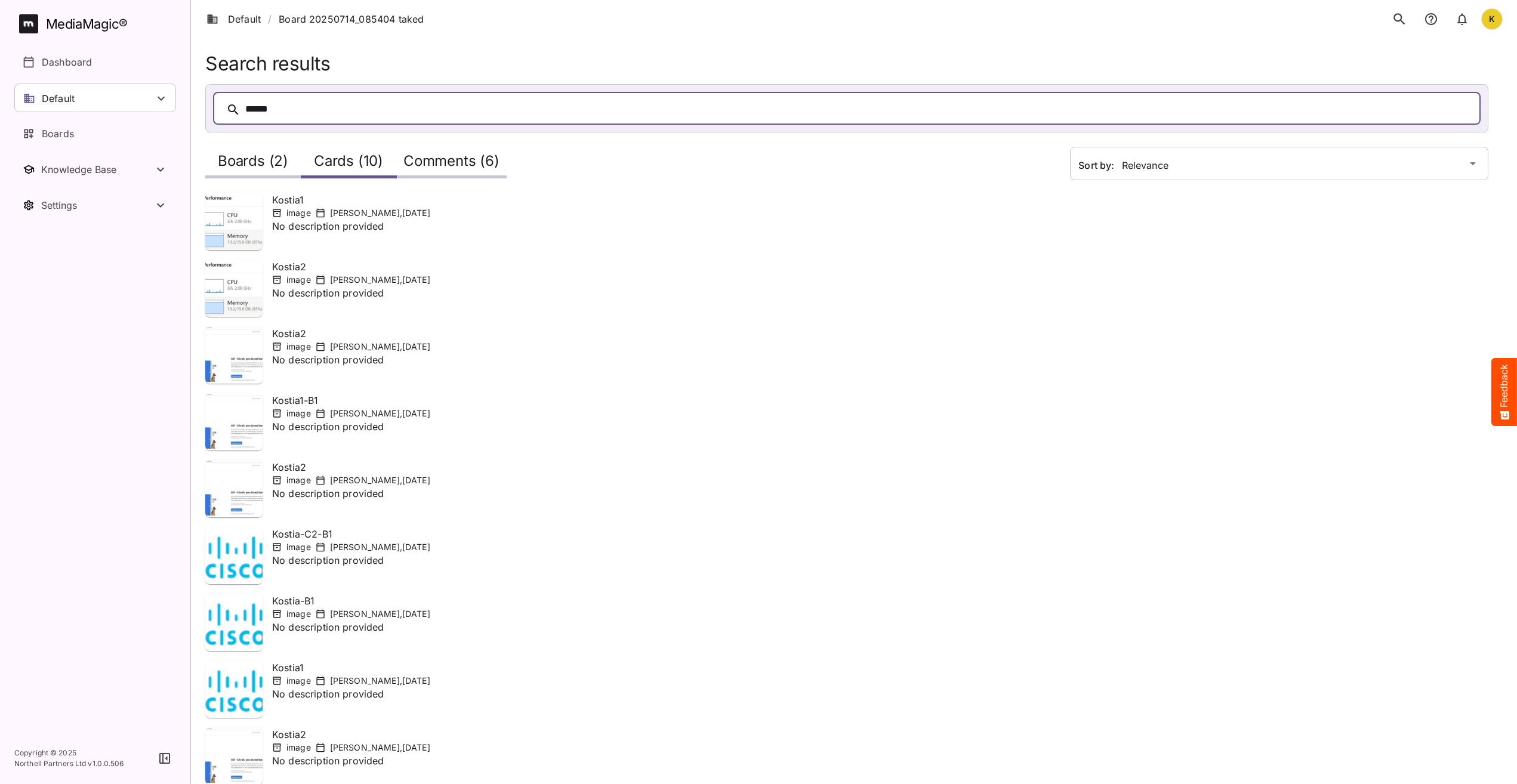
click at [569, 26] on div "Default / Board 20250714_085404 taked K" at bounding box center [854, 19] width 1326 height 38
click at [85, 384] on nav "MediaMagic ® Dashboard Default BYOD Default DefaultBYOD E2ETests E2ETestsCI E2E…" at bounding box center [95, 366] width 191 height 733
click at [742, 15] on div "Default / Board 20250714_085404 taked K" at bounding box center [854, 19] width 1326 height 38
click at [247, 160] on h2 "Boards (2)" at bounding box center [253, 164] width 70 height 22
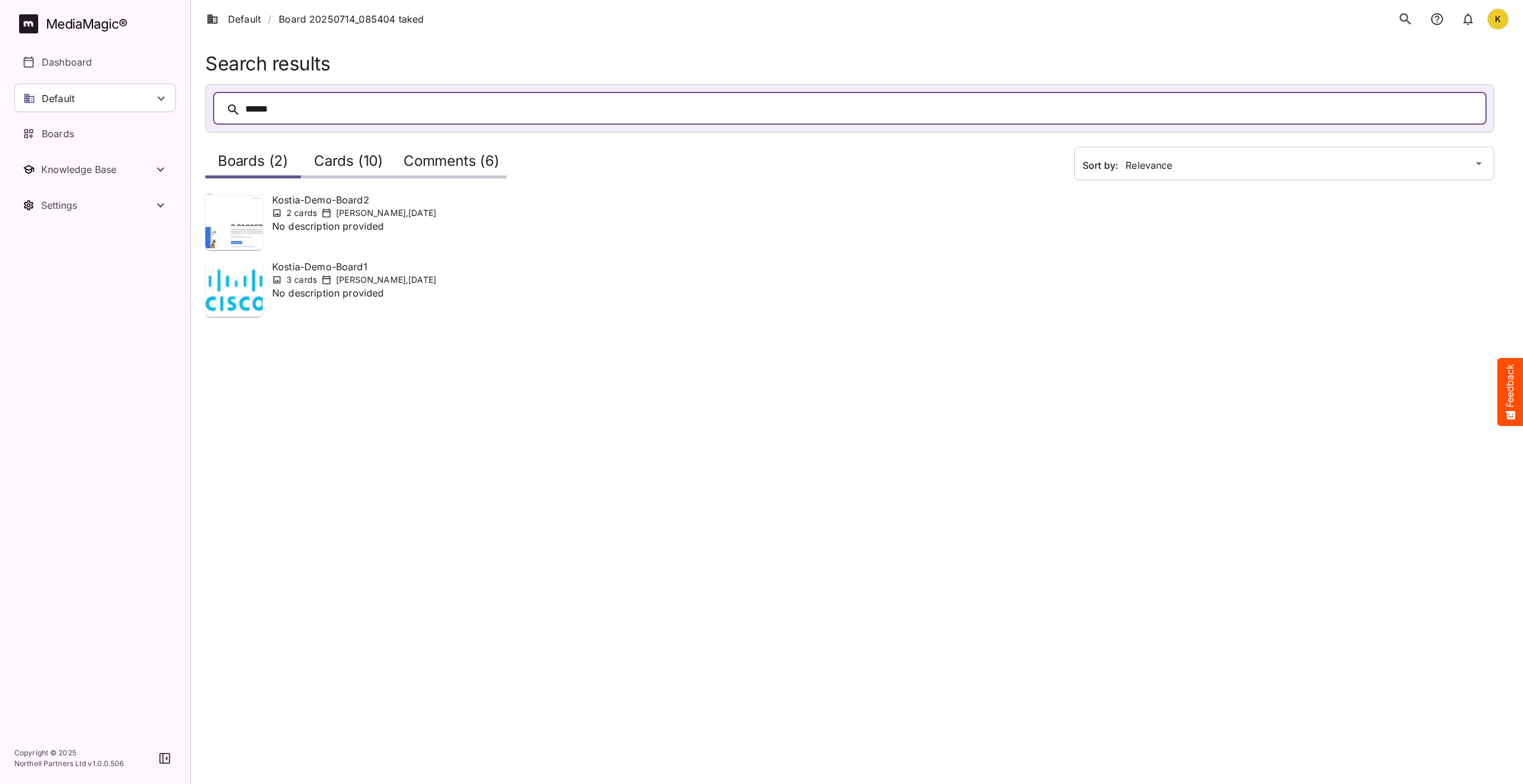
click at [361, 157] on h2 "Cards (10)" at bounding box center [349, 164] width 69 height 22
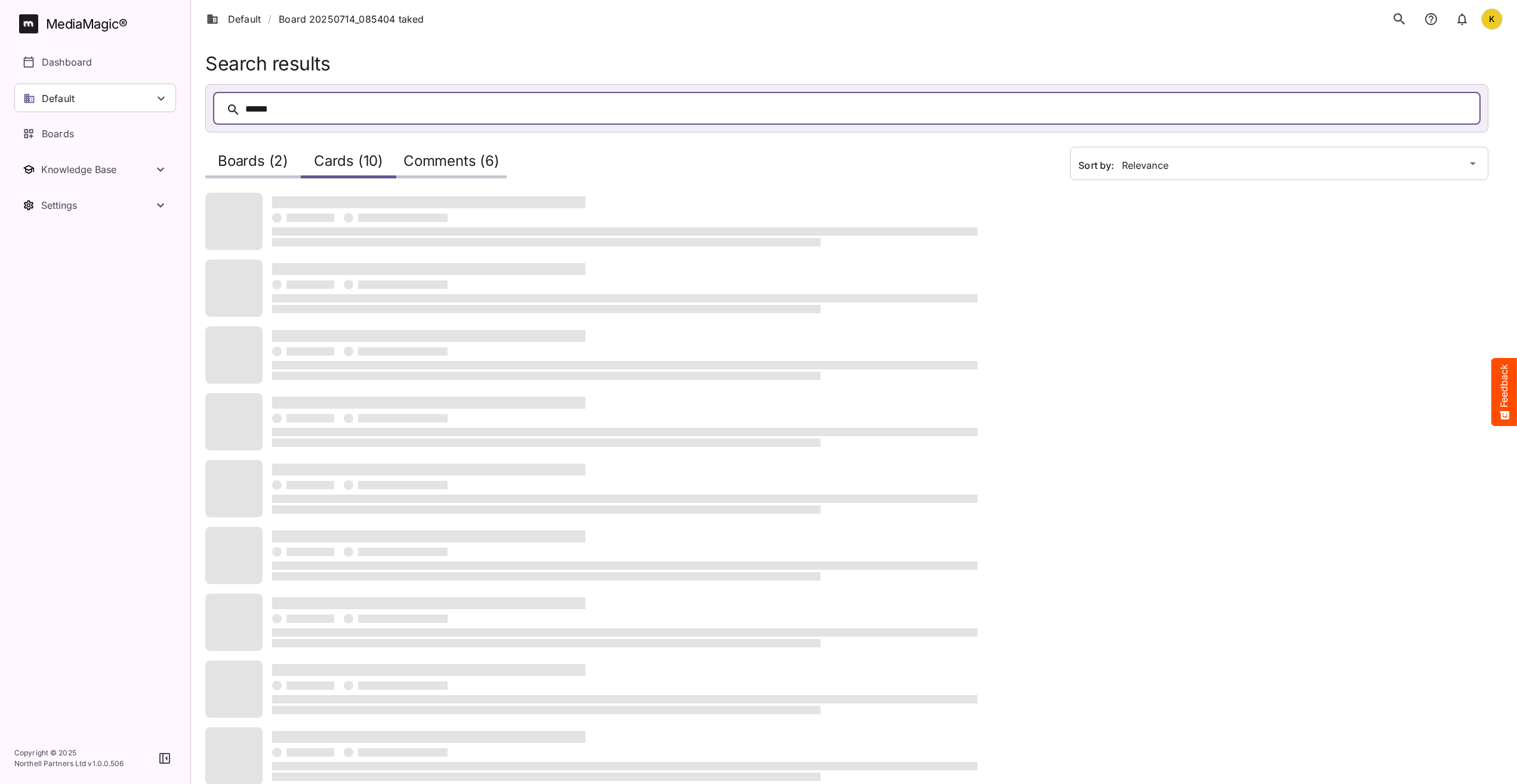
click at [468, 154] on h2 "Comments (6)" at bounding box center [452, 164] width 96 height 22
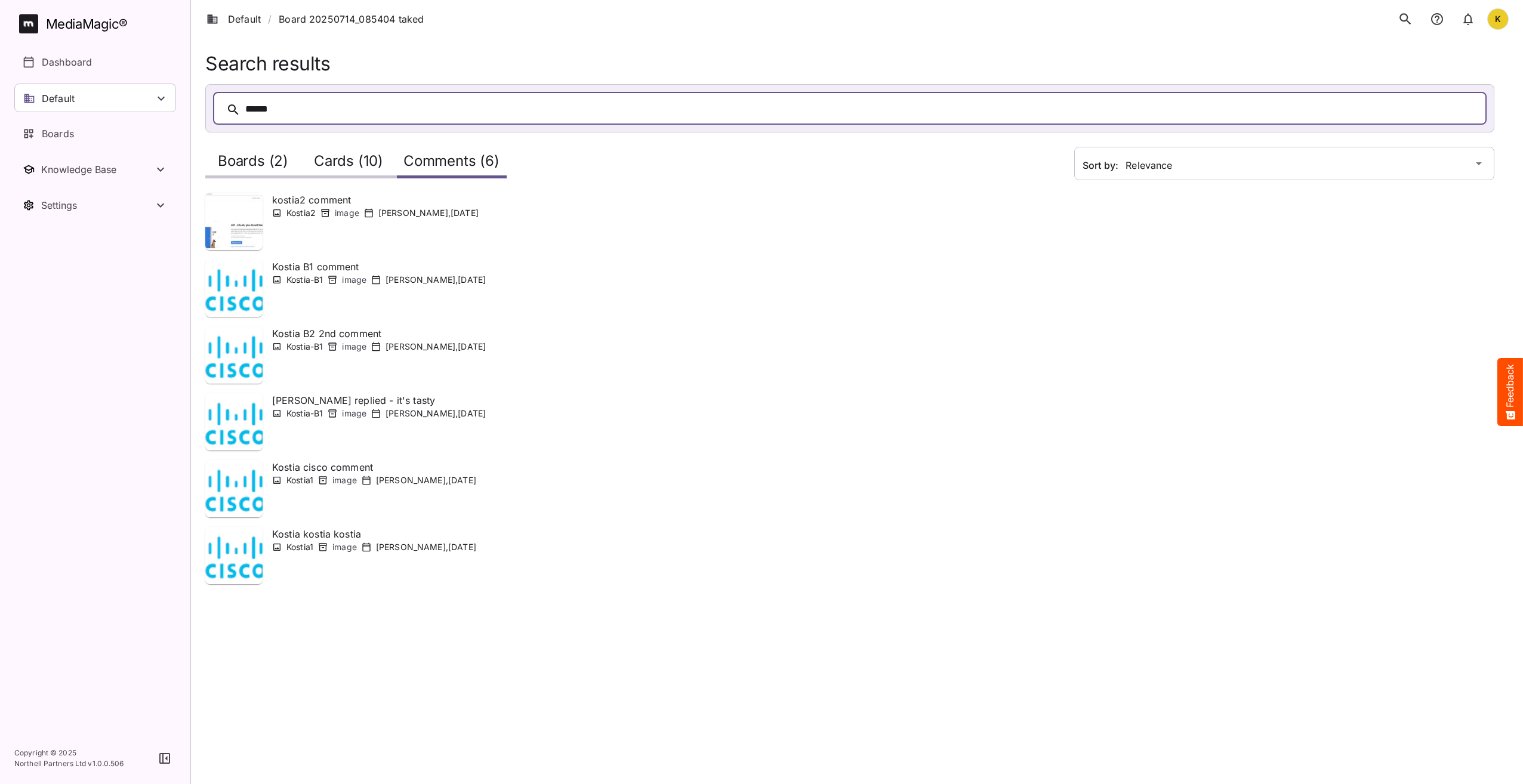
click at [718, 569] on html "Default / Board 20250714_085404 taked K MediaMagic ® Dashboard Default BYOD Def…" at bounding box center [762, 306] width 1523 height 613
click at [600, 569] on html "Default / Board 20250714_085404 taked K MediaMagic ® Dashboard Default BYOD Def…" at bounding box center [762, 306] width 1523 height 613
click at [1140, 17] on icon "search" at bounding box center [1405, 19] width 15 height 15
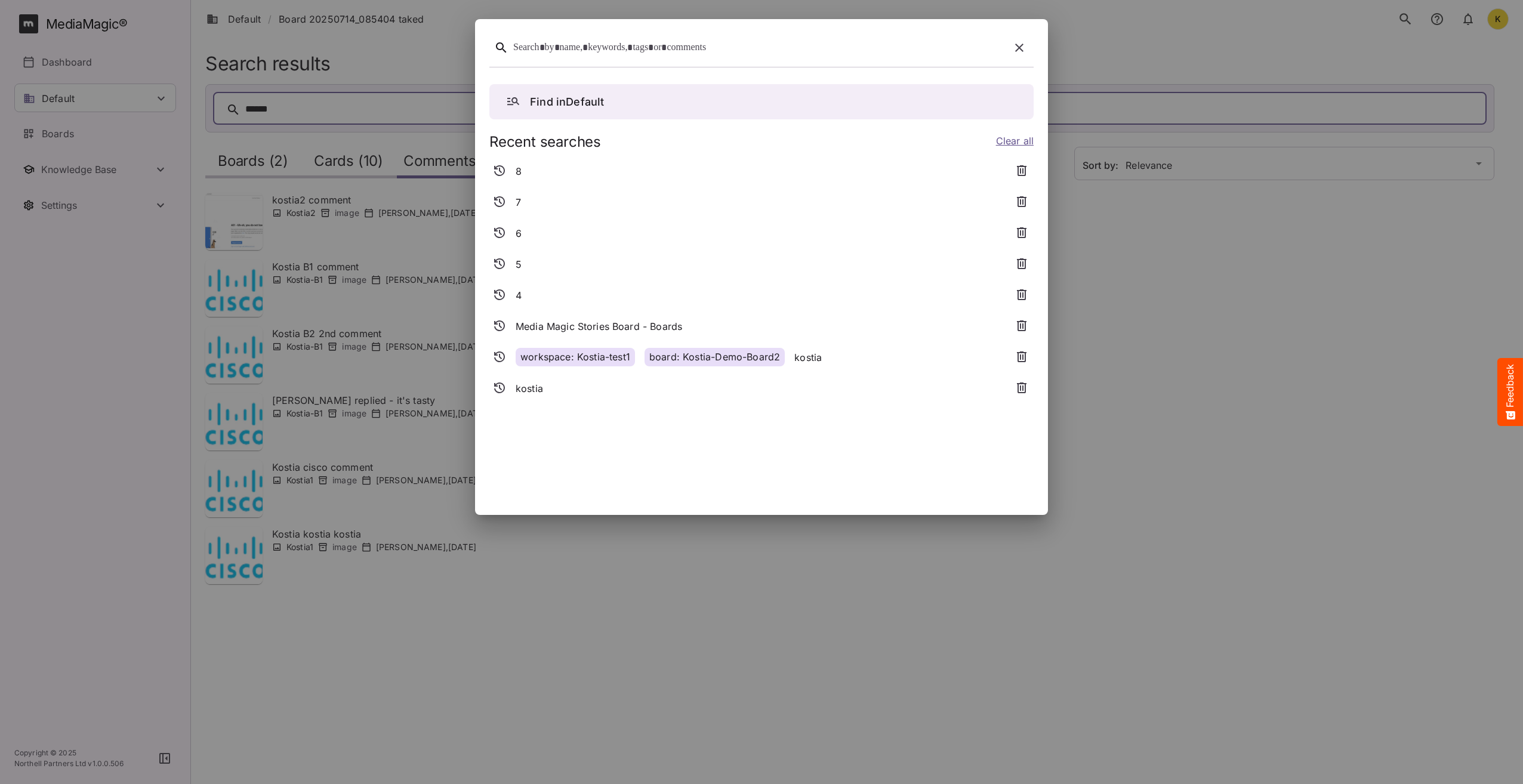
click at [574, 57] on div at bounding box center [759, 48] width 492 height 19
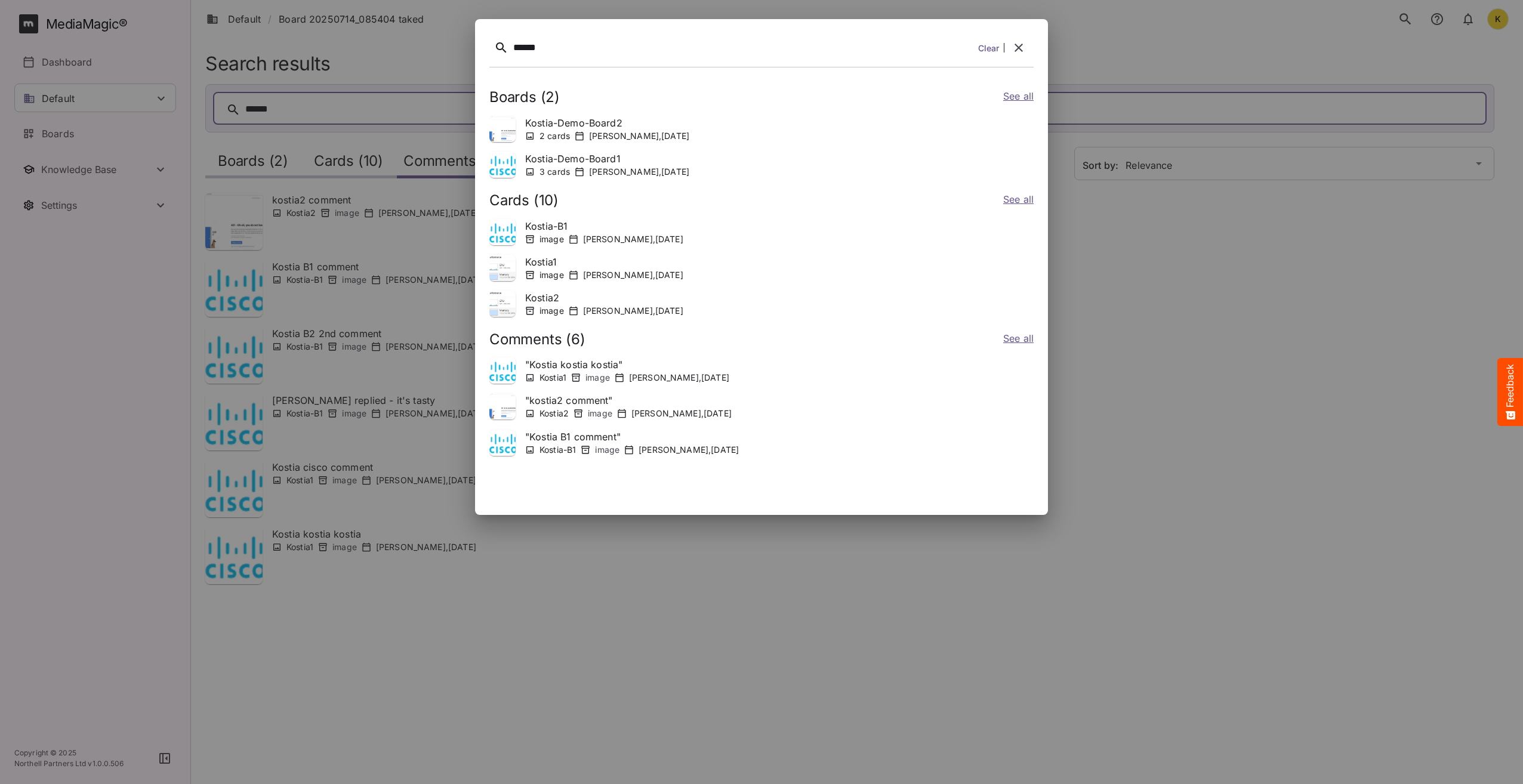
click at [1020, 96] on link "See all" at bounding box center [1018, 97] width 30 height 17
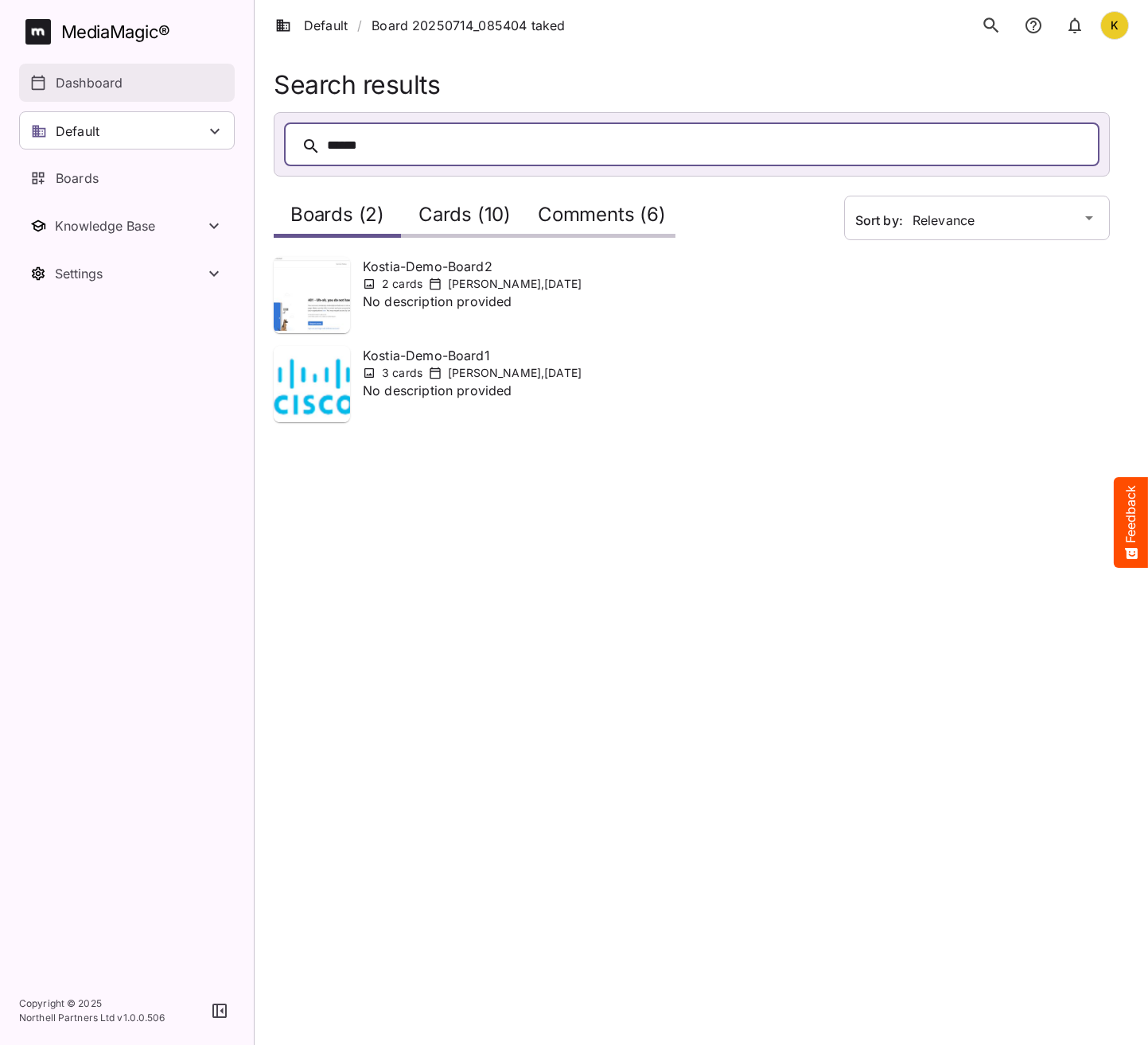
click at [101, 81] on p "Dashboard" at bounding box center [89, 82] width 67 height 19
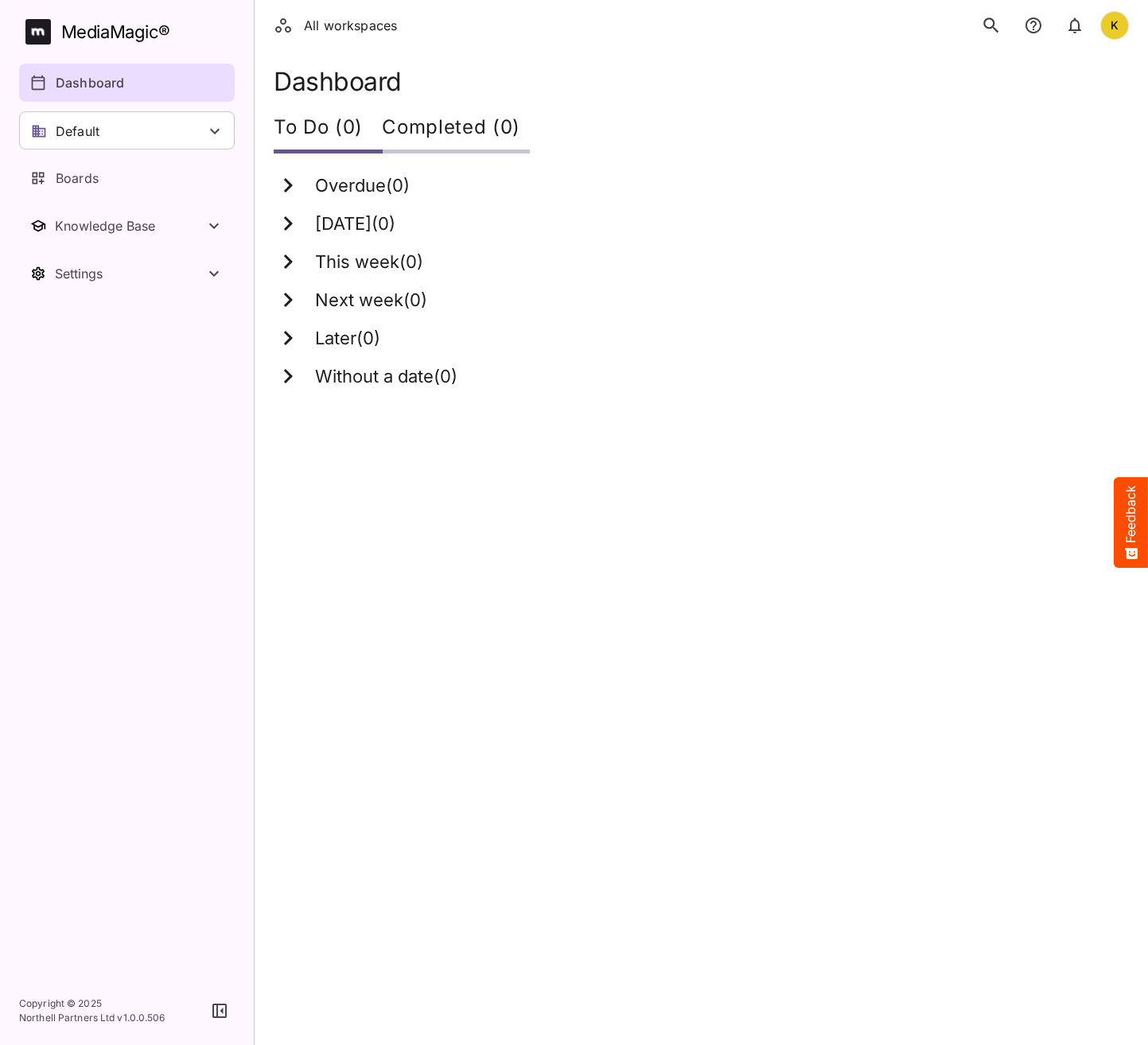
click at [988, 27] on icon "search" at bounding box center [991, 25] width 15 height 15
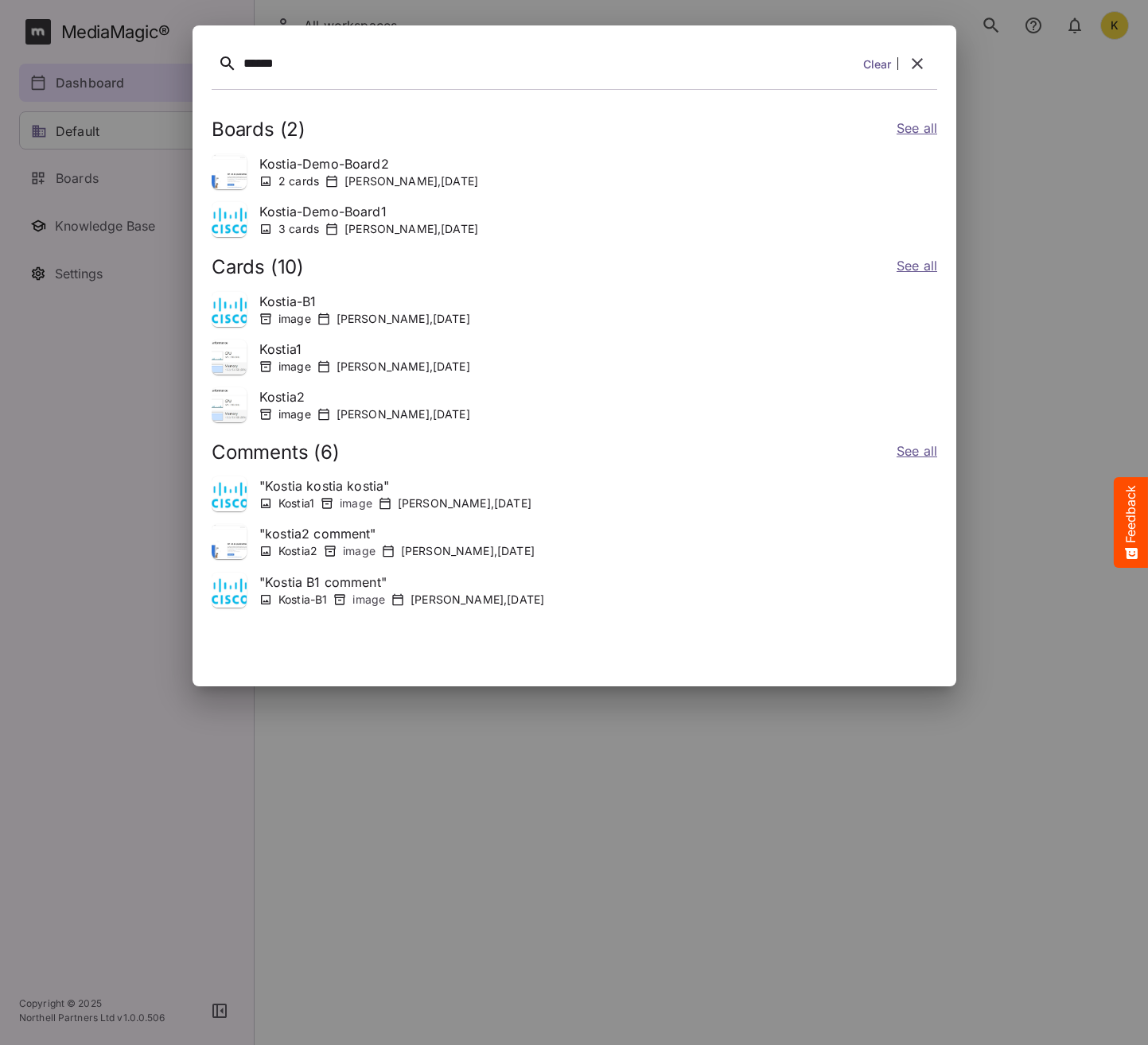
click at [923, 56] on icon "button" at bounding box center [917, 63] width 19 height 19
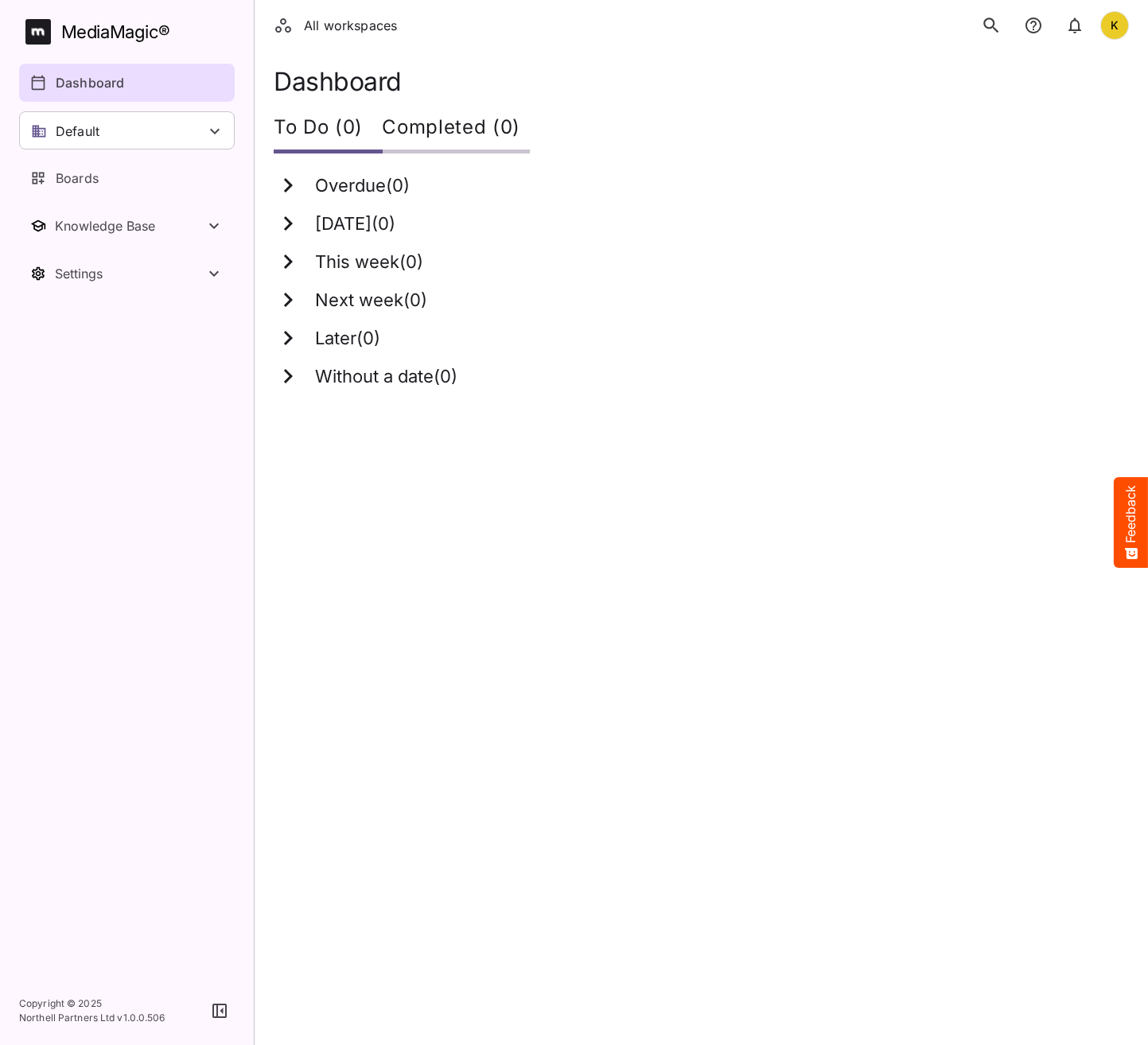
click at [993, 26] on icon "search" at bounding box center [991, 25] width 15 height 15
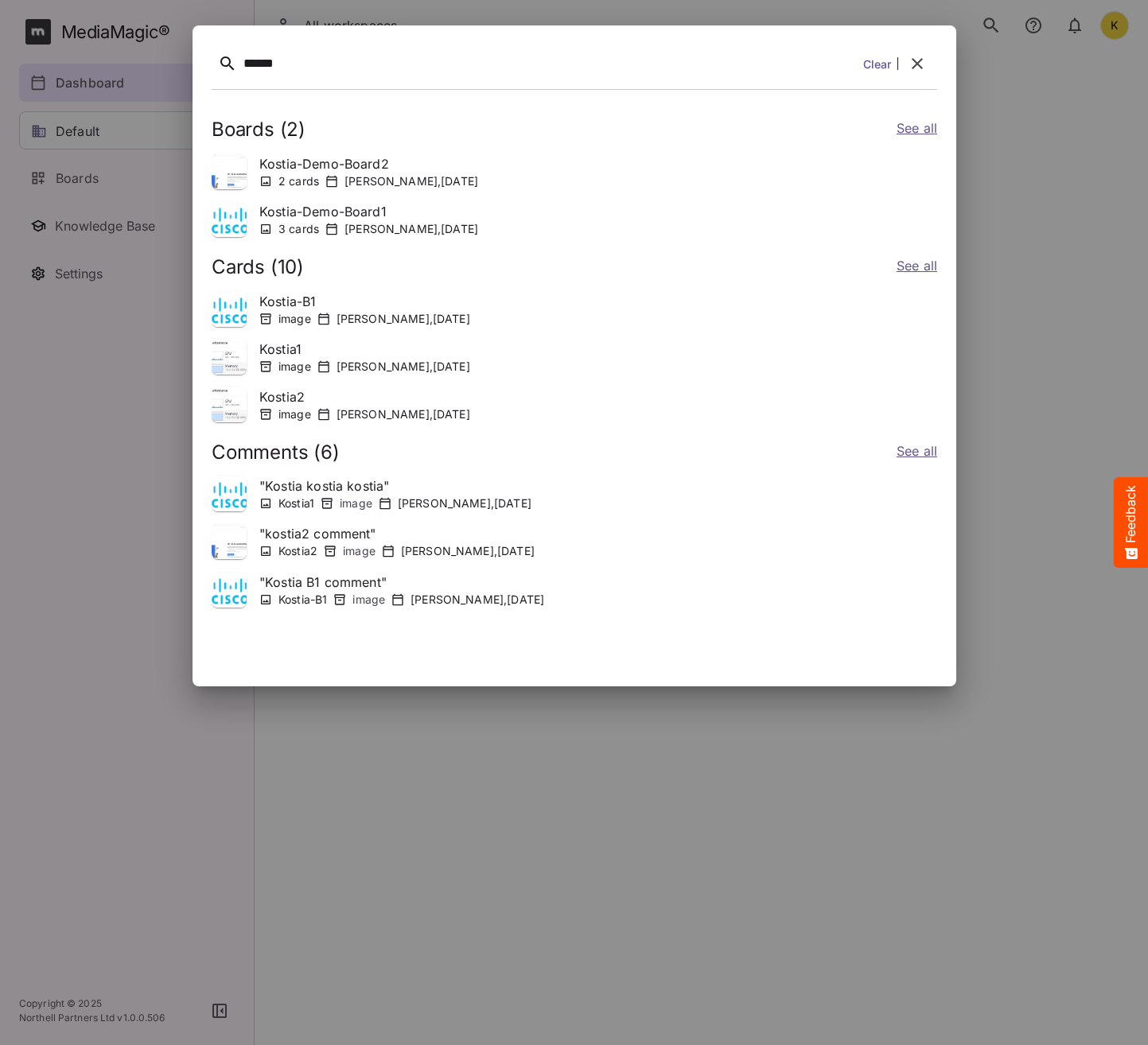
click at [919, 131] on link "See all" at bounding box center [915, 130] width 40 height 23
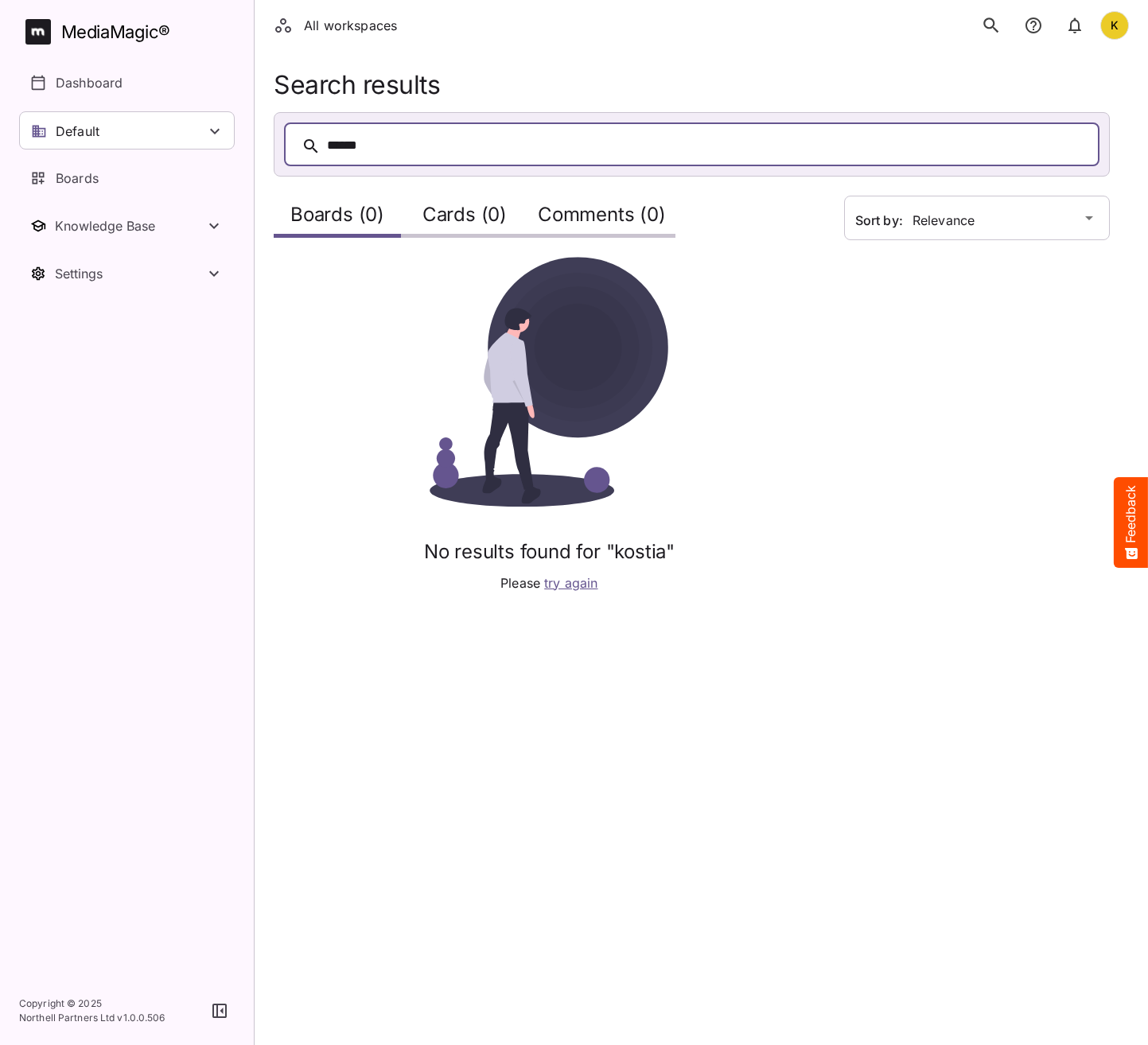
click at [764, 631] on html "All workspaces K MediaMagic ® Dashboard Default BYOD Default DefaultBYOD E2ETes…" at bounding box center [574, 315] width 1148 height 631
drag, startPoint x: 341, startPoint y: 136, endPoint x: -1, endPoint y: 127, distance: 342.1
click at [0, 127] on html "All workspaces K MediaMagic ® Dashboard Default BYOD Default DefaultBYOD E2ETes…" at bounding box center [574, 315] width 1148 height 631
click at [1113, 30] on div "K" at bounding box center [1114, 25] width 29 height 29
click at [1043, 158] on p "Sign out" at bounding box center [1035, 155] width 91 height 19
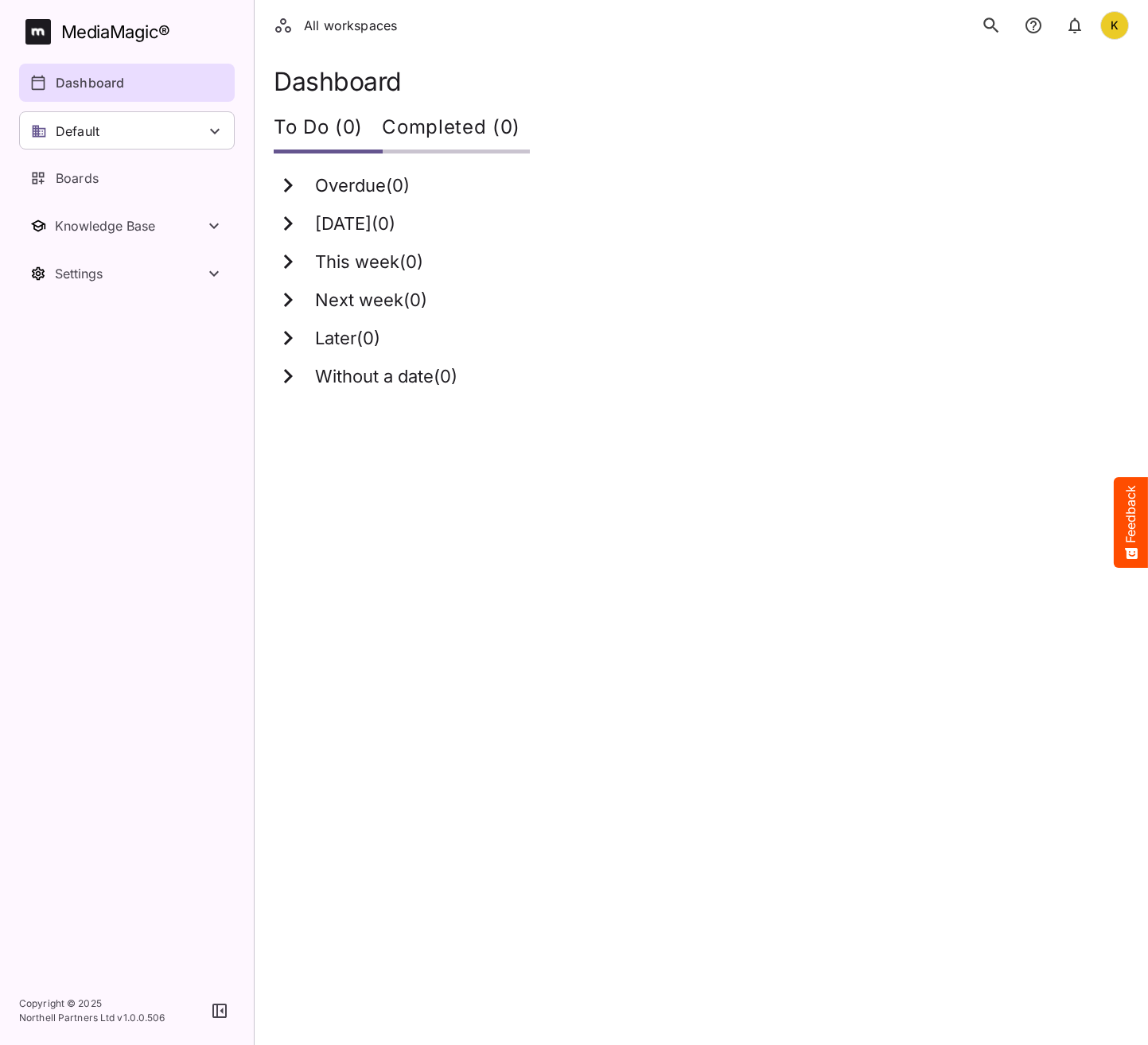
click at [1010, 24] on div "K" at bounding box center [1052, 25] width 155 height 34
click at [985, 26] on icon "search" at bounding box center [991, 25] width 15 height 15
click at [756, 408] on html "All workspaces K MediaMagic ® Dashboard Default BYOD Default DefaultBYOD E2ETes…" at bounding box center [574, 204] width 1148 height 408
